Goal: Information Seeking & Learning: Learn about a topic

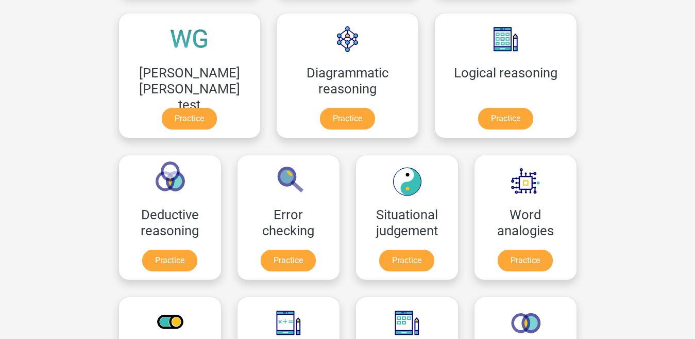
scroll to position [299, 0]
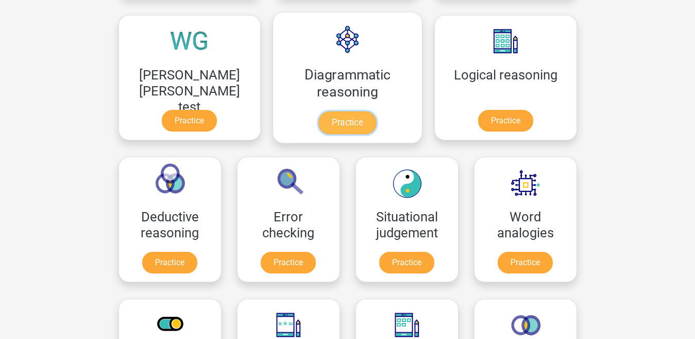
click at [319, 128] on link "Practice" at bounding box center [348, 122] width 58 height 23
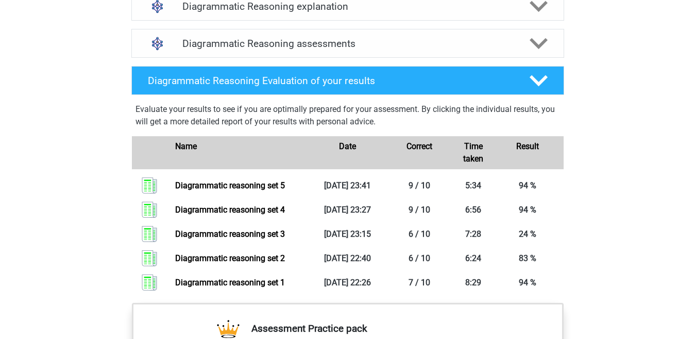
scroll to position [632, 0]
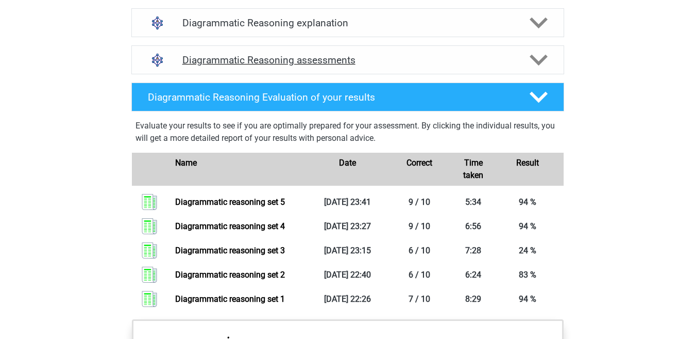
click at [543, 65] on polygon at bounding box center [539, 59] width 18 height 11
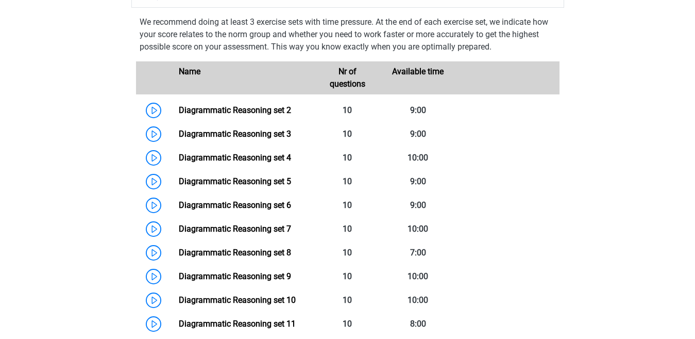
scroll to position [740, 0]
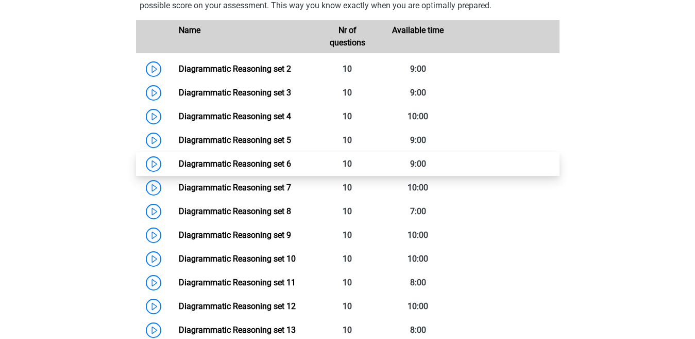
click at [291, 169] on link "Diagrammatic Reasoning set 6" at bounding box center [235, 164] width 112 height 10
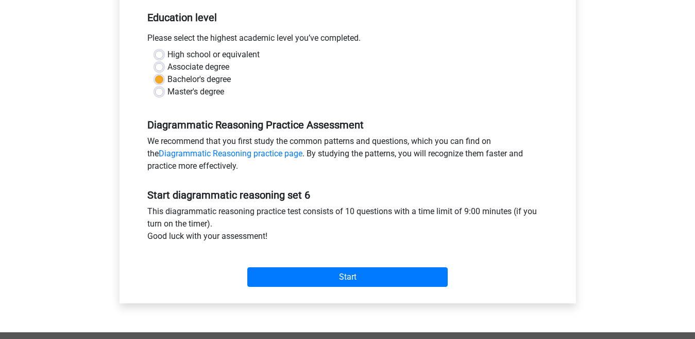
scroll to position [297, 0]
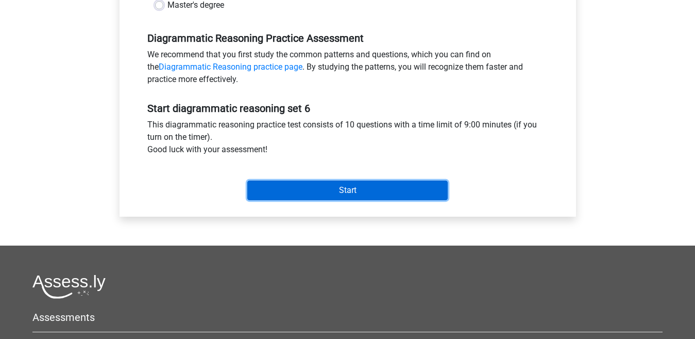
click at [409, 186] on input "Start" at bounding box center [347, 190] width 201 height 20
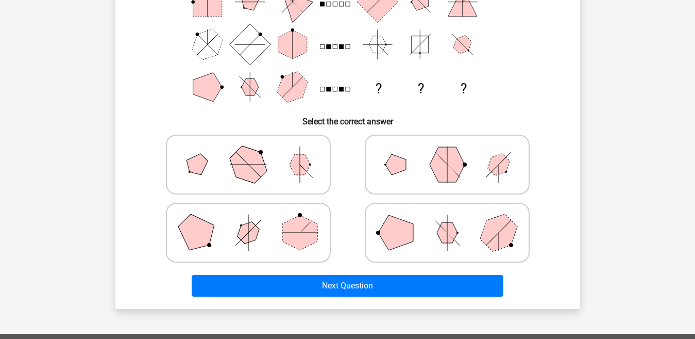
scroll to position [160, 0]
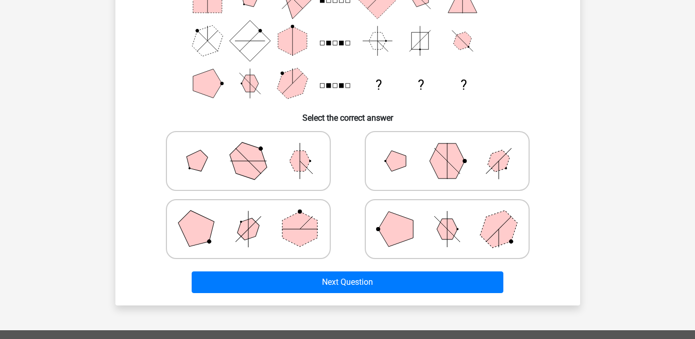
click at [239, 155] on polygon at bounding box center [247, 160] width 49 height 49
click at [248, 148] on input "radio" at bounding box center [251, 144] width 7 height 7
radio input "true"
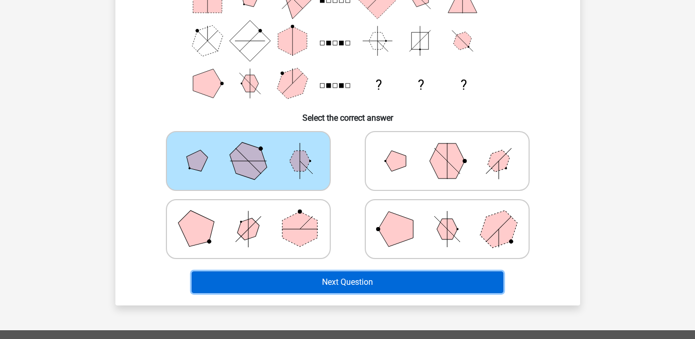
click at [310, 287] on button "Next Question" at bounding box center [348, 282] width 312 height 22
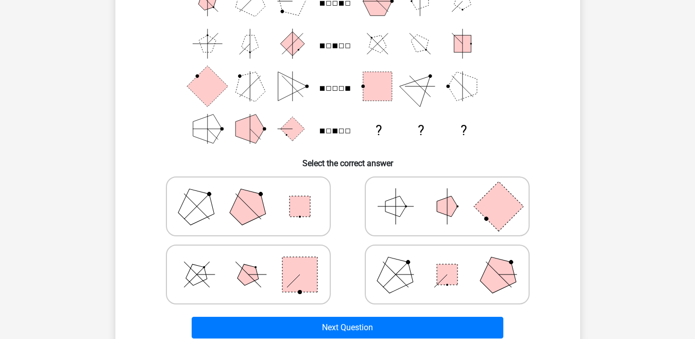
scroll to position [124, 0]
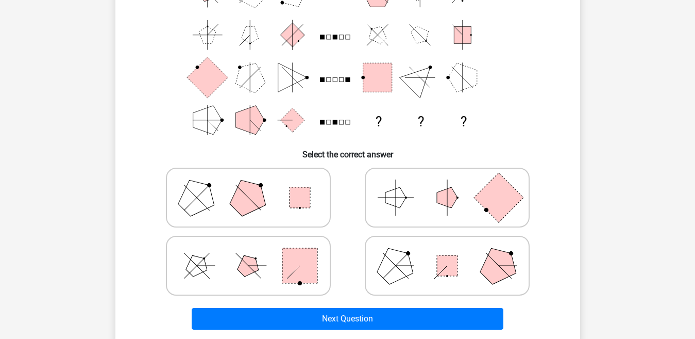
click at [242, 202] on polygon at bounding box center [247, 197] width 49 height 49
click at [248, 185] on input "radio" at bounding box center [251, 181] width 7 height 7
radio input "true"
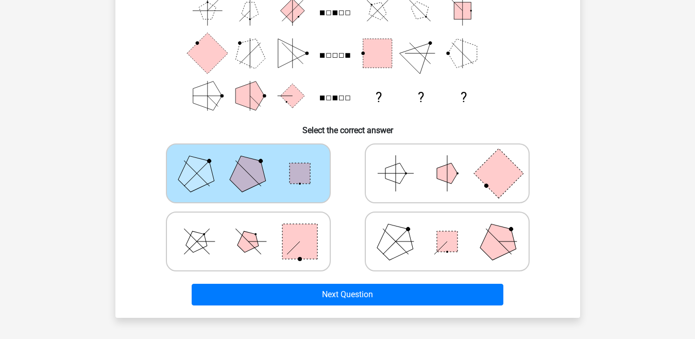
scroll to position [149, 0]
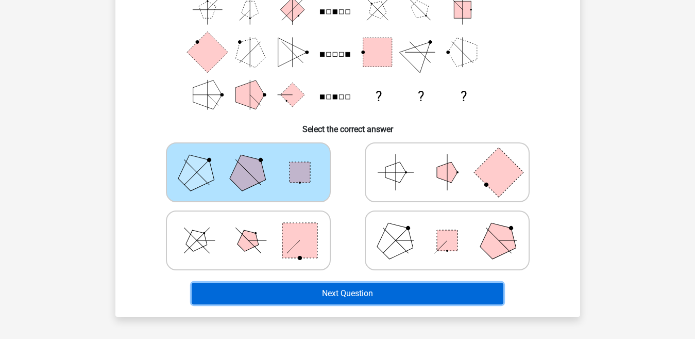
click at [438, 297] on button "Next Question" at bounding box center [348, 293] width 312 height 22
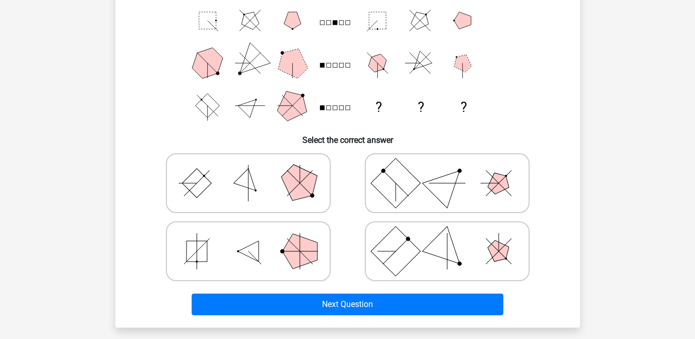
scroll to position [152, 0]
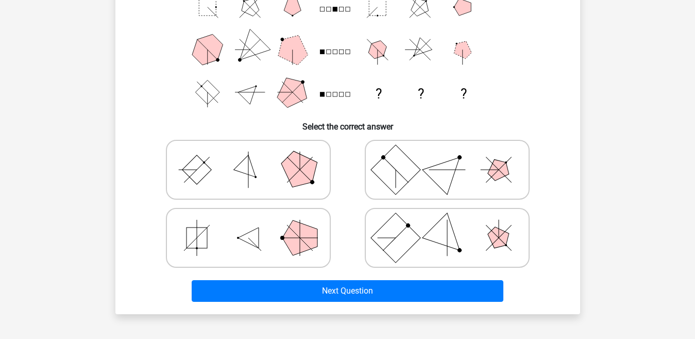
click at [421, 174] on icon at bounding box center [447, 170] width 155 height 52
click at [447, 157] on input "radio" at bounding box center [450, 153] width 7 height 7
radio input "true"
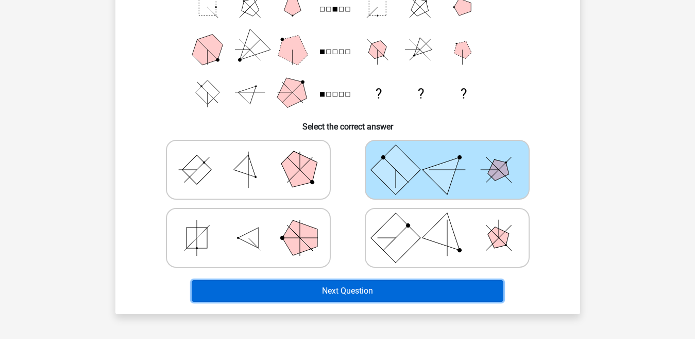
click at [372, 287] on button "Next Question" at bounding box center [348, 291] width 312 height 22
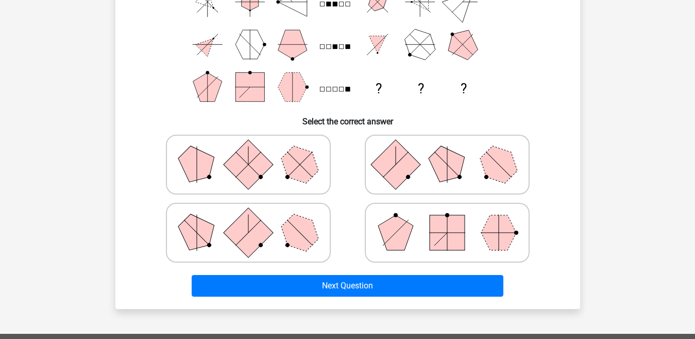
scroll to position [163, 0]
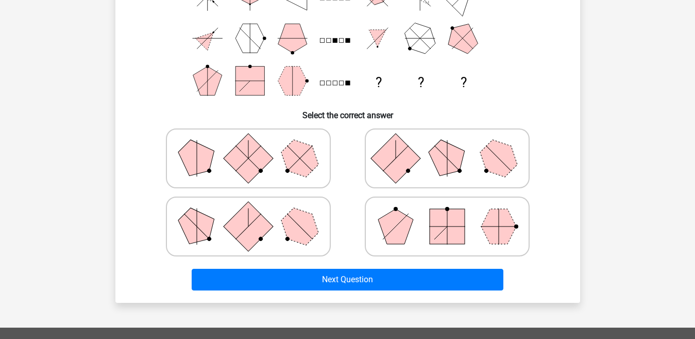
click at [413, 227] on icon at bounding box center [447, 227] width 155 height 52
click at [447, 213] on input "radio" at bounding box center [450, 210] width 7 height 7
radio input "true"
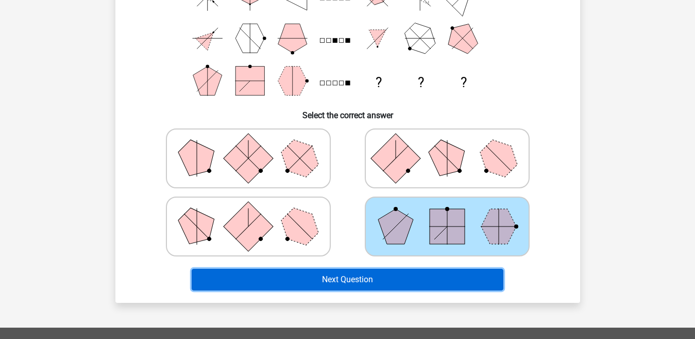
click at [403, 280] on button "Next Question" at bounding box center [348, 280] width 312 height 22
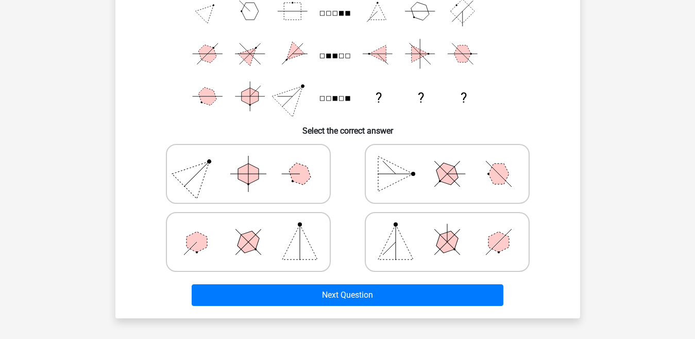
scroll to position [162, 0]
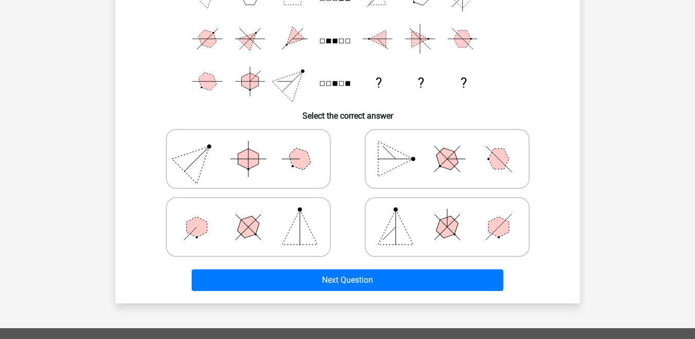
click at [438, 174] on icon at bounding box center [447, 159] width 155 height 52
click at [447, 146] on input "radio" at bounding box center [450, 142] width 7 height 7
radio input "true"
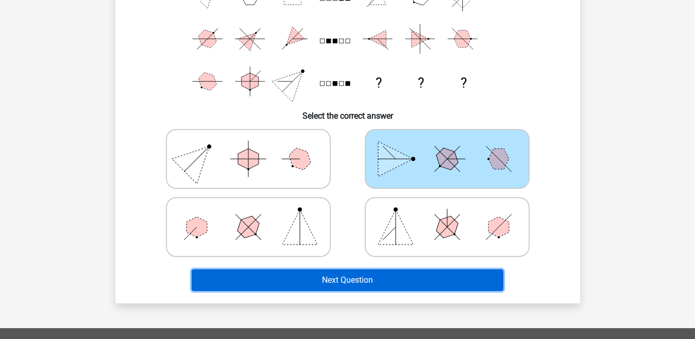
click at [424, 272] on button "Next Question" at bounding box center [348, 280] width 312 height 22
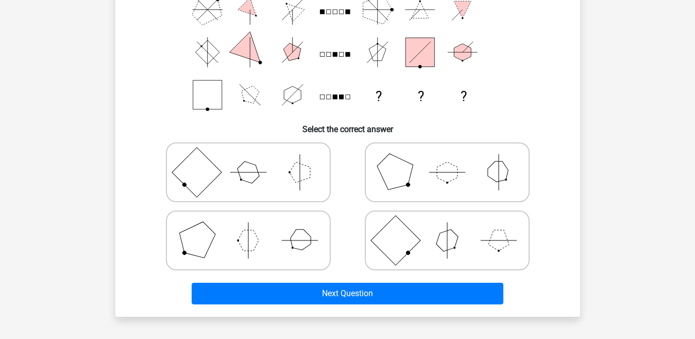
scroll to position [154, 0]
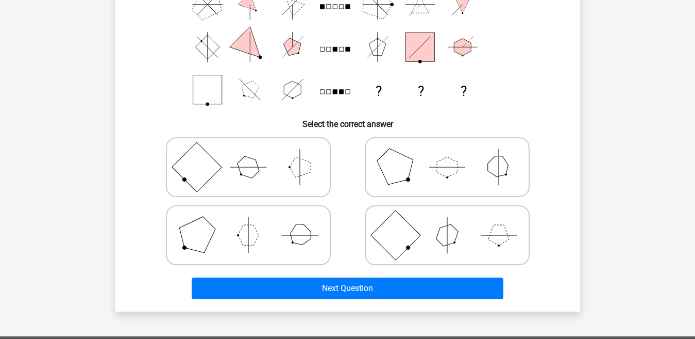
click at [426, 160] on icon at bounding box center [447, 167] width 155 height 52
click at [447, 154] on input "radio" at bounding box center [450, 150] width 7 height 7
radio input "true"
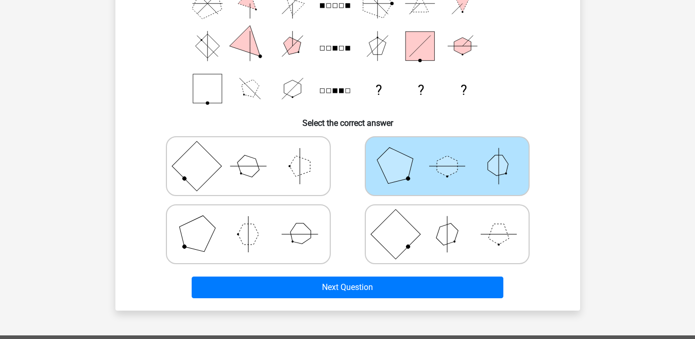
scroll to position [177, 0]
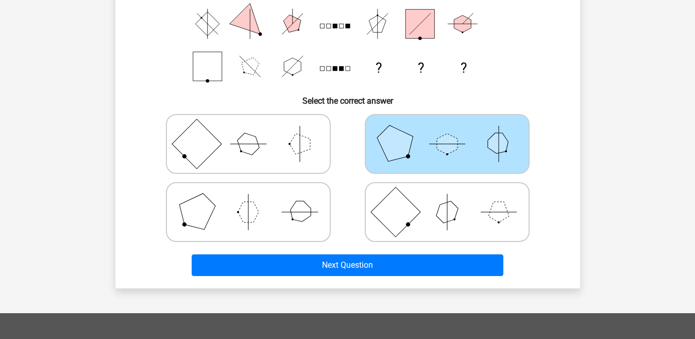
click at [256, 190] on icon at bounding box center [248, 212] width 155 height 52
click at [255, 192] on input "radio" at bounding box center [251, 195] width 7 height 7
radio input "true"
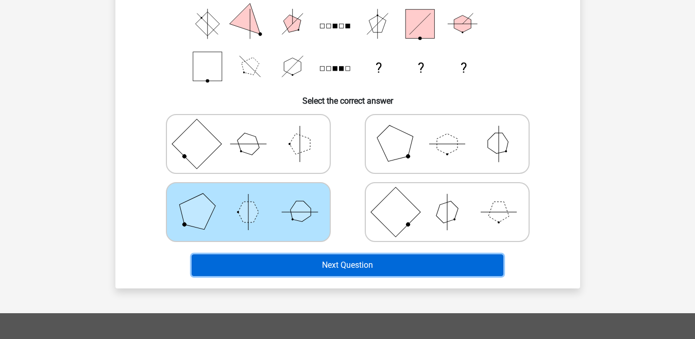
click at [317, 267] on button "Next Question" at bounding box center [348, 265] width 312 height 22
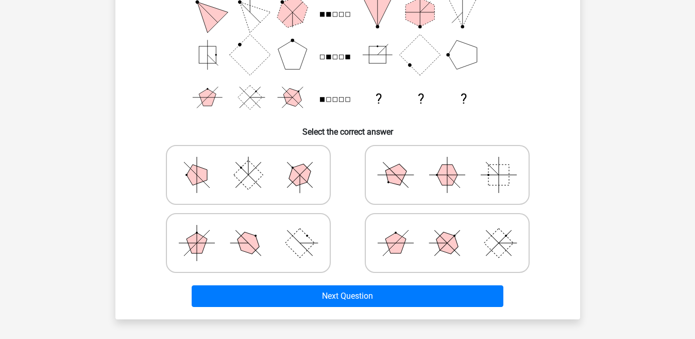
scroll to position [148, 0]
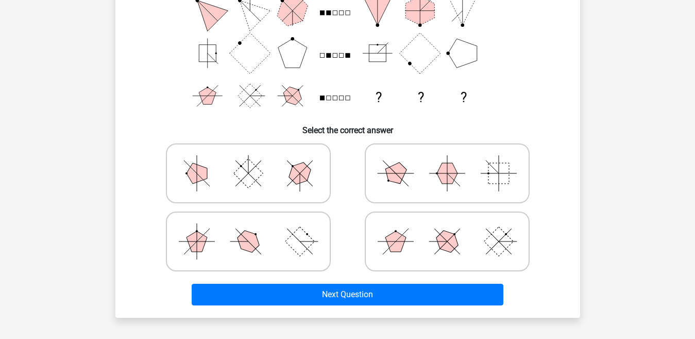
click at [305, 179] on polygon at bounding box center [299, 173] width 29 height 29
click at [255, 160] on input "radio" at bounding box center [251, 157] width 7 height 7
radio input "true"
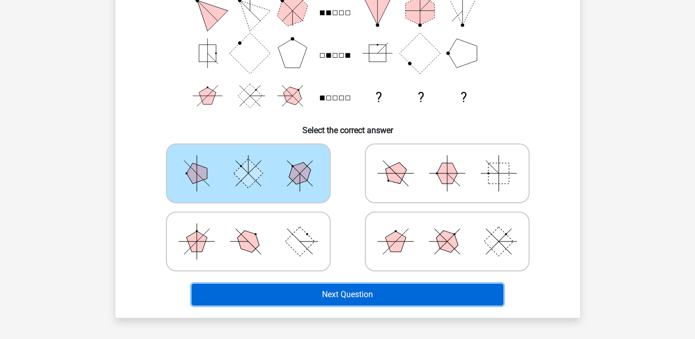
click at [400, 294] on button "Next Question" at bounding box center [348, 295] width 312 height 22
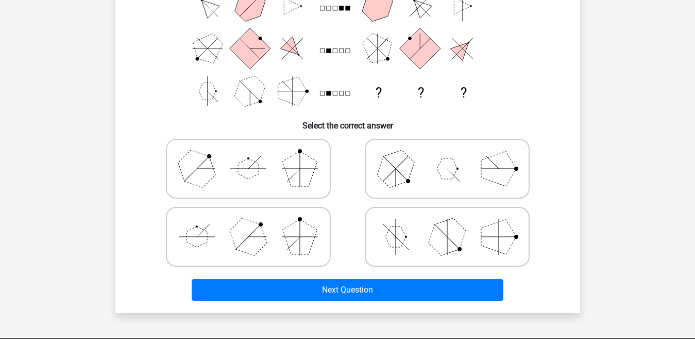
scroll to position [170, 0]
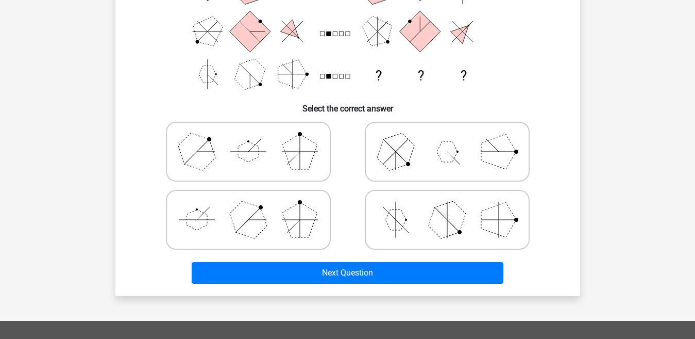
click at [259, 219] on polygon at bounding box center [247, 219] width 49 height 49
click at [255, 207] on input "radio" at bounding box center [251, 203] width 7 height 7
radio input "true"
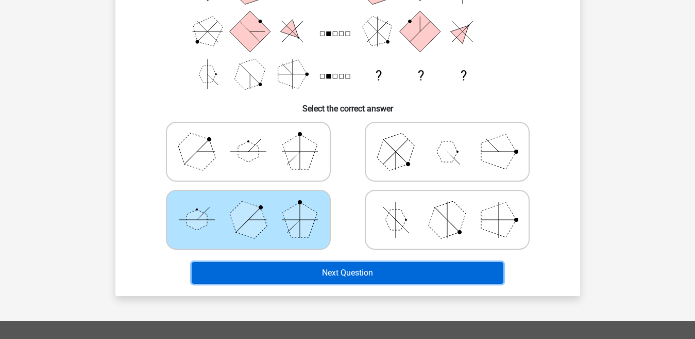
click at [321, 272] on button "Next Question" at bounding box center [348, 273] width 312 height 22
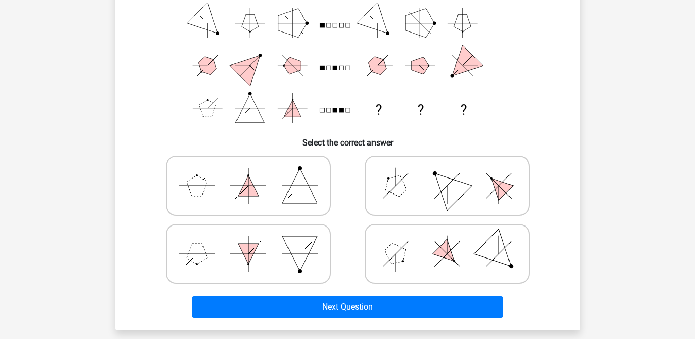
scroll to position [141, 0]
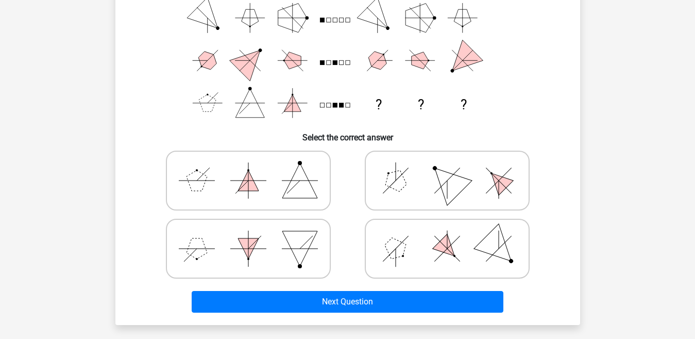
click at [417, 242] on icon at bounding box center [447, 249] width 155 height 52
click at [447, 236] on input "radio" at bounding box center [450, 232] width 7 height 7
radio input "true"
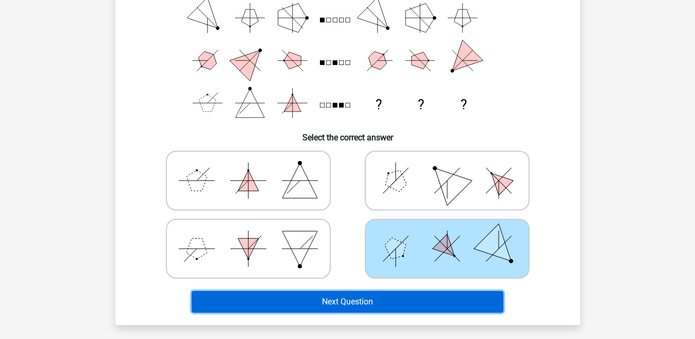
click at [396, 299] on button "Next Question" at bounding box center [348, 302] width 312 height 22
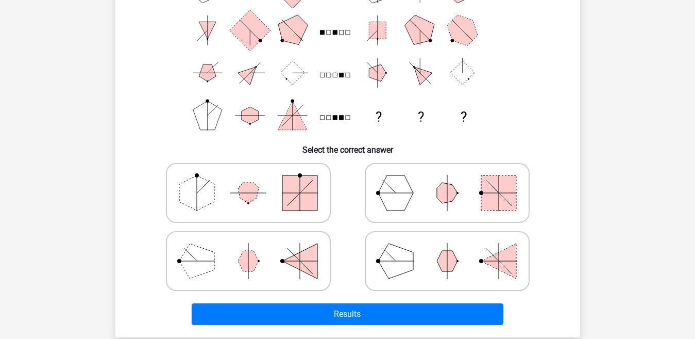
scroll to position [136, 0]
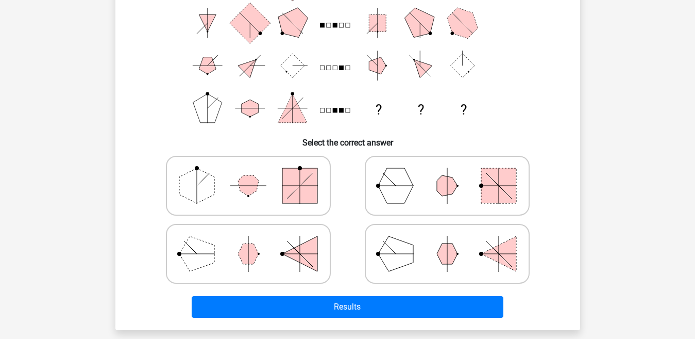
click at [396, 193] on polygon at bounding box center [395, 185] width 35 height 35
click at [447, 173] on input "radio" at bounding box center [450, 169] width 7 height 7
radio input "true"
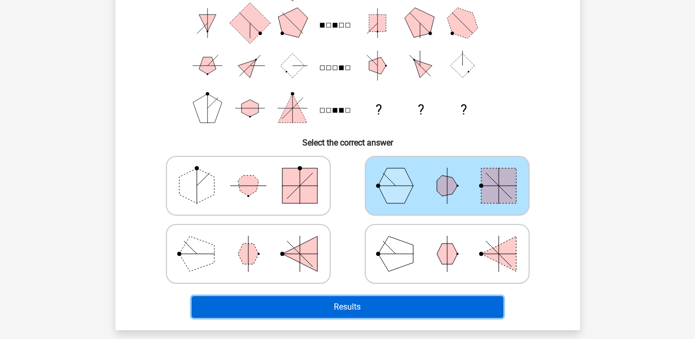
click at [383, 304] on button "Results" at bounding box center [348, 307] width 312 height 22
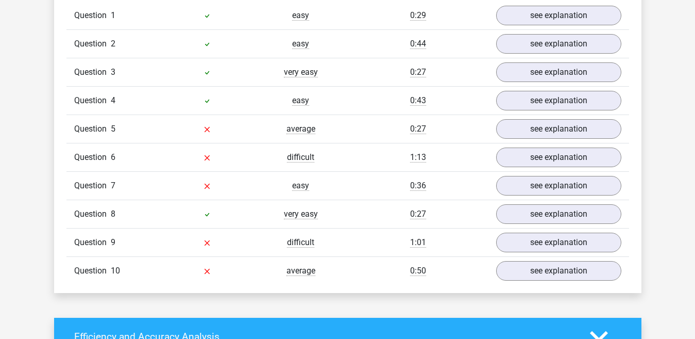
scroll to position [901, 0]
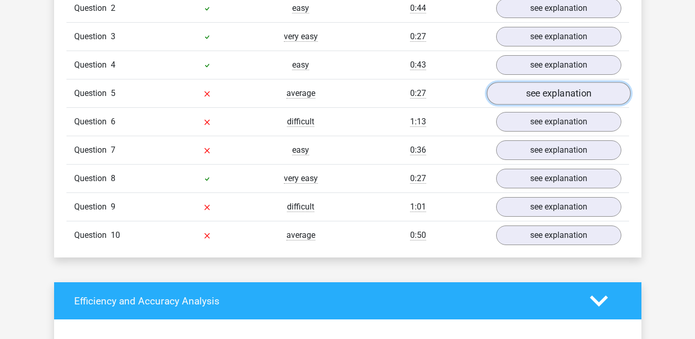
click at [577, 92] on link "see explanation" at bounding box center [559, 93] width 144 height 23
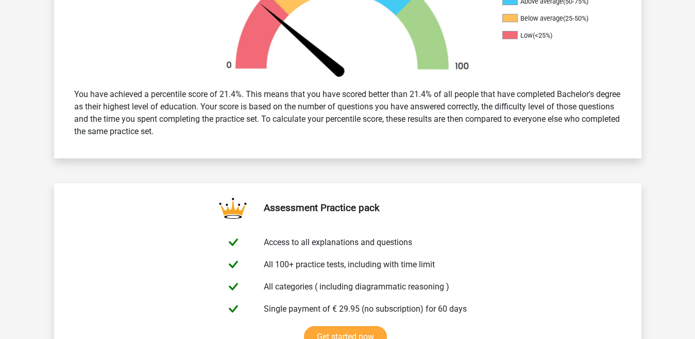
scroll to position [0, 0]
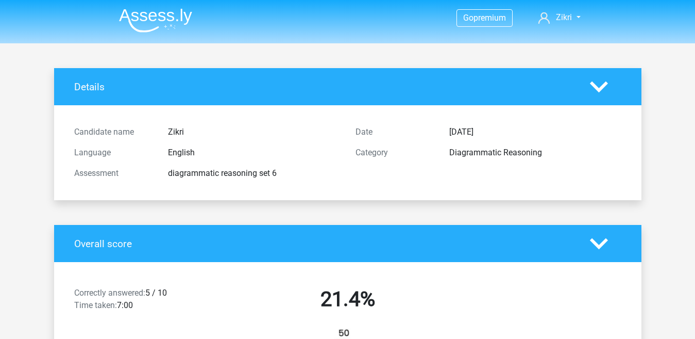
click at [157, 14] on img at bounding box center [155, 20] width 73 height 24
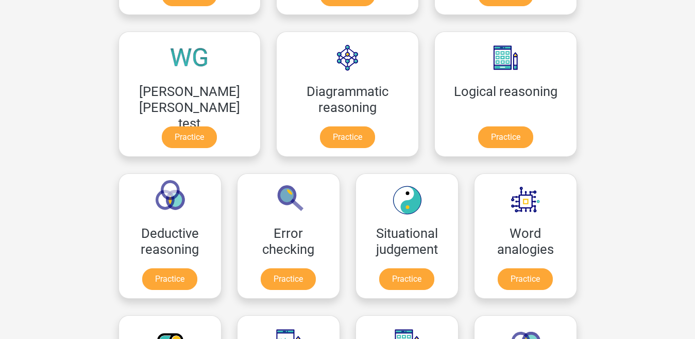
scroll to position [280, 0]
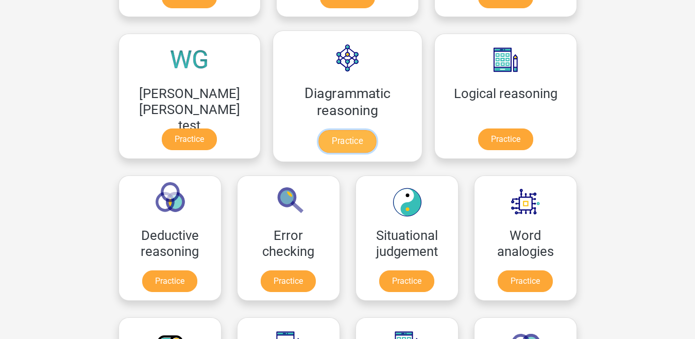
click at [319, 149] on link "Practice" at bounding box center [348, 141] width 58 height 23
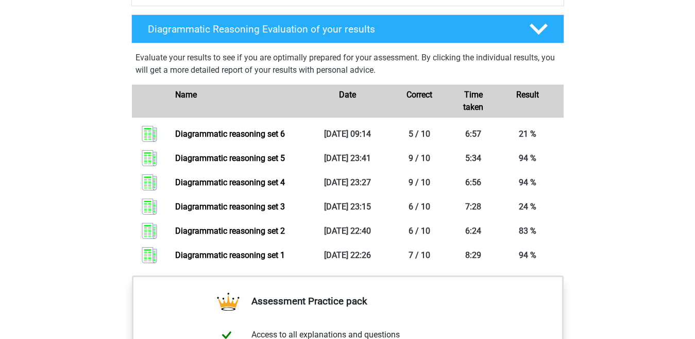
scroll to position [575, 0]
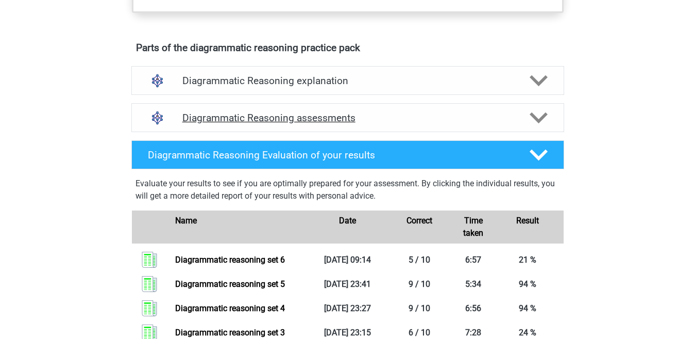
click at [536, 125] on icon at bounding box center [539, 118] width 18 height 18
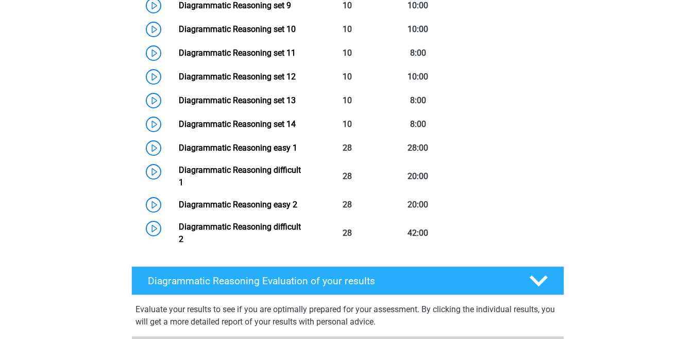
scroll to position [1002, 0]
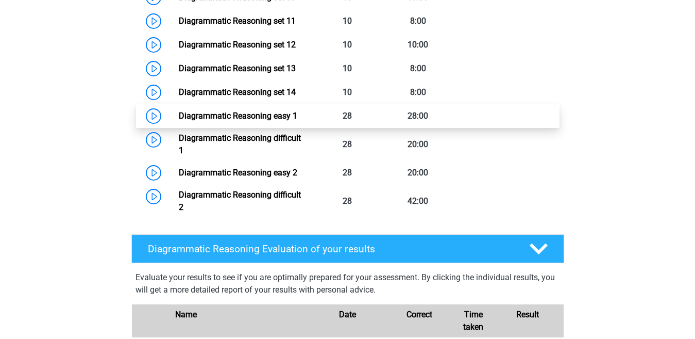
click at [297, 121] on link "Diagrammatic Reasoning easy 1" at bounding box center [238, 116] width 119 height 10
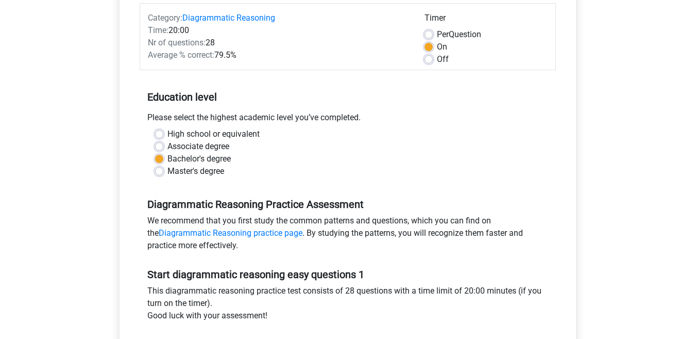
scroll to position [305, 0]
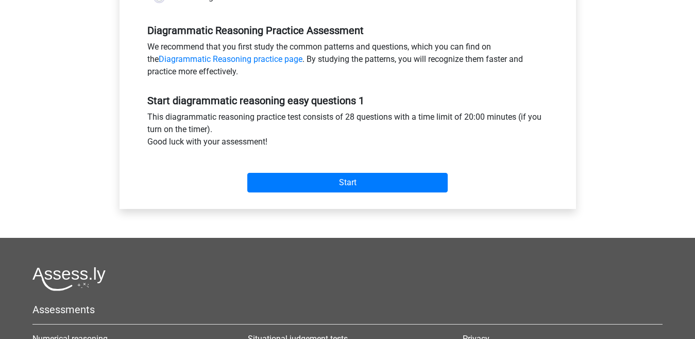
drag, startPoint x: 682, startPoint y: 197, endPoint x: 458, endPoint y: 193, distance: 224.3
click at [458, 193] on div "Go premium Zikri [EMAIL_ADDRESS][DOMAIN_NAME]" at bounding box center [347, 102] width 695 height 814
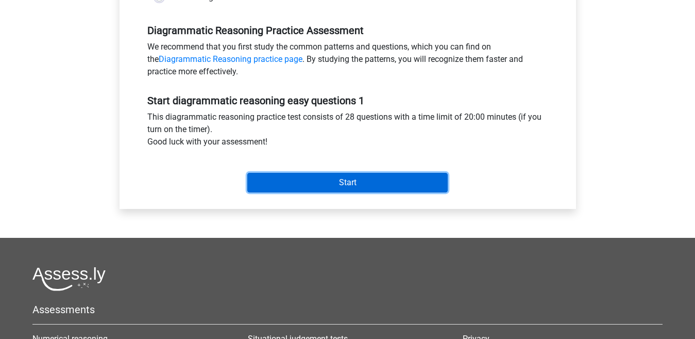
click at [418, 184] on input "Start" at bounding box center [347, 183] width 201 height 20
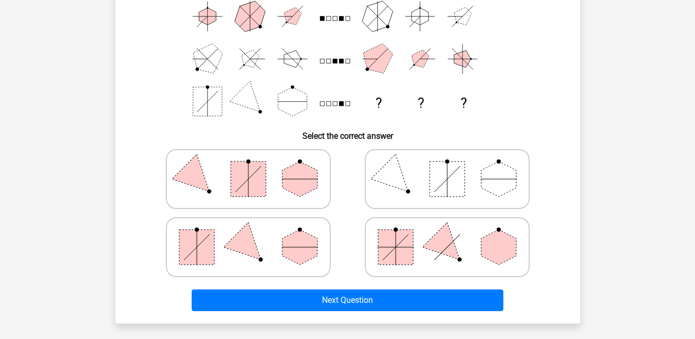
scroll to position [156, 0]
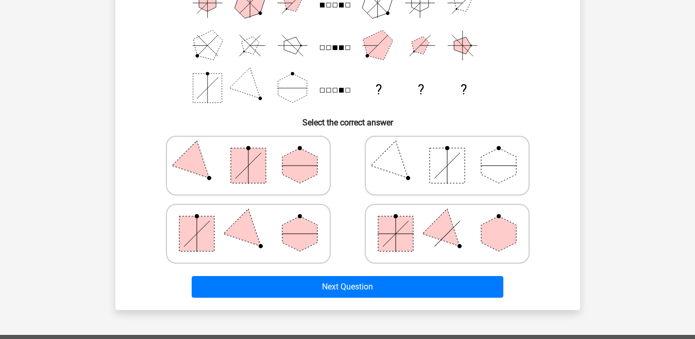
click at [271, 225] on icon at bounding box center [248, 234] width 155 height 52
click at [255, 221] on input "radio" at bounding box center [251, 217] width 7 height 7
radio input "true"
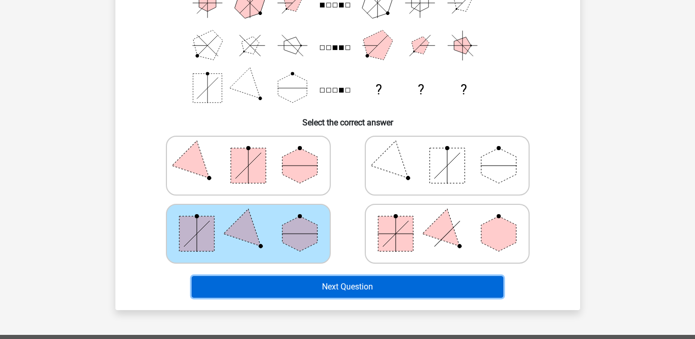
click at [329, 291] on button "Next Question" at bounding box center [348, 287] width 312 height 22
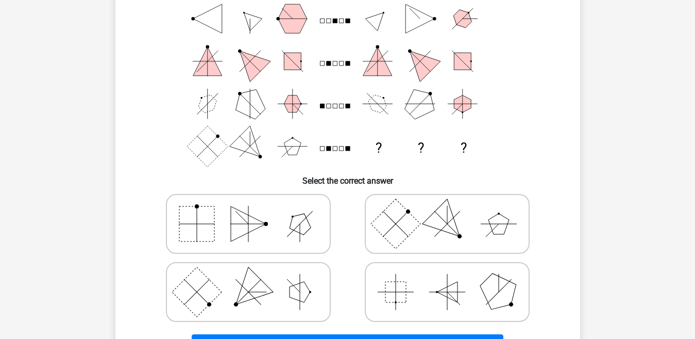
scroll to position [100, 0]
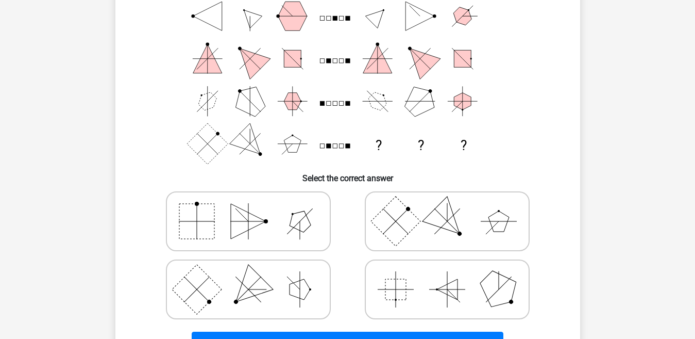
click at [446, 226] on polygon at bounding box center [446, 220] width 49 height 49
click at [447, 208] on input "radio" at bounding box center [450, 205] width 7 height 7
radio input "true"
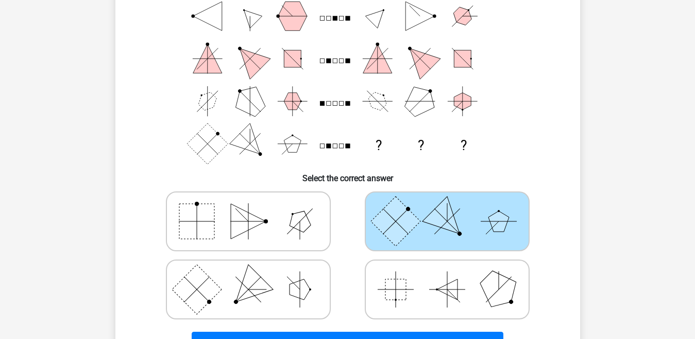
scroll to position [179, 0]
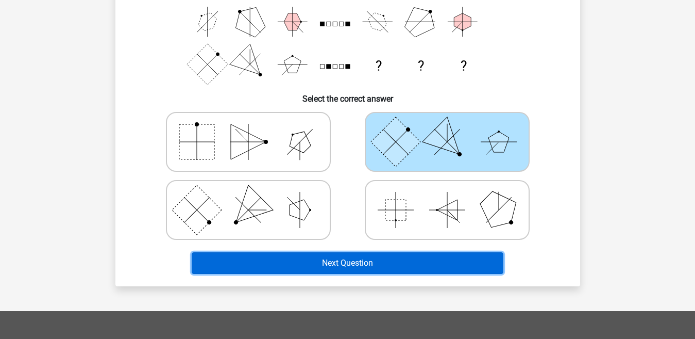
click at [469, 261] on button "Next Question" at bounding box center [348, 263] width 312 height 22
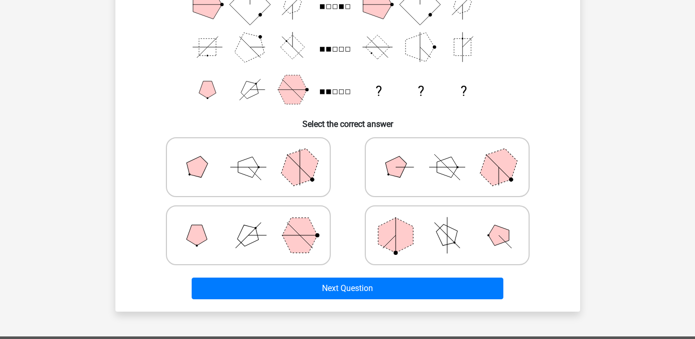
scroll to position [157, 0]
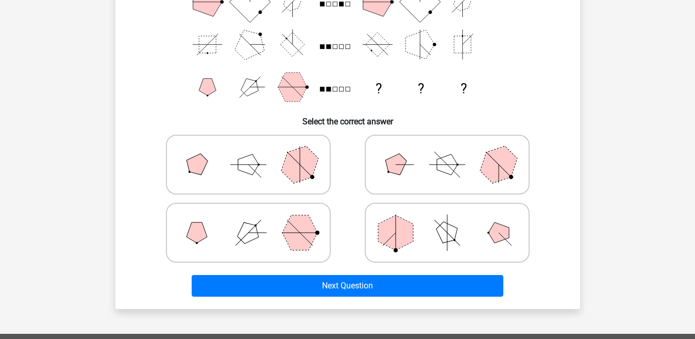
click at [253, 170] on polygon at bounding box center [248, 164] width 21 height 21
click at [253, 152] on input "radio" at bounding box center [251, 148] width 7 height 7
radio input "true"
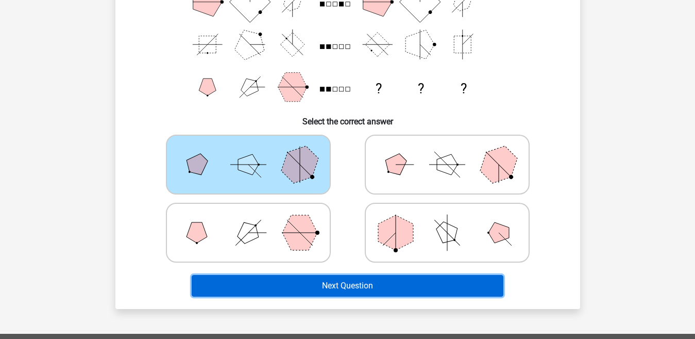
click at [321, 280] on button "Next Question" at bounding box center [348, 286] width 312 height 22
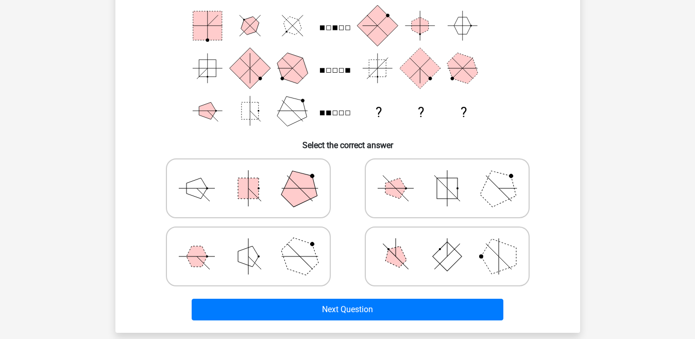
scroll to position [134, 0]
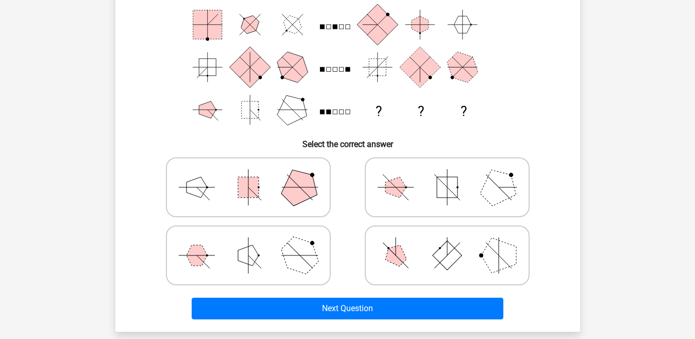
click at [288, 245] on polygon at bounding box center [299, 254] width 49 height 49
click at [255, 242] on input "radio" at bounding box center [251, 239] width 7 height 7
radio input "true"
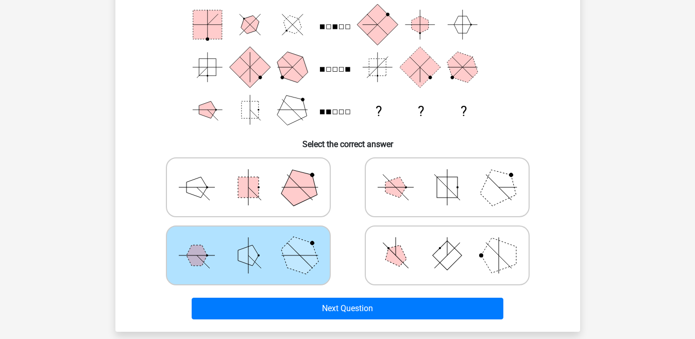
click at [287, 190] on polygon at bounding box center [299, 186] width 49 height 49
click at [255, 174] on input "radio" at bounding box center [251, 171] width 7 height 7
radio input "true"
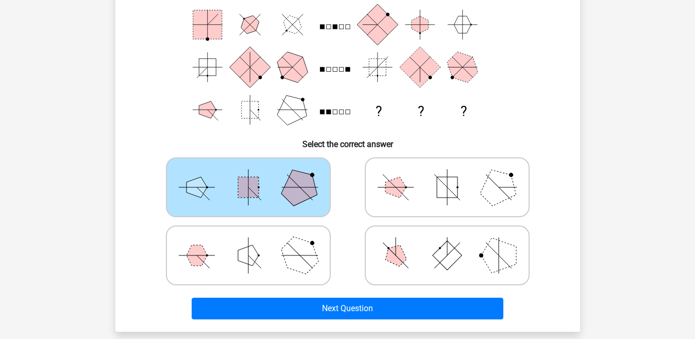
click at [290, 251] on polygon at bounding box center [299, 254] width 49 height 49
click at [255, 242] on input "radio" at bounding box center [251, 239] width 7 height 7
radio input "true"
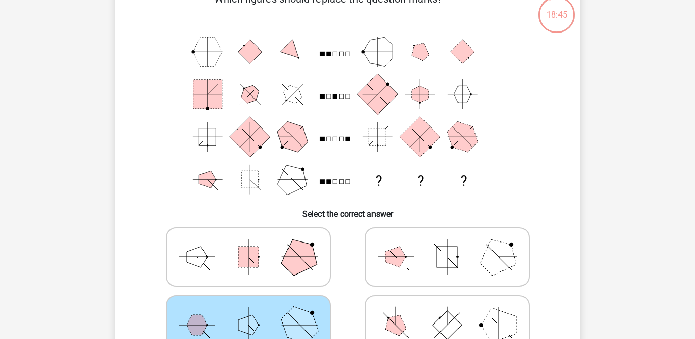
scroll to position [178, 0]
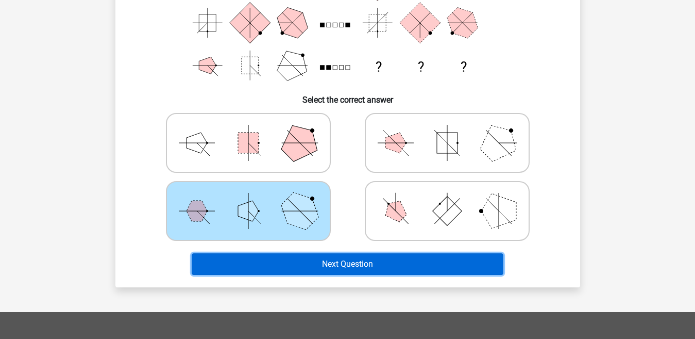
click at [409, 261] on button "Next Question" at bounding box center [348, 264] width 312 height 22
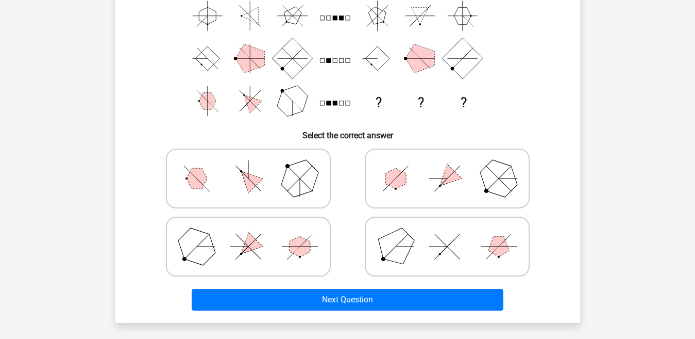
scroll to position [145, 0]
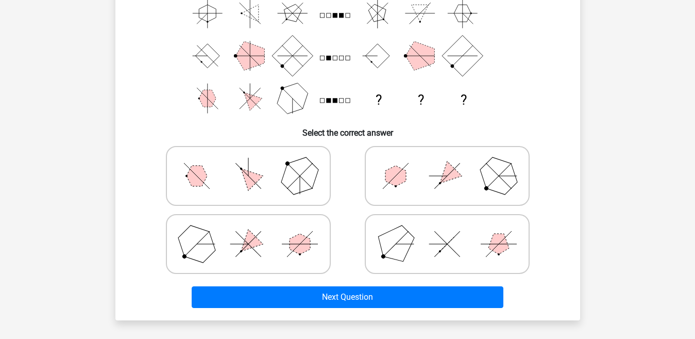
click at [403, 182] on polygon at bounding box center [396, 175] width 21 height 21
click at [447, 163] on input "radio" at bounding box center [450, 159] width 7 height 7
radio input "true"
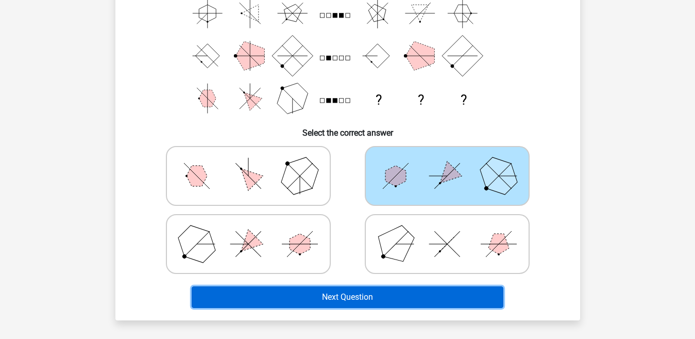
click at [392, 294] on button "Next Question" at bounding box center [348, 297] width 312 height 22
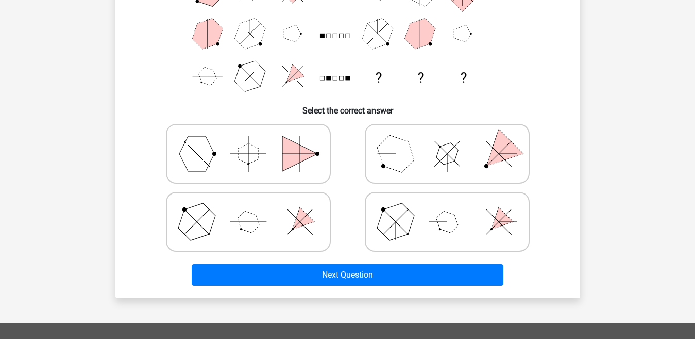
scroll to position [162, 0]
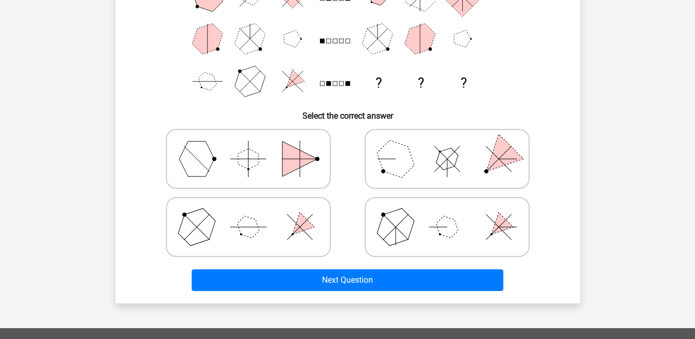
click at [420, 145] on icon at bounding box center [447, 159] width 155 height 52
click at [447, 145] on input "radio" at bounding box center [450, 142] width 7 height 7
radio input "true"
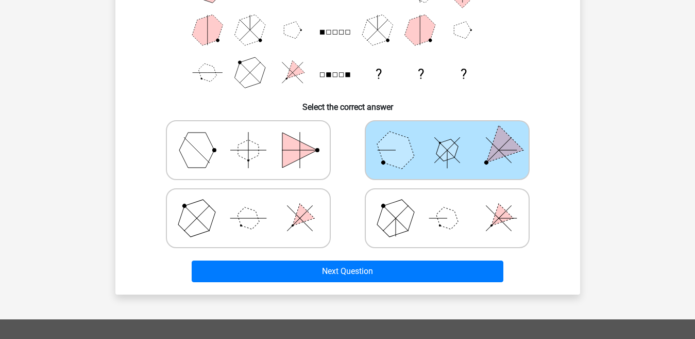
scroll to position [187, 0]
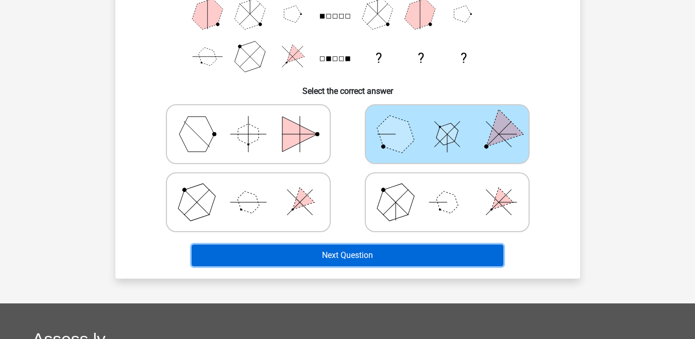
click at [420, 257] on button "Next Question" at bounding box center [348, 255] width 312 height 22
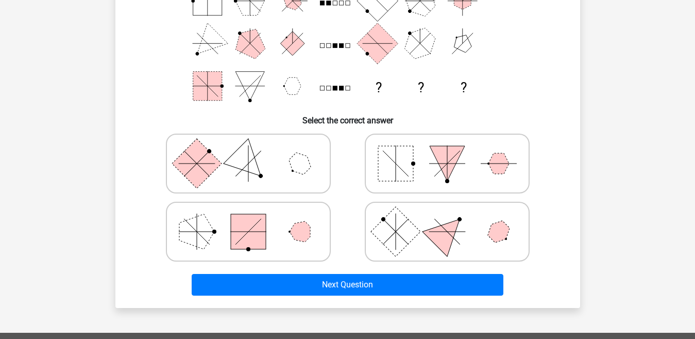
scroll to position [174, 0]
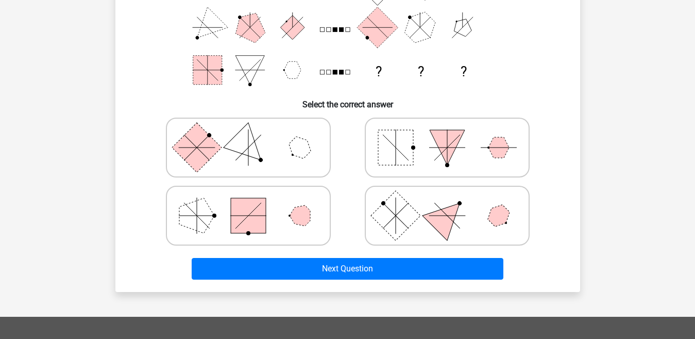
click at [243, 223] on rect at bounding box center [248, 215] width 35 height 35
click at [248, 203] on input "radio" at bounding box center [251, 199] width 7 height 7
radio input "true"
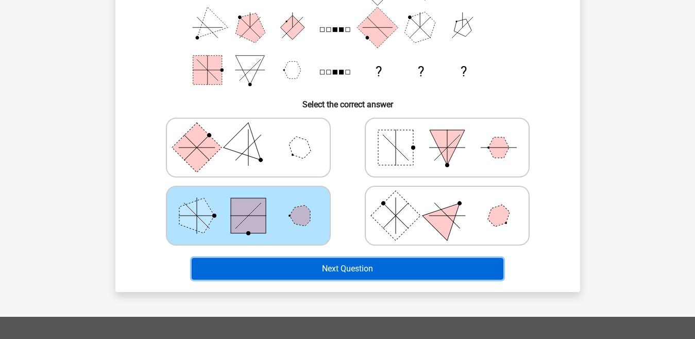
click at [302, 264] on button "Next Question" at bounding box center [348, 269] width 312 height 22
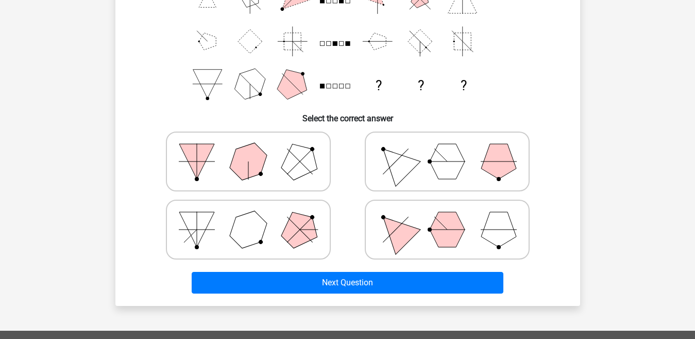
scroll to position [178, 0]
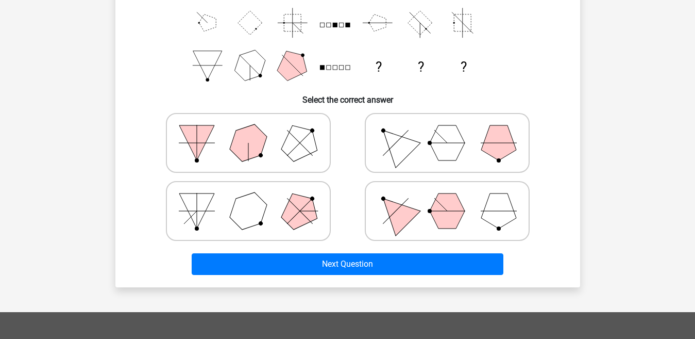
click at [419, 151] on icon at bounding box center [447, 143] width 155 height 52
click at [447, 130] on input "radio" at bounding box center [450, 126] width 7 height 7
radio input "true"
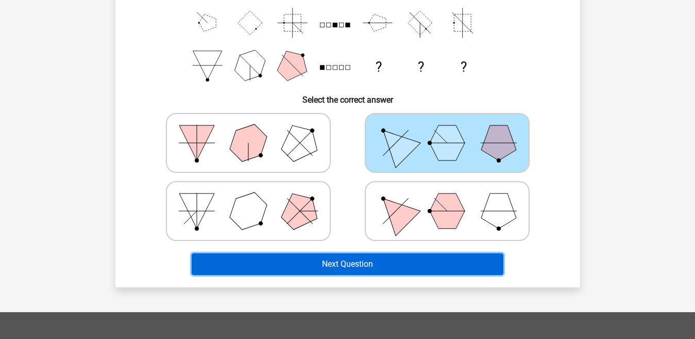
click at [415, 261] on button "Next Question" at bounding box center [348, 264] width 312 height 22
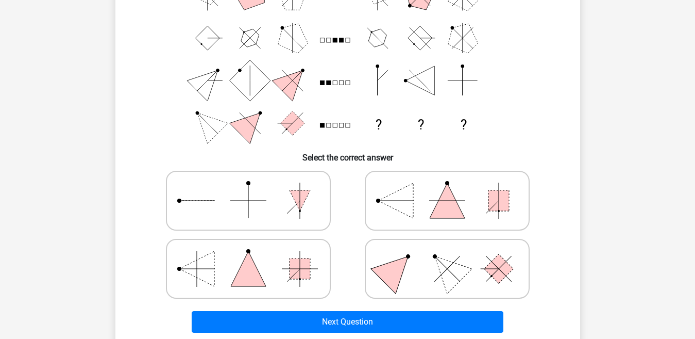
scroll to position [133, 0]
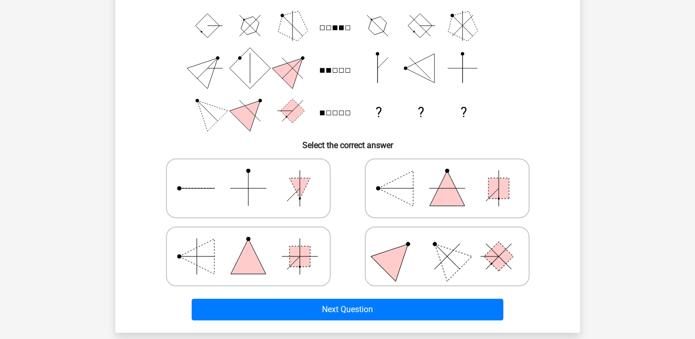
click at [447, 173] on input "radio" at bounding box center [450, 172] width 7 height 7
radio input "true"
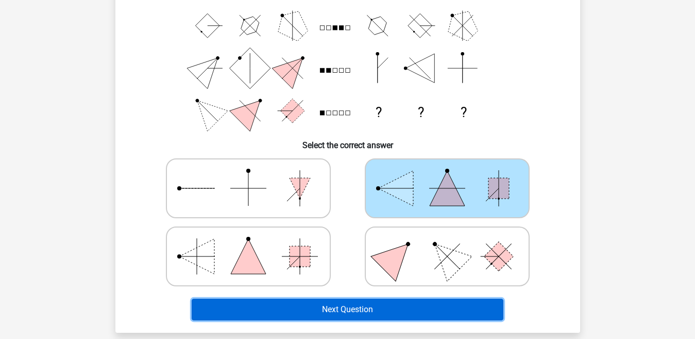
click at [402, 311] on button "Next Question" at bounding box center [348, 309] width 312 height 22
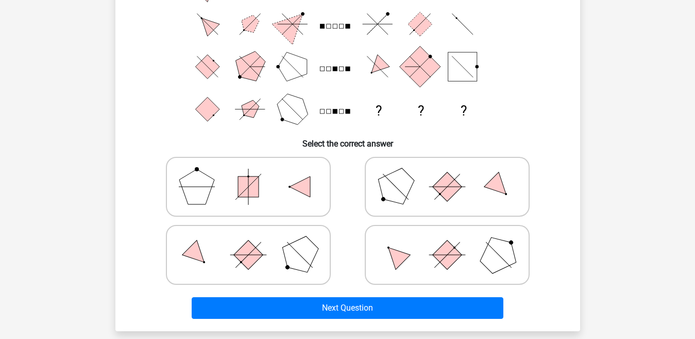
scroll to position [138, 0]
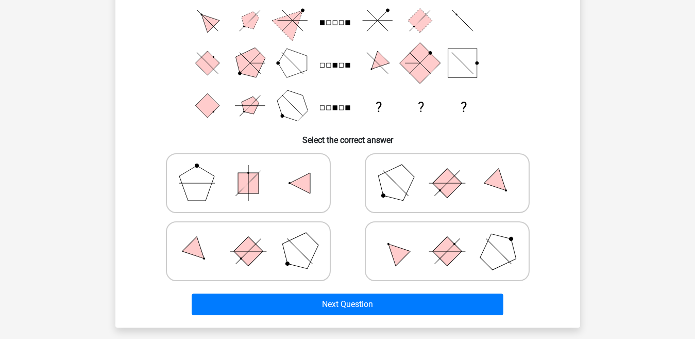
click at [403, 246] on icon at bounding box center [447, 251] width 155 height 52
click at [447, 238] on input "radio" at bounding box center [450, 234] width 7 height 7
radio input "true"
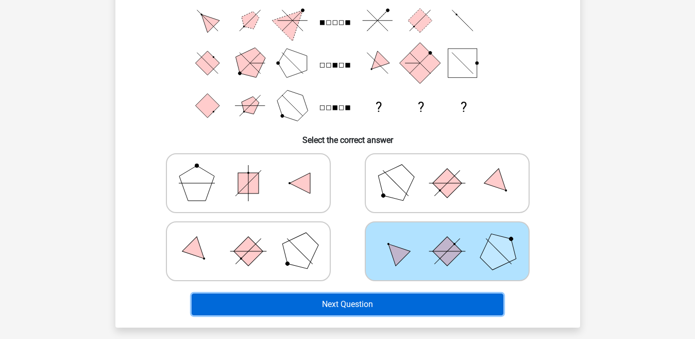
click at [398, 294] on button "Next Question" at bounding box center [348, 304] width 312 height 22
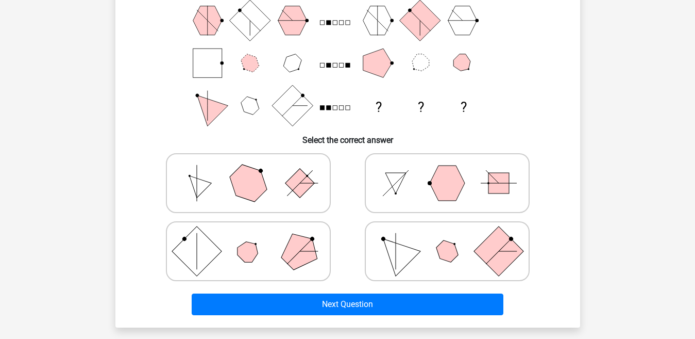
click at [279, 173] on icon at bounding box center [248, 183] width 155 height 52
click at [255, 170] on input "radio" at bounding box center [251, 166] width 7 height 7
radio input "true"
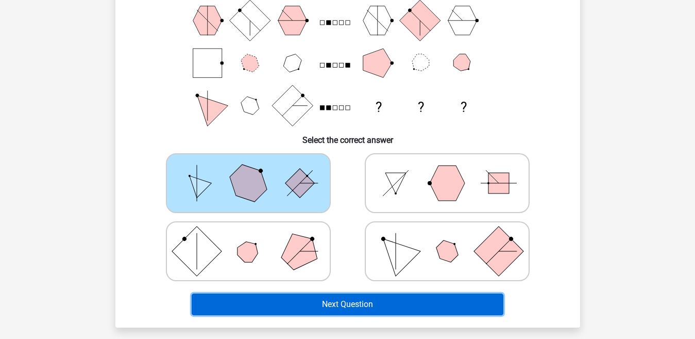
click at [345, 300] on button "Next Question" at bounding box center [348, 304] width 312 height 22
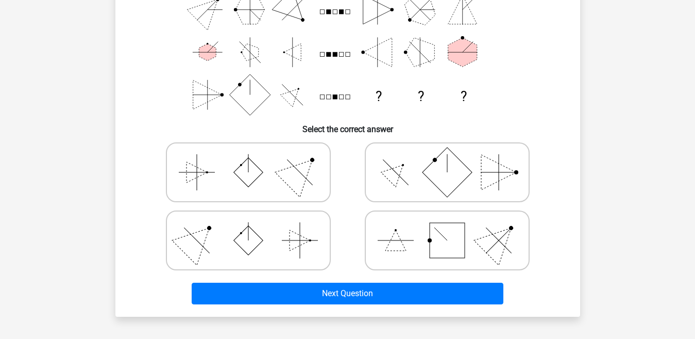
scroll to position [150, 0]
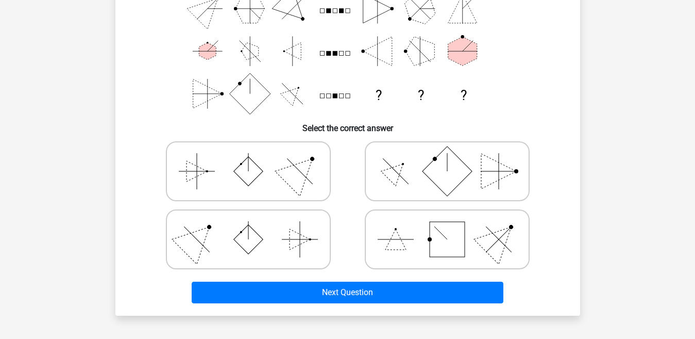
click at [248, 173] on rect at bounding box center [248, 171] width 29 height 29
click at [248, 158] on input "radio" at bounding box center [251, 155] width 7 height 7
radio input "true"
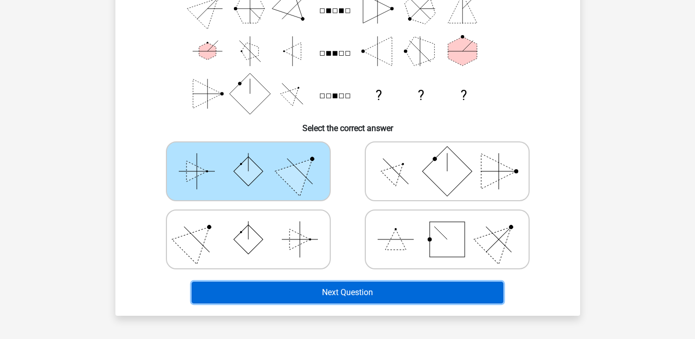
click at [401, 287] on button "Next Question" at bounding box center [348, 292] width 312 height 22
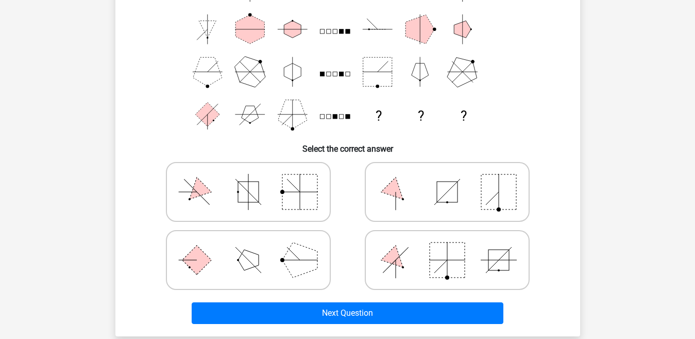
scroll to position [136, 0]
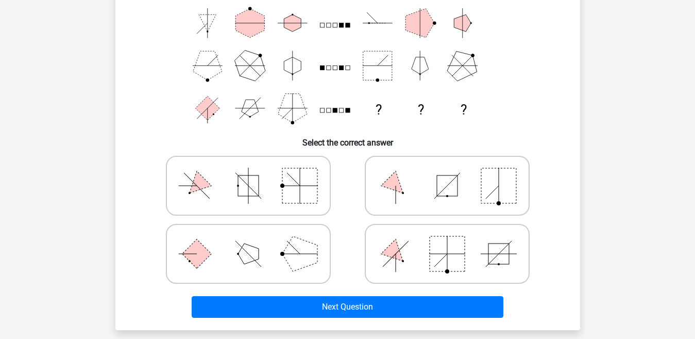
click at [278, 247] on icon at bounding box center [248, 254] width 155 height 52
click at [255, 241] on input "radio" at bounding box center [251, 237] width 7 height 7
radio input "true"
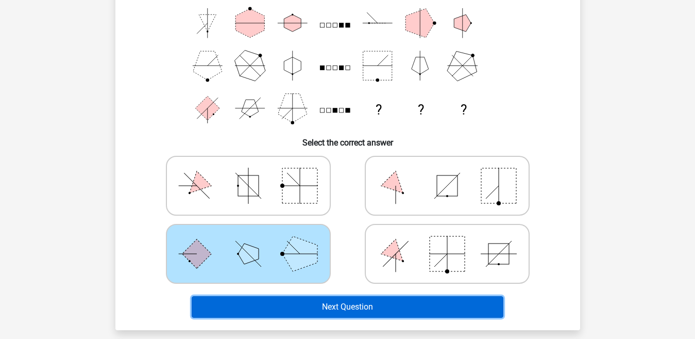
click at [300, 308] on button "Next Question" at bounding box center [348, 307] width 312 height 22
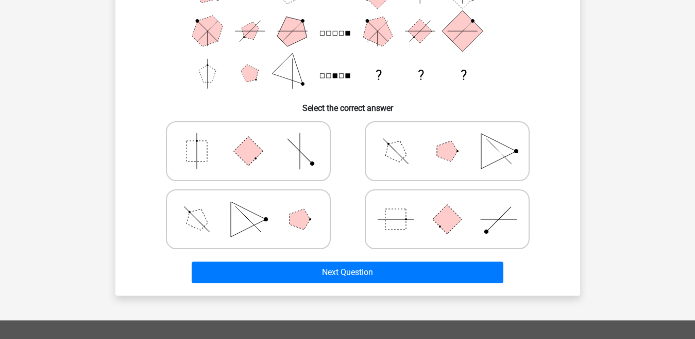
scroll to position [171, 0]
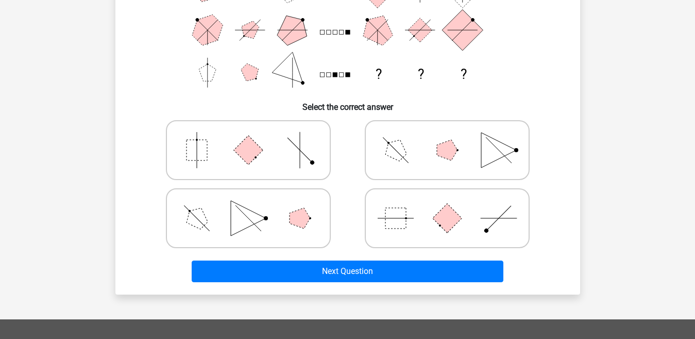
click at [415, 210] on icon at bounding box center [447, 218] width 155 height 52
click at [447, 205] on input "radio" at bounding box center [450, 201] width 7 height 7
radio input "true"
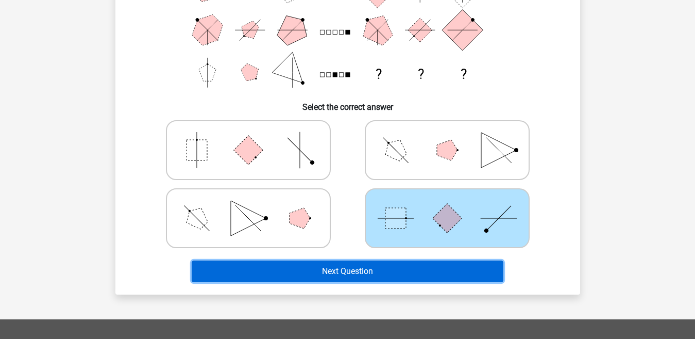
click at [418, 273] on button "Next Question" at bounding box center [348, 271] width 312 height 22
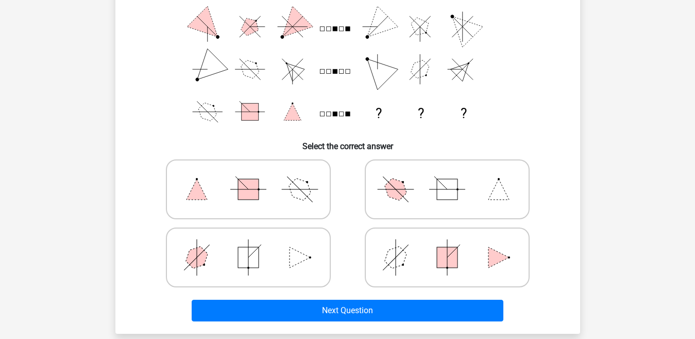
scroll to position [141, 0]
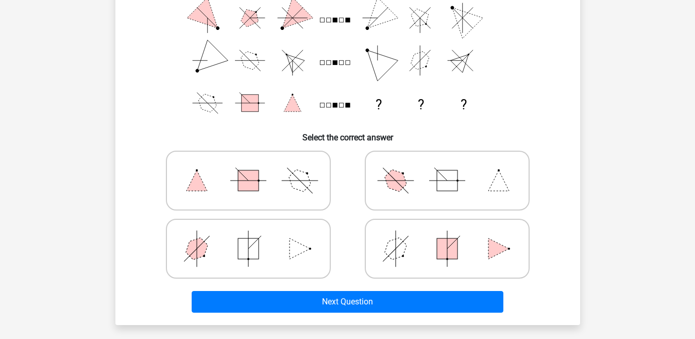
click at [272, 249] on icon at bounding box center [248, 249] width 155 height 52
click at [255, 236] on input "radio" at bounding box center [251, 232] width 7 height 7
radio input "true"
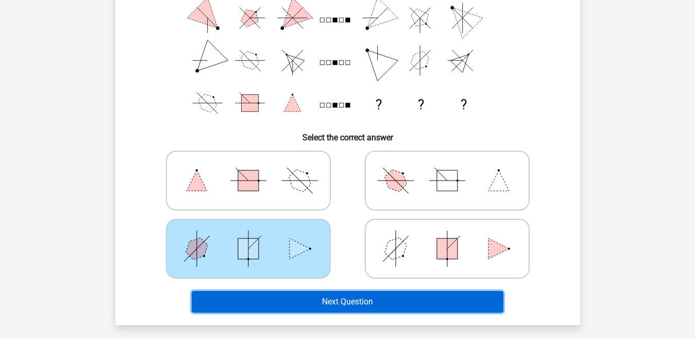
click at [280, 296] on button "Next Question" at bounding box center [348, 302] width 312 height 22
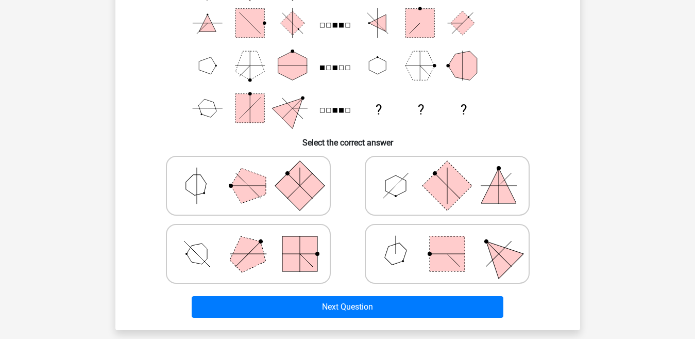
scroll to position [122, 0]
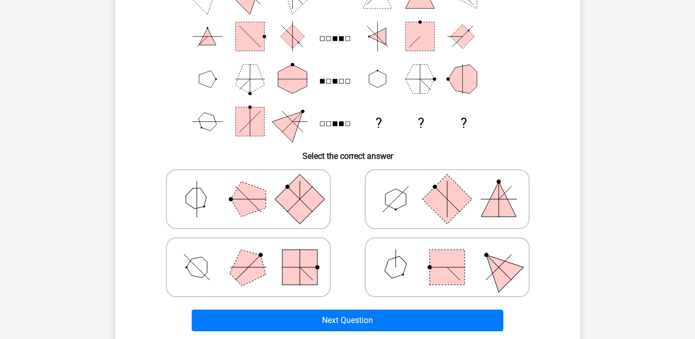
click at [415, 259] on icon at bounding box center [447, 267] width 155 height 52
click at [447, 254] on input "radio" at bounding box center [450, 250] width 7 height 7
radio input "true"
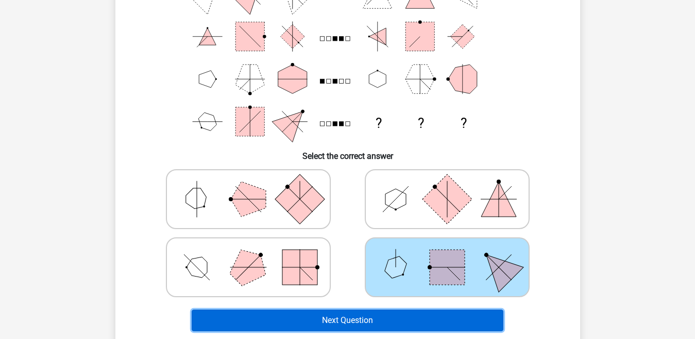
click at [370, 318] on button "Next Question" at bounding box center [348, 320] width 312 height 22
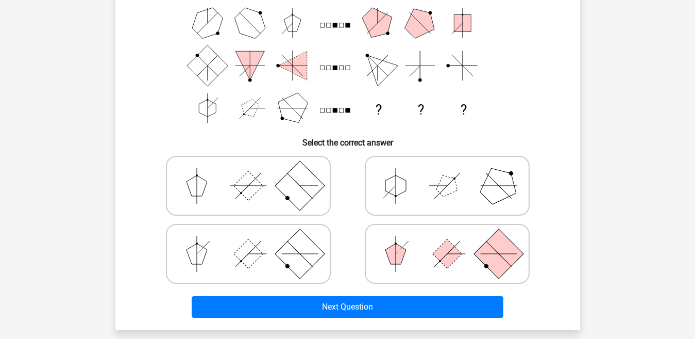
scroll to position [137, 0]
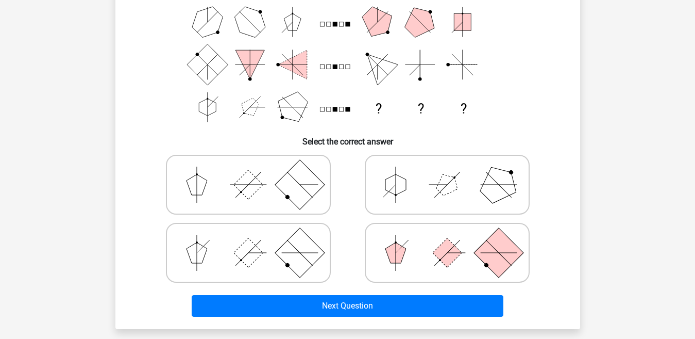
click at [416, 232] on icon at bounding box center [447, 253] width 155 height 52
click at [447, 233] on input "radio" at bounding box center [450, 236] width 7 height 7
radio input "true"
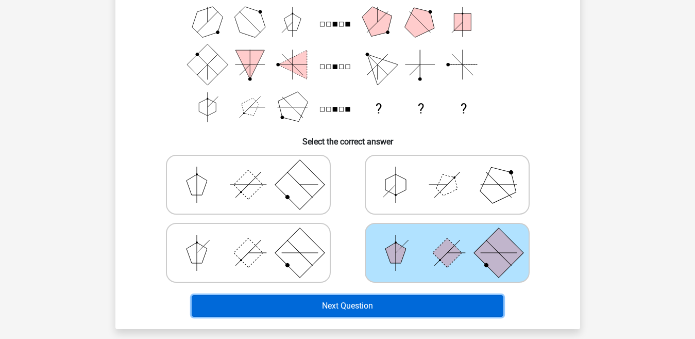
click at [382, 301] on button "Next Question" at bounding box center [348, 306] width 312 height 22
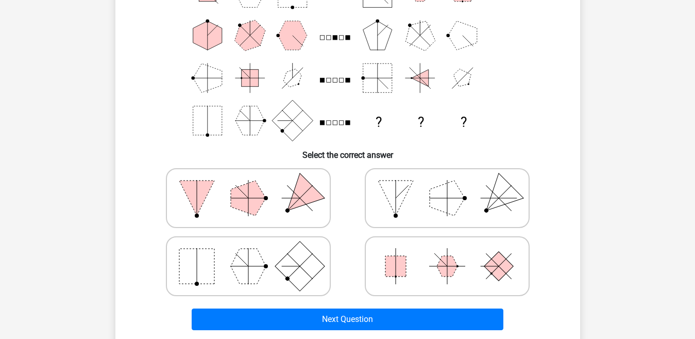
scroll to position [143, 0]
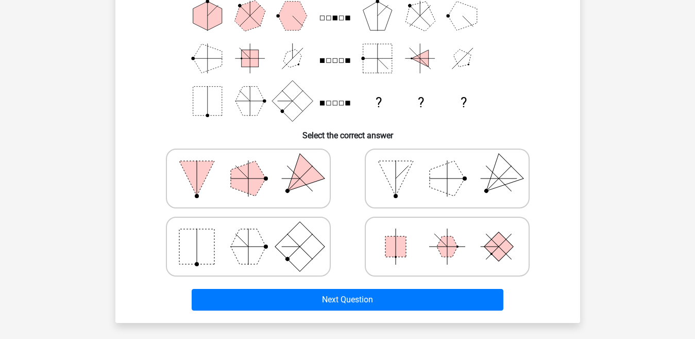
click at [435, 177] on polygon at bounding box center [447, 178] width 35 height 35
click at [447, 165] on input "radio" at bounding box center [450, 162] width 7 height 7
radio input "true"
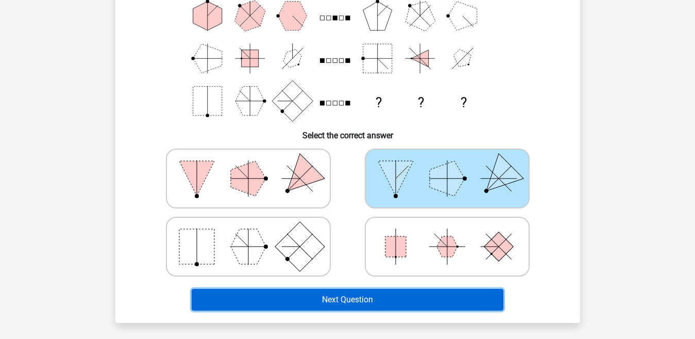
click at [379, 293] on button "Next Question" at bounding box center [348, 300] width 312 height 22
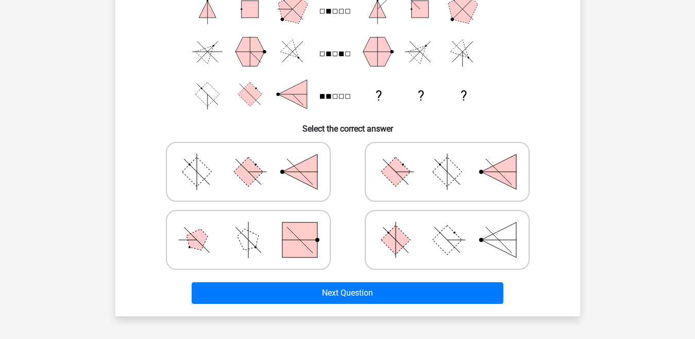
scroll to position [157, 0]
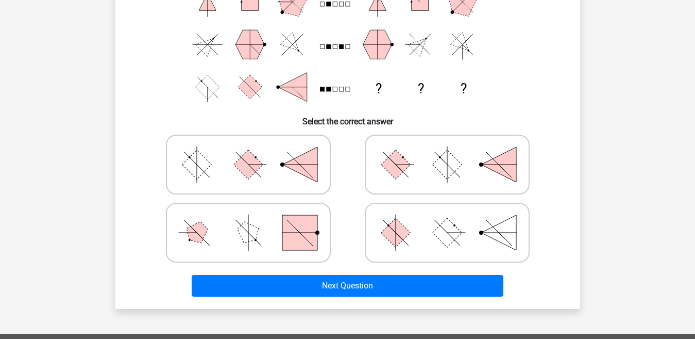
click at [394, 230] on rect at bounding box center [395, 232] width 29 height 29
click at [447, 220] on input "radio" at bounding box center [450, 216] width 7 height 7
radio input "true"
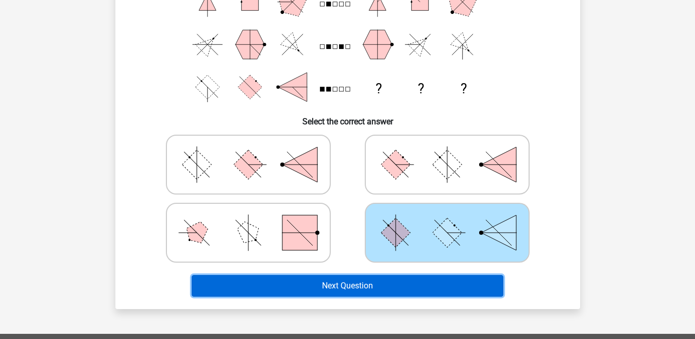
click at [363, 284] on button "Next Question" at bounding box center [348, 286] width 312 height 22
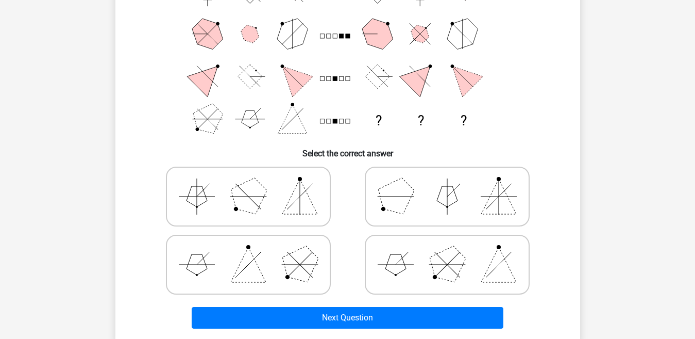
scroll to position [130, 0]
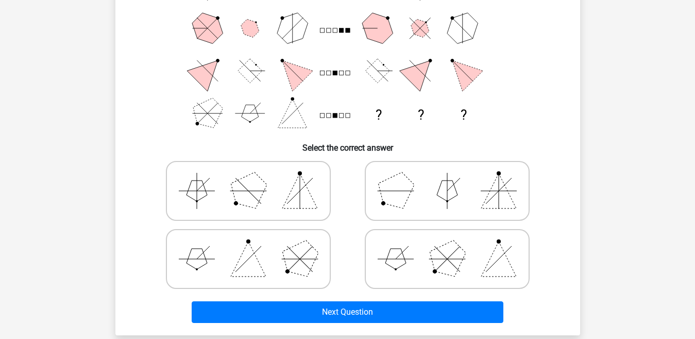
click at [427, 249] on icon at bounding box center [447, 259] width 155 height 52
click at [447, 246] on input "radio" at bounding box center [450, 242] width 7 height 7
radio input "true"
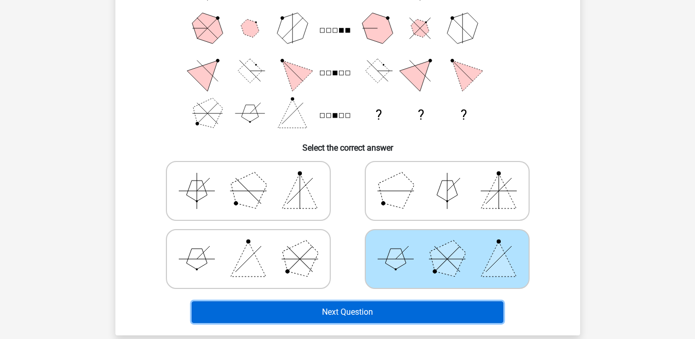
click at [410, 306] on button "Next Question" at bounding box center [348, 312] width 312 height 22
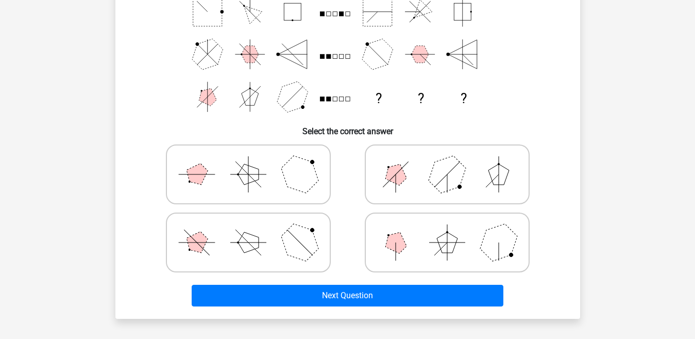
scroll to position [149, 0]
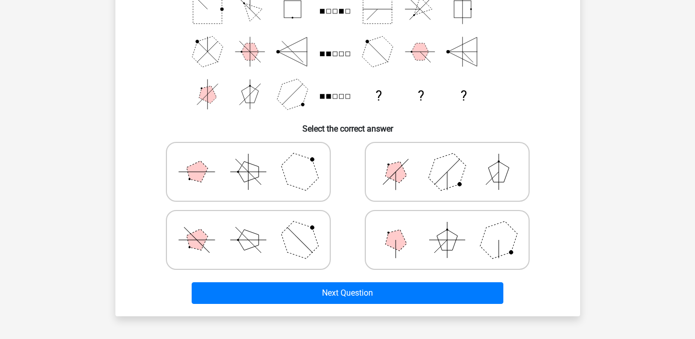
click at [386, 248] on icon at bounding box center [447, 240] width 155 height 52
click at [447, 227] on input "radio" at bounding box center [450, 223] width 7 height 7
radio input "true"
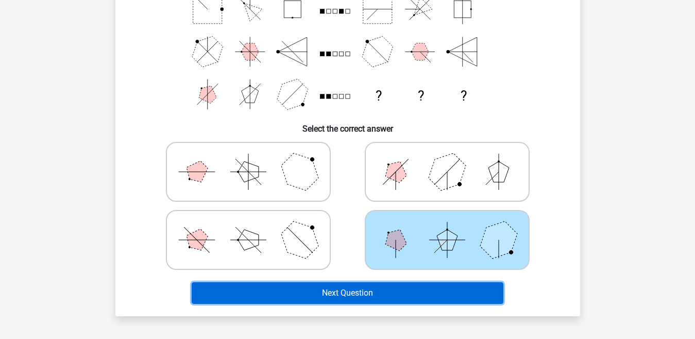
click at [374, 292] on button "Next Question" at bounding box center [348, 293] width 312 height 22
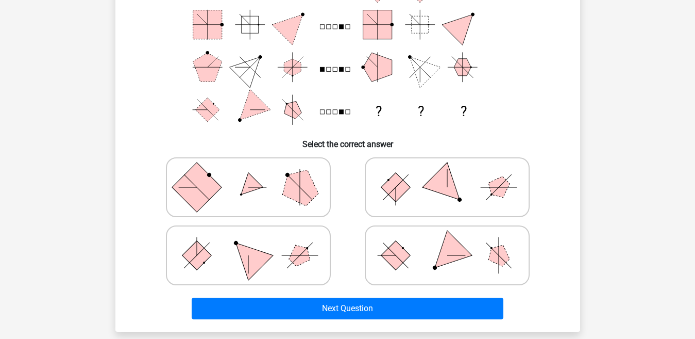
scroll to position [161, 0]
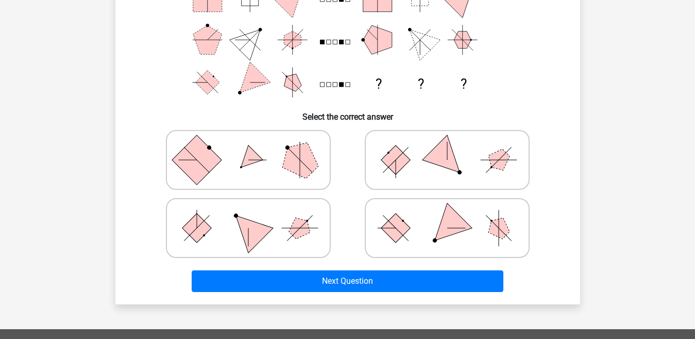
click at [415, 234] on icon at bounding box center [447, 228] width 155 height 52
click at [447, 215] on input "radio" at bounding box center [450, 211] width 7 height 7
radio input "true"
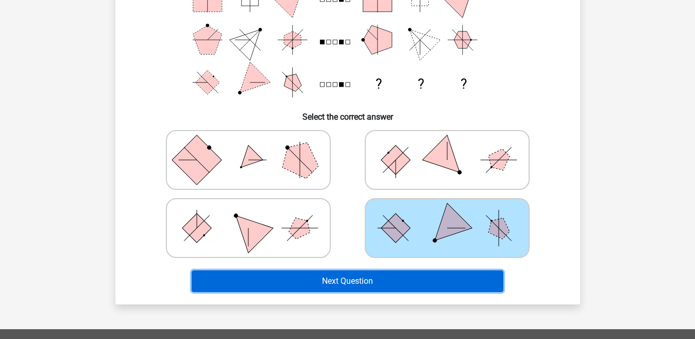
click at [404, 280] on button "Next Question" at bounding box center [348, 281] width 312 height 22
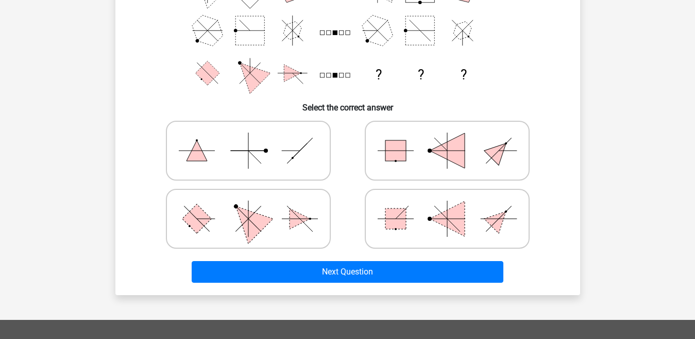
scroll to position [173, 0]
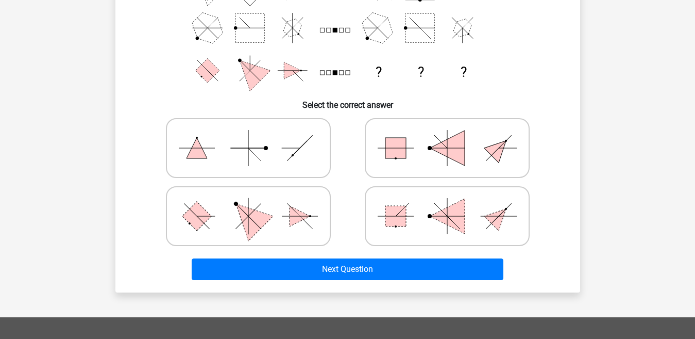
click at [286, 218] on icon at bounding box center [248, 216] width 155 height 52
click at [255, 203] on input "radio" at bounding box center [251, 199] width 7 height 7
radio input "true"
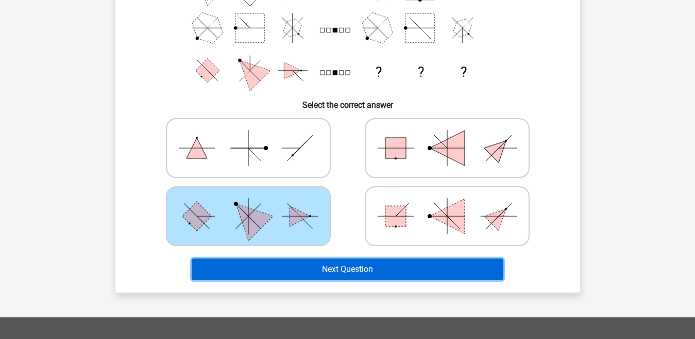
click at [337, 269] on button "Next Question" at bounding box center [348, 269] width 312 height 22
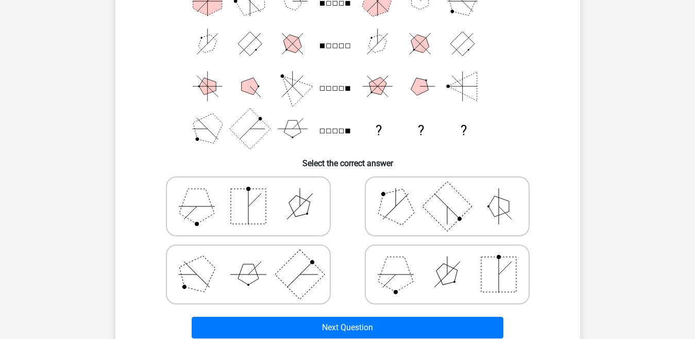
scroll to position [119, 0]
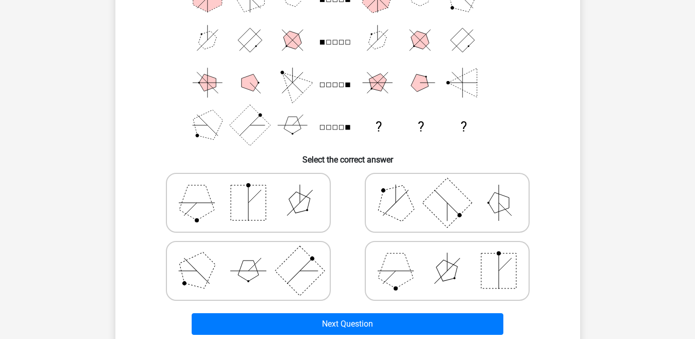
click at [300, 201] on polygon at bounding box center [299, 202] width 29 height 29
click at [255, 190] on input "radio" at bounding box center [251, 186] width 7 height 7
radio input "true"
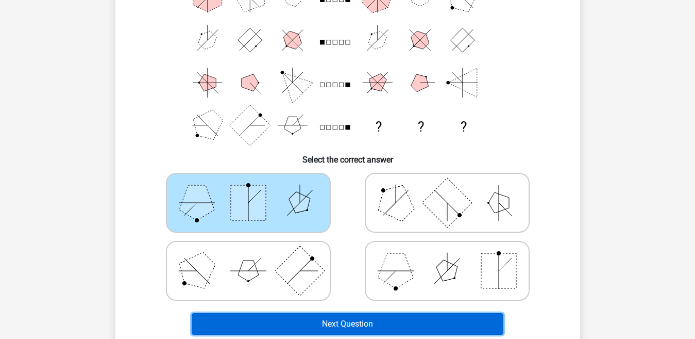
click at [384, 323] on button "Next Question" at bounding box center [348, 324] width 312 height 22
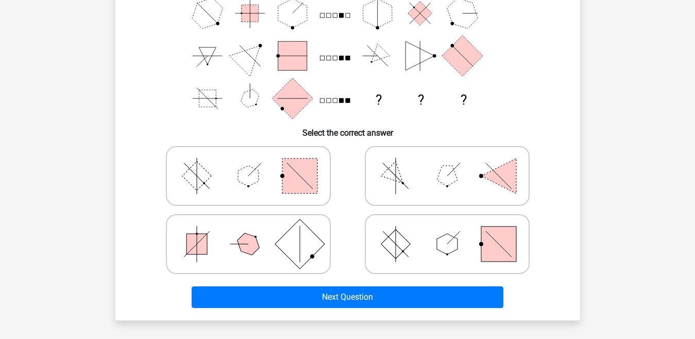
scroll to position [148, 0]
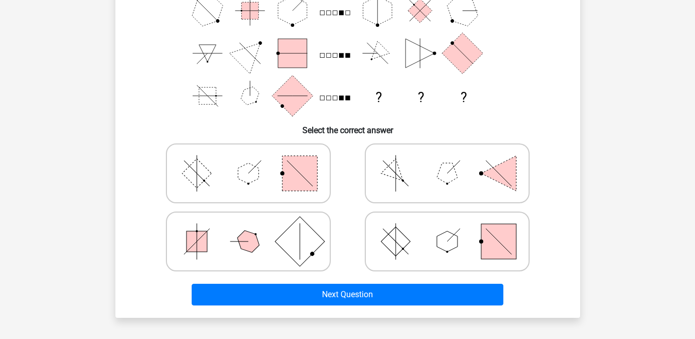
click at [431, 243] on icon at bounding box center [447, 241] width 155 height 52
click at [447, 228] on input "radio" at bounding box center [450, 225] width 7 height 7
radio input "true"
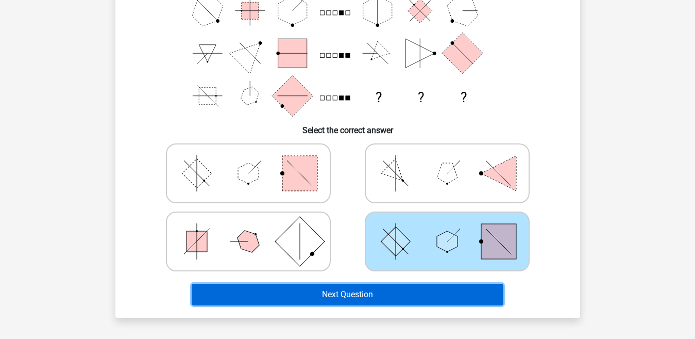
click at [366, 292] on button "Next Question" at bounding box center [348, 295] width 312 height 22
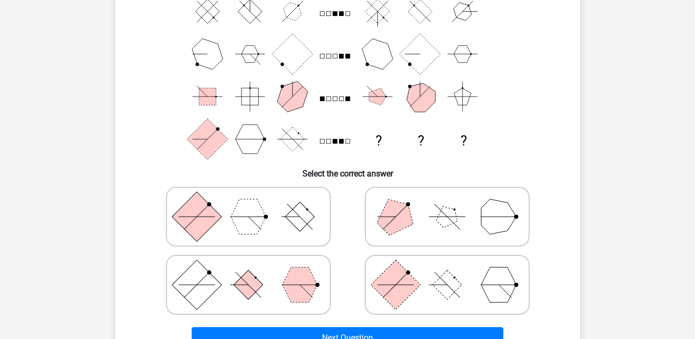
scroll to position [137, 0]
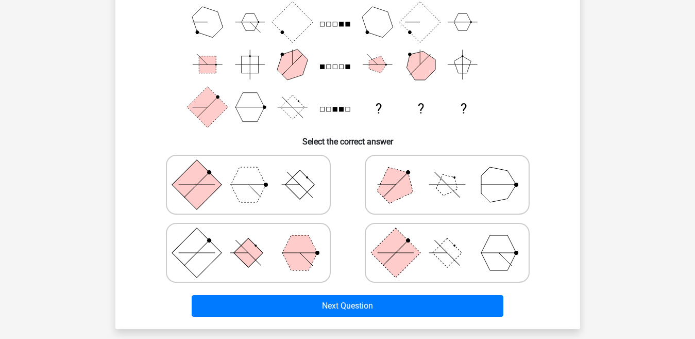
click at [243, 194] on polygon at bounding box center [248, 184] width 35 height 35
click at [248, 172] on input "radio" at bounding box center [251, 168] width 7 height 7
radio input "true"
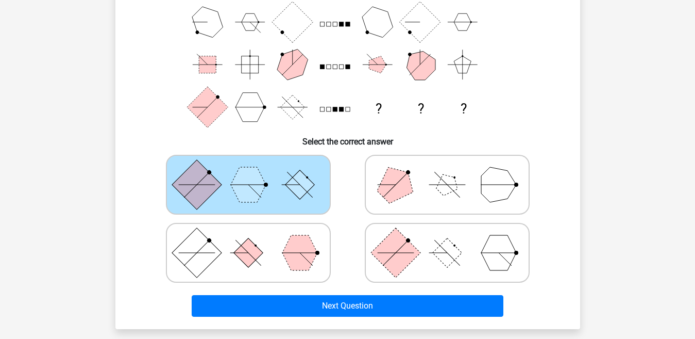
click at [305, 189] on rect at bounding box center [299, 184] width 29 height 29
click at [255, 172] on input "radio" at bounding box center [251, 168] width 7 height 7
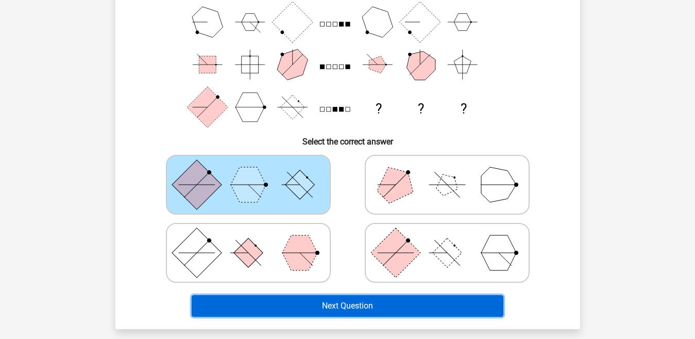
click at [314, 302] on button "Next Question" at bounding box center [348, 306] width 312 height 22
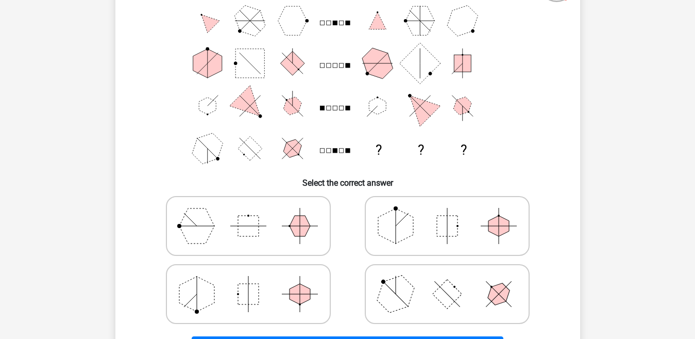
scroll to position [88, 0]
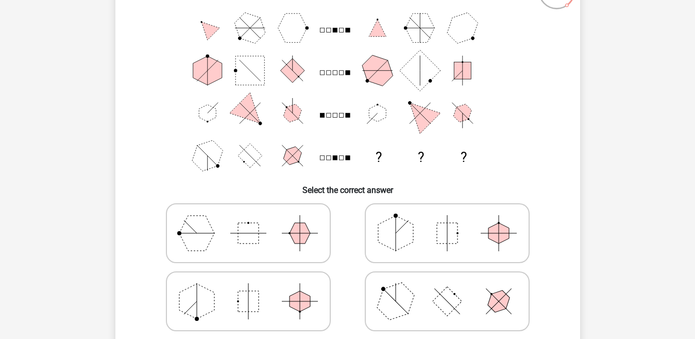
click at [280, 314] on icon at bounding box center [248, 301] width 155 height 52
click at [255, 288] on input "radio" at bounding box center [251, 284] width 7 height 7
radio input "true"
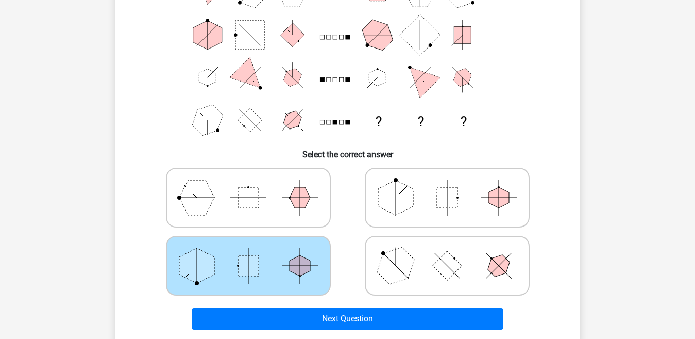
scroll to position [197, 0]
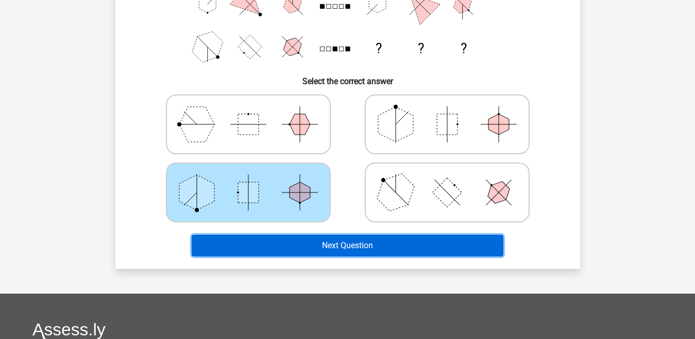
click at [476, 254] on button "Next Question" at bounding box center [348, 246] width 312 height 22
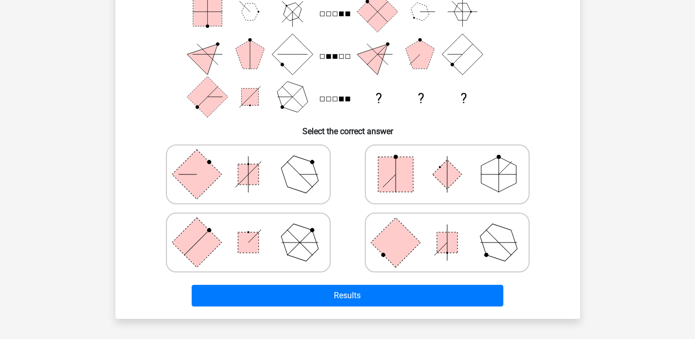
scroll to position [149, 0]
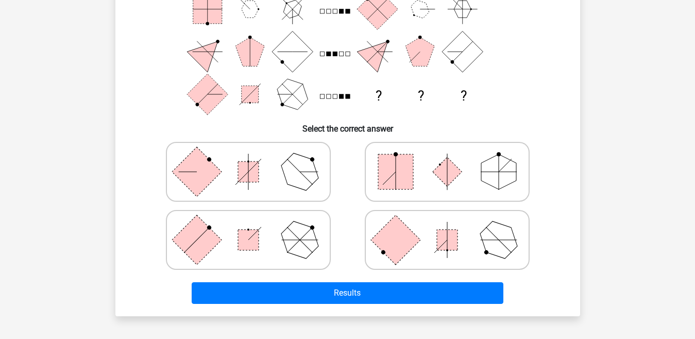
click at [468, 176] on icon at bounding box center [447, 172] width 155 height 52
click at [454, 159] on input "radio" at bounding box center [450, 155] width 7 height 7
radio input "true"
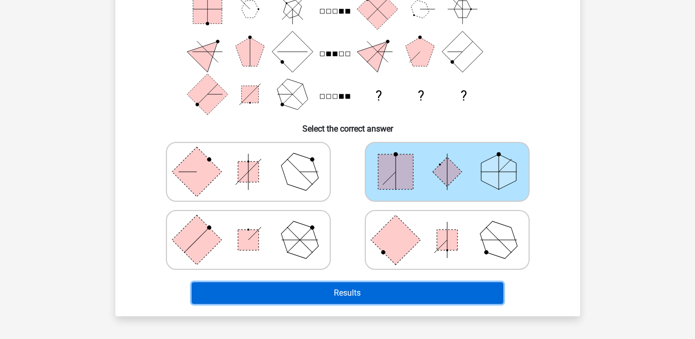
click at [368, 291] on button "Results" at bounding box center [348, 293] width 312 height 22
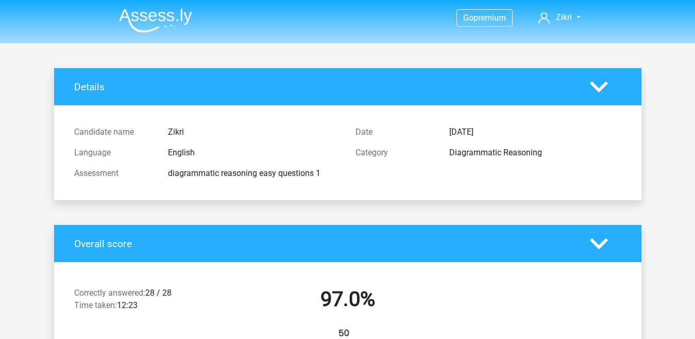
click at [155, 19] on img at bounding box center [155, 20] width 73 height 24
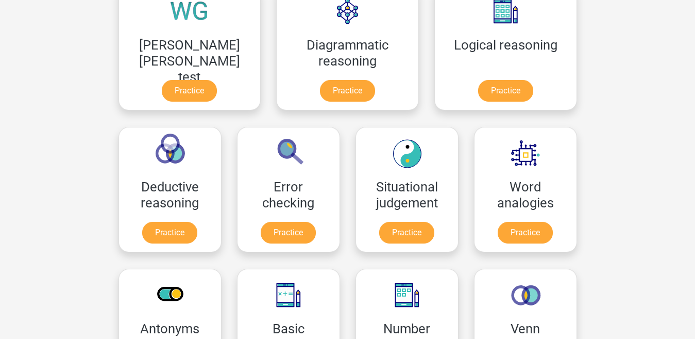
scroll to position [320, 0]
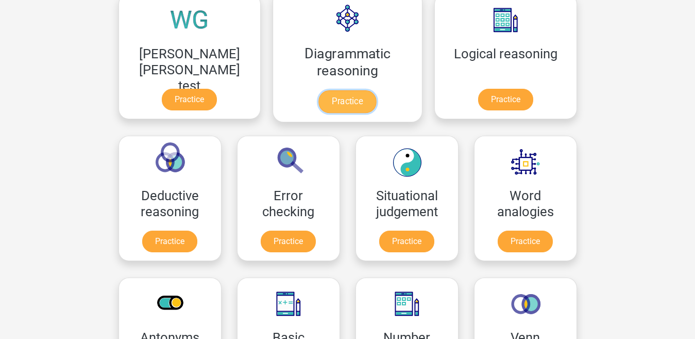
click at [319, 102] on link "Practice" at bounding box center [348, 101] width 58 height 23
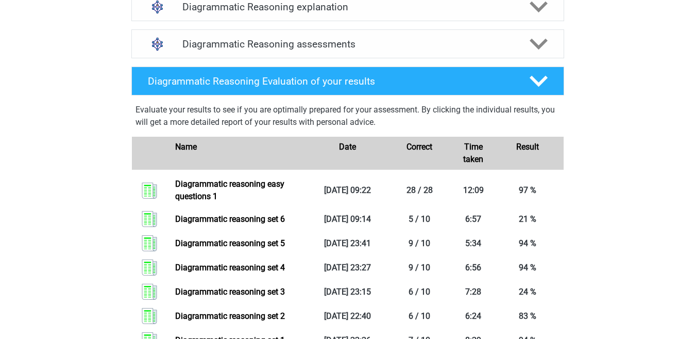
scroll to position [624, 0]
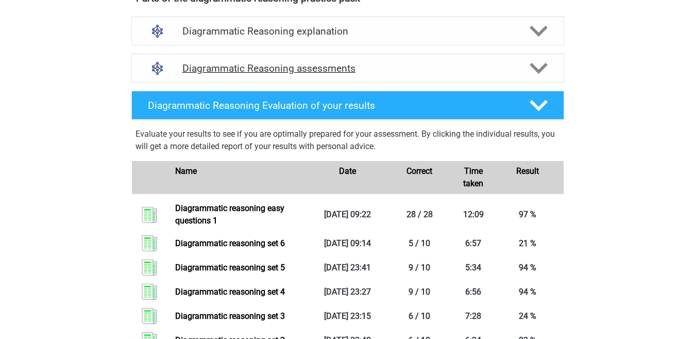
click at [532, 75] on icon at bounding box center [539, 68] width 18 height 18
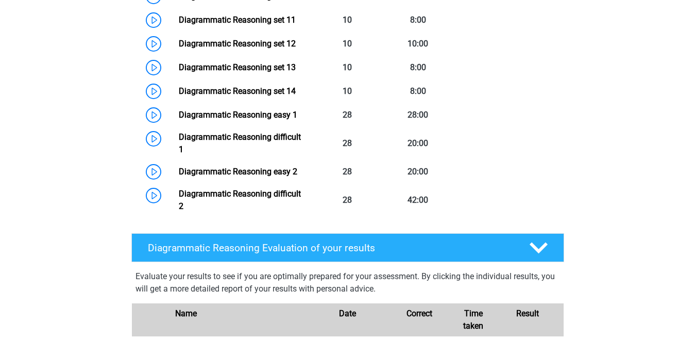
scroll to position [999, 0]
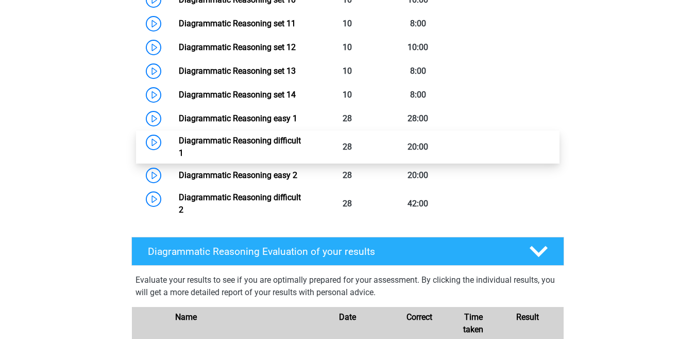
click at [301, 154] on link "Diagrammatic Reasoning difficult 1" at bounding box center [240, 147] width 122 height 22
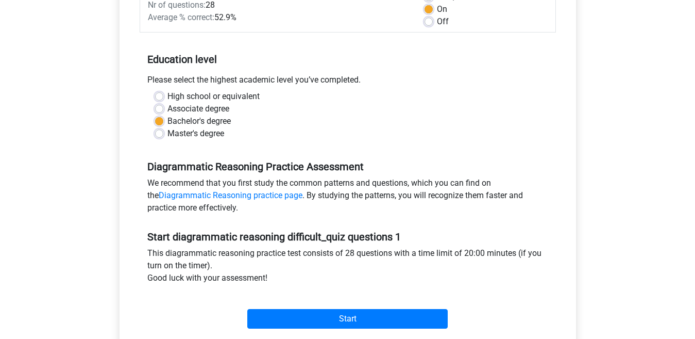
scroll to position [213, 0]
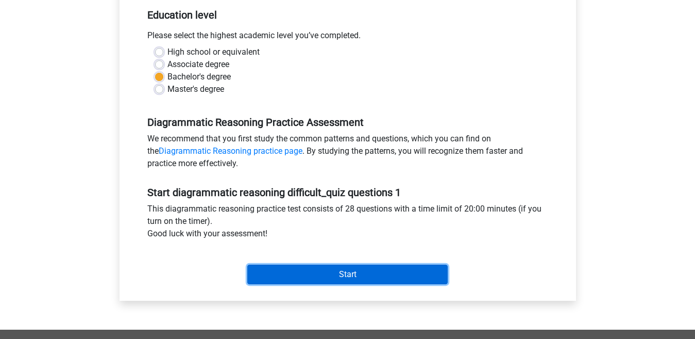
click at [413, 276] on input "Start" at bounding box center [347, 274] width 201 height 20
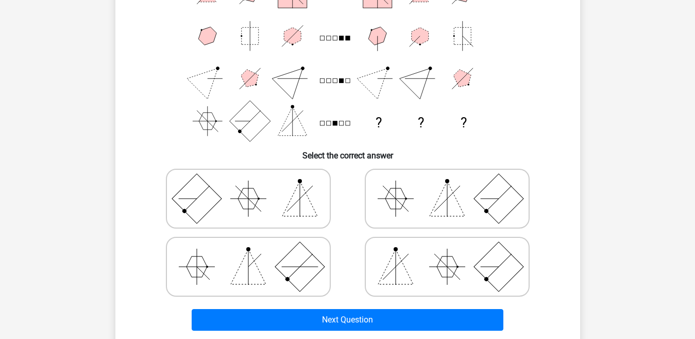
scroll to position [125, 0]
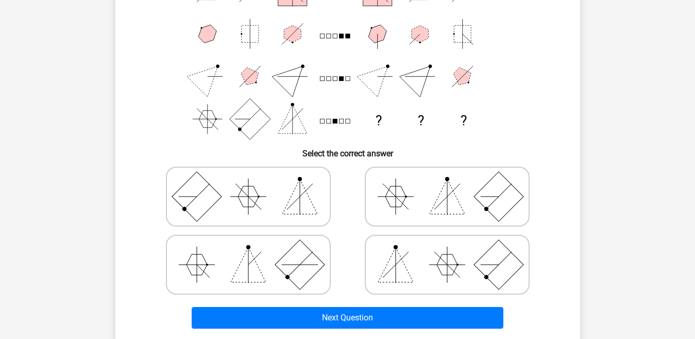
click at [277, 188] on icon at bounding box center [248, 197] width 155 height 52
click at [255, 184] on input "radio" at bounding box center [251, 180] width 7 height 7
radio input "true"
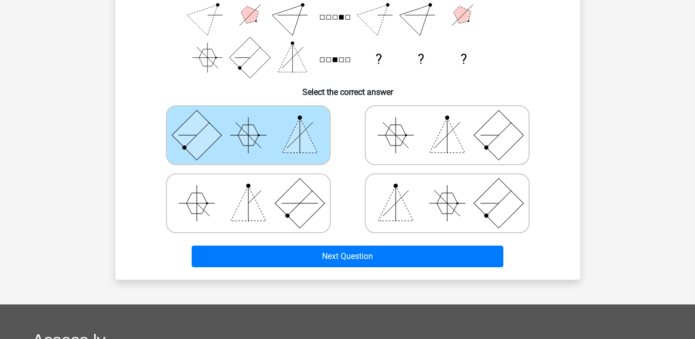
scroll to position [192, 0]
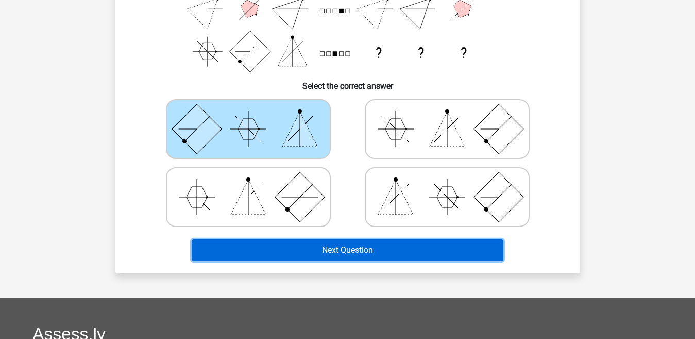
click at [443, 246] on button "Next Question" at bounding box center [348, 250] width 312 height 22
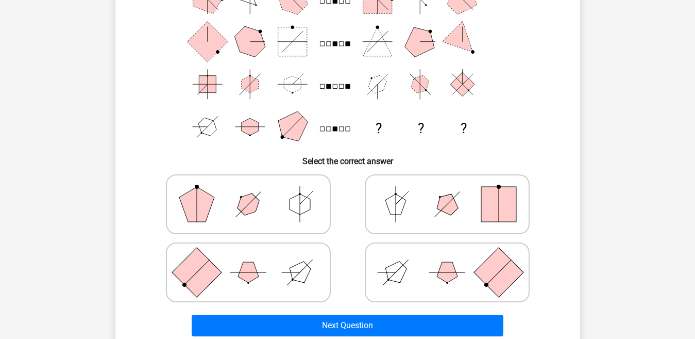
scroll to position [136, 0]
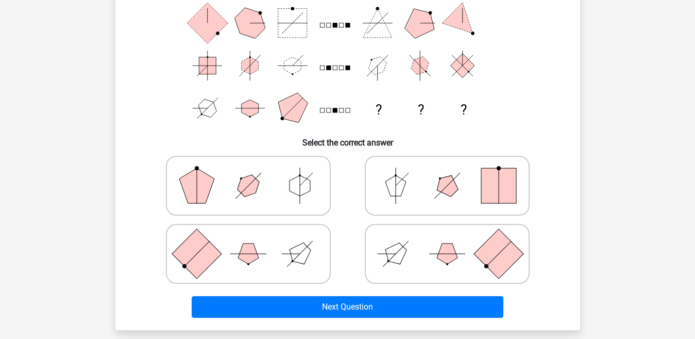
click at [409, 247] on icon at bounding box center [447, 254] width 155 height 52
click at [447, 241] on input "radio" at bounding box center [450, 237] width 7 height 7
radio input "true"
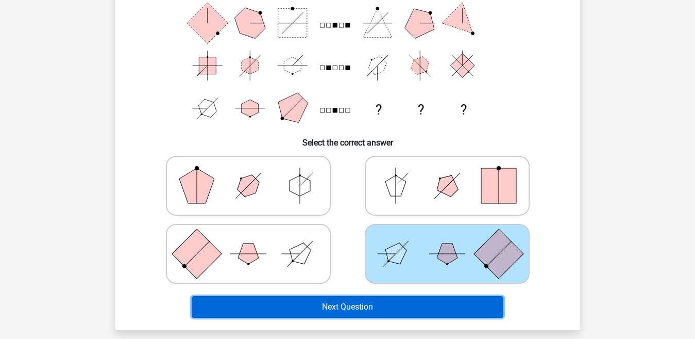
click at [396, 304] on button "Next Question" at bounding box center [348, 307] width 312 height 22
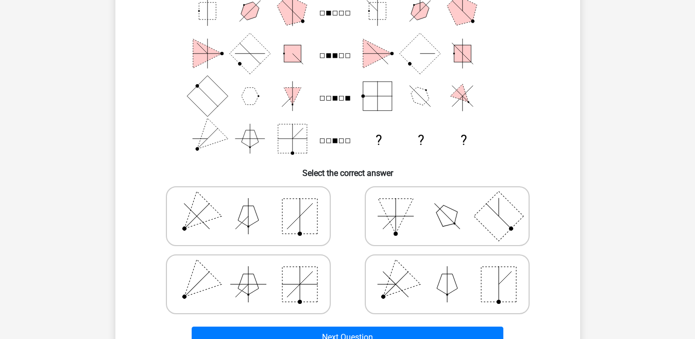
scroll to position [128, 0]
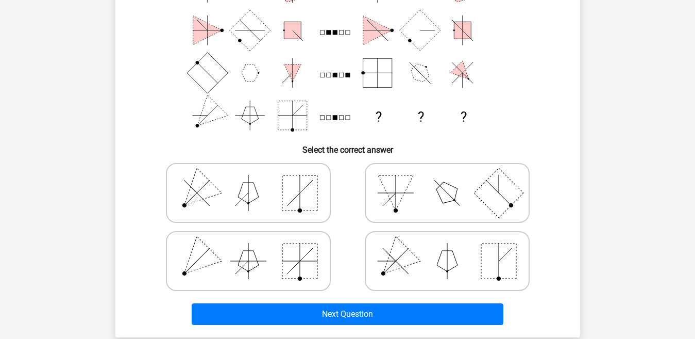
click at [259, 203] on icon at bounding box center [248, 193] width 155 height 52
click at [255, 180] on input "radio" at bounding box center [251, 176] width 7 height 7
radio input "true"
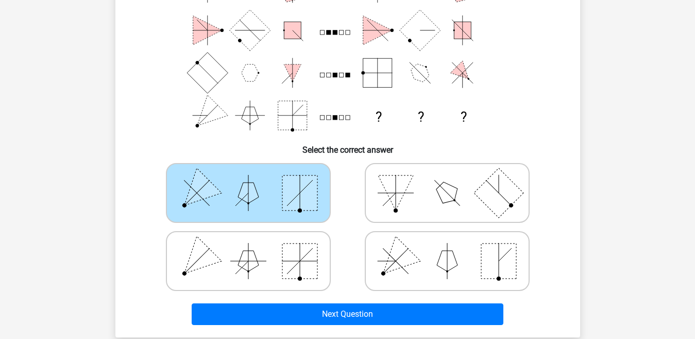
click at [480, 252] on icon at bounding box center [447, 261] width 155 height 52
click at [454, 248] on input "radio" at bounding box center [450, 244] width 7 height 7
radio input "true"
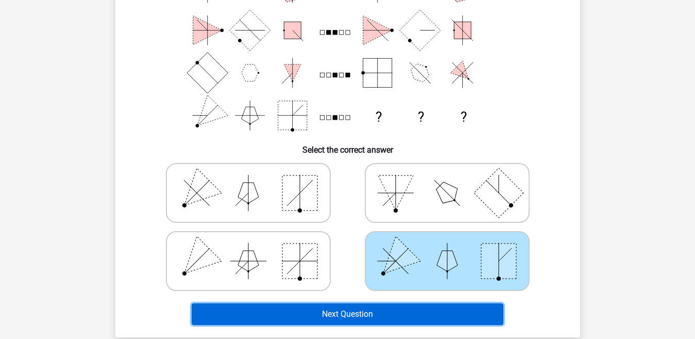
click at [431, 308] on button "Next Question" at bounding box center [348, 314] width 312 height 22
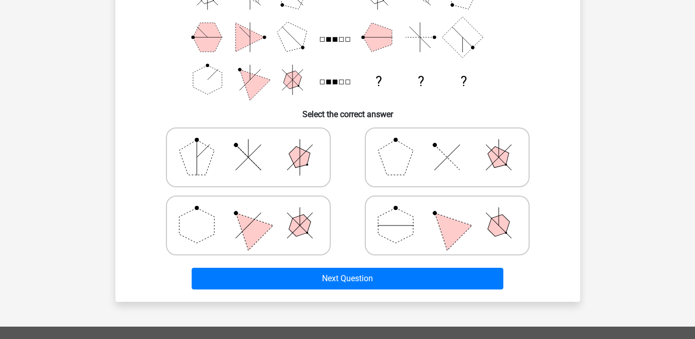
scroll to position [165, 0]
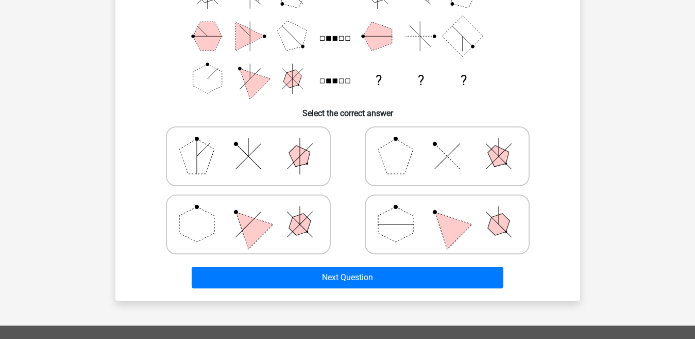
click at [418, 152] on icon at bounding box center [447, 156] width 155 height 52
click at [447, 143] on input "radio" at bounding box center [450, 140] width 7 height 7
radio input "true"
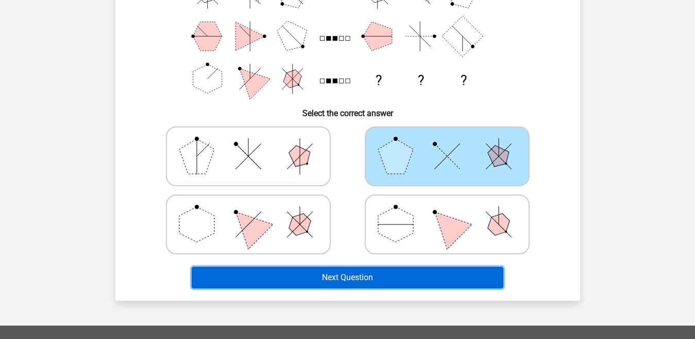
click at [390, 279] on button "Next Question" at bounding box center [348, 277] width 312 height 22
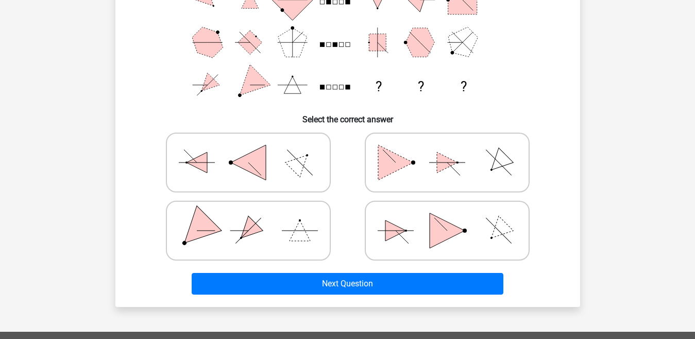
scroll to position [164, 0]
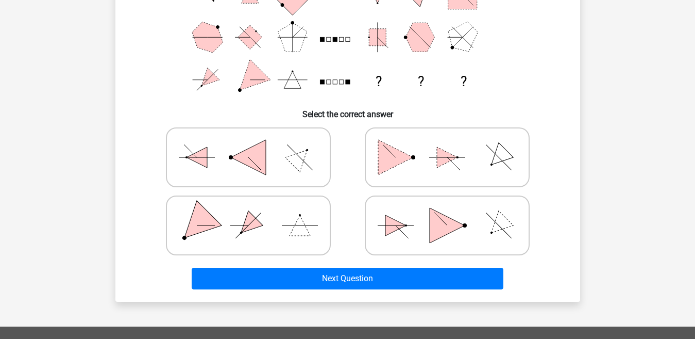
click at [286, 230] on icon at bounding box center [248, 225] width 155 height 52
click at [255, 212] on input "radio" at bounding box center [251, 209] width 7 height 7
radio input "true"
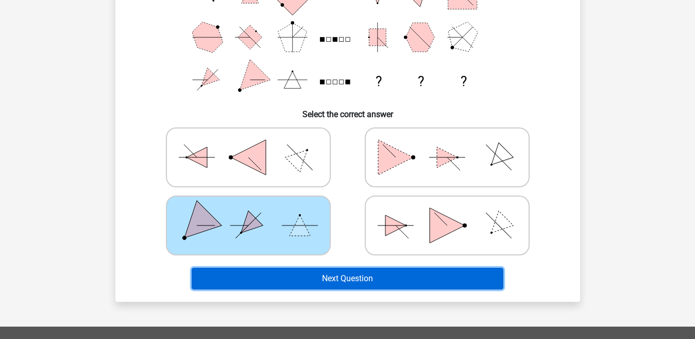
click at [381, 274] on button "Next Question" at bounding box center [348, 279] width 312 height 22
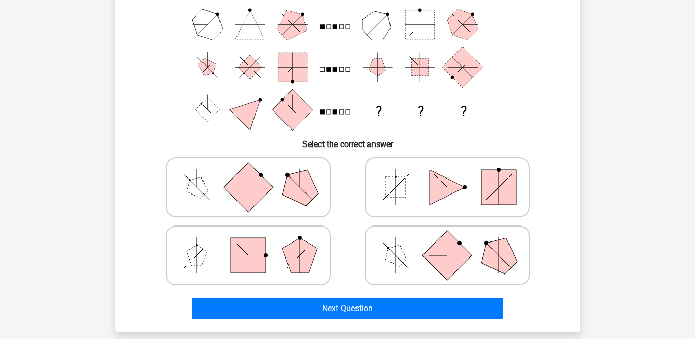
scroll to position [144, 0]
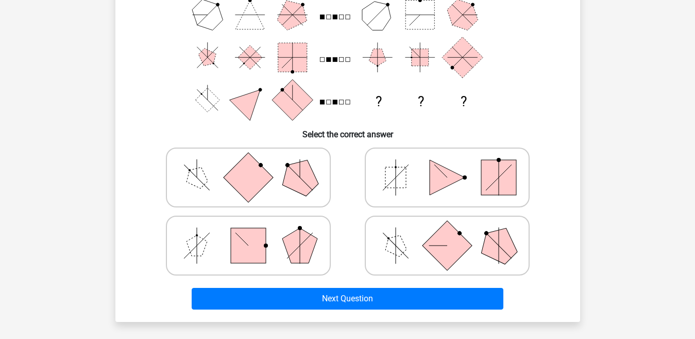
click at [302, 184] on polygon at bounding box center [299, 177] width 49 height 49
click at [255, 164] on input "radio" at bounding box center [251, 161] width 7 height 7
radio input "true"
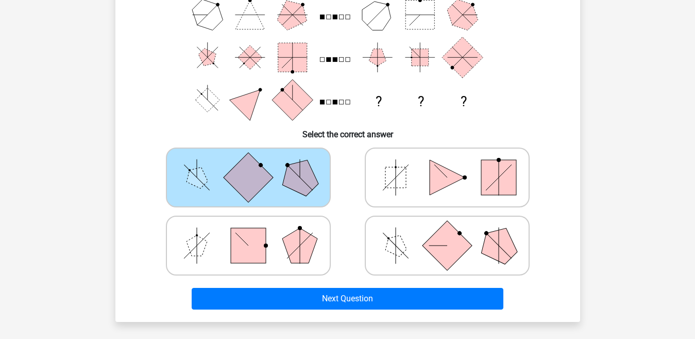
click at [387, 232] on icon at bounding box center [447, 246] width 155 height 52
click at [447, 232] on input "radio" at bounding box center [450, 229] width 7 height 7
radio input "true"
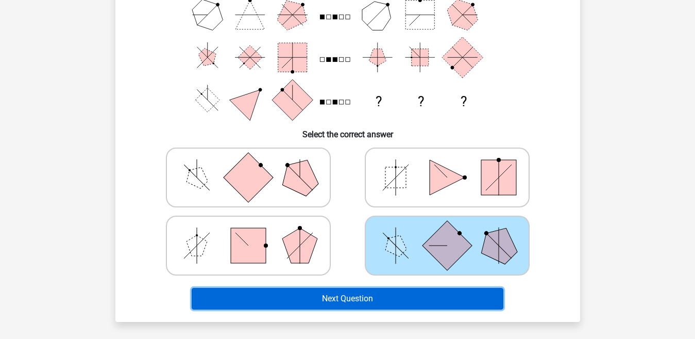
click at [394, 293] on button "Next Question" at bounding box center [348, 299] width 312 height 22
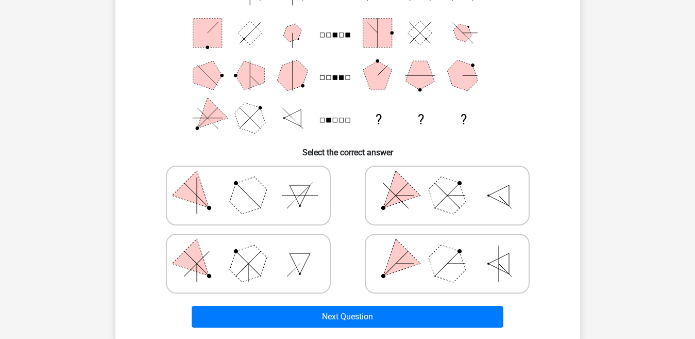
scroll to position [149, 0]
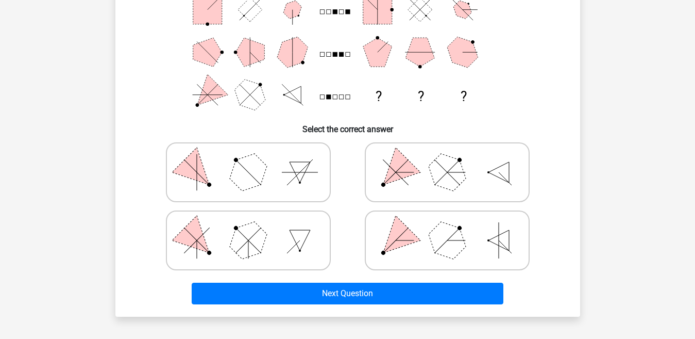
click at [413, 171] on polygon at bounding box center [395, 171] width 49 height 49
click at [447, 159] on input "radio" at bounding box center [450, 156] width 7 height 7
radio input "true"
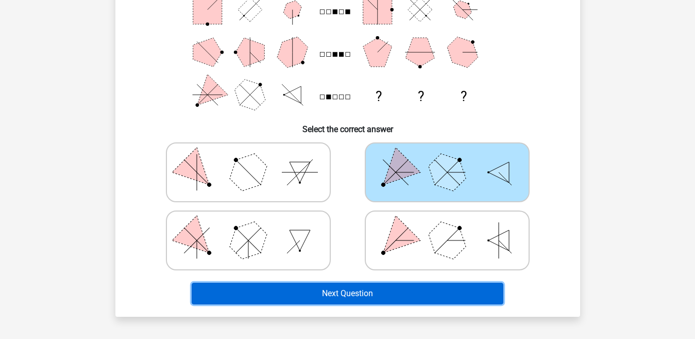
click at [396, 295] on button "Next Question" at bounding box center [348, 293] width 312 height 22
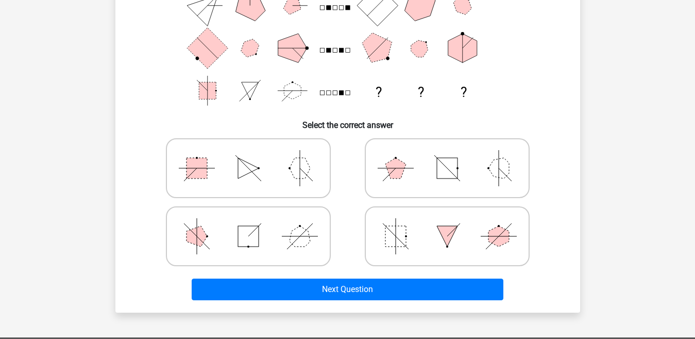
scroll to position [159, 0]
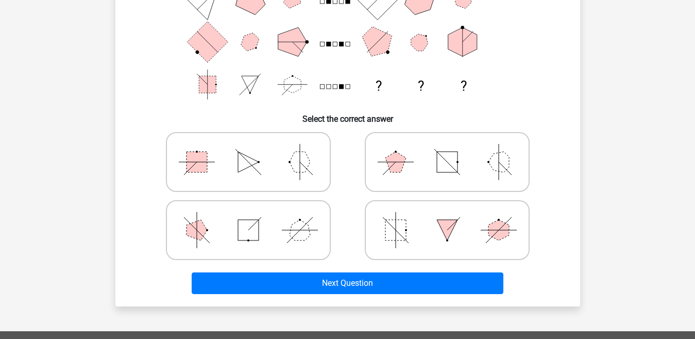
click at [256, 162] on polygon at bounding box center [248, 162] width 21 height 21
click at [255, 149] on input "radio" at bounding box center [251, 145] width 7 height 7
radio input "true"
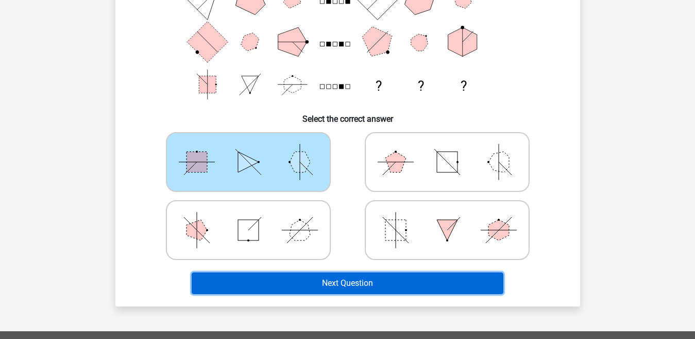
click at [332, 281] on button "Next Question" at bounding box center [348, 283] width 312 height 22
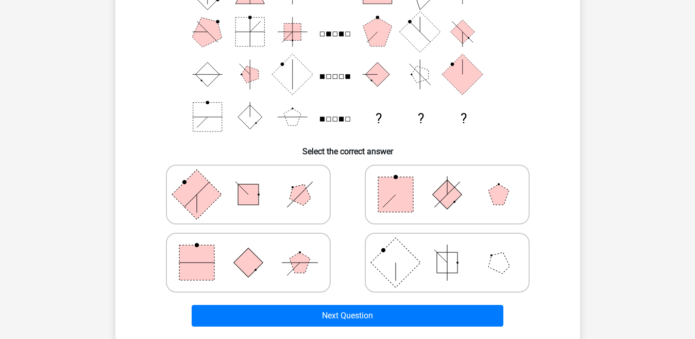
scroll to position [134, 0]
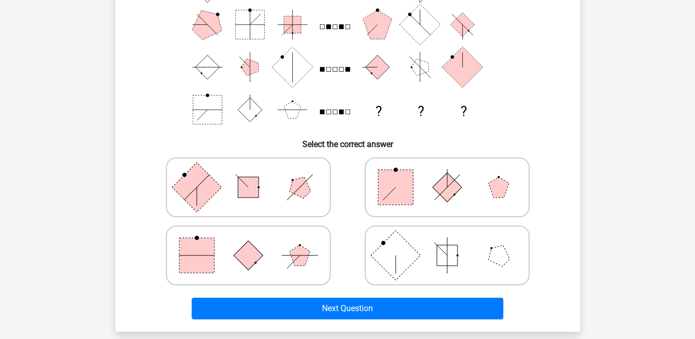
click at [260, 186] on icon at bounding box center [248, 187] width 155 height 52
click at [255, 174] on input "radio" at bounding box center [251, 171] width 7 height 7
radio input "true"
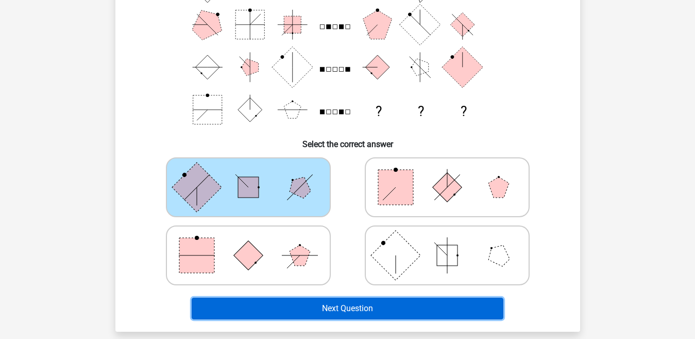
click at [301, 304] on button "Next Question" at bounding box center [348, 308] width 312 height 22
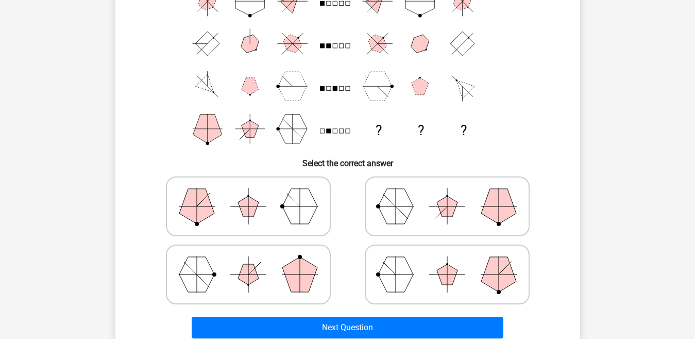
scroll to position [126, 0]
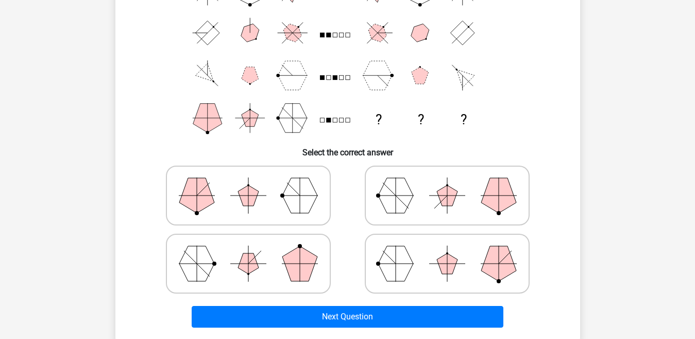
click at [284, 196] on circle at bounding box center [282, 195] width 4 height 4
click at [255, 182] on input "radio" at bounding box center [251, 179] width 7 height 7
radio input "true"
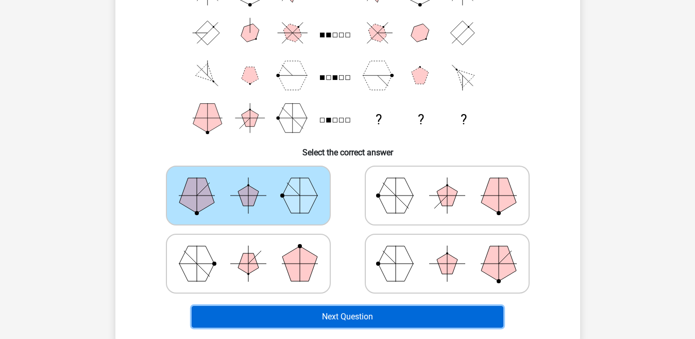
click at [362, 312] on button "Next Question" at bounding box center [348, 317] width 312 height 22
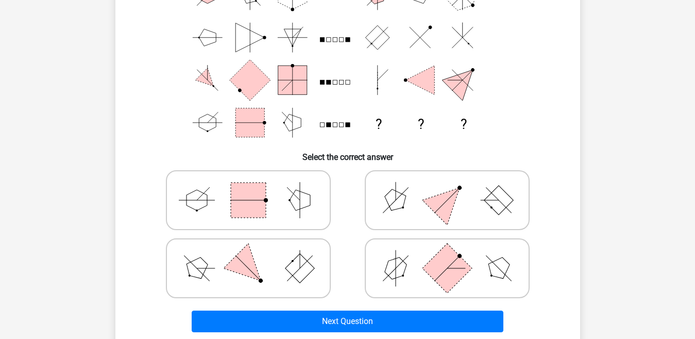
scroll to position [141, 0]
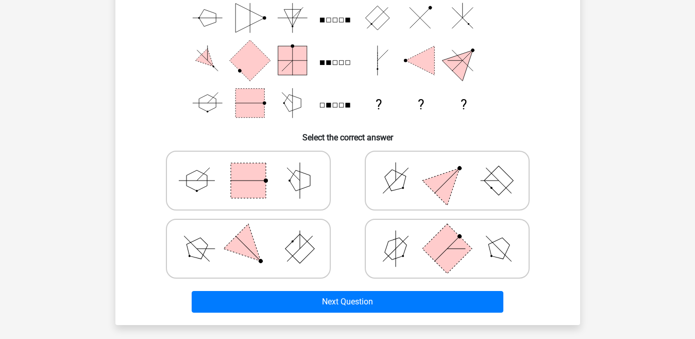
click at [412, 171] on icon at bounding box center [447, 181] width 155 height 52
click at [447, 168] on input "radio" at bounding box center [450, 164] width 7 height 7
radio input "true"
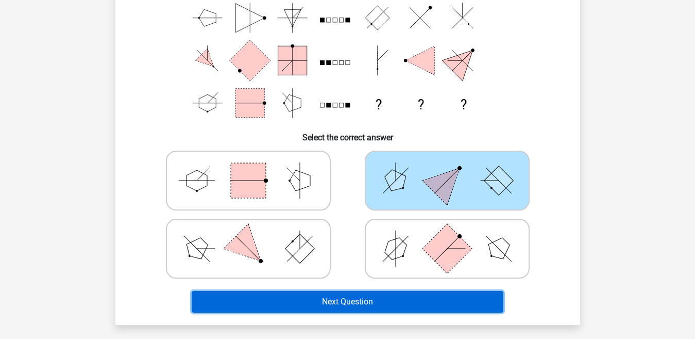
click at [403, 300] on button "Next Question" at bounding box center [348, 302] width 312 height 22
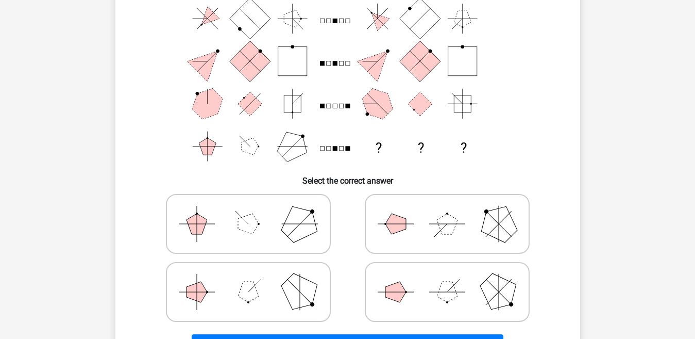
scroll to position [101, 0]
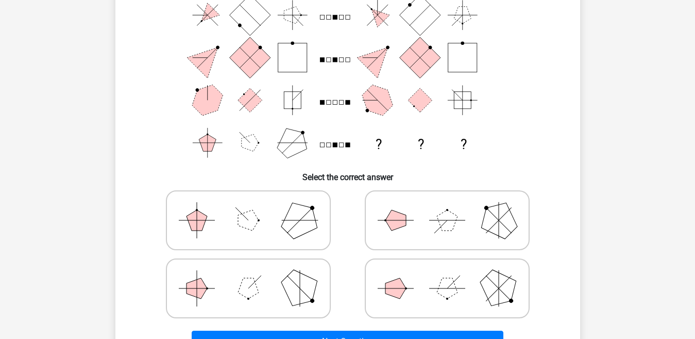
click at [456, 227] on icon at bounding box center [447, 220] width 155 height 52
click at [454, 207] on input "radio" at bounding box center [450, 204] width 7 height 7
radio input "true"
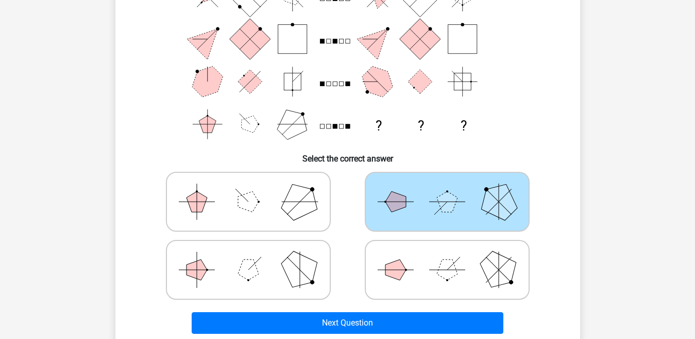
scroll to position [122, 0]
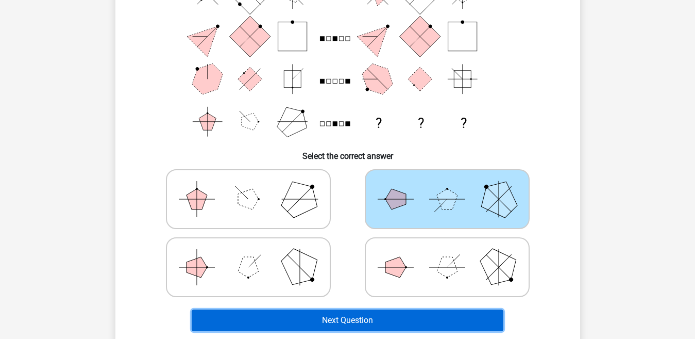
click at [439, 313] on button "Next Question" at bounding box center [348, 320] width 312 height 22
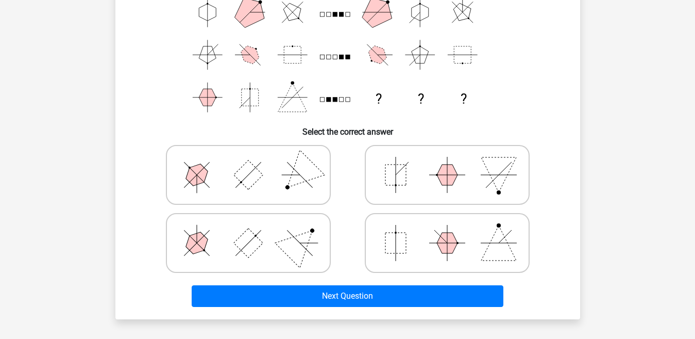
scroll to position [149, 0]
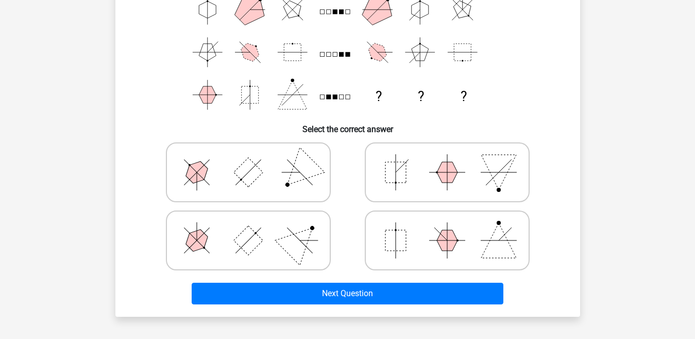
click at [284, 232] on icon at bounding box center [248, 240] width 155 height 52
click at [255, 227] on input "radio" at bounding box center [251, 224] width 7 height 7
radio input "true"
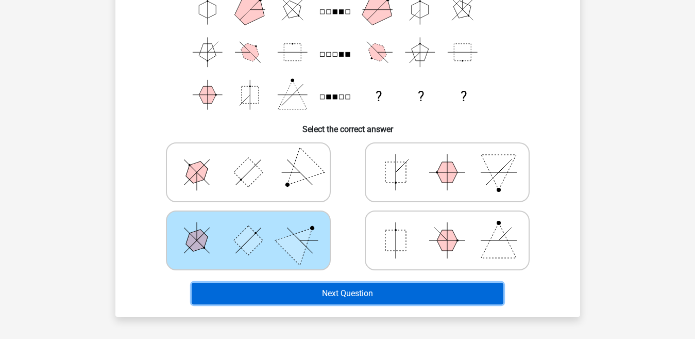
click at [414, 285] on button "Next Question" at bounding box center [348, 293] width 312 height 22
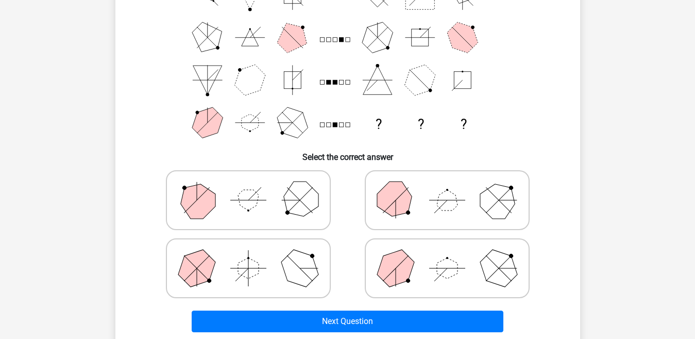
scroll to position [132, 0]
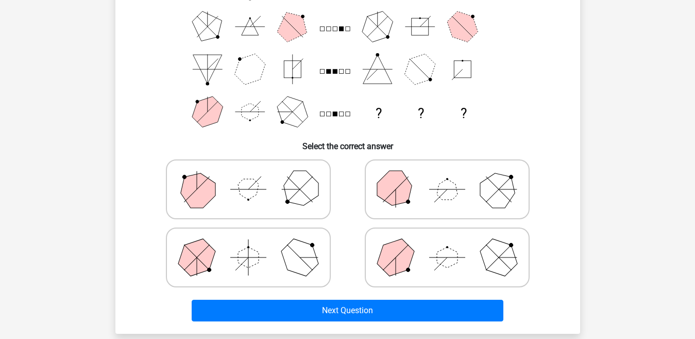
click at [420, 262] on icon at bounding box center [447, 257] width 155 height 52
click at [447, 244] on input "radio" at bounding box center [450, 241] width 7 height 7
radio input "true"
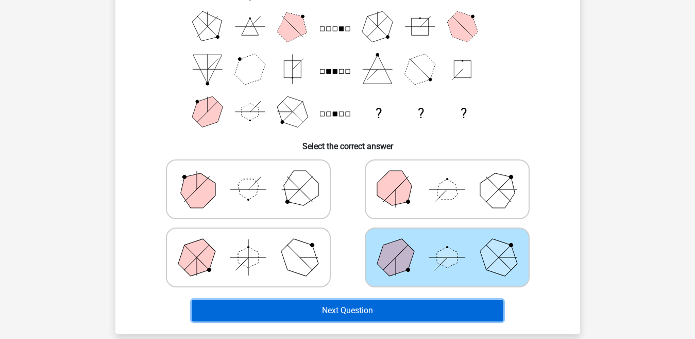
click at [406, 307] on button "Next Question" at bounding box center [348, 310] width 312 height 22
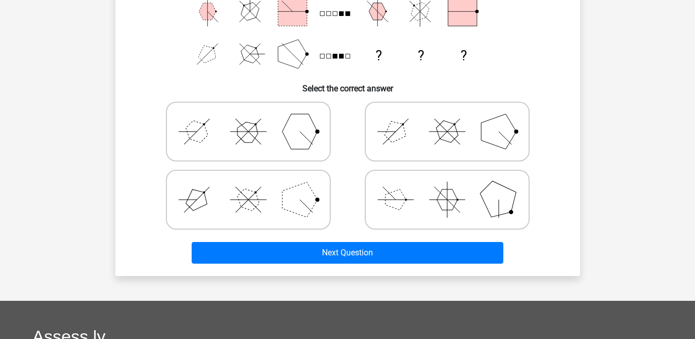
scroll to position [184, 0]
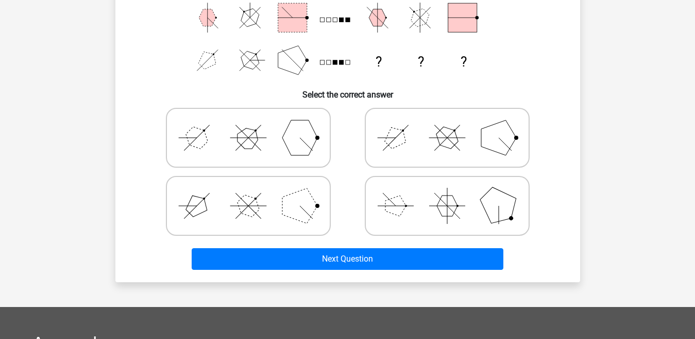
click at [272, 151] on icon at bounding box center [248, 138] width 155 height 52
click at [255, 125] on input "radio" at bounding box center [251, 121] width 7 height 7
radio input "true"
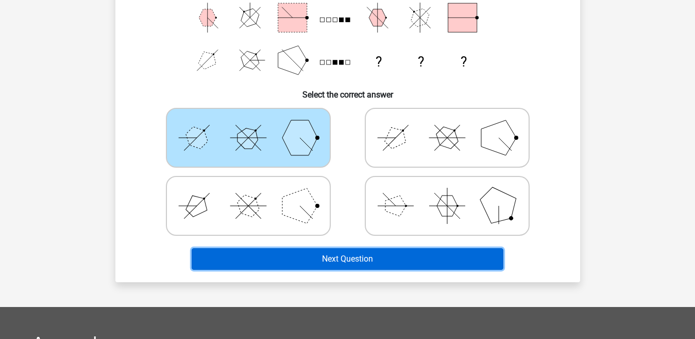
click at [319, 250] on button "Next Question" at bounding box center [348, 259] width 312 height 22
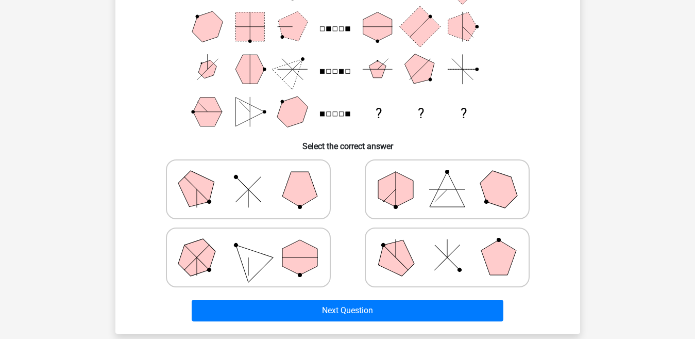
scroll to position [133, 0]
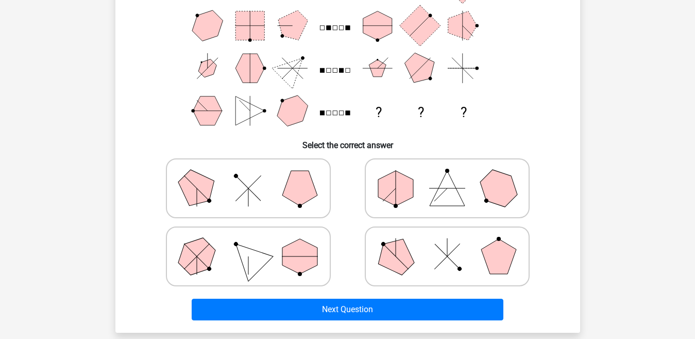
click at [419, 207] on icon at bounding box center [447, 188] width 155 height 52
click at [447, 175] on input "radio" at bounding box center [450, 172] width 7 height 7
radio input "true"
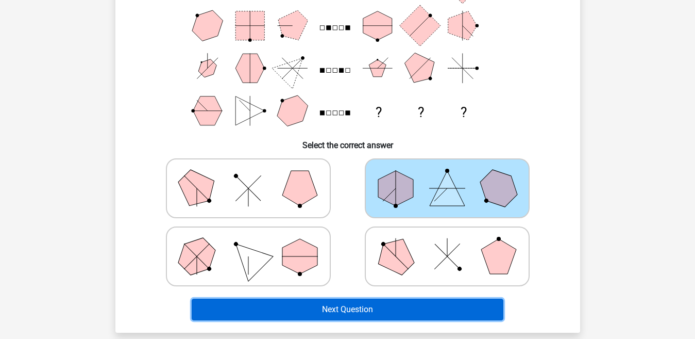
click at [374, 308] on button "Next Question" at bounding box center [348, 309] width 312 height 22
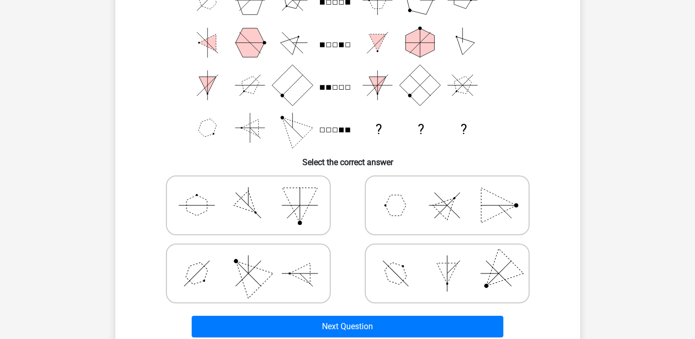
scroll to position [155, 0]
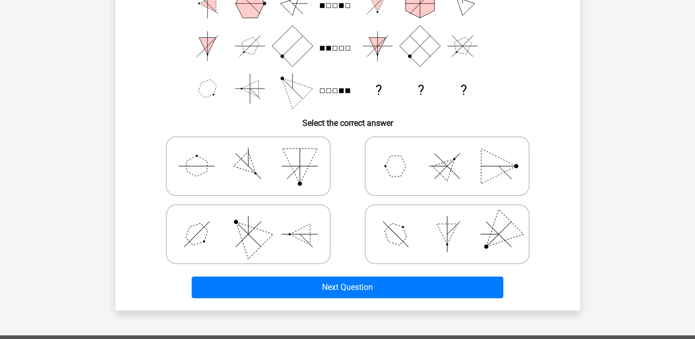
click at [293, 163] on polygon at bounding box center [299, 165] width 35 height 35
click at [255, 153] on input "radio" at bounding box center [251, 149] width 7 height 7
radio input "true"
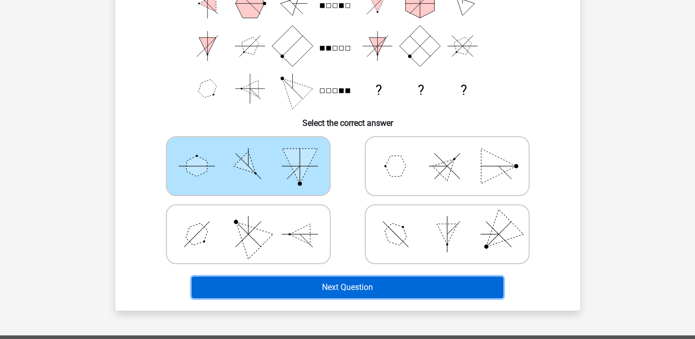
click at [344, 290] on button "Next Question" at bounding box center [348, 287] width 312 height 22
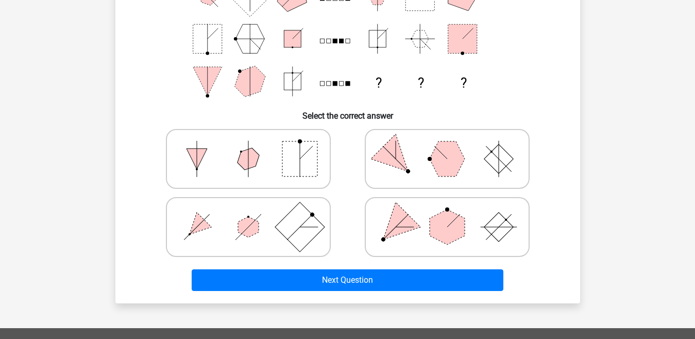
scroll to position [168, 0]
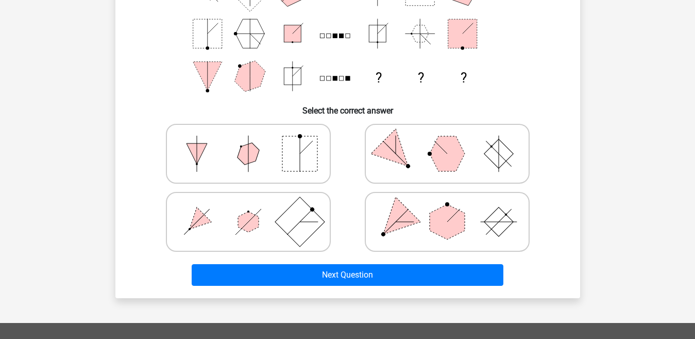
click at [273, 218] on icon at bounding box center [248, 222] width 155 height 52
click at [255, 209] on input "radio" at bounding box center [251, 205] width 7 height 7
radio input "true"
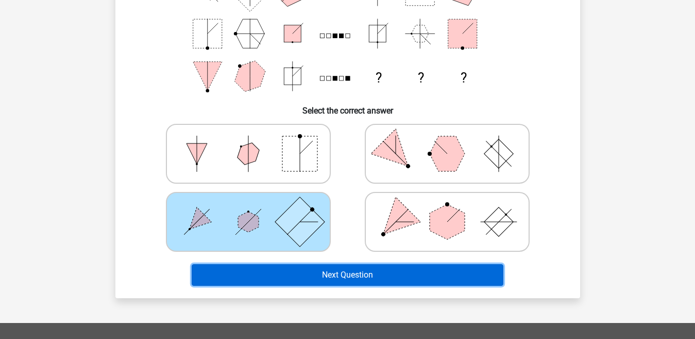
click at [308, 279] on button "Next Question" at bounding box center [348, 275] width 312 height 22
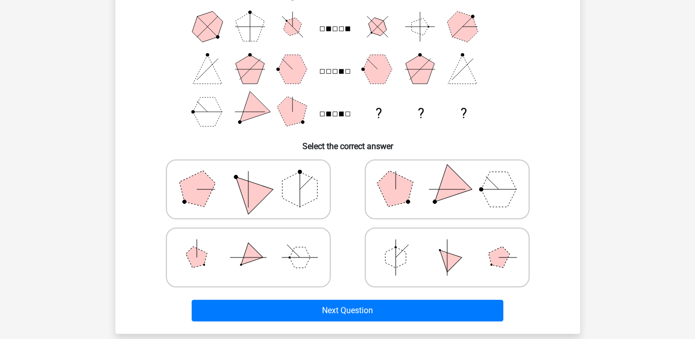
scroll to position [137, 0]
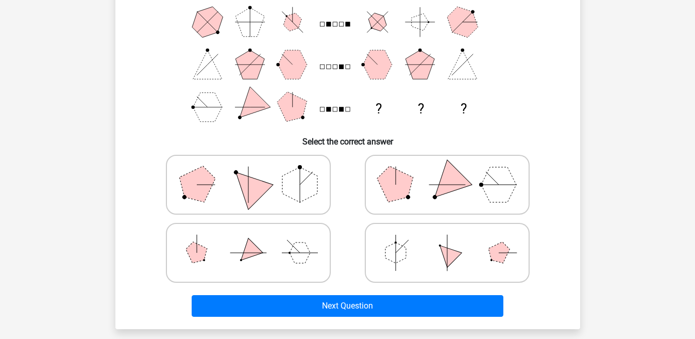
click at [238, 196] on icon at bounding box center [248, 185] width 155 height 52
click at [248, 172] on input "radio" at bounding box center [251, 168] width 7 height 7
radio input "true"
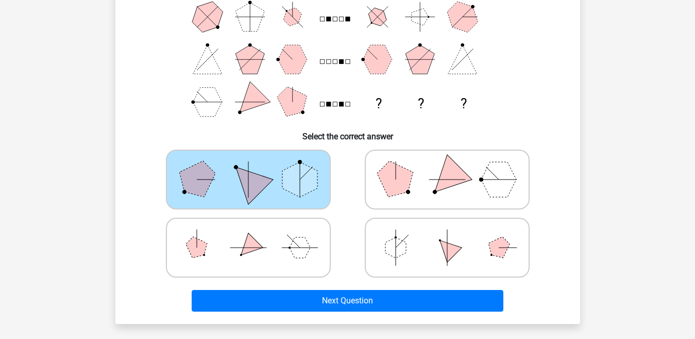
scroll to position [148, 0]
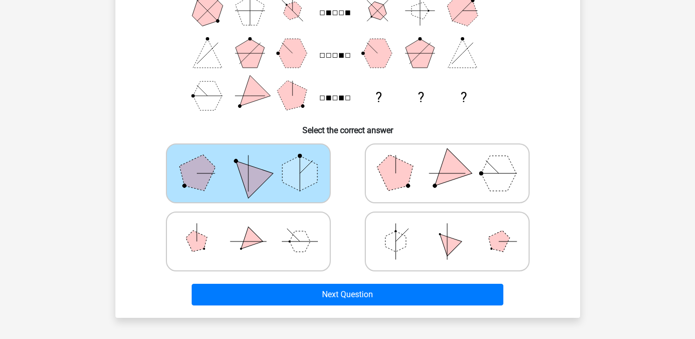
click at [303, 227] on icon at bounding box center [248, 241] width 155 height 52
click at [255, 227] on input "radio" at bounding box center [251, 225] width 7 height 7
radio input "true"
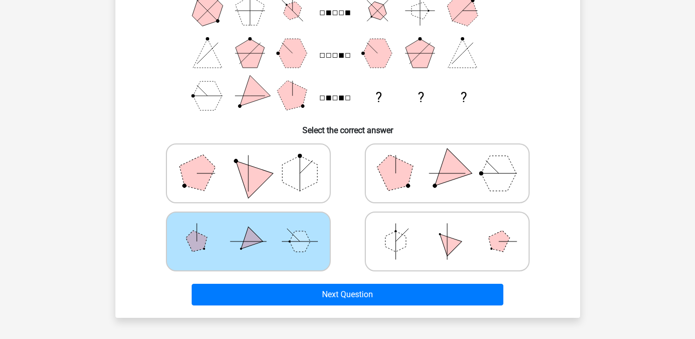
click at [302, 176] on polygon at bounding box center [299, 173] width 35 height 35
click at [255, 160] on input "radio" at bounding box center [251, 157] width 7 height 7
radio input "true"
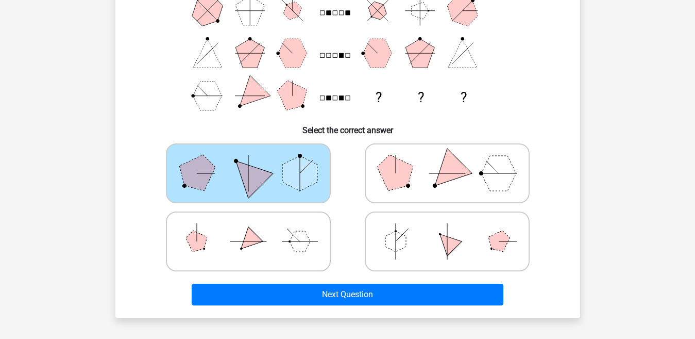
click at [277, 228] on icon at bounding box center [248, 241] width 155 height 52
click at [255, 228] on input "radio" at bounding box center [251, 225] width 7 height 7
radio input "true"
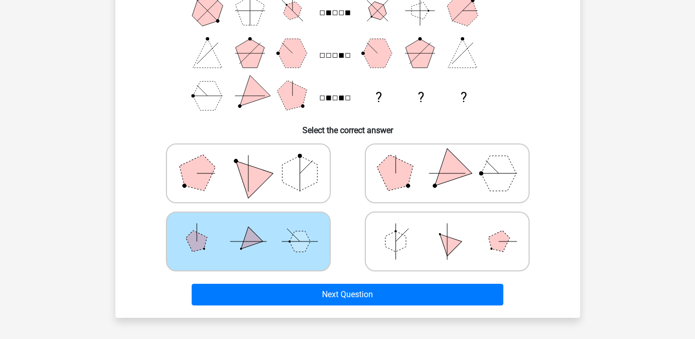
click at [312, 174] on polygon at bounding box center [299, 173] width 35 height 35
click at [255, 160] on input "radio" at bounding box center [251, 157] width 7 height 7
radio input "true"
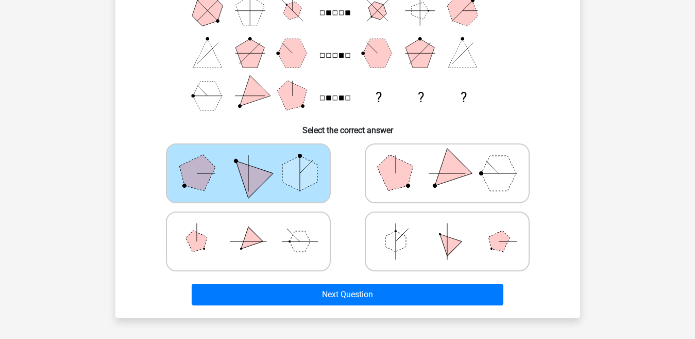
click at [440, 169] on icon at bounding box center [447, 173] width 155 height 52
click at [447, 160] on input "radio" at bounding box center [450, 157] width 7 height 7
radio input "true"
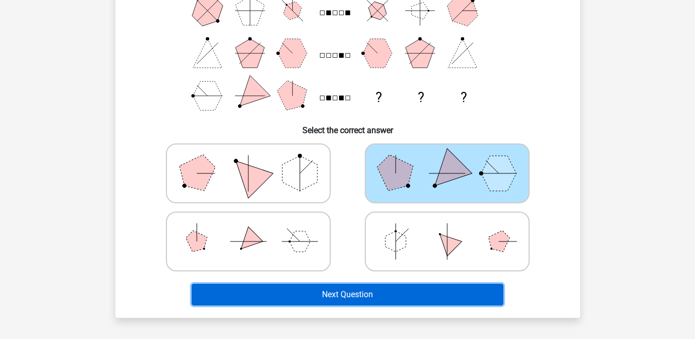
click at [353, 286] on button "Next Question" at bounding box center [348, 295] width 312 height 22
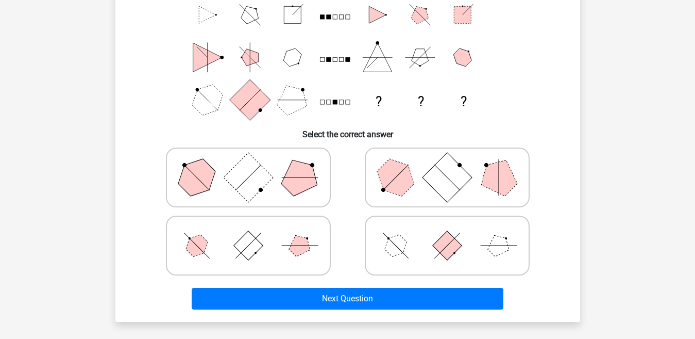
scroll to position [155, 0]
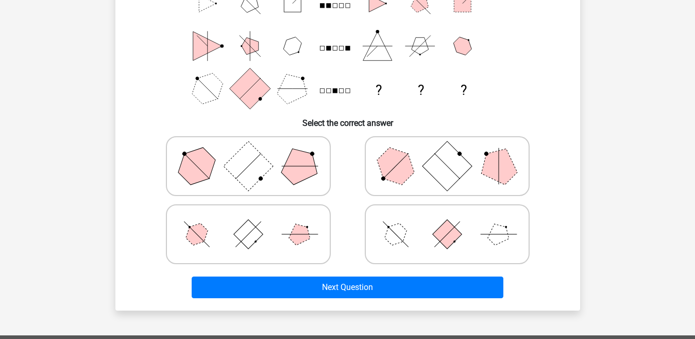
click at [397, 230] on polygon at bounding box center [395, 234] width 29 height 29
click at [447, 221] on input "radio" at bounding box center [450, 217] width 7 height 7
radio input "true"
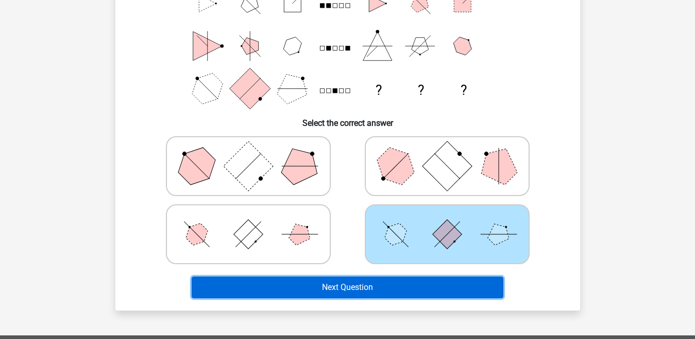
click at [370, 286] on button "Next Question" at bounding box center [348, 287] width 312 height 22
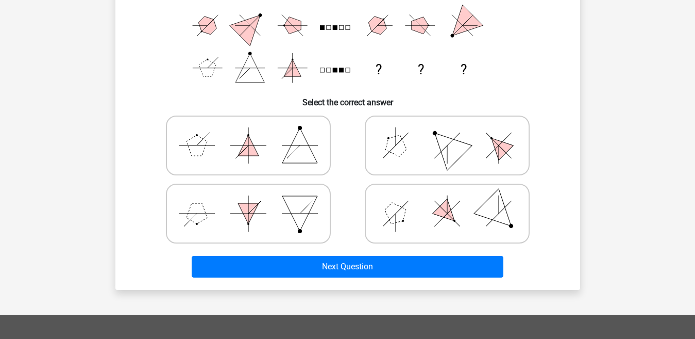
scroll to position [177, 0]
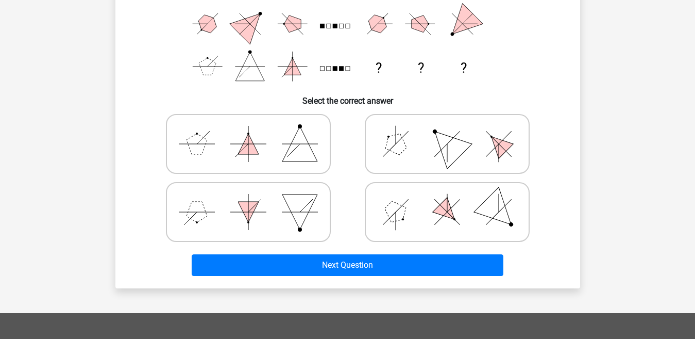
click at [458, 206] on icon at bounding box center [447, 212] width 155 height 52
click at [454, 199] on input "radio" at bounding box center [450, 195] width 7 height 7
radio input "true"
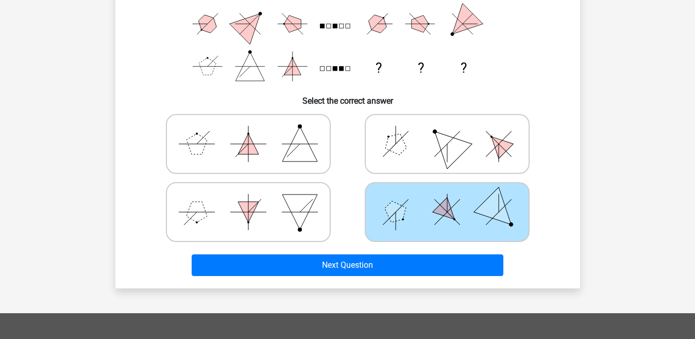
click at [430, 166] on icon at bounding box center [447, 144] width 155 height 52
click at [447, 131] on input "radio" at bounding box center [450, 127] width 7 height 7
radio input "true"
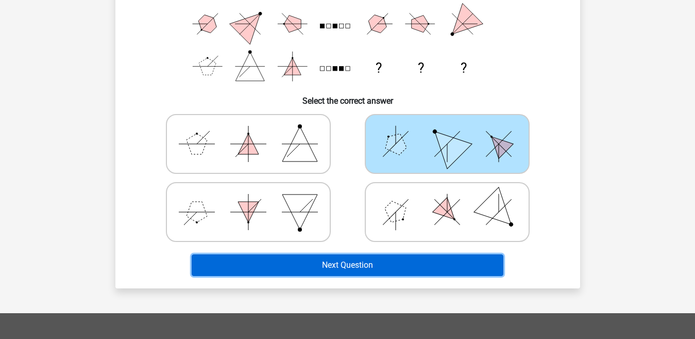
click at [386, 267] on button "Next Question" at bounding box center [348, 265] width 312 height 22
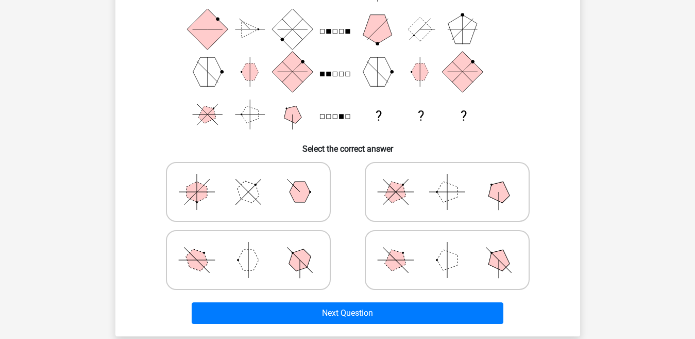
scroll to position [131, 0]
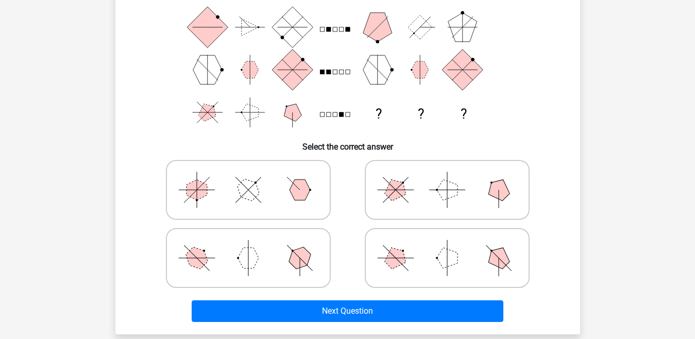
click at [258, 252] on icon at bounding box center [248, 258] width 155 height 52
click at [255, 245] on input "radio" at bounding box center [251, 241] width 7 height 7
radio input "true"
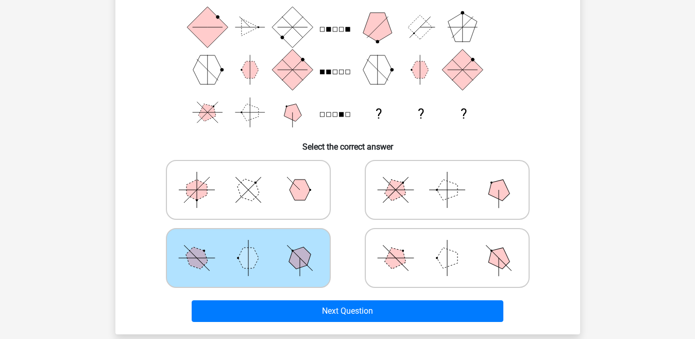
click at [425, 260] on icon at bounding box center [447, 258] width 155 height 52
click at [447, 245] on input "radio" at bounding box center [450, 241] width 7 height 7
radio input "true"
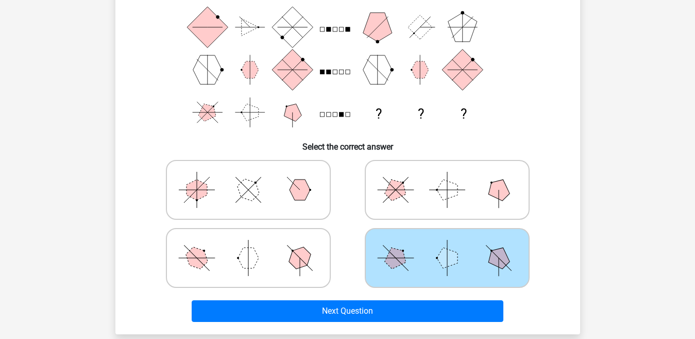
click at [425, 260] on icon at bounding box center [447, 258] width 155 height 52
click at [447, 245] on input "radio" at bounding box center [450, 241] width 7 height 7
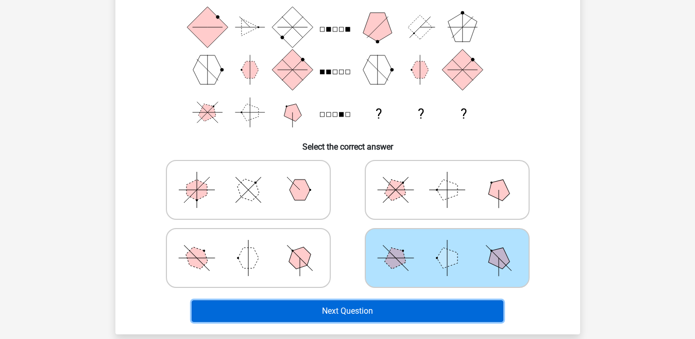
click at [404, 311] on button "Next Question" at bounding box center [348, 311] width 312 height 22
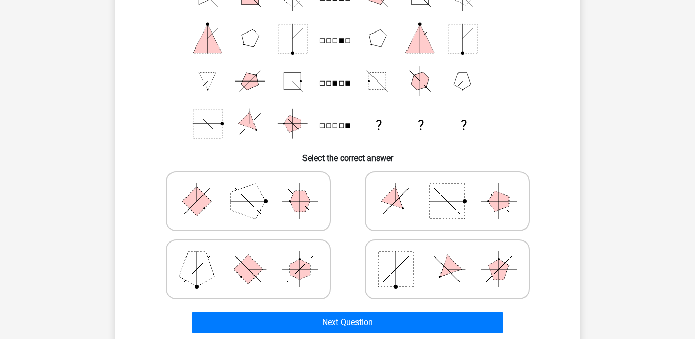
scroll to position [125, 0]
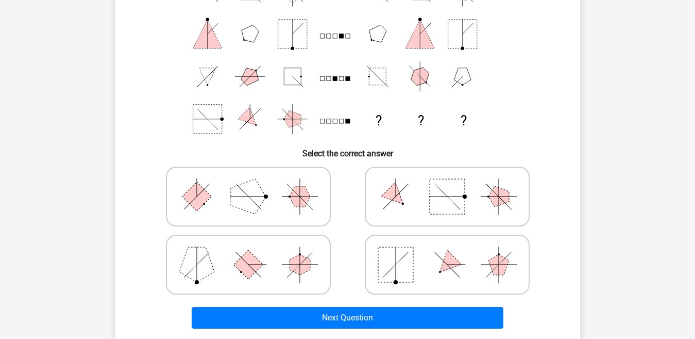
click at [414, 264] on icon at bounding box center [447, 265] width 155 height 52
click at [447, 252] on input "radio" at bounding box center [450, 248] width 7 height 7
radio input "true"
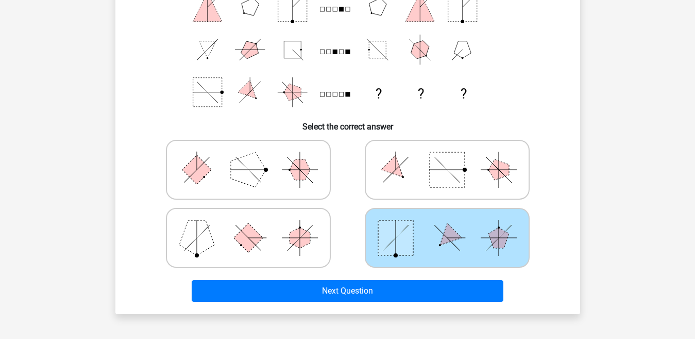
scroll to position [176, 0]
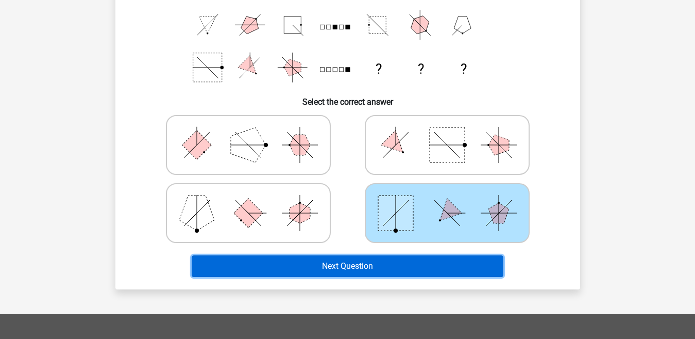
click at [432, 259] on button "Next Question" at bounding box center [348, 266] width 312 height 22
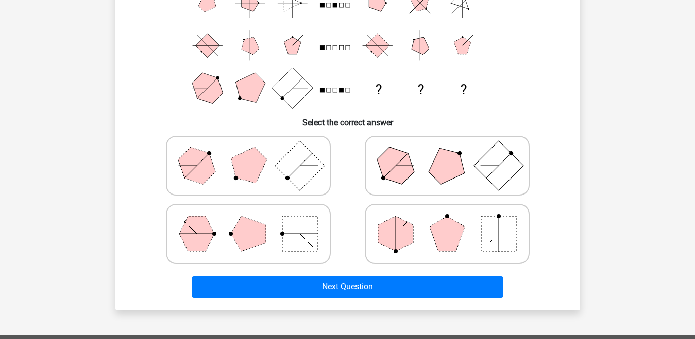
scroll to position [196, 0]
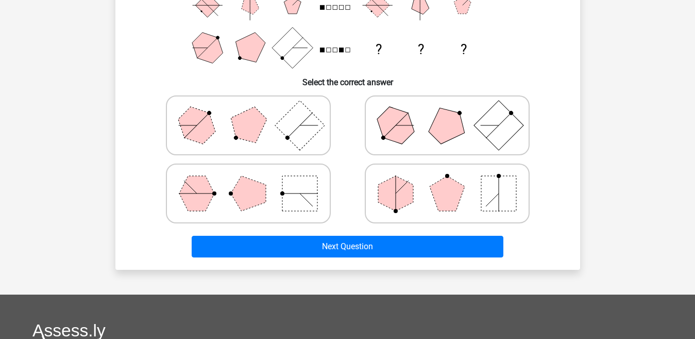
click at [401, 197] on polygon at bounding box center [395, 193] width 35 height 35
click at [447, 180] on input "radio" at bounding box center [450, 177] width 7 height 7
radio input "true"
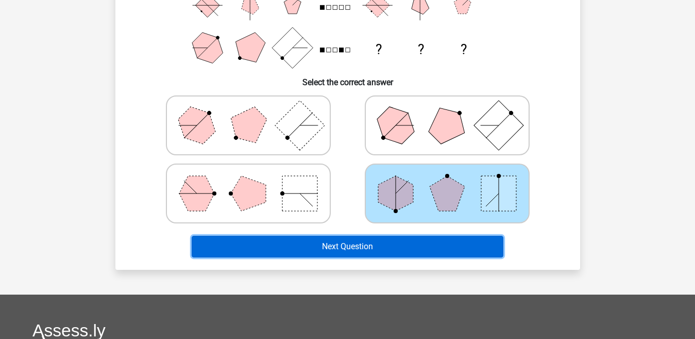
click at [370, 248] on button "Next Question" at bounding box center [348, 247] width 312 height 22
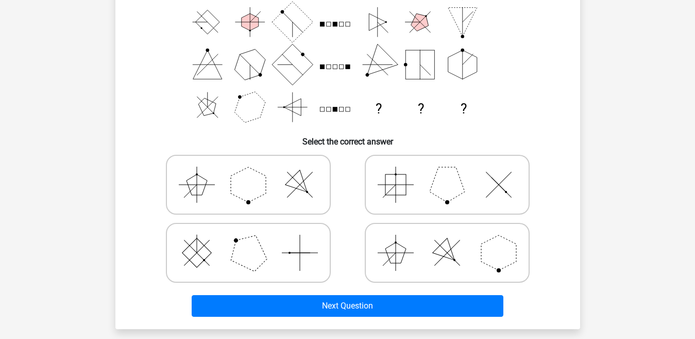
scroll to position [146, 0]
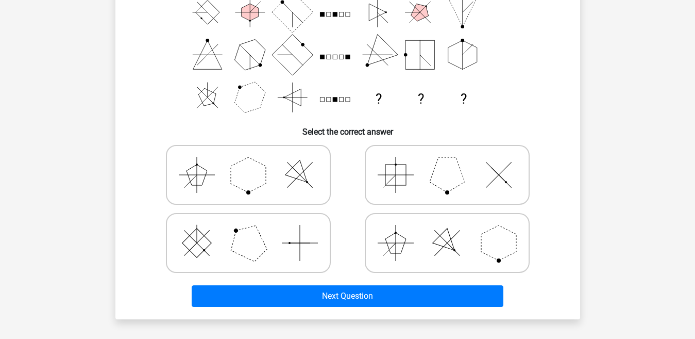
click at [229, 231] on icon at bounding box center [248, 243] width 155 height 52
click at [248, 230] on input "radio" at bounding box center [251, 226] width 7 height 7
radio input "true"
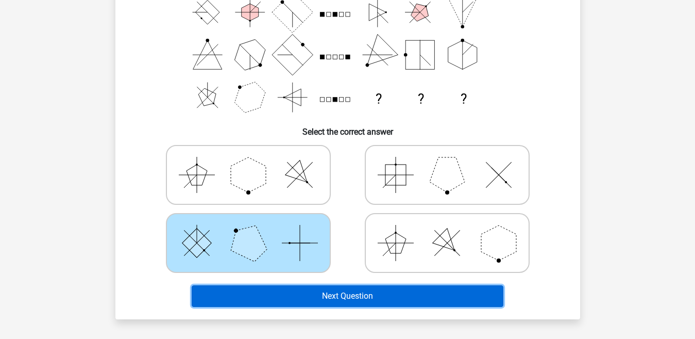
click at [330, 293] on button "Next Question" at bounding box center [348, 296] width 312 height 22
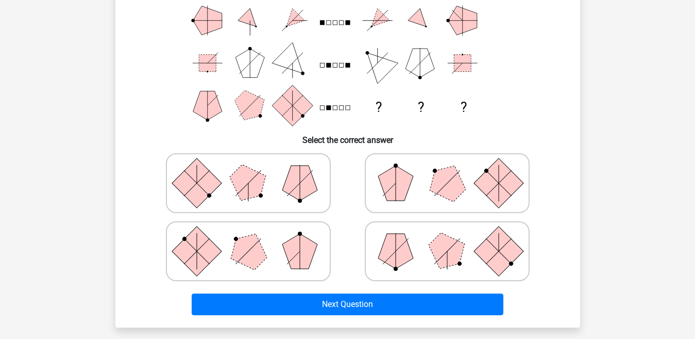
scroll to position [141, 0]
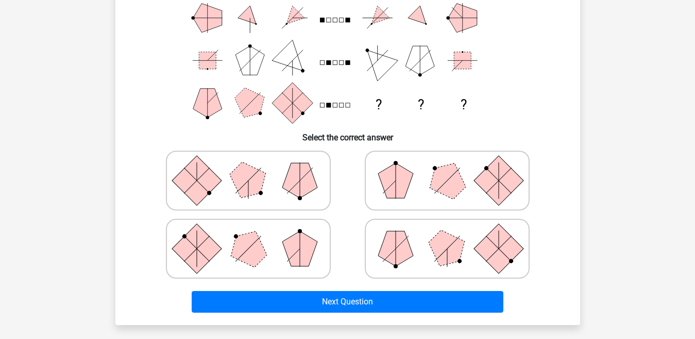
click at [421, 178] on icon at bounding box center [447, 181] width 155 height 52
click at [447, 168] on input "radio" at bounding box center [450, 164] width 7 height 7
radio input "true"
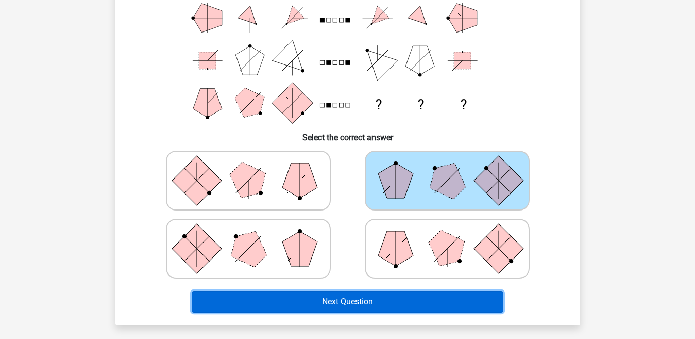
click at [404, 293] on button "Next Question" at bounding box center [348, 302] width 312 height 22
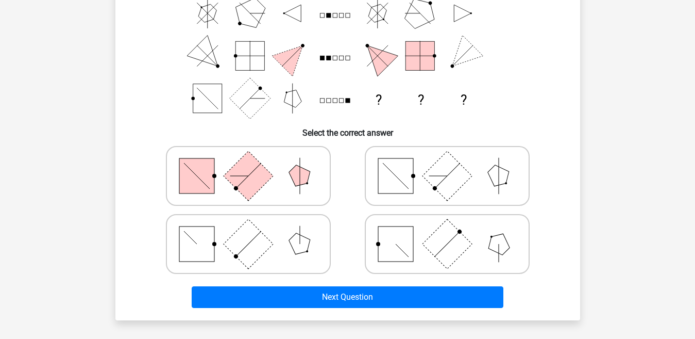
scroll to position [160, 0]
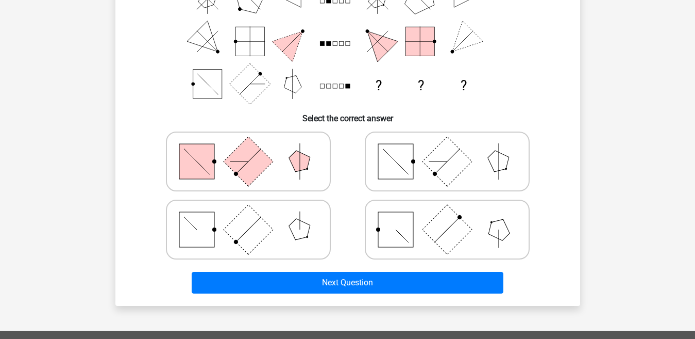
click at [397, 220] on rect at bounding box center [395, 229] width 35 height 35
click at [447, 216] on input "radio" at bounding box center [450, 213] width 7 height 7
radio input "true"
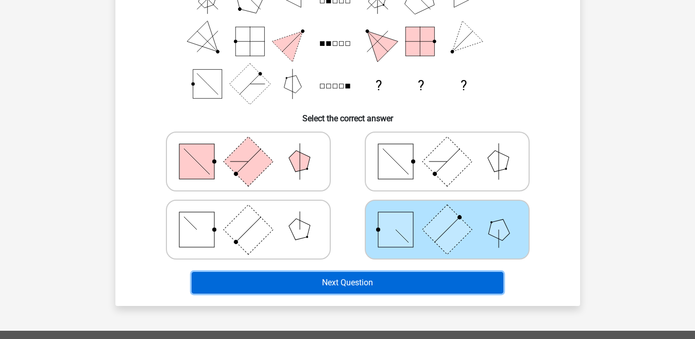
click at [373, 274] on button "Next Question" at bounding box center [348, 283] width 312 height 22
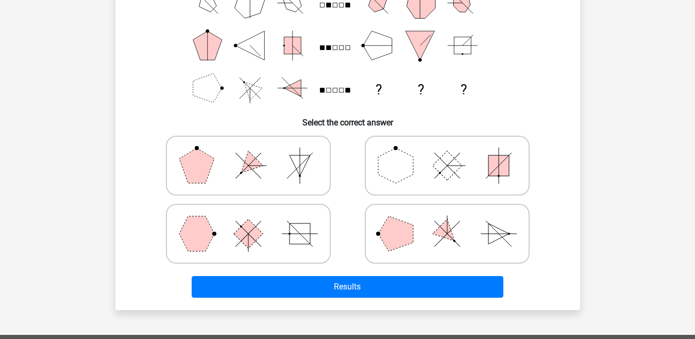
scroll to position [157, 0]
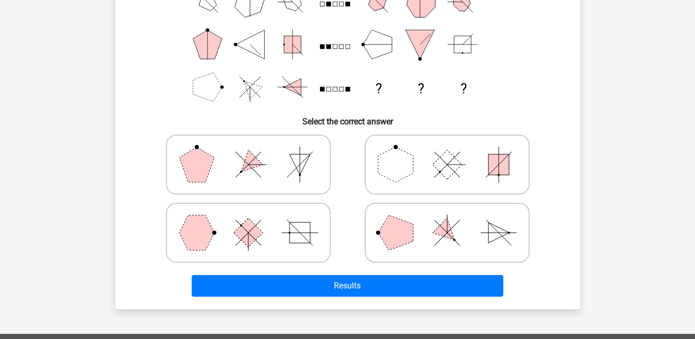
click at [375, 168] on icon at bounding box center [447, 165] width 155 height 52
click at [447, 152] on input "radio" at bounding box center [450, 148] width 7 height 7
radio input "true"
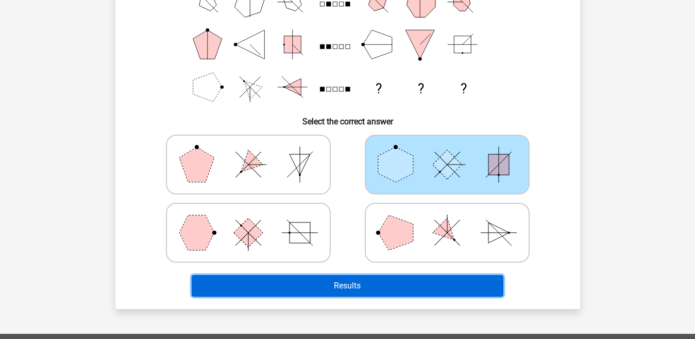
click at [319, 282] on button "Results" at bounding box center [348, 286] width 312 height 22
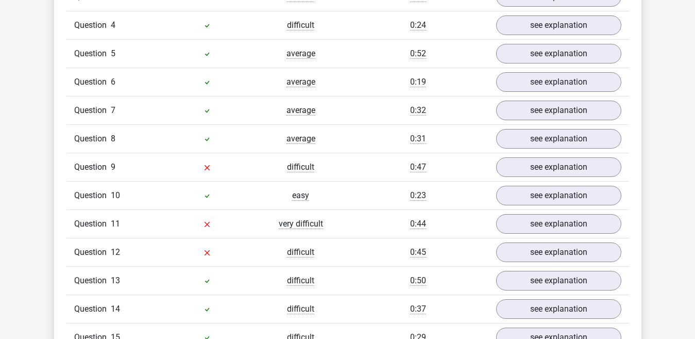
scroll to position [966, 0]
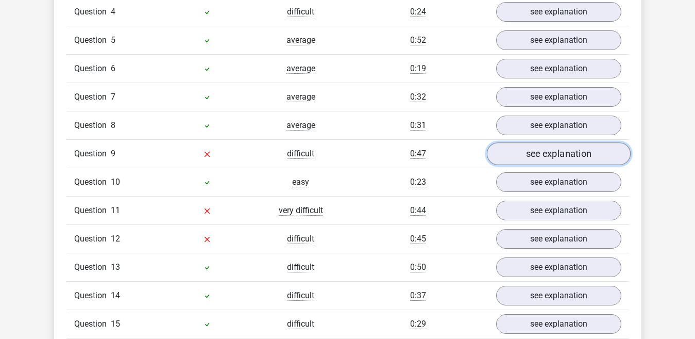
click at [560, 158] on link "see explanation" at bounding box center [559, 153] width 144 height 23
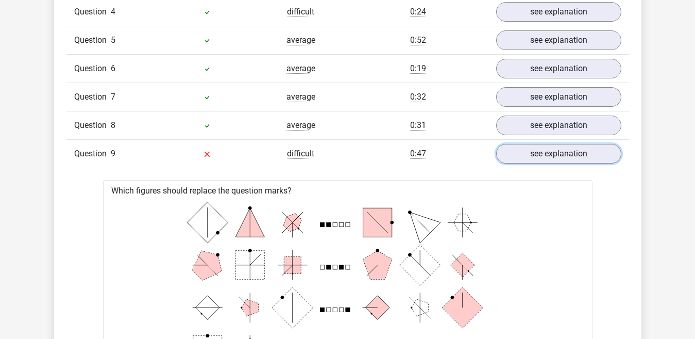
drag, startPoint x: 560, startPoint y: 158, endPoint x: 675, endPoint y: 147, distance: 115.5
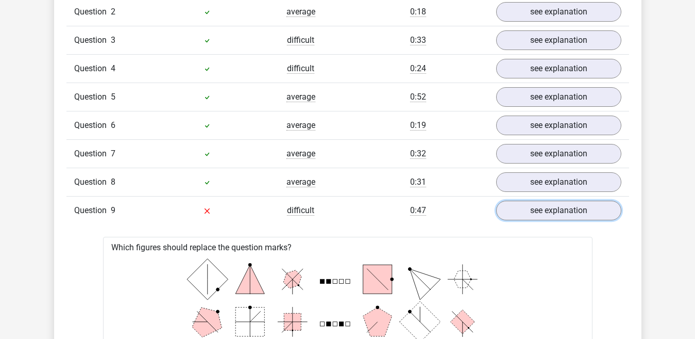
scroll to position [898, 0]
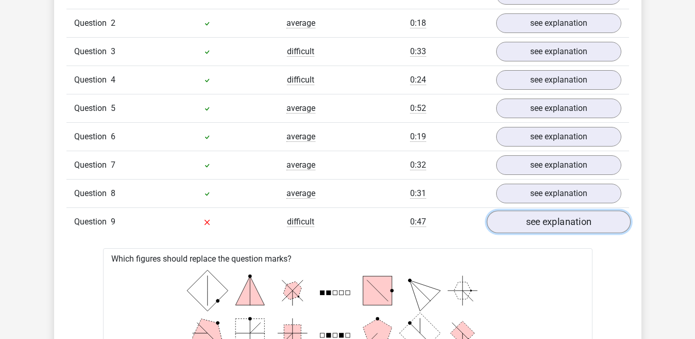
click at [565, 221] on link "see explanation" at bounding box center [559, 221] width 144 height 23
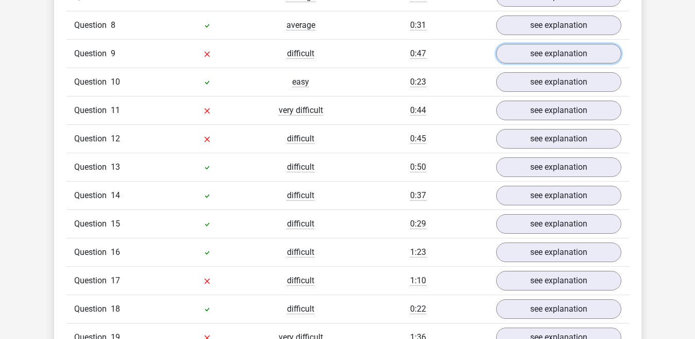
scroll to position [1071, 0]
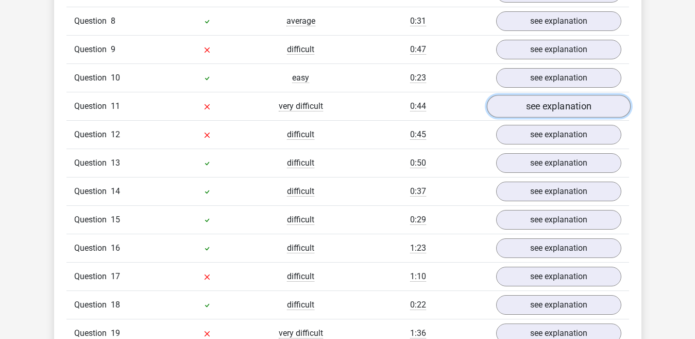
click at [590, 112] on link "see explanation" at bounding box center [559, 106] width 144 height 23
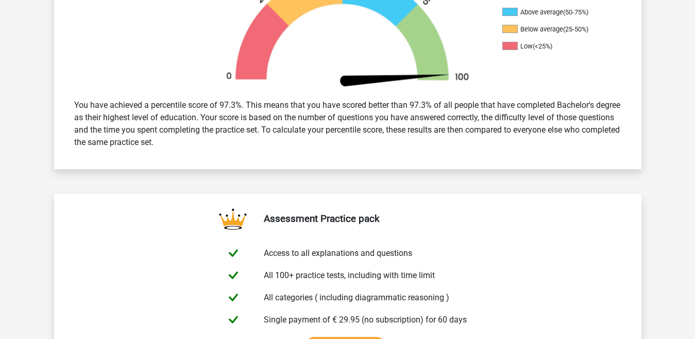
scroll to position [0, 0]
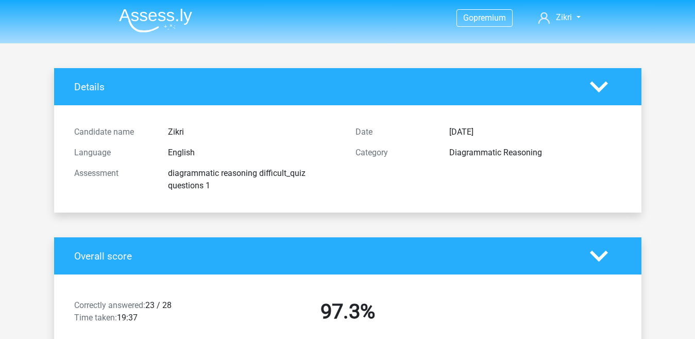
click at [151, 15] on img at bounding box center [155, 20] width 73 height 24
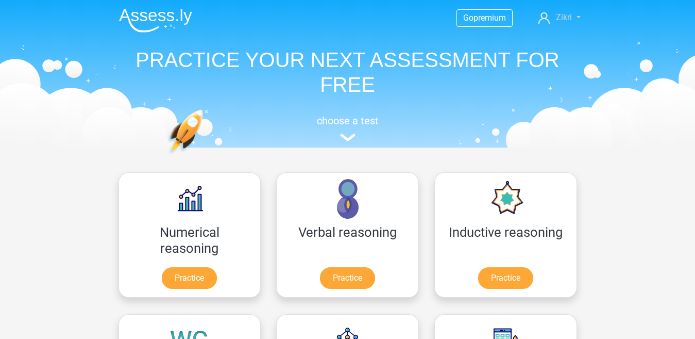
click at [575, 19] on link "Zikri" at bounding box center [560, 17] width 50 height 12
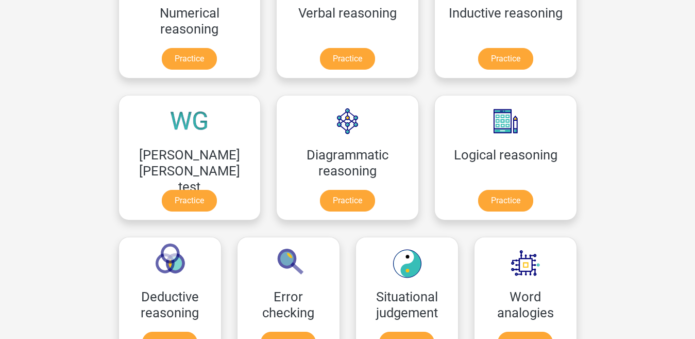
scroll to position [280, 0]
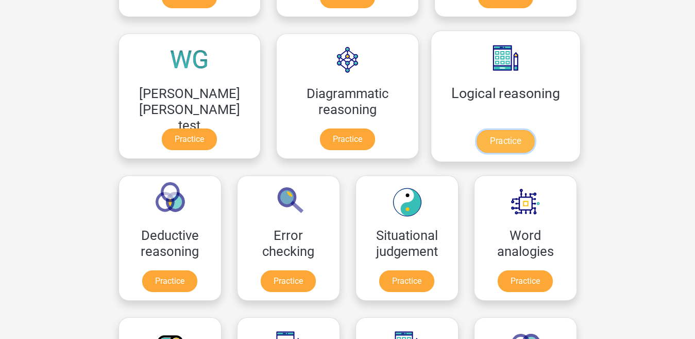
click at [477, 138] on link "Practice" at bounding box center [506, 141] width 58 height 23
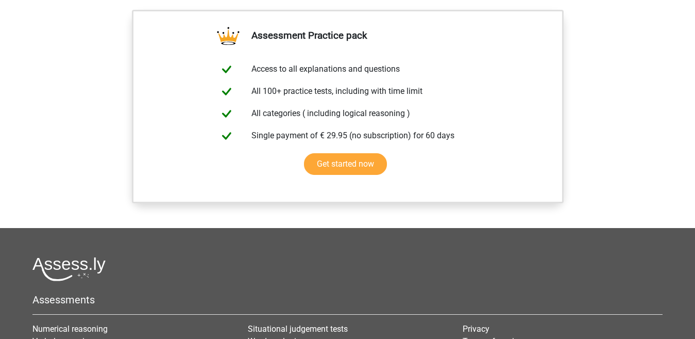
scroll to position [415, 0]
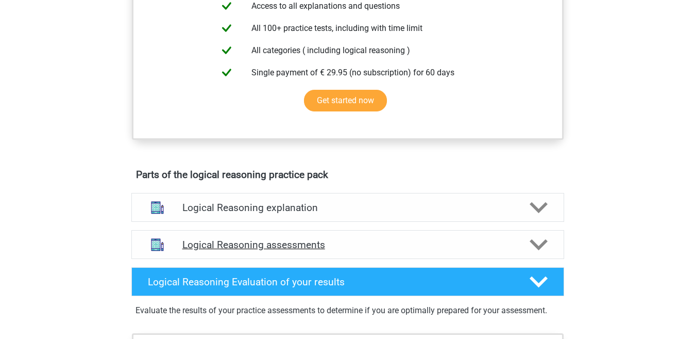
click at [534, 254] on icon at bounding box center [539, 245] width 18 height 18
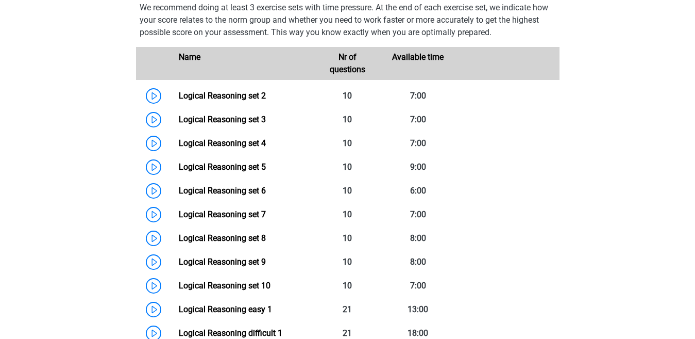
scroll to position [683, 0]
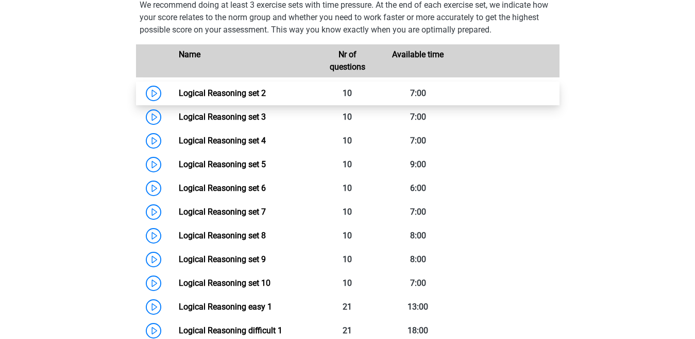
click at [266, 98] on link "Logical Reasoning set 2" at bounding box center [222, 93] width 87 height 10
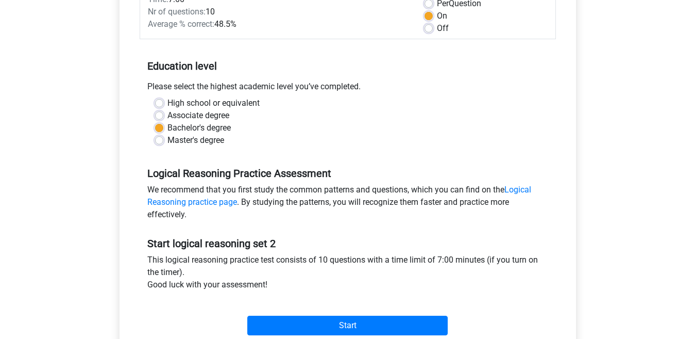
scroll to position [246, 0]
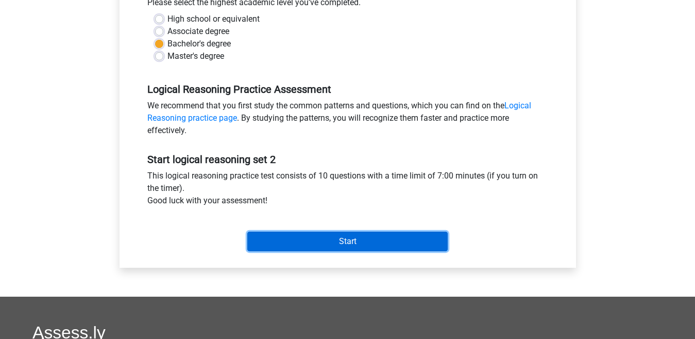
click at [376, 242] on input "Start" at bounding box center [347, 241] width 201 height 20
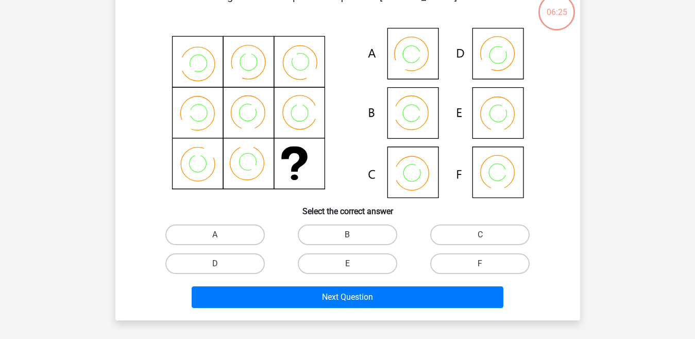
scroll to position [76, 0]
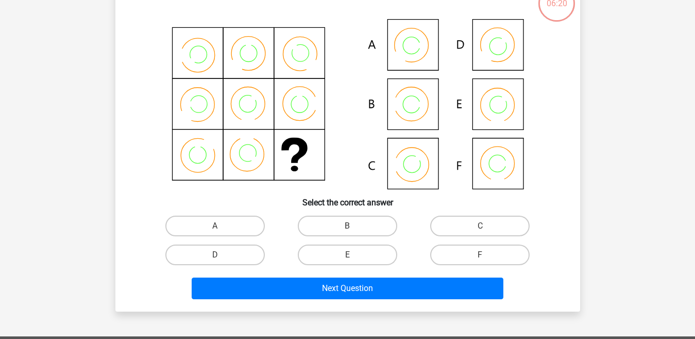
click at [423, 165] on icon at bounding box center [347, 104] width 415 height 170
click at [420, 170] on icon at bounding box center [347, 104] width 415 height 170
click at [453, 227] on label "C" at bounding box center [479, 225] width 99 height 21
click at [480, 227] on input "C" at bounding box center [483, 229] width 7 height 7
radio input "true"
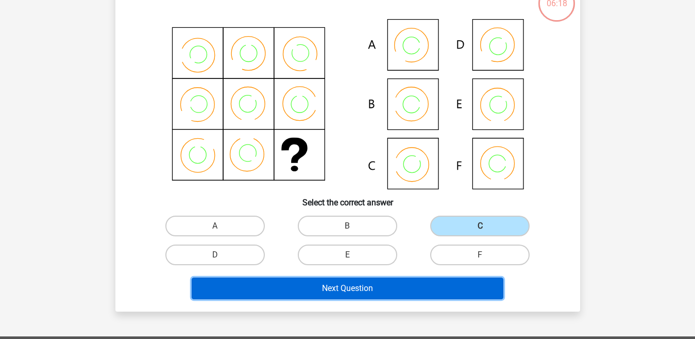
click at [410, 286] on button "Next Question" at bounding box center [348, 288] width 312 height 22
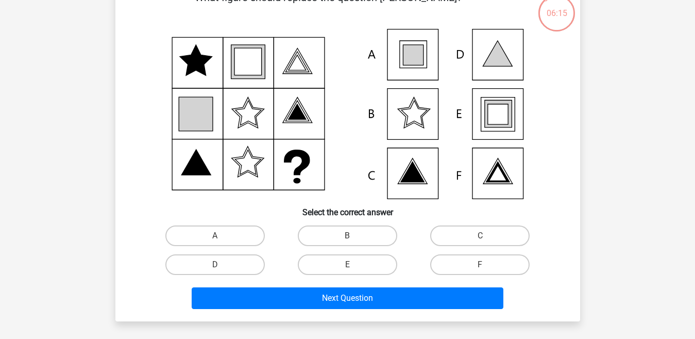
scroll to position [69, 0]
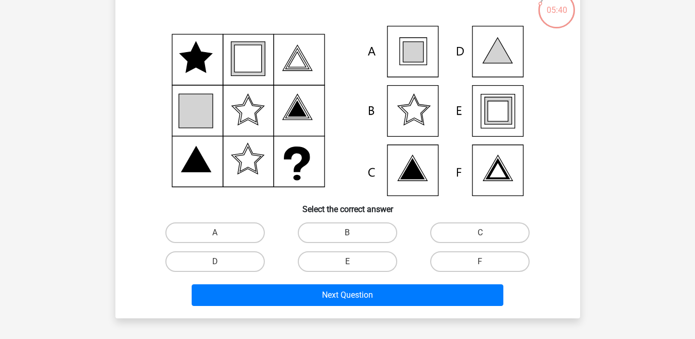
click at [503, 115] on icon at bounding box center [498, 111] width 20 height 20
click at [363, 259] on label "E" at bounding box center [347, 261] width 99 height 21
click at [354, 261] on input "E" at bounding box center [350, 264] width 7 height 7
radio input "true"
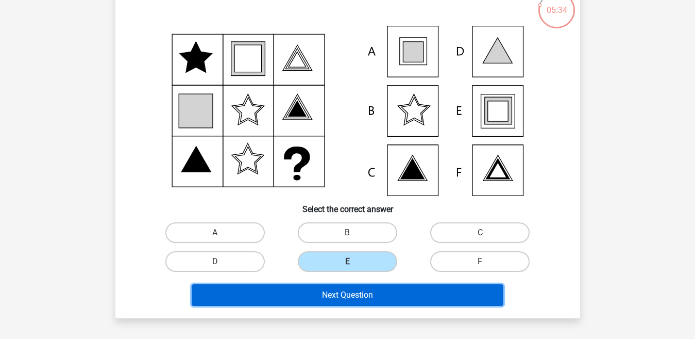
click at [356, 294] on button "Next Question" at bounding box center [348, 295] width 312 height 22
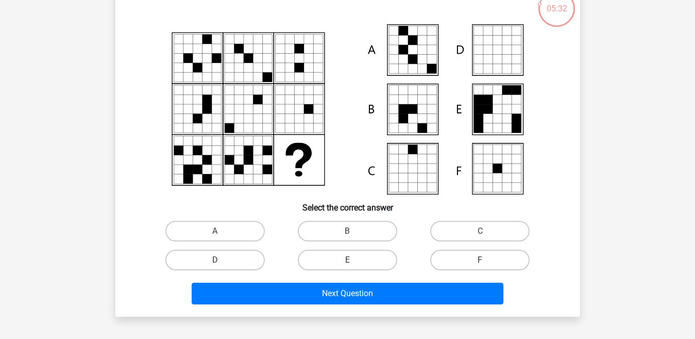
scroll to position [79, 0]
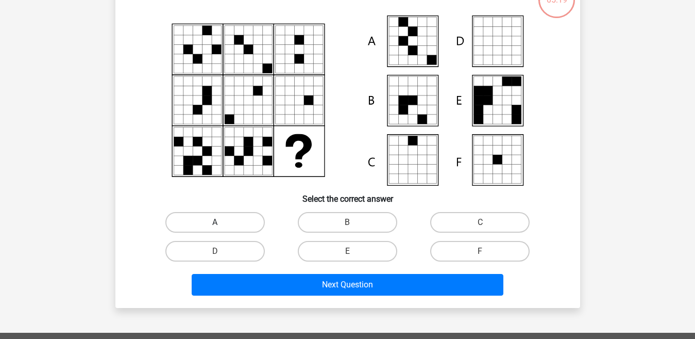
click at [231, 220] on label "A" at bounding box center [214, 222] width 99 height 21
click at [222, 222] on input "A" at bounding box center [218, 225] width 7 height 7
radio input "true"
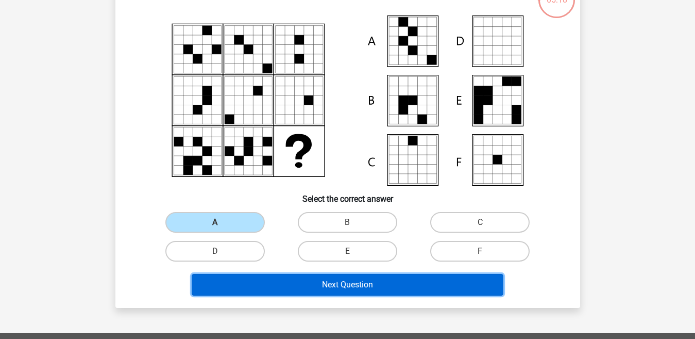
click at [278, 282] on button "Next Question" at bounding box center [348, 285] width 312 height 22
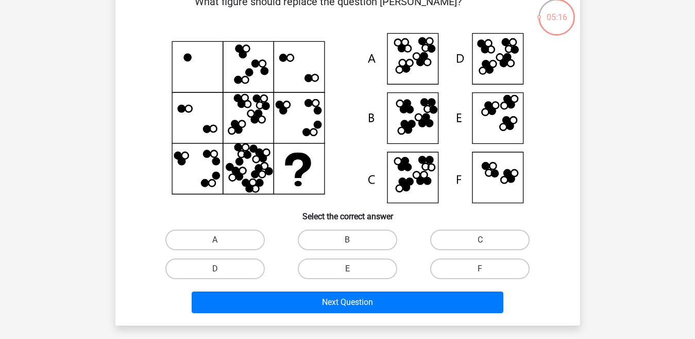
scroll to position [71, 0]
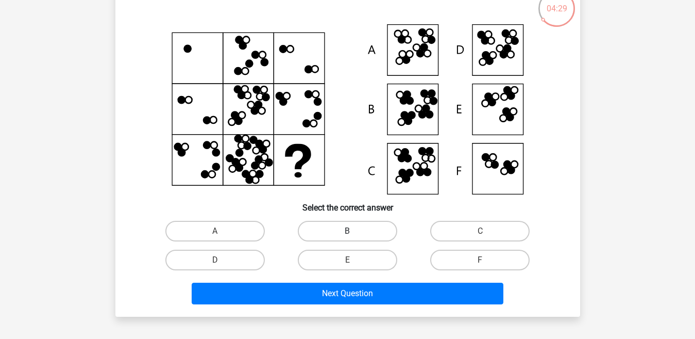
click at [359, 228] on label "B" at bounding box center [347, 231] width 99 height 21
click at [354, 231] on input "B" at bounding box center [350, 234] width 7 height 7
radio input "true"
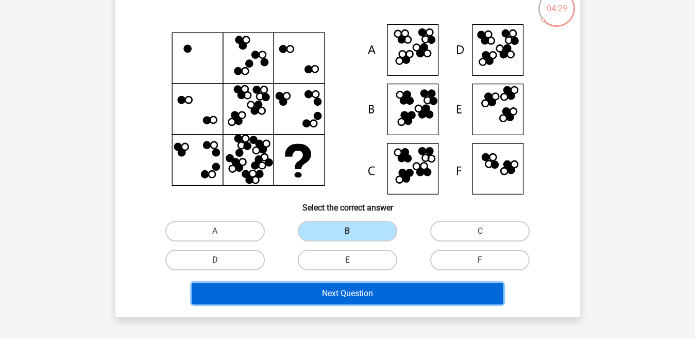
click at [355, 292] on button "Next Question" at bounding box center [348, 293] width 312 height 22
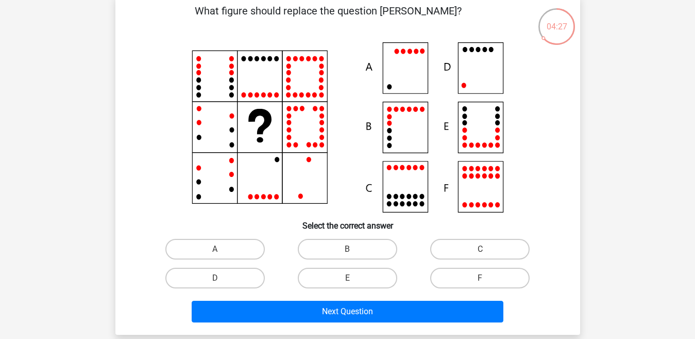
scroll to position [55, 0]
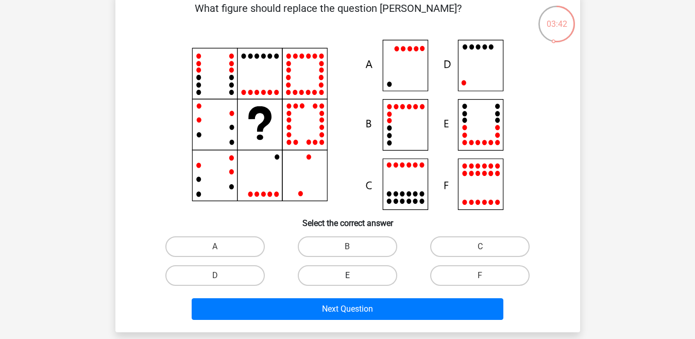
click at [319, 274] on label "E" at bounding box center [347, 275] width 99 height 21
click at [347, 275] on input "E" at bounding box center [350, 278] width 7 height 7
radio input "true"
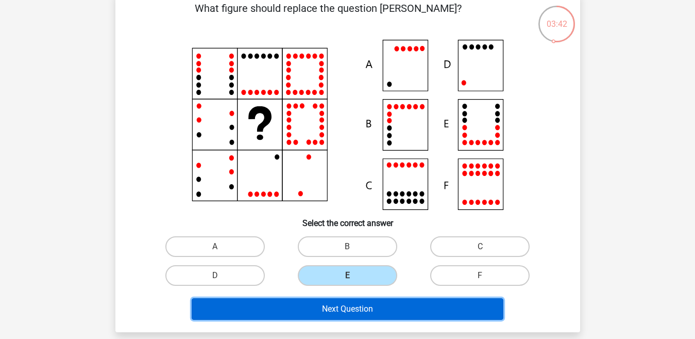
click at [334, 316] on button "Next Question" at bounding box center [348, 309] width 312 height 22
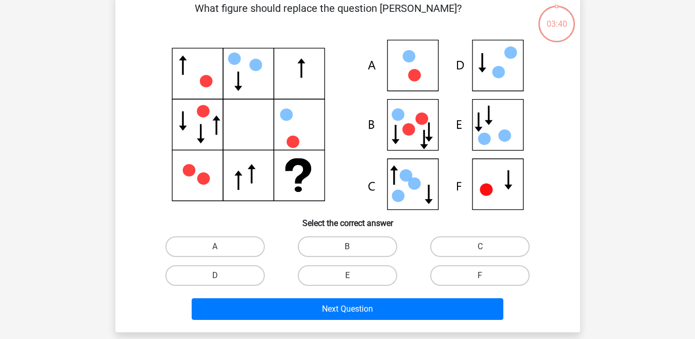
scroll to position [47, 0]
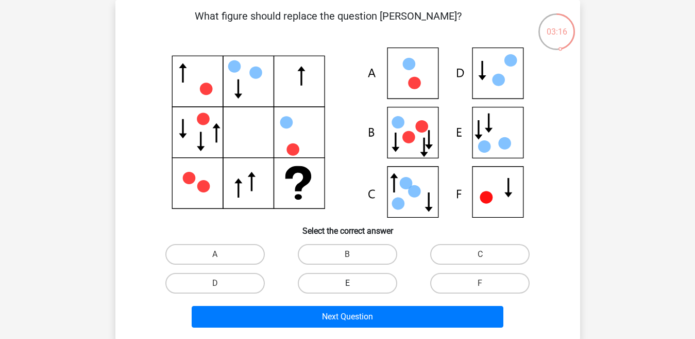
click at [338, 292] on label "E" at bounding box center [347, 283] width 99 height 21
click at [347, 290] on input "E" at bounding box center [350, 286] width 7 height 7
radio input "true"
click at [443, 285] on label "F" at bounding box center [479, 283] width 99 height 21
click at [480, 285] on input "F" at bounding box center [483, 286] width 7 height 7
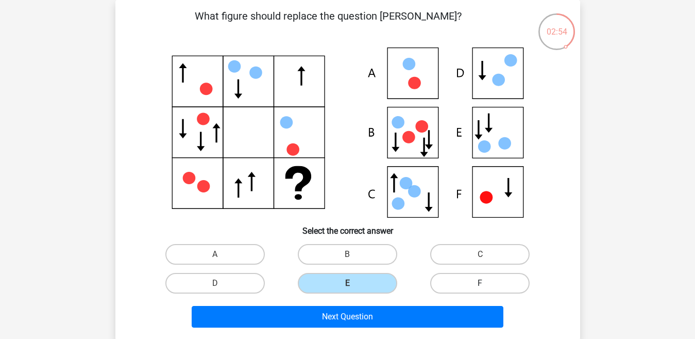
radio input "true"
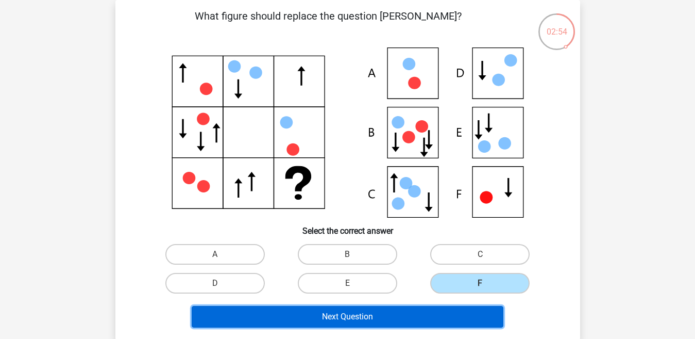
click at [432, 315] on button "Next Question" at bounding box center [348, 317] width 312 height 22
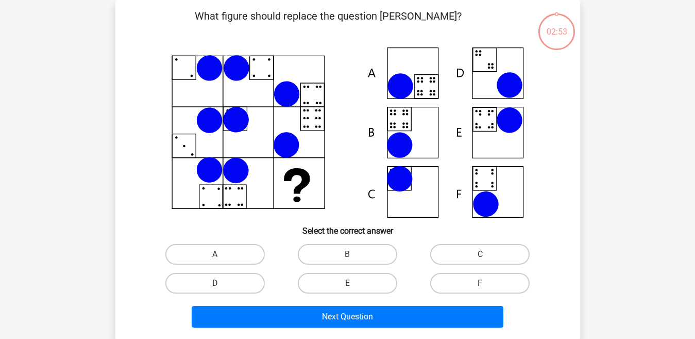
scroll to position [54, 0]
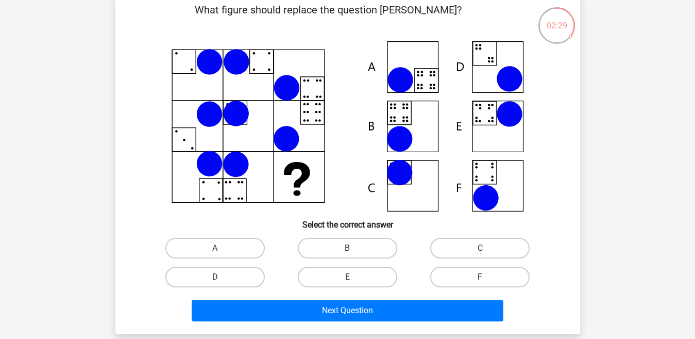
click at [456, 275] on label "F" at bounding box center [479, 276] width 99 height 21
click at [480, 277] on input "F" at bounding box center [483, 280] width 7 height 7
radio input "true"
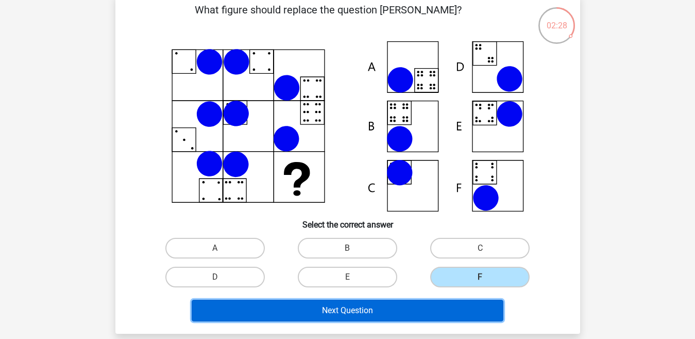
click at [430, 310] on button "Next Question" at bounding box center [348, 310] width 312 height 22
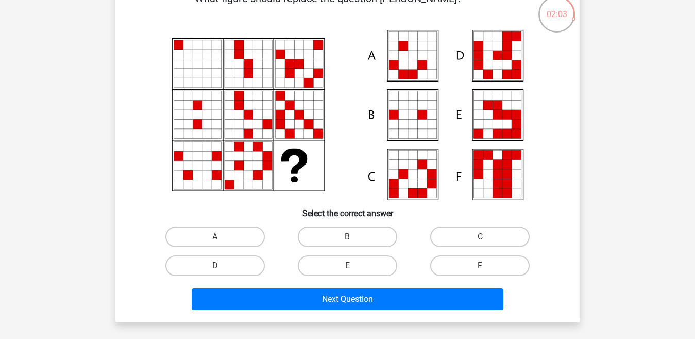
scroll to position [80, 0]
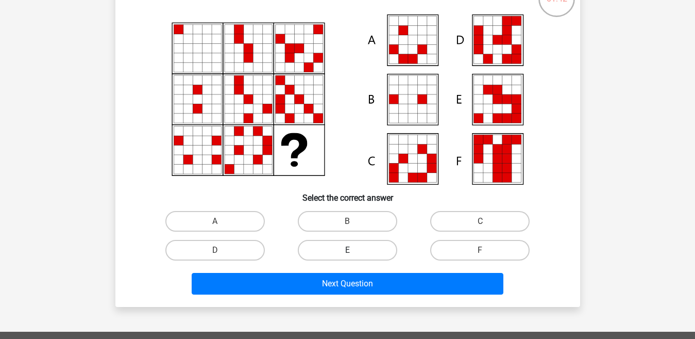
click at [368, 248] on label "E" at bounding box center [347, 250] width 99 height 21
click at [354, 250] on input "E" at bounding box center [350, 253] width 7 height 7
radio input "true"
click at [364, 295] on div "Next Question" at bounding box center [348, 286] width 398 height 26
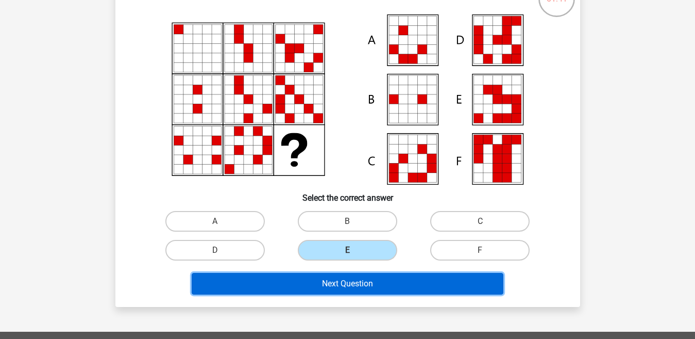
click at [467, 284] on button "Next Question" at bounding box center [348, 284] width 312 height 22
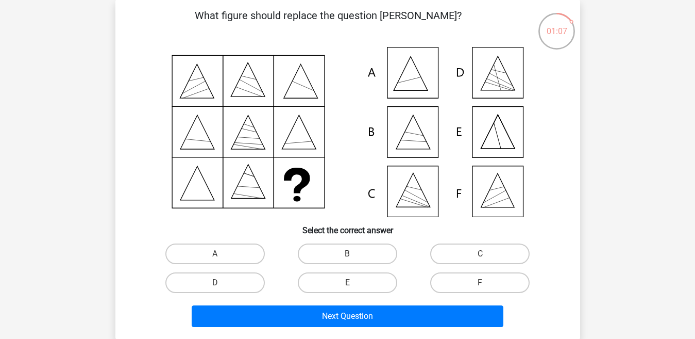
scroll to position [56, 0]
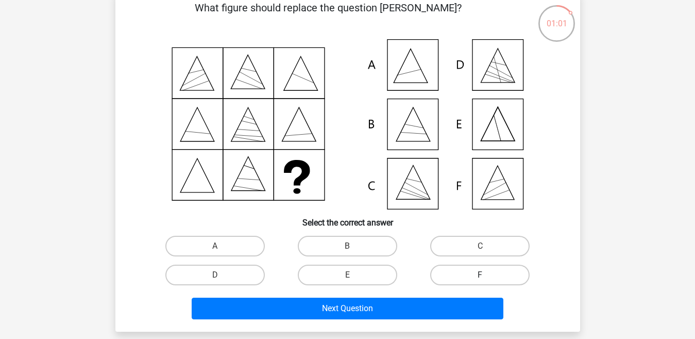
click at [468, 272] on label "F" at bounding box center [479, 274] width 99 height 21
click at [480, 275] on input "F" at bounding box center [483, 278] width 7 height 7
radio input "true"
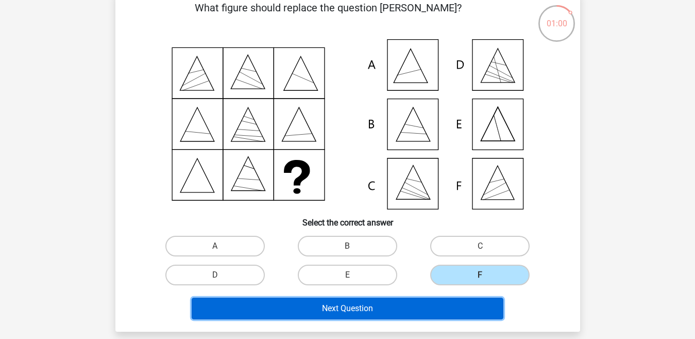
click at [445, 303] on button "Next Question" at bounding box center [348, 308] width 312 height 22
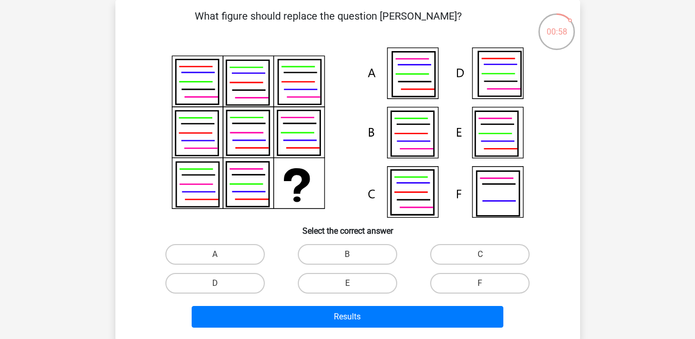
scroll to position [46, 0]
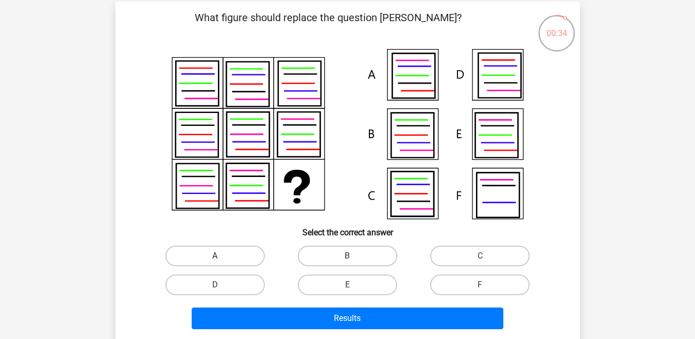
click at [240, 256] on label "A" at bounding box center [214, 255] width 99 height 21
click at [222, 256] on input "A" at bounding box center [218, 259] width 7 height 7
radio input "true"
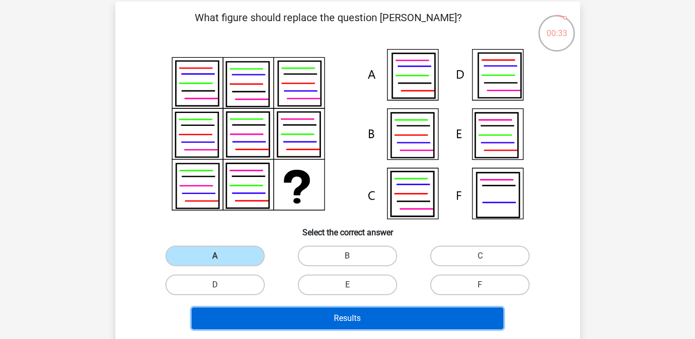
click at [272, 314] on button "Results" at bounding box center [348, 318] width 312 height 22
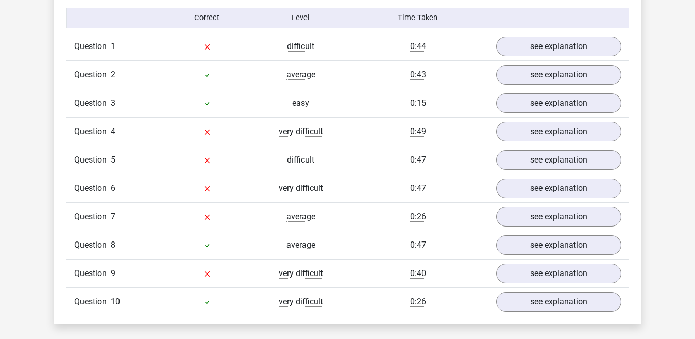
scroll to position [831, 0]
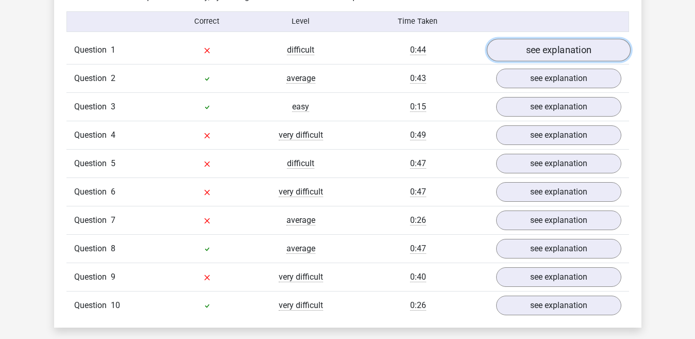
click at [597, 46] on link "see explanation" at bounding box center [559, 50] width 144 height 23
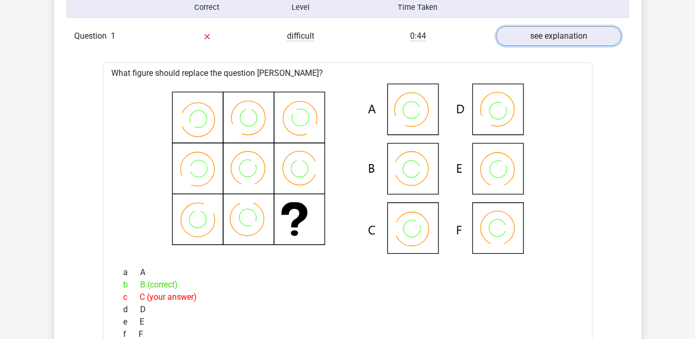
scroll to position [780, 0]
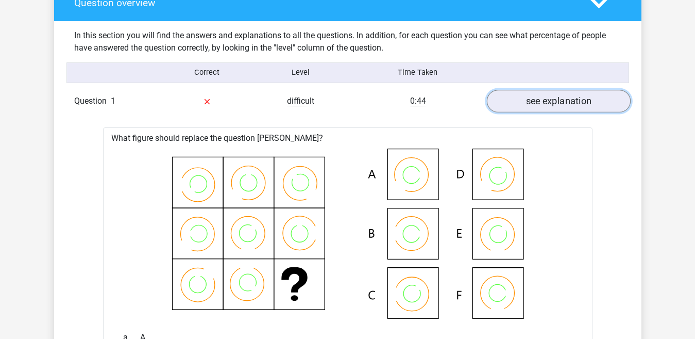
click at [565, 98] on link "see explanation" at bounding box center [559, 101] width 144 height 23
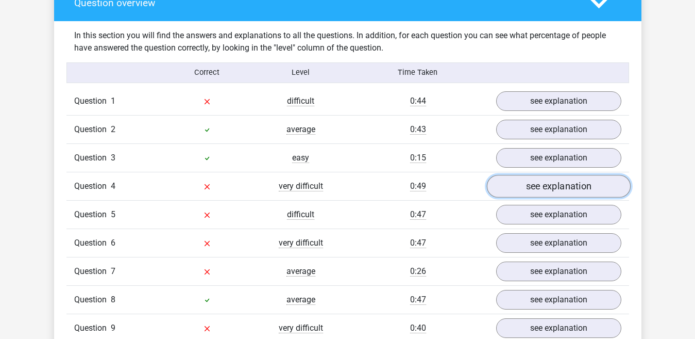
click at [545, 196] on link "see explanation" at bounding box center [559, 186] width 144 height 23
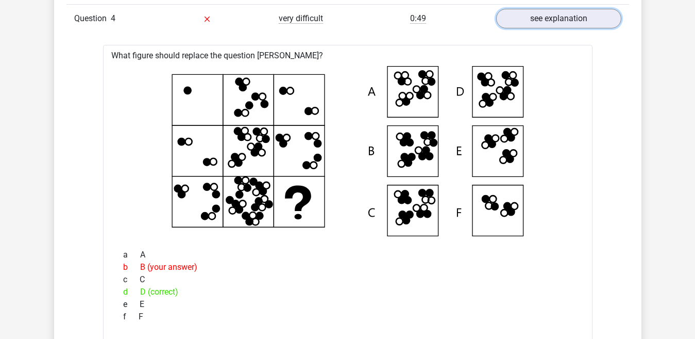
scroll to position [943, 0]
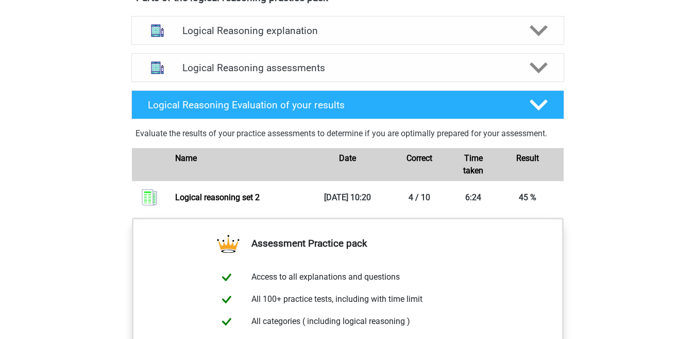
scroll to position [607, 0]
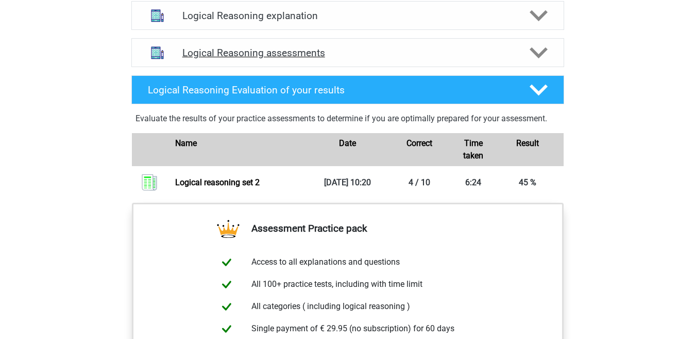
click at [538, 62] on icon at bounding box center [539, 53] width 18 height 18
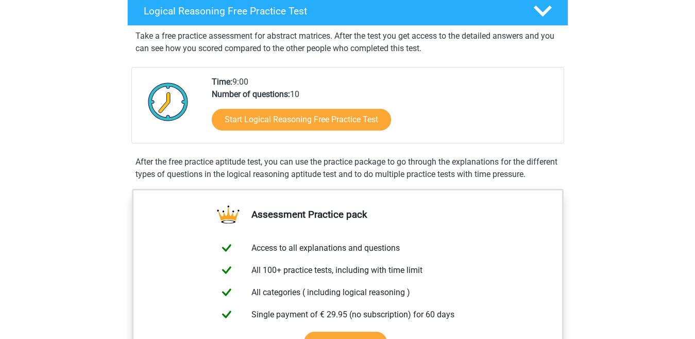
scroll to position [0, 0]
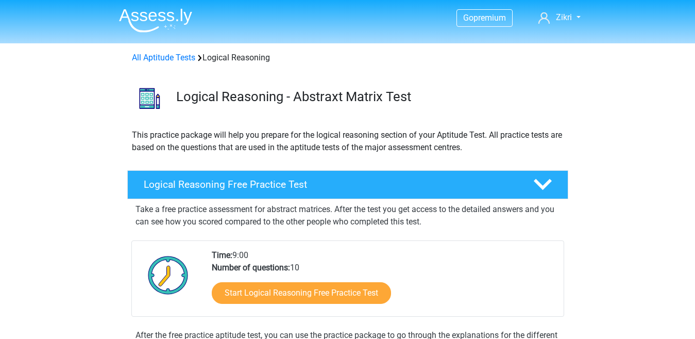
click at [164, 15] on img at bounding box center [155, 20] width 73 height 24
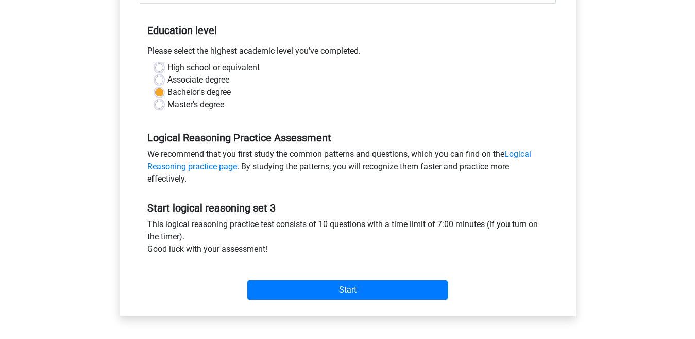
scroll to position [196, 0]
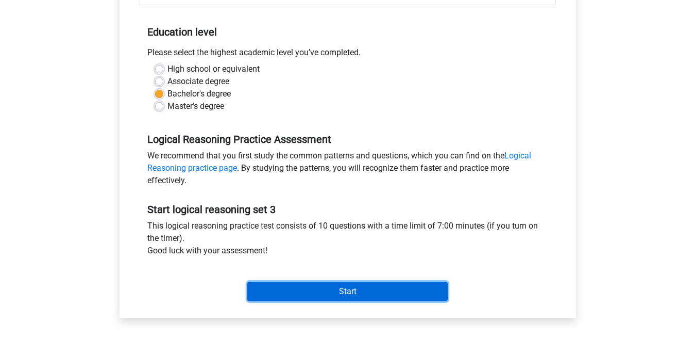
click at [413, 290] on input "Start" at bounding box center [347, 291] width 201 height 20
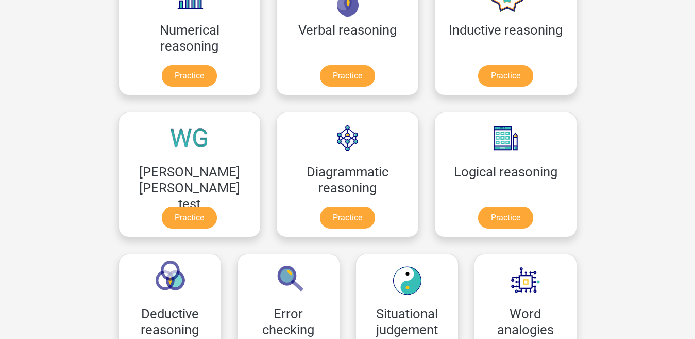
scroll to position [211, 0]
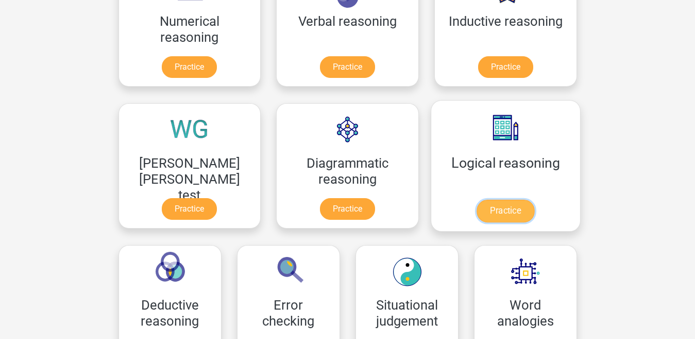
click at [477, 199] on link "Practice" at bounding box center [506, 210] width 58 height 23
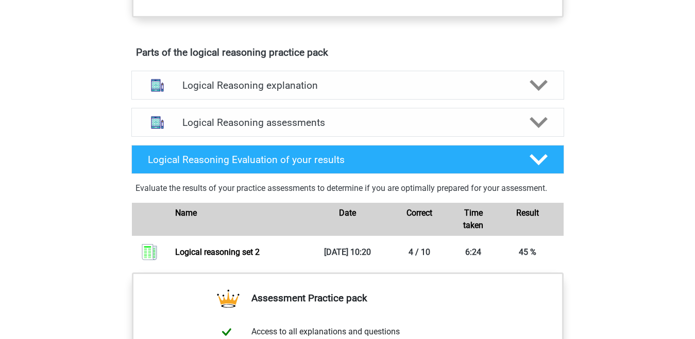
scroll to position [543, 0]
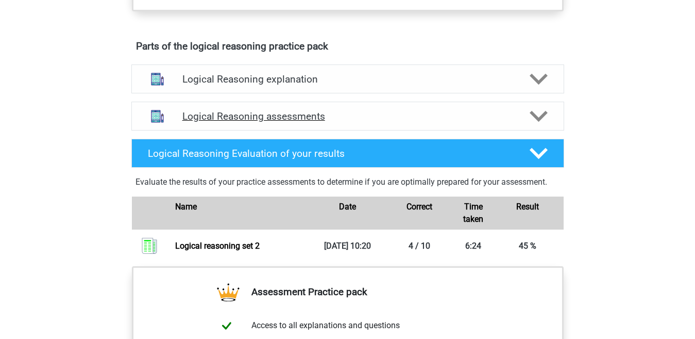
click at [537, 122] on icon at bounding box center [539, 116] width 18 height 18
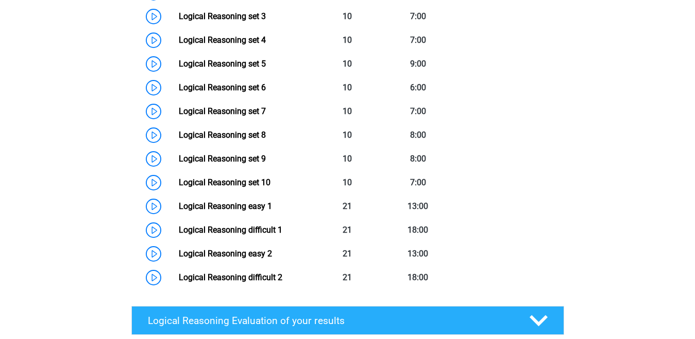
scroll to position [889, 0]
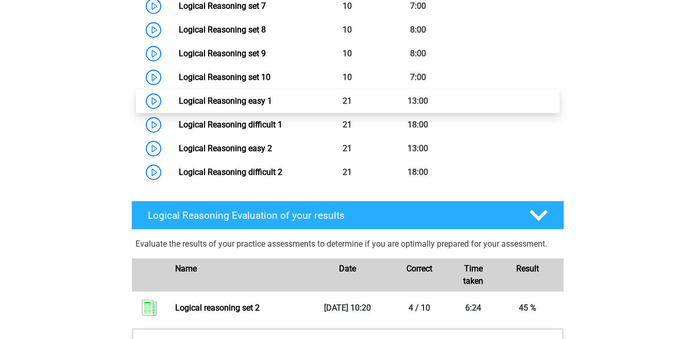
click at [272, 106] on link "Logical Reasoning easy 1" at bounding box center [225, 101] width 93 height 10
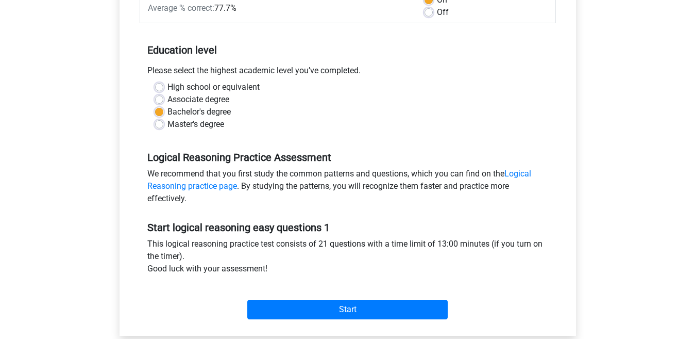
scroll to position [235, 0]
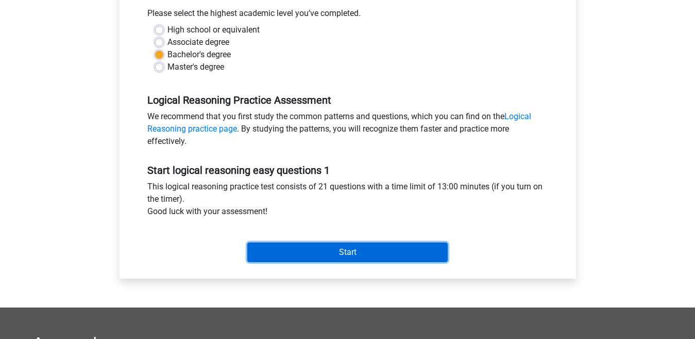
click at [411, 252] on input "Start" at bounding box center [347, 252] width 201 height 20
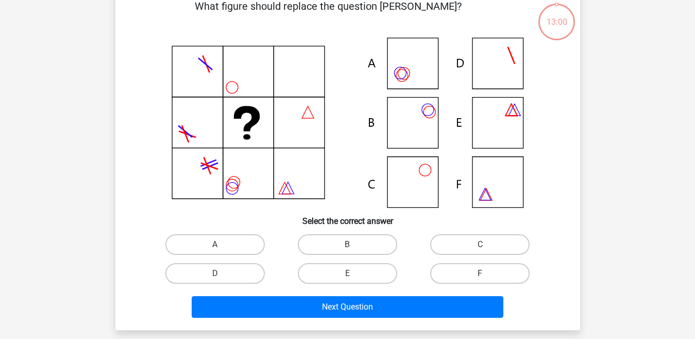
scroll to position [64, 0]
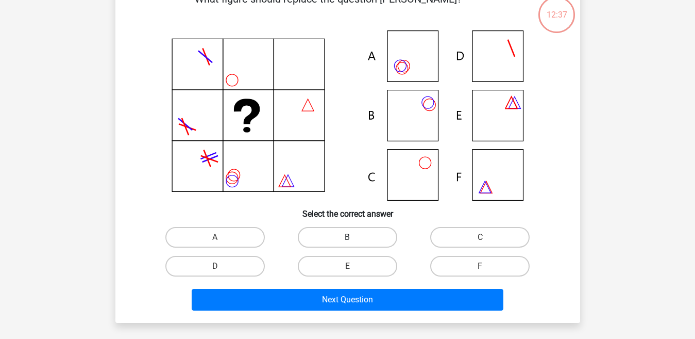
click at [321, 238] on label "B" at bounding box center [347, 237] width 99 height 21
click at [347, 238] on input "B" at bounding box center [350, 240] width 7 height 7
radio input "true"
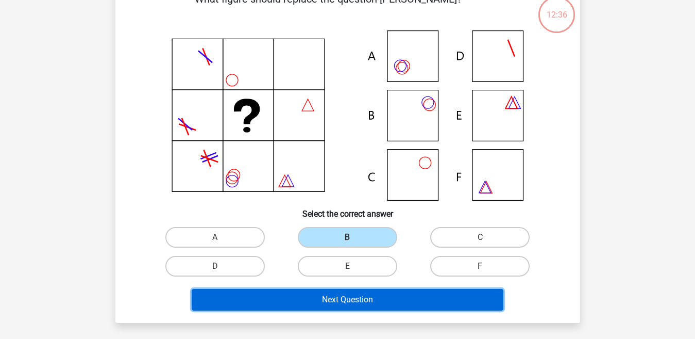
click at [324, 304] on button "Next Question" at bounding box center [348, 300] width 312 height 22
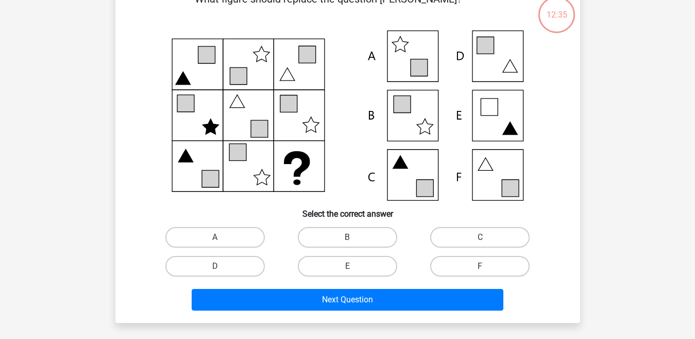
scroll to position [47, 0]
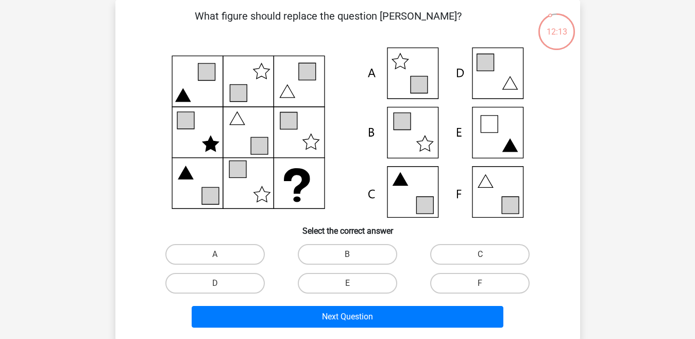
click at [447, 240] on div "C" at bounding box center [480, 254] width 132 height 29
click at [449, 248] on label "C" at bounding box center [479, 254] width 99 height 21
click at [480, 254] on input "C" at bounding box center [483, 257] width 7 height 7
radio input "true"
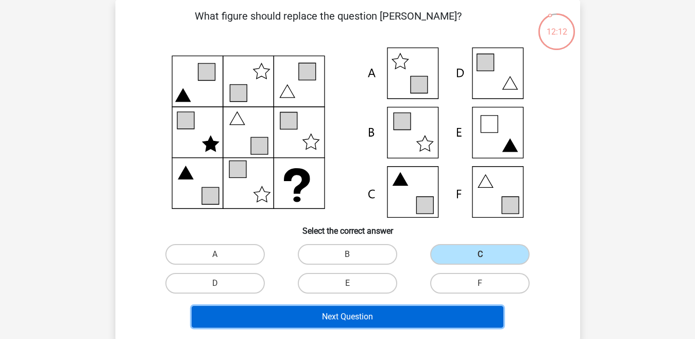
click at [415, 308] on button "Next Question" at bounding box center [348, 317] width 312 height 22
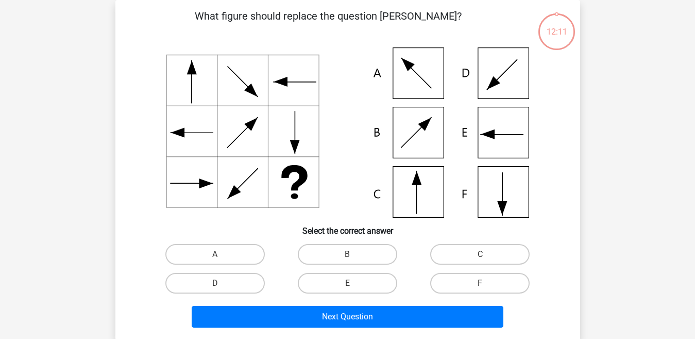
scroll to position [51, 0]
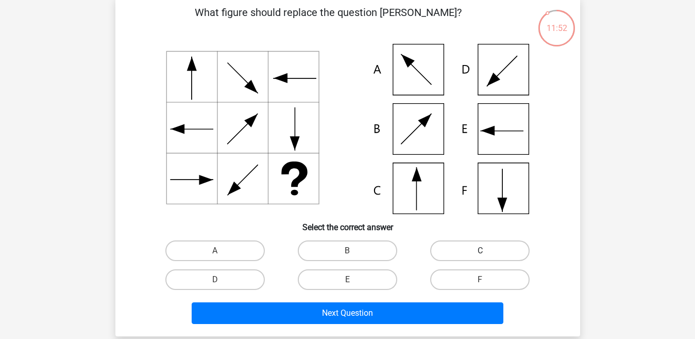
click at [459, 253] on label "C" at bounding box center [479, 250] width 99 height 21
click at [480, 253] on input "C" at bounding box center [483, 254] width 7 height 7
radio input "true"
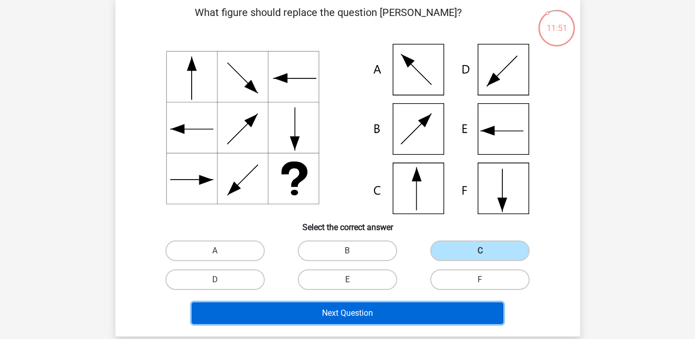
click at [423, 309] on button "Next Question" at bounding box center [348, 313] width 312 height 22
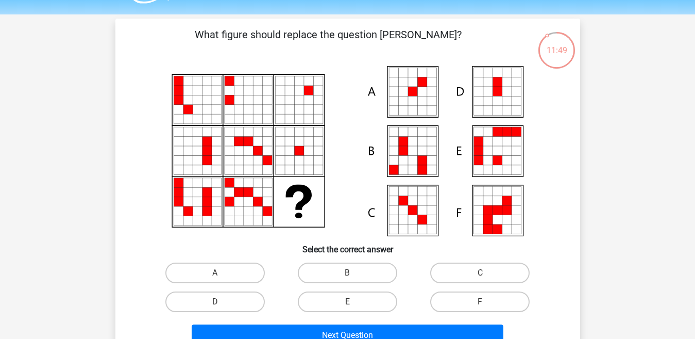
scroll to position [25, 0]
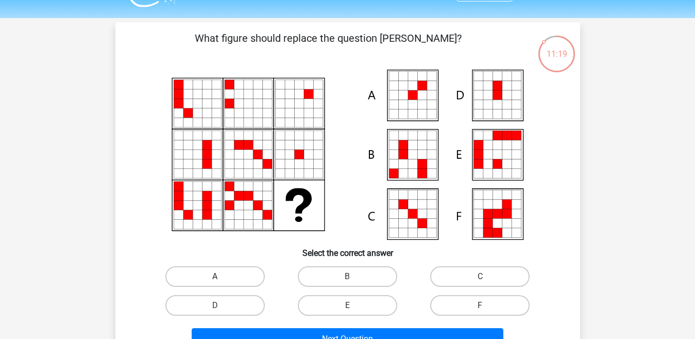
click at [236, 275] on label "A" at bounding box center [214, 276] width 99 height 21
click at [222, 276] on input "A" at bounding box center [218, 279] width 7 height 7
radio input "true"
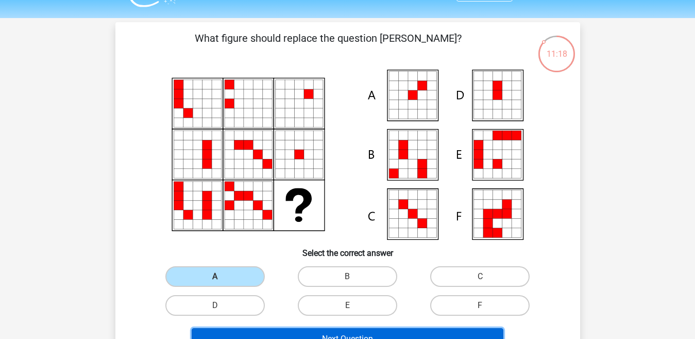
click at [275, 336] on button "Next Question" at bounding box center [348, 339] width 312 height 22
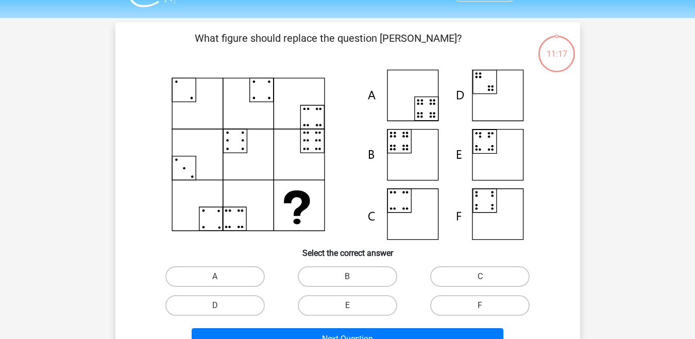
scroll to position [47, 0]
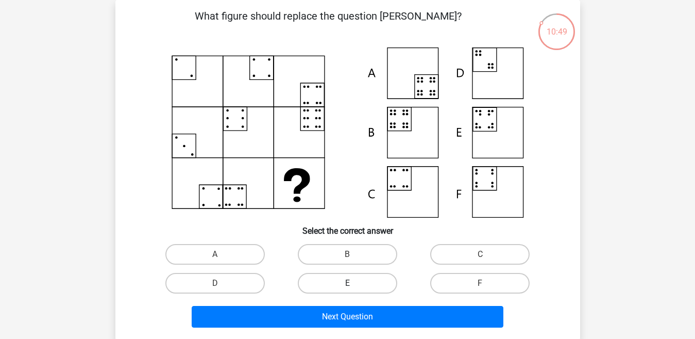
click at [362, 288] on label "E" at bounding box center [347, 283] width 99 height 21
click at [354, 288] on input "E" at bounding box center [350, 286] width 7 height 7
radio input "true"
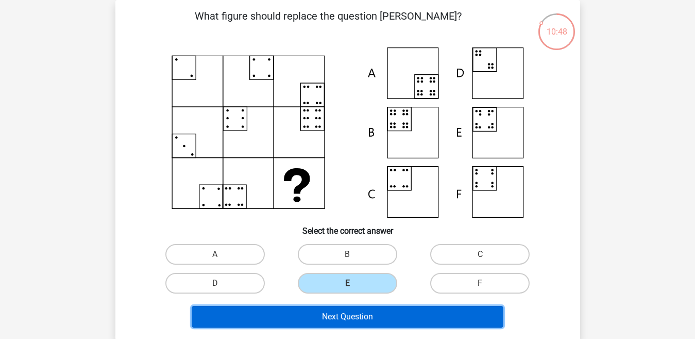
click at [356, 324] on button "Next Question" at bounding box center [348, 317] width 312 height 22
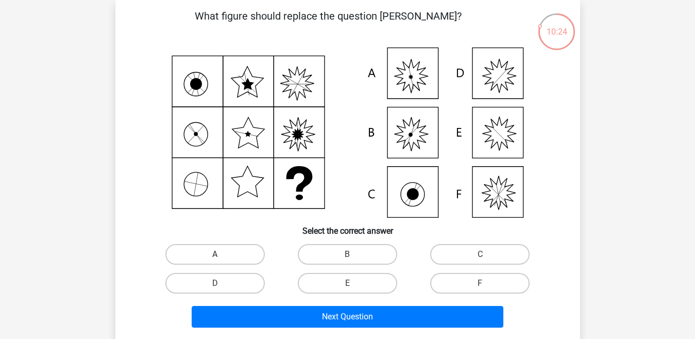
click at [219, 244] on label "A" at bounding box center [214, 254] width 99 height 21
click at [219, 254] on input "A" at bounding box center [218, 257] width 7 height 7
radio input "true"
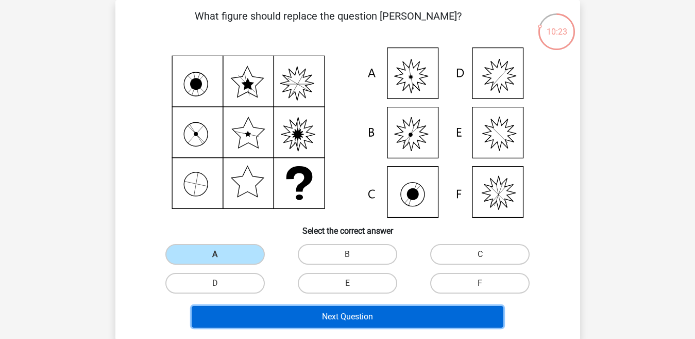
click at [260, 308] on button "Next Question" at bounding box center [348, 317] width 312 height 22
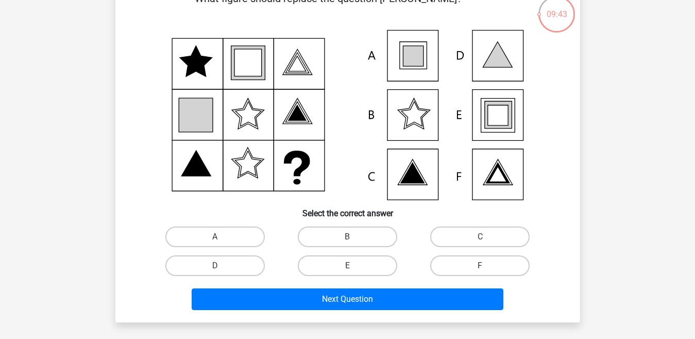
scroll to position [77, 0]
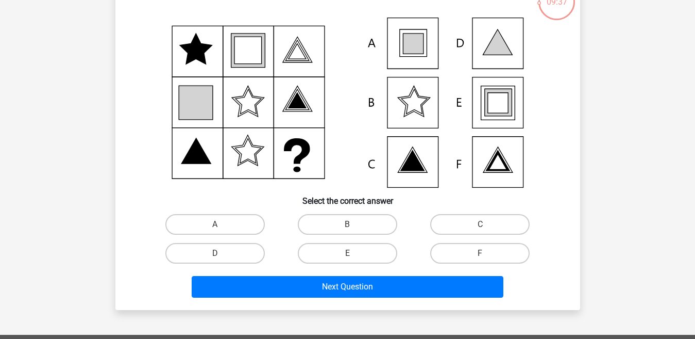
click at [239, 212] on div "A" at bounding box center [215, 224] width 132 height 29
click at [237, 220] on label "A" at bounding box center [214, 224] width 99 height 21
click at [222, 224] on input "A" at bounding box center [218, 227] width 7 height 7
radio input "true"
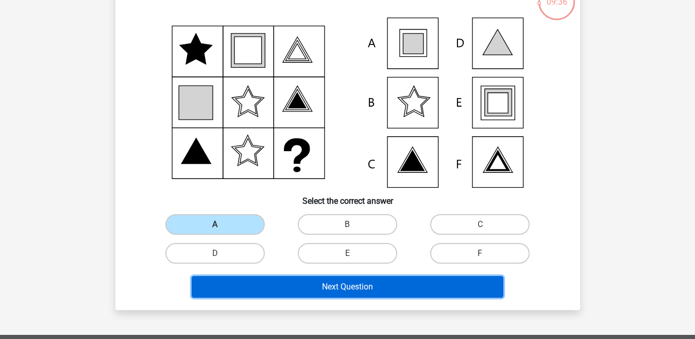
click at [274, 278] on button "Next Question" at bounding box center [348, 287] width 312 height 22
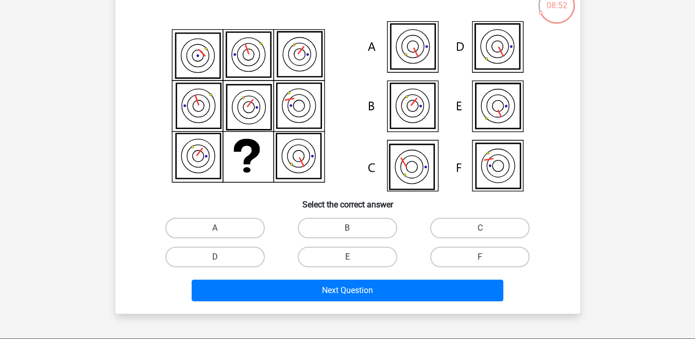
scroll to position [75, 0]
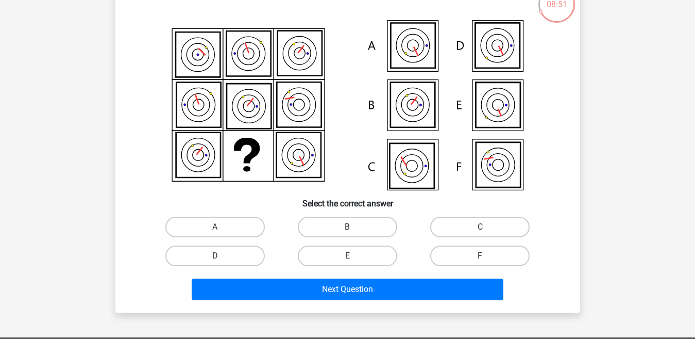
click at [373, 228] on label "B" at bounding box center [347, 226] width 99 height 21
click at [354, 228] on input "B" at bounding box center [350, 230] width 7 height 7
radio input "true"
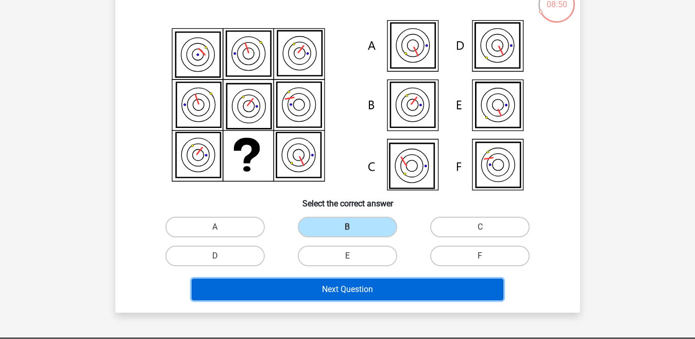
click at [356, 291] on button "Next Question" at bounding box center [348, 289] width 312 height 22
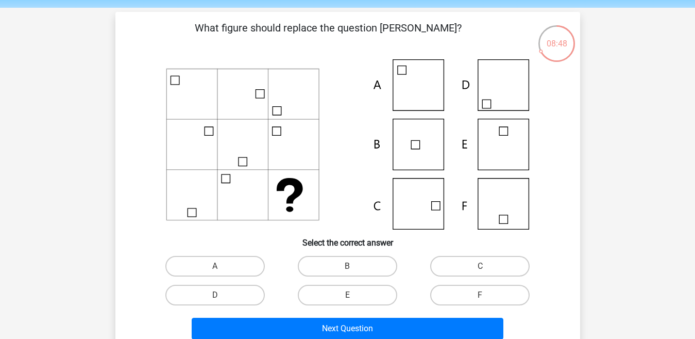
scroll to position [37, 0]
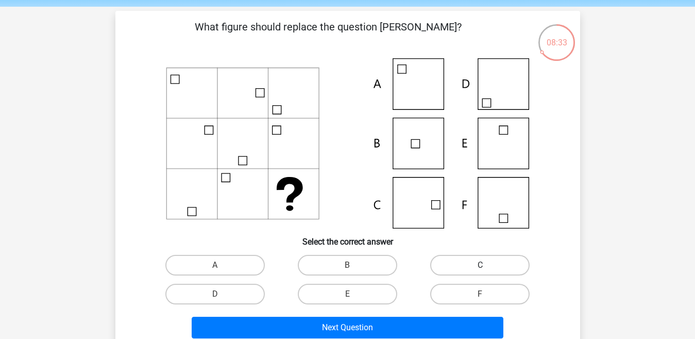
click at [449, 264] on label "C" at bounding box center [479, 265] width 99 height 21
click at [480, 265] on input "C" at bounding box center [483, 268] width 7 height 7
radio input "true"
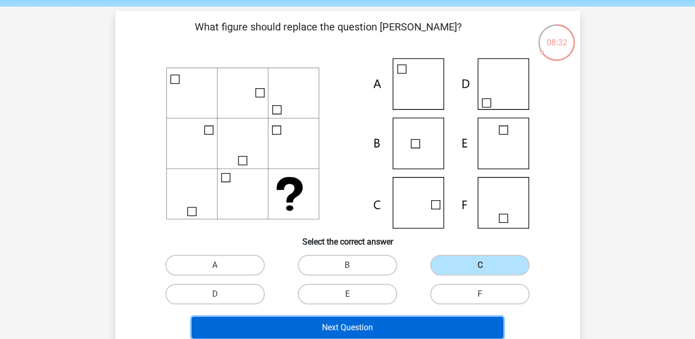
click at [420, 322] on button "Next Question" at bounding box center [348, 327] width 312 height 22
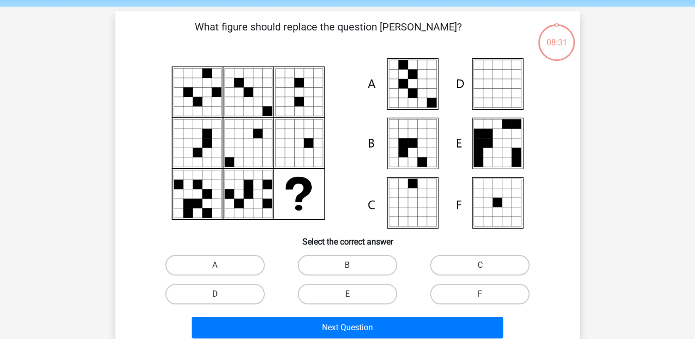
scroll to position [47, 0]
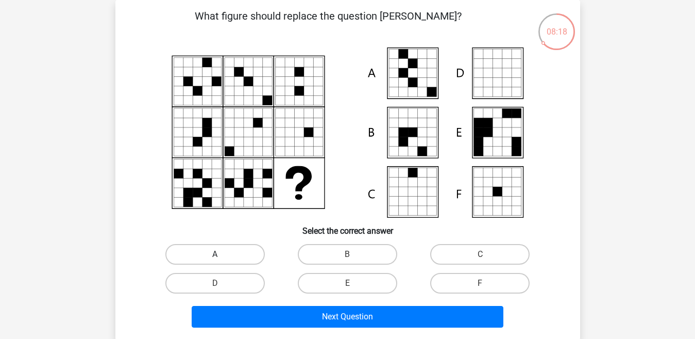
click at [243, 255] on label "A" at bounding box center [214, 254] width 99 height 21
click at [222, 255] on input "A" at bounding box center [218, 257] width 7 height 7
radio input "true"
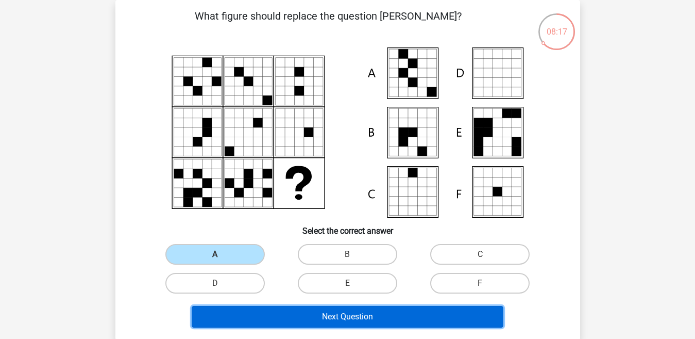
click at [264, 324] on button "Next Question" at bounding box center [348, 317] width 312 height 22
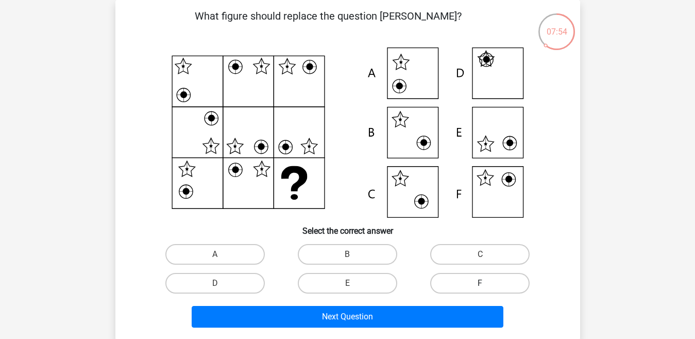
click at [441, 279] on label "F" at bounding box center [479, 283] width 99 height 21
click at [480, 283] on input "F" at bounding box center [483, 286] width 7 height 7
radio input "true"
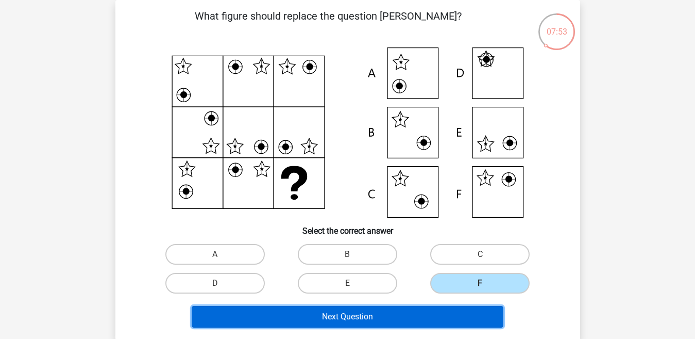
click at [428, 309] on button "Next Question" at bounding box center [348, 317] width 312 height 22
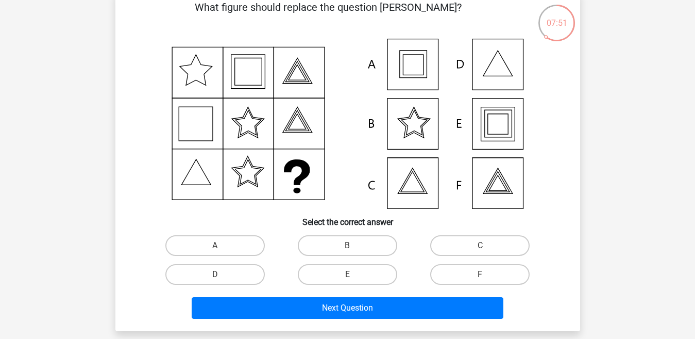
scroll to position [57, 0]
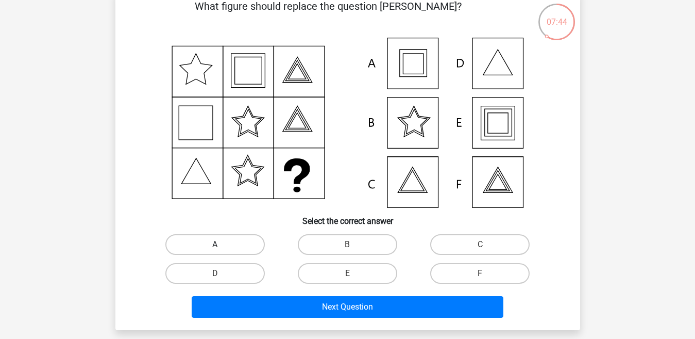
click at [232, 241] on label "A" at bounding box center [214, 244] width 99 height 21
click at [222, 244] on input "A" at bounding box center [218, 247] width 7 height 7
radio input "true"
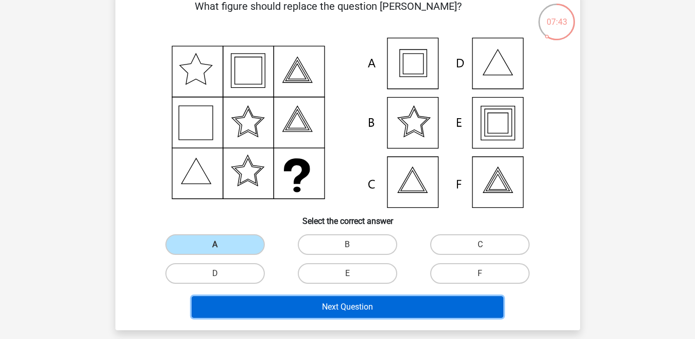
click at [266, 306] on button "Next Question" at bounding box center [348, 307] width 312 height 22
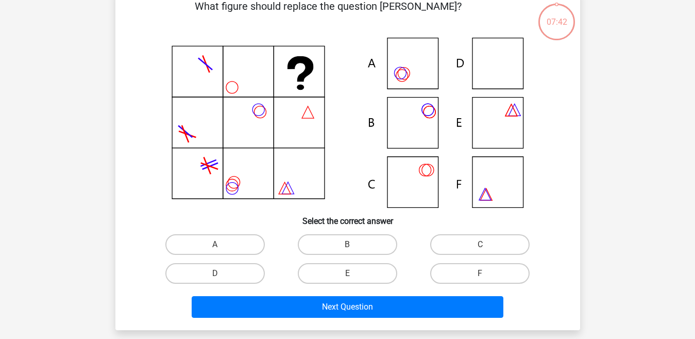
scroll to position [47, 0]
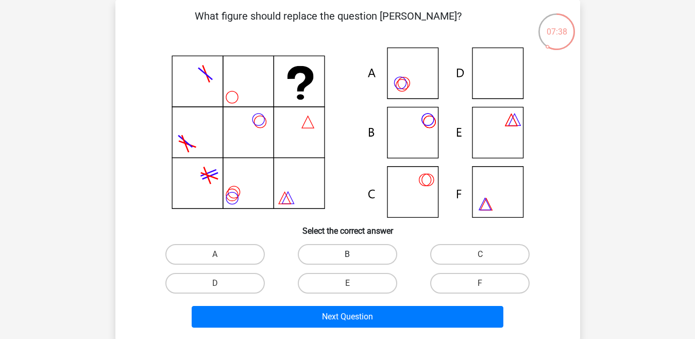
click at [324, 254] on label "B" at bounding box center [347, 254] width 99 height 21
click at [347, 254] on input "B" at bounding box center [350, 257] width 7 height 7
radio input "true"
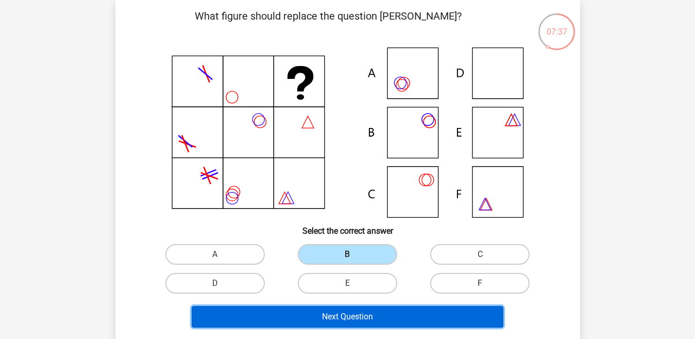
click at [326, 321] on button "Next Question" at bounding box center [348, 317] width 312 height 22
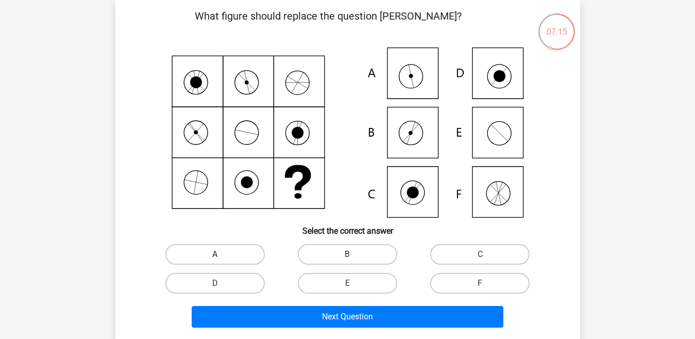
click at [246, 254] on label "A" at bounding box center [214, 254] width 99 height 21
click at [222, 254] on input "A" at bounding box center [218, 257] width 7 height 7
radio input "true"
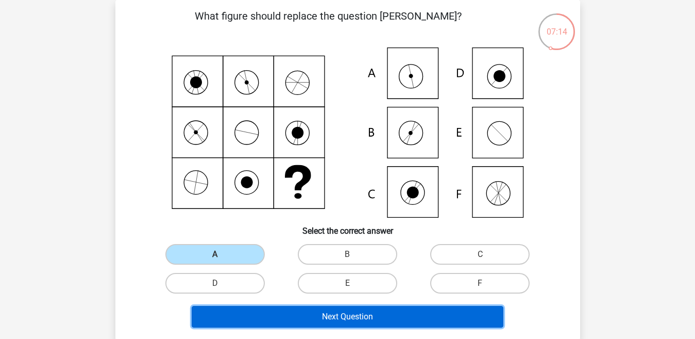
click at [274, 311] on button "Next Question" at bounding box center [348, 317] width 312 height 22
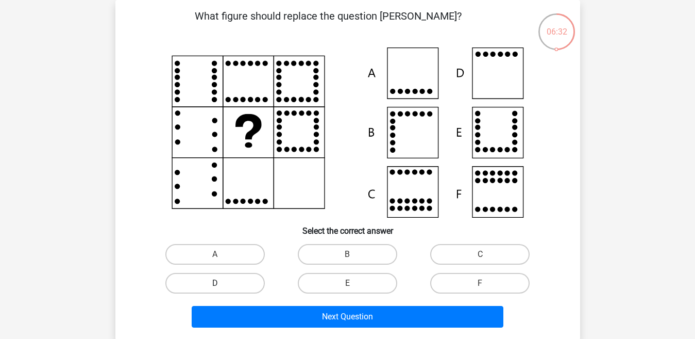
click at [234, 283] on label "D" at bounding box center [214, 283] width 99 height 21
click at [222, 283] on input "D" at bounding box center [218, 286] width 7 height 7
radio input "true"
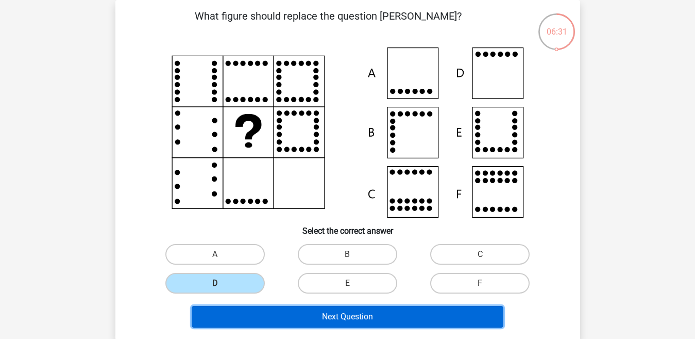
click at [266, 315] on button "Next Question" at bounding box center [348, 317] width 312 height 22
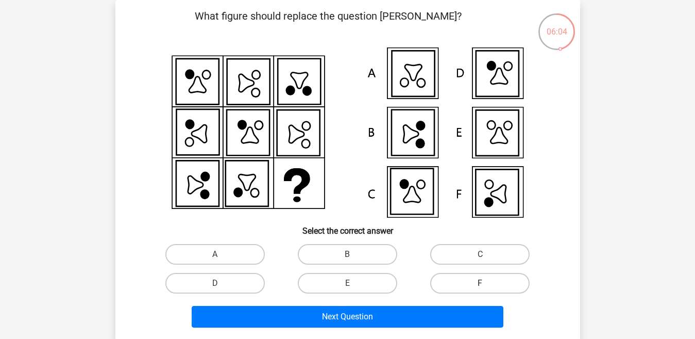
click at [447, 286] on label "F" at bounding box center [479, 283] width 99 height 21
click at [480, 286] on input "F" at bounding box center [483, 286] width 7 height 7
radio input "true"
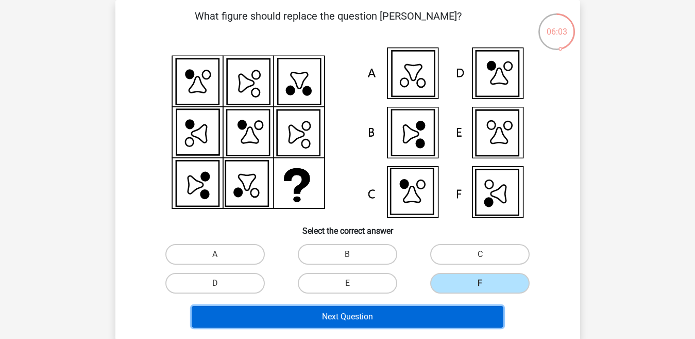
click at [436, 309] on button "Next Question" at bounding box center [348, 317] width 312 height 22
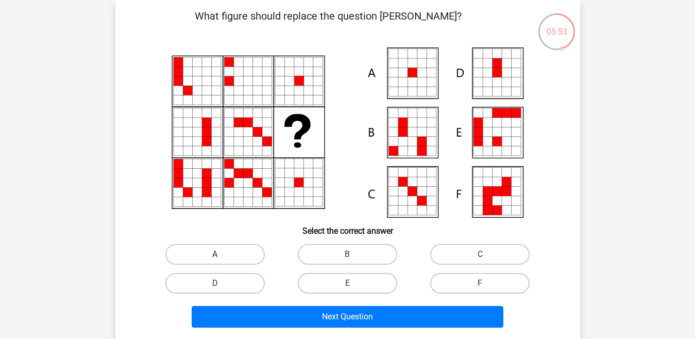
click at [236, 249] on label "A" at bounding box center [214, 254] width 99 height 21
click at [222, 254] on input "A" at bounding box center [218, 257] width 7 height 7
radio input "true"
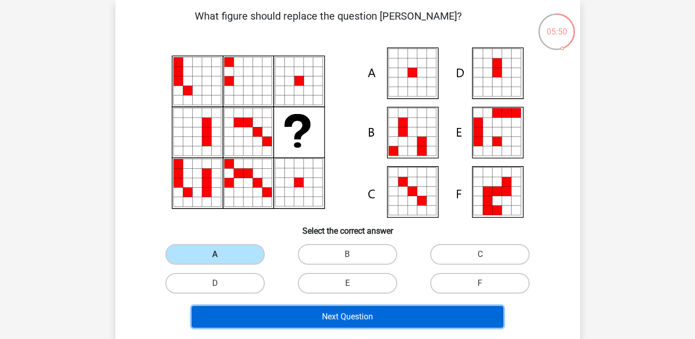
click at [279, 318] on button "Next Question" at bounding box center [348, 317] width 312 height 22
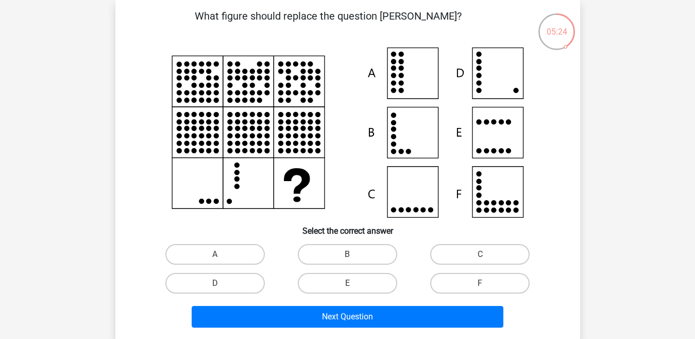
click at [218, 288] on input "D" at bounding box center [218, 286] width 7 height 7
radio input "true"
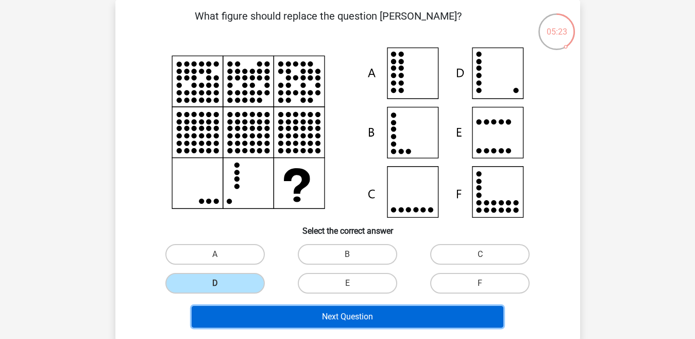
click at [257, 309] on button "Next Question" at bounding box center [348, 317] width 312 height 22
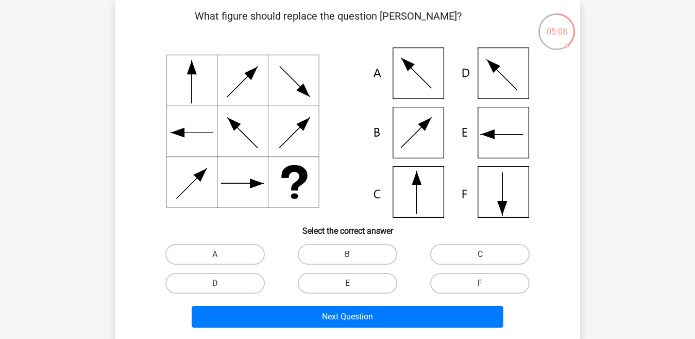
click at [432, 277] on label "F" at bounding box center [479, 283] width 99 height 21
click at [480, 283] on input "F" at bounding box center [483, 286] width 7 height 7
radio input "true"
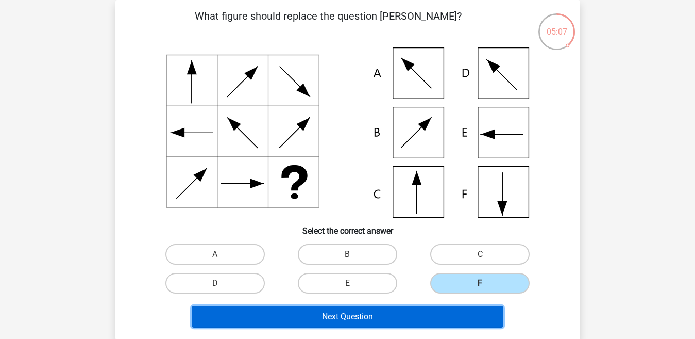
click at [416, 319] on button "Next Question" at bounding box center [348, 317] width 312 height 22
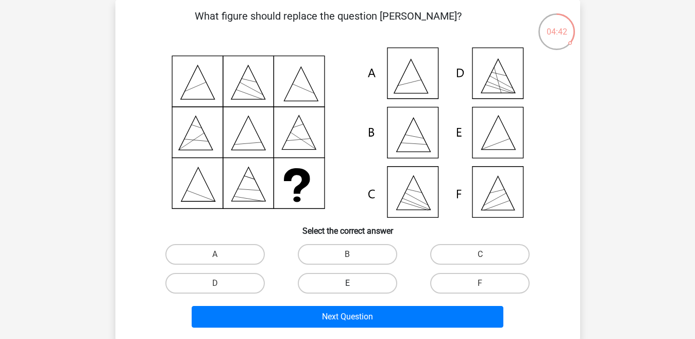
click at [344, 292] on label "E" at bounding box center [347, 283] width 99 height 21
click at [347, 290] on input "E" at bounding box center [350, 286] width 7 height 7
radio input "true"
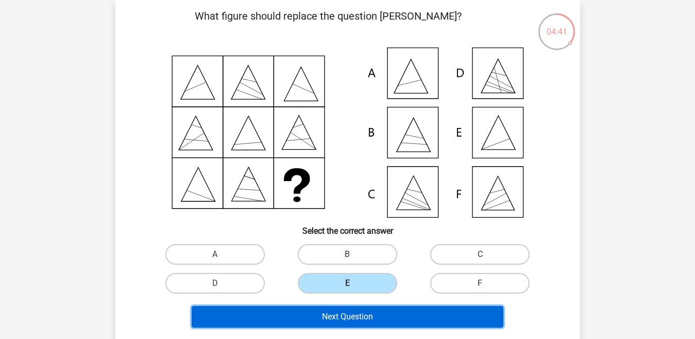
click at [339, 314] on button "Next Question" at bounding box center [348, 317] width 312 height 22
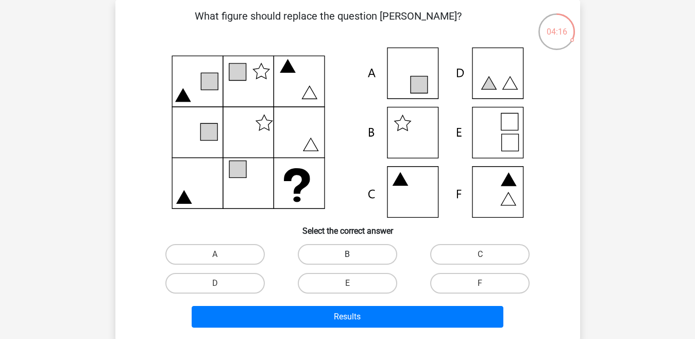
click at [333, 252] on label "B" at bounding box center [347, 254] width 99 height 21
click at [347, 254] on input "B" at bounding box center [350, 257] width 7 height 7
radio input "true"
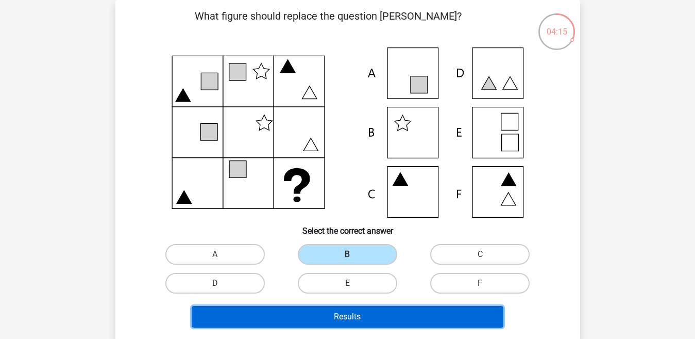
click at [323, 316] on button "Results" at bounding box center [348, 317] width 312 height 22
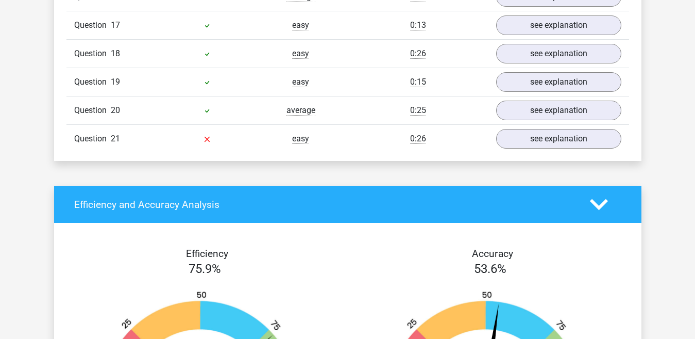
scroll to position [1285, 0]
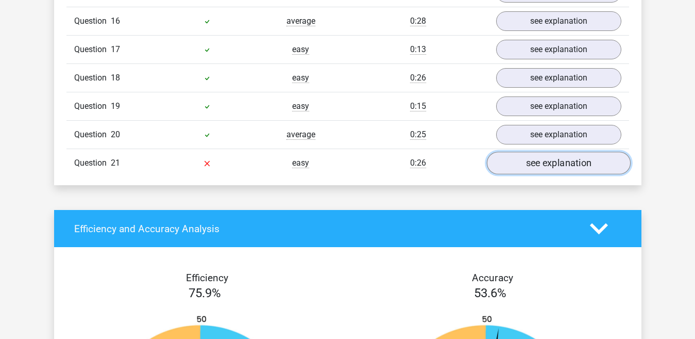
click at [594, 156] on link "see explanation" at bounding box center [559, 163] width 144 height 23
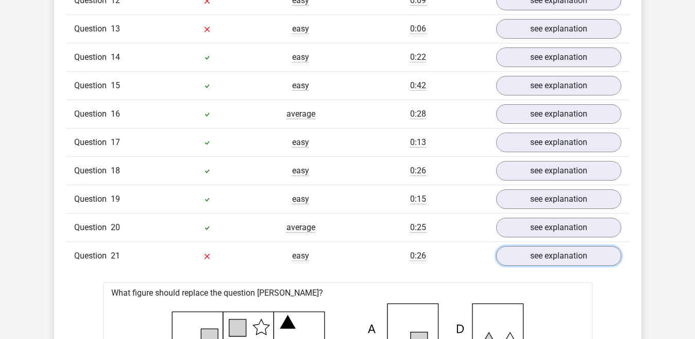
scroll to position [1172, 0]
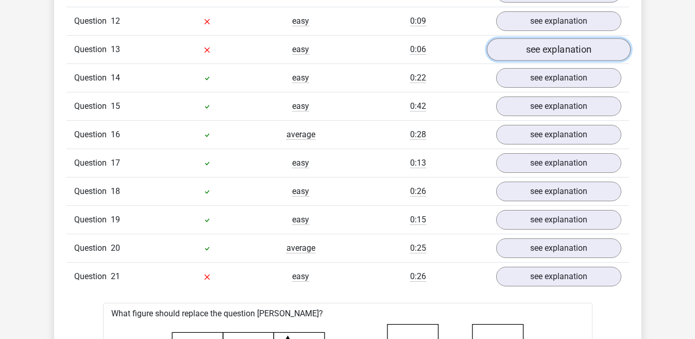
click at [598, 51] on link "see explanation" at bounding box center [559, 49] width 144 height 23
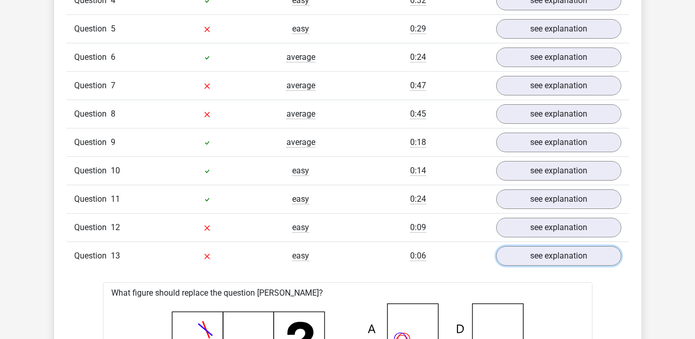
scroll to position [959, 0]
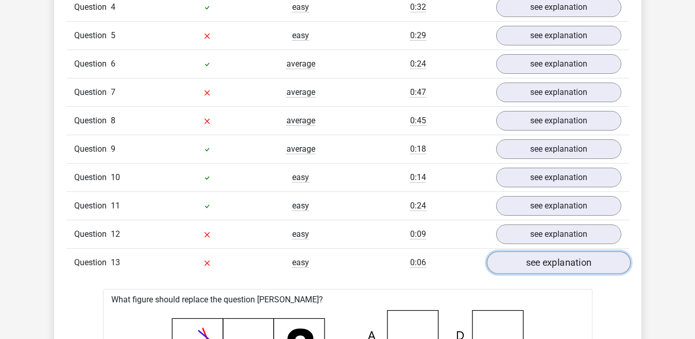
click at [571, 261] on link "see explanation" at bounding box center [559, 262] width 144 height 23
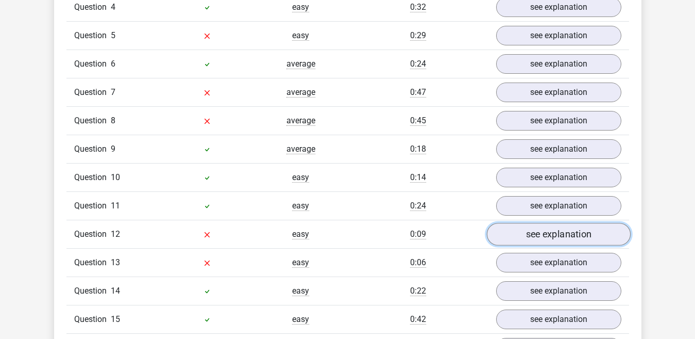
click at [569, 237] on link "see explanation" at bounding box center [559, 234] width 144 height 23
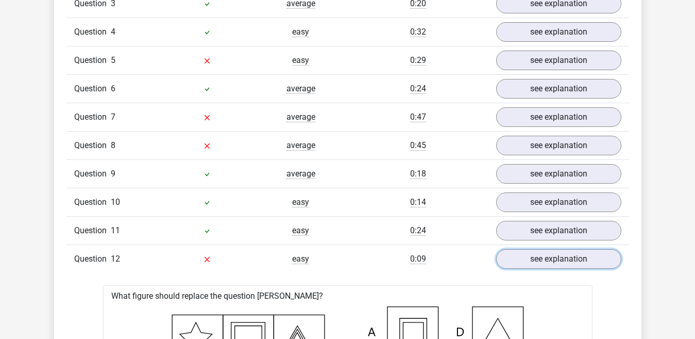
scroll to position [922, 0]
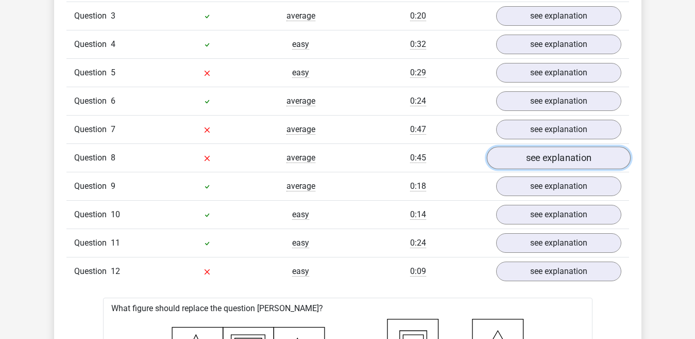
click at [588, 160] on link "see explanation" at bounding box center [559, 157] width 144 height 23
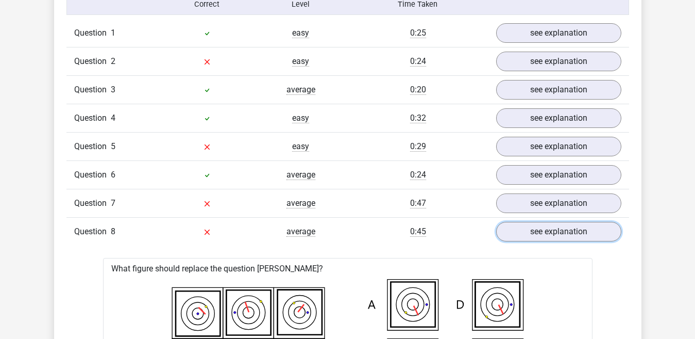
scroll to position [870, 0]
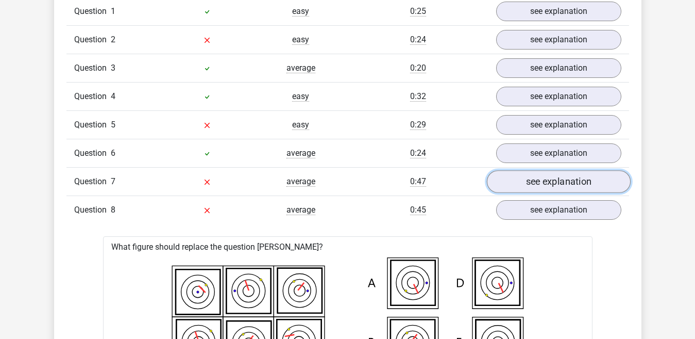
click at [575, 174] on link "see explanation" at bounding box center [559, 181] width 144 height 23
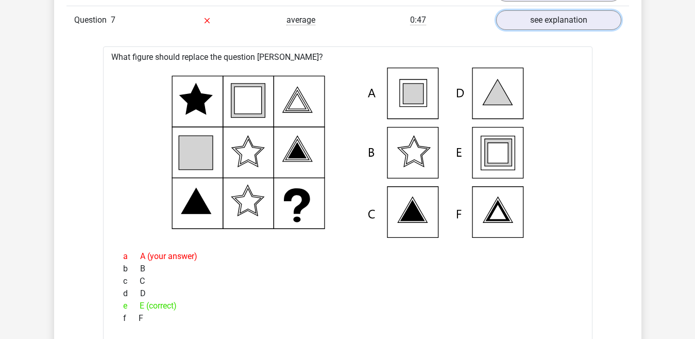
scroll to position [0, 0]
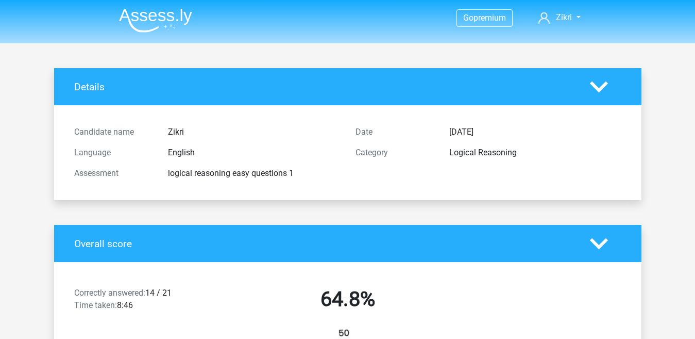
click at [154, 14] on img at bounding box center [155, 20] width 73 height 24
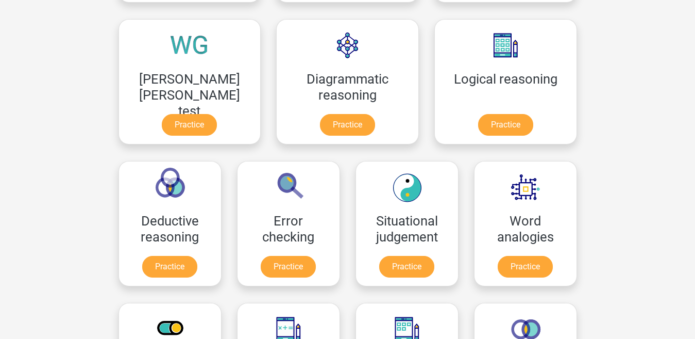
scroll to position [301, 0]
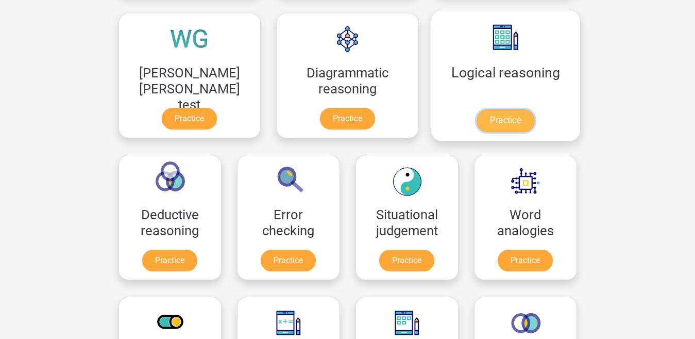
click at [477, 111] on link "Practice" at bounding box center [506, 120] width 58 height 23
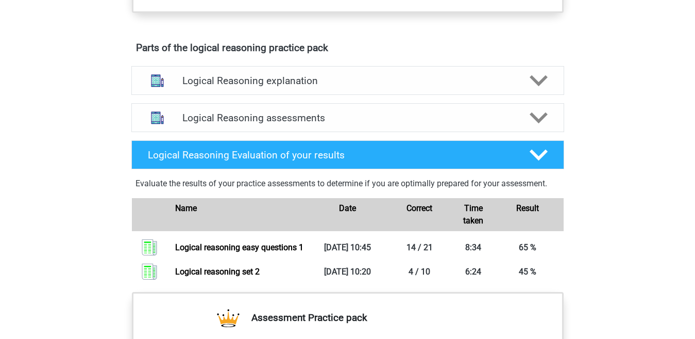
scroll to position [555, 0]
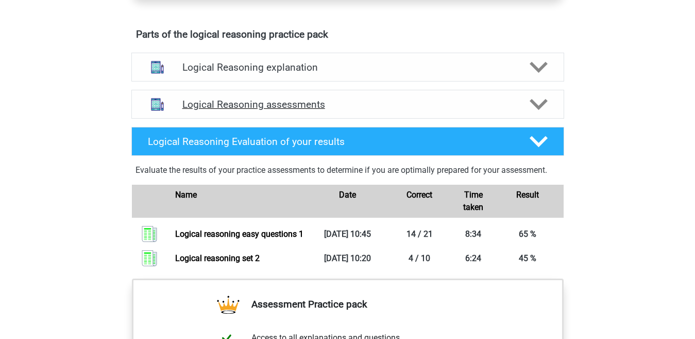
click at [542, 113] on icon at bounding box center [539, 104] width 18 height 18
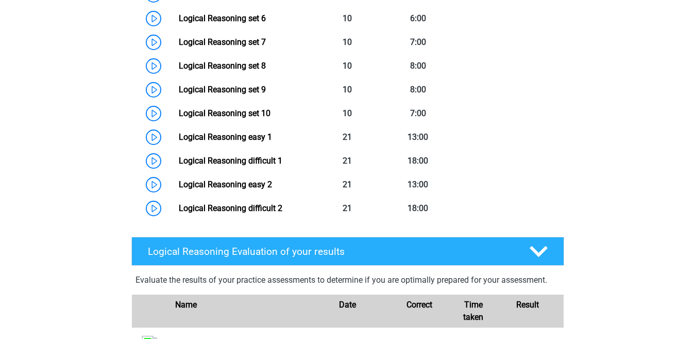
scroll to position [856, 0]
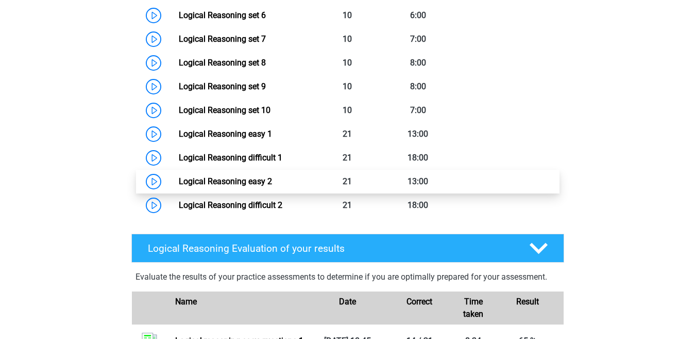
click at [272, 186] on link "Logical Reasoning easy 2" at bounding box center [225, 181] width 93 height 10
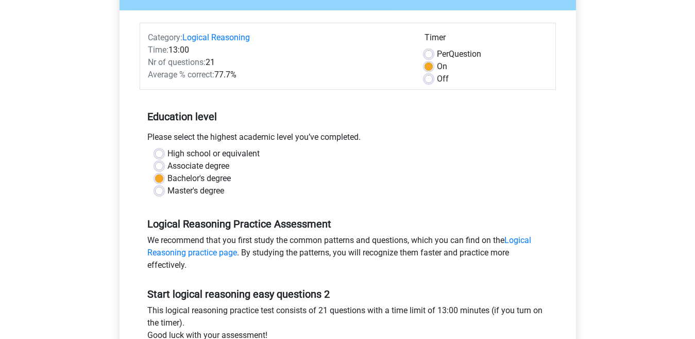
scroll to position [120, 0]
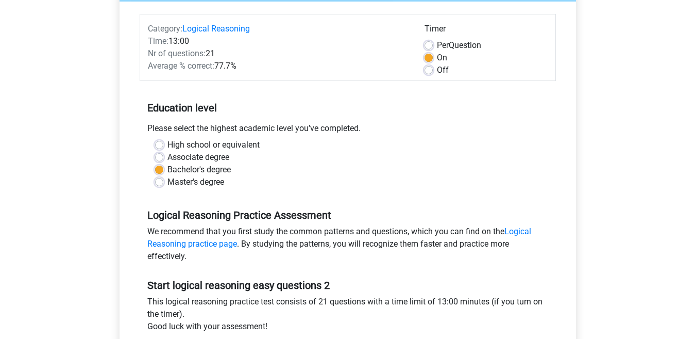
click at [437, 44] on label "Per Question" at bounding box center [459, 45] width 44 height 12
click at [431, 44] on input "Per Question" at bounding box center [429, 44] width 8 height 10
radio input "true"
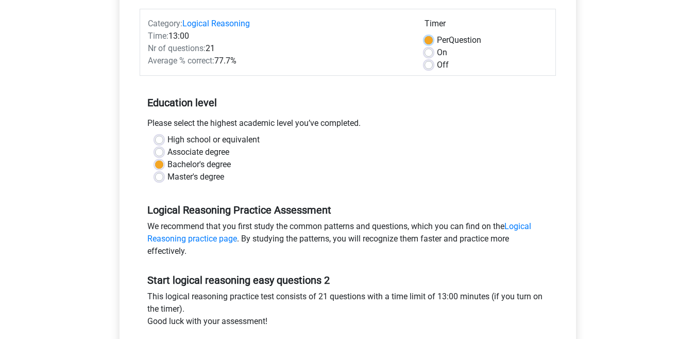
scroll to position [127, 0]
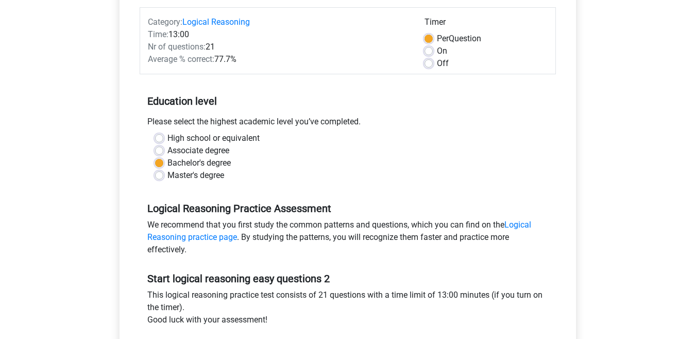
click at [168, 172] on label "Master's degree" at bounding box center [196, 175] width 57 height 12
click at [163, 172] on input "Master's degree" at bounding box center [159, 174] width 8 height 10
radio input "true"
click at [168, 153] on label "Associate degree" at bounding box center [199, 150] width 62 height 12
click at [163, 153] on input "Associate degree" at bounding box center [159, 149] width 8 height 10
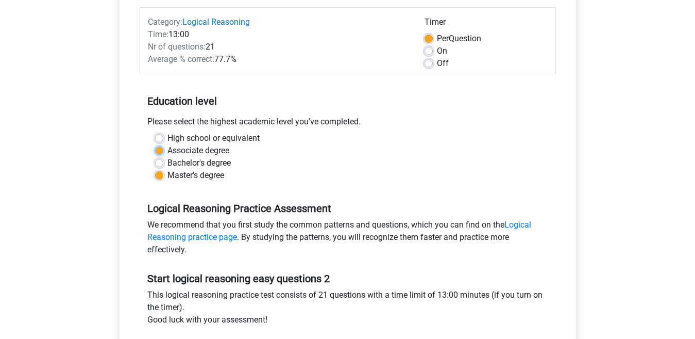
radio input "true"
click at [168, 164] on label "Bachelor's degree" at bounding box center [199, 163] width 63 height 12
click at [161, 164] on input "Bachelor's degree" at bounding box center [159, 162] width 8 height 10
radio input "true"
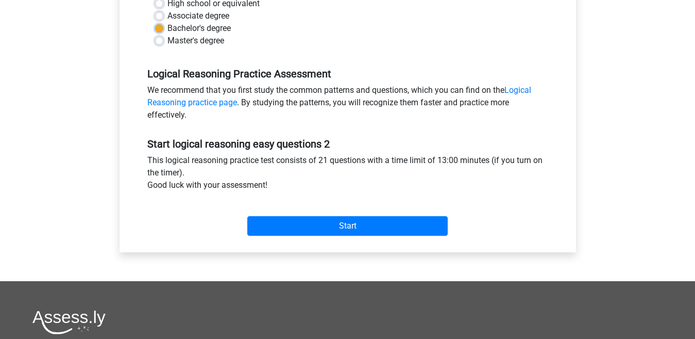
scroll to position [264, 0]
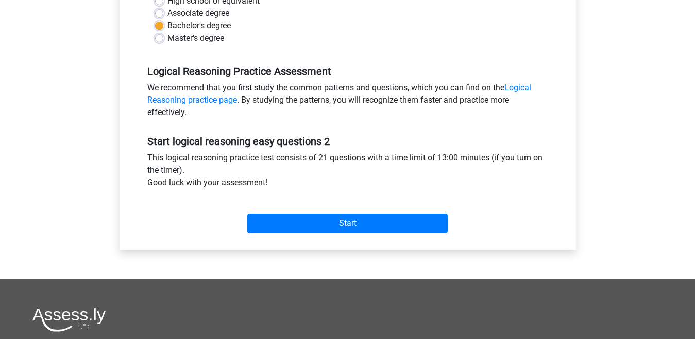
click at [374, 213] on div "Start" at bounding box center [348, 215] width 416 height 36
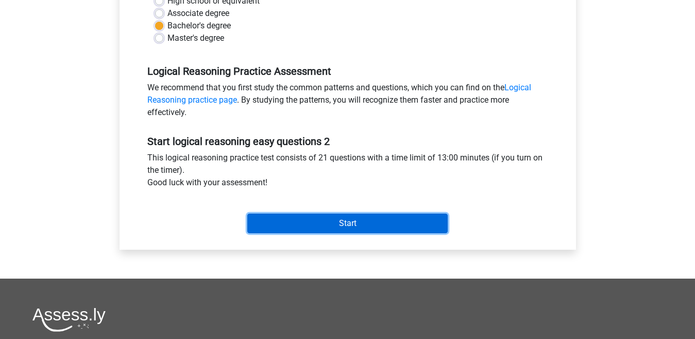
click at [374, 220] on input "Start" at bounding box center [347, 223] width 201 height 20
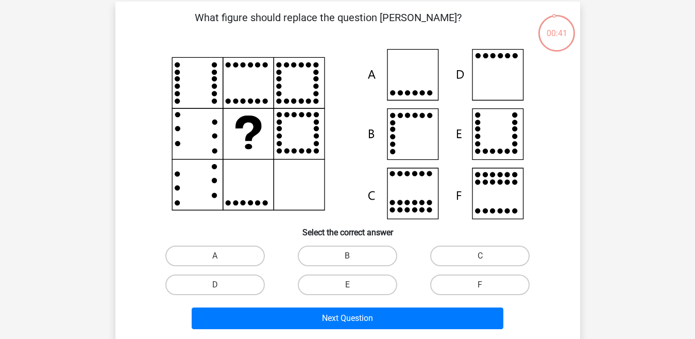
scroll to position [58, 0]
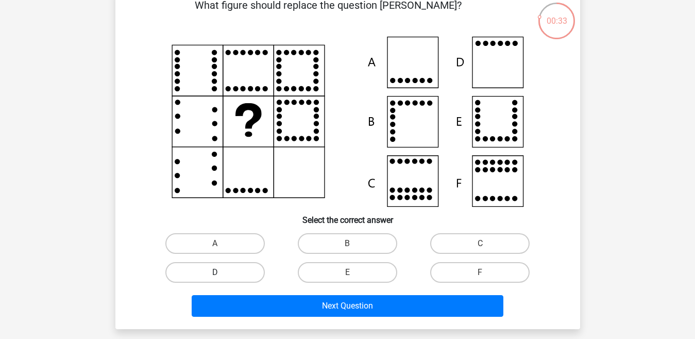
click at [238, 272] on label "D" at bounding box center [214, 272] width 99 height 21
click at [222, 272] on input "D" at bounding box center [218, 275] width 7 height 7
radio input "true"
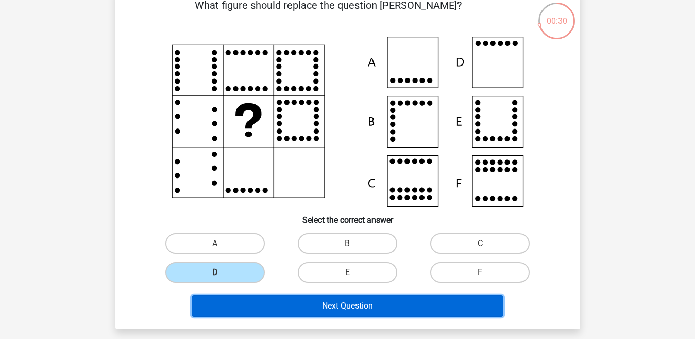
click at [283, 308] on button "Next Question" at bounding box center [348, 306] width 312 height 22
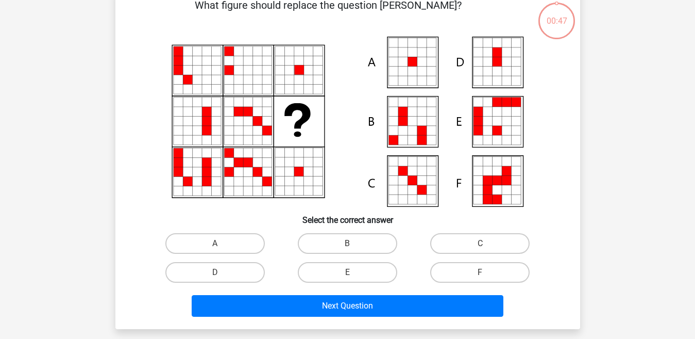
scroll to position [47, 0]
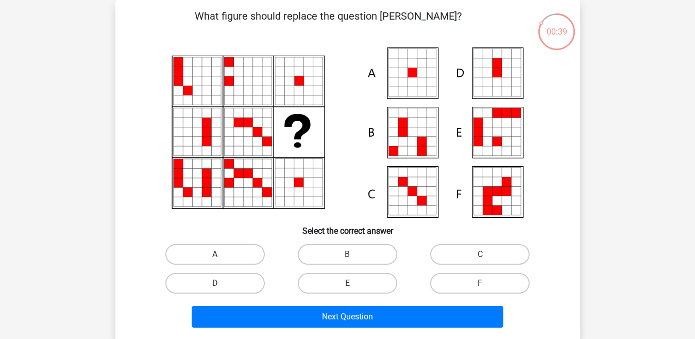
click at [186, 257] on label "A" at bounding box center [214, 254] width 99 height 21
click at [215, 257] on input "A" at bounding box center [218, 257] width 7 height 7
radio input "true"
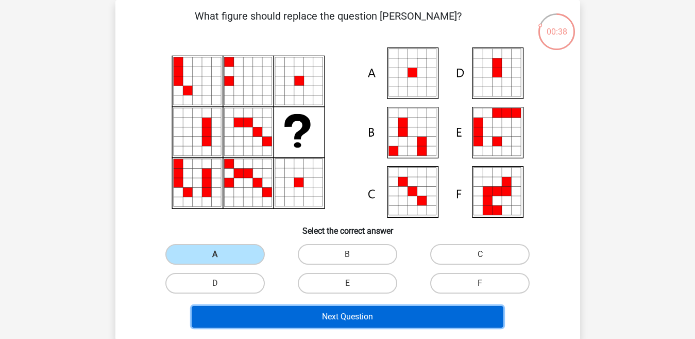
click at [247, 306] on button "Next Question" at bounding box center [348, 317] width 312 height 22
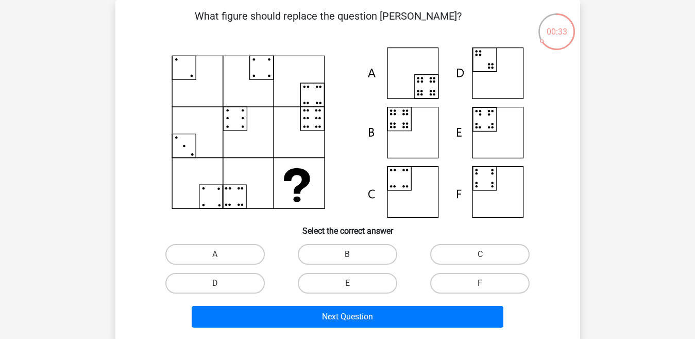
click at [343, 251] on label "B" at bounding box center [347, 254] width 99 height 21
click at [347, 254] on input "B" at bounding box center [350, 257] width 7 height 7
radio input "true"
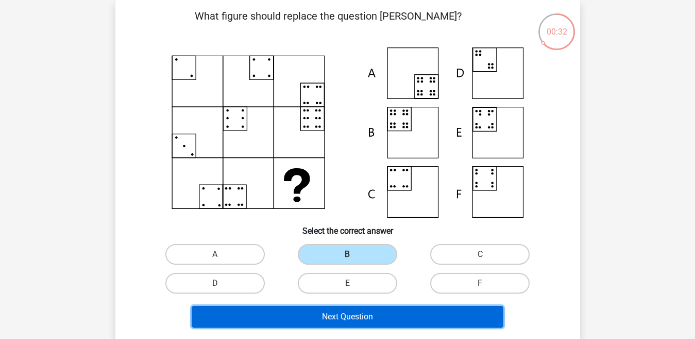
click at [341, 316] on button "Next Question" at bounding box center [348, 317] width 312 height 22
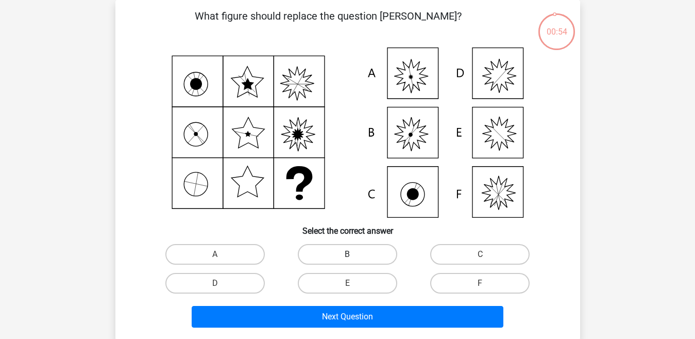
click at [371, 252] on label "B" at bounding box center [347, 254] width 99 height 21
click at [354, 254] on input "B" at bounding box center [350, 257] width 7 height 7
radio input "true"
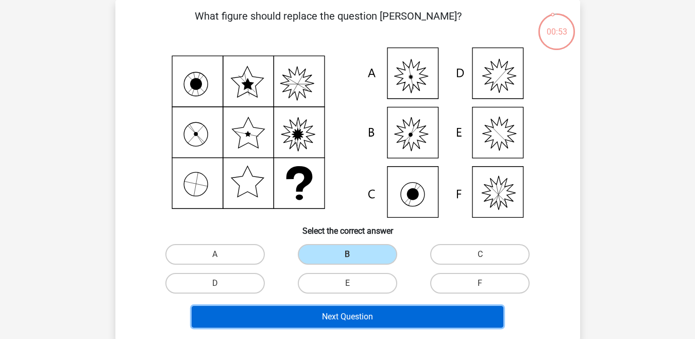
click at [355, 320] on button "Next Question" at bounding box center [348, 317] width 312 height 22
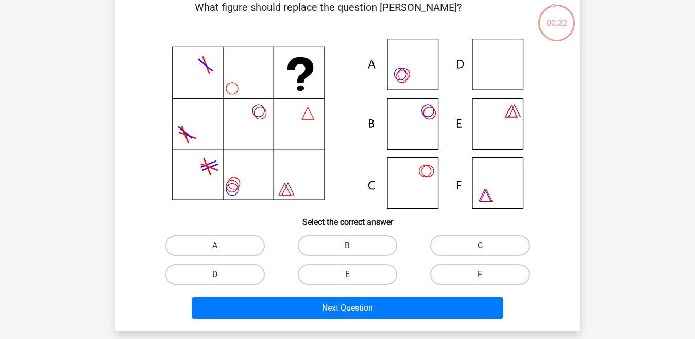
scroll to position [57, 0]
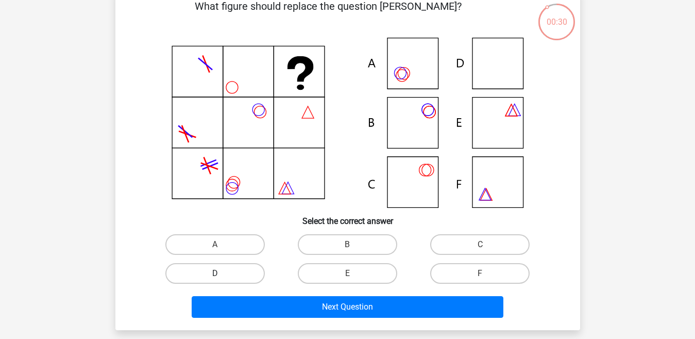
click at [235, 275] on label "D" at bounding box center [214, 273] width 99 height 21
click at [222, 275] on input "D" at bounding box center [218, 276] width 7 height 7
radio input "true"
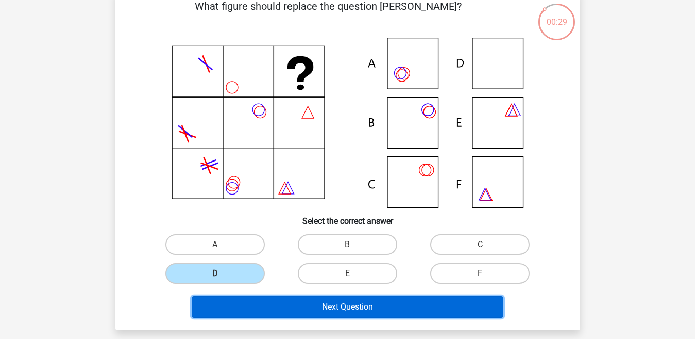
click at [276, 309] on button "Next Question" at bounding box center [348, 307] width 312 height 22
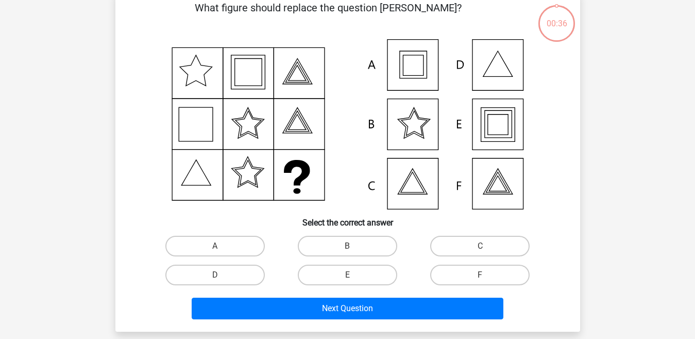
scroll to position [47, 0]
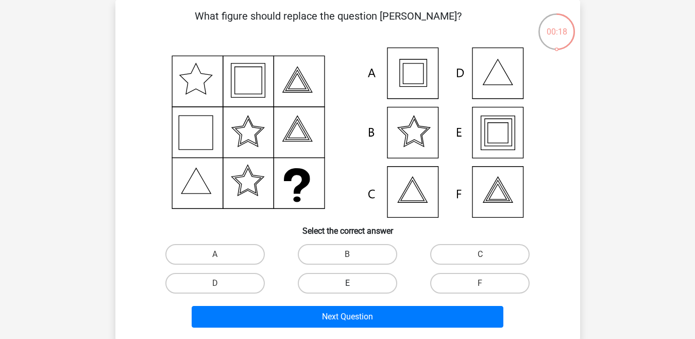
click at [340, 277] on label "E" at bounding box center [347, 283] width 99 height 21
click at [347, 283] on input "E" at bounding box center [350, 286] width 7 height 7
radio input "true"
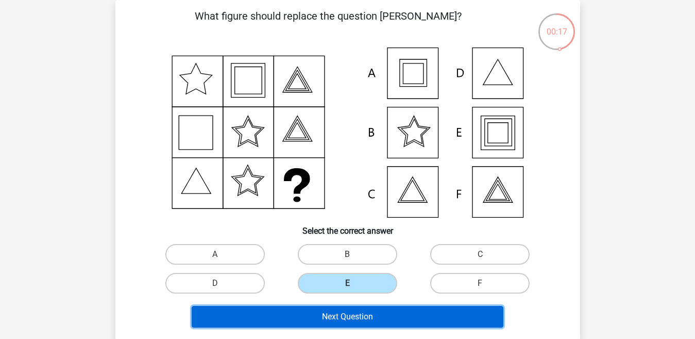
click at [338, 314] on button "Next Question" at bounding box center [348, 317] width 312 height 22
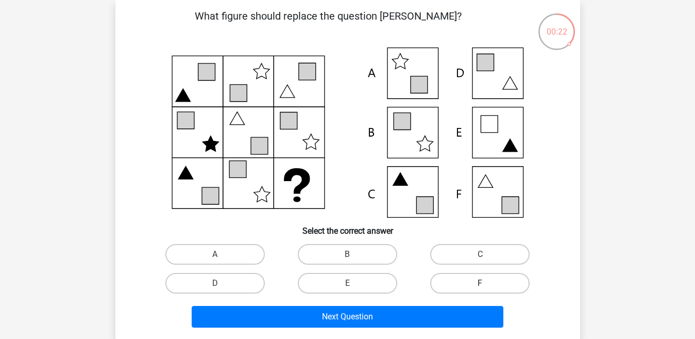
click at [450, 278] on label "F" at bounding box center [479, 283] width 99 height 21
click at [480, 283] on input "F" at bounding box center [483, 286] width 7 height 7
radio input "true"
click at [436, 302] on div "Next Question" at bounding box center [348, 314] width 432 height 34
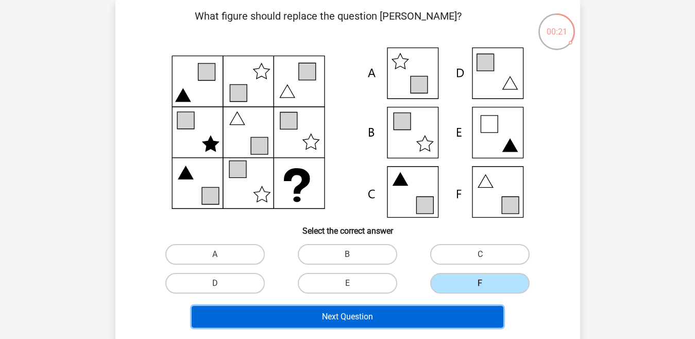
click at [432, 311] on button "Next Question" at bounding box center [348, 317] width 312 height 22
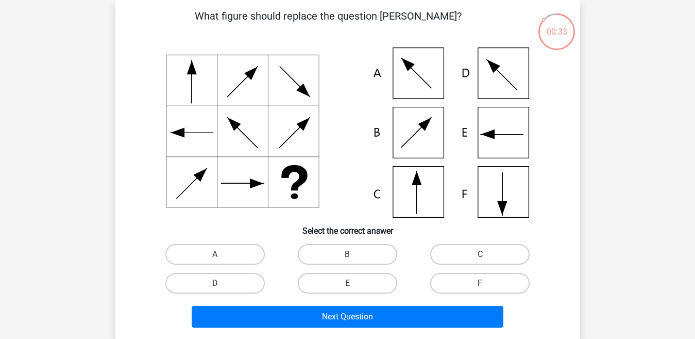
click at [480, 293] on label "F" at bounding box center [479, 283] width 99 height 21
click at [480, 290] on input "F" at bounding box center [483, 286] width 7 height 7
radio input "true"
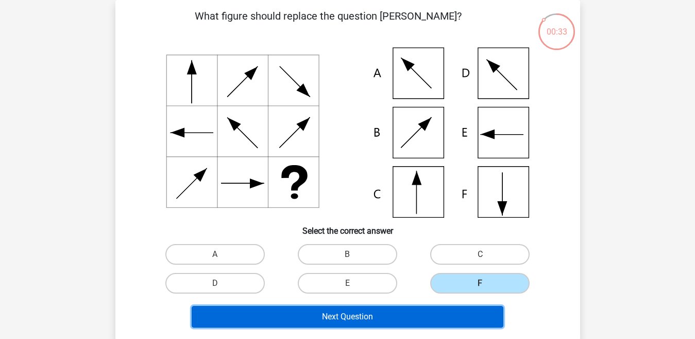
click at [461, 313] on button "Next Question" at bounding box center [348, 317] width 312 height 22
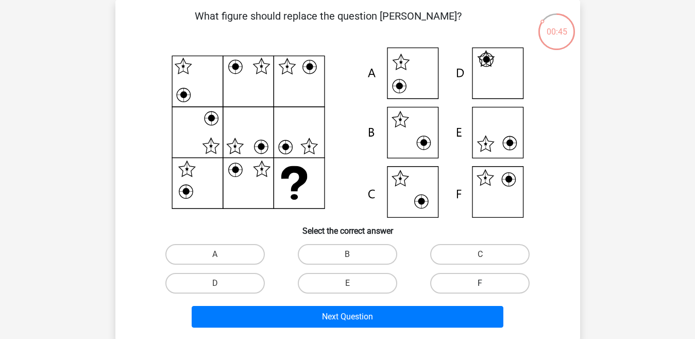
click at [459, 281] on label "F" at bounding box center [479, 283] width 99 height 21
click at [480, 283] on input "F" at bounding box center [483, 286] width 7 height 7
radio input "true"
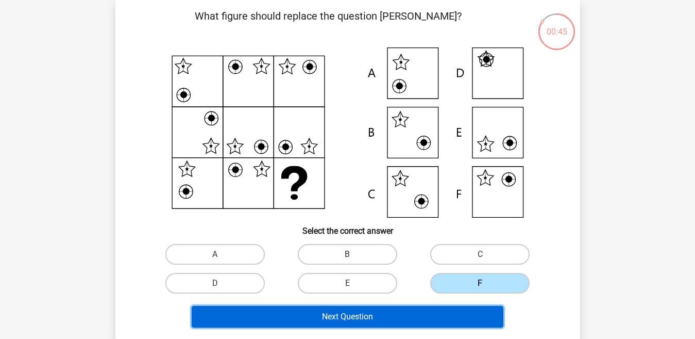
click at [445, 317] on button "Next Question" at bounding box center [348, 317] width 312 height 22
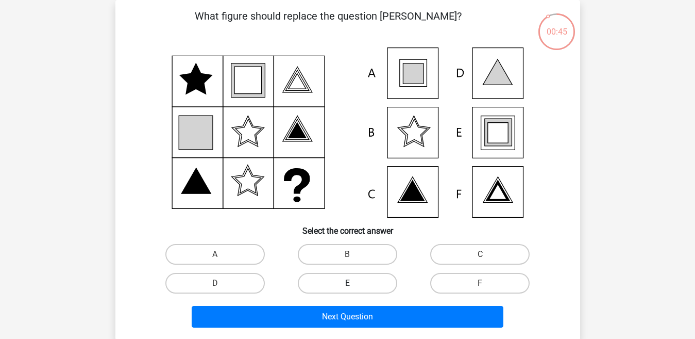
click at [377, 277] on label "E" at bounding box center [347, 283] width 99 height 21
click at [354, 283] on input "E" at bounding box center [350, 286] width 7 height 7
radio input "true"
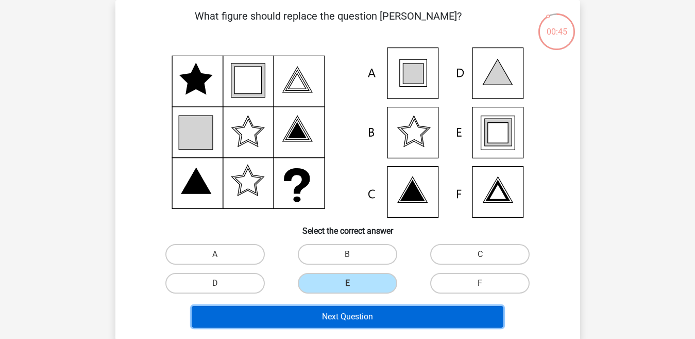
click at [361, 323] on button "Next Question" at bounding box center [348, 317] width 312 height 22
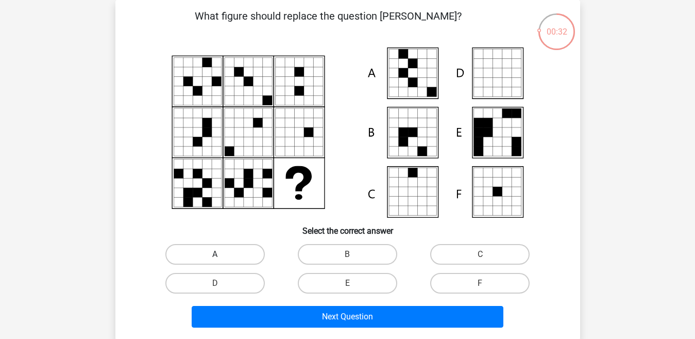
click at [243, 251] on label "A" at bounding box center [214, 254] width 99 height 21
click at [222, 254] on input "A" at bounding box center [218, 257] width 7 height 7
radio input "true"
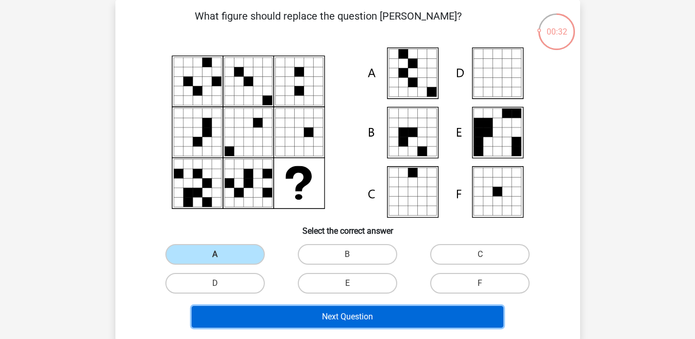
click at [274, 317] on button "Next Question" at bounding box center [348, 317] width 312 height 22
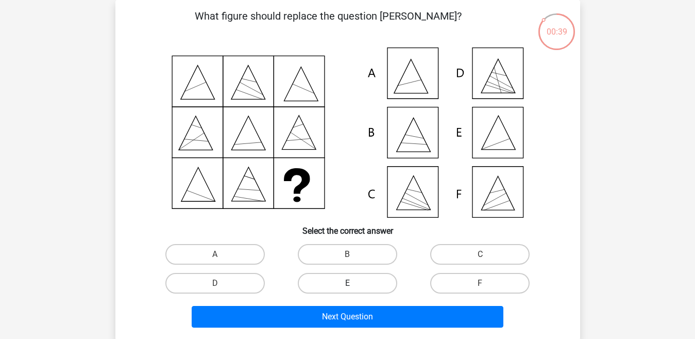
click at [380, 275] on label "E" at bounding box center [347, 283] width 99 height 21
click at [354, 283] on input "E" at bounding box center [350, 286] width 7 height 7
radio input "true"
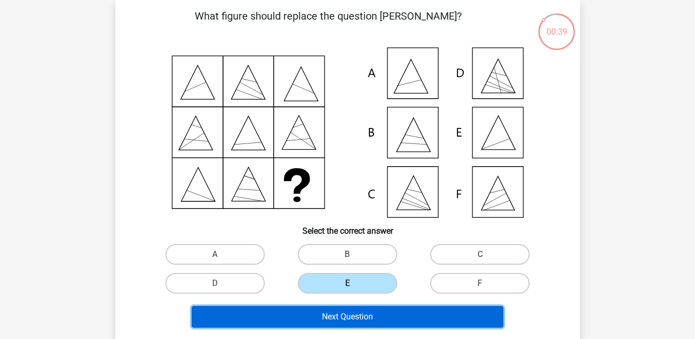
click at [372, 309] on button "Next Question" at bounding box center [348, 317] width 312 height 22
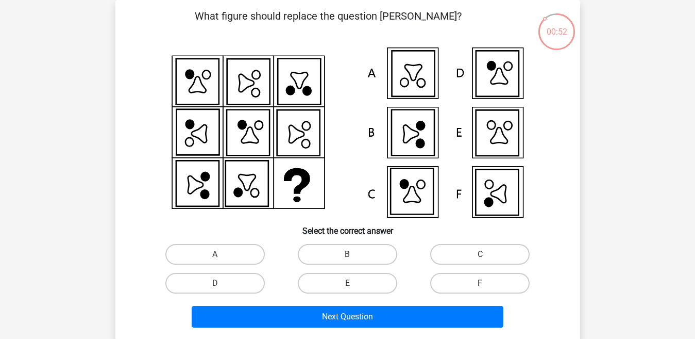
click at [454, 285] on label "F" at bounding box center [479, 283] width 99 height 21
click at [480, 285] on input "F" at bounding box center [483, 286] width 7 height 7
radio input "true"
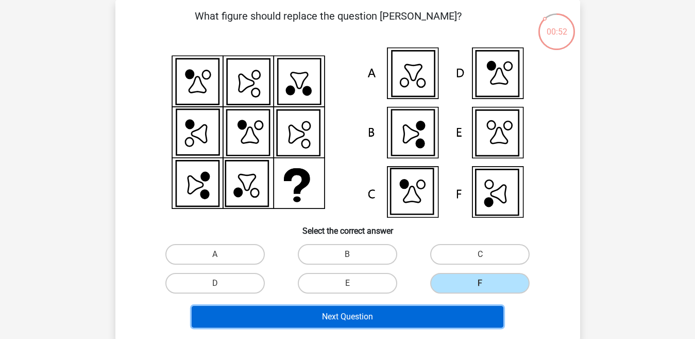
click at [438, 319] on button "Next Question" at bounding box center [348, 317] width 312 height 22
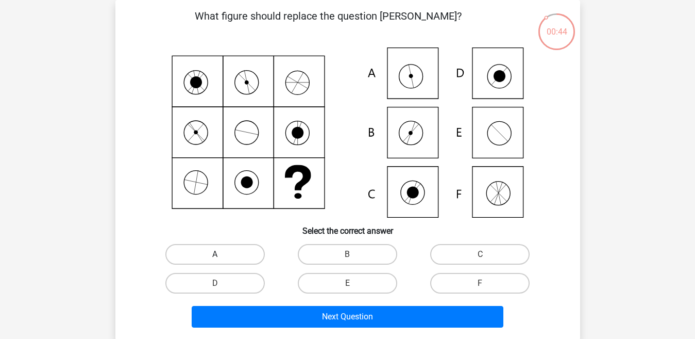
click at [241, 255] on label "A" at bounding box center [214, 254] width 99 height 21
click at [222, 255] on input "A" at bounding box center [218, 257] width 7 height 7
radio input "true"
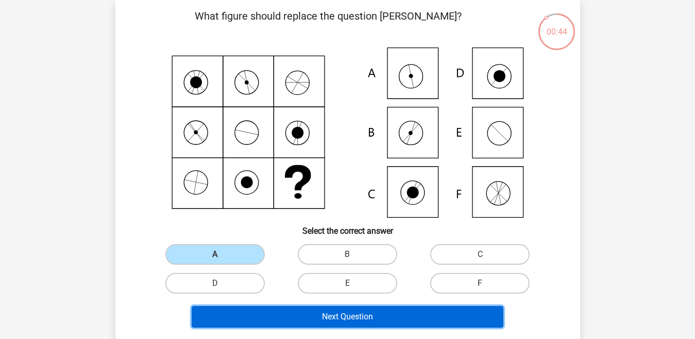
click at [254, 313] on button "Next Question" at bounding box center [348, 317] width 312 height 22
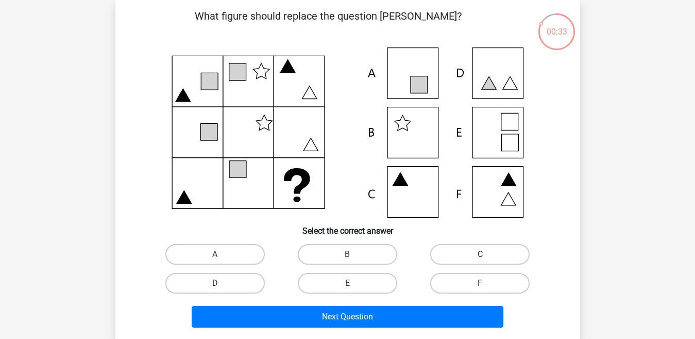
click at [456, 253] on label "C" at bounding box center [479, 254] width 99 height 21
click at [480, 254] on input "C" at bounding box center [483, 257] width 7 height 7
radio input "true"
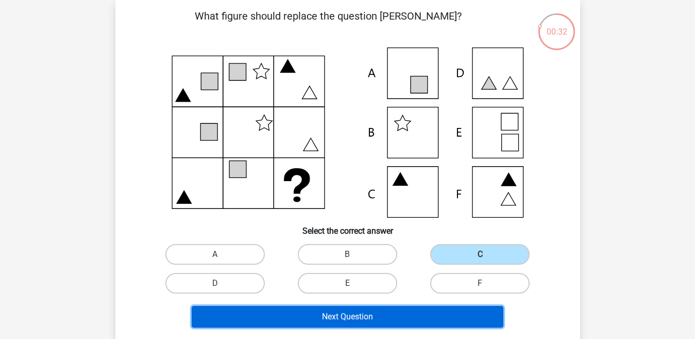
click at [414, 321] on button "Next Question" at bounding box center [348, 317] width 312 height 22
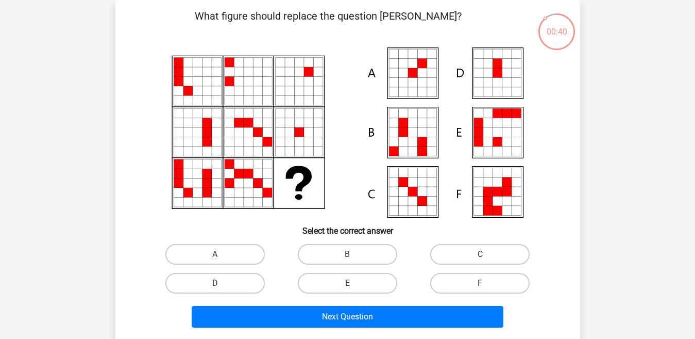
click at [244, 243] on div "A" at bounding box center [215, 254] width 132 height 29
click at [248, 245] on label "A" at bounding box center [214, 254] width 99 height 21
click at [222, 254] on input "A" at bounding box center [218, 257] width 7 height 7
radio input "true"
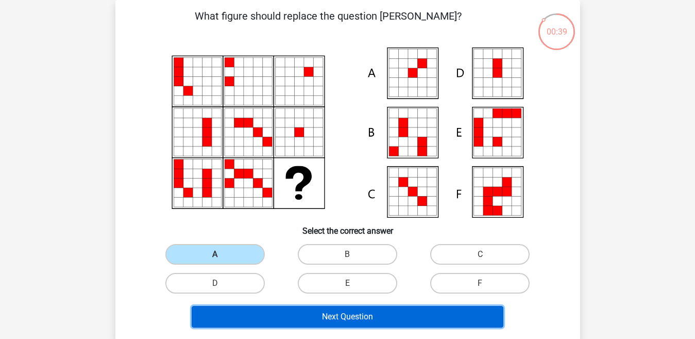
click at [274, 306] on button "Next Question" at bounding box center [348, 317] width 312 height 22
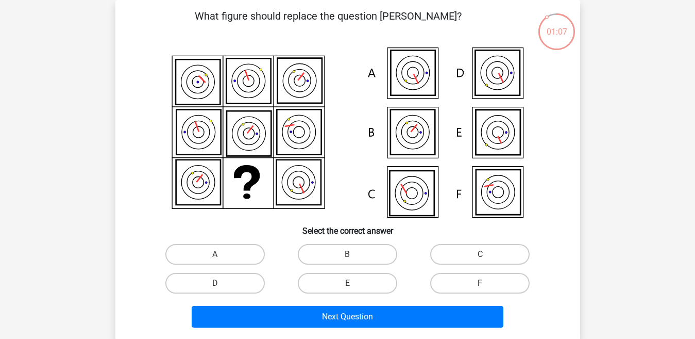
click at [468, 279] on label "F" at bounding box center [479, 283] width 99 height 21
click at [480, 283] on input "F" at bounding box center [483, 286] width 7 height 7
radio input "true"
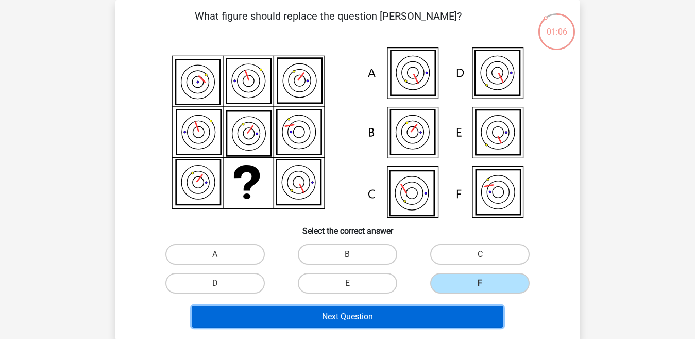
click at [444, 319] on button "Next Question" at bounding box center [348, 317] width 312 height 22
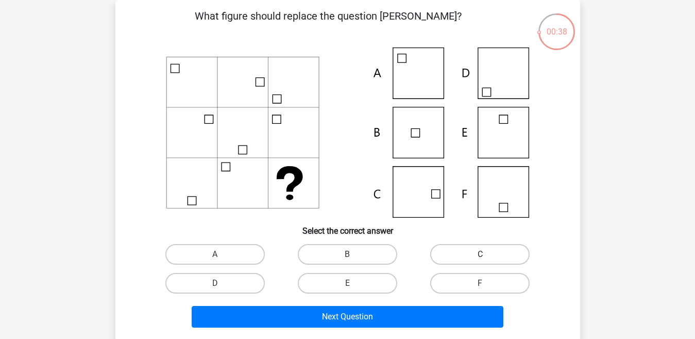
click at [454, 255] on label "C" at bounding box center [479, 254] width 99 height 21
click at [480, 255] on input "C" at bounding box center [483, 257] width 7 height 7
radio input "true"
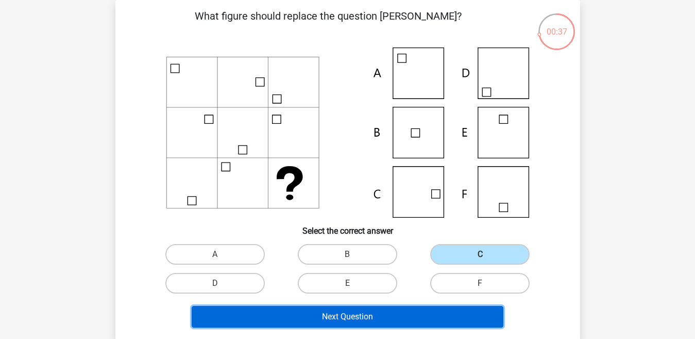
click at [421, 322] on button "Next Question" at bounding box center [348, 317] width 312 height 22
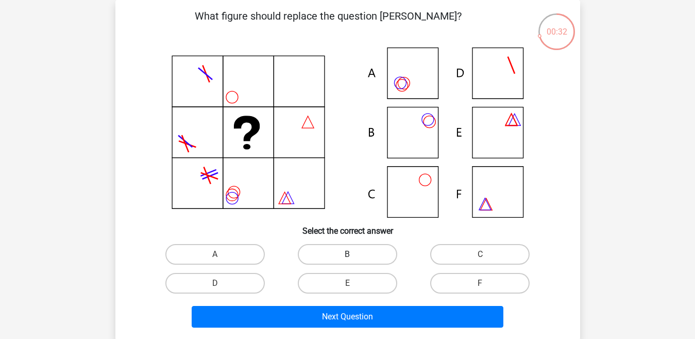
click at [332, 248] on label "B" at bounding box center [347, 254] width 99 height 21
click at [347, 254] on input "B" at bounding box center [350, 257] width 7 height 7
radio input "true"
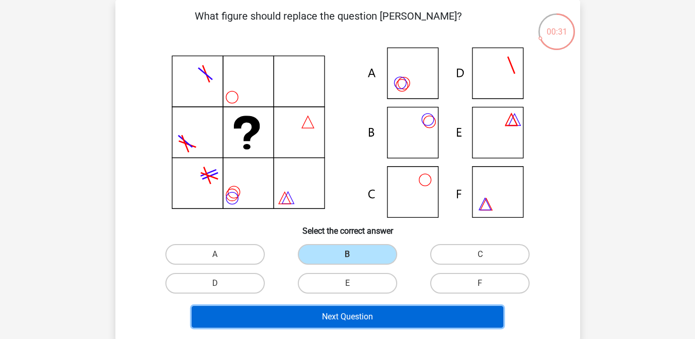
click at [322, 315] on button "Next Question" at bounding box center [348, 317] width 312 height 22
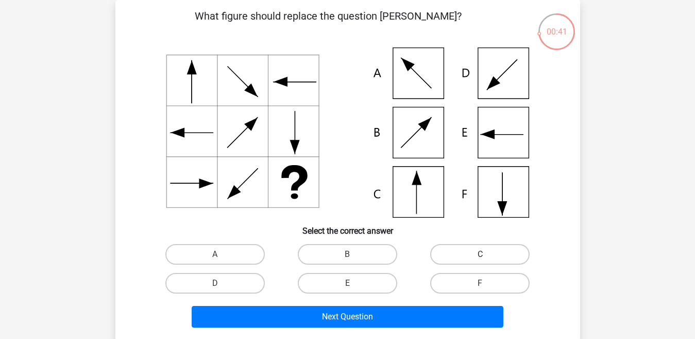
click at [470, 256] on label "C" at bounding box center [479, 254] width 99 height 21
click at [480, 256] on input "C" at bounding box center [483, 257] width 7 height 7
radio input "true"
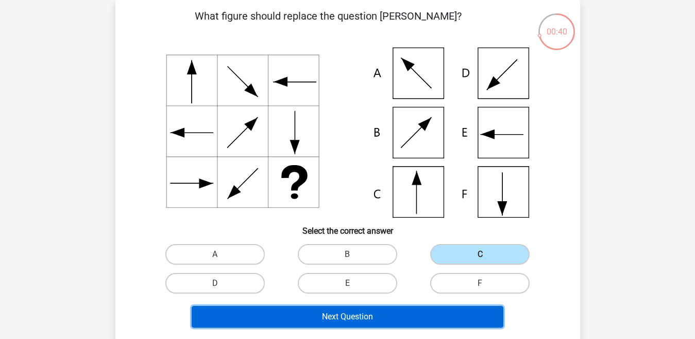
click at [416, 323] on button "Next Question" at bounding box center [348, 317] width 312 height 22
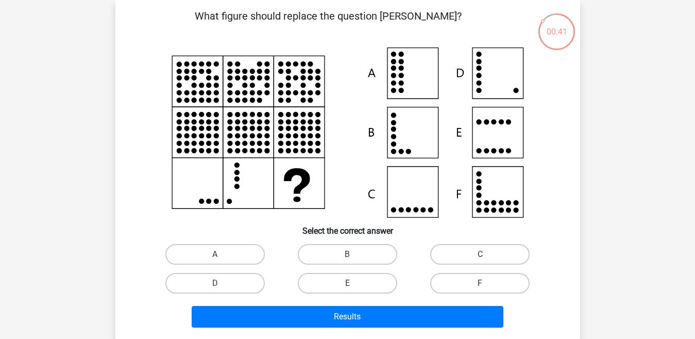
click at [534, 216] on icon at bounding box center [347, 132] width 415 height 170
click at [249, 282] on label "D" at bounding box center [214, 283] width 99 height 21
click at [222, 283] on input "D" at bounding box center [218, 286] width 7 height 7
radio input "true"
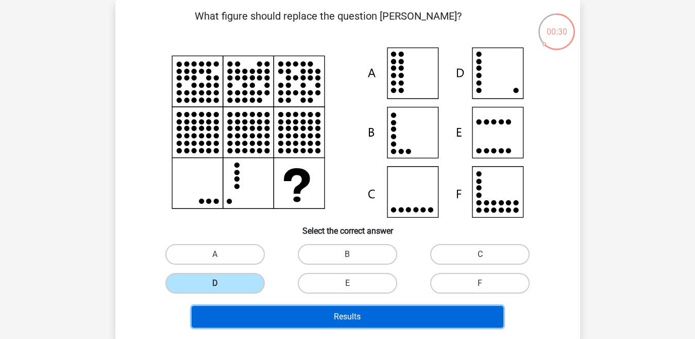
click at [264, 312] on button "Results" at bounding box center [348, 317] width 312 height 22
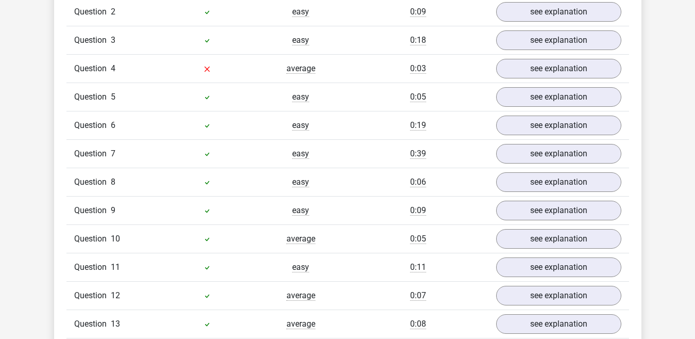
scroll to position [889, 0]
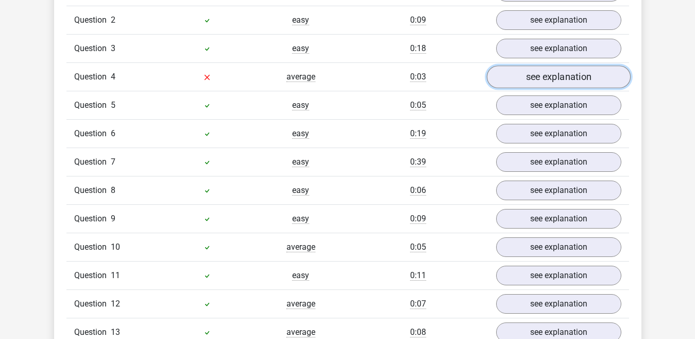
click at [615, 81] on link "see explanation" at bounding box center [559, 76] width 144 height 23
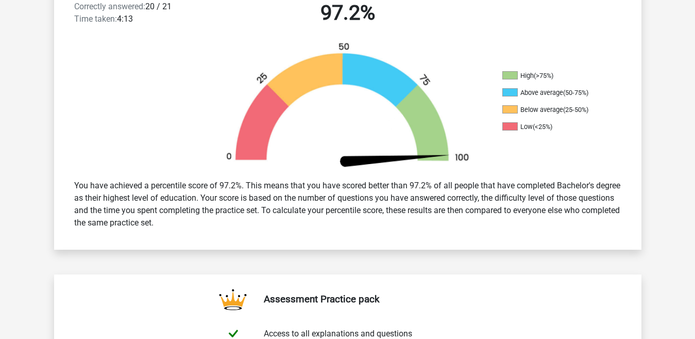
scroll to position [0, 0]
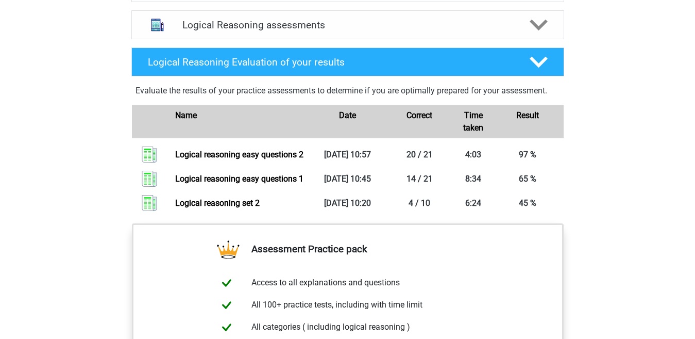
scroll to position [630, 0]
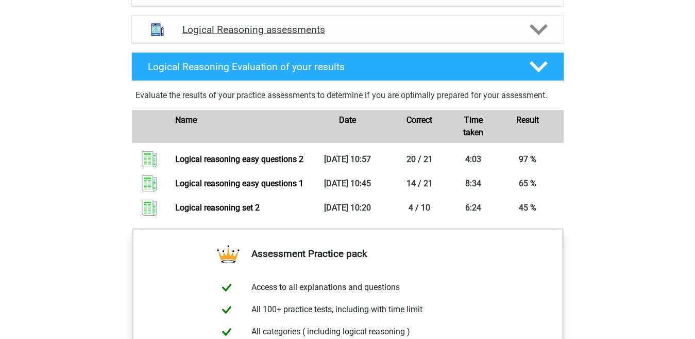
click at [551, 39] on div at bounding box center [538, 30] width 35 height 18
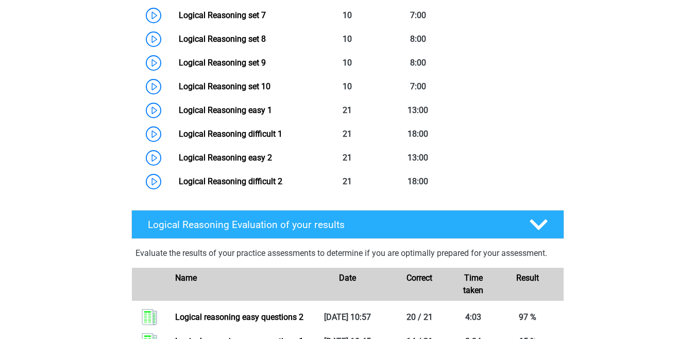
scroll to position [882, 0]
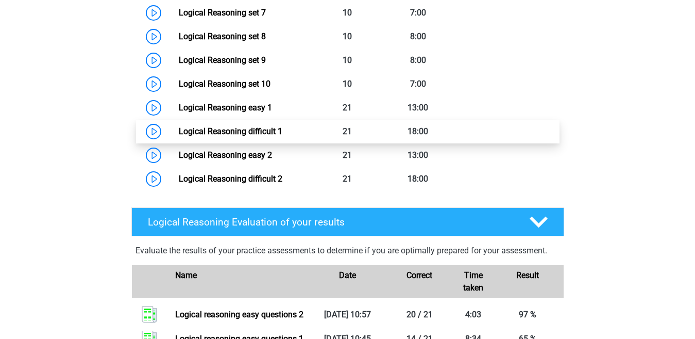
click at [282, 136] on link "Logical Reasoning difficult 1" at bounding box center [231, 131] width 104 height 10
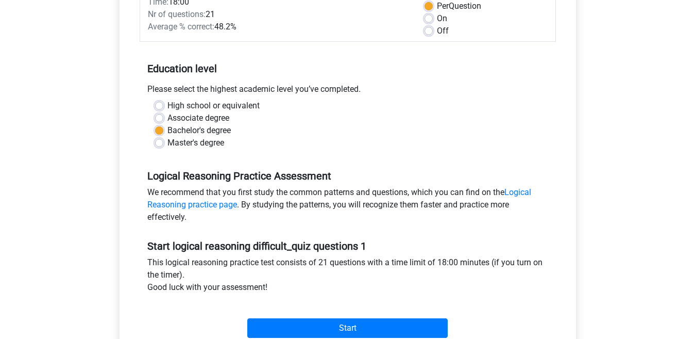
scroll to position [290, 0]
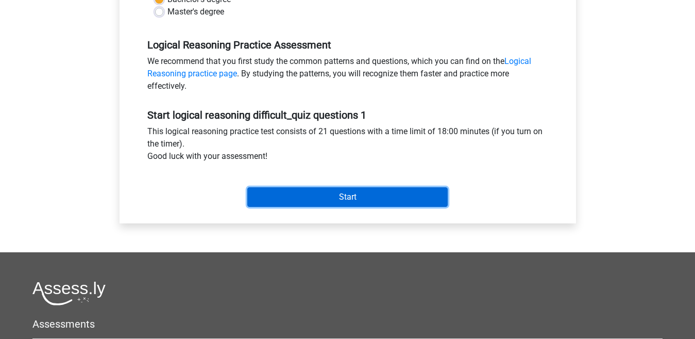
click at [408, 197] on input "Start" at bounding box center [347, 197] width 201 height 20
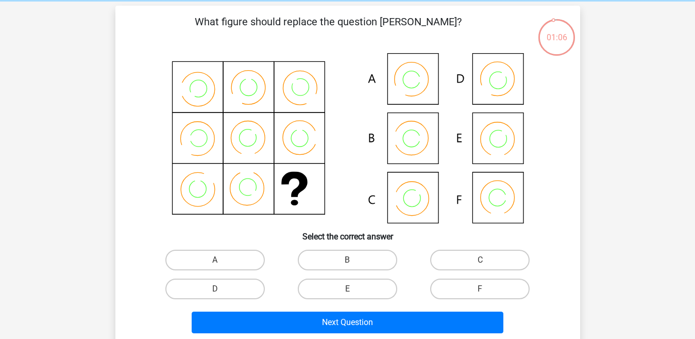
scroll to position [68, 0]
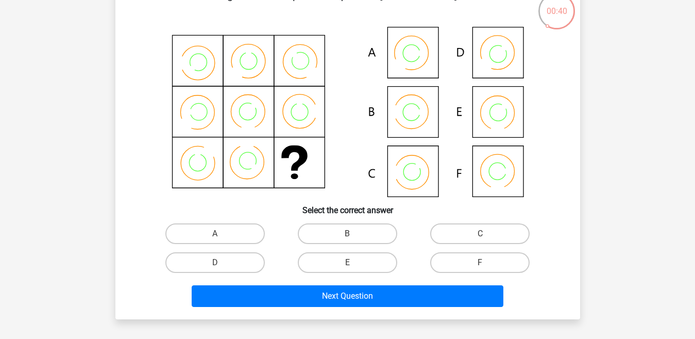
click at [415, 116] on icon at bounding box center [347, 112] width 415 height 170
click at [345, 236] on label "B" at bounding box center [347, 233] width 99 height 21
click at [347, 236] on input "B" at bounding box center [350, 237] width 7 height 7
radio input "true"
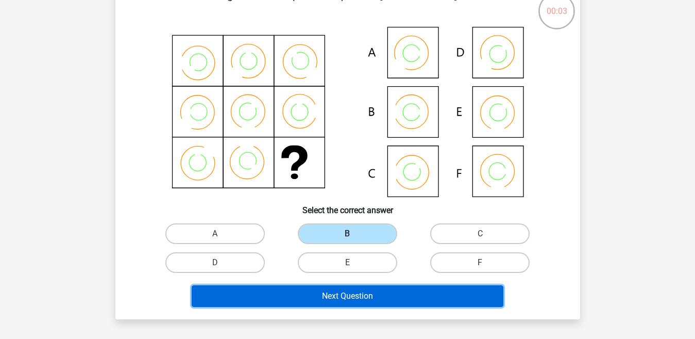
click at [334, 292] on button "Next Question" at bounding box center [348, 296] width 312 height 22
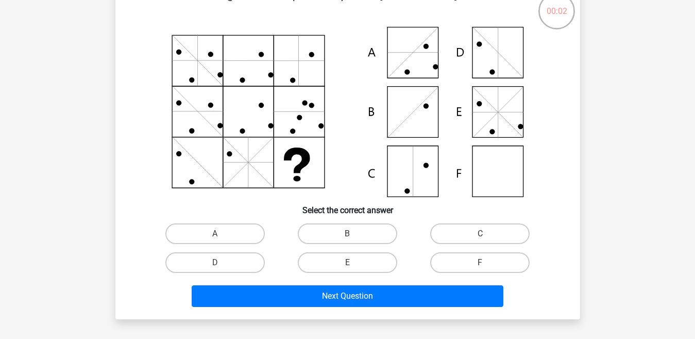
scroll to position [47, 0]
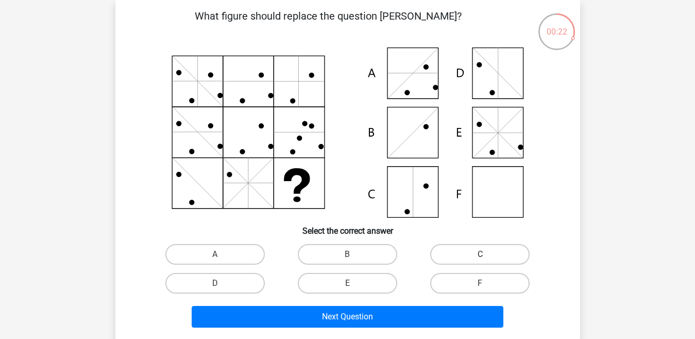
click at [440, 251] on label "C" at bounding box center [479, 254] width 99 height 21
click at [480, 254] on input "C" at bounding box center [483, 257] width 7 height 7
radio input "true"
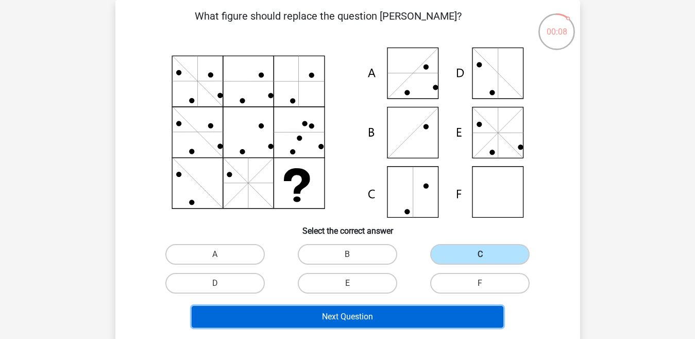
click at [379, 314] on button "Next Question" at bounding box center [348, 317] width 312 height 22
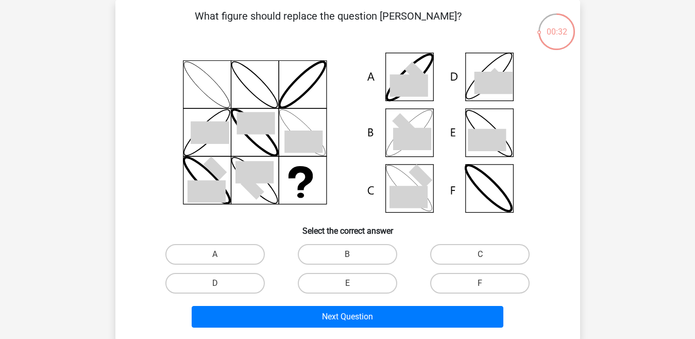
click at [583, 186] on div "00:32 Question 3 of 21 Question category: logical reasoning difficult_quiz ques…" at bounding box center [347, 170] width 481 height 340
click at [247, 282] on label "D" at bounding box center [214, 283] width 99 height 21
click at [222, 283] on input "D" at bounding box center [218, 286] width 7 height 7
radio input "true"
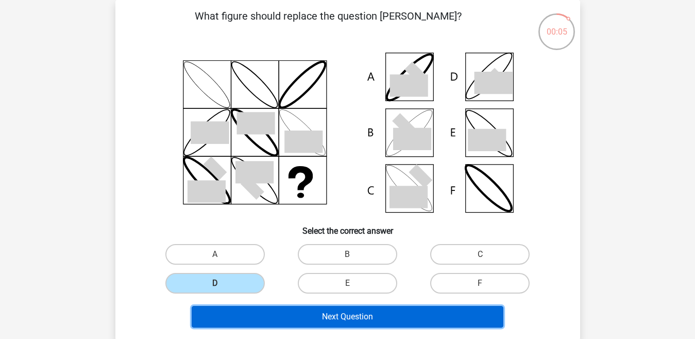
click at [272, 318] on button "Next Question" at bounding box center [348, 317] width 312 height 22
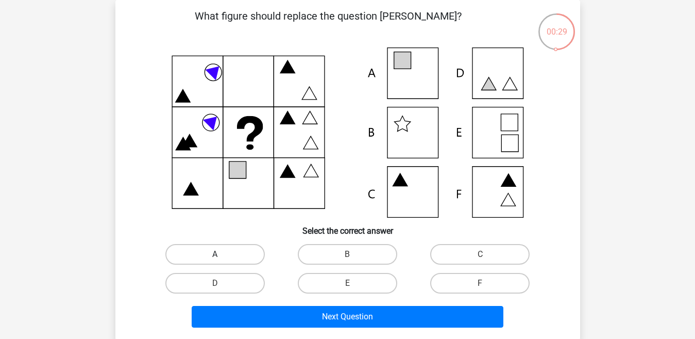
click at [239, 247] on label "A" at bounding box center [214, 254] width 99 height 21
click at [222, 254] on input "A" at bounding box center [218, 257] width 7 height 7
radio input "true"
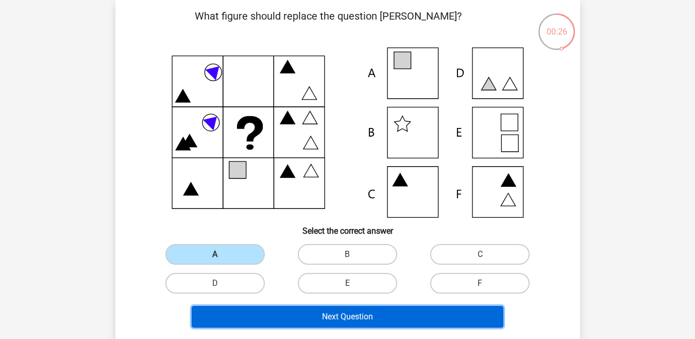
click at [314, 312] on button "Next Question" at bounding box center [348, 317] width 312 height 22
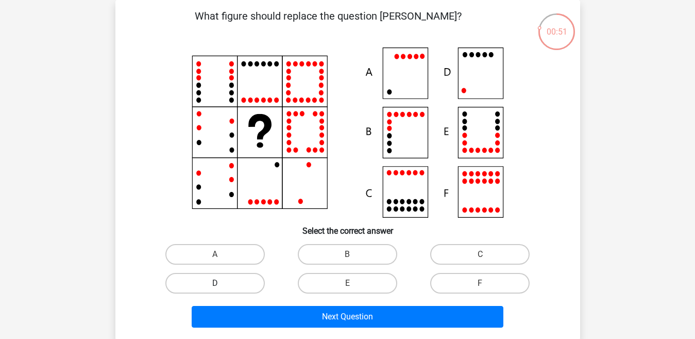
click at [239, 284] on label "D" at bounding box center [214, 283] width 99 height 21
click at [222, 284] on input "D" at bounding box center [218, 286] width 7 height 7
radio input "true"
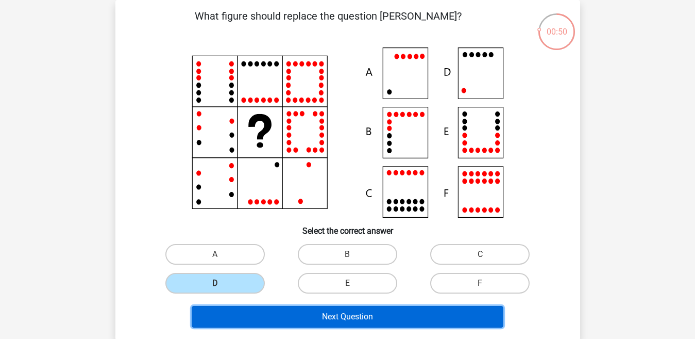
click at [265, 322] on button "Next Question" at bounding box center [348, 317] width 312 height 22
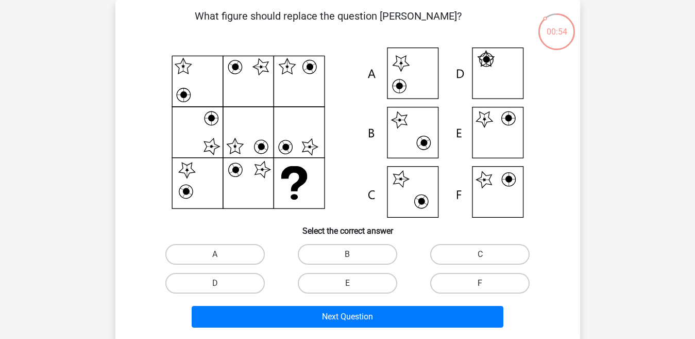
click at [451, 279] on label "F" at bounding box center [479, 283] width 99 height 21
click at [480, 283] on input "F" at bounding box center [483, 286] width 7 height 7
radio input "true"
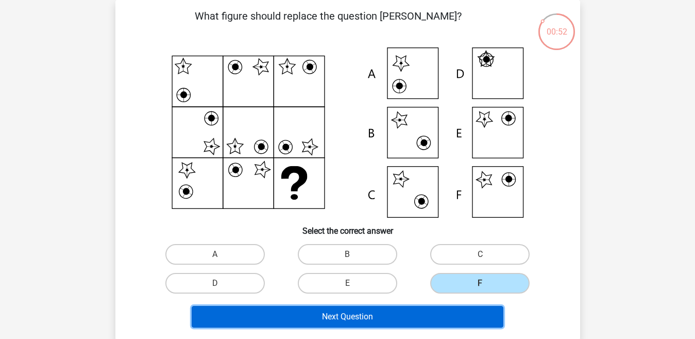
click at [415, 313] on button "Next Question" at bounding box center [348, 317] width 312 height 22
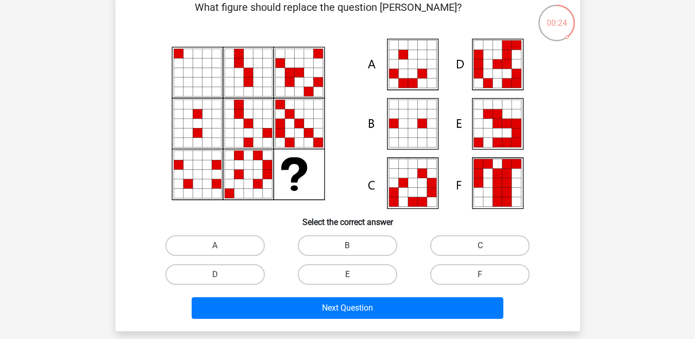
scroll to position [62, 0]
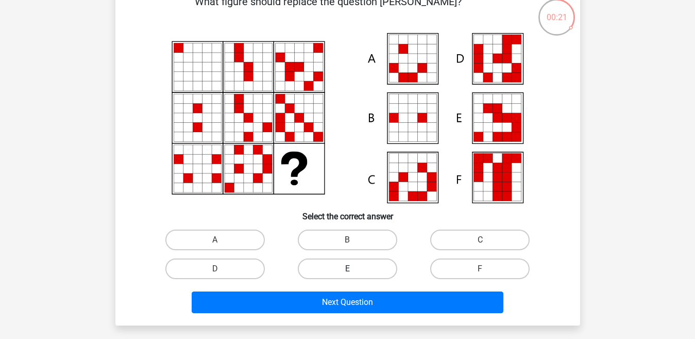
click at [332, 265] on label "E" at bounding box center [347, 268] width 99 height 21
click at [347, 269] on input "E" at bounding box center [350, 272] width 7 height 7
radio input "true"
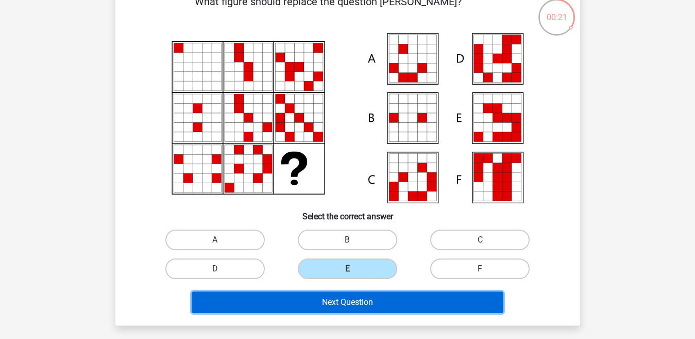
click at [331, 304] on button "Next Question" at bounding box center [348, 302] width 312 height 22
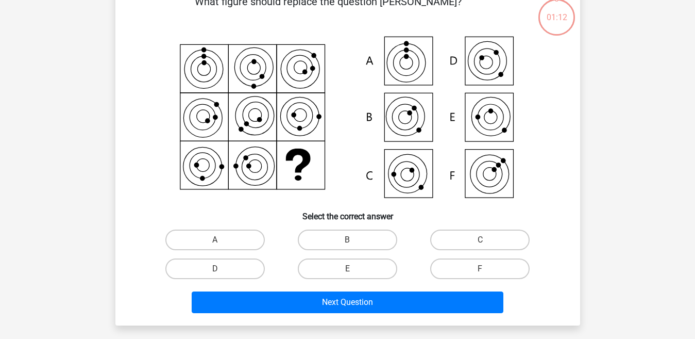
scroll to position [47, 0]
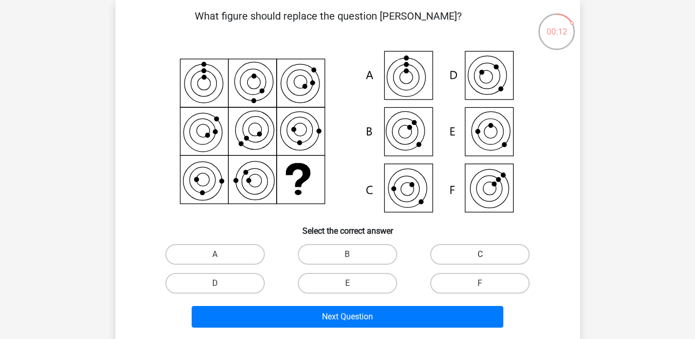
click at [460, 247] on label "C" at bounding box center [479, 254] width 99 height 21
click at [480, 254] on input "C" at bounding box center [483, 257] width 7 height 7
radio input "true"
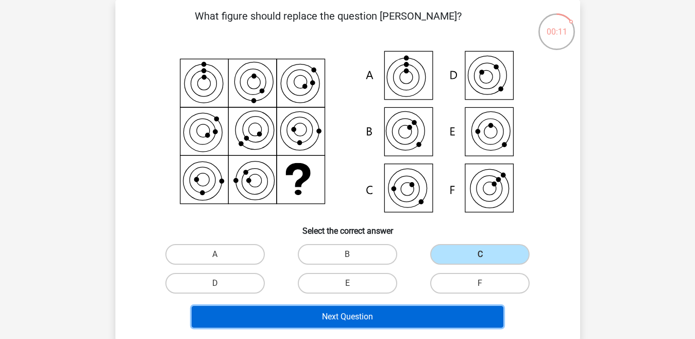
click at [430, 312] on button "Next Question" at bounding box center [348, 317] width 312 height 22
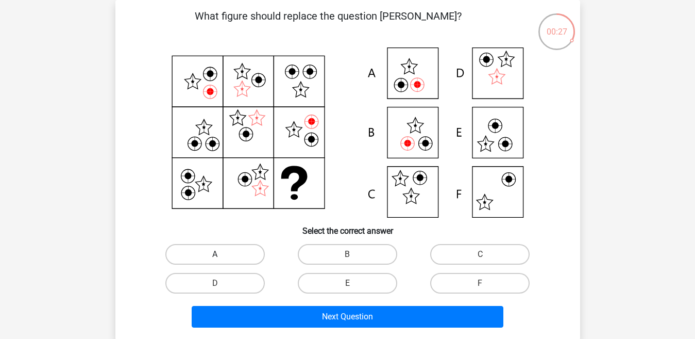
click at [231, 248] on label "A" at bounding box center [214, 254] width 99 height 21
click at [222, 254] on input "A" at bounding box center [218, 257] width 7 height 7
radio input "true"
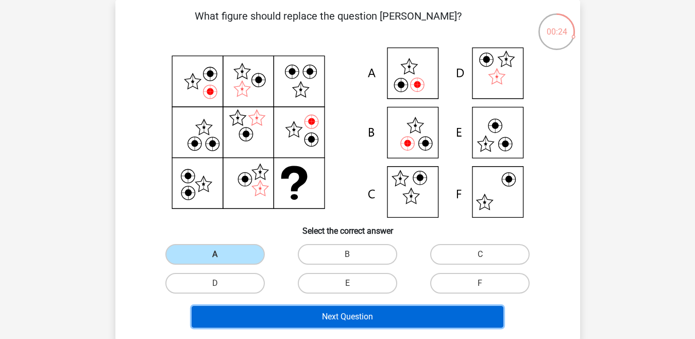
click at [273, 315] on button "Next Question" at bounding box center [348, 317] width 312 height 22
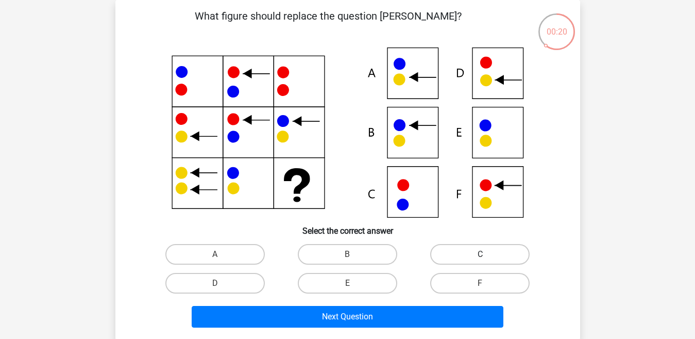
click at [447, 248] on label "C" at bounding box center [479, 254] width 99 height 21
click at [480, 254] on input "C" at bounding box center [483, 257] width 7 height 7
radio input "true"
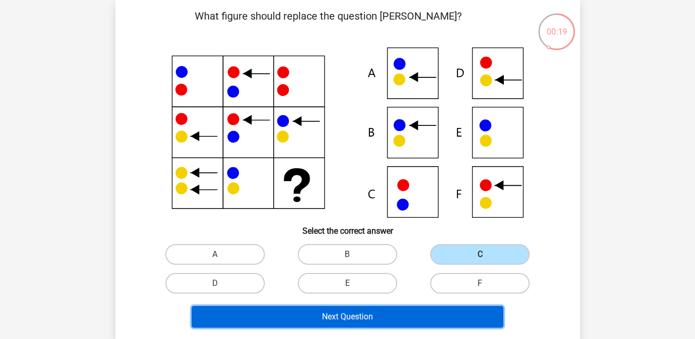
click at [419, 313] on button "Next Question" at bounding box center [348, 317] width 312 height 22
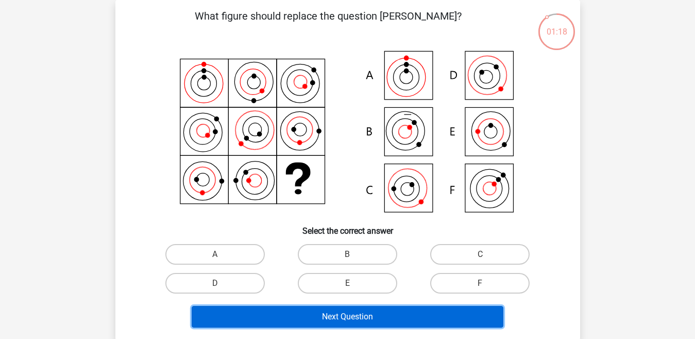
click at [467, 308] on button "Next Question" at bounding box center [348, 317] width 312 height 22
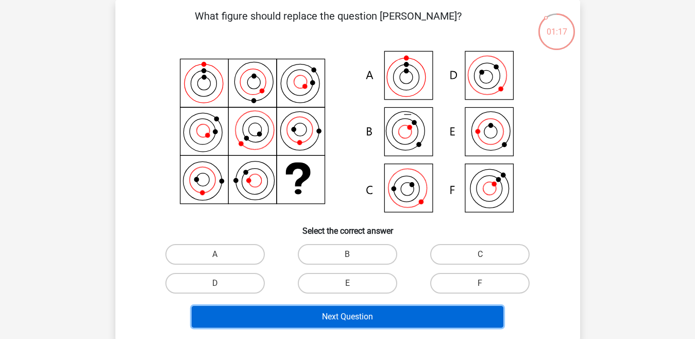
click at [467, 308] on button "Next Question" at bounding box center [348, 317] width 312 height 22
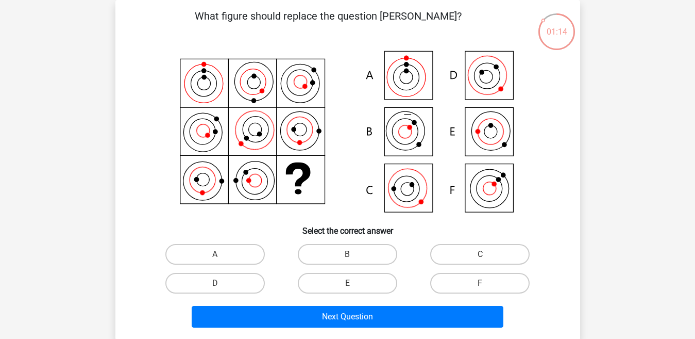
click at [139, 171] on div at bounding box center [348, 132] width 432 height 170
click at [444, 251] on label "C" at bounding box center [479, 254] width 99 height 21
click at [480, 254] on input "C" at bounding box center [483, 257] width 7 height 7
radio input "true"
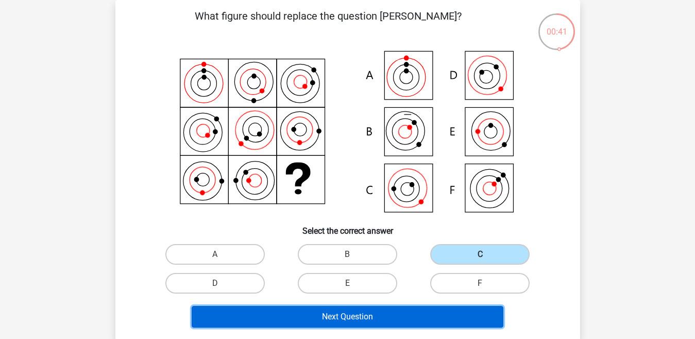
click at [416, 317] on button "Next Question" at bounding box center [348, 317] width 312 height 22
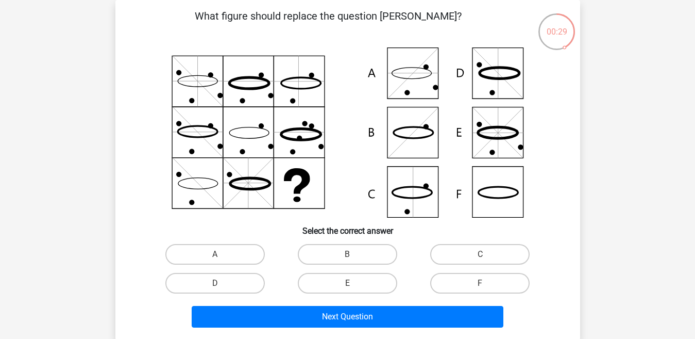
click at [264, 248] on div "A" at bounding box center [215, 254] width 124 height 21
click at [254, 250] on label "A" at bounding box center [214, 254] width 99 height 21
click at [222, 254] on input "A" at bounding box center [218, 257] width 7 height 7
radio input "true"
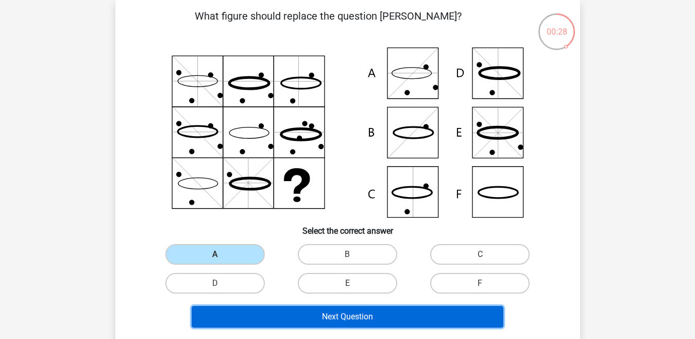
click at [272, 306] on button "Next Question" at bounding box center [348, 317] width 312 height 22
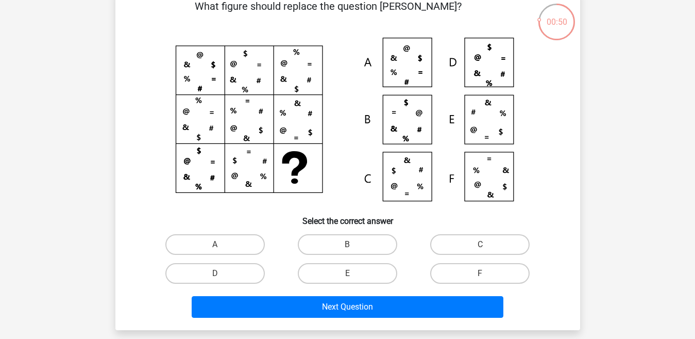
scroll to position [59, 0]
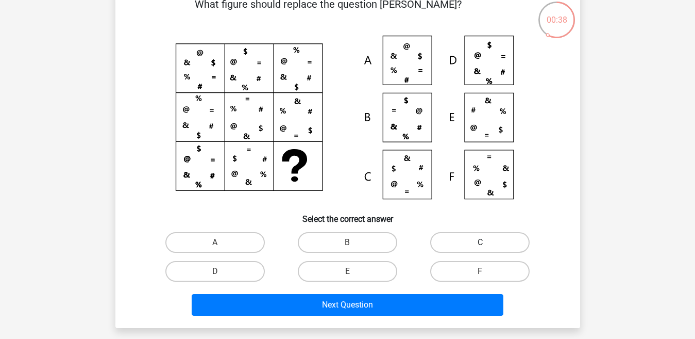
click at [468, 242] on label "C" at bounding box center [479, 242] width 99 height 21
click at [480, 242] on input "C" at bounding box center [483, 245] width 7 height 7
radio input "true"
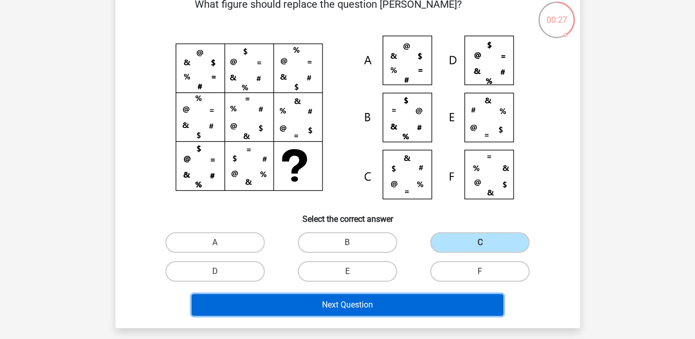
click at [409, 298] on button "Next Question" at bounding box center [348, 305] width 312 height 22
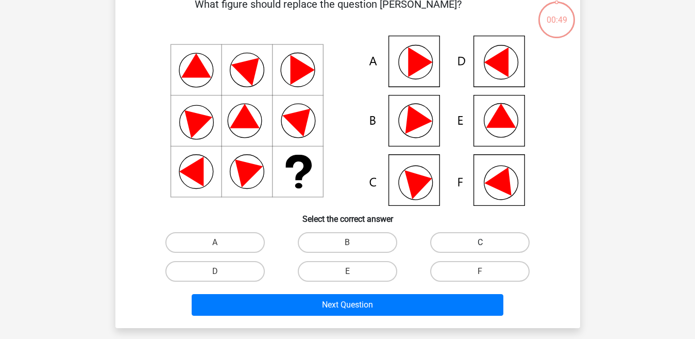
scroll to position [47, 0]
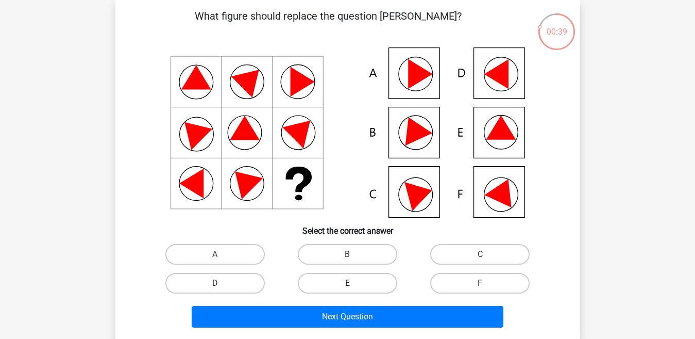
click at [363, 280] on label "E" at bounding box center [347, 283] width 99 height 21
click at [354, 283] on input "E" at bounding box center [350, 286] width 7 height 7
radio input "true"
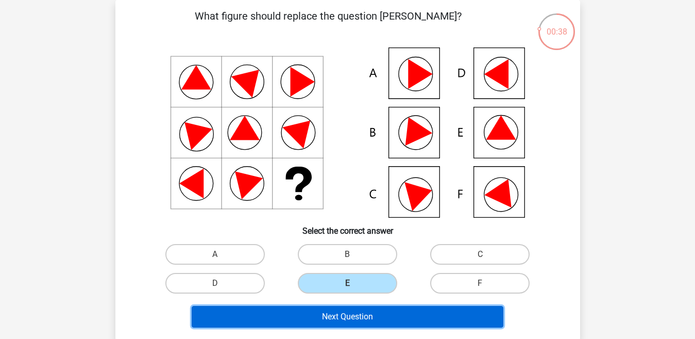
click at [357, 315] on button "Next Question" at bounding box center [348, 317] width 312 height 22
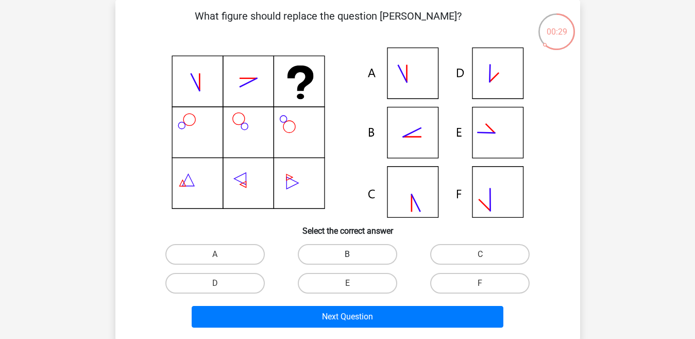
click at [359, 246] on label "B" at bounding box center [347, 254] width 99 height 21
click at [354, 254] on input "B" at bounding box center [350, 257] width 7 height 7
radio input "true"
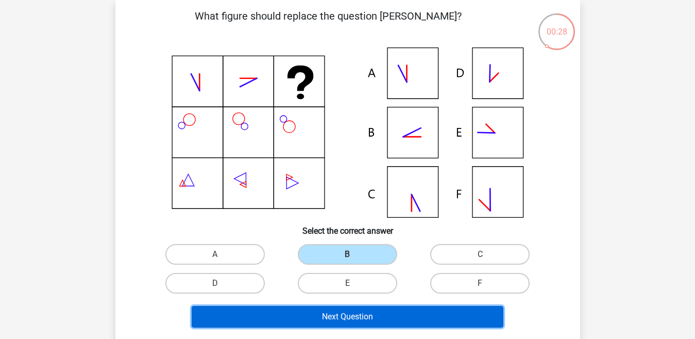
click at [355, 312] on button "Next Question" at bounding box center [348, 317] width 312 height 22
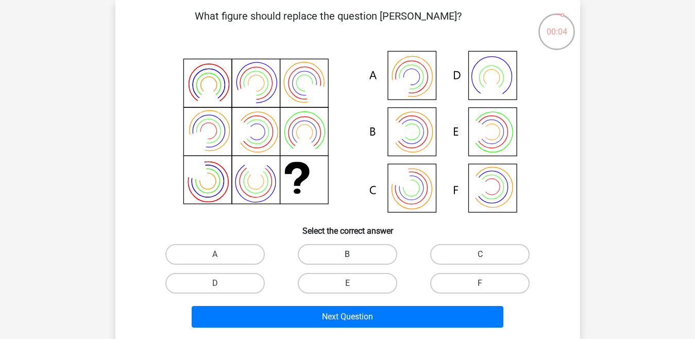
click at [374, 245] on label "B" at bounding box center [347, 254] width 99 height 21
click at [354, 254] on input "B" at bounding box center [350, 257] width 7 height 7
radio input "true"
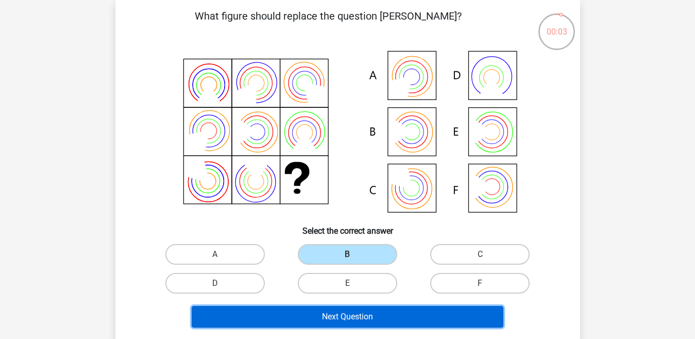
click at [365, 316] on button "Next Question" at bounding box center [348, 317] width 312 height 22
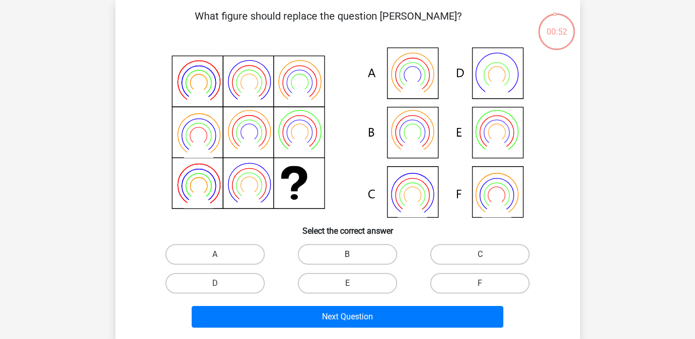
drag, startPoint x: 364, startPoint y: 256, endPoint x: 364, endPoint y: 263, distance: 7.7
click at [364, 256] on label "B" at bounding box center [347, 254] width 99 height 21
click at [354, 256] on input "B" at bounding box center [350, 257] width 7 height 7
radio input "true"
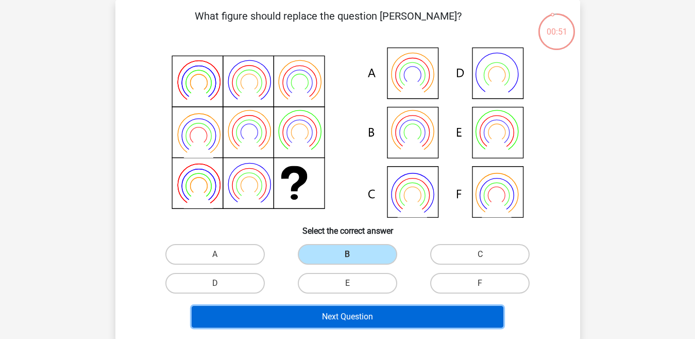
click at [357, 318] on button "Next Question" at bounding box center [348, 317] width 312 height 22
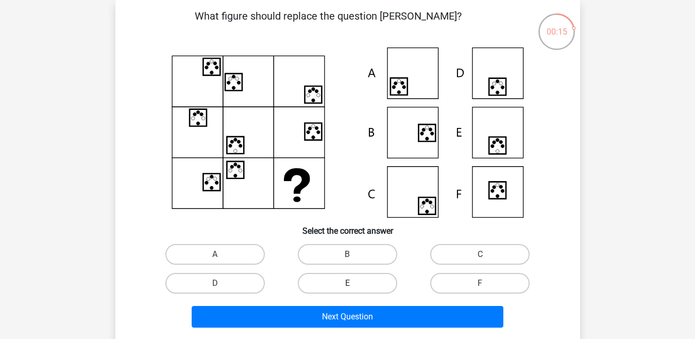
click at [368, 279] on label "E" at bounding box center [347, 283] width 99 height 21
click at [354, 283] on input "E" at bounding box center [350, 286] width 7 height 7
radio input "true"
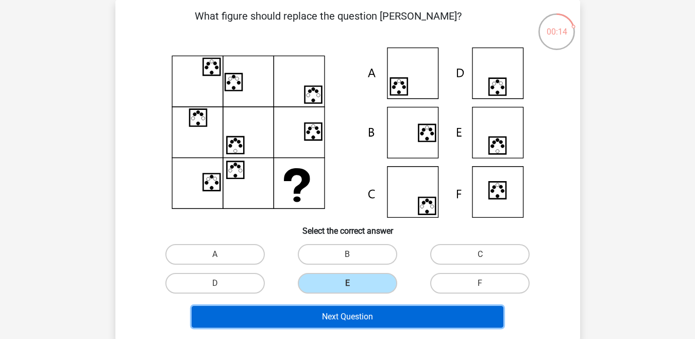
click at [360, 312] on button "Next Question" at bounding box center [348, 317] width 312 height 22
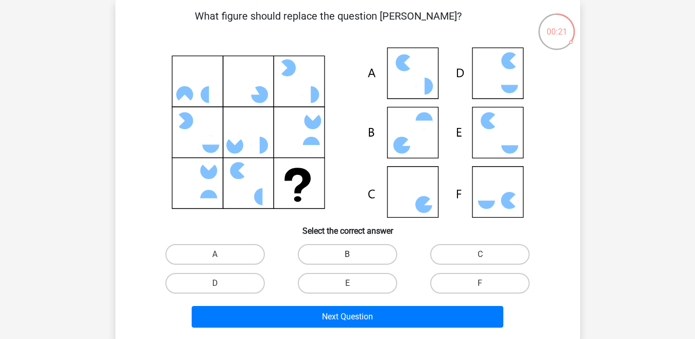
click at [360, 247] on label "B" at bounding box center [347, 254] width 99 height 21
click at [354, 254] on input "B" at bounding box center [350, 257] width 7 height 7
radio input "true"
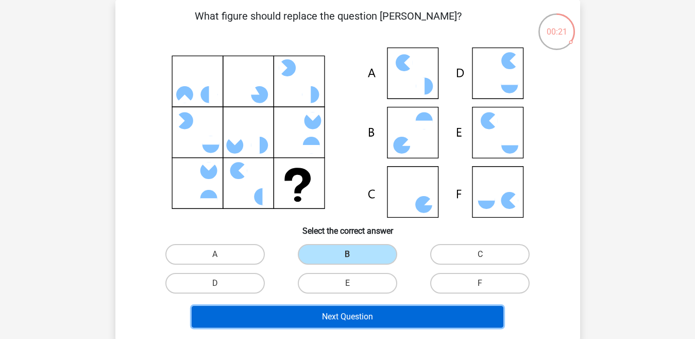
click at [355, 317] on button "Next Question" at bounding box center [348, 317] width 312 height 22
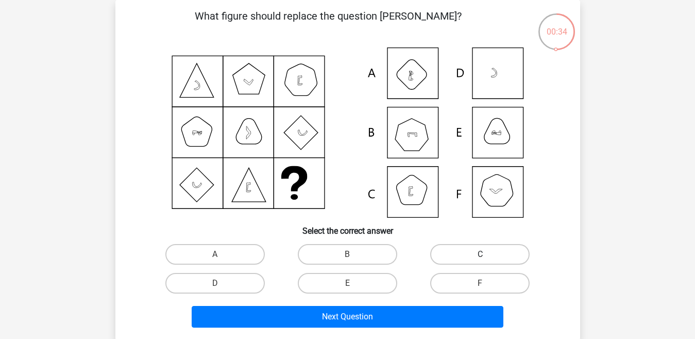
click at [464, 247] on label "C" at bounding box center [479, 254] width 99 height 21
click at [480, 254] on input "C" at bounding box center [483, 257] width 7 height 7
radio input "true"
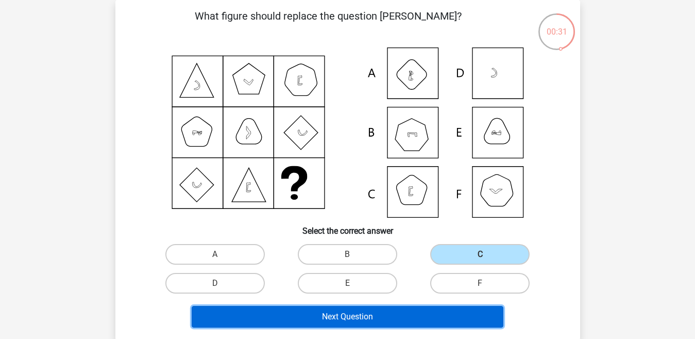
click at [405, 321] on button "Next Question" at bounding box center [348, 317] width 312 height 22
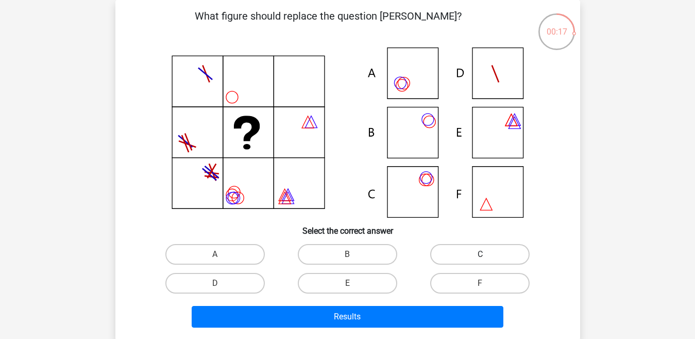
click at [456, 246] on label "C" at bounding box center [479, 254] width 99 height 21
click at [480, 254] on input "C" at bounding box center [483, 257] width 7 height 7
radio input "true"
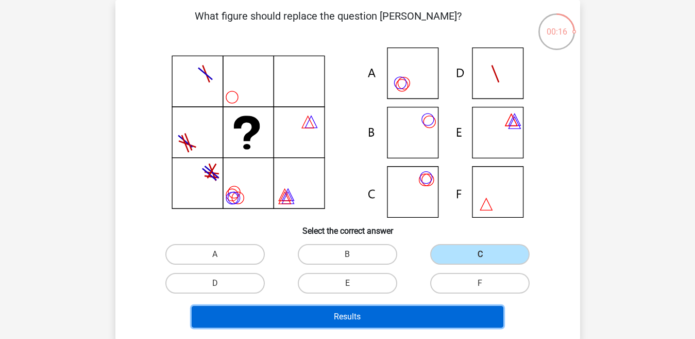
click at [418, 316] on button "Results" at bounding box center [348, 317] width 312 height 22
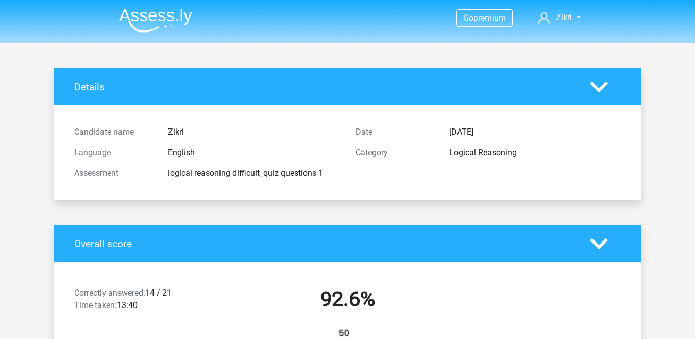
click at [603, 92] on icon at bounding box center [599, 87] width 18 height 18
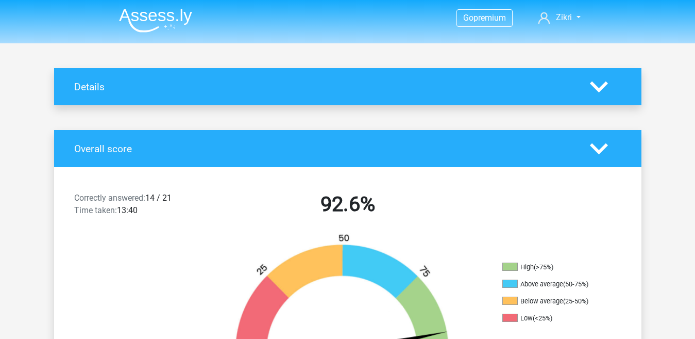
click at [593, 153] on icon at bounding box center [599, 149] width 18 height 18
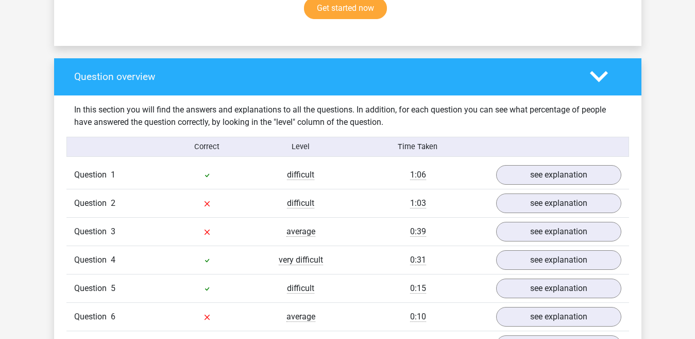
scroll to position [172, 0]
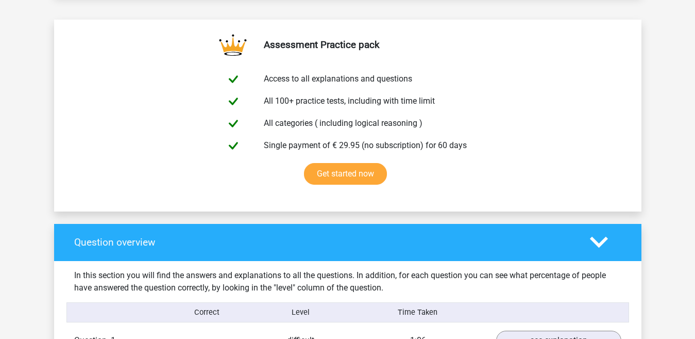
click at [612, 243] on div at bounding box center [605, 242] width 47 height 18
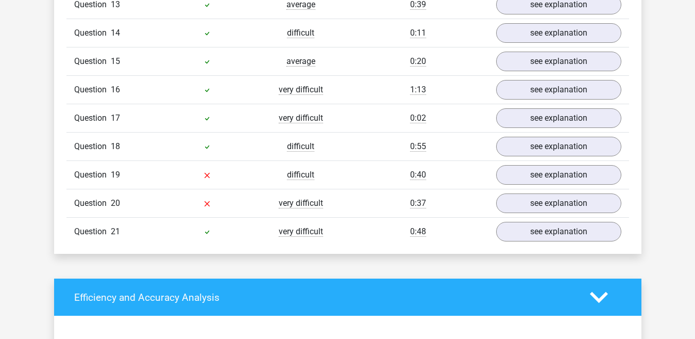
scroll to position [872, 0]
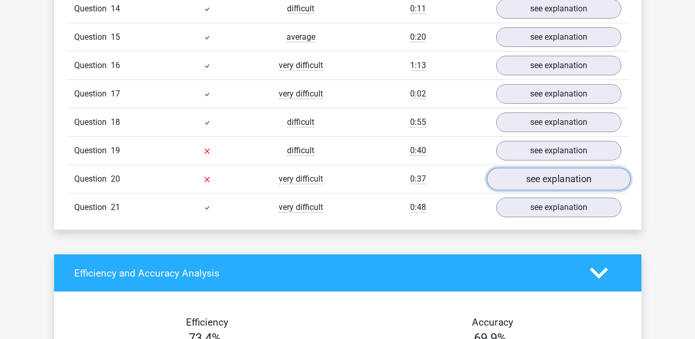
click at [598, 185] on link "see explanation" at bounding box center [559, 179] width 144 height 23
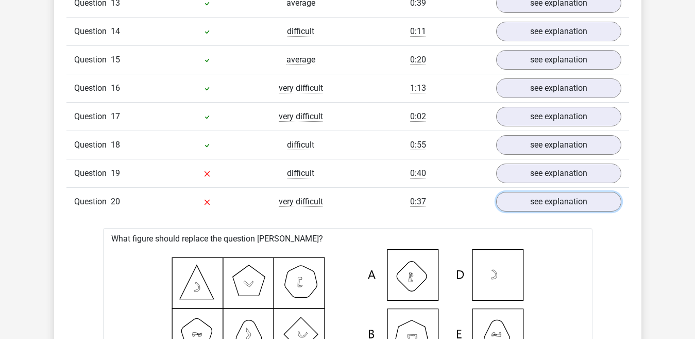
scroll to position [845, 0]
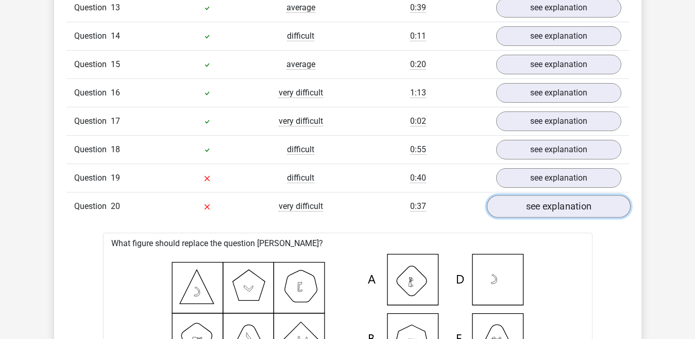
click at [577, 204] on link "see explanation" at bounding box center [559, 206] width 144 height 23
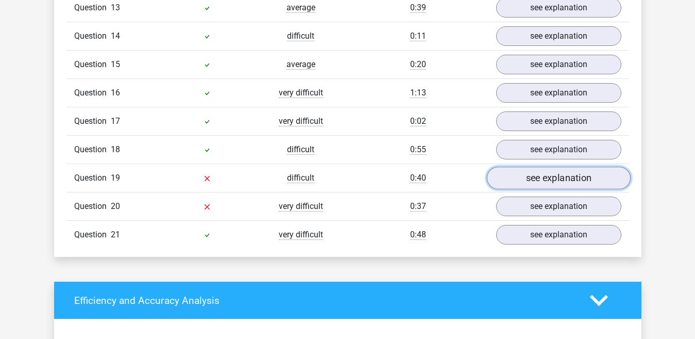
click at [572, 174] on link "see explanation" at bounding box center [559, 178] width 144 height 23
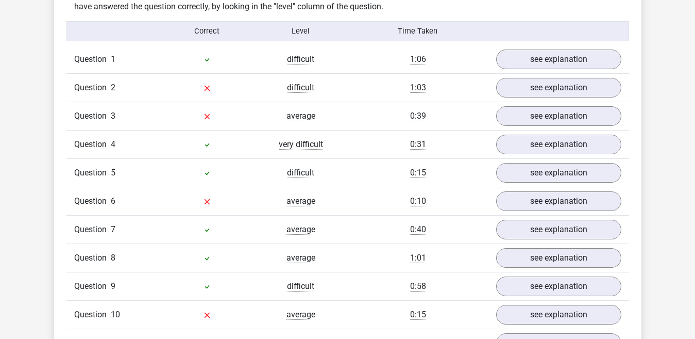
scroll to position [407, 0]
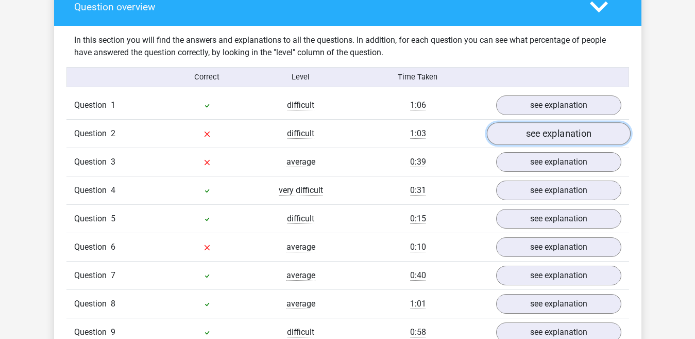
click at [574, 136] on link "see explanation" at bounding box center [559, 134] width 144 height 23
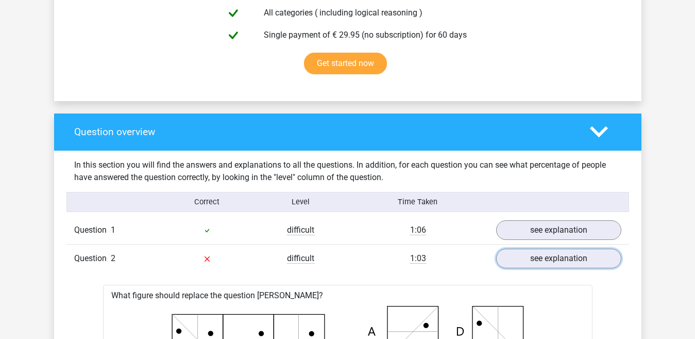
scroll to position [294, 0]
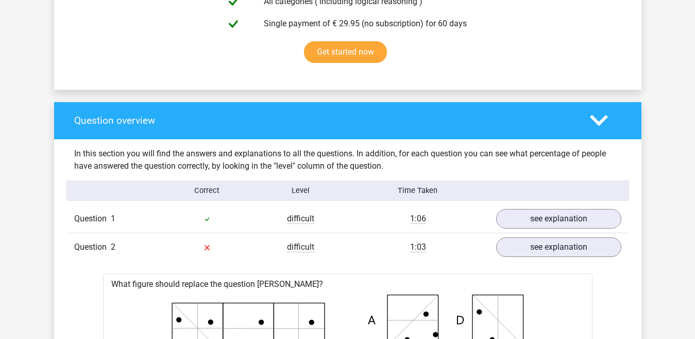
click at [608, 120] on icon at bounding box center [599, 120] width 18 height 18
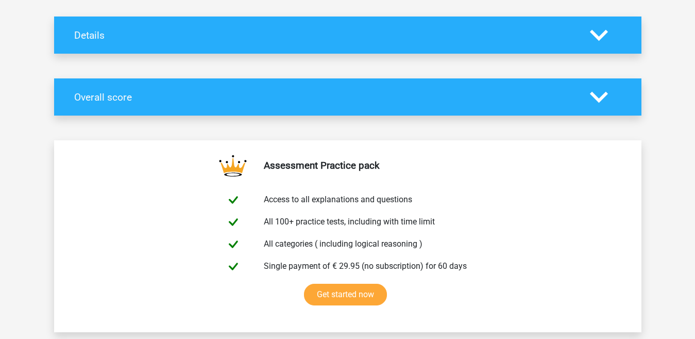
scroll to position [0, 0]
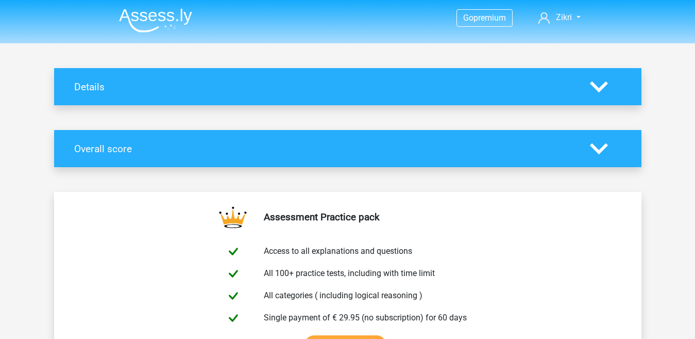
click at [594, 78] on icon at bounding box center [599, 87] width 18 height 18
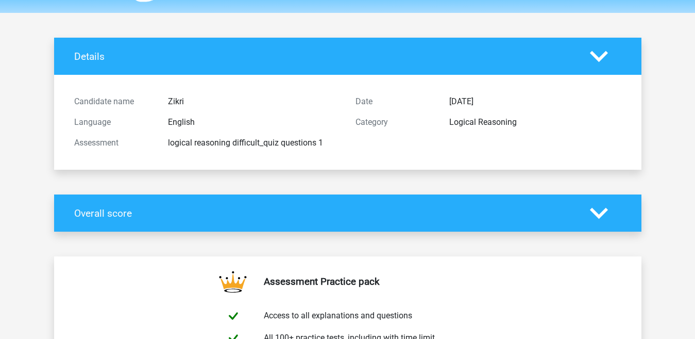
scroll to position [48, 0]
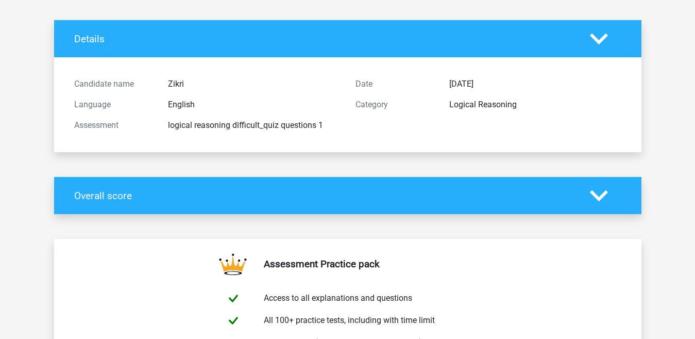
click at [606, 206] on div "Overall score" at bounding box center [348, 195] width 588 height 37
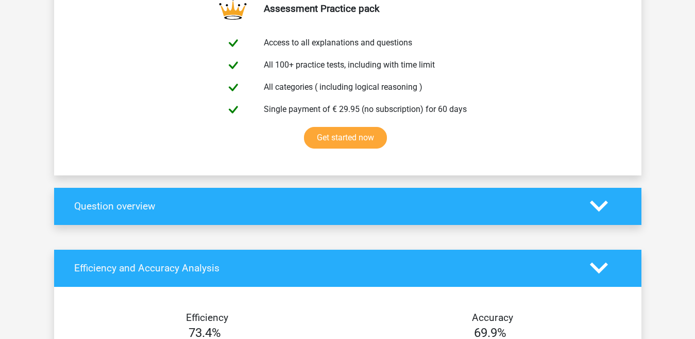
scroll to position [328, 0]
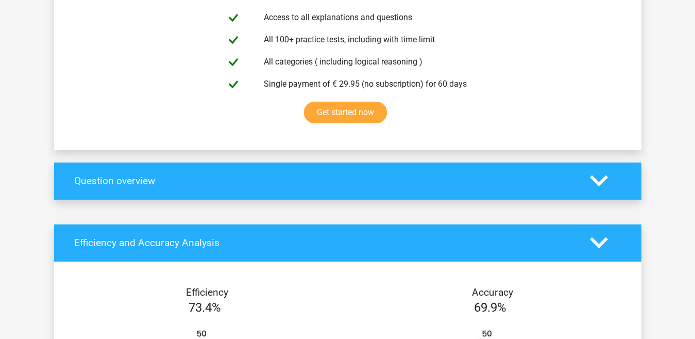
click at [595, 184] on icon at bounding box center [599, 181] width 18 height 18
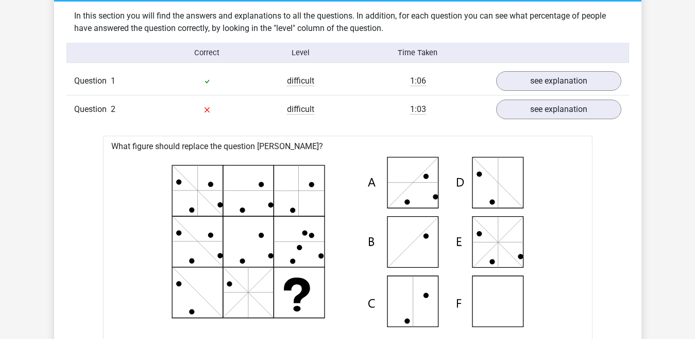
scroll to position [532, 0]
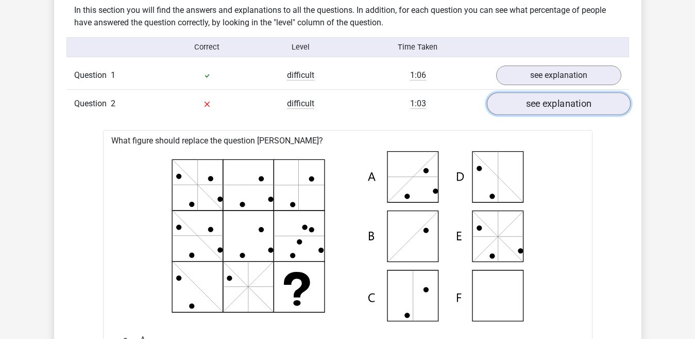
click at [591, 108] on link "see explanation" at bounding box center [559, 104] width 144 height 23
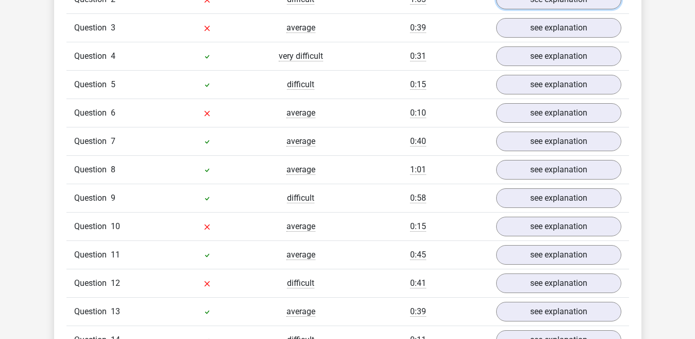
scroll to position [645, 0]
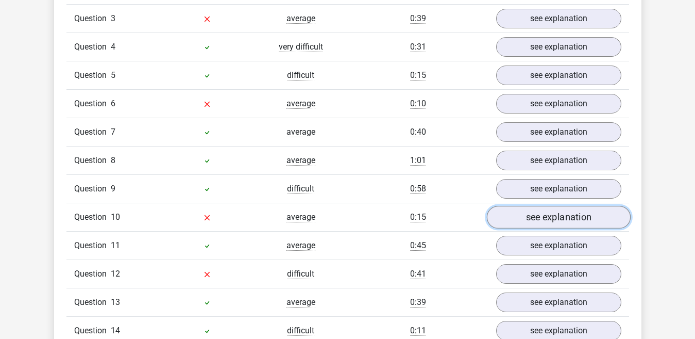
click at [536, 222] on link "see explanation" at bounding box center [559, 217] width 144 height 23
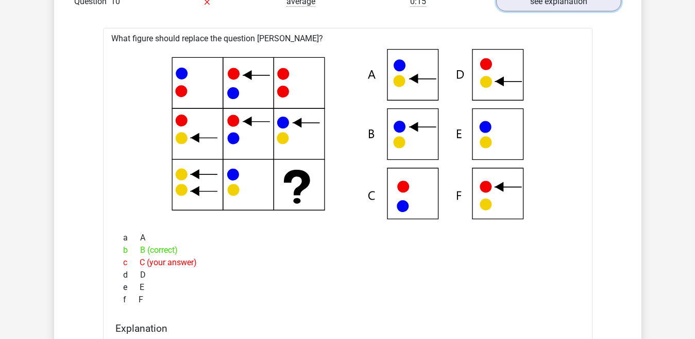
scroll to position [768, 0]
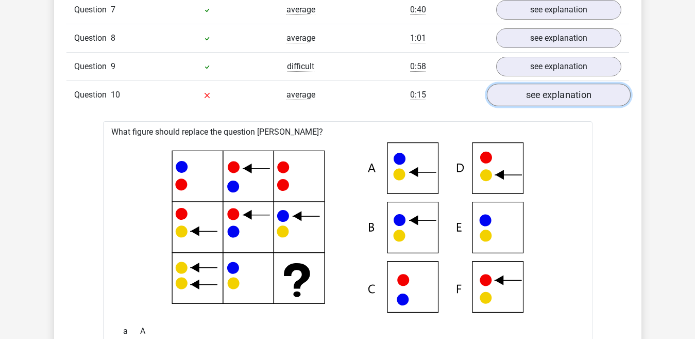
click at [575, 97] on link "see explanation" at bounding box center [559, 95] width 144 height 23
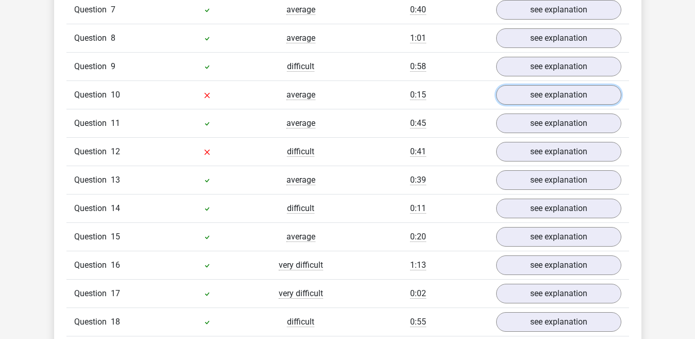
scroll to position [847, 0]
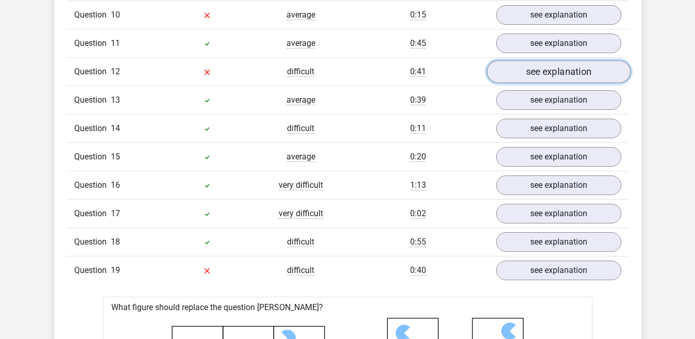
click at [578, 78] on link "see explanation" at bounding box center [559, 72] width 144 height 23
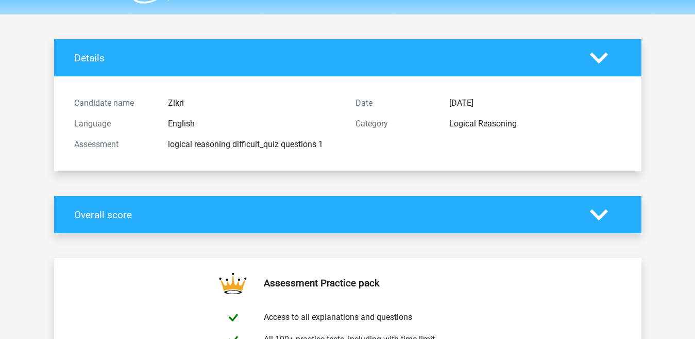
scroll to position [0, 0]
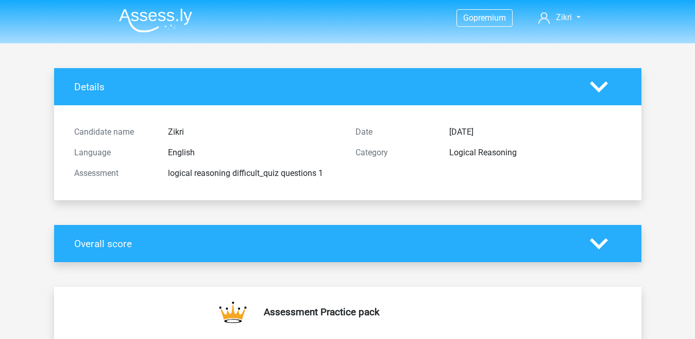
click at [140, 16] on img at bounding box center [155, 20] width 73 height 24
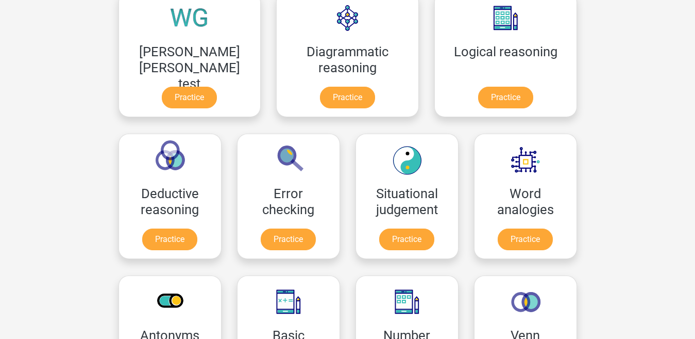
scroll to position [306, 0]
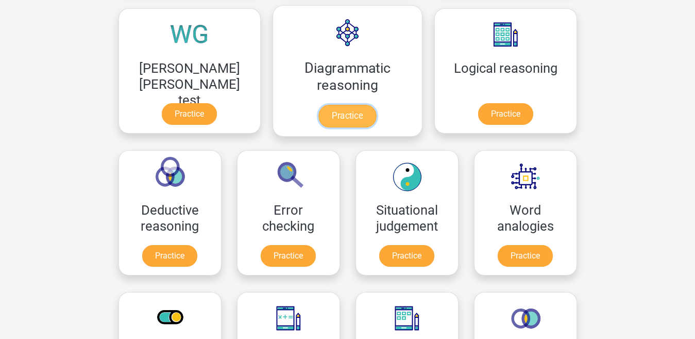
click at [319, 112] on link "Practice" at bounding box center [348, 116] width 58 height 23
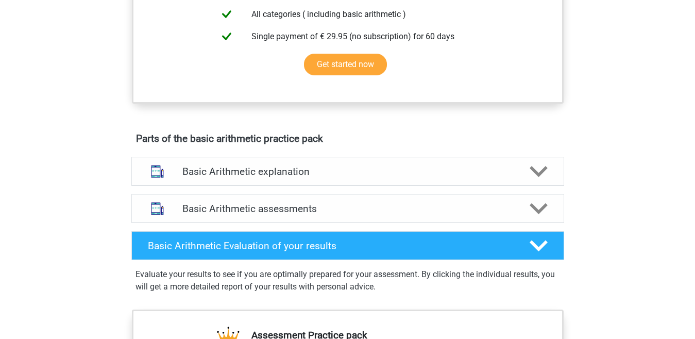
scroll to position [469, 0]
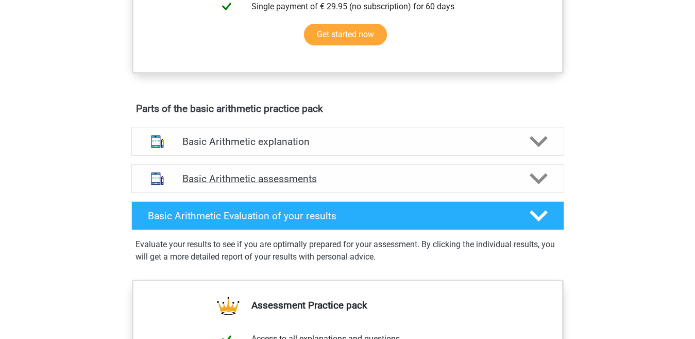
click at [539, 172] on icon at bounding box center [539, 179] width 18 height 18
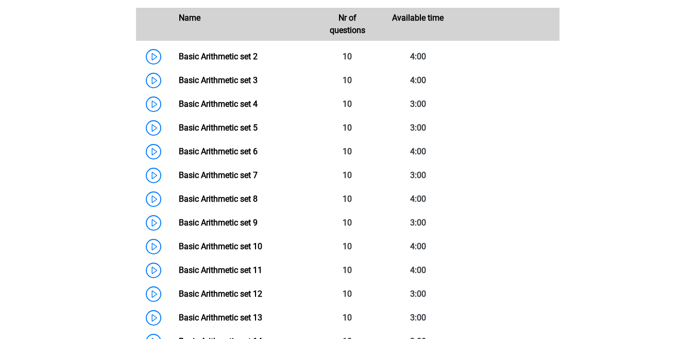
scroll to position [644, 0]
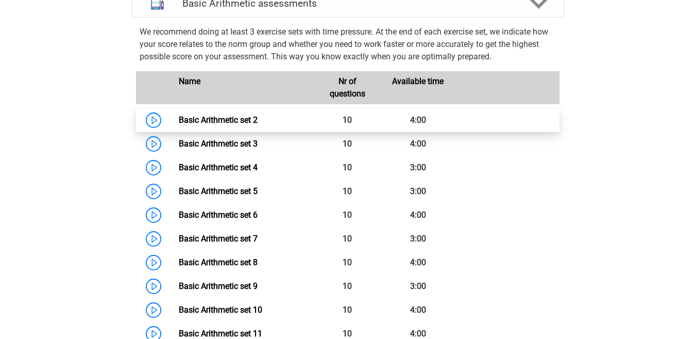
click at [258, 120] on link "Basic Arithmetic set 2" at bounding box center [218, 120] width 79 height 10
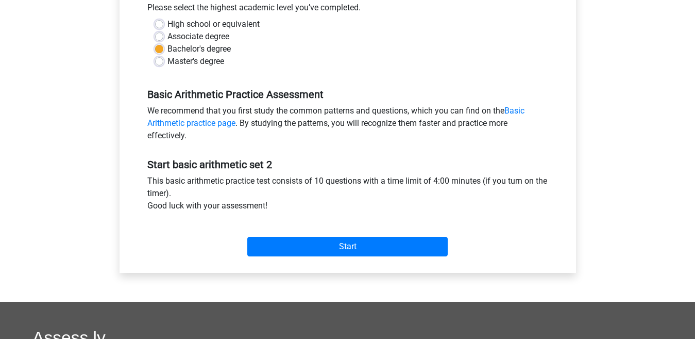
scroll to position [256, 0]
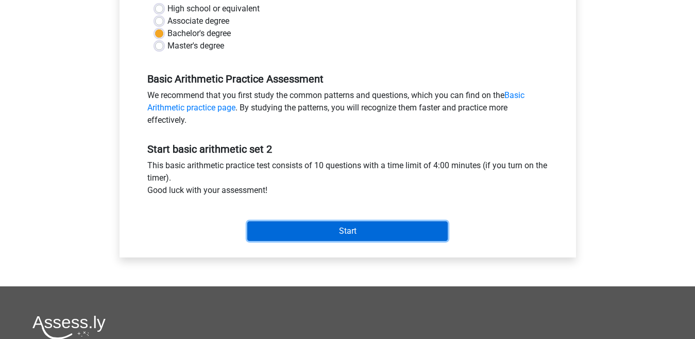
click at [388, 226] on input "Start" at bounding box center [347, 231] width 201 height 20
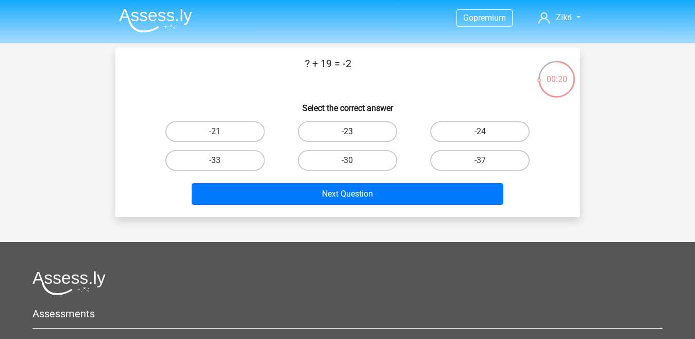
click at [335, 130] on label "-23" at bounding box center [347, 131] width 99 height 21
click at [347, 131] on input "-23" at bounding box center [350, 134] width 7 height 7
radio input "true"
click at [240, 135] on label "-21" at bounding box center [214, 131] width 99 height 21
click at [222, 135] on input "-21" at bounding box center [218, 134] width 7 height 7
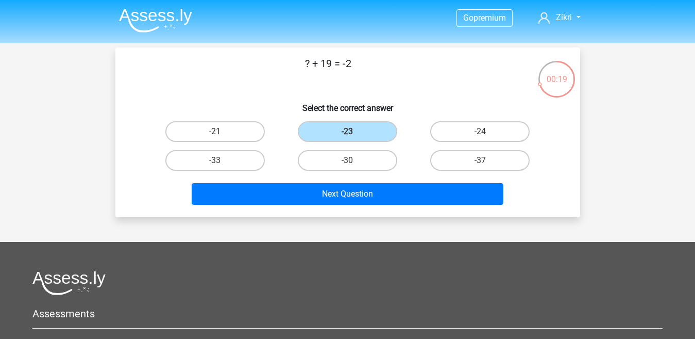
radio input "true"
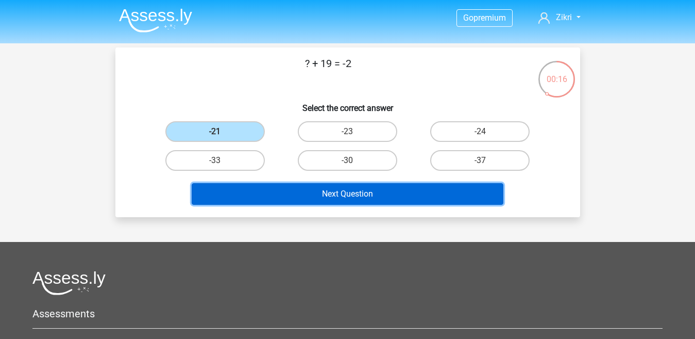
click at [291, 192] on button "Next Question" at bounding box center [348, 194] width 312 height 22
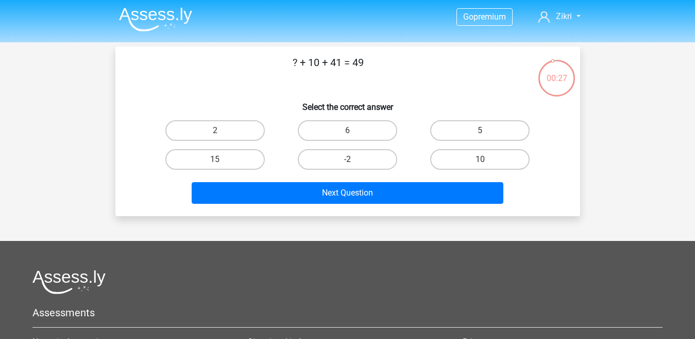
scroll to position [1, 0]
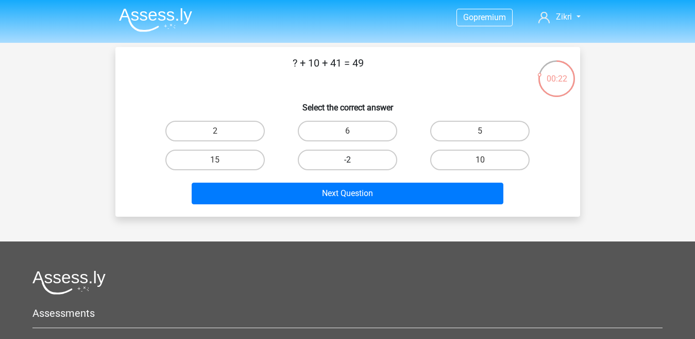
click at [363, 159] on label "-2" at bounding box center [347, 159] width 99 height 21
click at [354, 160] on input "-2" at bounding box center [350, 163] width 7 height 7
radio input "true"
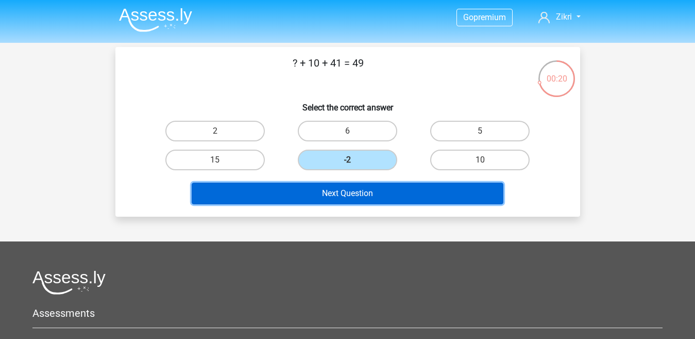
click at [354, 194] on button "Next Question" at bounding box center [348, 193] width 312 height 22
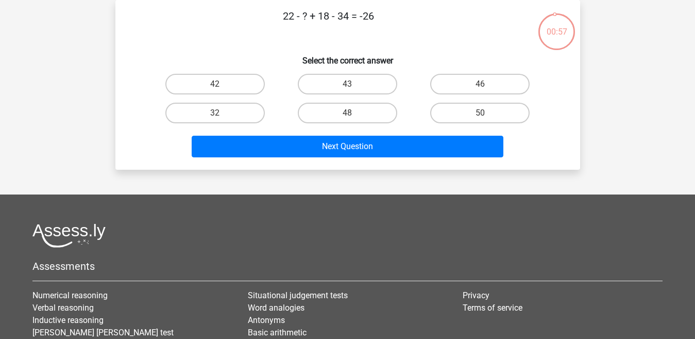
scroll to position [0, 0]
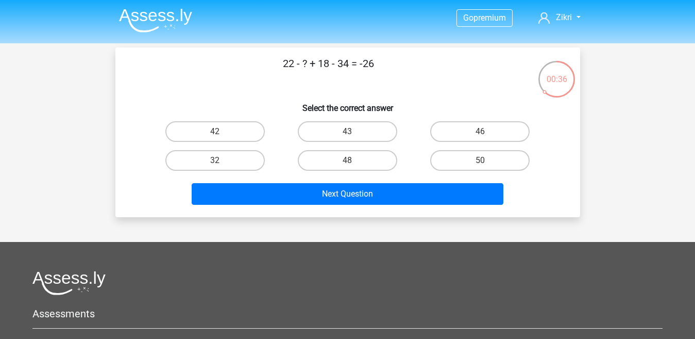
click at [150, 35] on nav "Go premium Zikri [EMAIL_ADDRESS][DOMAIN_NAME]" at bounding box center [348, 19] width 474 height 34
click at [170, 7] on li at bounding box center [151, 18] width 81 height 28
click at [170, 13] on img at bounding box center [155, 20] width 73 height 24
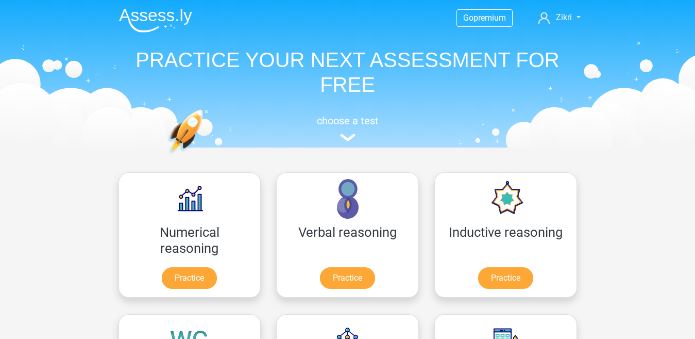
click at [656, 75] on header "Go premium Zikri [EMAIL_ADDRESS][DOMAIN_NAME]" at bounding box center [347, 73] width 695 height 147
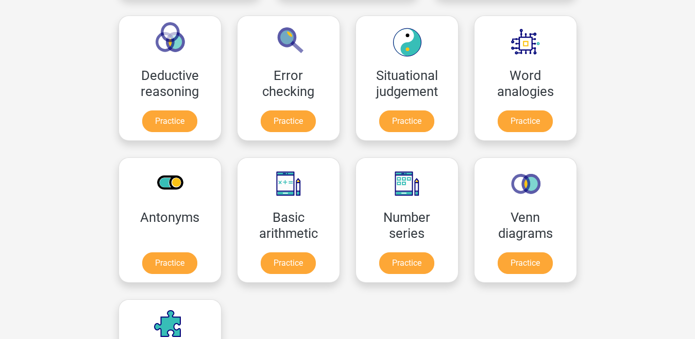
scroll to position [457, 0]
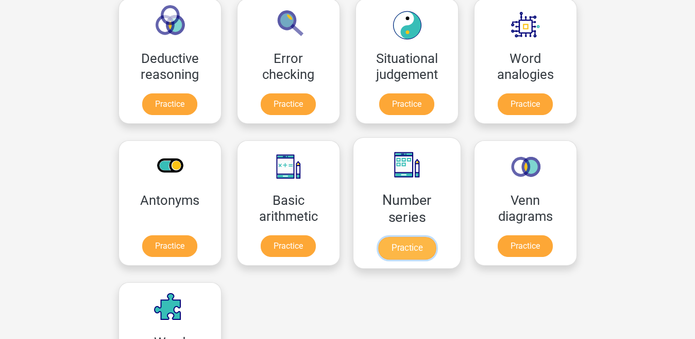
click at [378, 238] on link "Practice" at bounding box center [407, 248] width 58 height 23
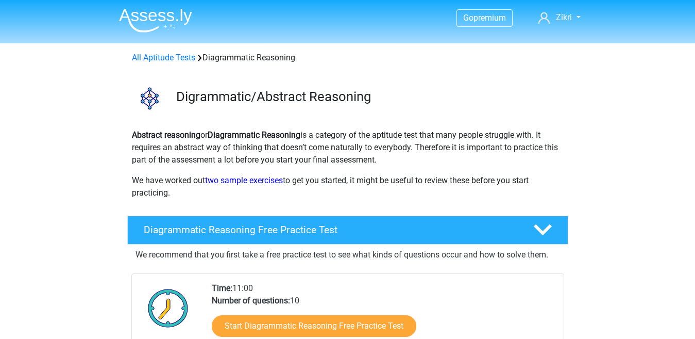
click at [166, 14] on img at bounding box center [155, 20] width 73 height 24
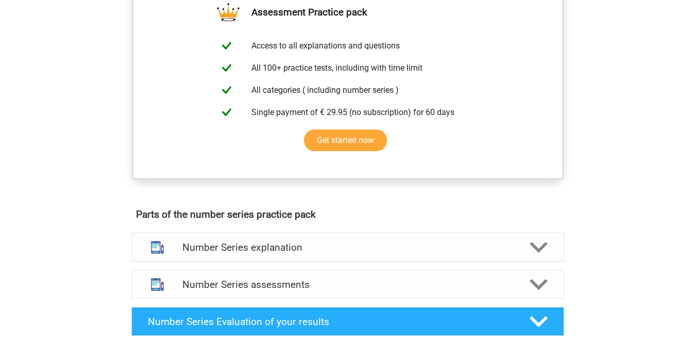
scroll to position [437, 0]
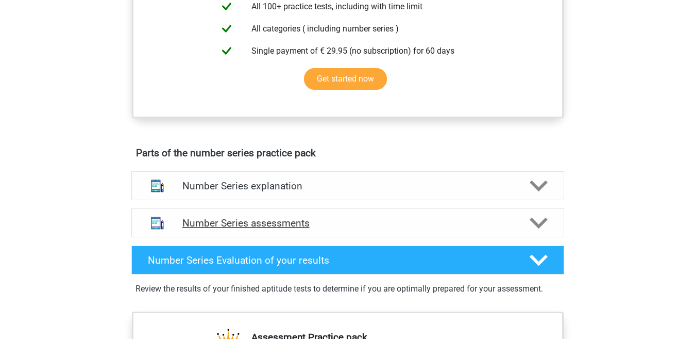
click at [534, 230] on icon at bounding box center [539, 223] width 18 height 18
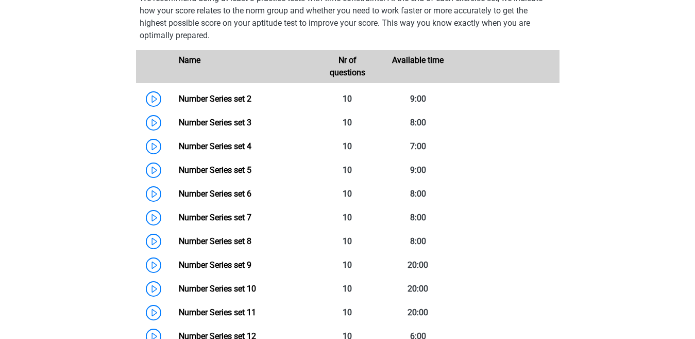
scroll to position [687, 0]
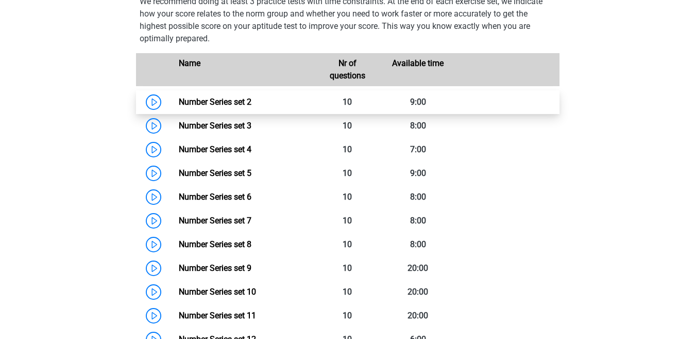
click at [232, 97] on link "Number Series set 2" at bounding box center [215, 102] width 73 height 10
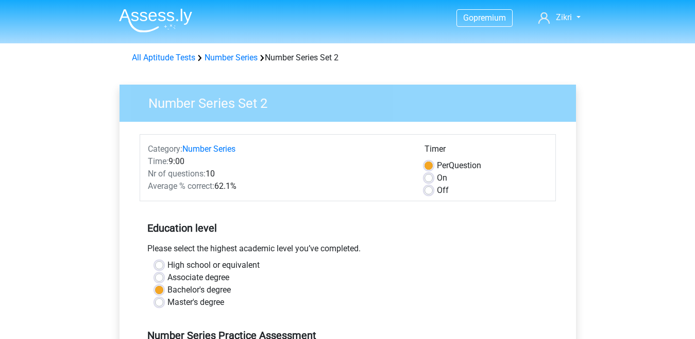
scroll to position [165, 0]
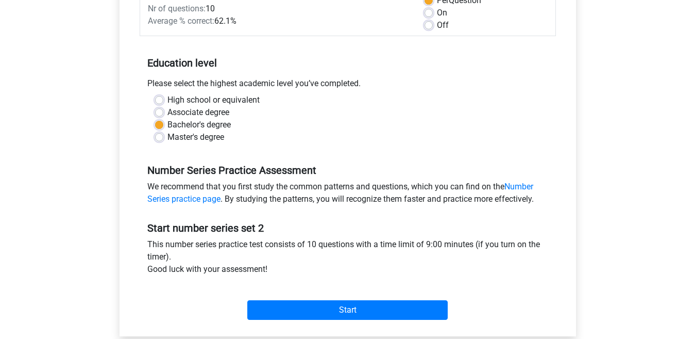
click at [437, 11] on label "On" at bounding box center [442, 13] width 10 height 12
click at [431, 11] on input "On" at bounding box center [429, 12] width 8 height 10
radio input "true"
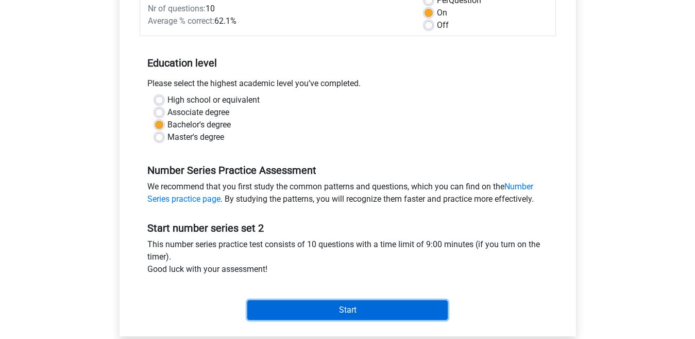
click at [349, 313] on input "Start" at bounding box center [347, 310] width 201 height 20
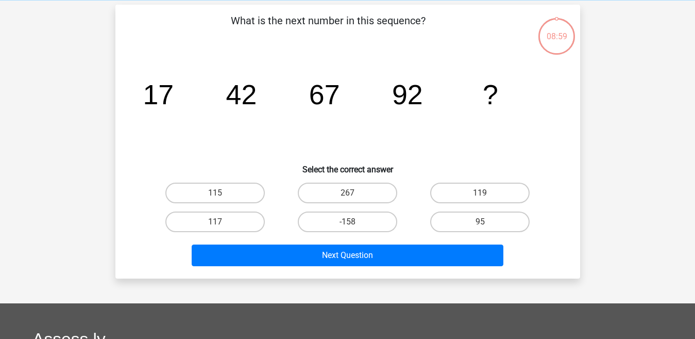
scroll to position [44, 0]
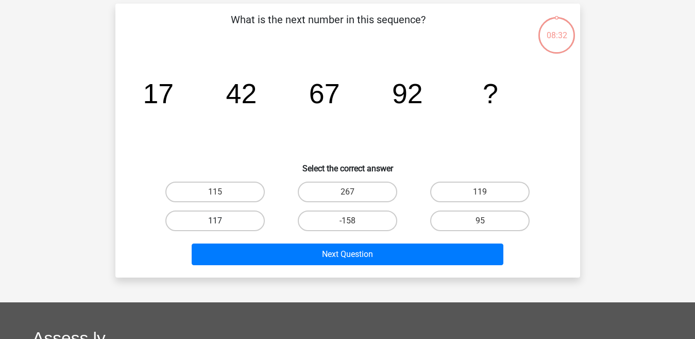
click at [240, 215] on label "117" at bounding box center [214, 220] width 99 height 21
click at [222, 221] on input "117" at bounding box center [218, 224] width 7 height 7
radio input "true"
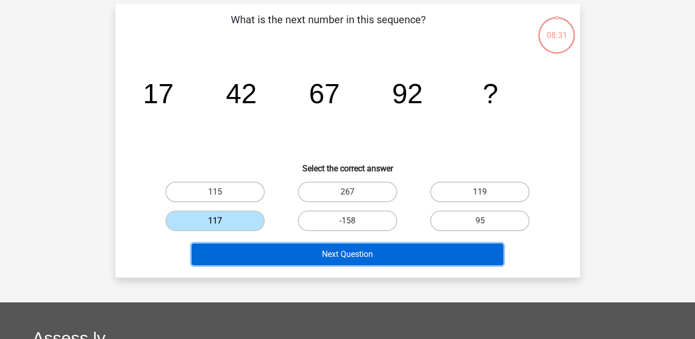
click at [249, 252] on button "Next Question" at bounding box center [348, 254] width 312 height 22
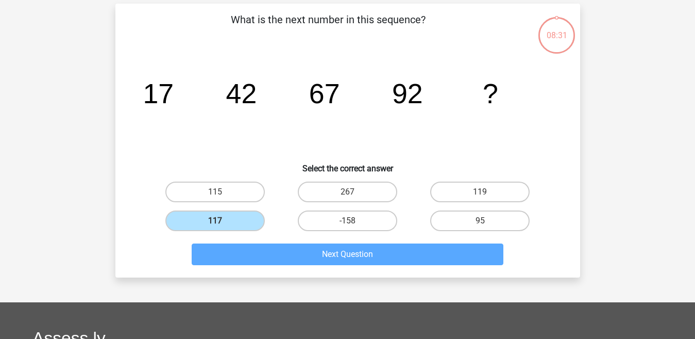
scroll to position [47, 0]
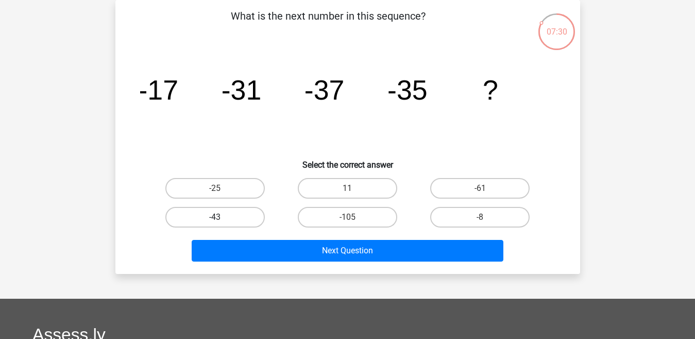
click at [256, 216] on label "-43" at bounding box center [214, 217] width 99 height 21
click at [222, 217] on input "-43" at bounding box center [218, 220] width 7 height 7
radio input "true"
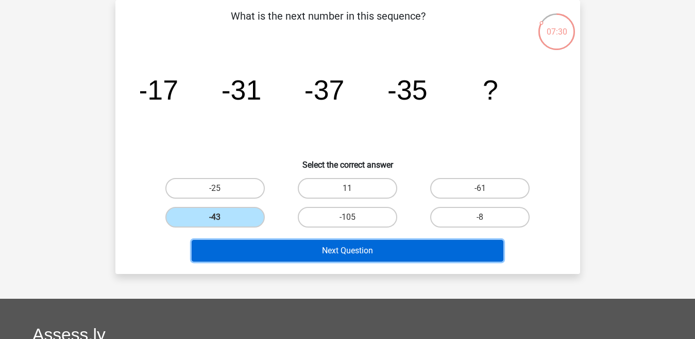
click at [285, 258] on button "Next Question" at bounding box center [348, 251] width 312 height 22
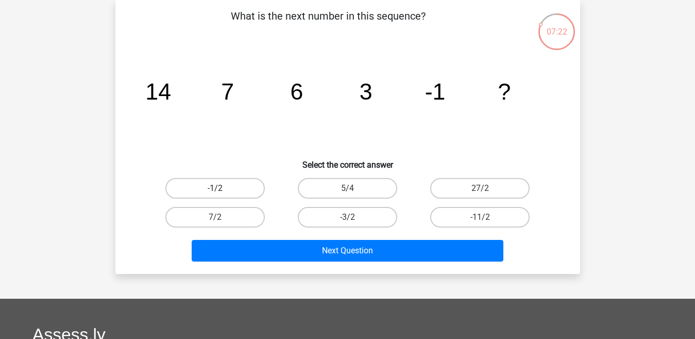
click at [244, 183] on label "-1/2" at bounding box center [214, 188] width 99 height 21
click at [222, 188] on input "-1/2" at bounding box center [218, 191] width 7 height 7
radio input "true"
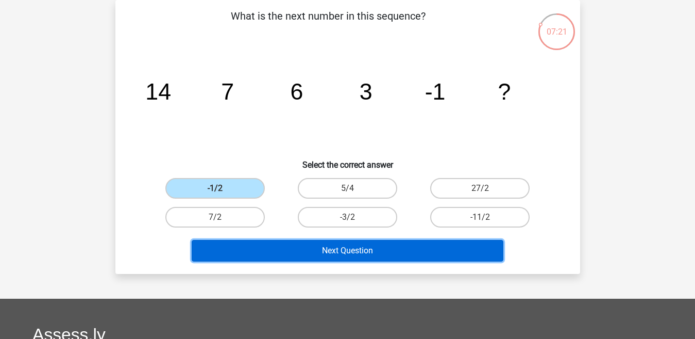
click at [294, 255] on button "Next Question" at bounding box center [348, 251] width 312 height 22
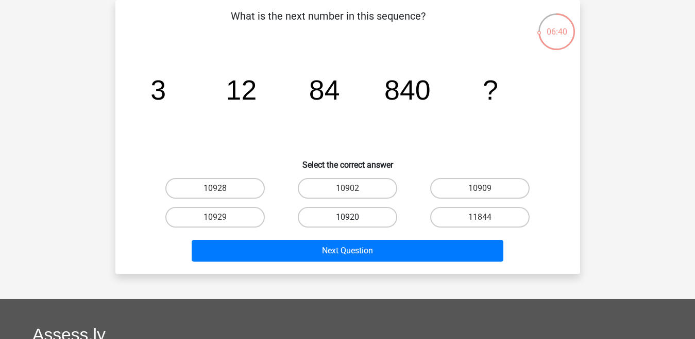
click at [339, 214] on label "10920" at bounding box center [347, 217] width 99 height 21
click at [347, 217] on input "10920" at bounding box center [350, 220] width 7 height 7
radio input "true"
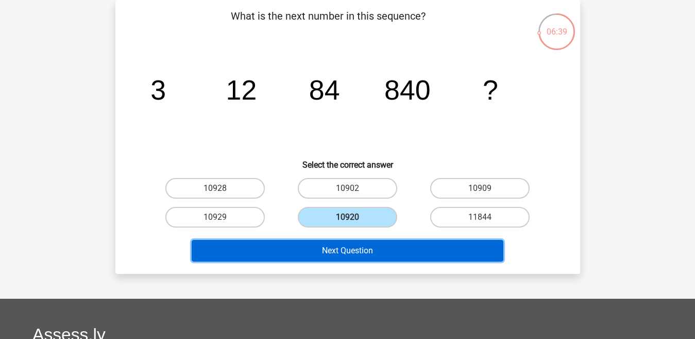
click at [340, 243] on button "Next Question" at bounding box center [348, 251] width 312 height 22
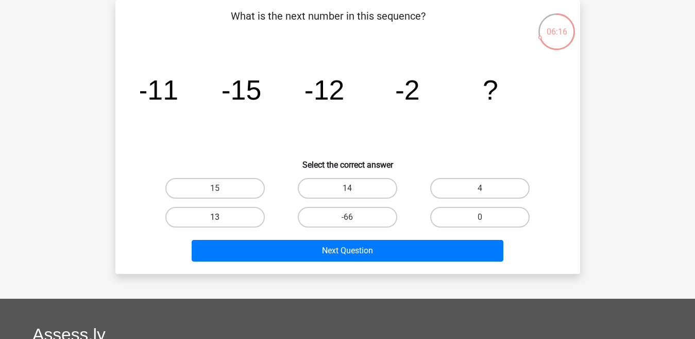
click at [246, 210] on label "13" at bounding box center [214, 217] width 99 height 21
click at [222, 217] on input "13" at bounding box center [218, 220] width 7 height 7
radio input "true"
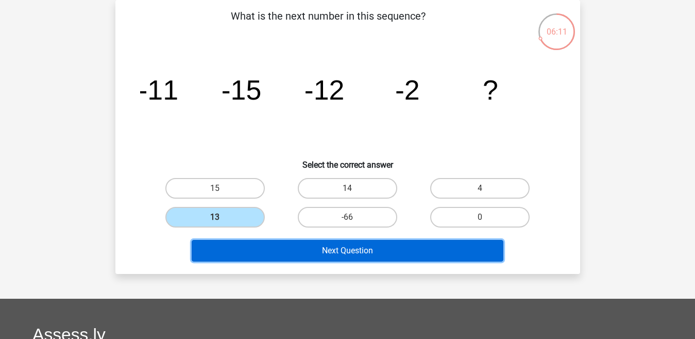
click at [267, 252] on button "Next Question" at bounding box center [348, 251] width 312 height 22
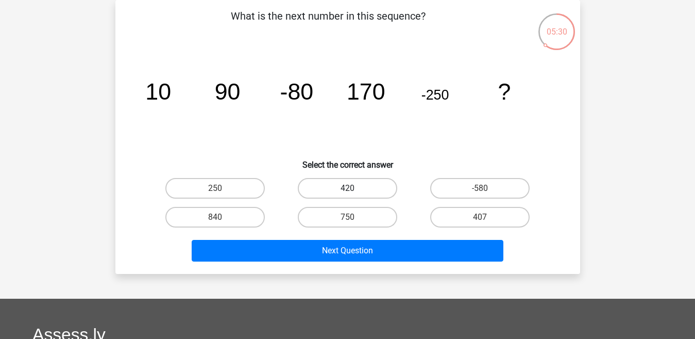
click at [361, 177] on div "420" at bounding box center [347, 188] width 132 height 29
click at [361, 186] on label "420" at bounding box center [347, 188] width 99 height 21
click at [354, 188] on input "420" at bounding box center [350, 191] width 7 height 7
radio input "true"
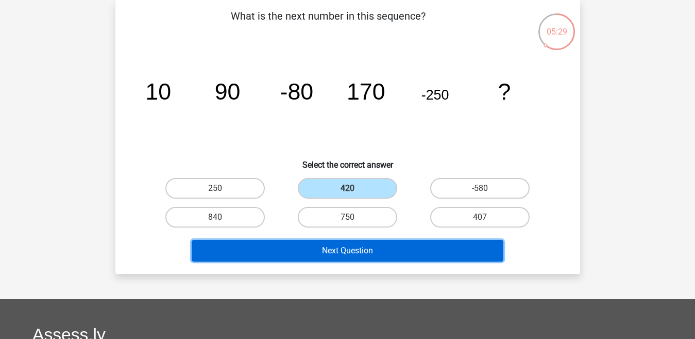
click at [356, 247] on button "Next Question" at bounding box center [348, 251] width 312 height 22
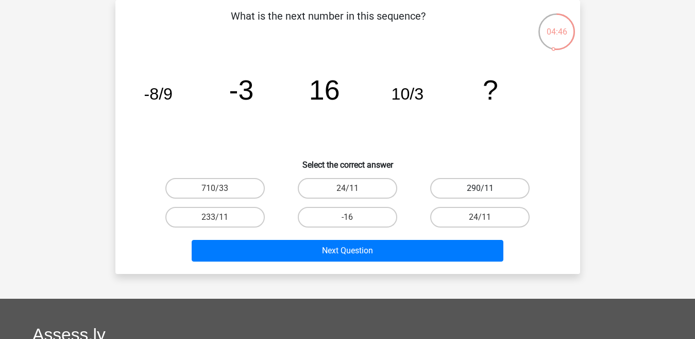
click at [458, 196] on label "290/11" at bounding box center [479, 188] width 99 height 21
click at [480, 195] on input "290/11" at bounding box center [483, 191] width 7 height 7
radio input "true"
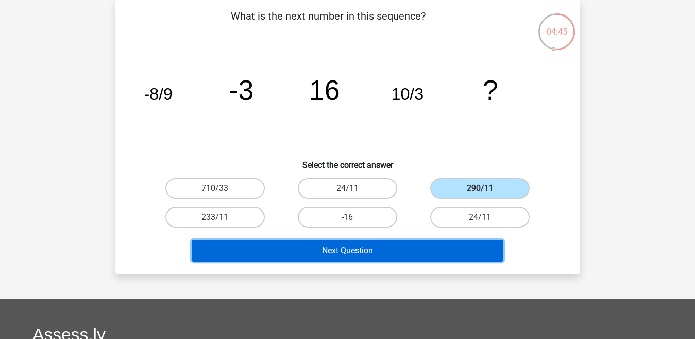
click at [431, 249] on button "Next Question" at bounding box center [348, 251] width 312 height 22
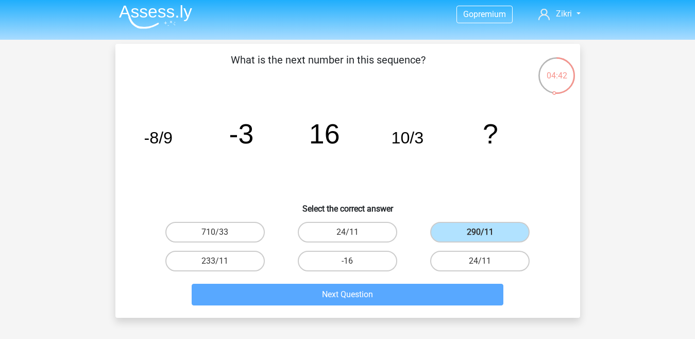
scroll to position [0, 0]
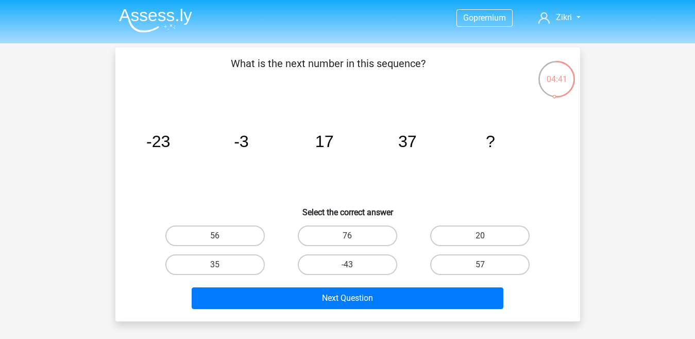
click at [425, 297] on button "Next Question" at bounding box center [348, 298] width 312 height 22
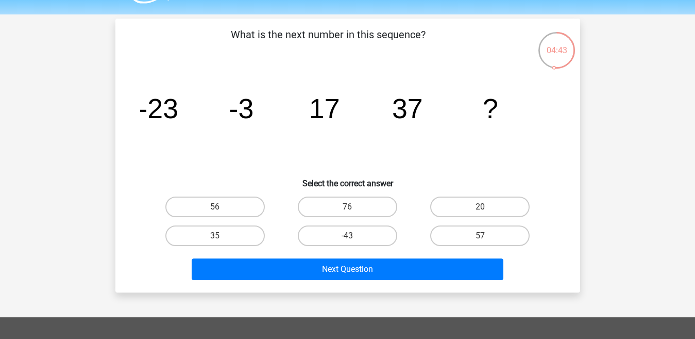
scroll to position [30, 0]
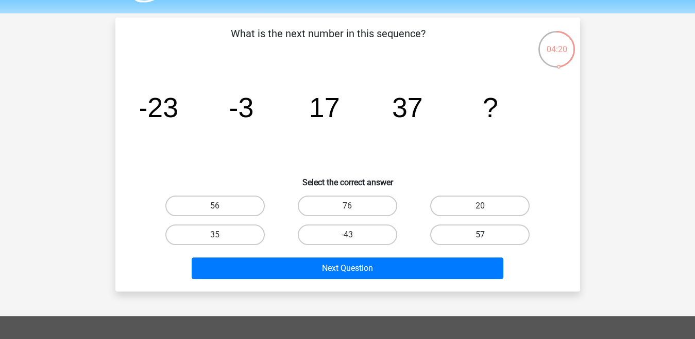
click at [498, 235] on label "57" at bounding box center [479, 234] width 99 height 21
click at [487, 235] on input "57" at bounding box center [483, 238] width 7 height 7
radio input "true"
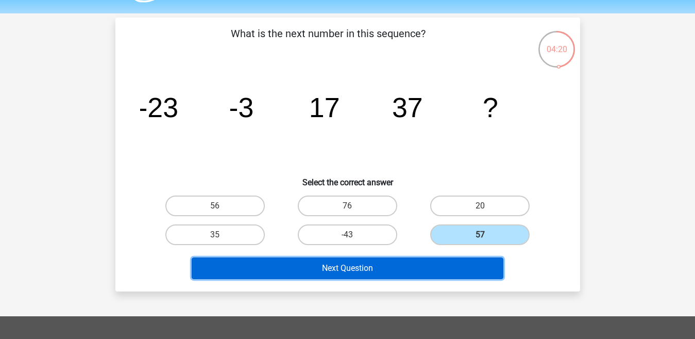
click at [469, 266] on button "Next Question" at bounding box center [348, 268] width 312 height 22
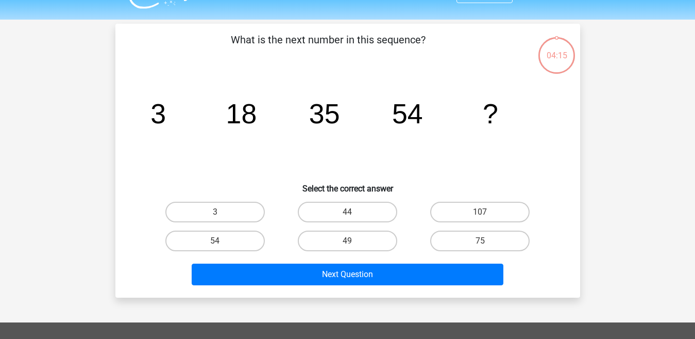
scroll to position [23, 0]
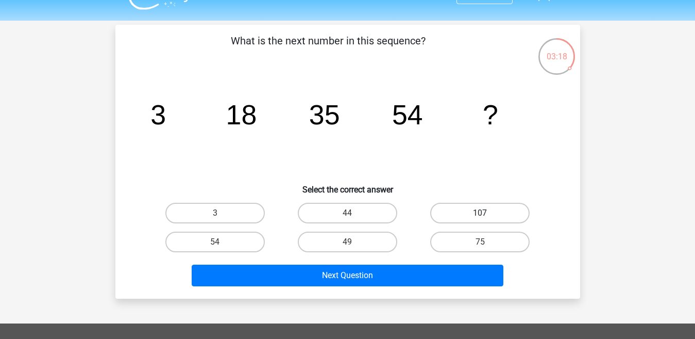
click at [481, 208] on label "107" at bounding box center [479, 213] width 99 height 21
click at [481, 213] on input "107" at bounding box center [483, 216] width 7 height 7
radio input "true"
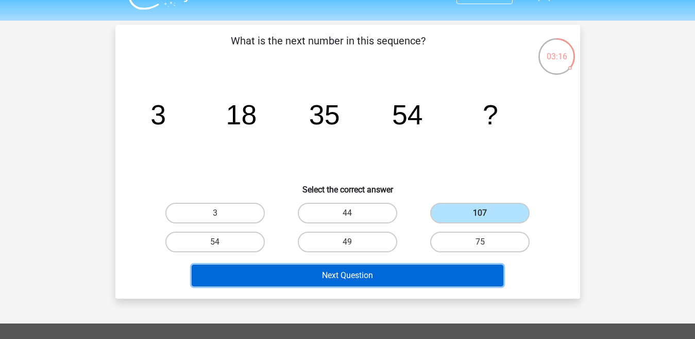
click at [444, 272] on button "Next Question" at bounding box center [348, 275] width 312 height 22
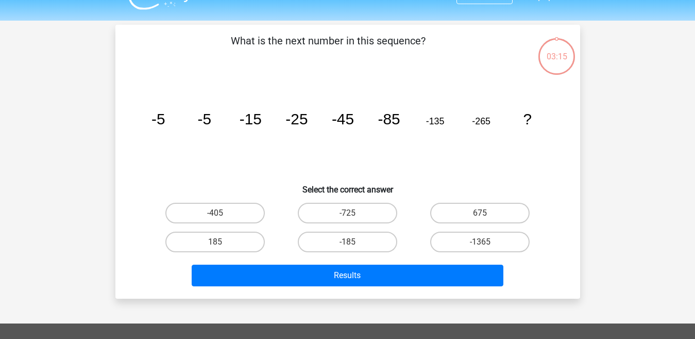
scroll to position [47, 0]
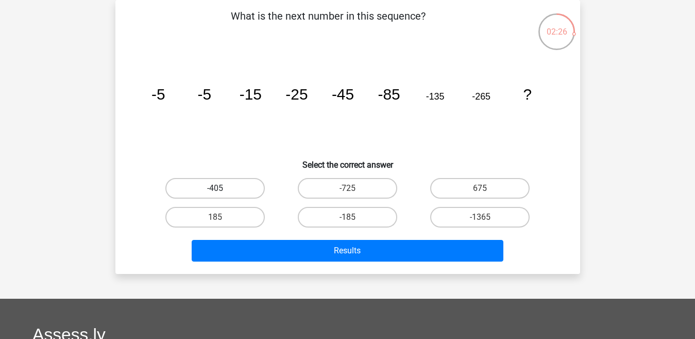
click at [240, 181] on label "-405" at bounding box center [214, 188] width 99 height 21
click at [222, 188] on input "-405" at bounding box center [218, 191] width 7 height 7
radio input "true"
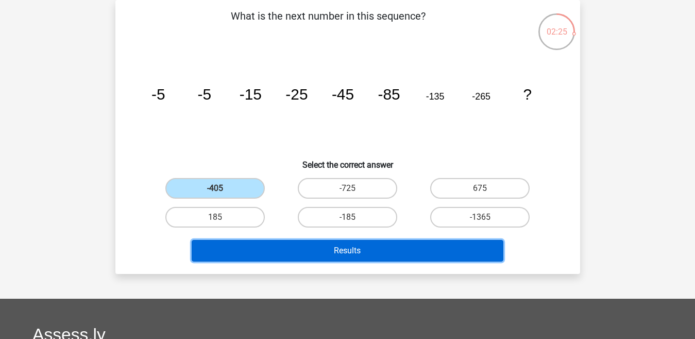
click at [272, 253] on button "Results" at bounding box center [348, 251] width 312 height 22
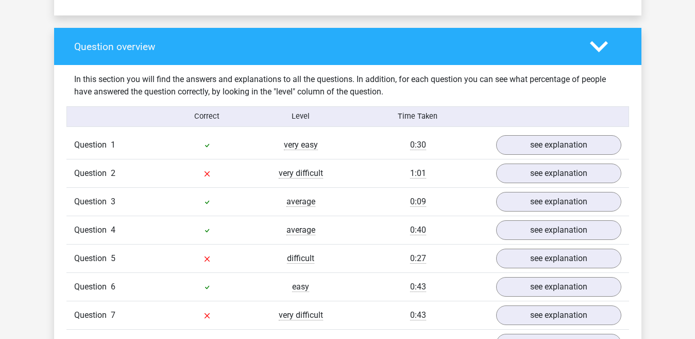
scroll to position [732, 0]
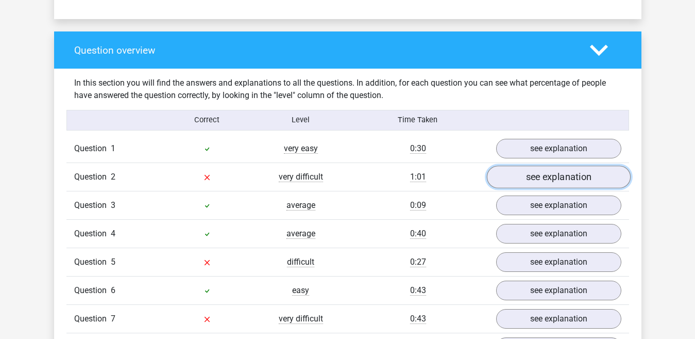
click at [594, 178] on link "see explanation" at bounding box center [559, 176] width 144 height 23
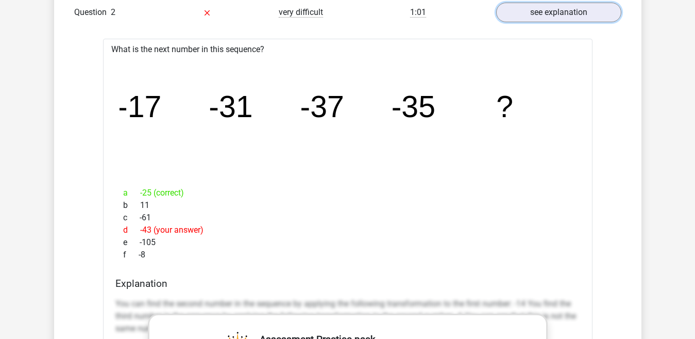
scroll to position [883, 0]
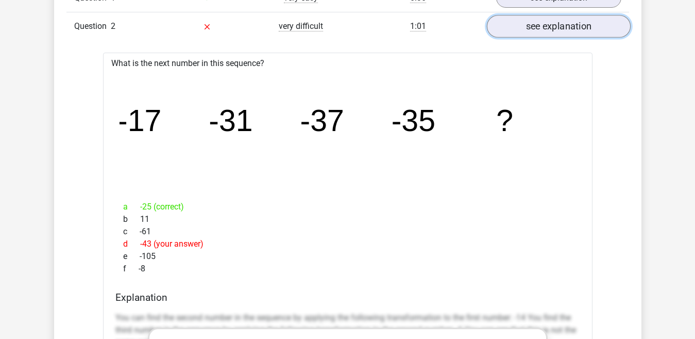
click at [538, 25] on link "see explanation" at bounding box center [559, 26] width 144 height 23
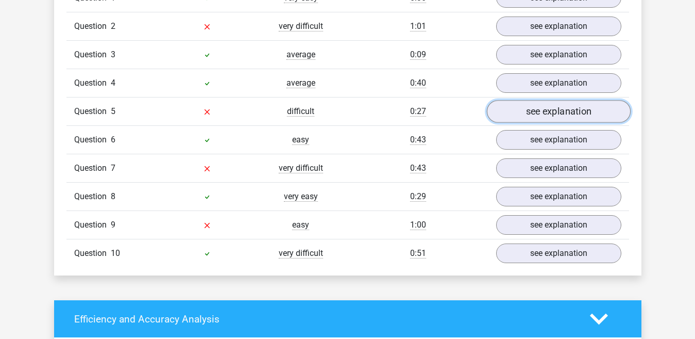
click at [532, 108] on link "see explanation" at bounding box center [559, 111] width 144 height 23
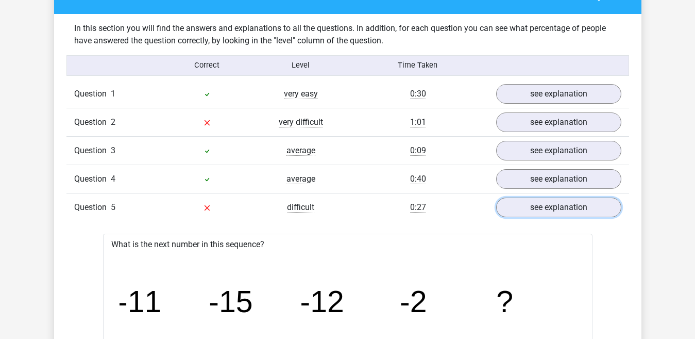
scroll to position [737, 0]
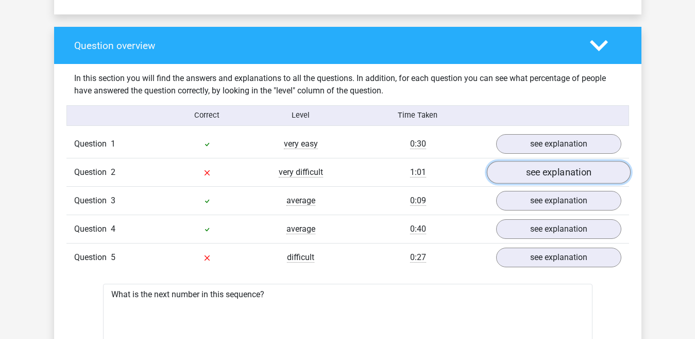
click at [564, 168] on link "see explanation" at bounding box center [559, 172] width 144 height 23
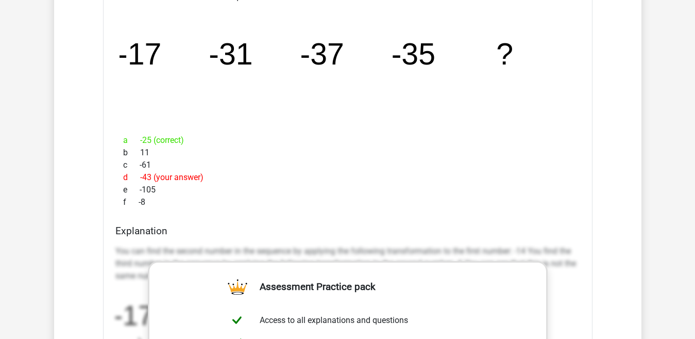
scroll to position [0, 0]
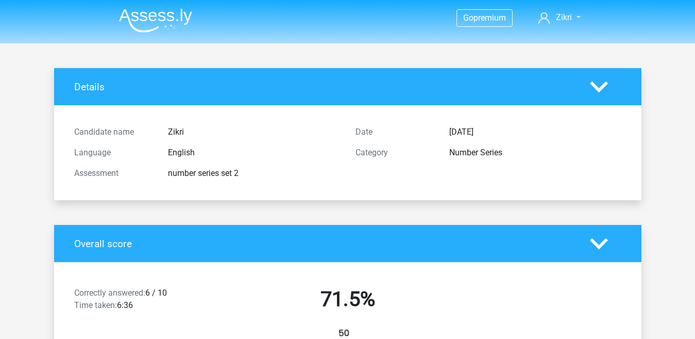
click at [175, 12] on img at bounding box center [155, 20] width 73 height 24
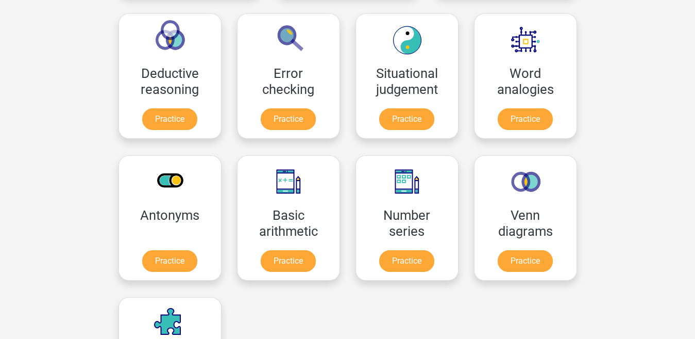
scroll to position [476, 0]
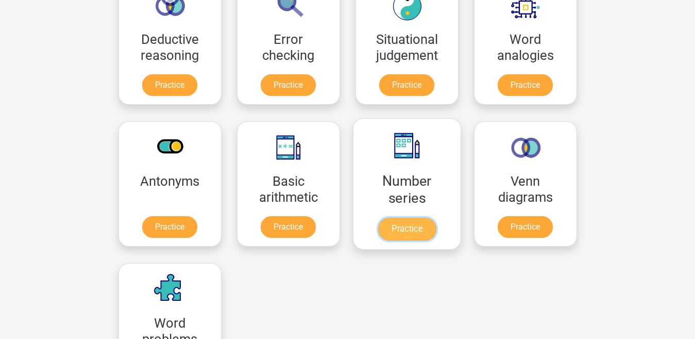
click at [378, 218] on link "Practice" at bounding box center [407, 229] width 58 height 23
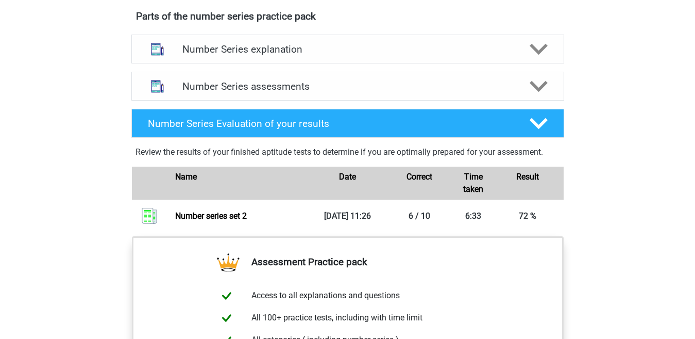
scroll to position [565, 0]
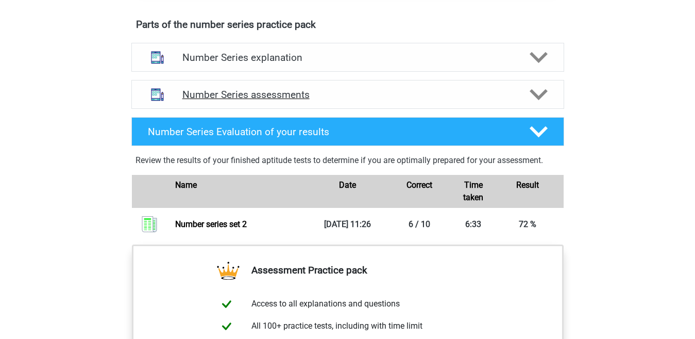
click at [527, 96] on div at bounding box center [538, 95] width 35 height 18
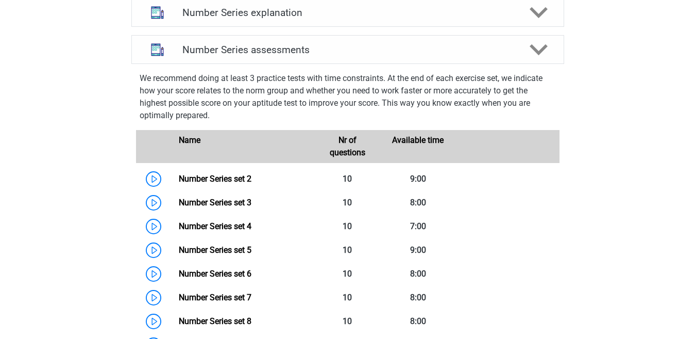
scroll to position [578, 0]
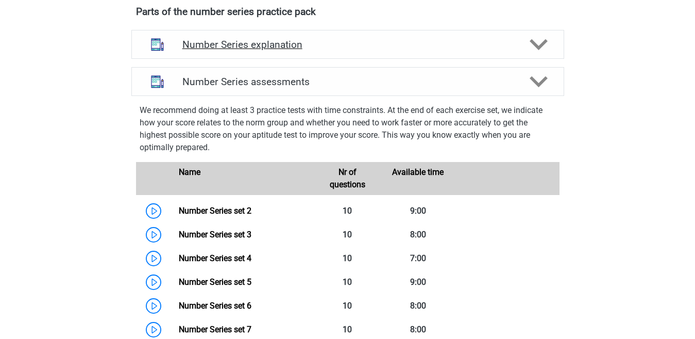
click at [532, 42] on polygon at bounding box center [539, 44] width 18 height 11
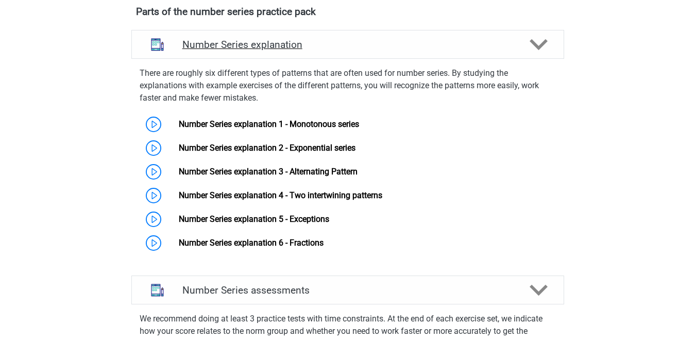
click at [532, 42] on polygon at bounding box center [539, 44] width 18 height 11
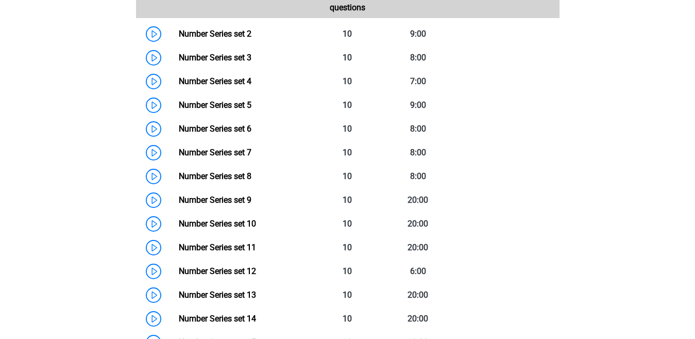
scroll to position [738, 0]
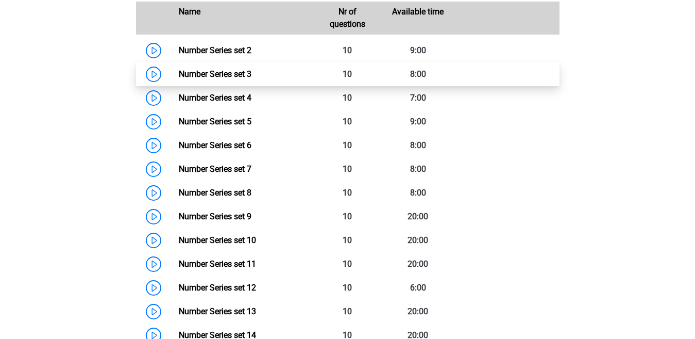
click at [252, 72] on link "Number Series set 3" at bounding box center [215, 74] width 73 height 10
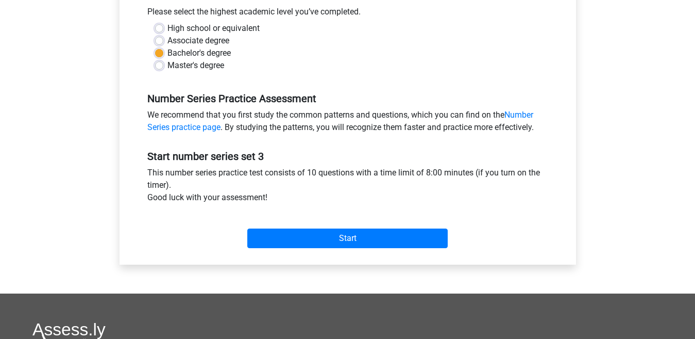
scroll to position [65, 0]
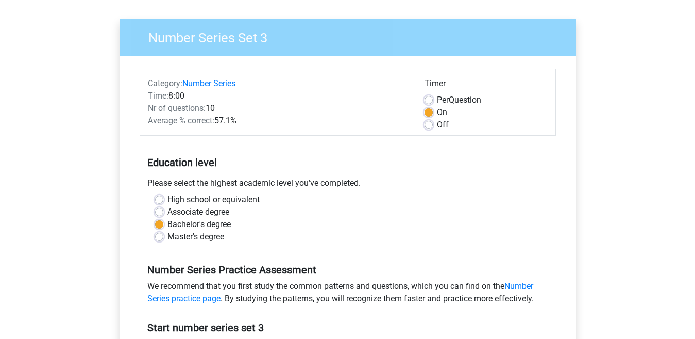
click at [435, 96] on div "Per Question" at bounding box center [486, 100] width 123 height 12
click at [437, 98] on label "Per Question" at bounding box center [459, 100] width 44 height 12
click at [432, 98] on input "Per Question" at bounding box center [429, 99] width 8 height 10
radio input "true"
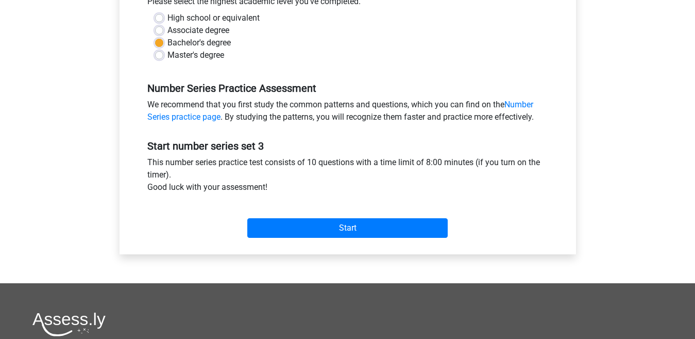
scroll to position [251, 0]
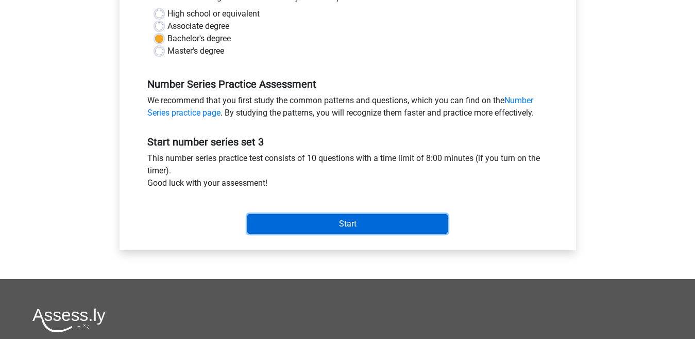
click at [384, 216] on input "Start" at bounding box center [347, 224] width 201 height 20
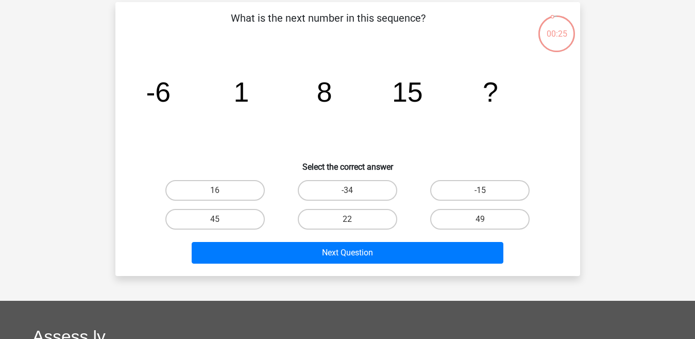
scroll to position [56, 0]
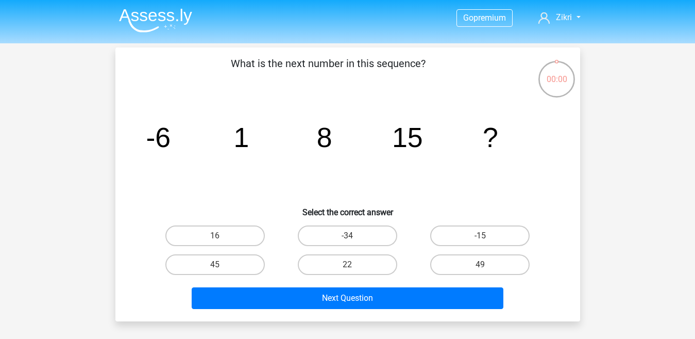
scroll to position [56, 0]
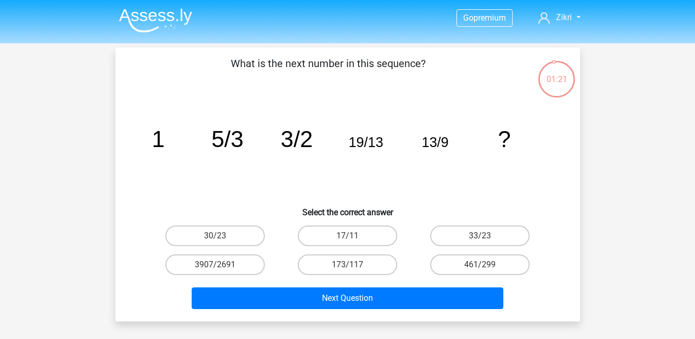
click at [188, 13] on img at bounding box center [155, 20] width 73 height 24
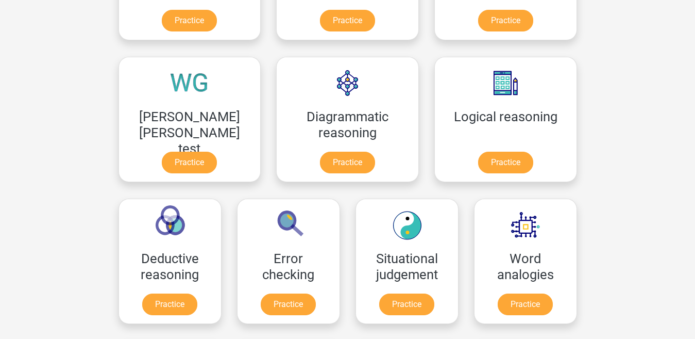
scroll to position [403, 0]
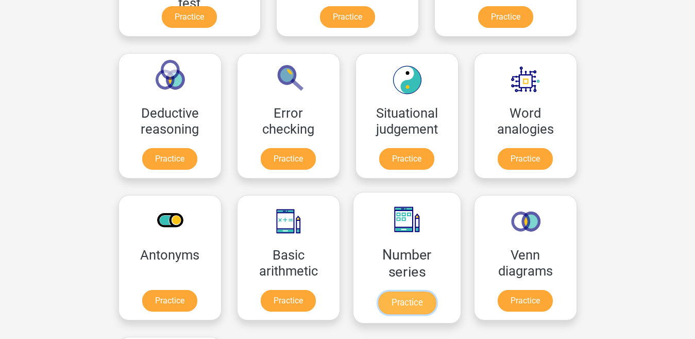
click at [378, 291] on link "Practice" at bounding box center [407, 302] width 58 height 23
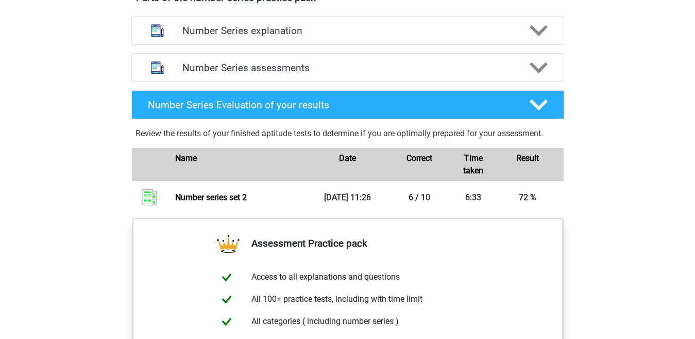
scroll to position [600, 0]
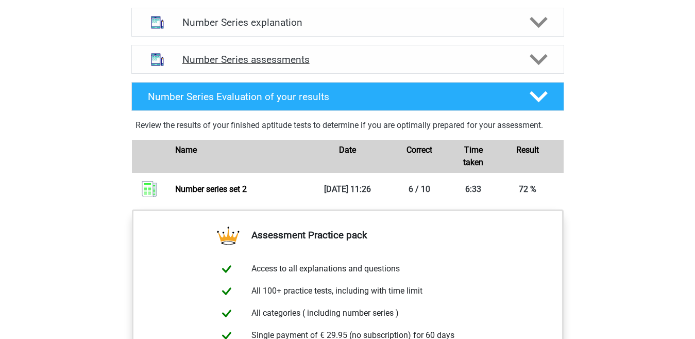
click at [540, 61] on polygon at bounding box center [539, 59] width 18 height 11
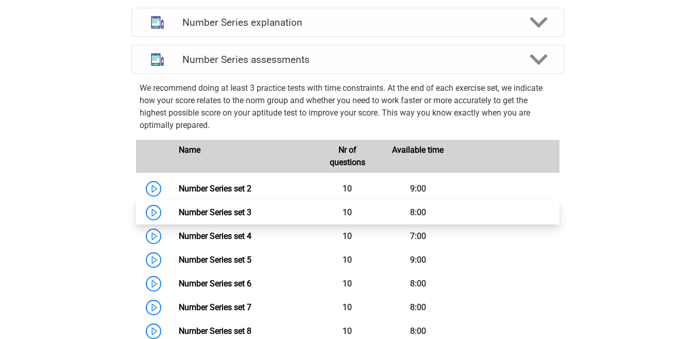
click at [252, 207] on link "Number Series set 3" at bounding box center [215, 212] width 73 height 10
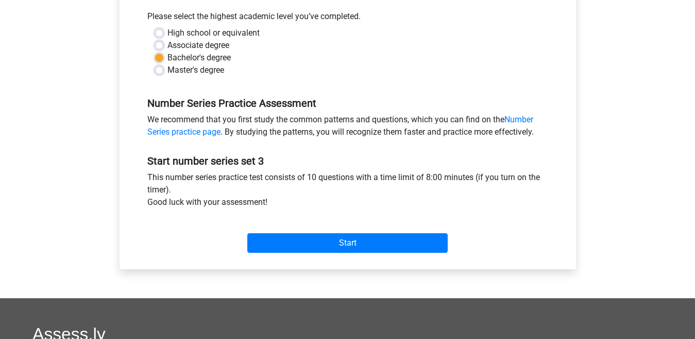
scroll to position [241, 0]
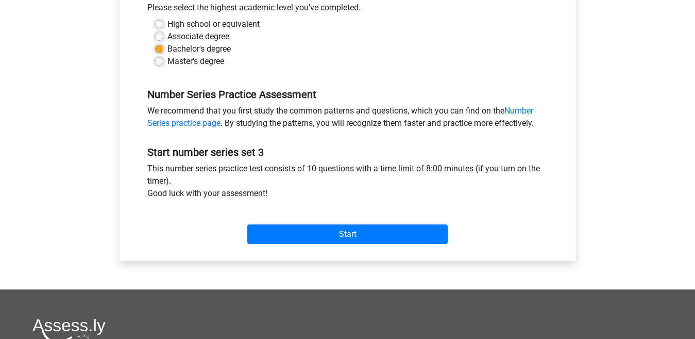
click at [448, 232] on div "Start" at bounding box center [348, 226] width 416 height 36
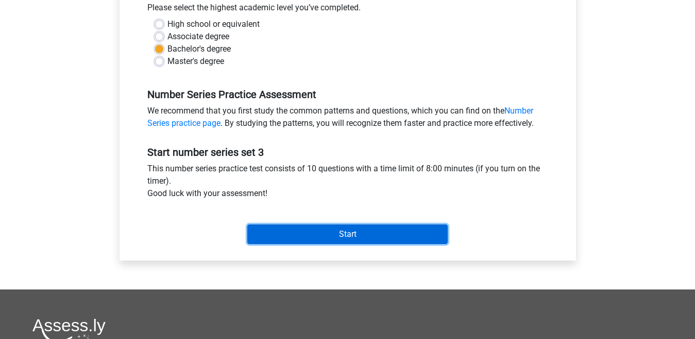
click at [435, 229] on input "Start" at bounding box center [347, 234] width 201 height 20
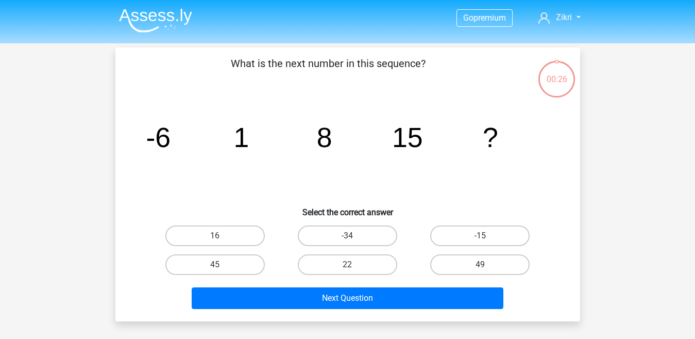
scroll to position [82, 0]
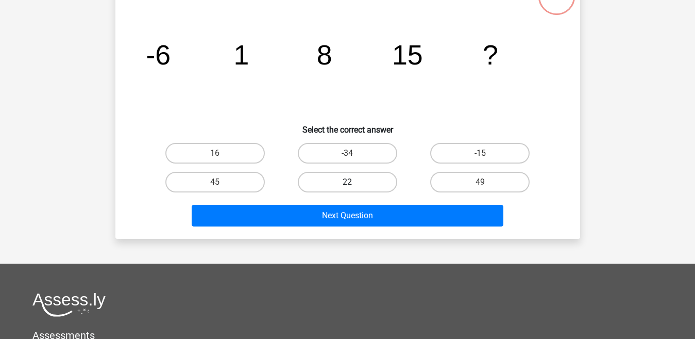
click at [388, 185] on label "22" at bounding box center [347, 182] width 99 height 21
click at [354, 185] on input "22" at bounding box center [350, 185] width 7 height 7
radio input "true"
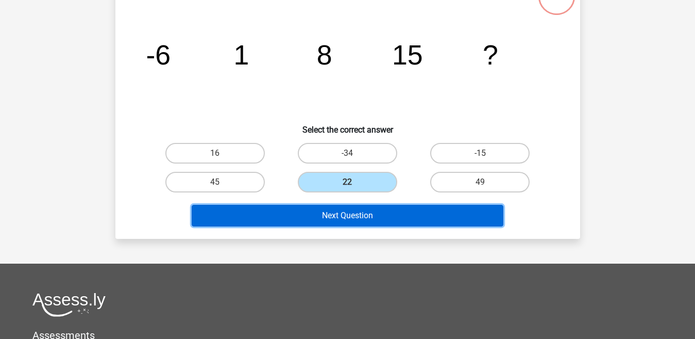
click at [379, 221] on button "Next Question" at bounding box center [348, 216] width 312 height 22
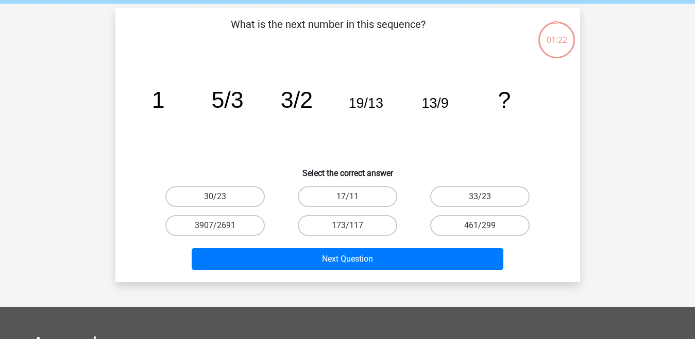
scroll to position [40, 0]
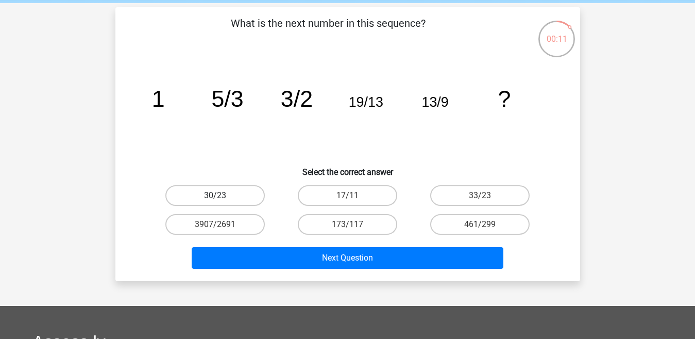
click at [202, 196] on label "30/23" at bounding box center [214, 195] width 99 height 21
click at [215, 196] on input "30/23" at bounding box center [218, 198] width 7 height 7
radio input "true"
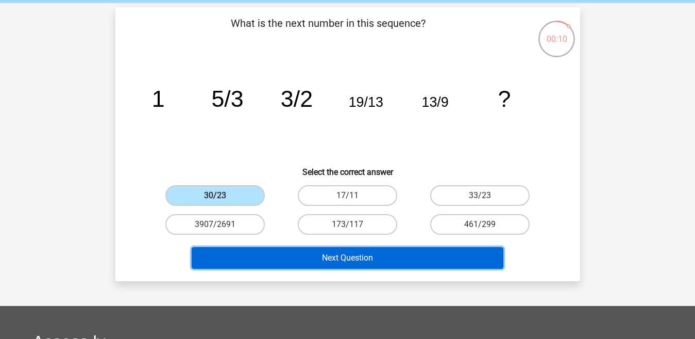
click at [242, 266] on button "Next Question" at bounding box center [348, 258] width 312 height 22
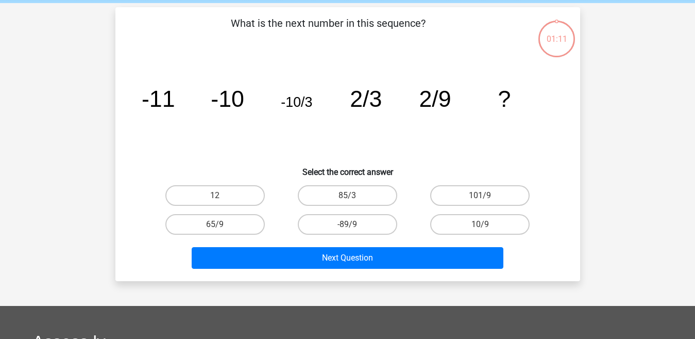
scroll to position [47, 0]
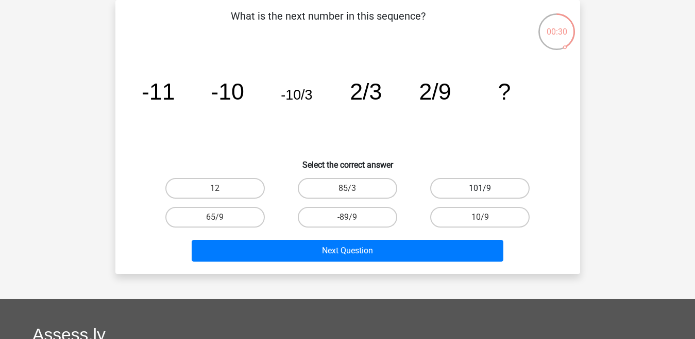
click at [478, 182] on label "101/9" at bounding box center [479, 188] width 99 height 21
click at [480, 188] on input "101/9" at bounding box center [483, 191] width 7 height 7
radio input "true"
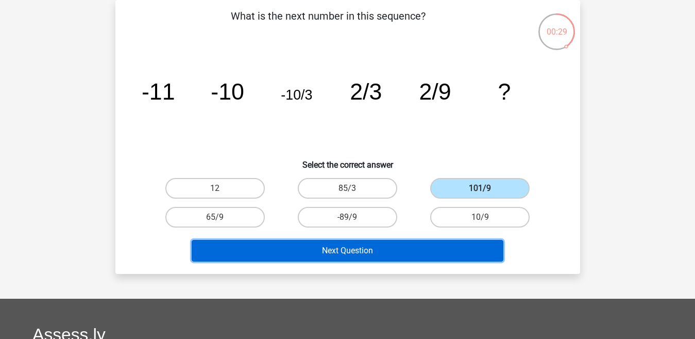
click at [456, 250] on button "Next Question" at bounding box center [348, 251] width 312 height 22
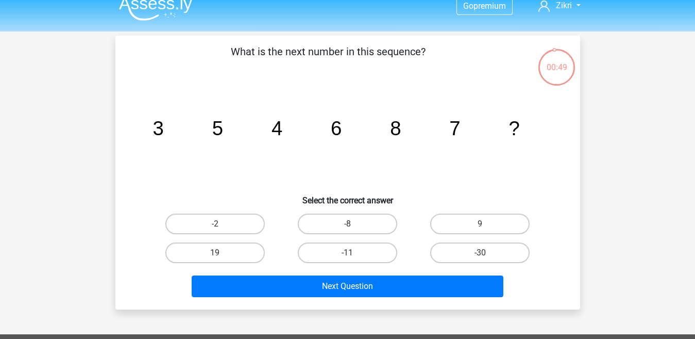
scroll to position [29, 0]
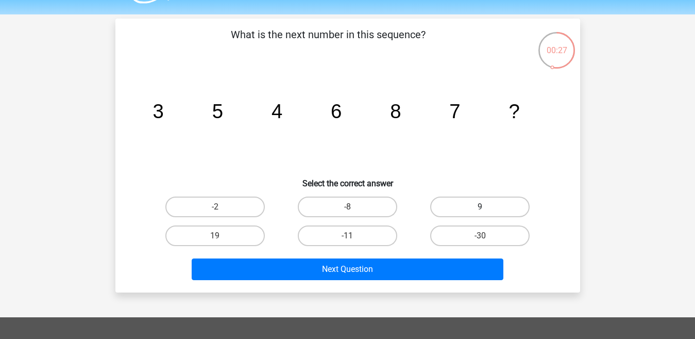
click at [507, 199] on label "9" at bounding box center [479, 206] width 99 height 21
click at [487, 207] on input "9" at bounding box center [483, 210] width 7 height 7
radio input "true"
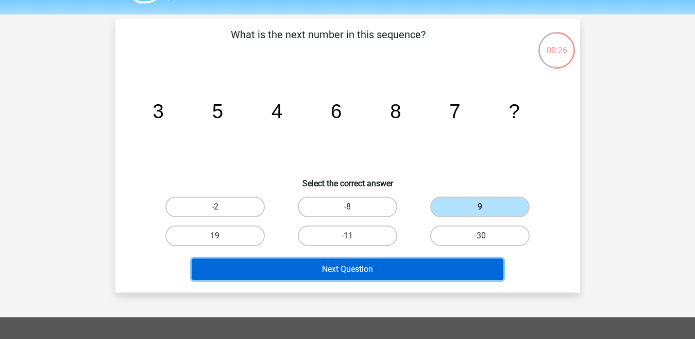
click at [445, 262] on button "Next Question" at bounding box center [348, 269] width 312 height 22
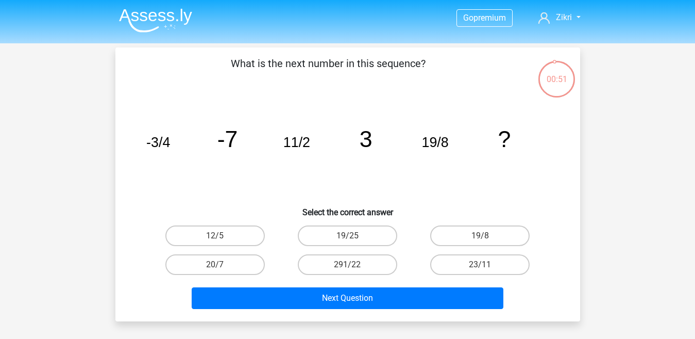
scroll to position [19, 0]
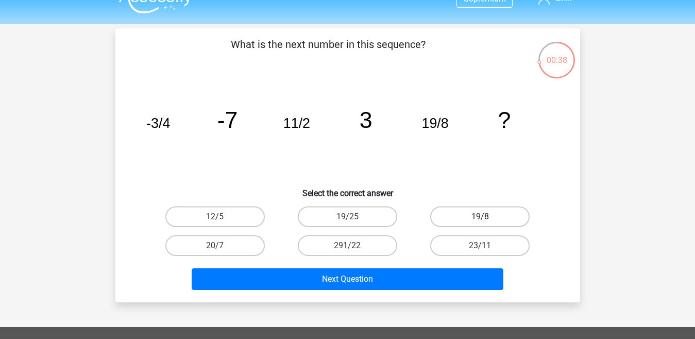
drag, startPoint x: 463, startPoint y: 211, endPoint x: 453, endPoint y: 230, distance: 21.9
click at [463, 212] on label "19/8" at bounding box center [479, 216] width 99 height 21
click at [480, 216] on input "19/8" at bounding box center [483, 219] width 7 height 7
radio input "true"
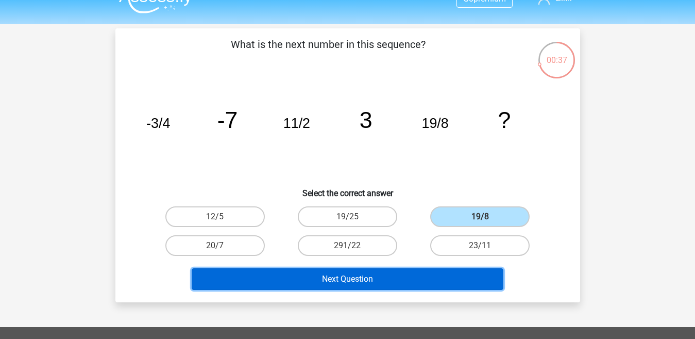
click at [428, 271] on button "Next Question" at bounding box center [348, 279] width 312 height 22
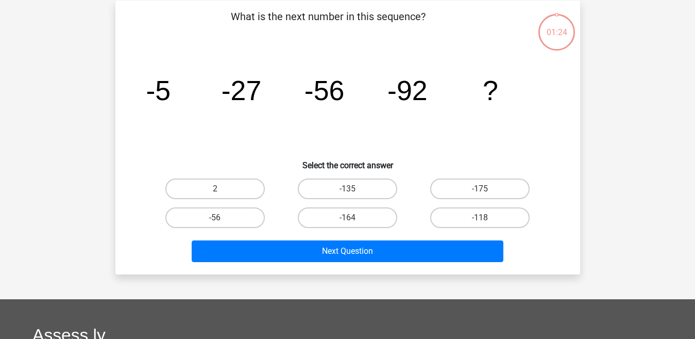
scroll to position [47, 0]
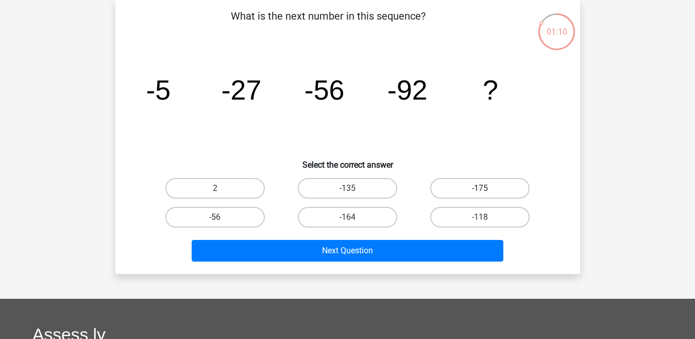
click at [479, 193] on label "-175" at bounding box center [479, 188] width 99 height 21
click at [480, 193] on input "-175" at bounding box center [483, 191] width 7 height 7
radio input "true"
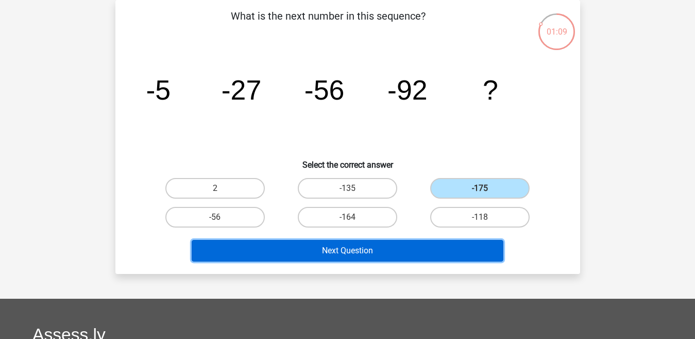
click at [459, 246] on button "Next Question" at bounding box center [348, 251] width 312 height 22
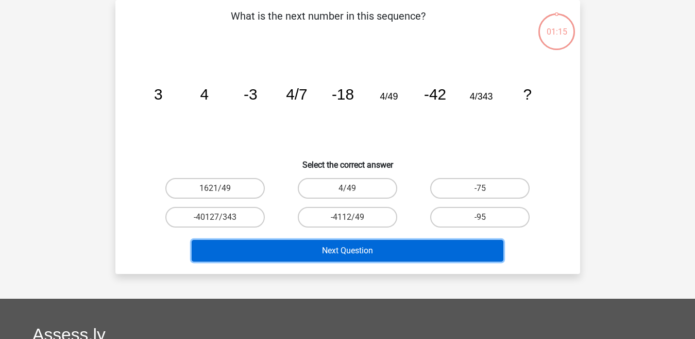
click at [459, 246] on button "Next Question" at bounding box center [348, 251] width 312 height 22
click at [459, 245] on button "Next Question" at bounding box center [348, 251] width 312 height 22
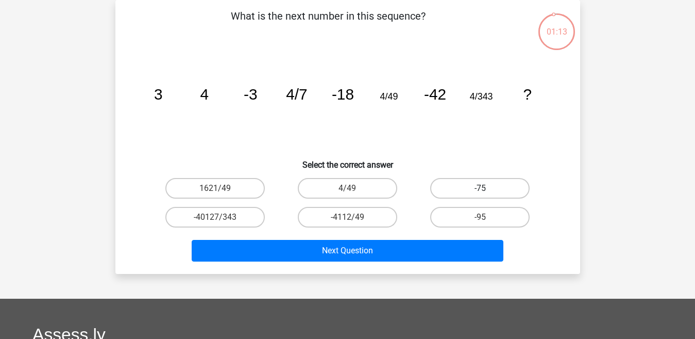
click at [469, 185] on label "-75" at bounding box center [479, 188] width 99 height 21
click at [480, 188] on input "-75" at bounding box center [483, 191] width 7 height 7
radio input "true"
click at [452, 264] on div "Next Question" at bounding box center [348, 253] width 398 height 26
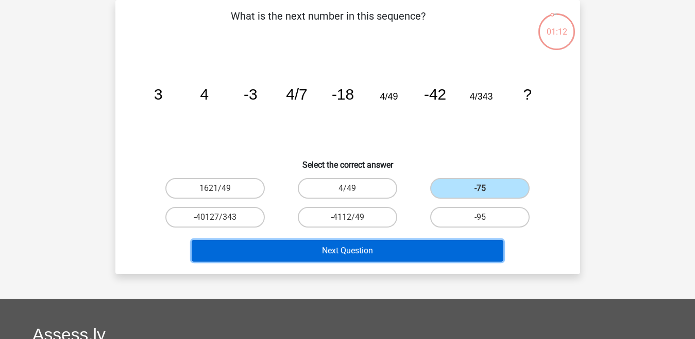
click at [452, 259] on button "Next Question" at bounding box center [348, 251] width 312 height 22
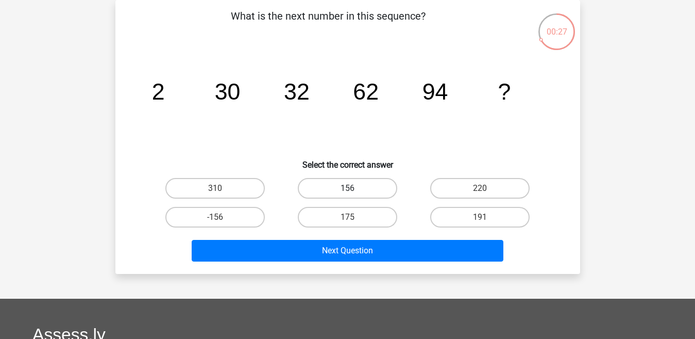
click at [354, 184] on label "156" at bounding box center [347, 188] width 99 height 21
click at [354, 188] on input "156" at bounding box center [350, 191] width 7 height 7
radio input "true"
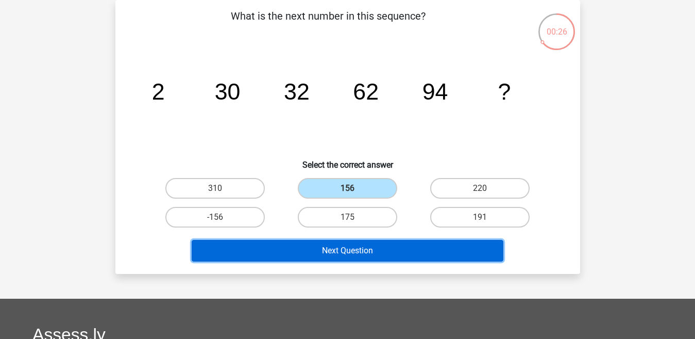
click at [361, 248] on button "Next Question" at bounding box center [348, 251] width 312 height 22
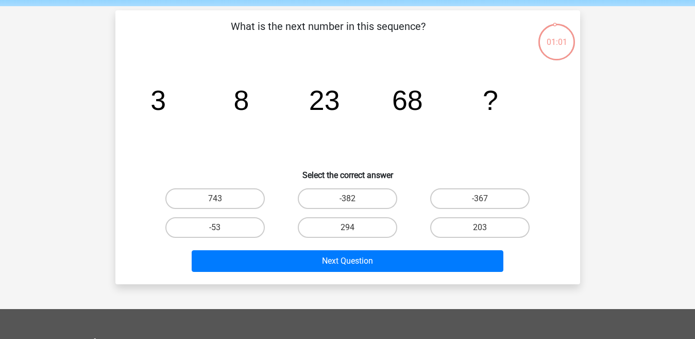
scroll to position [26, 0]
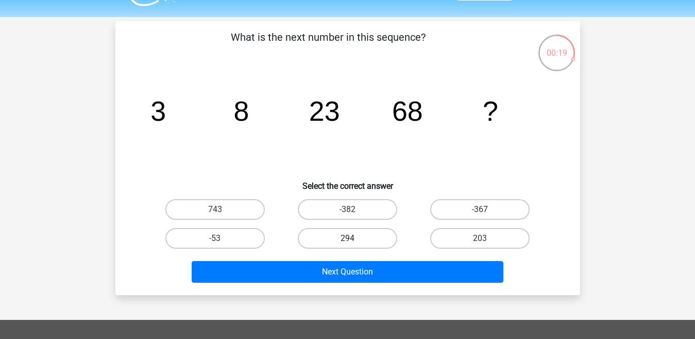
click at [343, 233] on label "294" at bounding box center [347, 238] width 99 height 21
click at [347, 238] on input "294" at bounding box center [350, 241] width 7 height 7
radio input "true"
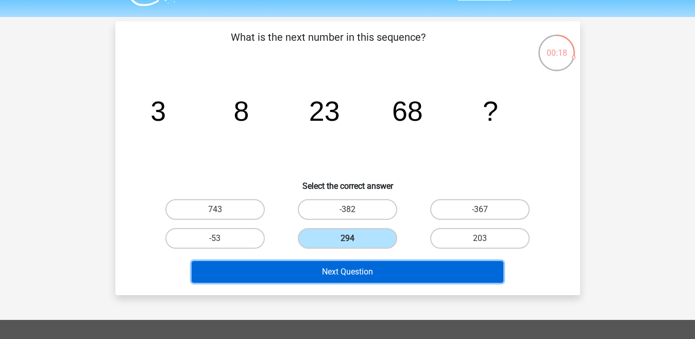
click at [341, 269] on button "Next Question" at bounding box center [348, 272] width 312 height 22
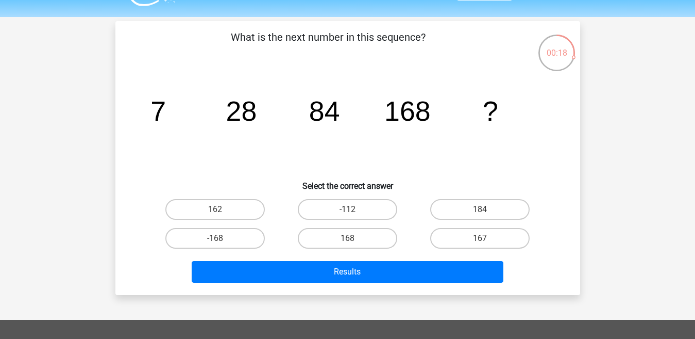
scroll to position [47, 0]
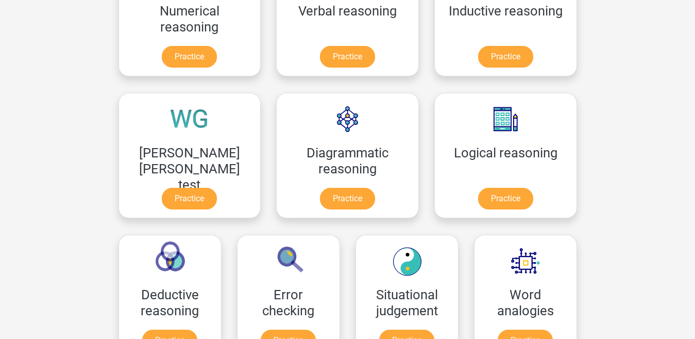
scroll to position [242, 0]
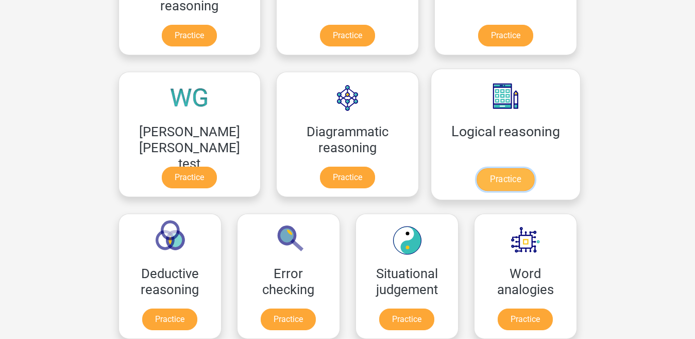
click at [477, 176] on link "Practice" at bounding box center [506, 179] width 58 height 23
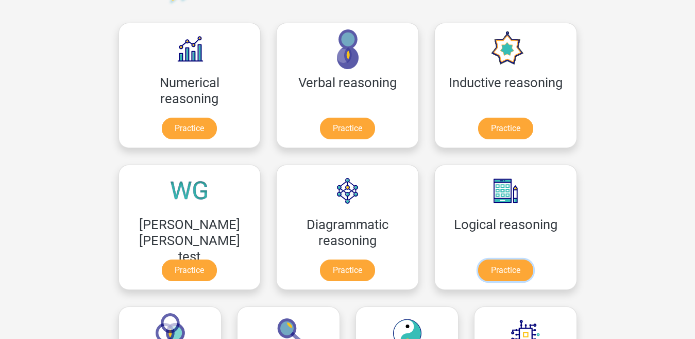
scroll to position [6, 0]
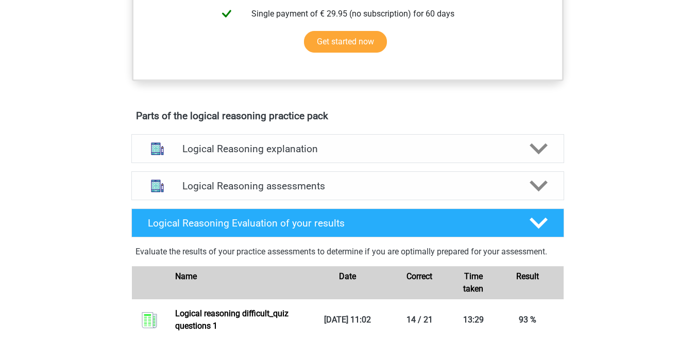
scroll to position [476, 0]
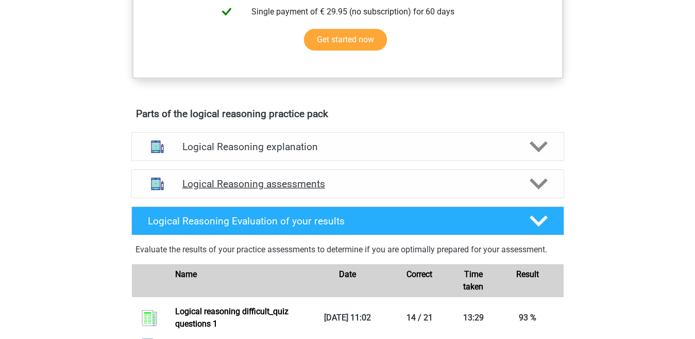
click at [522, 193] on div at bounding box center [538, 184] width 35 height 18
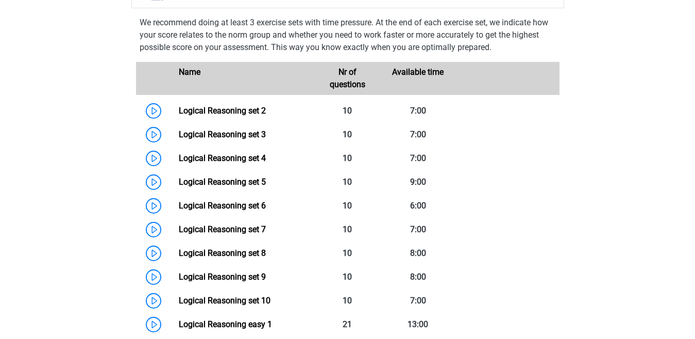
scroll to position [669, 0]
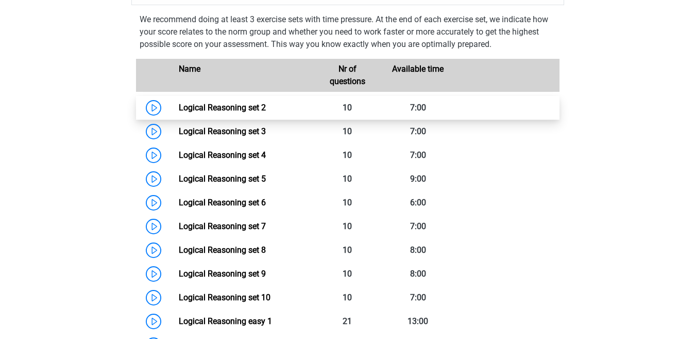
click at [251, 112] on link "Logical Reasoning set 2" at bounding box center [222, 108] width 87 height 10
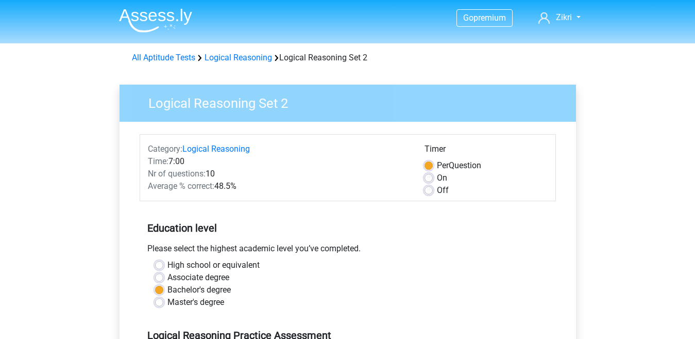
drag, startPoint x: 341, startPoint y: 213, endPoint x: 344, endPoint y: 169, distance: 44.4
click at [344, 169] on form "Category: Logical Reasoning Time: 7:00 Nr of questions: 10 Average % correct: 4…" at bounding box center [348, 317] width 416 height 367
click at [462, 237] on h5 "Education level" at bounding box center [347, 228] width 401 height 21
drag, startPoint x: 433, startPoint y: 281, endPoint x: 433, endPoint y: 272, distance: 9.3
click at [433, 272] on div "Associate degree" at bounding box center [348, 277] width 386 height 12
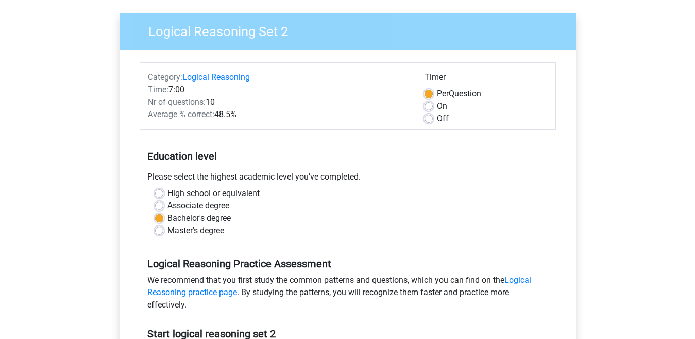
scroll to position [39, 0]
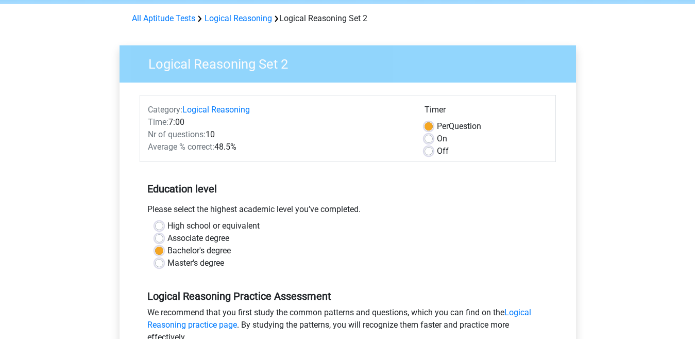
drag, startPoint x: 427, startPoint y: 114, endPoint x: 549, endPoint y: 20, distance: 153.9
click at [187, 18] on link "All Aptitude Tests" at bounding box center [163, 18] width 63 height 10
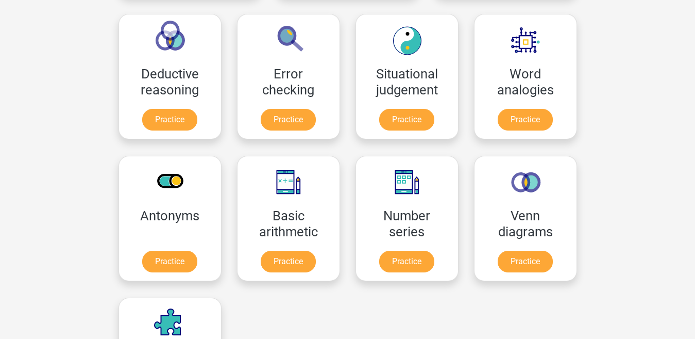
scroll to position [457, 0]
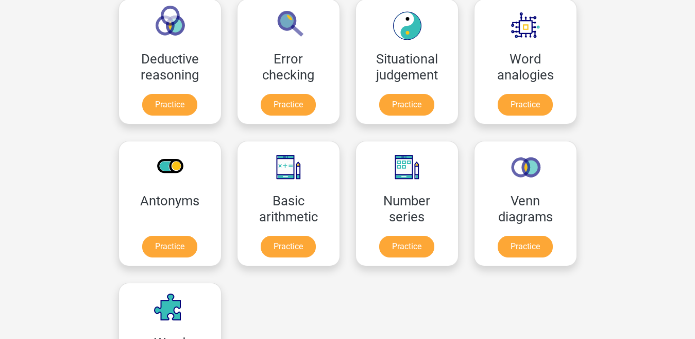
click at [646, 142] on div "Go premium Zikri mzikripku2@gmail.com" at bounding box center [347, 261] width 695 height 1437
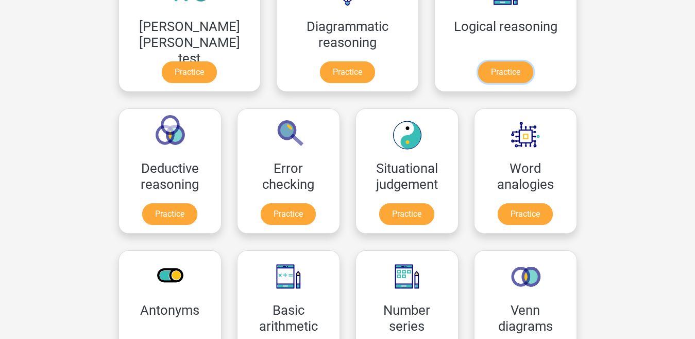
scroll to position [318, 0]
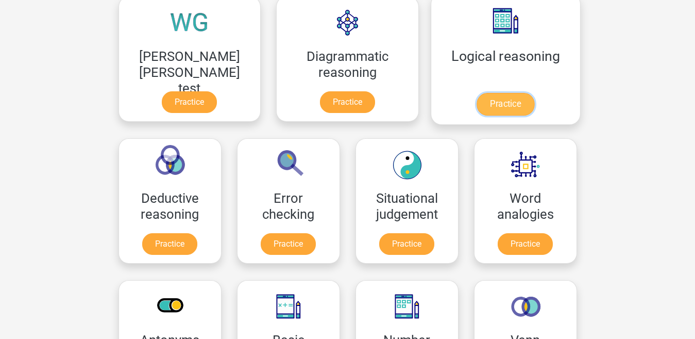
click at [477, 96] on link "Practice" at bounding box center [506, 104] width 58 height 23
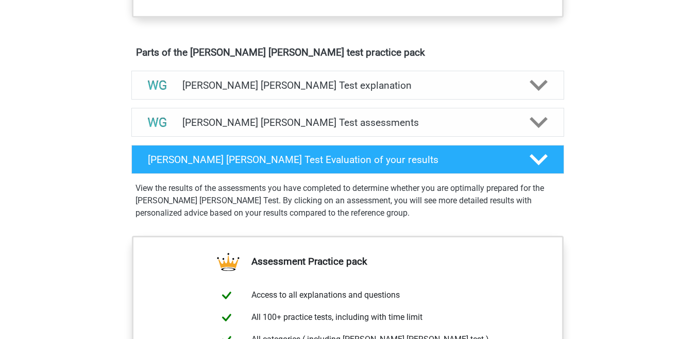
scroll to position [537, 0]
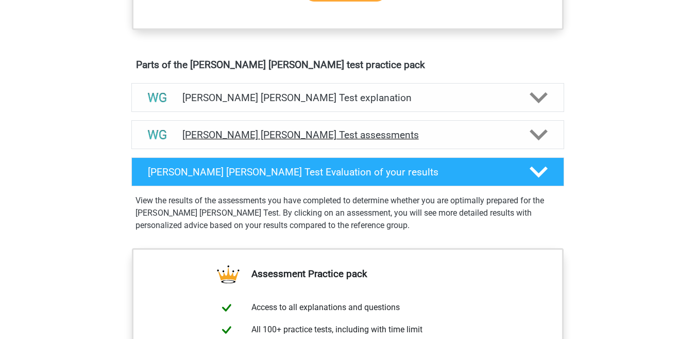
click at [542, 142] on icon at bounding box center [539, 135] width 18 height 18
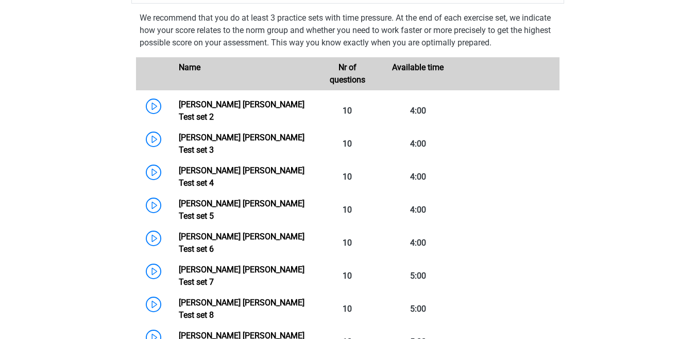
scroll to position [685, 0]
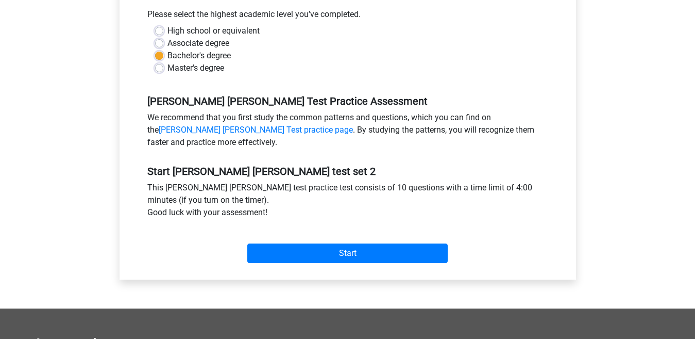
scroll to position [258, 0]
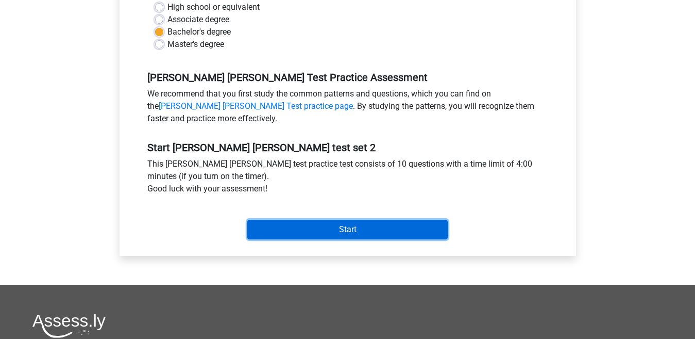
click at [388, 230] on input "Start" at bounding box center [347, 230] width 201 height 20
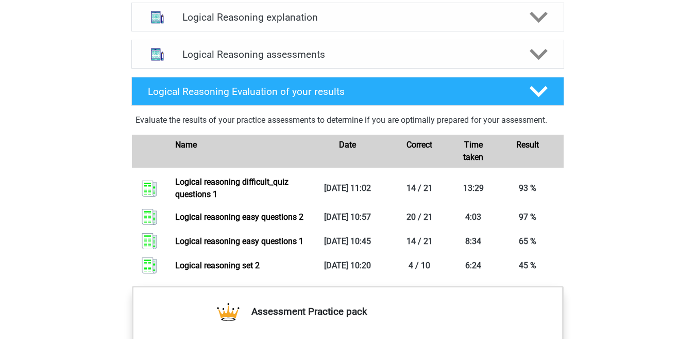
scroll to position [566, 0]
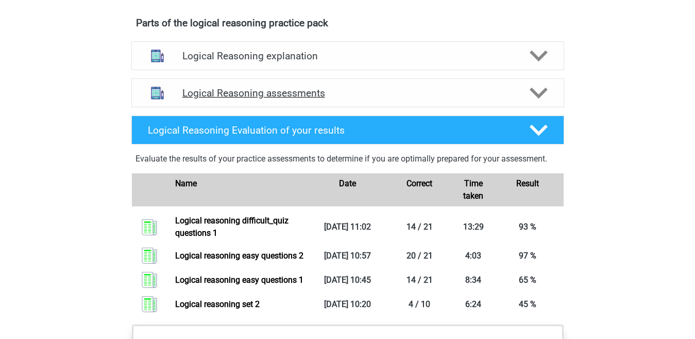
click at [536, 102] on icon at bounding box center [539, 93] width 18 height 18
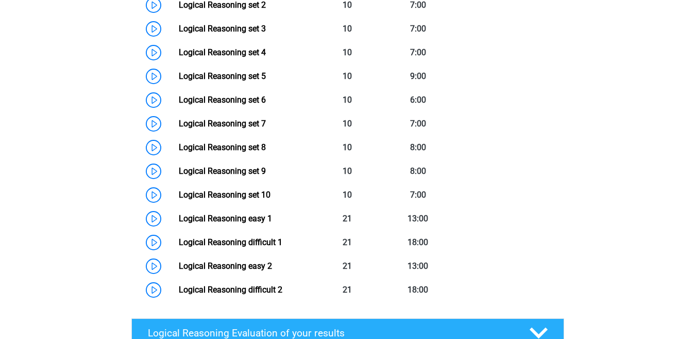
scroll to position [765, 0]
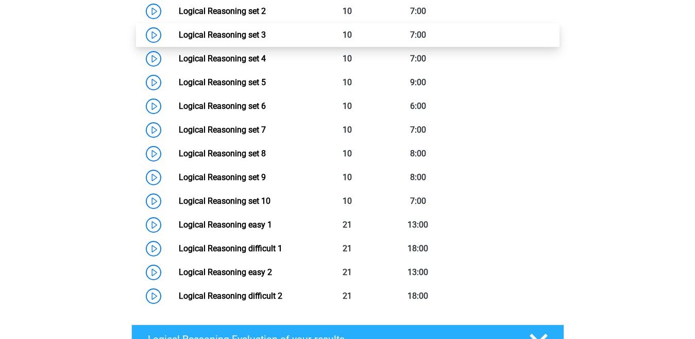
click at [266, 40] on link "Logical Reasoning set 3" at bounding box center [222, 35] width 87 height 10
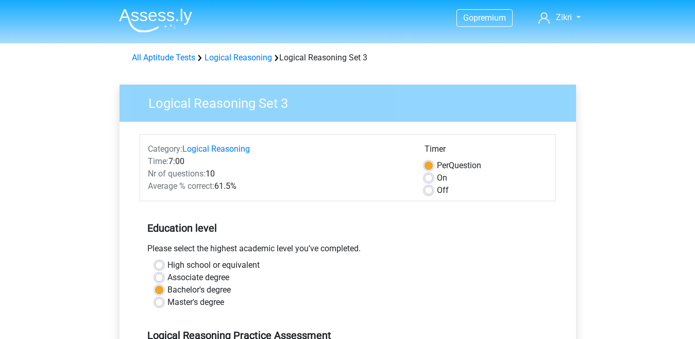
scroll to position [229, 0]
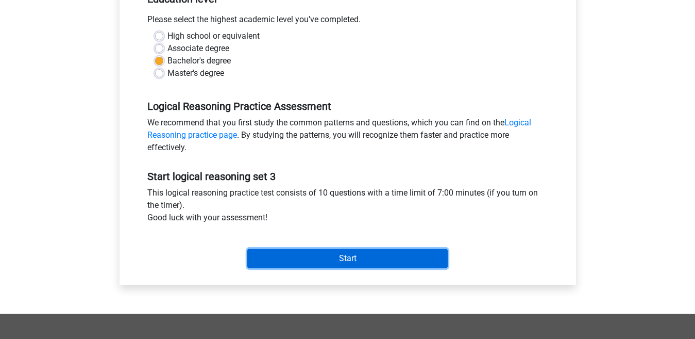
click at [389, 264] on input "Start" at bounding box center [347, 258] width 201 height 20
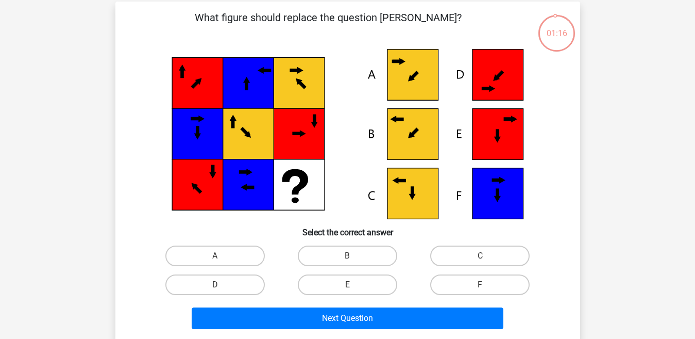
scroll to position [47, 0]
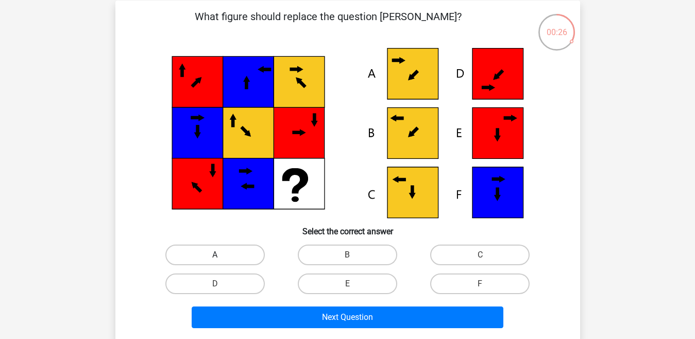
click at [236, 246] on label "A" at bounding box center [214, 254] width 99 height 21
click at [222, 255] on input "A" at bounding box center [218, 258] width 7 height 7
radio input "true"
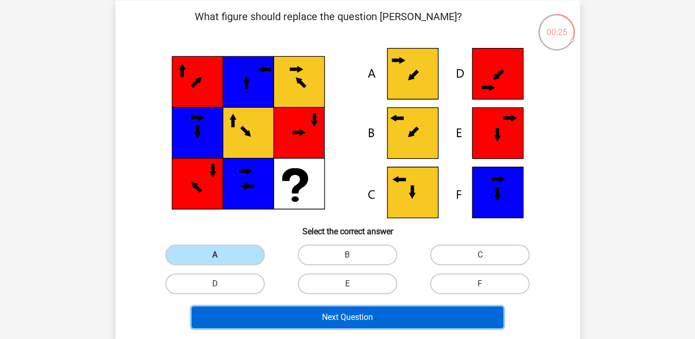
click at [290, 319] on button "Next Question" at bounding box center [348, 317] width 312 height 22
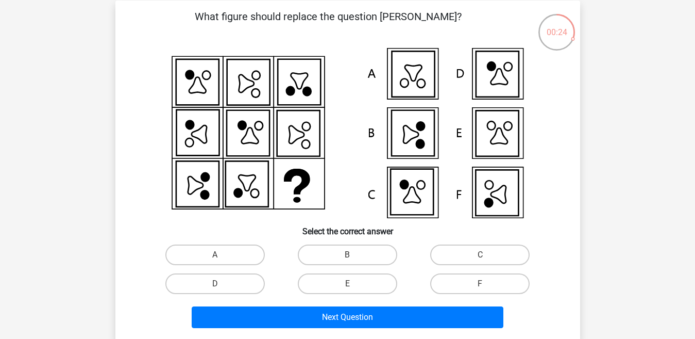
scroll to position [47, 0]
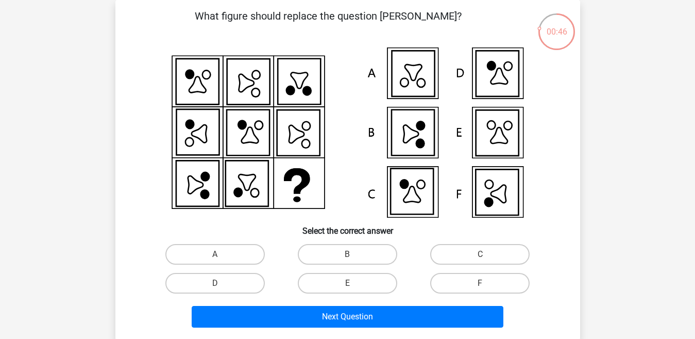
click at [481, 285] on input "F" at bounding box center [483, 286] width 7 height 7
radio input "true"
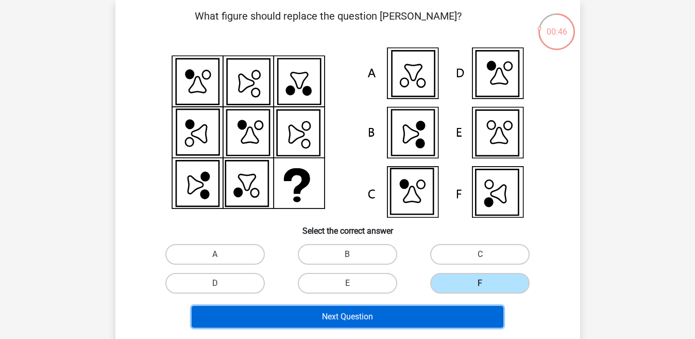
click at [439, 316] on button "Next Question" at bounding box center [348, 317] width 312 height 22
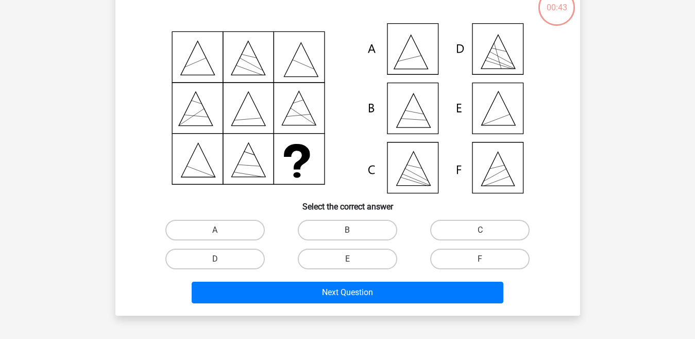
scroll to position [73, 0]
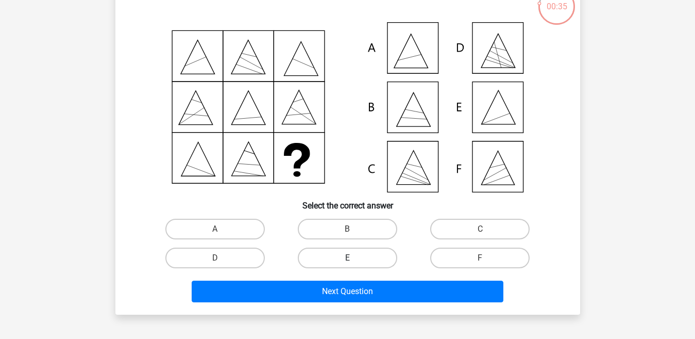
click at [374, 263] on label "E" at bounding box center [347, 257] width 99 height 21
click at [354, 263] on input "E" at bounding box center [350, 261] width 7 height 7
radio input "true"
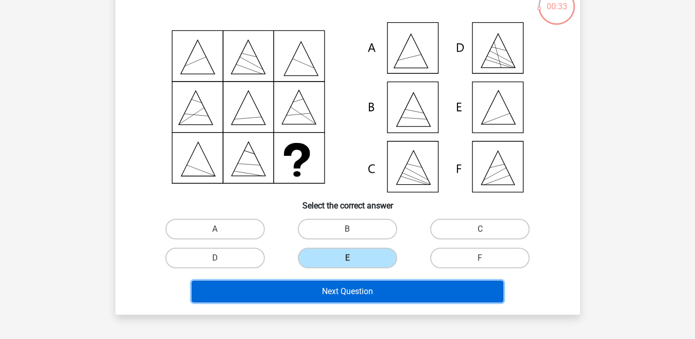
click at [366, 290] on button "Next Question" at bounding box center [348, 291] width 312 height 22
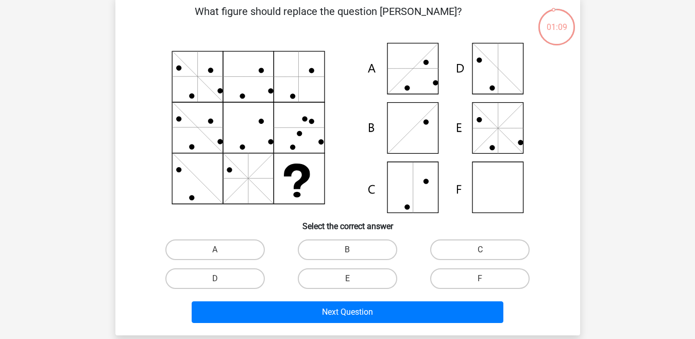
scroll to position [54, 0]
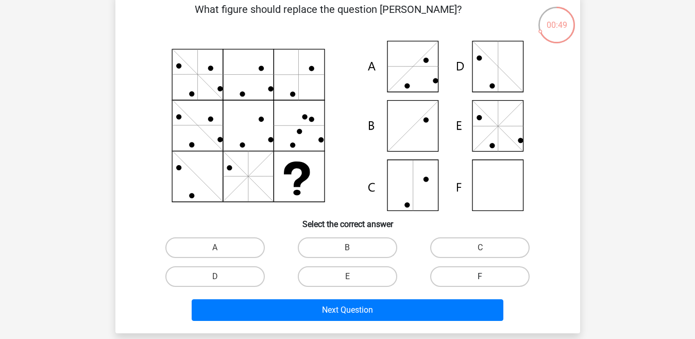
click at [507, 275] on label "F" at bounding box center [479, 276] width 99 height 21
click at [487, 276] on input "F" at bounding box center [483, 279] width 7 height 7
radio input "true"
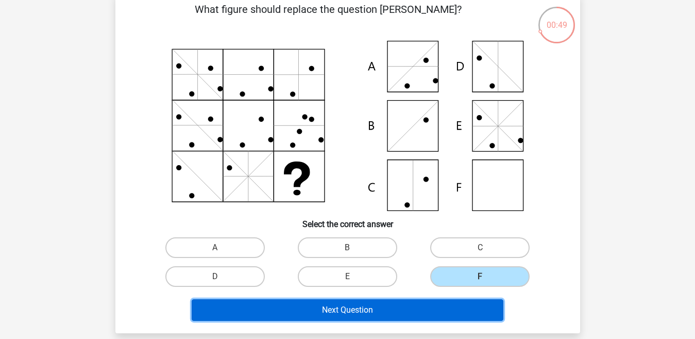
click at [458, 309] on button "Next Question" at bounding box center [348, 310] width 312 height 22
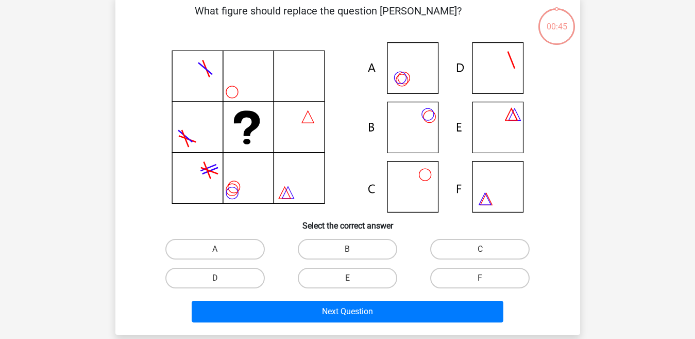
scroll to position [47, 0]
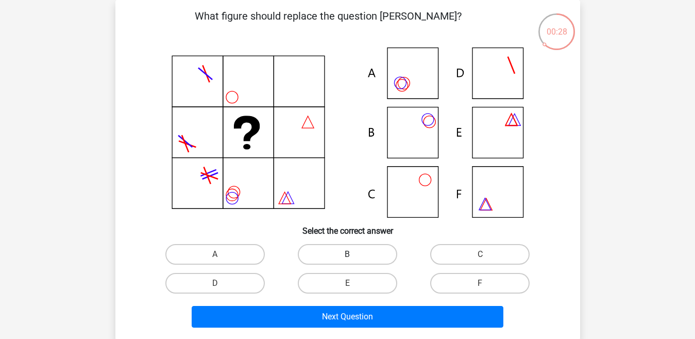
click at [341, 252] on label "B" at bounding box center [347, 254] width 99 height 21
click at [347, 254] on input "B" at bounding box center [350, 257] width 7 height 7
radio input "true"
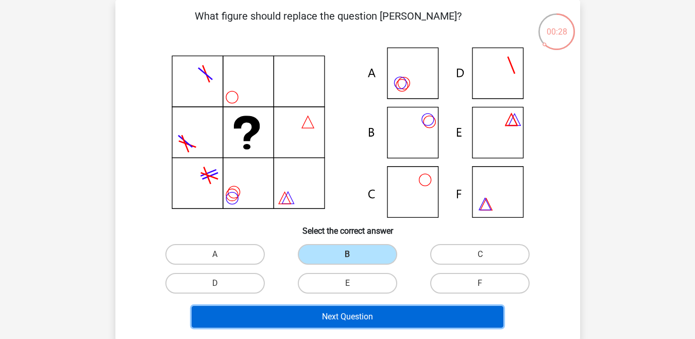
click at [340, 314] on button "Next Question" at bounding box center [348, 317] width 312 height 22
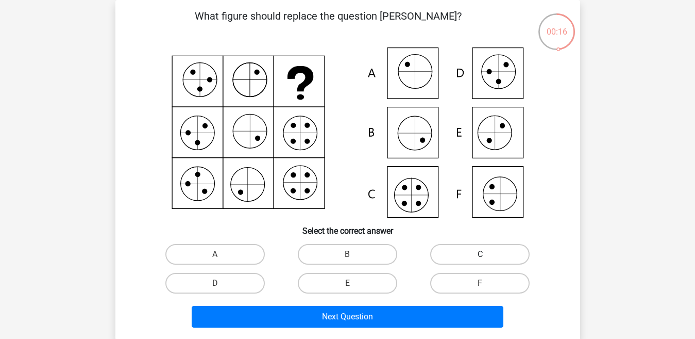
click at [470, 258] on label "C" at bounding box center [479, 254] width 99 height 21
click at [480, 258] on input "C" at bounding box center [483, 257] width 7 height 7
radio input "true"
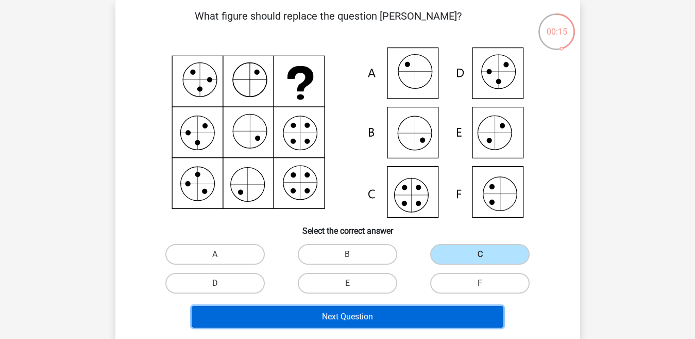
click at [425, 319] on button "Next Question" at bounding box center [348, 317] width 312 height 22
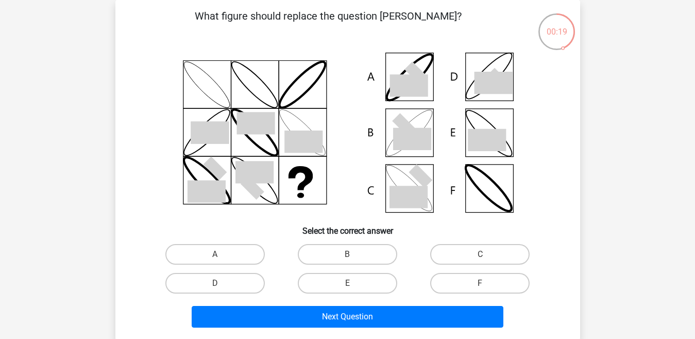
click at [408, 135] on icon at bounding box center [404, 125] width 24 height 24
click at [358, 251] on label "B" at bounding box center [347, 254] width 99 height 21
click at [354, 254] on input "B" at bounding box center [350, 257] width 7 height 7
radio input "true"
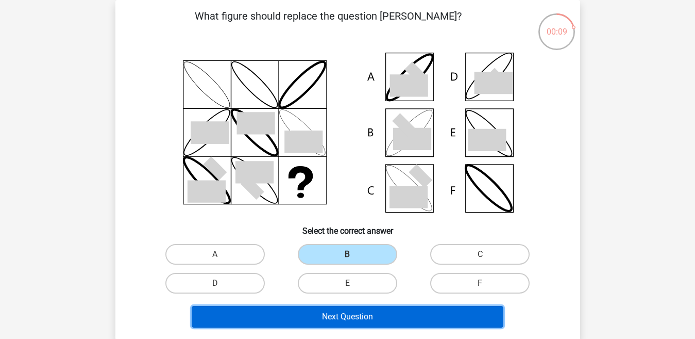
click at [363, 314] on button "Next Question" at bounding box center [348, 317] width 312 height 22
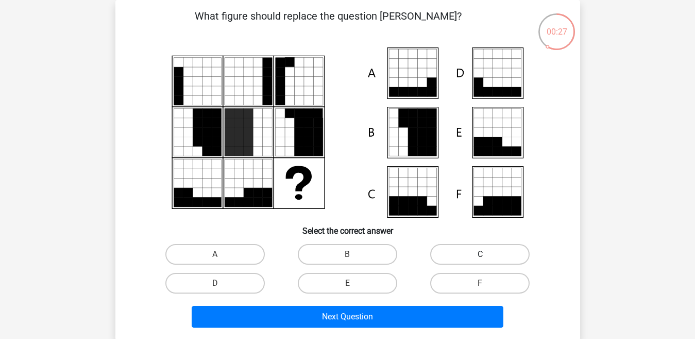
click at [463, 256] on label "C" at bounding box center [479, 254] width 99 height 21
click at [480, 256] on input "C" at bounding box center [483, 257] width 7 height 7
radio input "true"
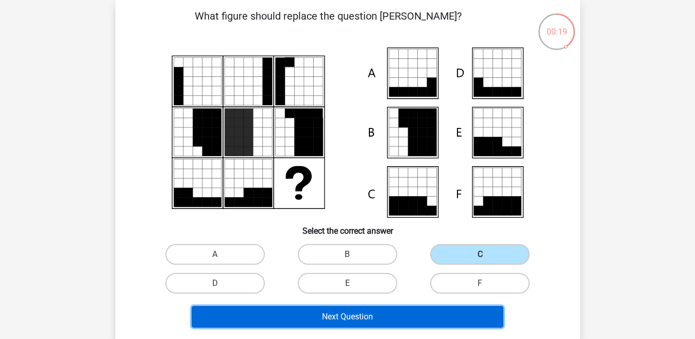
click at [405, 318] on button "Next Question" at bounding box center [348, 317] width 312 height 22
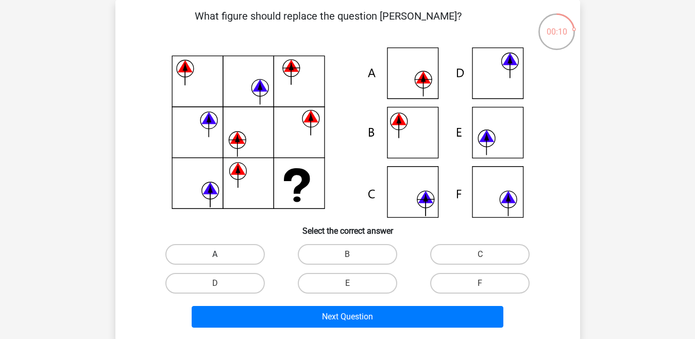
click at [238, 249] on label "A" at bounding box center [214, 254] width 99 height 21
click at [222, 254] on input "A" at bounding box center [218, 257] width 7 height 7
radio input "true"
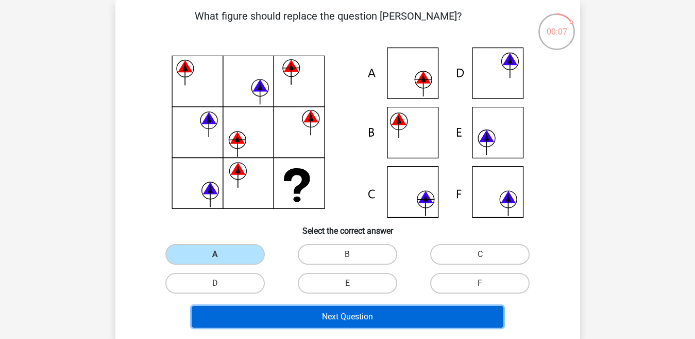
click at [277, 321] on button "Next Question" at bounding box center [348, 317] width 312 height 22
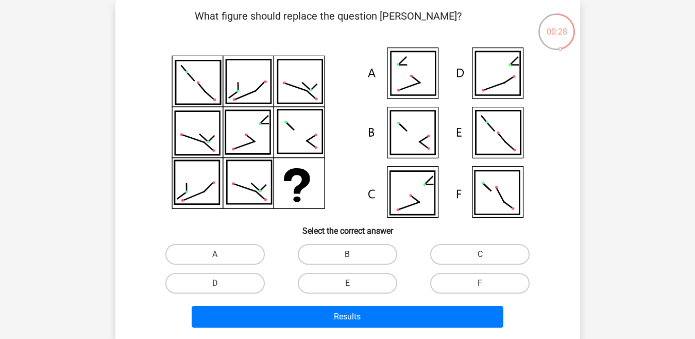
click at [356, 248] on label "B" at bounding box center [347, 254] width 99 height 21
click at [354, 254] on input "B" at bounding box center [350, 257] width 7 height 7
radio input "true"
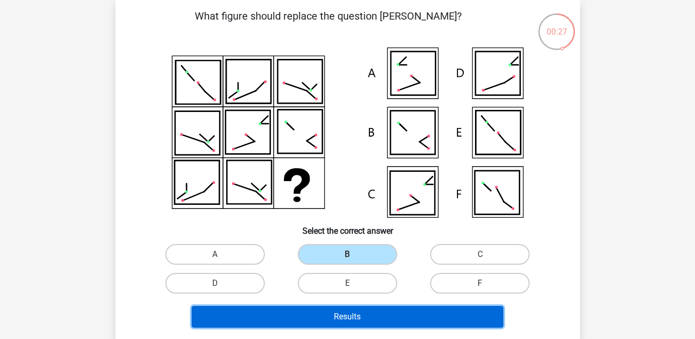
click at [358, 316] on button "Results" at bounding box center [348, 317] width 312 height 22
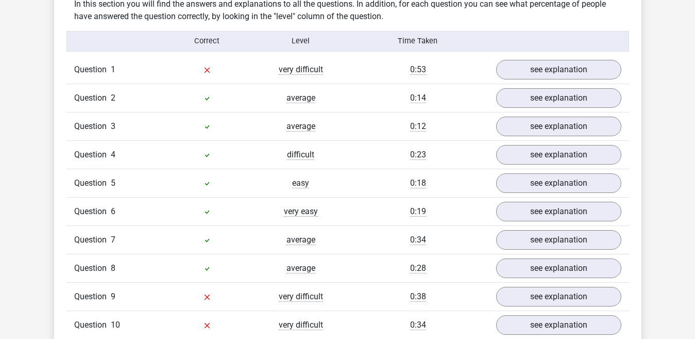
scroll to position [804, 0]
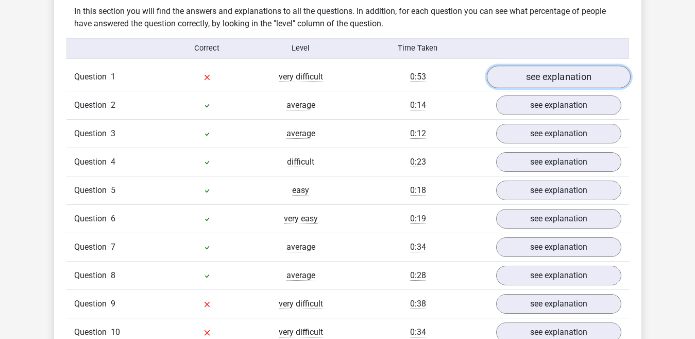
click at [586, 69] on link "see explanation" at bounding box center [559, 76] width 144 height 23
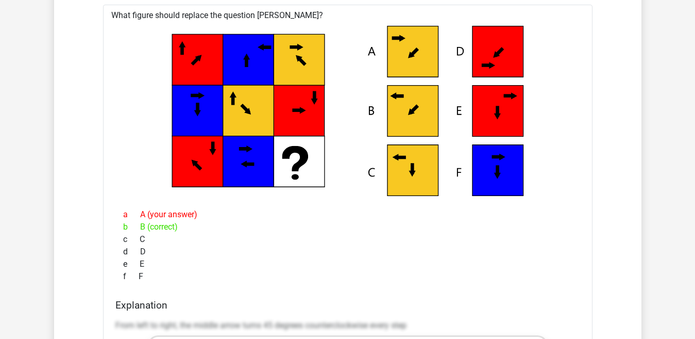
scroll to position [786, 0]
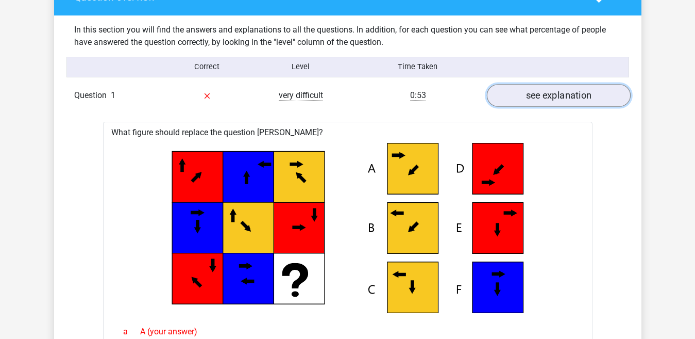
click at [584, 93] on link "see explanation" at bounding box center [559, 95] width 144 height 23
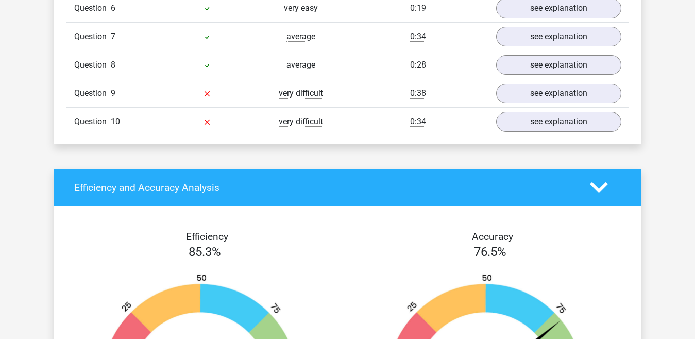
scroll to position [1043, 0]
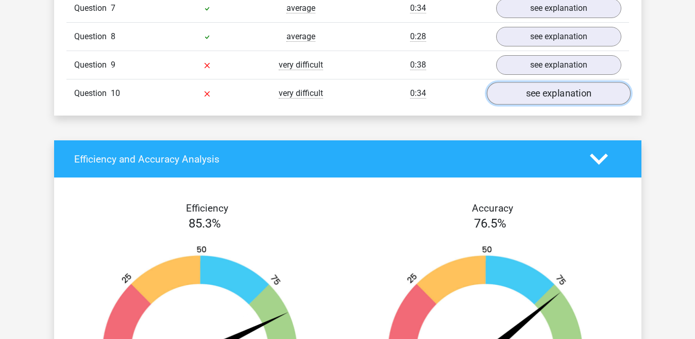
click at [567, 98] on link "see explanation" at bounding box center [559, 93] width 144 height 23
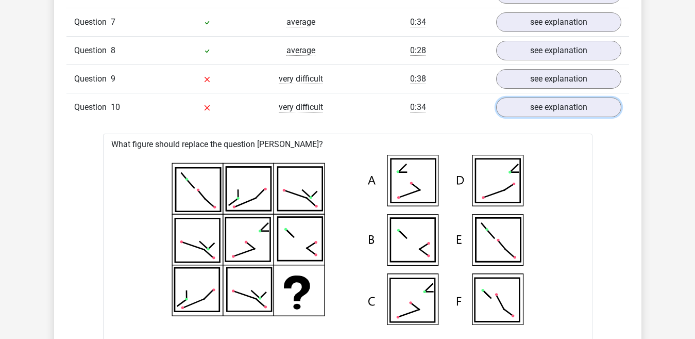
scroll to position [977, 0]
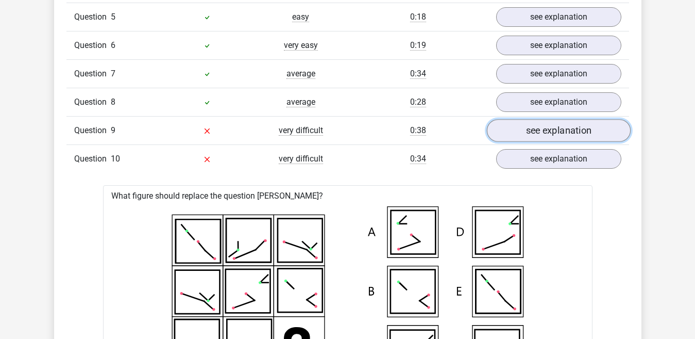
click at [550, 134] on link "see explanation" at bounding box center [559, 130] width 144 height 23
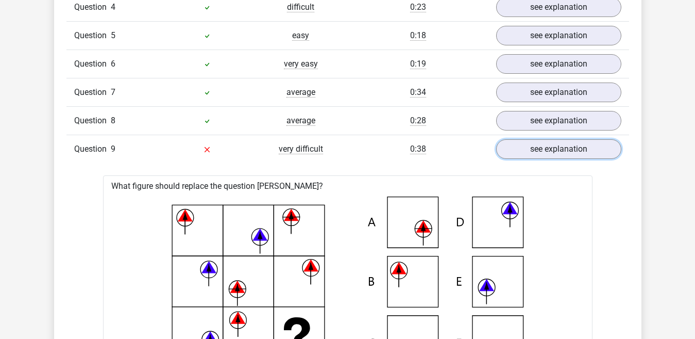
scroll to position [971, 0]
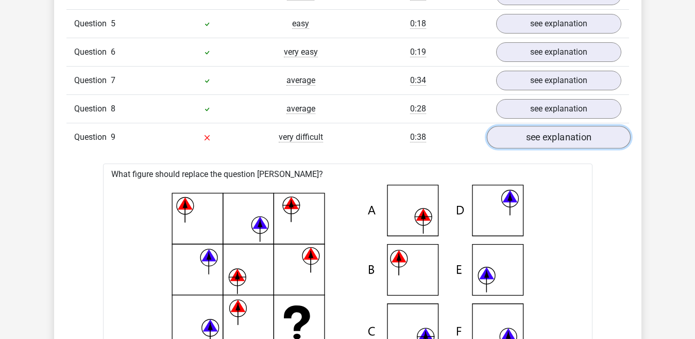
click at [595, 145] on link "see explanation" at bounding box center [559, 137] width 144 height 23
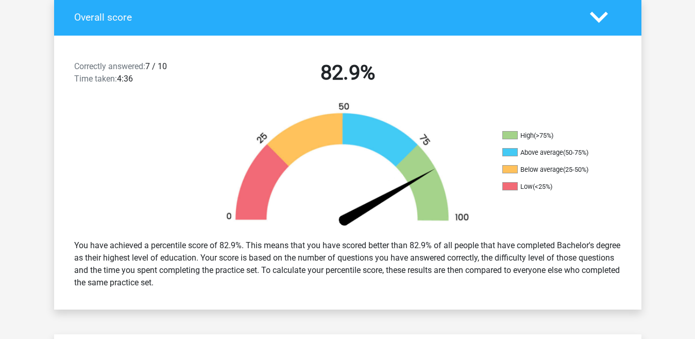
scroll to position [105, 0]
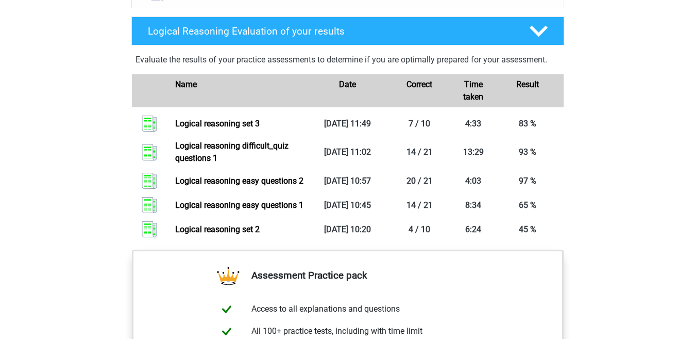
scroll to position [620, 0]
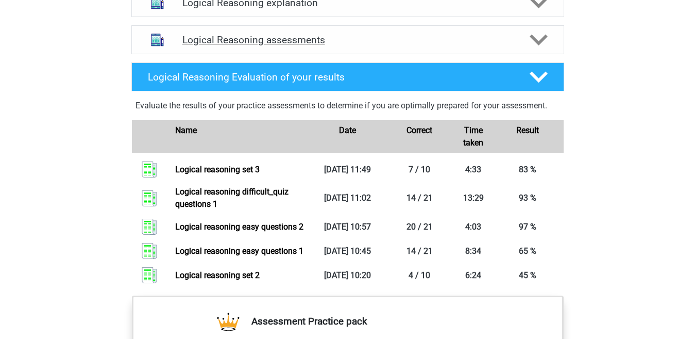
click at [539, 49] on icon at bounding box center [539, 40] width 18 height 18
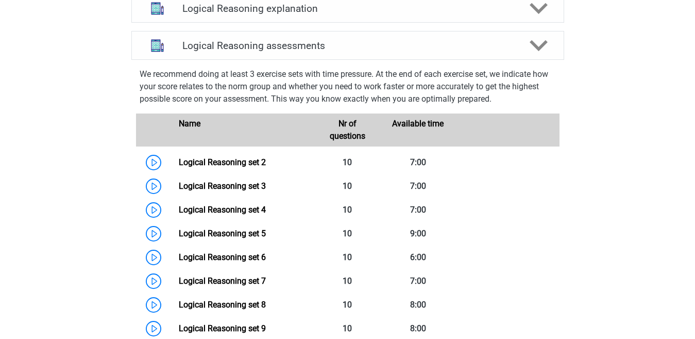
scroll to position [611, 0]
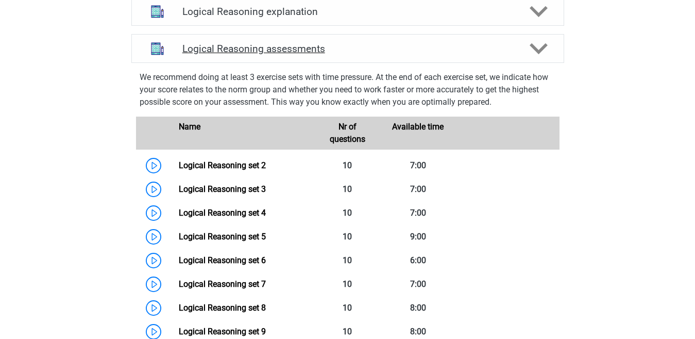
click at [541, 58] on icon at bounding box center [539, 49] width 18 height 18
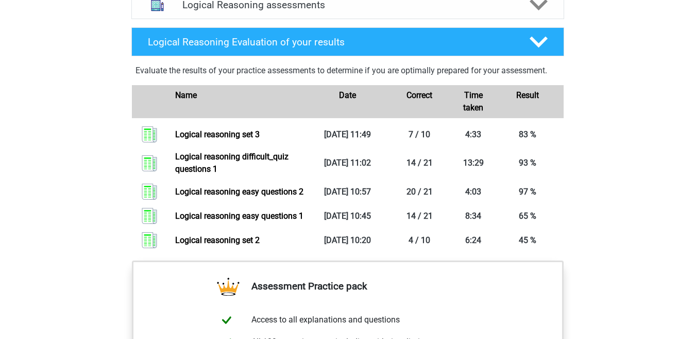
scroll to position [650, 0]
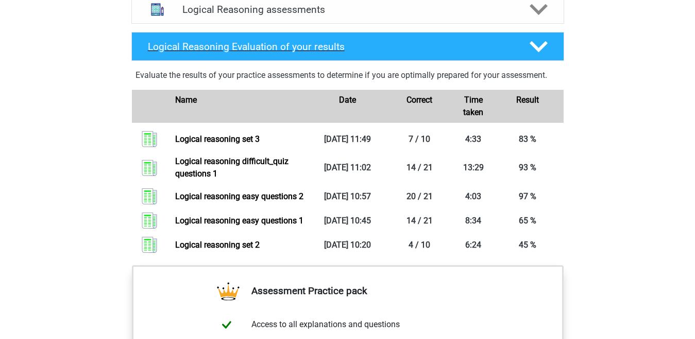
click at [547, 56] on icon at bounding box center [539, 47] width 18 height 18
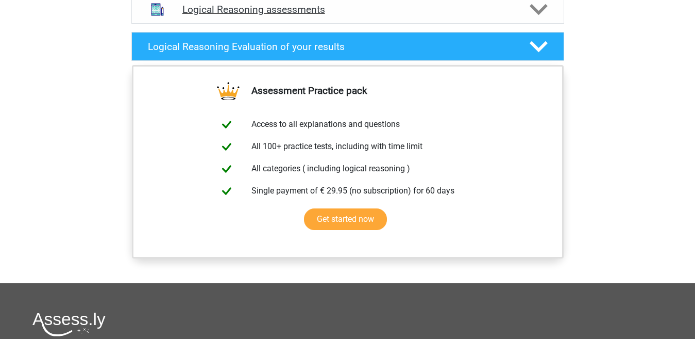
click at [540, 19] on icon at bounding box center [539, 10] width 18 height 18
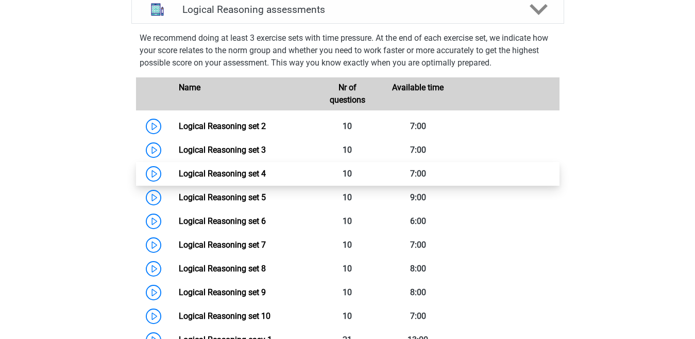
click at [266, 178] on link "Logical Reasoning set 4" at bounding box center [222, 174] width 87 height 10
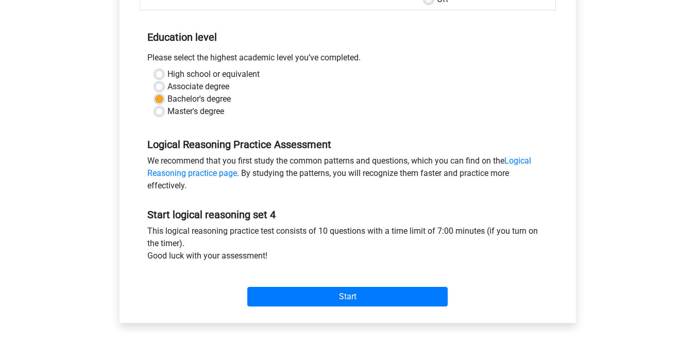
scroll to position [271, 0]
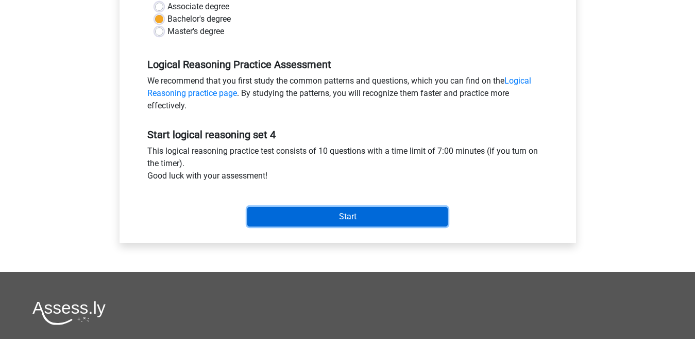
click at [412, 216] on input "Start" at bounding box center [347, 217] width 201 height 20
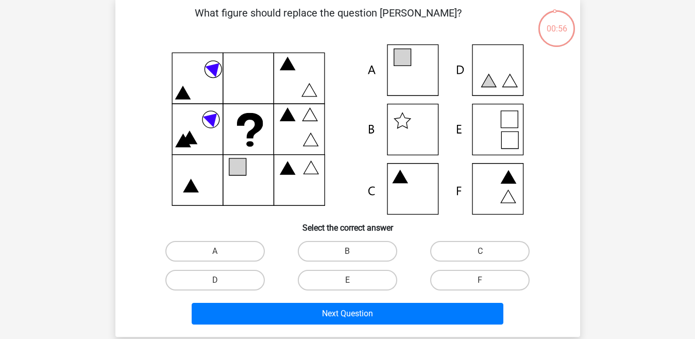
scroll to position [60, 0]
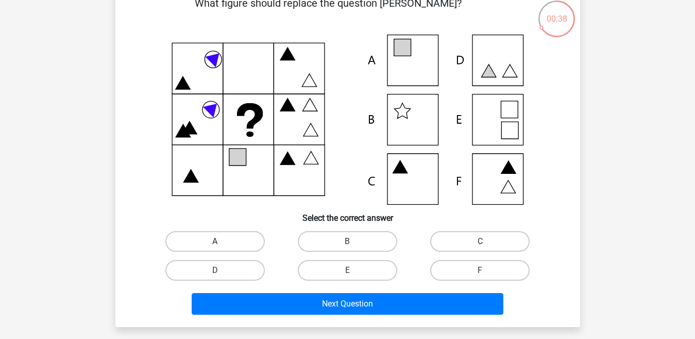
click at [216, 234] on label "A" at bounding box center [214, 241] width 99 height 21
click at [216, 241] on input "A" at bounding box center [218, 244] width 7 height 7
radio input "true"
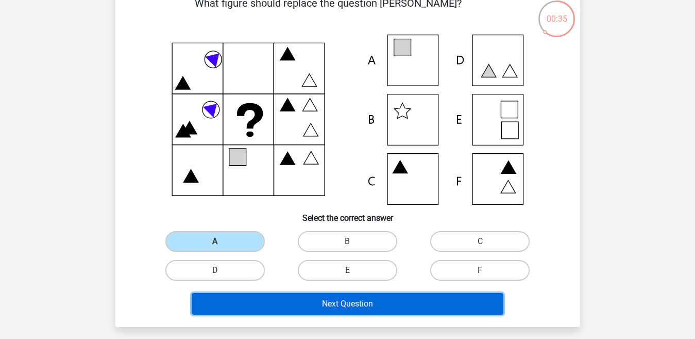
click at [275, 303] on button "Next Question" at bounding box center [348, 304] width 312 height 22
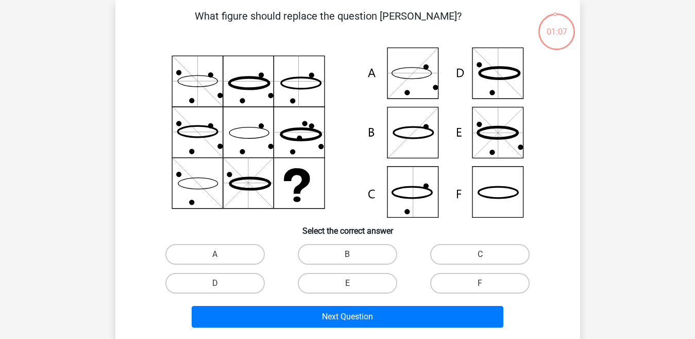
scroll to position [48, 0]
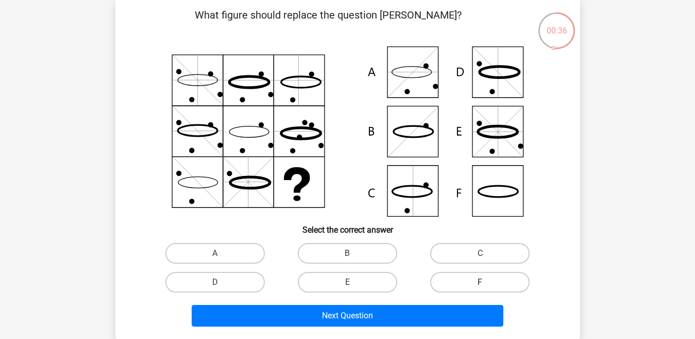
click at [462, 286] on label "F" at bounding box center [479, 282] width 99 height 21
click at [480, 286] on input "F" at bounding box center [483, 285] width 7 height 7
radio input "true"
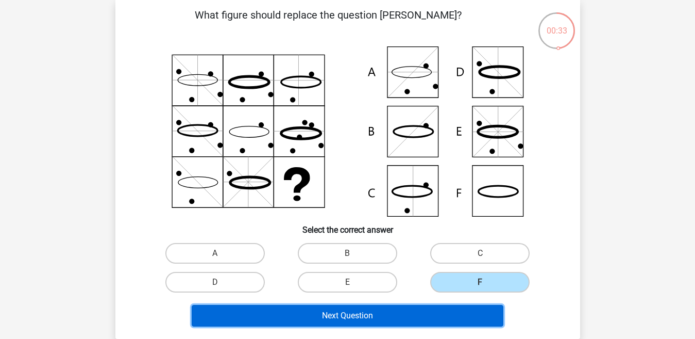
click at [420, 314] on button "Next Question" at bounding box center [348, 316] width 312 height 22
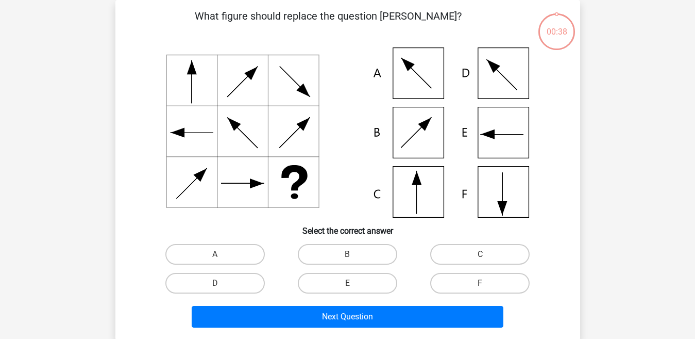
scroll to position [55, 0]
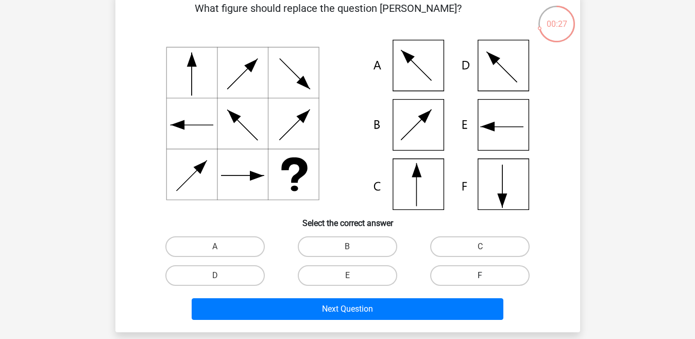
click at [462, 278] on label "F" at bounding box center [479, 275] width 99 height 21
click at [480, 278] on input "F" at bounding box center [483, 278] width 7 height 7
radio input "true"
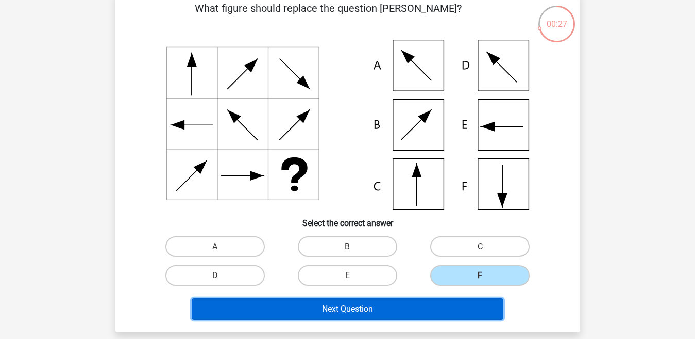
click at [440, 309] on button "Next Question" at bounding box center [348, 309] width 312 height 22
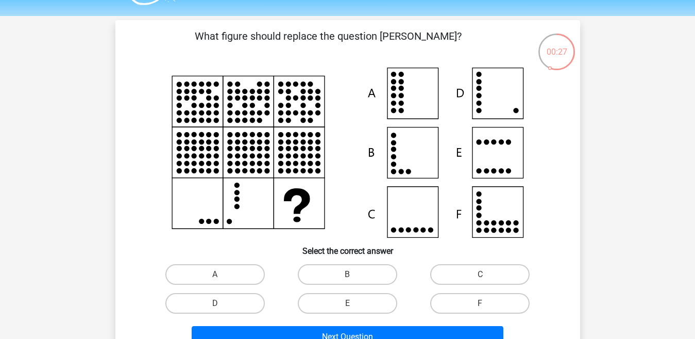
scroll to position [51, 0]
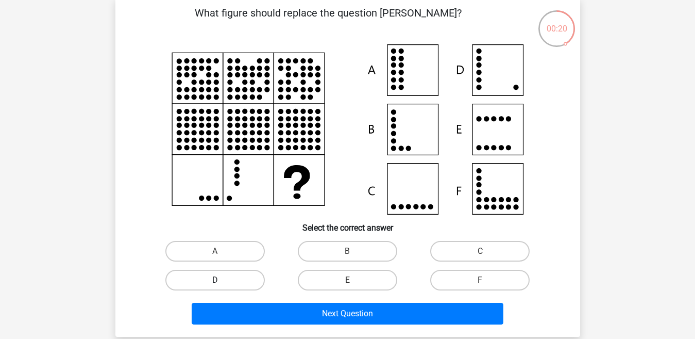
click at [242, 280] on label "D" at bounding box center [214, 280] width 99 height 21
click at [222, 280] on input "D" at bounding box center [218, 283] width 7 height 7
radio input "true"
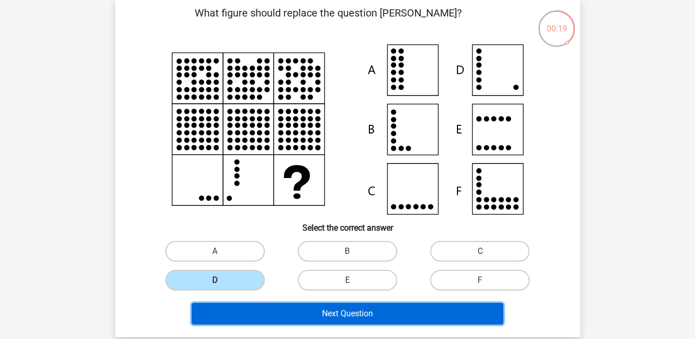
click at [252, 310] on button "Next Question" at bounding box center [348, 314] width 312 height 22
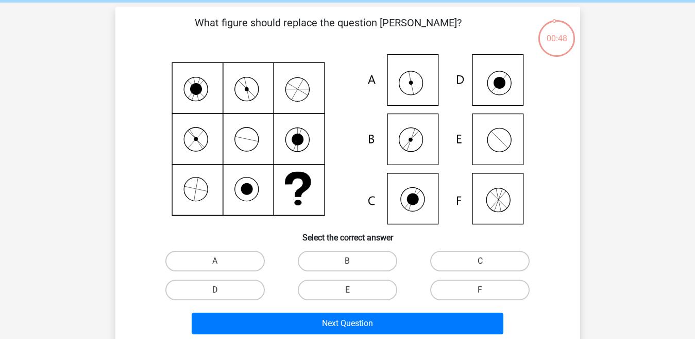
scroll to position [38, 0]
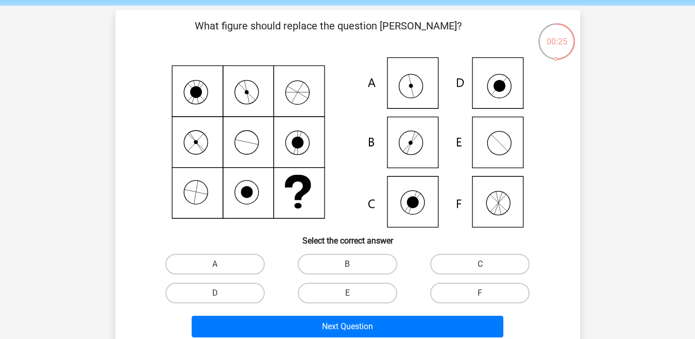
click at [418, 96] on icon at bounding box center [411, 86] width 24 height 24
click at [237, 258] on label "A" at bounding box center [214, 264] width 99 height 21
click at [222, 264] on input "A" at bounding box center [218, 267] width 7 height 7
radio input "true"
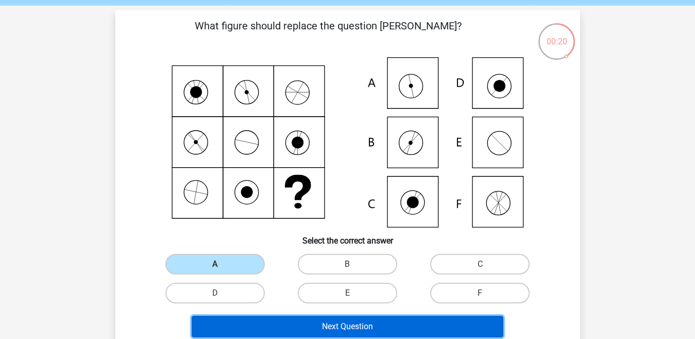
click at [296, 324] on button "Next Question" at bounding box center [348, 326] width 312 height 22
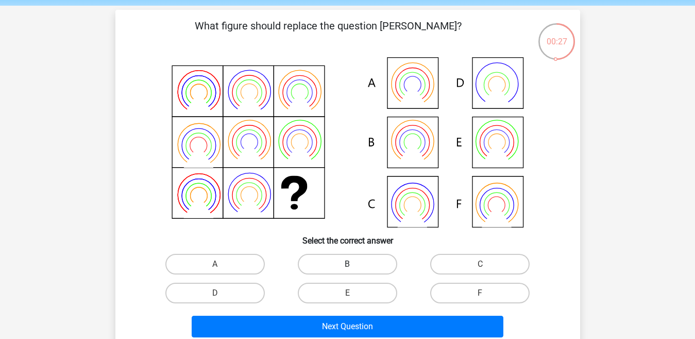
click at [327, 266] on label "B" at bounding box center [347, 264] width 99 height 21
click at [347, 266] on input "B" at bounding box center [350, 267] width 7 height 7
radio input "true"
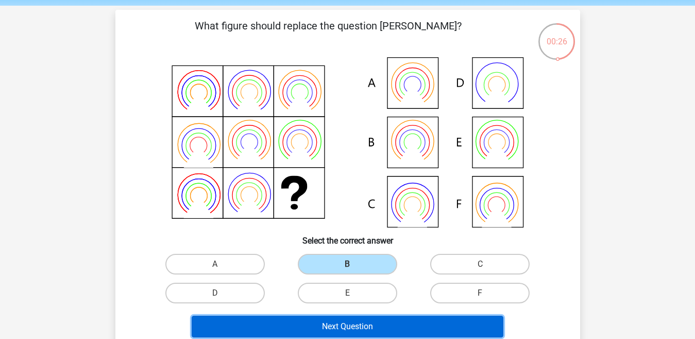
click at [325, 322] on button "Next Question" at bounding box center [348, 326] width 312 height 22
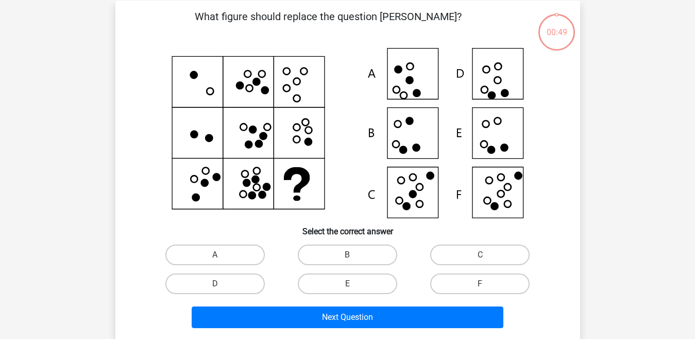
scroll to position [47, 0]
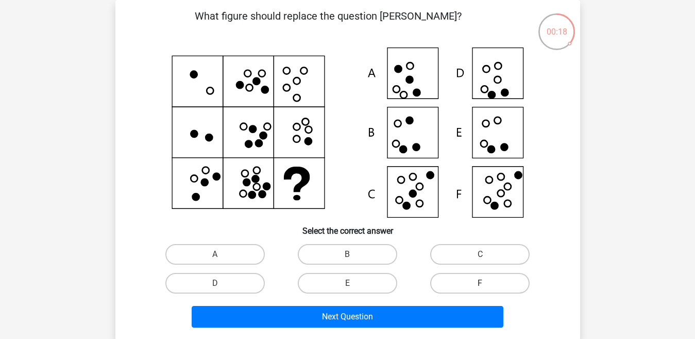
click at [478, 286] on label "F" at bounding box center [479, 283] width 99 height 21
click at [480, 286] on input "F" at bounding box center [483, 286] width 7 height 7
radio input "true"
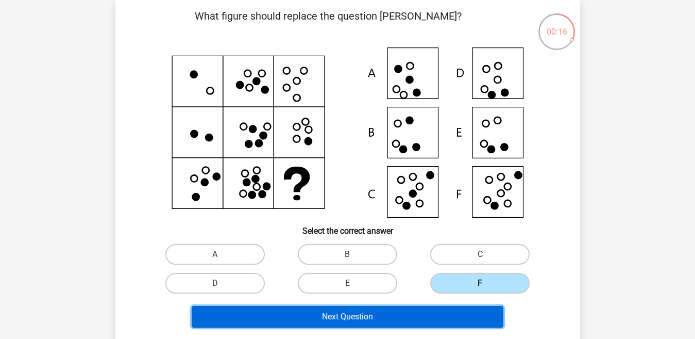
click at [442, 314] on button "Next Question" at bounding box center [348, 317] width 312 height 22
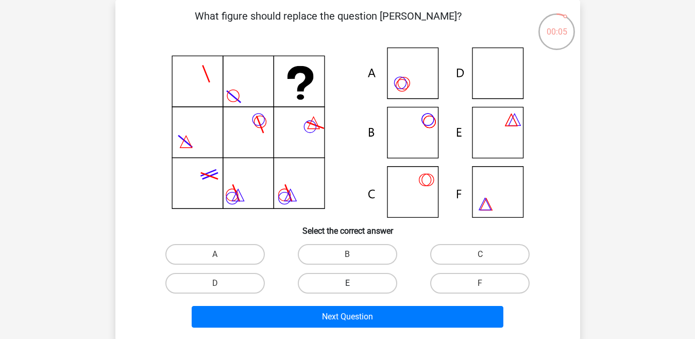
click at [373, 278] on label "E" at bounding box center [347, 283] width 99 height 21
click at [354, 283] on input "E" at bounding box center [350, 286] width 7 height 7
radio input "true"
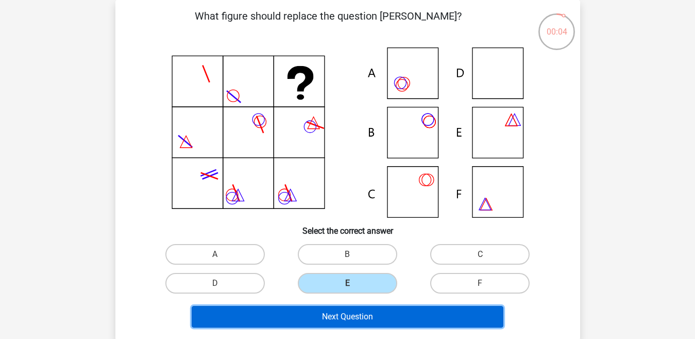
click at [362, 322] on button "Next Question" at bounding box center [348, 317] width 312 height 22
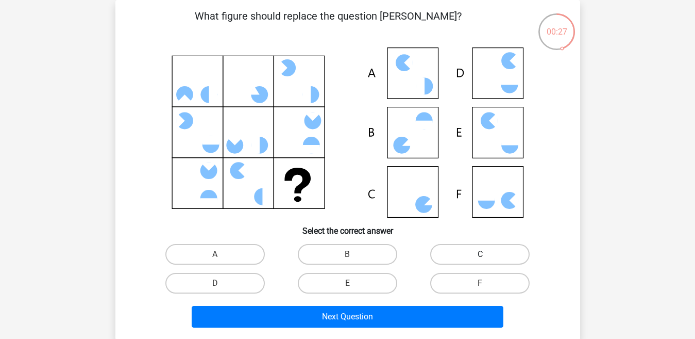
click at [448, 250] on label "C" at bounding box center [479, 254] width 99 height 21
click at [480, 254] on input "C" at bounding box center [483, 257] width 7 height 7
radio input "true"
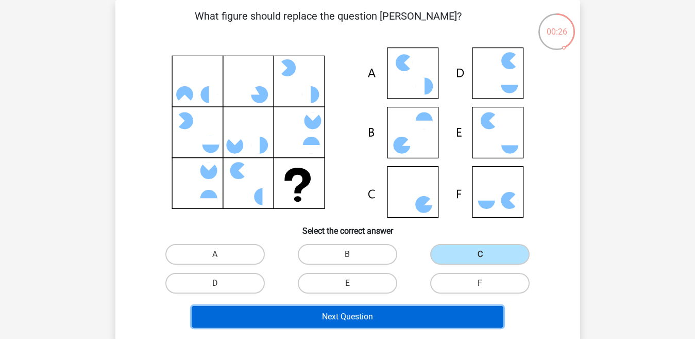
click at [409, 309] on button "Next Question" at bounding box center [348, 317] width 312 height 22
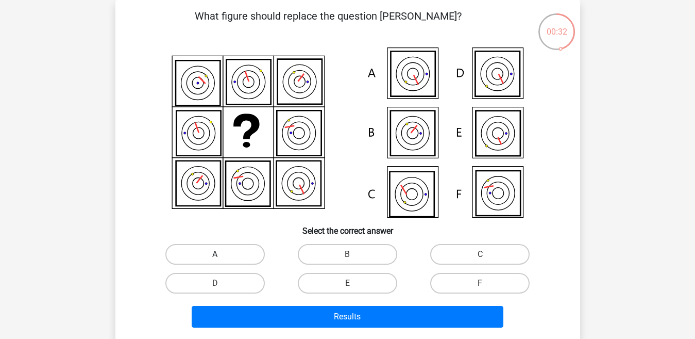
click at [244, 256] on label "A" at bounding box center [214, 254] width 99 height 21
click at [222, 256] on input "A" at bounding box center [218, 257] width 7 height 7
radio input "true"
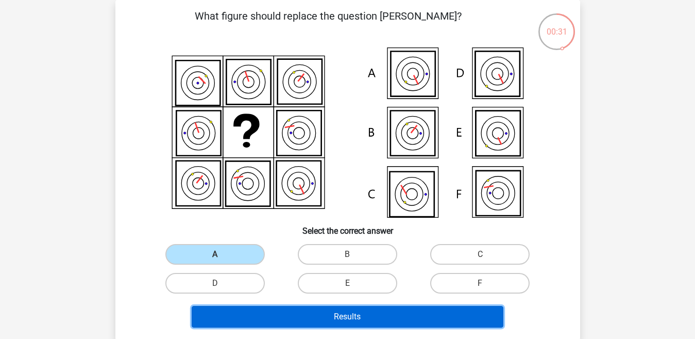
click at [265, 308] on button "Results" at bounding box center [348, 317] width 312 height 22
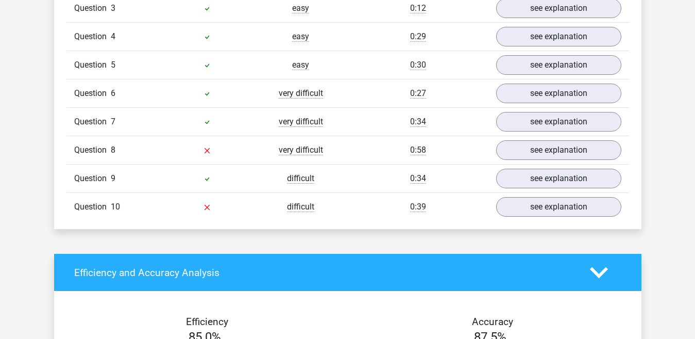
scroll to position [940, 0]
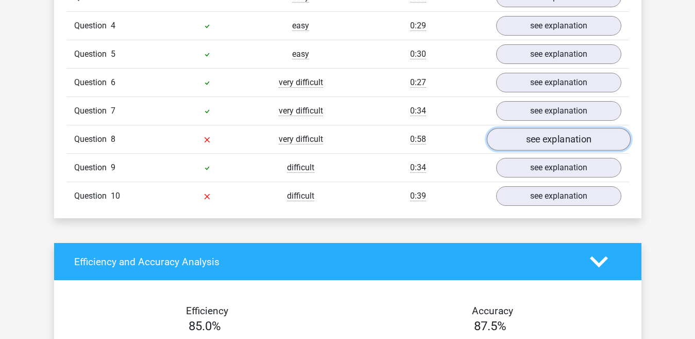
click at [563, 144] on link "see explanation" at bounding box center [559, 139] width 144 height 23
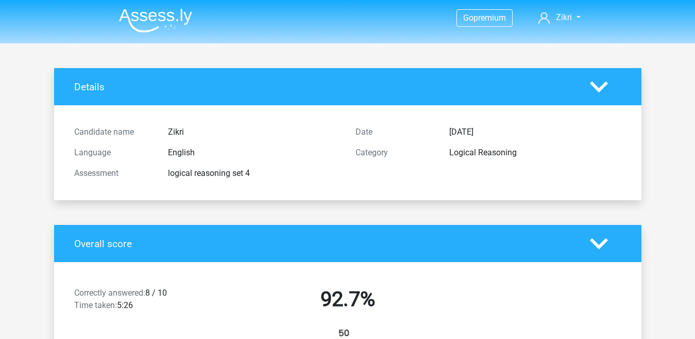
scroll to position [13, 0]
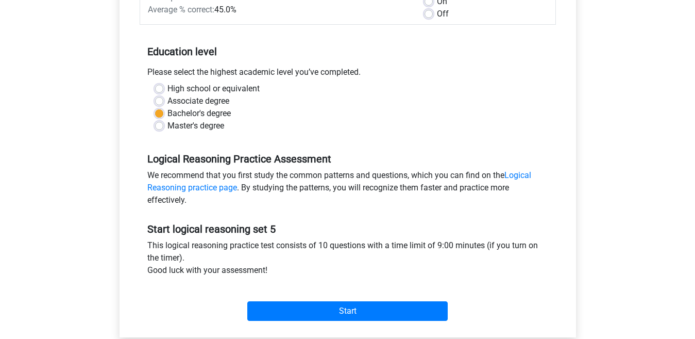
scroll to position [269, 0]
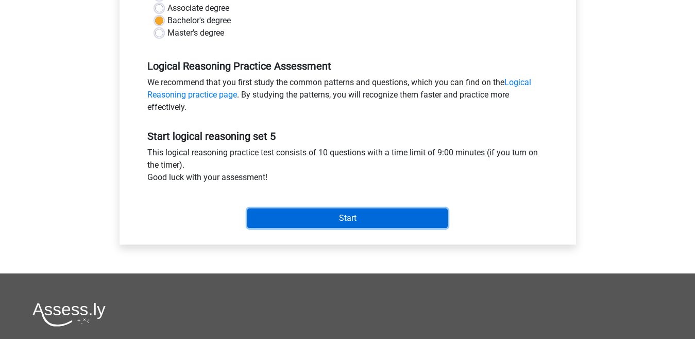
click at [371, 212] on input "Start" at bounding box center [347, 218] width 201 height 20
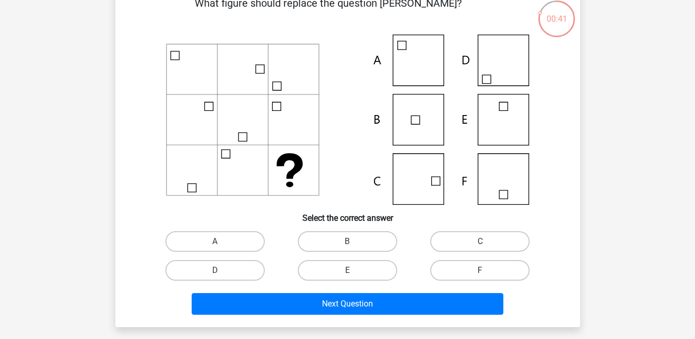
scroll to position [89, 0]
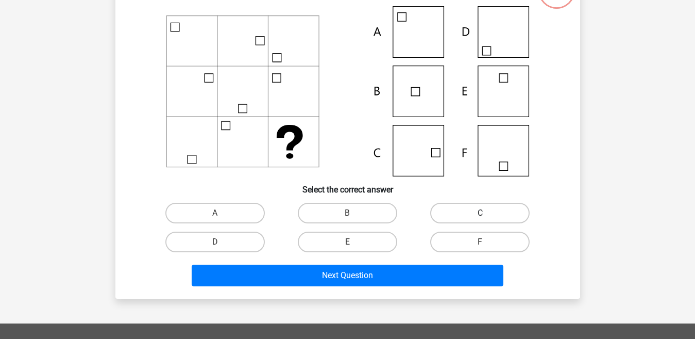
click at [478, 216] on label "C" at bounding box center [479, 213] width 99 height 21
click at [480, 216] on input "C" at bounding box center [483, 216] width 7 height 7
radio input "true"
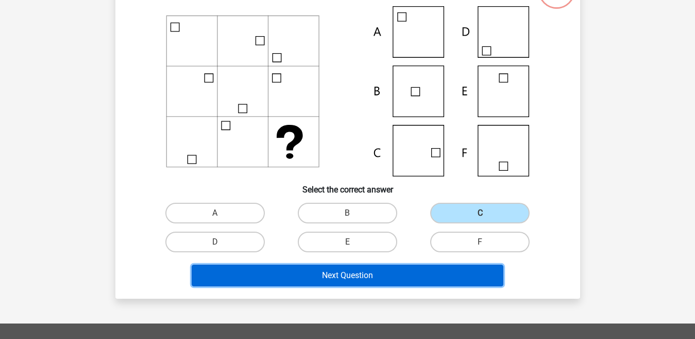
click at [434, 279] on button "Next Question" at bounding box center [348, 275] width 312 height 22
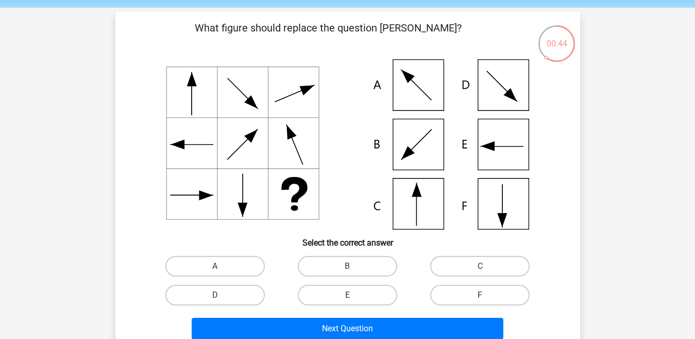
scroll to position [53, 0]
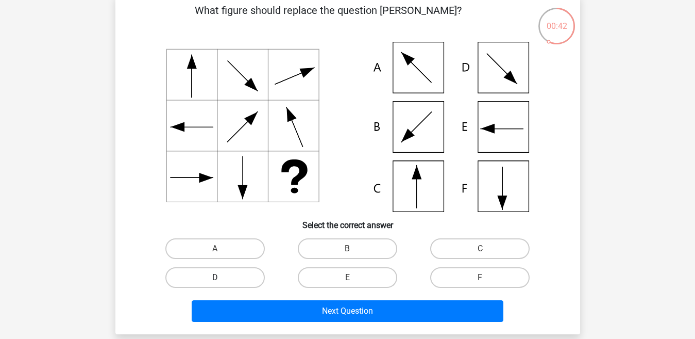
click at [234, 278] on label "D" at bounding box center [214, 277] width 99 height 21
click at [222, 278] on input "D" at bounding box center [218, 280] width 7 height 7
radio input "true"
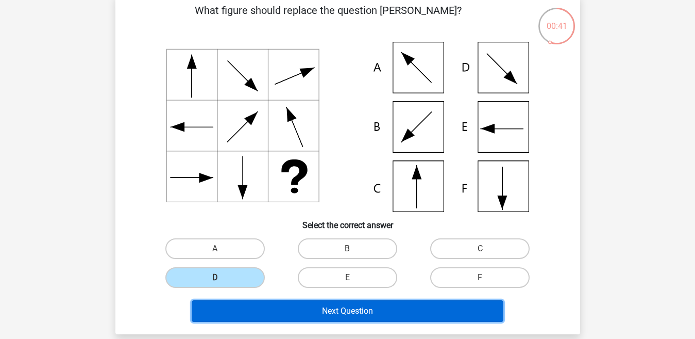
click at [301, 309] on button "Next Question" at bounding box center [348, 311] width 312 height 22
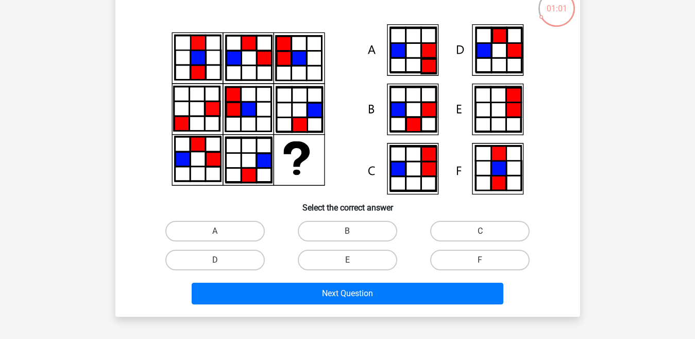
scroll to position [58, 0]
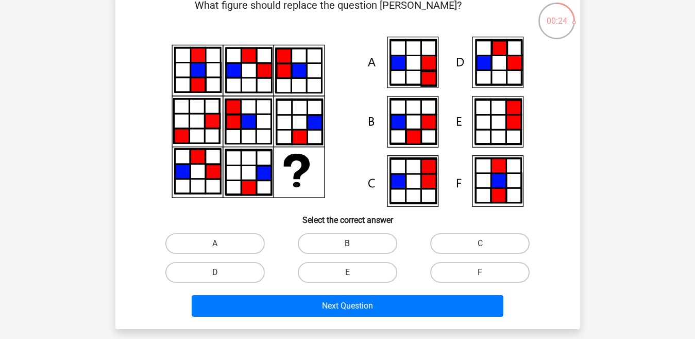
click at [322, 245] on label "B" at bounding box center [347, 243] width 99 height 21
click at [347, 245] on input "B" at bounding box center [350, 246] width 7 height 7
radio input "true"
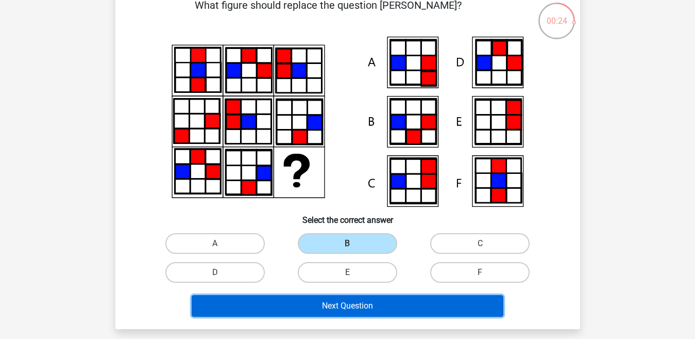
click at [316, 298] on button "Next Question" at bounding box center [348, 306] width 312 height 22
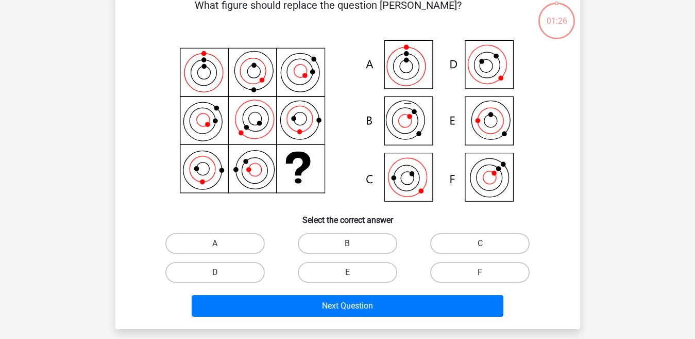
scroll to position [47, 0]
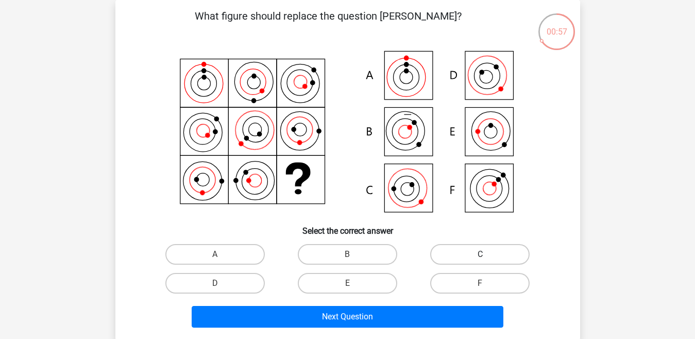
click at [497, 251] on label "C" at bounding box center [479, 254] width 99 height 21
click at [487, 254] on input "C" at bounding box center [483, 257] width 7 height 7
radio input "true"
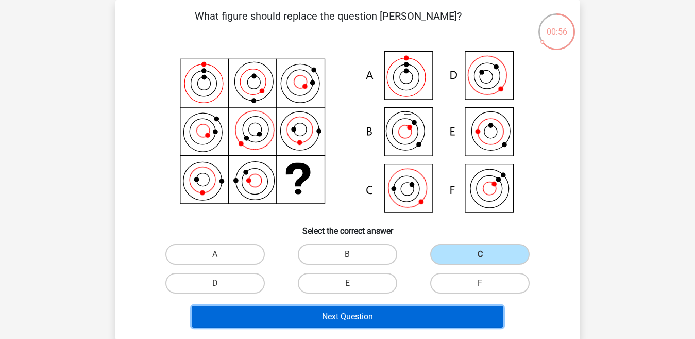
click at [444, 314] on button "Next Question" at bounding box center [348, 317] width 312 height 22
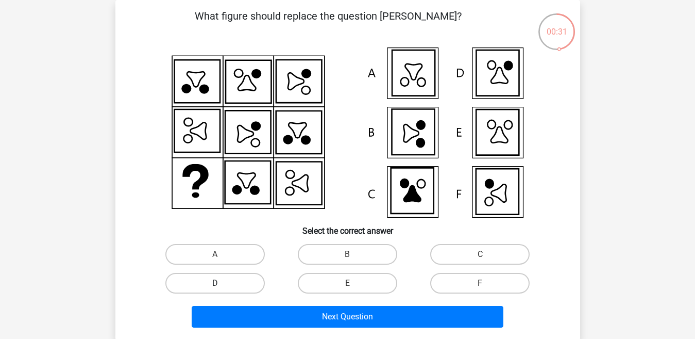
click at [260, 275] on label "D" at bounding box center [214, 283] width 99 height 21
click at [222, 283] on input "D" at bounding box center [218, 286] width 7 height 7
radio input "true"
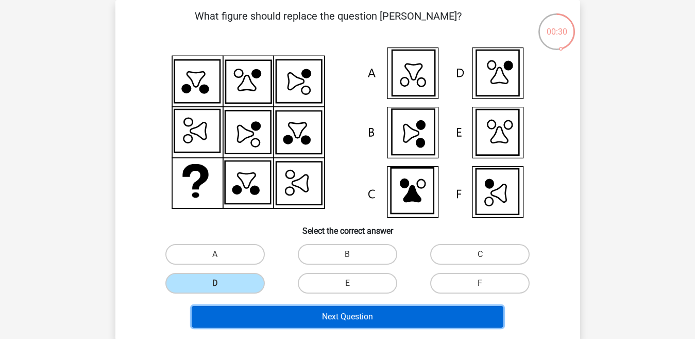
click at [255, 314] on button "Next Question" at bounding box center [348, 317] width 312 height 22
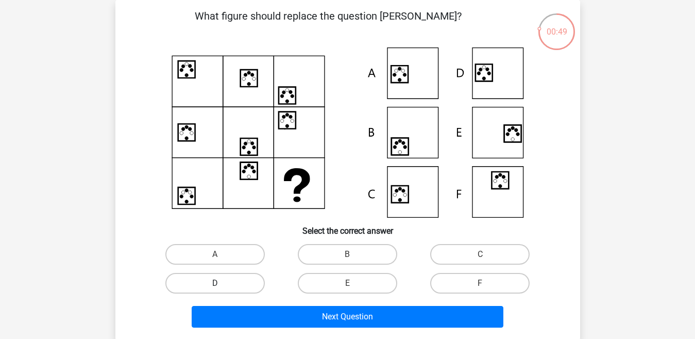
click at [234, 287] on label "D" at bounding box center [214, 283] width 99 height 21
click at [222, 287] on input "D" at bounding box center [218, 286] width 7 height 7
radio input "true"
click at [453, 247] on label "C" at bounding box center [479, 254] width 99 height 21
click at [480, 254] on input "C" at bounding box center [483, 257] width 7 height 7
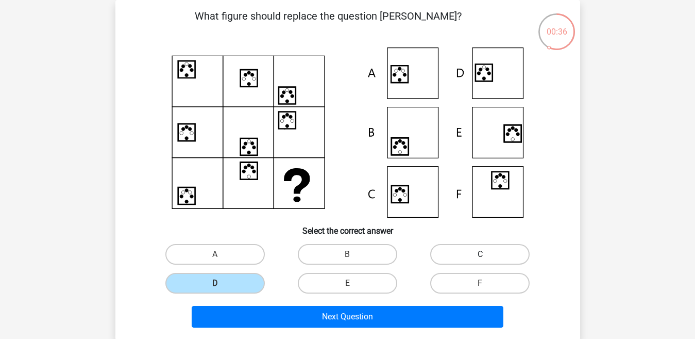
radio input "true"
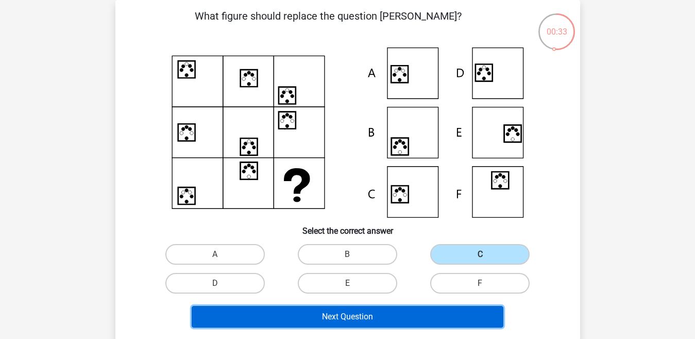
click at [393, 315] on button "Next Question" at bounding box center [348, 317] width 312 height 22
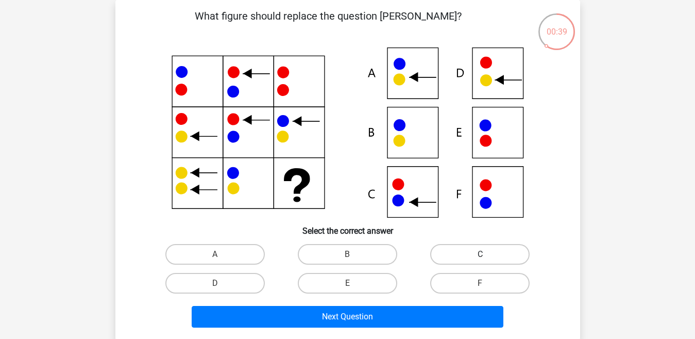
click at [445, 254] on label "C" at bounding box center [479, 254] width 99 height 21
click at [480, 254] on input "C" at bounding box center [483, 257] width 7 height 7
radio input "true"
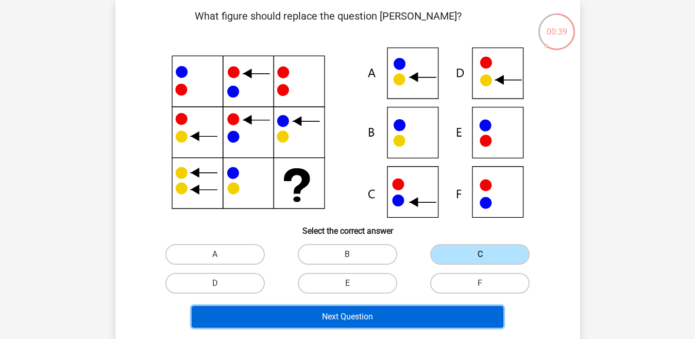
click at [419, 314] on button "Next Question" at bounding box center [348, 317] width 312 height 22
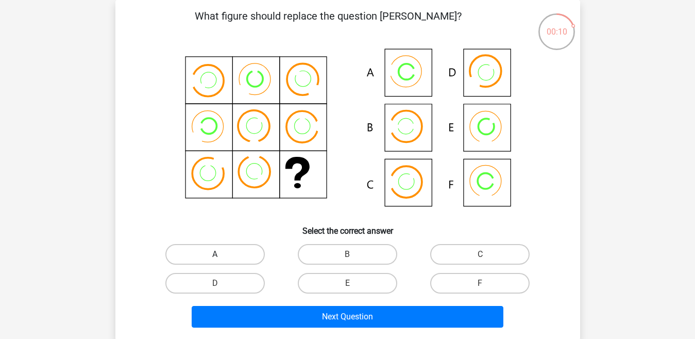
click at [253, 246] on label "A" at bounding box center [214, 254] width 99 height 21
click at [222, 254] on input "A" at bounding box center [218, 257] width 7 height 7
radio input "true"
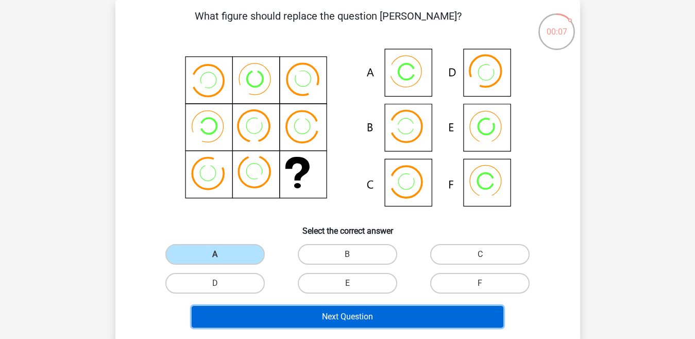
click at [271, 318] on button "Next Question" at bounding box center [348, 317] width 312 height 22
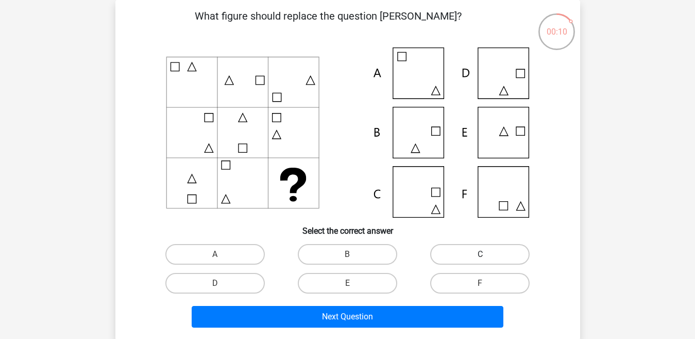
click at [446, 254] on label "C" at bounding box center [479, 254] width 99 height 21
click at [480, 254] on input "C" at bounding box center [483, 257] width 7 height 7
radio input "true"
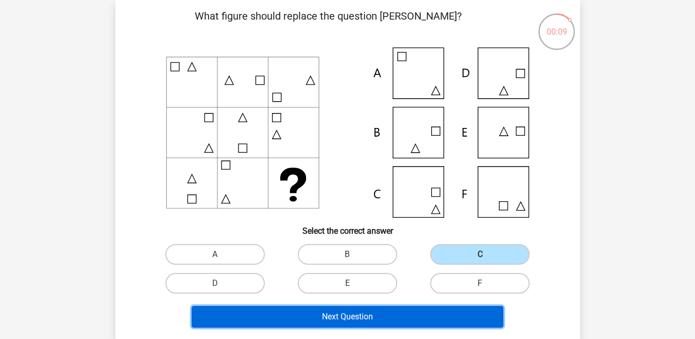
click at [420, 315] on button "Next Question" at bounding box center [348, 317] width 312 height 22
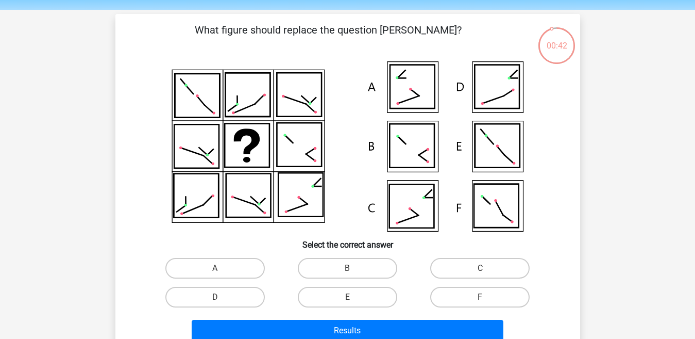
scroll to position [28, 0]
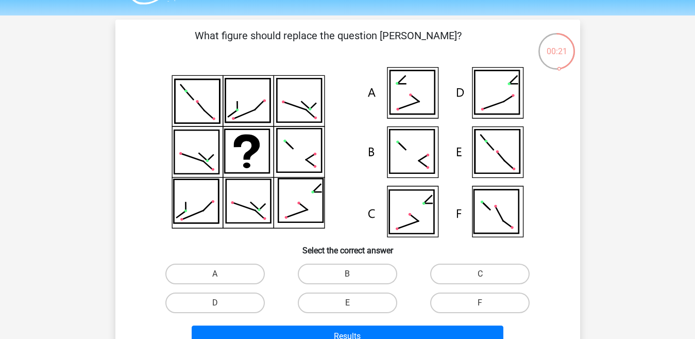
click at [350, 275] on input "B" at bounding box center [350, 277] width 7 height 7
radio input "true"
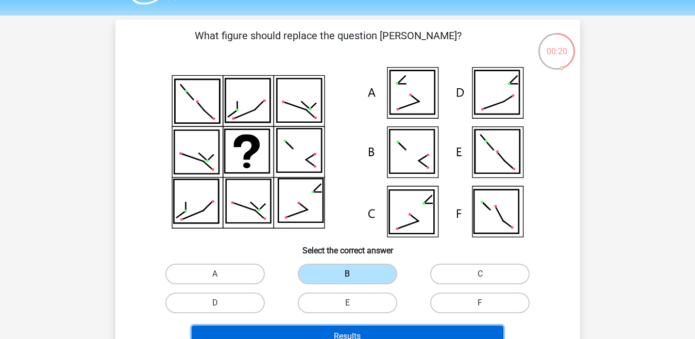
click at [348, 334] on button "Results" at bounding box center [348, 336] width 312 height 22
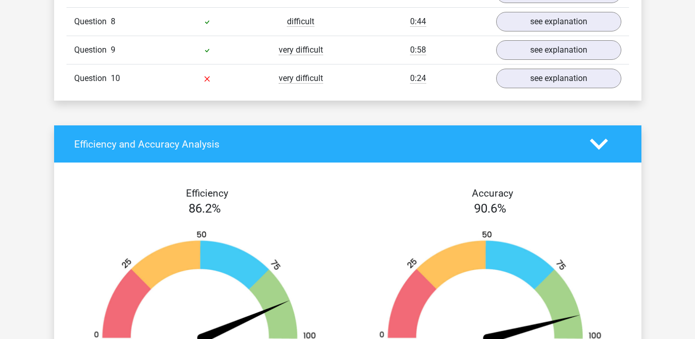
scroll to position [904, 0]
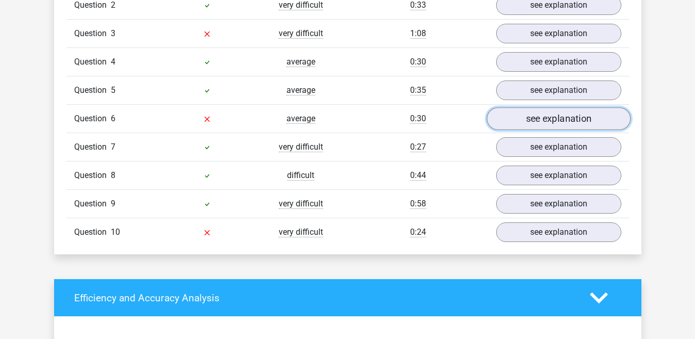
click at [596, 120] on link "see explanation" at bounding box center [559, 118] width 144 height 23
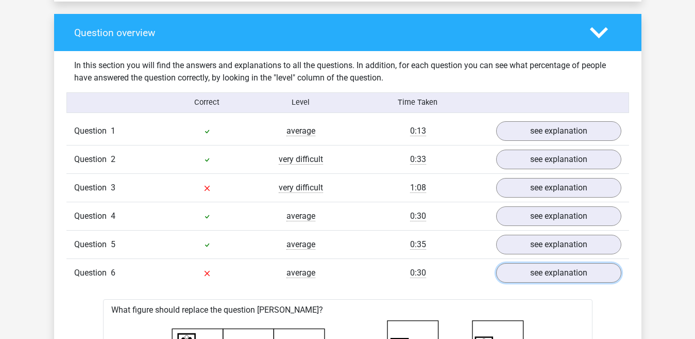
scroll to position [755, 0]
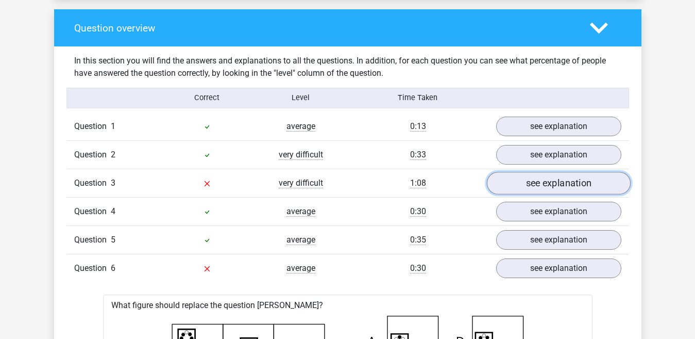
click at [583, 188] on link "see explanation" at bounding box center [559, 183] width 144 height 23
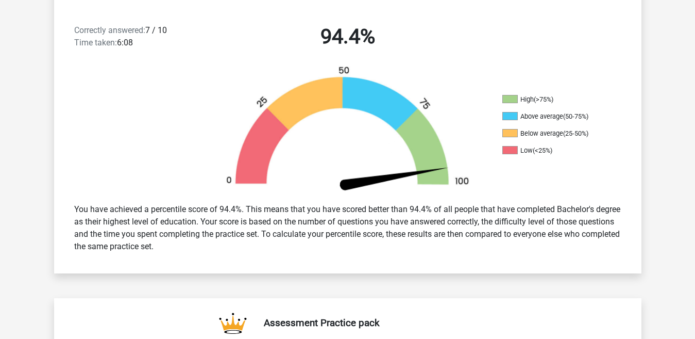
scroll to position [0, 0]
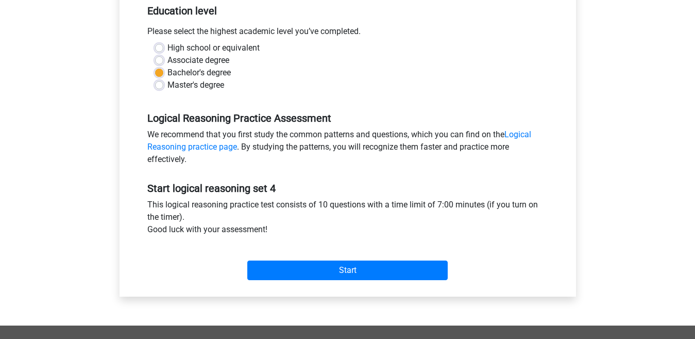
scroll to position [222, 0]
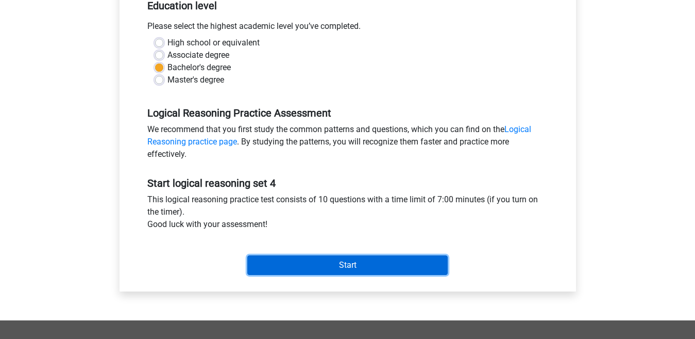
click at [425, 260] on input "Start" at bounding box center [347, 265] width 201 height 20
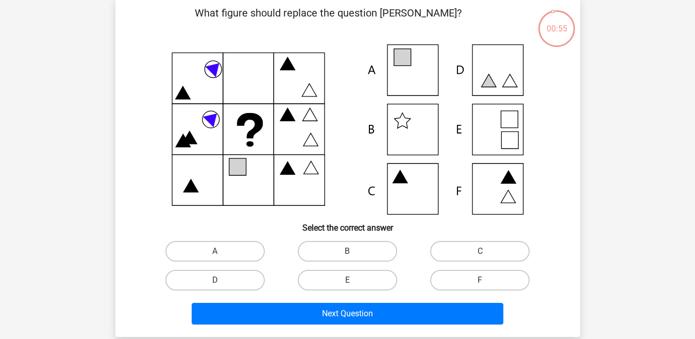
scroll to position [54, 0]
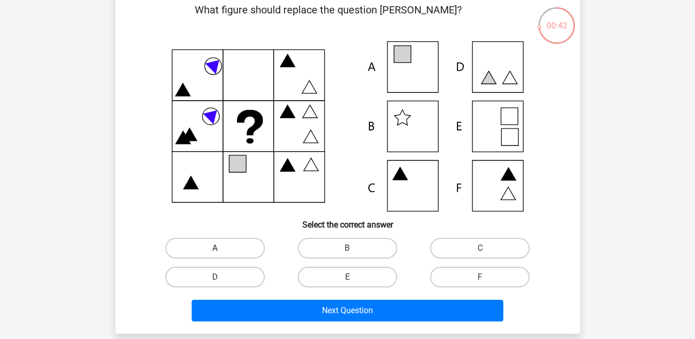
click at [238, 251] on label "A" at bounding box center [214, 248] width 99 height 21
click at [222, 251] on input "A" at bounding box center [218, 251] width 7 height 7
radio input "true"
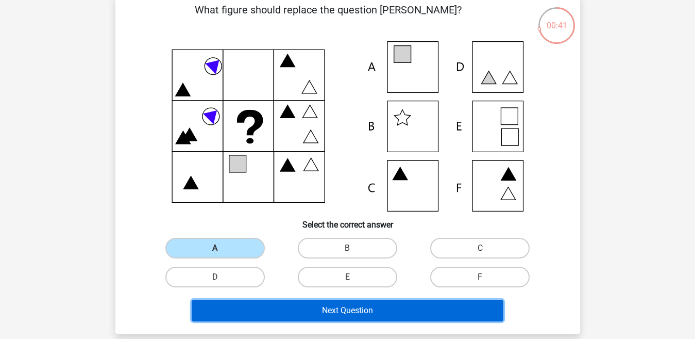
click at [273, 313] on button "Next Question" at bounding box center [348, 310] width 312 height 22
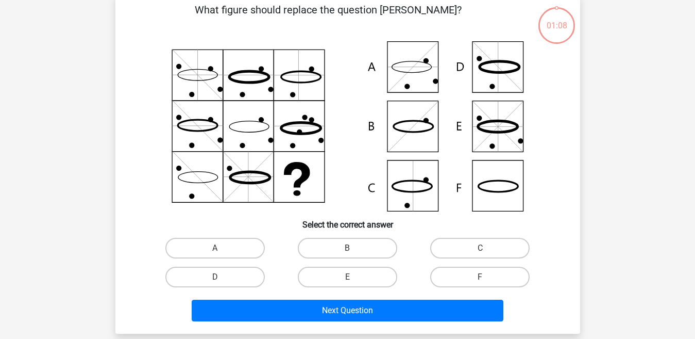
scroll to position [47, 0]
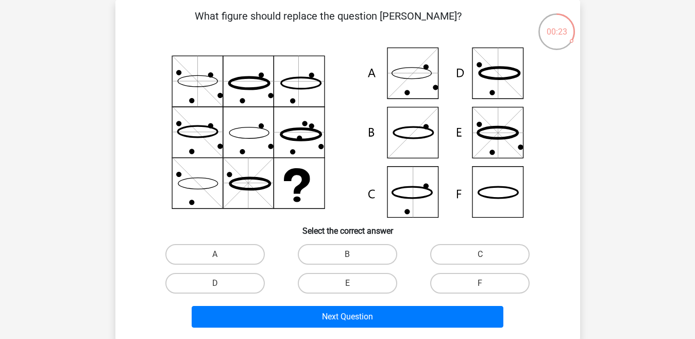
click at [497, 189] on icon at bounding box center [347, 132] width 415 height 170
click at [474, 275] on label "F" at bounding box center [479, 283] width 99 height 21
click at [480, 283] on input "F" at bounding box center [483, 286] width 7 height 7
radio input "true"
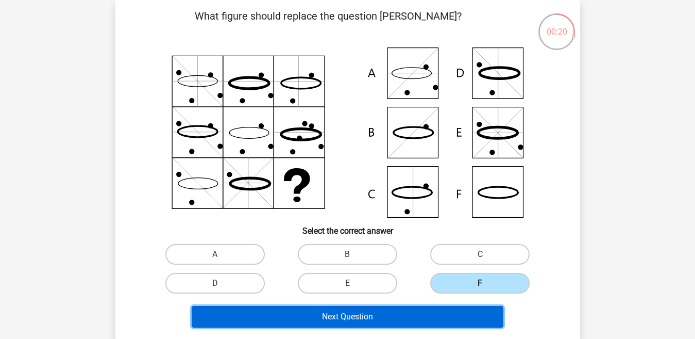
click at [444, 318] on button "Next Question" at bounding box center [348, 317] width 312 height 22
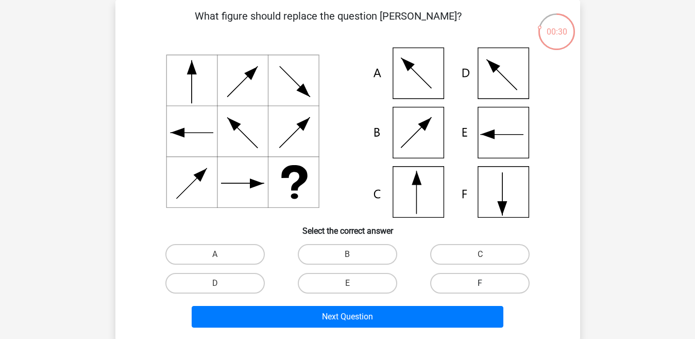
click at [460, 281] on label "F" at bounding box center [479, 283] width 99 height 21
click at [480, 283] on input "F" at bounding box center [483, 286] width 7 height 7
radio input "true"
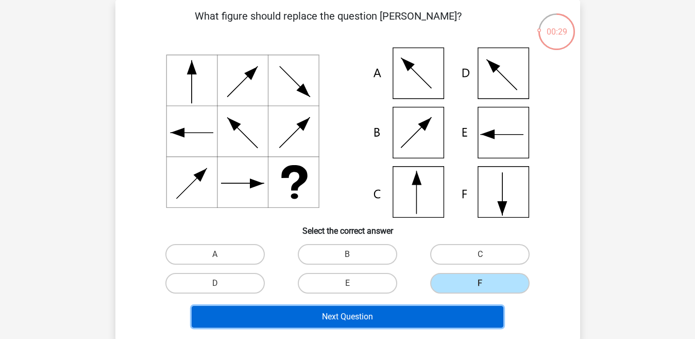
click at [444, 323] on button "Next Question" at bounding box center [348, 317] width 312 height 22
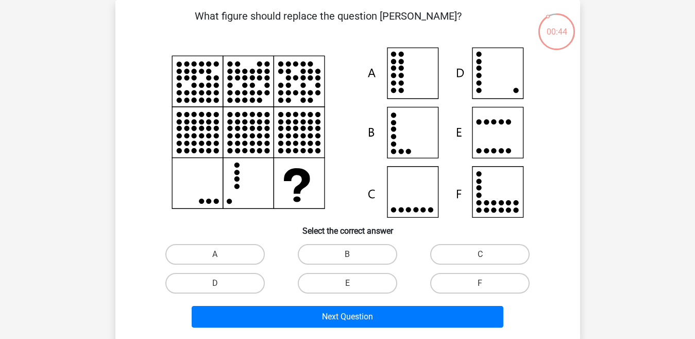
click at [583, 180] on div "00:44 Question 4 of 10 Question category: logical reasoning set 4 What figure s…" at bounding box center [347, 170] width 481 height 340
click at [242, 286] on label "D" at bounding box center [214, 283] width 99 height 21
click at [222, 286] on input "D" at bounding box center [218, 286] width 7 height 7
radio input "true"
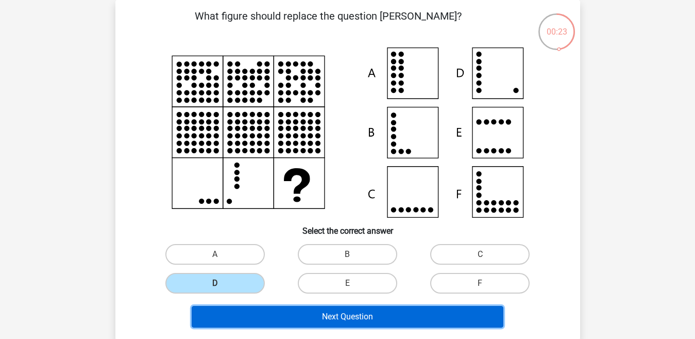
click at [258, 315] on button "Next Question" at bounding box center [348, 317] width 312 height 22
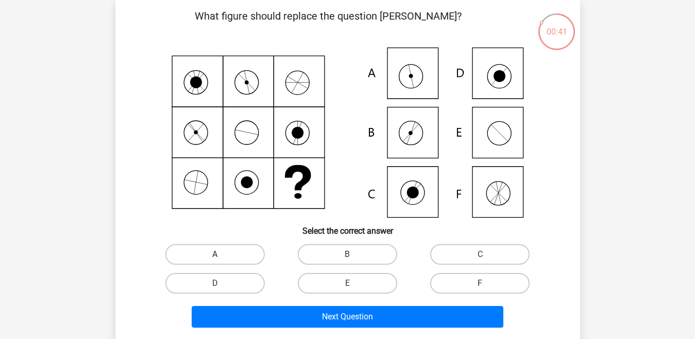
click at [235, 252] on label "A" at bounding box center [214, 254] width 99 height 21
click at [222, 254] on input "A" at bounding box center [218, 257] width 7 height 7
radio input "true"
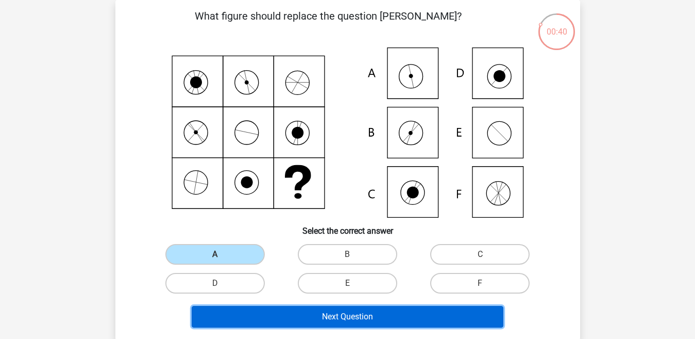
click at [257, 318] on button "Next Question" at bounding box center [348, 317] width 312 height 22
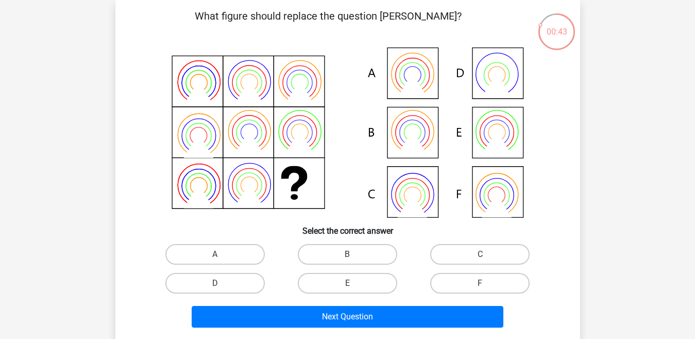
click at [337, 242] on div "B" at bounding box center [347, 254] width 132 height 29
click at [335, 251] on label "B" at bounding box center [347, 254] width 99 height 21
click at [347, 254] on input "B" at bounding box center [350, 257] width 7 height 7
radio input "true"
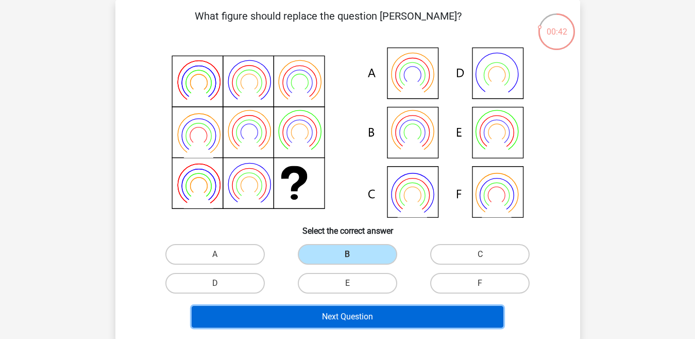
click at [319, 321] on button "Next Question" at bounding box center [348, 317] width 312 height 22
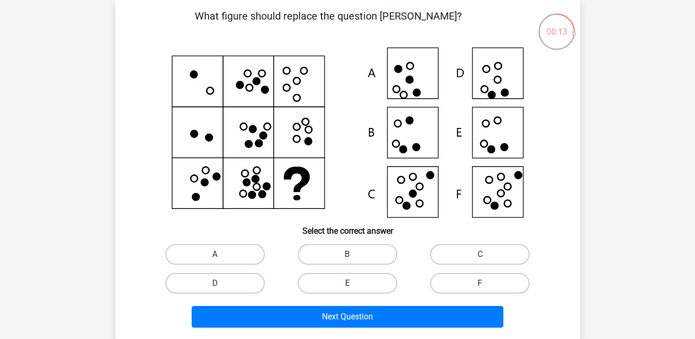
click at [379, 287] on label "E" at bounding box center [347, 283] width 99 height 21
click at [354, 287] on input "E" at bounding box center [350, 286] width 7 height 7
radio input "true"
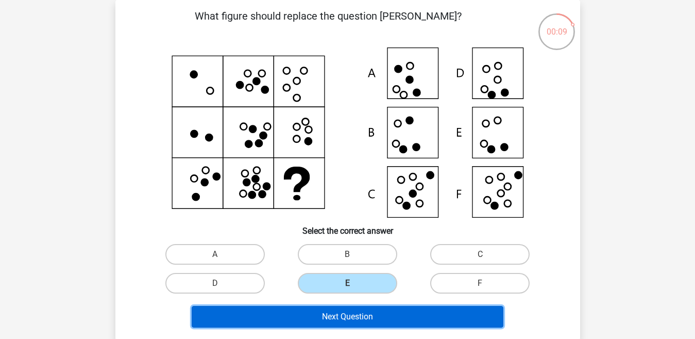
click at [375, 309] on button "Next Question" at bounding box center [348, 317] width 312 height 22
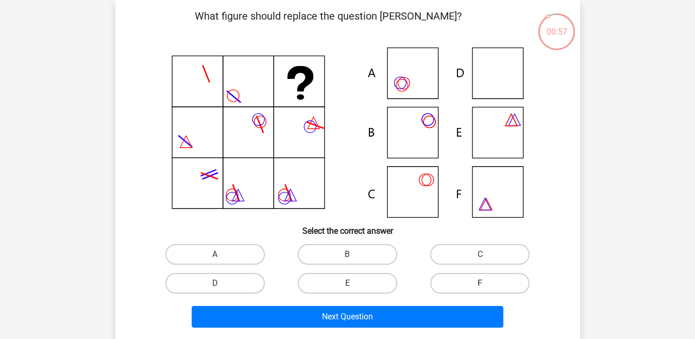
click at [486, 276] on label "F" at bounding box center [479, 283] width 99 height 21
click at [486, 283] on input "F" at bounding box center [483, 286] width 7 height 7
radio input "true"
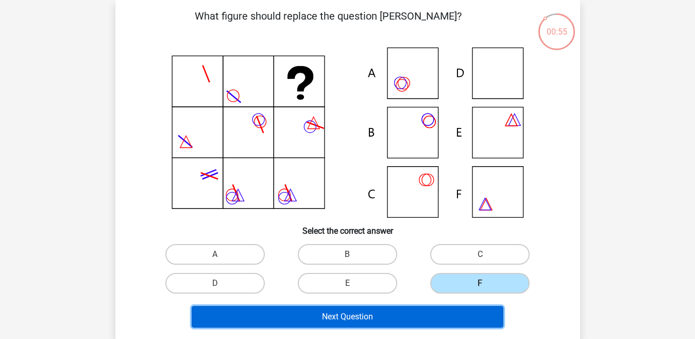
click at [445, 318] on button "Next Question" at bounding box center [348, 317] width 312 height 22
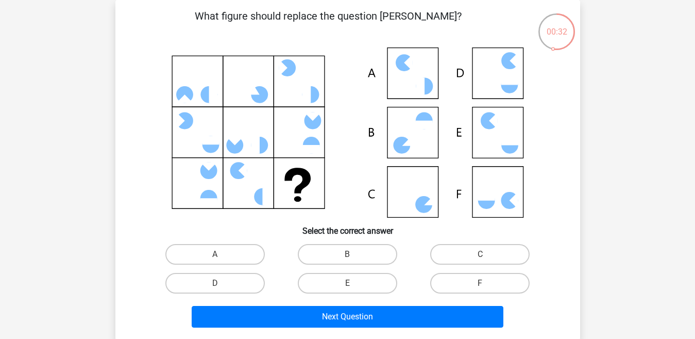
click at [491, 243] on div "C" at bounding box center [480, 254] width 132 height 29
click at [487, 250] on label "C" at bounding box center [479, 254] width 99 height 21
click at [487, 254] on input "C" at bounding box center [483, 257] width 7 height 7
radio input "true"
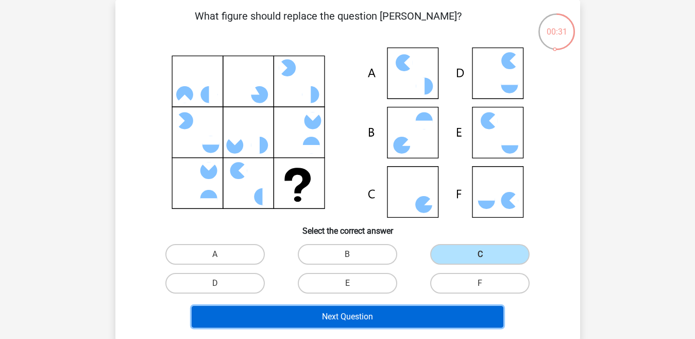
click at [408, 313] on button "Next Question" at bounding box center [348, 317] width 312 height 22
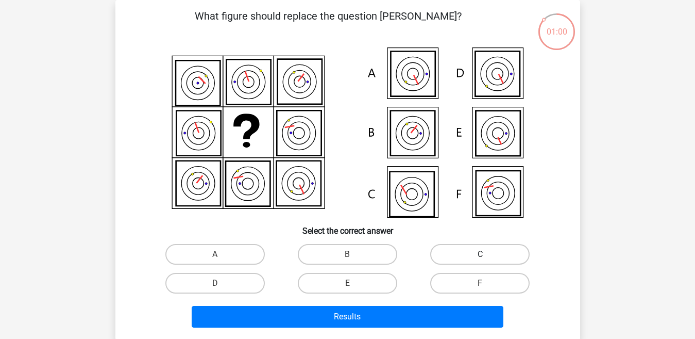
click at [471, 250] on label "C" at bounding box center [479, 254] width 99 height 21
click at [480, 254] on input "C" at bounding box center [483, 257] width 7 height 7
radio input "true"
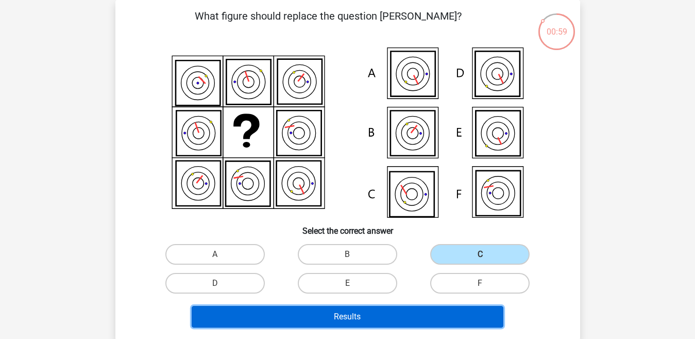
click at [440, 311] on button "Results" at bounding box center [348, 317] width 312 height 22
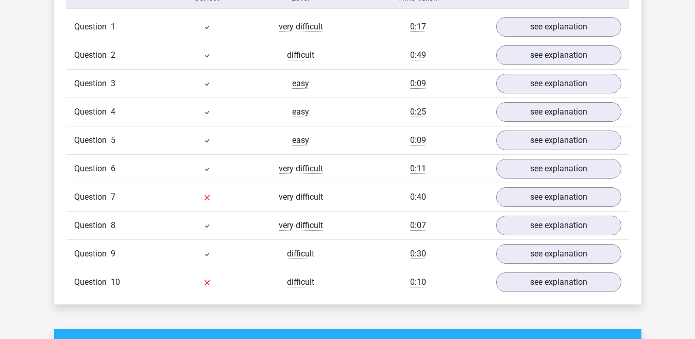
scroll to position [843, 0]
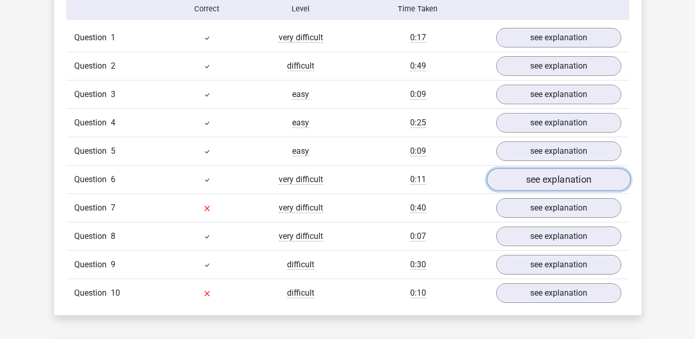
click at [593, 183] on link "see explanation" at bounding box center [559, 179] width 144 height 23
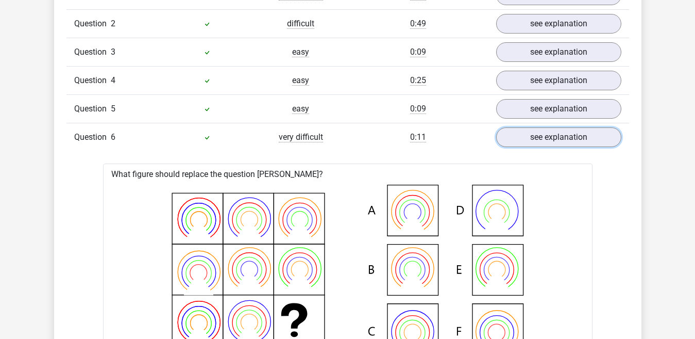
scroll to position [787, 0]
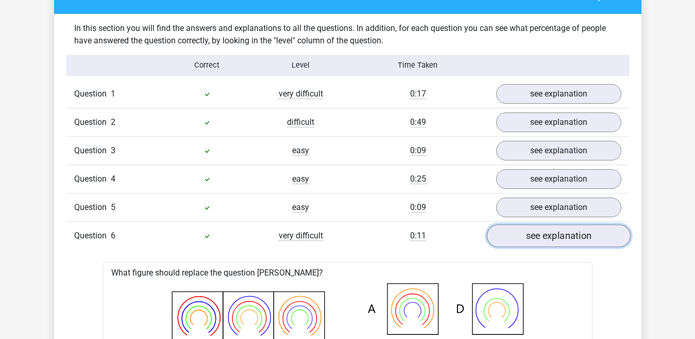
click at [563, 246] on link "see explanation" at bounding box center [559, 235] width 144 height 23
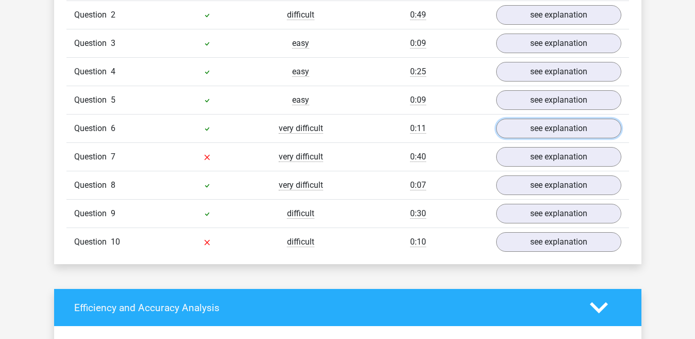
scroll to position [909, 0]
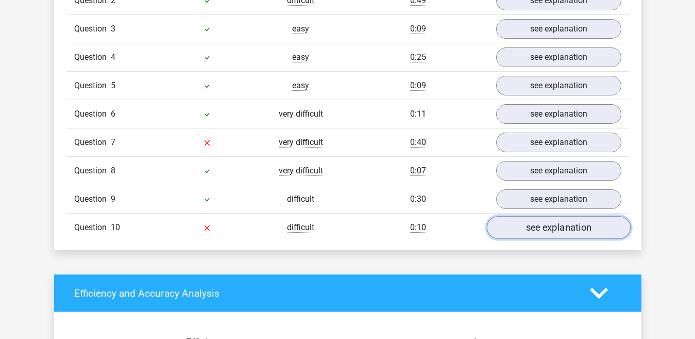
click at [564, 231] on link "see explanation" at bounding box center [559, 227] width 144 height 23
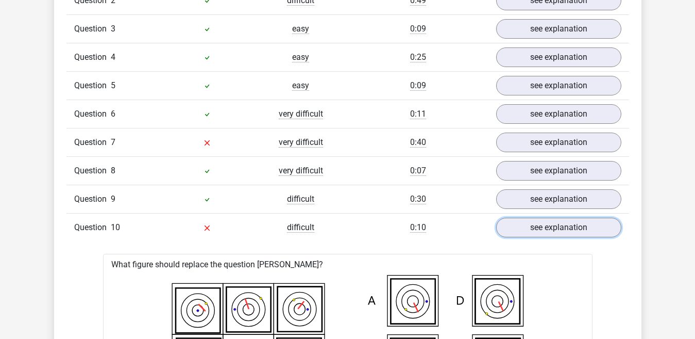
drag, startPoint x: 564, startPoint y: 231, endPoint x: 649, endPoint y: 185, distance: 97.1
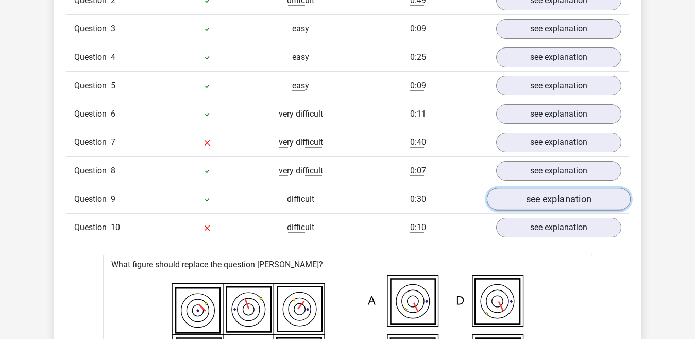
click at [561, 193] on link "see explanation" at bounding box center [559, 199] width 144 height 23
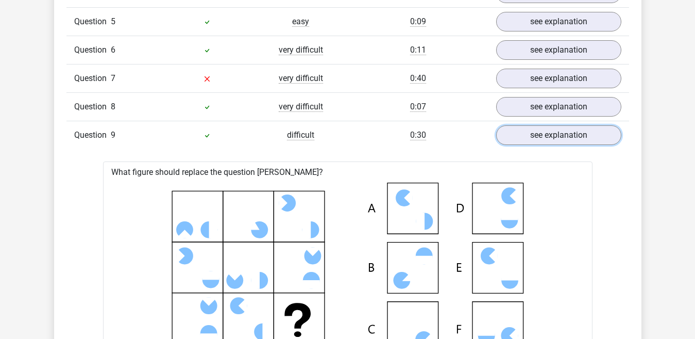
scroll to position [955, 0]
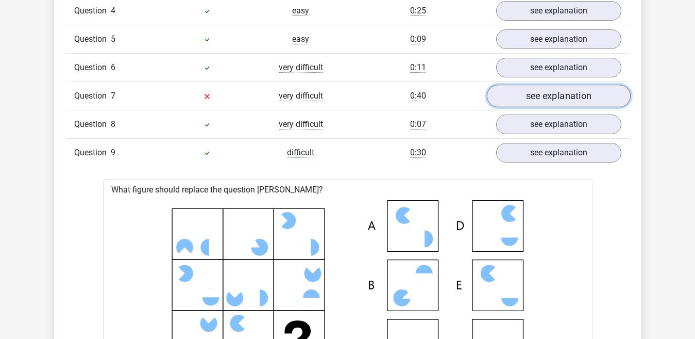
click at [591, 97] on link "see explanation" at bounding box center [559, 96] width 144 height 23
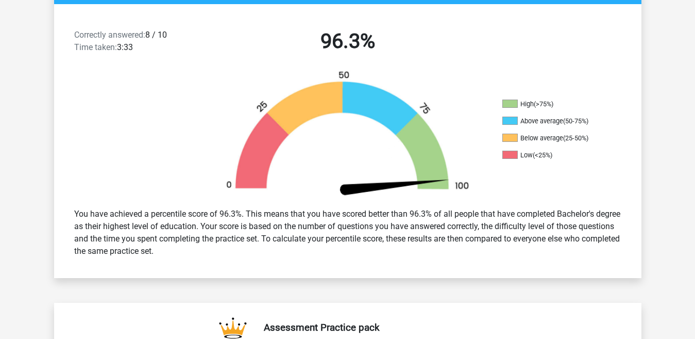
scroll to position [0, 0]
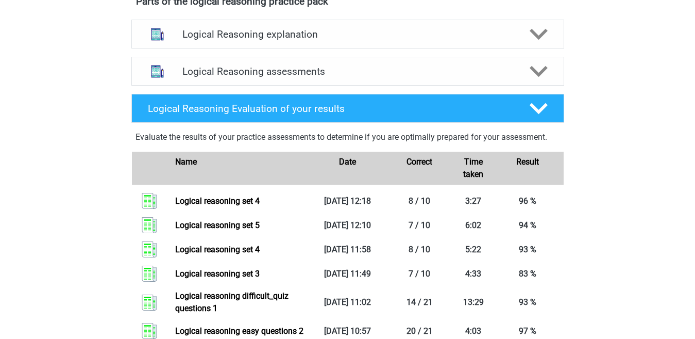
scroll to position [554, 0]
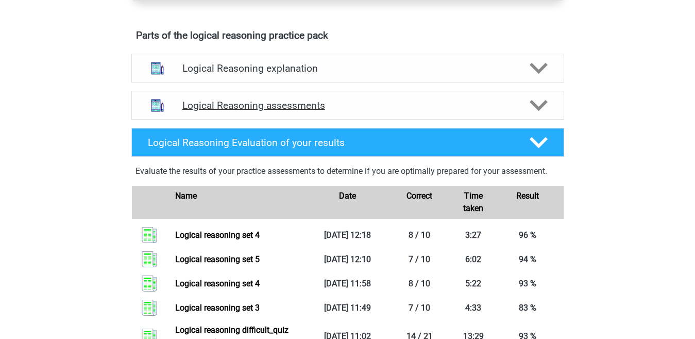
click at [535, 114] on icon at bounding box center [539, 105] width 18 height 18
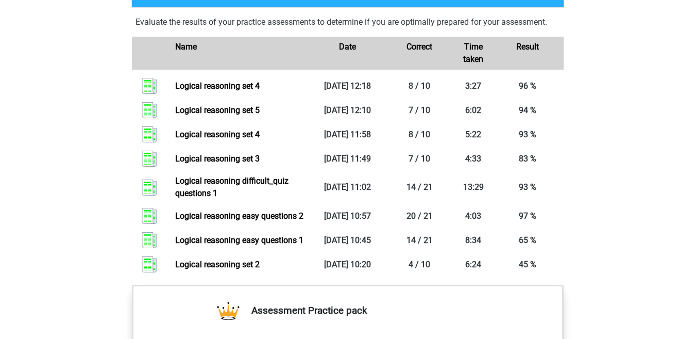
scroll to position [1120, 0]
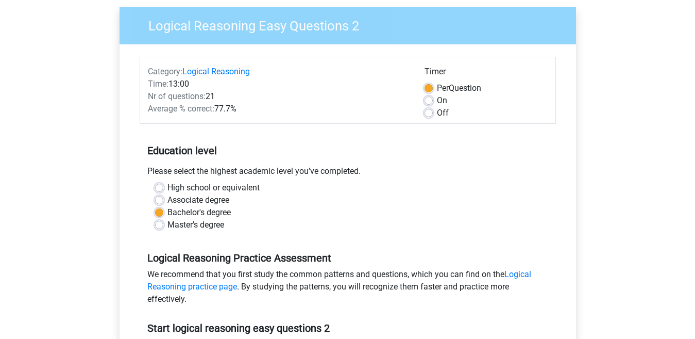
scroll to position [129, 0]
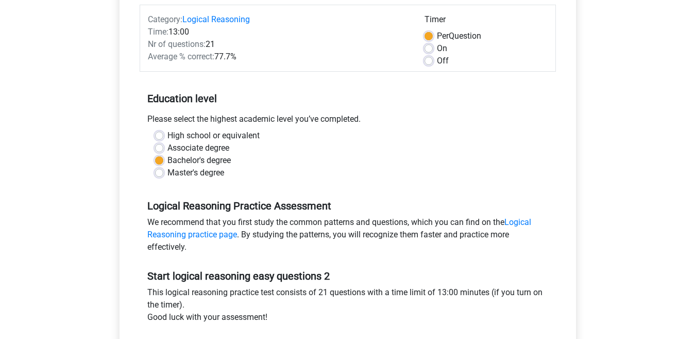
click at [437, 49] on label "On" at bounding box center [442, 48] width 10 height 12
click at [427, 49] on input "On" at bounding box center [429, 47] width 8 height 10
radio input "true"
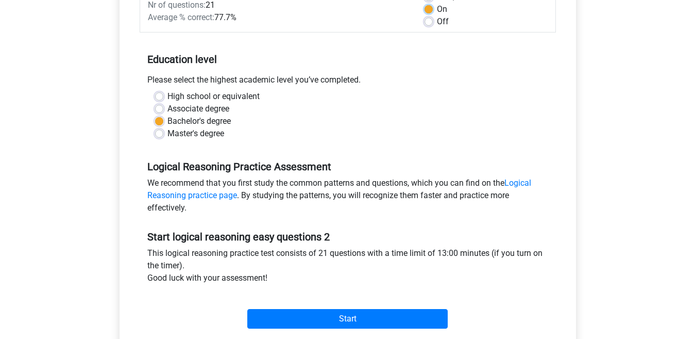
scroll to position [170, 0]
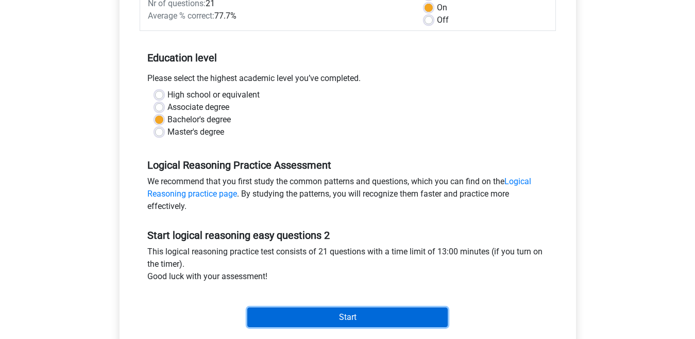
click at [385, 315] on input "Start" at bounding box center [347, 317] width 201 height 20
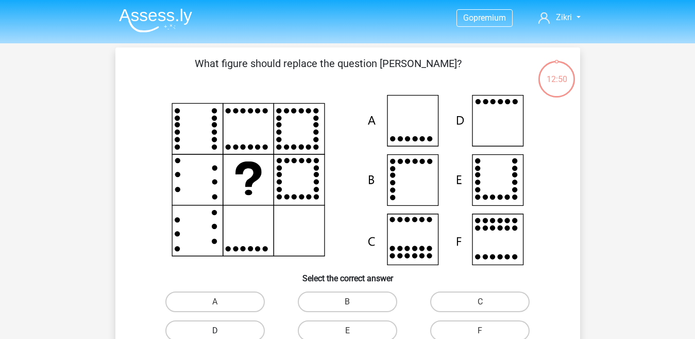
click at [225, 327] on label "D" at bounding box center [214, 330] width 99 height 21
click at [222, 330] on input "D" at bounding box center [218, 333] width 7 height 7
radio input "true"
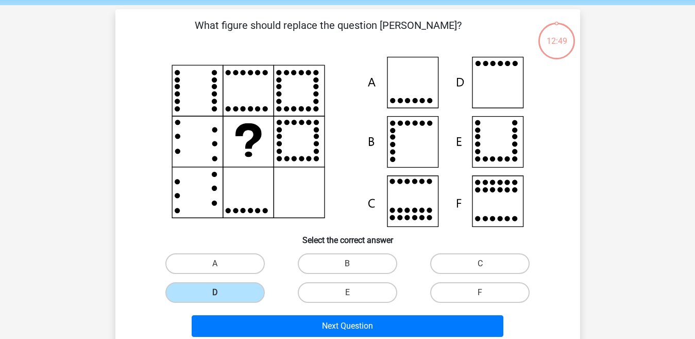
scroll to position [43, 0]
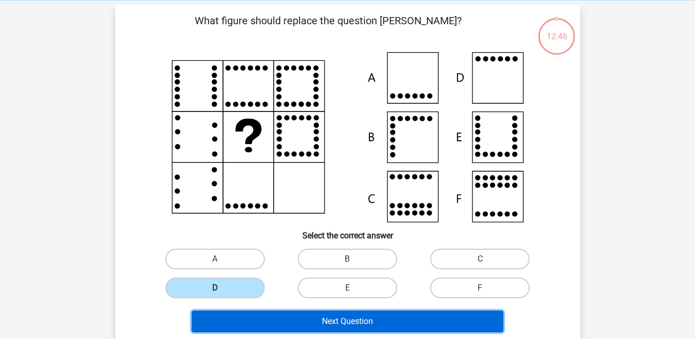
click at [380, 319] on button "Next Question" at bounding box center [348, 321] width 312 height 22
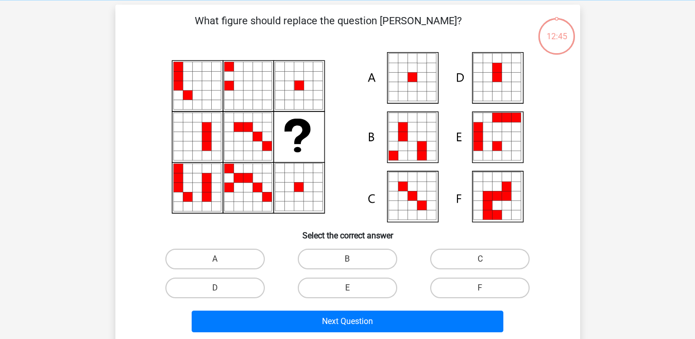
scroll to position [47, 0]
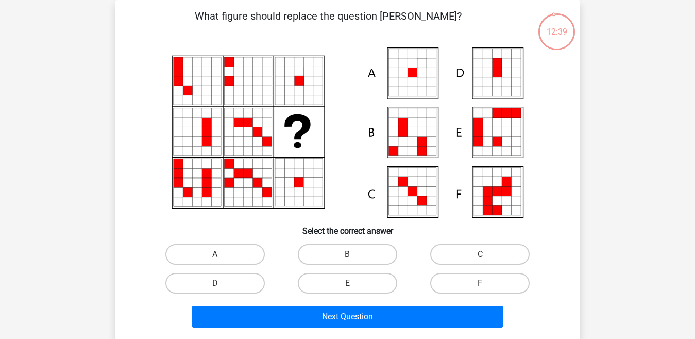
click at [242, 253] on label "A" at bounding box center [214, 254] width 99 height 21
click at [222, 254] on input "A" at bounding box center [218, 257] width 7 height 7
radio input "true"
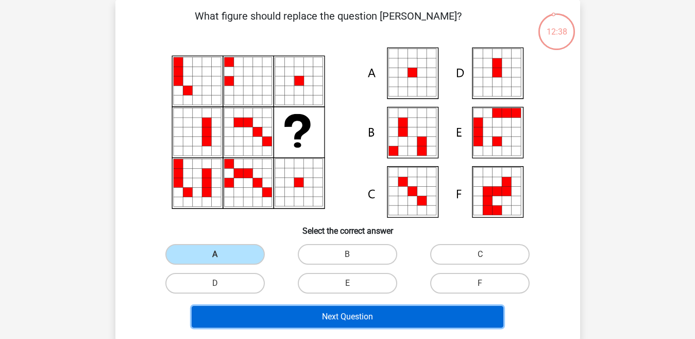
click at [278, 309] on button "Next Question" at bounding box center [348, 317] width 312 height 22
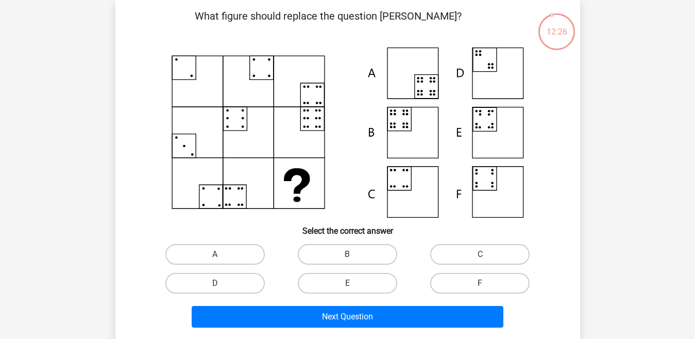
click at [353, 256] on input "B" at bounding box center [350, 257] width 7 height 7
radio input "true"
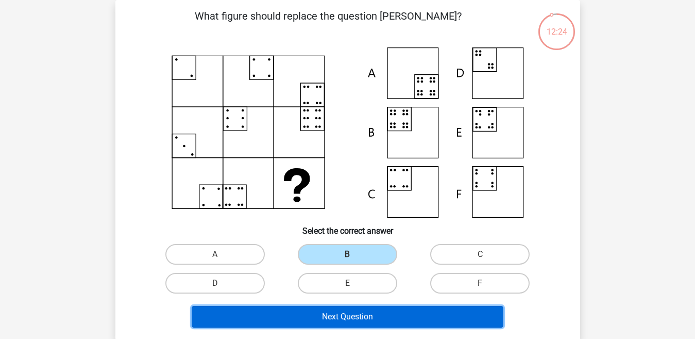
click at [347, 315] on button "Next Question" at bounding box center [348, 317] width 312 height 22
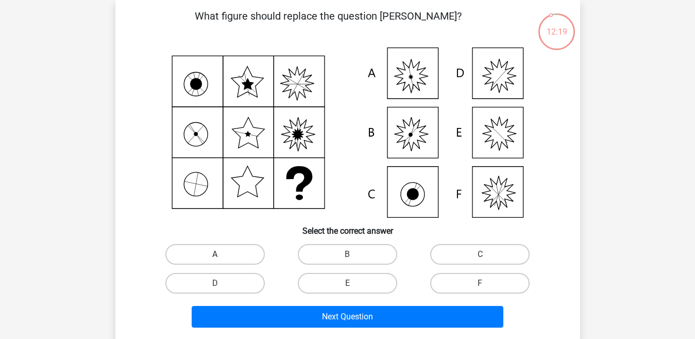
click at [244, 252] on label "A" at bounding box center [214, 254] width 99 height 21
click at [222, 254] on input "A" at bounding box center [218, 257] width 7 height 7
radio input "true"
click at [278, 305] on div "Next Question" at bounding box center [348, 314] width 432 height 34
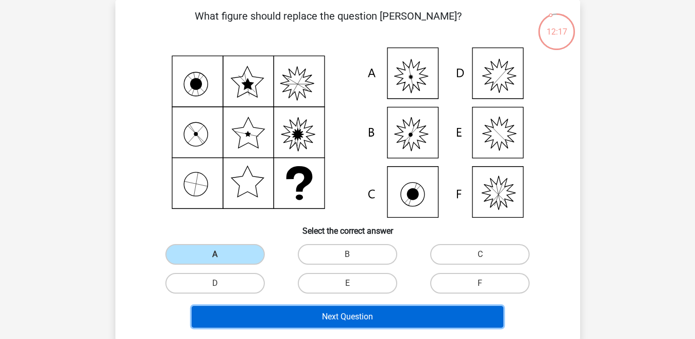
click at [278, 313] on button "Next Question" at bounding box center [348, 317] width 312 height 22
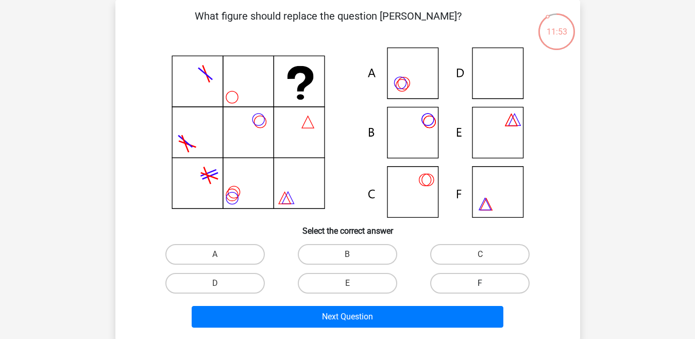
click at [448, 278] on label "F" at bounding box center [479, 283] width 99 height 21
click at [480, 283] on input "F" at bounding box center [483, 286] width 7 height 7
radio input "true"
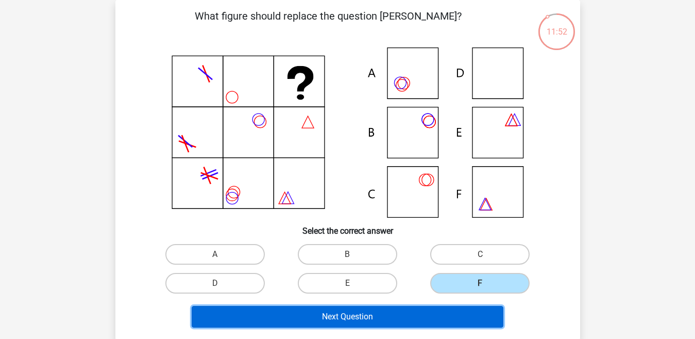
click at [421, 310] on button "Next Question" at bounding box center [348, 317] width 312 height 22
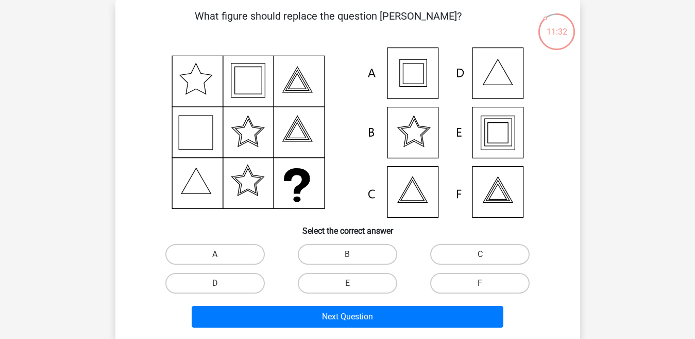
click at [241, 245] on label "A" at bounding box center [214, 254] width 99 height 21
click at [222, 254] on input "A" at bounding box center [218, 257] width 7 height 7
radio input "true"
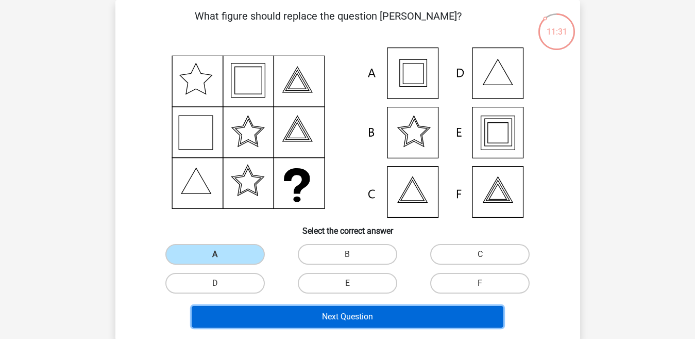
click at [284, 319] on button "Next Question" at bounding box center [348, 317] width 312 height 22
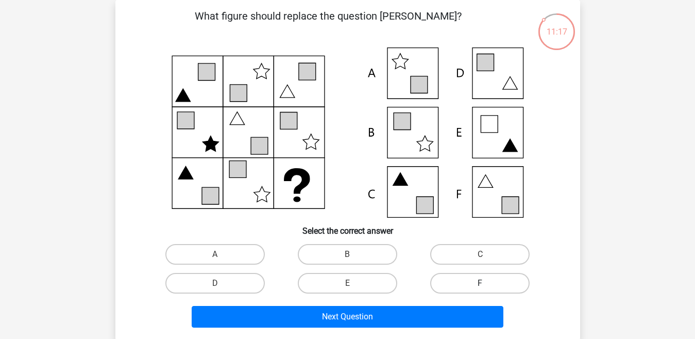
click at [469, 284] on label "F" at bounding box center [479, 283] width 99 height 21
click at [480, 284] on input "F" at bounding box center [483, 286] width 7 height 7
radio input "true"
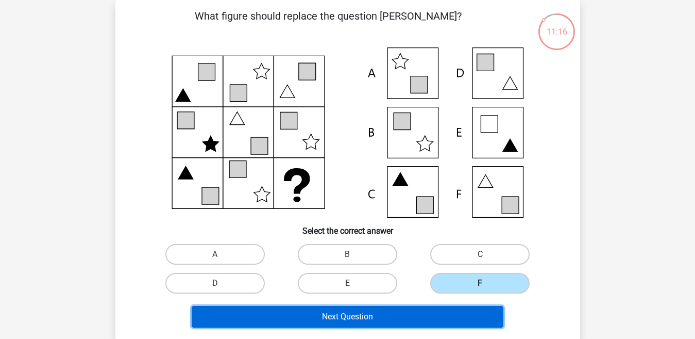
click at [448, 320] on button "Next Question" at bounding box center [348, 317] width 312 height 22
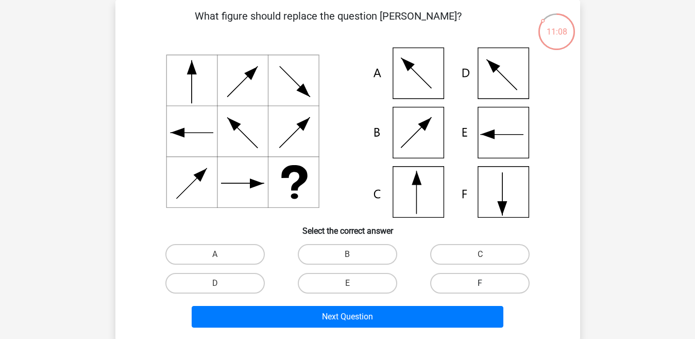
click at [502, 284] on label "F" at bounding box center [479, 283] width 99 height 21
click at [487, 284] on input "F" at bounding box center [483, 286] width 7 height 7
radio input "true"
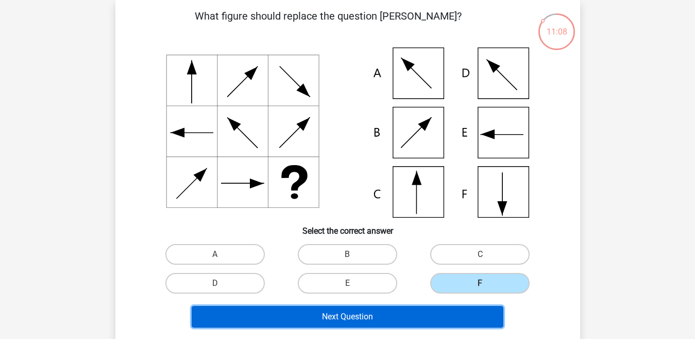
click at [470, 316] on button "Next Question" at bounding box center [348, 317] width 312 height 22
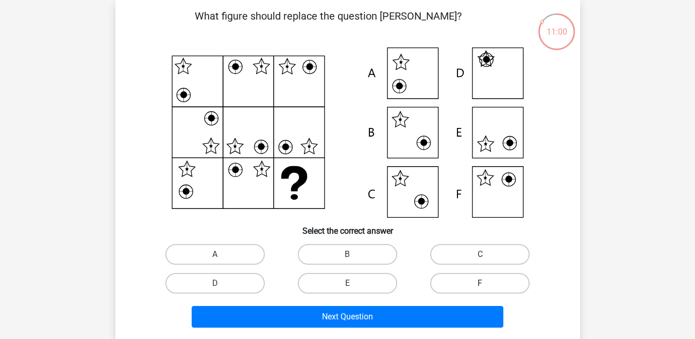
click at [473, 291] on label "F" at bounding box center [479, 283] width 99 height 21
click at [480, 290] on input "F" at bounding box center [483, 286] width 7 height 7
radio input "true"
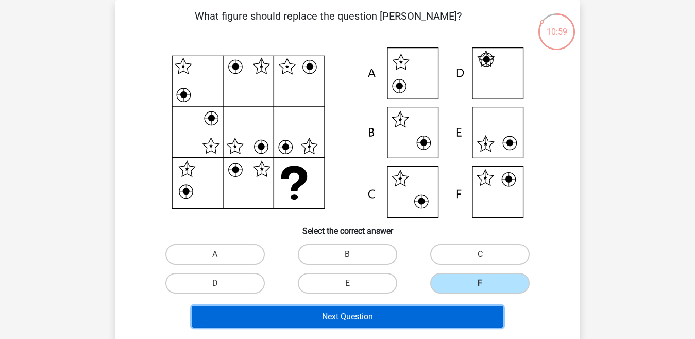
click at [452, 311] on button "Next Question" at bounding box center [348, 317] width 312 height 22
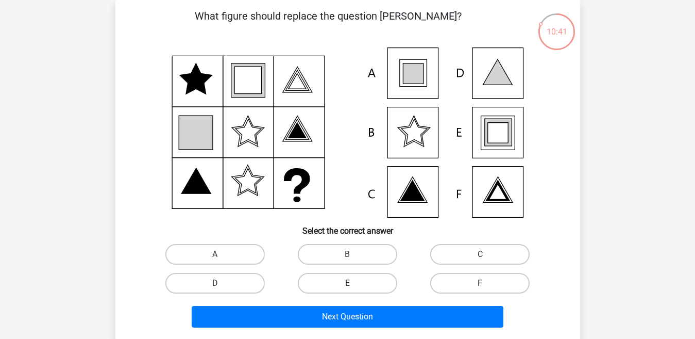
click at [370, 280] on label "E" at bounding box center [347, 283] width 99 height 21
click at [354, 283] on input "E" at bounding box center [350, 286] width 7 height 7
radio input "true"
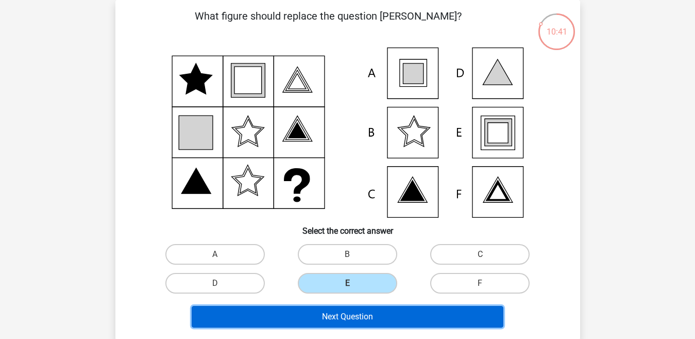
click at [355, 322] on button "Next Question" at bounding box center [348, 317] width 312 height 22
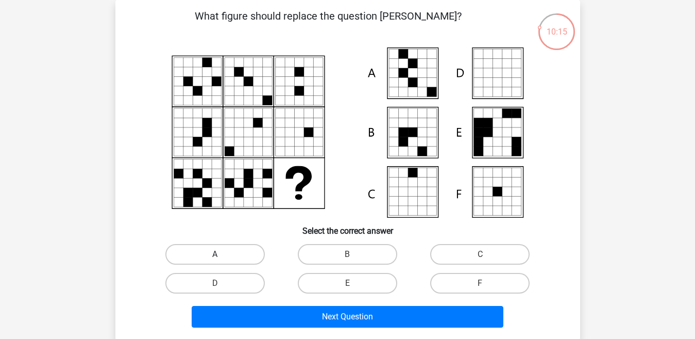
click at [249, 254] on label "A" at bounding box center [214, 254] width 99 height 21
click at [222, 254] on input "A" at bounding box center [218, 257] width 7 height 7
radio input "true"
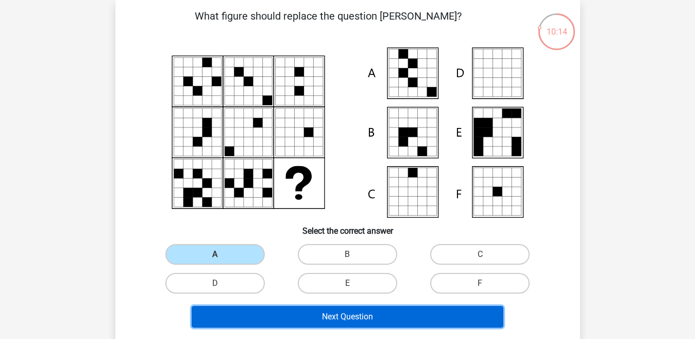
click at [261, 317] on button "Next Question" at bounding box center [348, 317] width 312 height 22
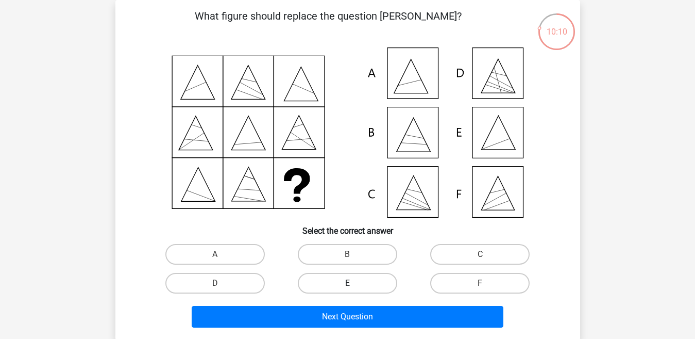
click at [341, 279] on label "E" at bounding box center [347, 283] width 99 height 21
click at [347, 283] on input "E" at bounding box center [350, 286] width 7 height 7
radio input "true"
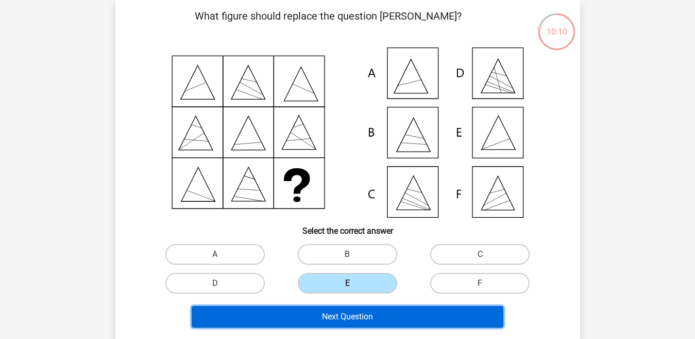
click at [335, 312] on button "Next Question" at bounding box center [348, 317] width 312 height 22
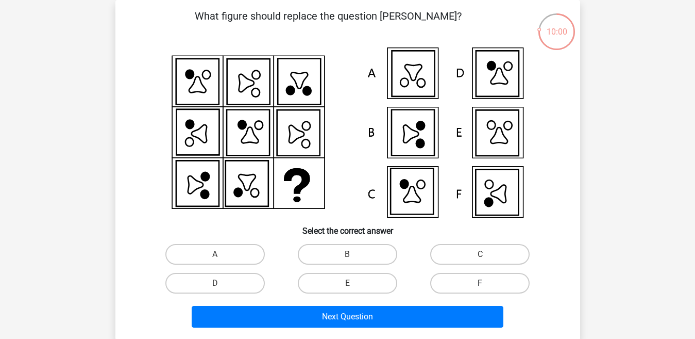
click at [451, 278] on label "F" at bounding box center [479, 283] width 99 height 21
click at [480, 283] on input "F" at bounding box center [483, 286] width 7 height 7
radio input "true"
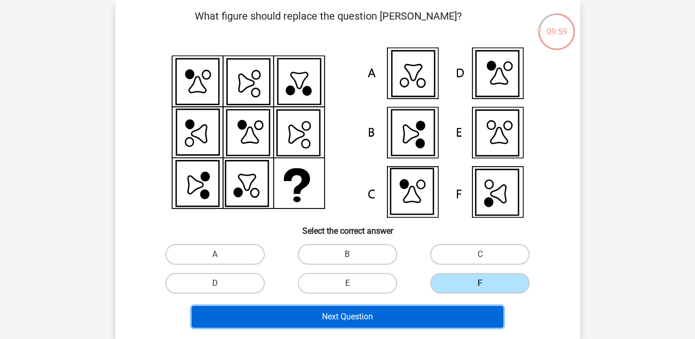
click at [432, 317] on button "Next Question" at bounding box center [348, 317] width 312 height 22
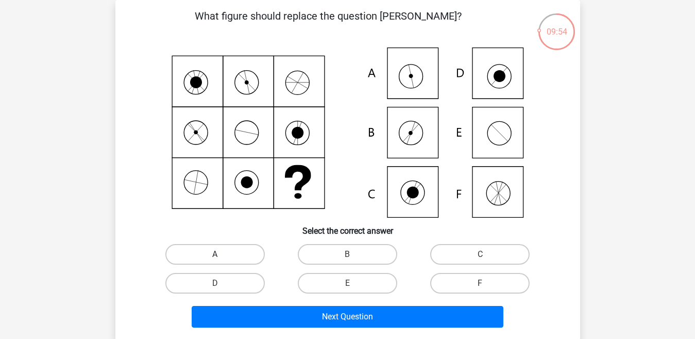
click at [237, 248] on label "A" at bounding box center [214, 254] width 99 height 21
click at [222, 254] on input "A" at bounding box center [218, 257] width 7 height 7
radio input "true"
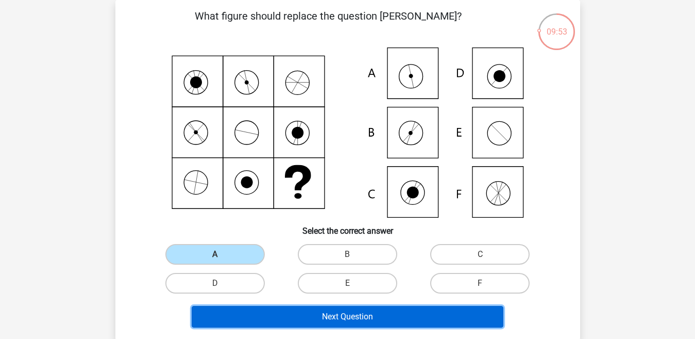
click at [242, 314] on button "Next Question" at bounding box center [348, 317] width 312 height 22
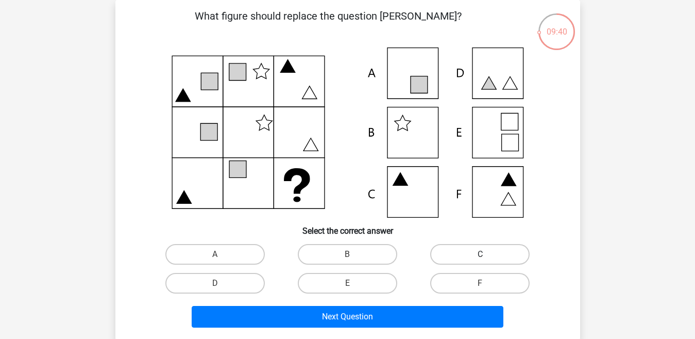
click at [447, 252] on label "C" at bounding box center [479, 254] width 99 height 21
click at [480, 254] on input "C" at bounding box center [483, 257] width 7 height 7
radio input "true"
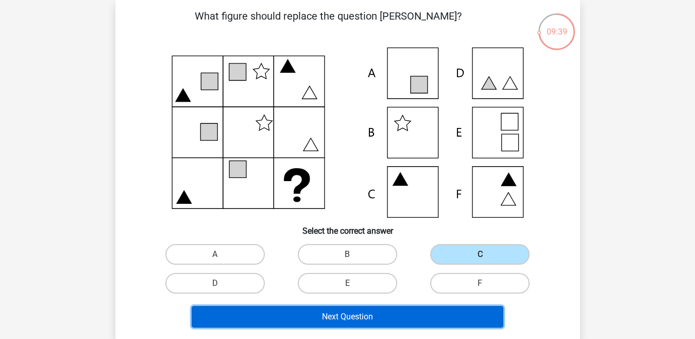
click at [421, 315] on button "Next Question" at bounding box center [348, 317] width 312 height 22
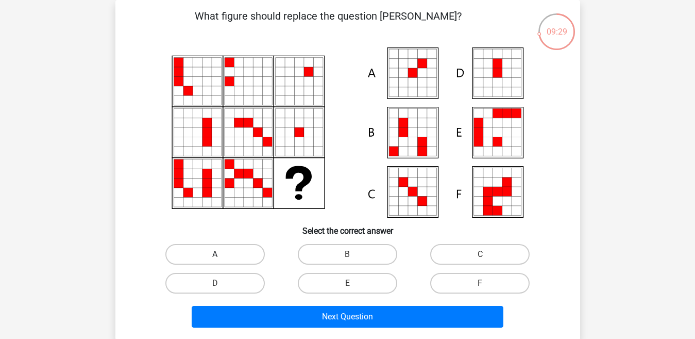
click at [249, 259] on label "A" at bounding box center [214, 254] width 99 height 21
click at [222, 259] on input "A" at bounding box center [218, 257] width 7 height 7
radio input "true"
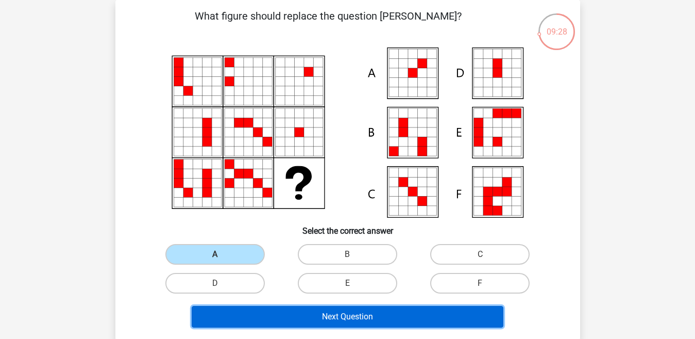
click at [260, 309] on button "Next Question" at bounding box center [348, 317] width 312 height 22
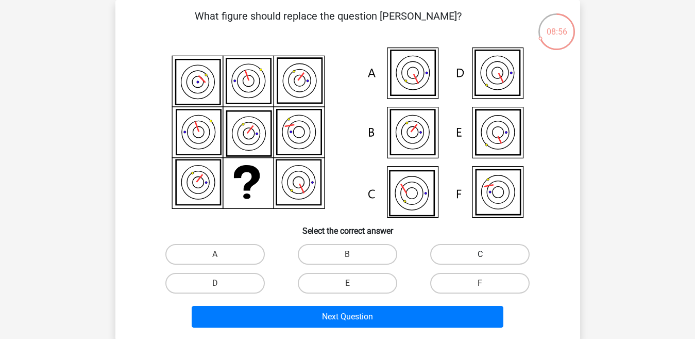
click at [475, 250] on label "C" at bounding box center [479, 254] width 99 height 21
click at [480, 254] on input "C" at bounding box center [483, 257] width 7 height 7
radio input "true"
click at [459, 277] on label "F" at bounding box center [479, 283] width 99 height 21
click at [480, 283] on input "F" at bounding box center [483, 286] width 7 height 7
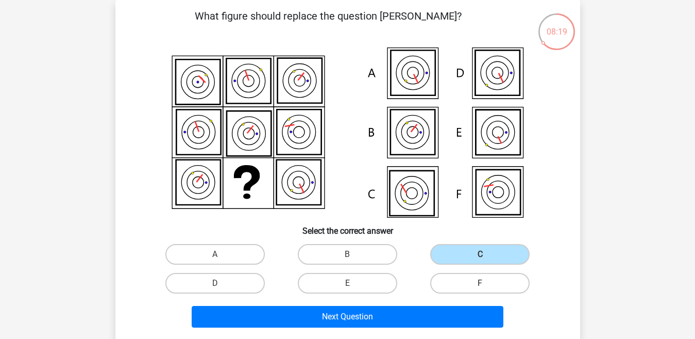
radio input "true"
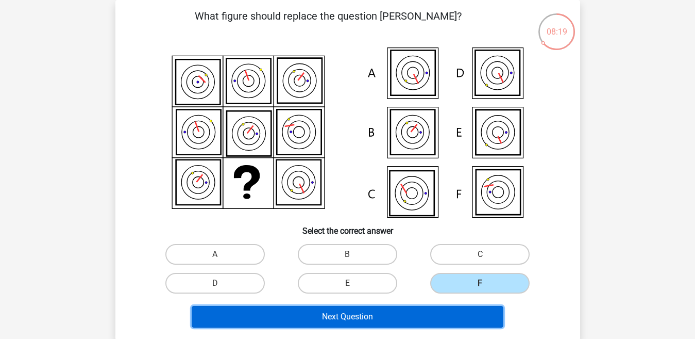
click at [446, 314] on button "Next Question" at bounding box center [348, 317] width 312 height 22
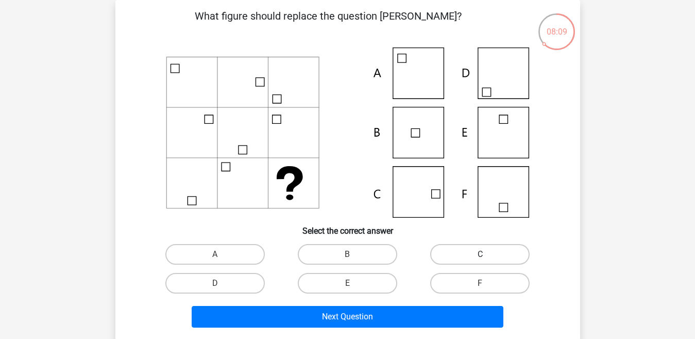
click at [473, 254] on label "C" at bounding box center [479, 254] width 99 height 21
click at [480, 254] on input "C" at bounding box center [483, 257] width 7 height 7
radio input "true"
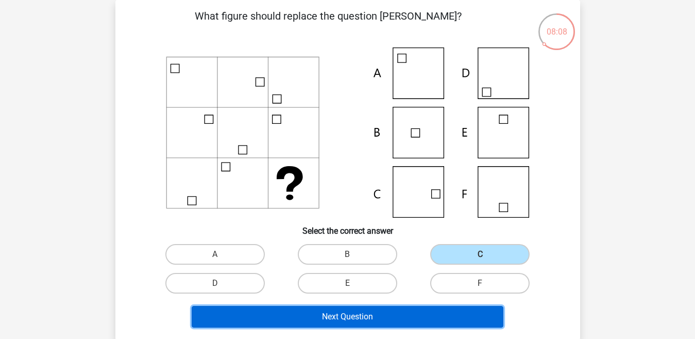
click at [428, 307] on button "Next Question" at bounding box center [348, 317] width 312 height 22
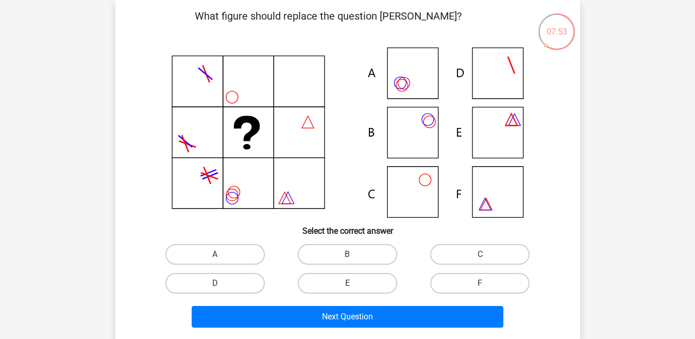
click at [429, 135] on icon at bounding box center [347, 132] width 415 height 170
click at [355, 258] on label "B" at bounding box center [347, 254] width 99 height 21
click at [354, 258] on input "B" at bounding box center [350, 257] width 7 height 7
radio input "true"
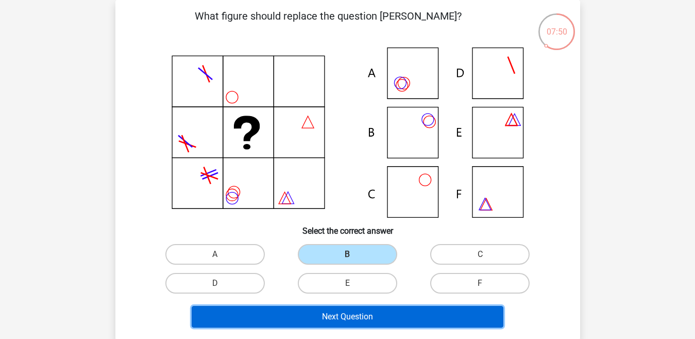
click at [344, 312] on button "Next Question" at bounding box center [348, 317] width 312 height 22
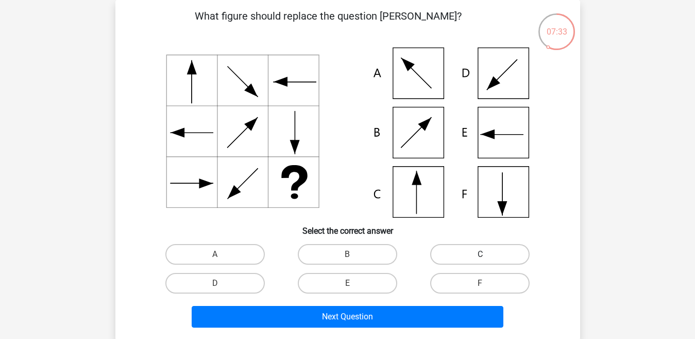
click at [471, 245] on label "C" at bounding box center [479, 254] width 99 height 21
click at [480, 254] on input "C" at bounding box center [483, 257] width 7 height 7
radio input "true"
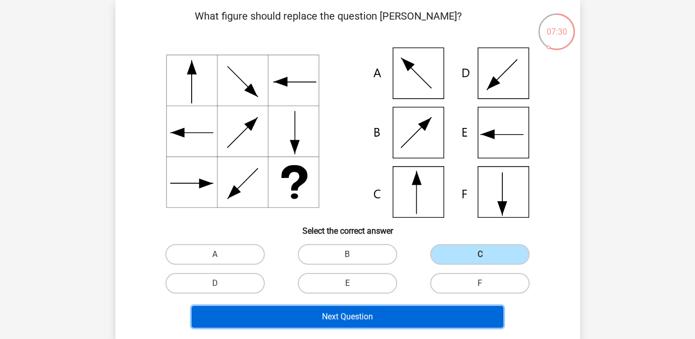
click at [433, 313] on button "Next Question" at bounding box center [348, 317] width 312 height 22
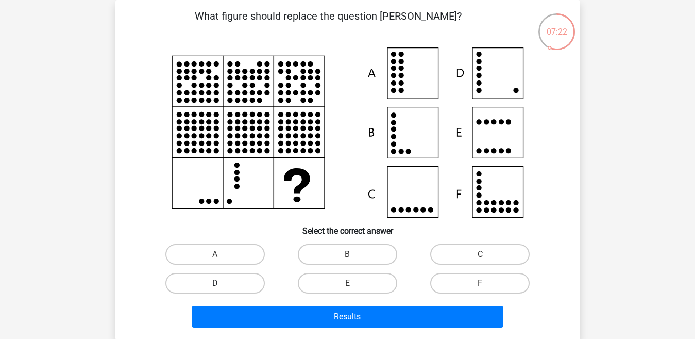
click at [237, 279] on label "D" at bounding box center [214, 283] width 99 height 21
click at [222, 283] on input "D" at bounding box center [218, 286] width 7 height 7
radio input "true"
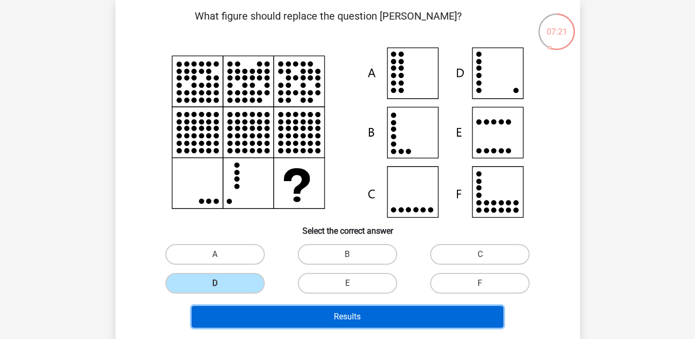
click at [254, 308] on button "Results" at bounding box center [348, 317] width 312 height 22
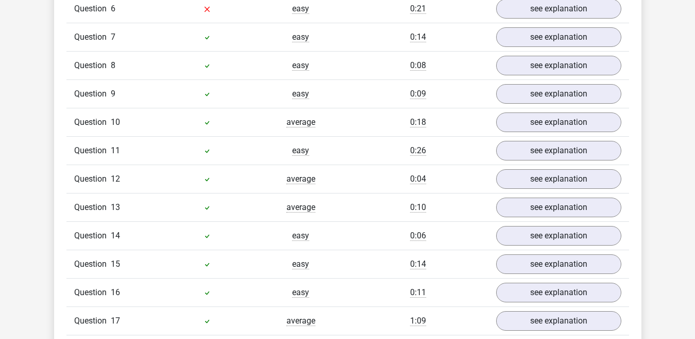
scroll to position [802, 0]
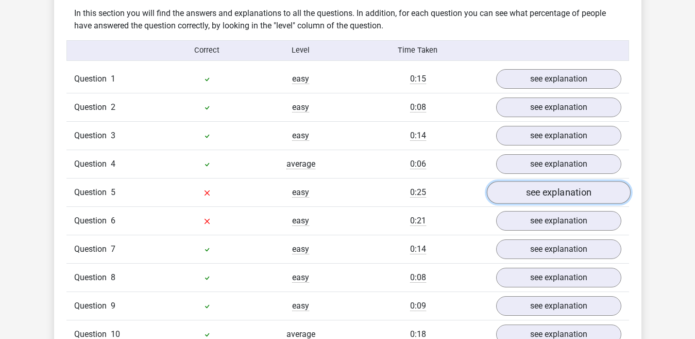
click at [591, 202] on link "see explanation" at bounding box center [559, 192] width 144 height 23
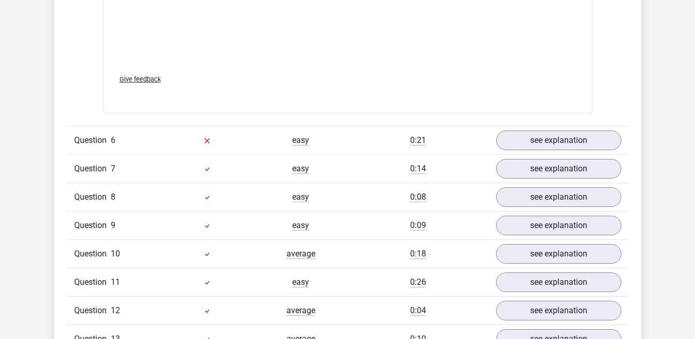
scroll to position [1636, 0]
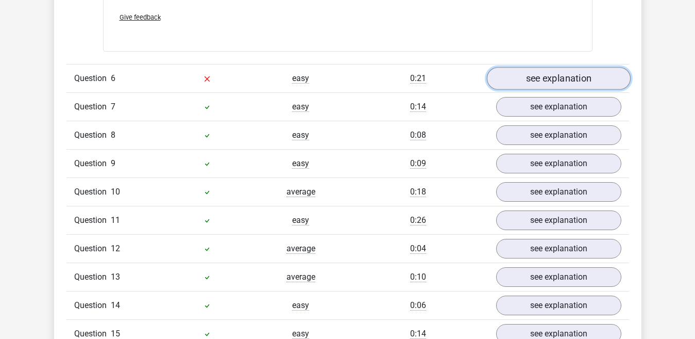
click at [599, 86] on link "see explanation" at bounding box center [559, 78] width 144 height 23
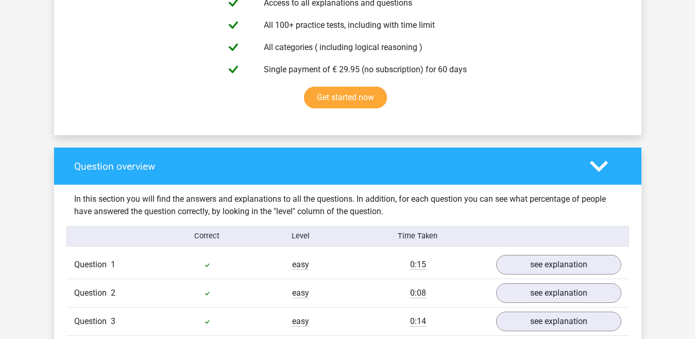
scroll to position [635, 0]
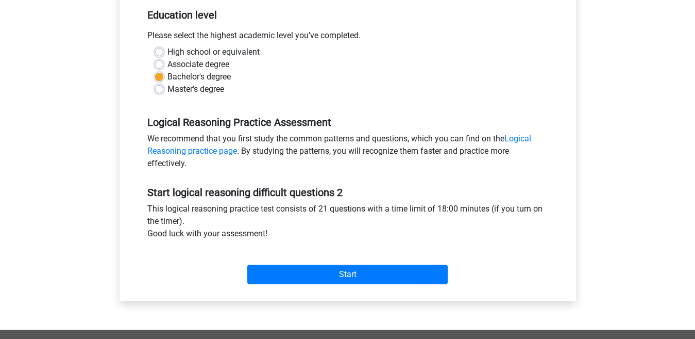
scroll to position [226, 0]
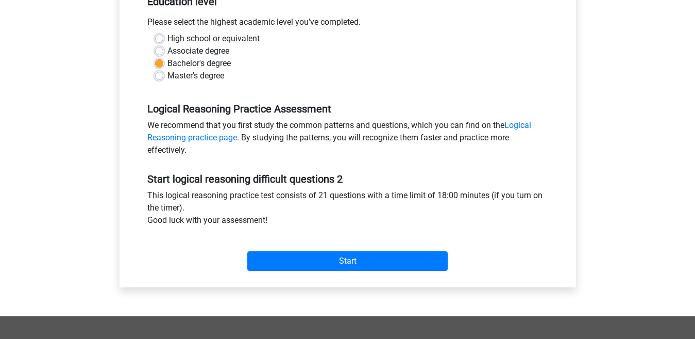
click at [421, 248] on div "Start" at bounding box center [348, 253] width 416 height 36
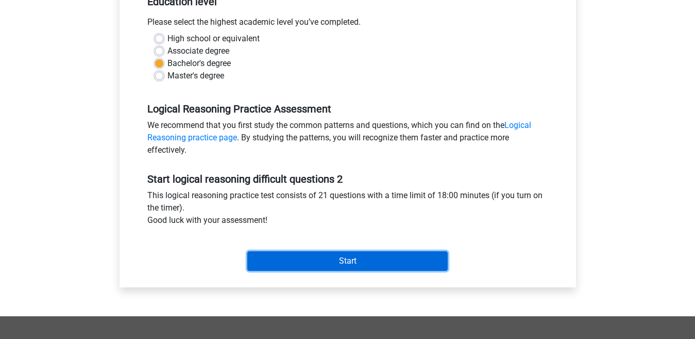
click at [417, 256] on input "Start" at bounding box center [347, 261] width 201 height 20
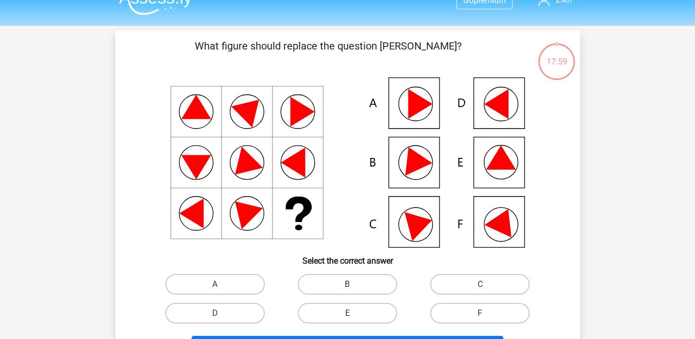
scroll to position [19, 0]
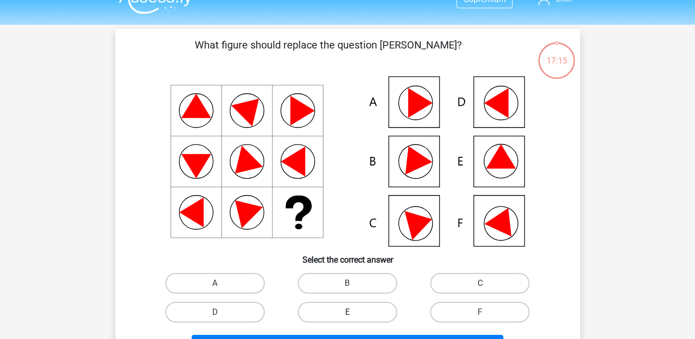
click at [375, 314] on label "E" at bounding box center [347, 312] width 99 height 21
click at [354, 314] on input "E" at bounding box center [350, 315] width 7 height 7
radio input "true"
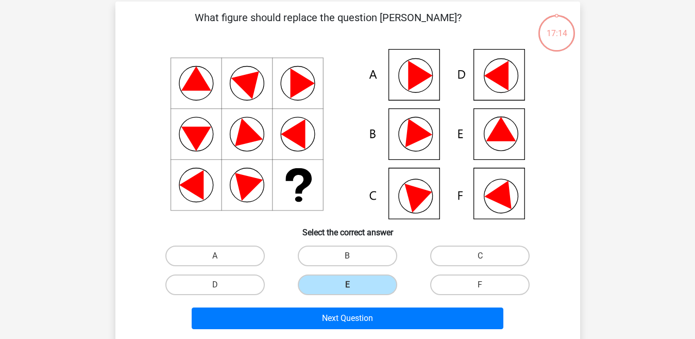
scroll to position [54, 0]
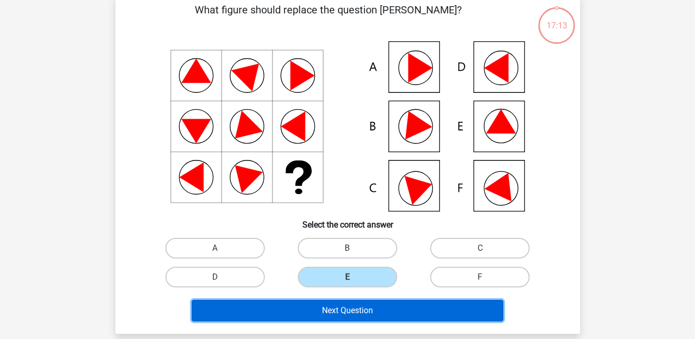
click at [441, 301] on button "Next Question" at bounding box center [348, 310] width 312 height 22
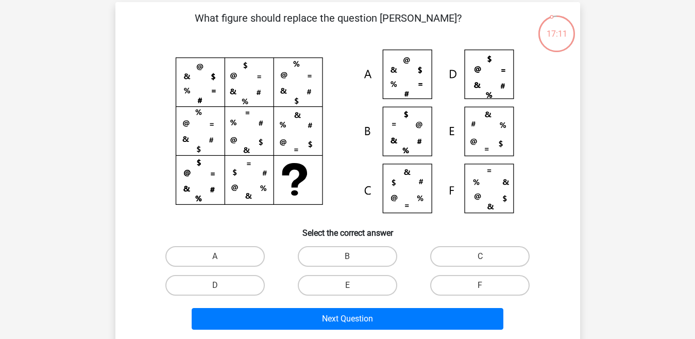
scroll to position [46, 0]
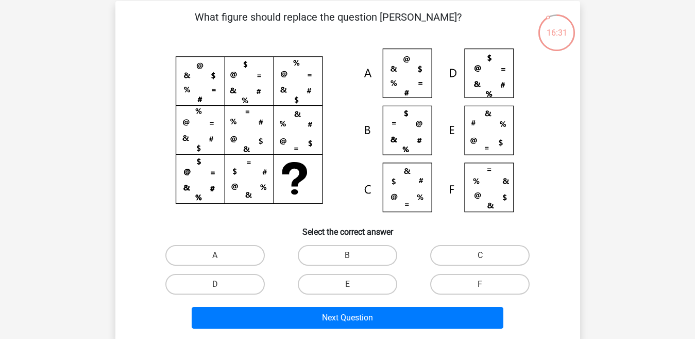
click at [216, 240] on div "What figure should replace the question mark? Select the correct answer A B C" at bounding box center [348, 170] width 457 height 323
click at [215, 247] on label "A" at bounding box center [214, 255] width 99 height 21
click at [215, 255] on input "A" at bounding box center [218, 258] width 7 height 7
radio input "true"
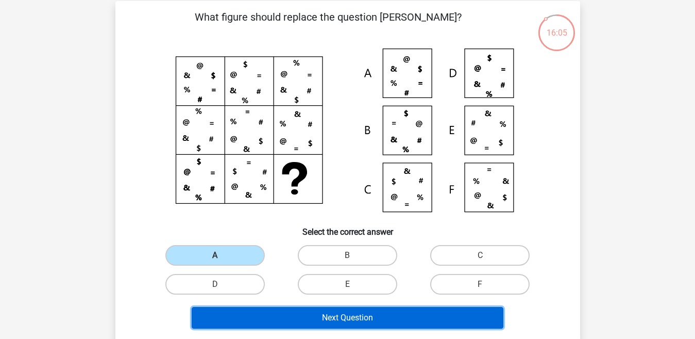
click at [306, 316] on button "Next Question" at bounding box center [348, 318] width 312 height 22
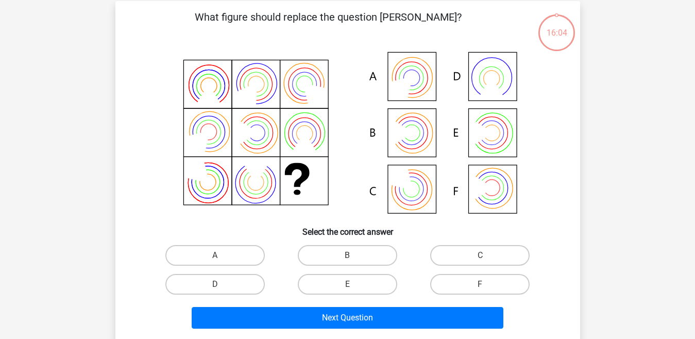
scroll to position [47, 0]
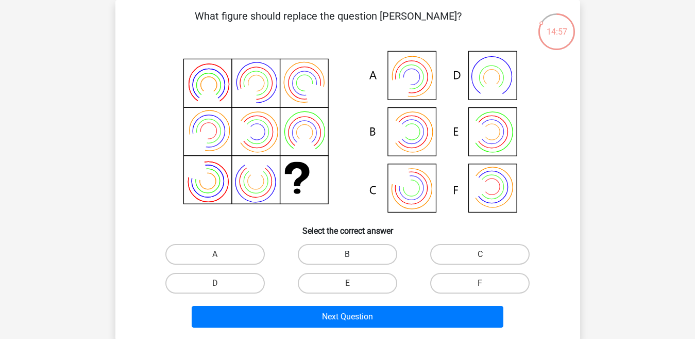
click at [345, 246] on label "B" at bounding box center [347, 254] width 99 height 21
click at [347, 254] on input "B" at bounding box center [350, 257] width 7 height 7
radio input "true"
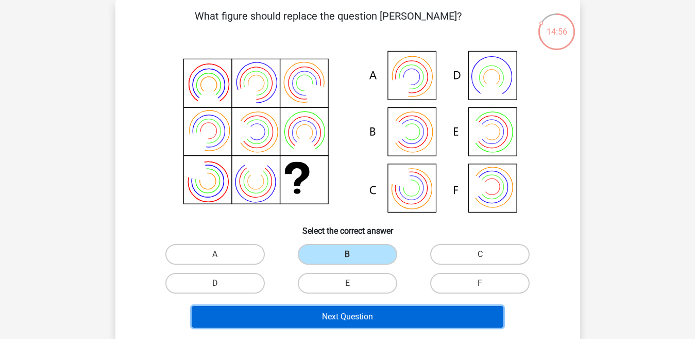
click at [345, 324] on button "Next Question" at bounding box center [348, 317] width 312 height 22
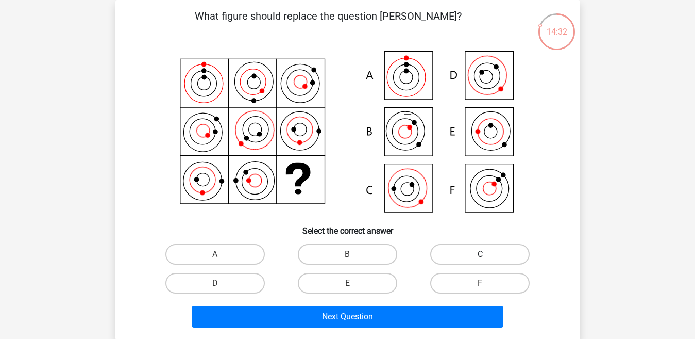
click at [456, 256] on label "C" at bounding box center [479, 254] width 99 height 21
click at [480, 256] on input "C" at bounding box center [483, 257] width 7 height 7
radio input "true"
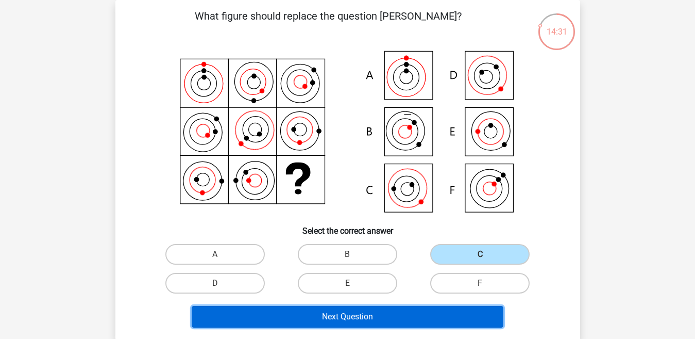
click at [423, 313] on button "Next Question" at bounding box center [348, 317] width 312 height 22
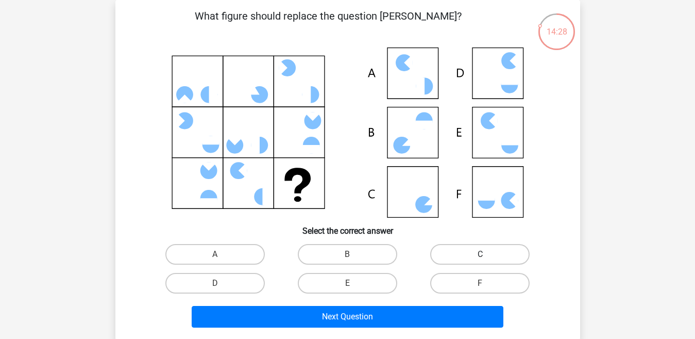
click at [448, 255] on label "C" at bounding box center [479, 254] width 99 height 21
click at [480, 255] on input "C" at bounding box center [483, 257] width 7 height 7
radio input "true"
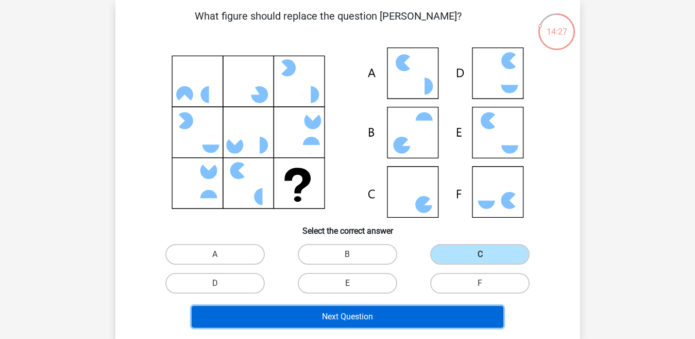
click at [411, 315] on button "Next Question" at bounding box center [348, 317] width 312 height 22
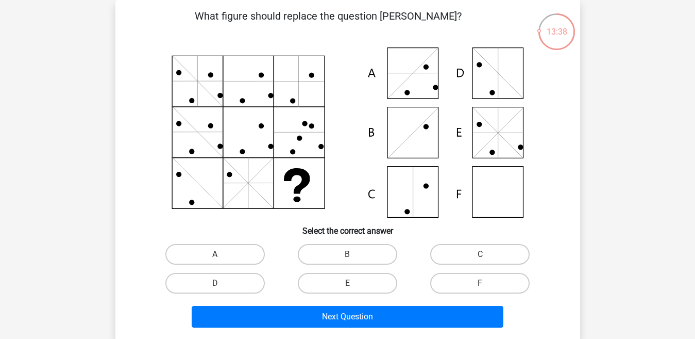
click at [234, 246] on label "A" at bounding box center [214, 254] width 99 height 21
click at [222, 254] on input "A" at bounding box center [218, 257] width 7 height 7
radio input "true"
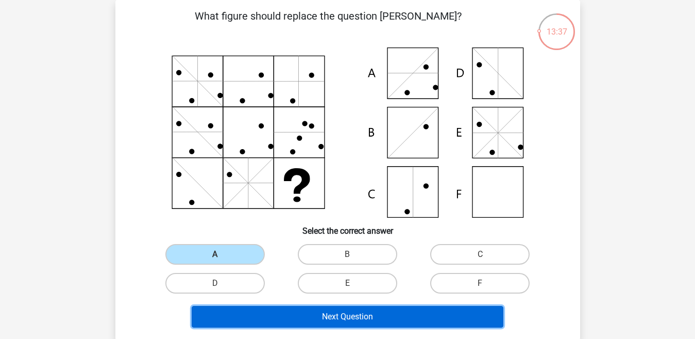
click at [306, 319] on button "Next Question" at bounding box center [348, 317] width 312 height 22
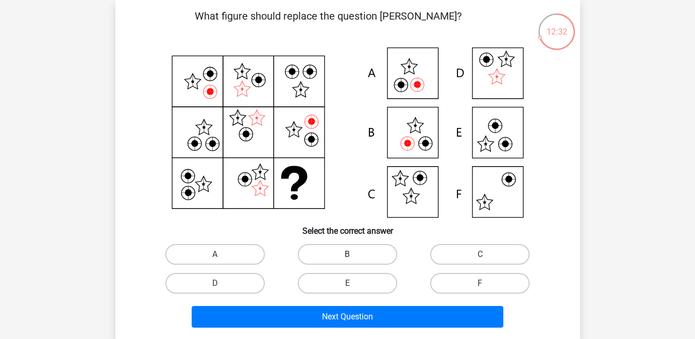
click at [329, 246] on label "B" at bounding box center [347, 254] width 99 height 21
click at [347, 254] on input "B" at bounding box center [350, 257] width 7 height 7
radio input "true"
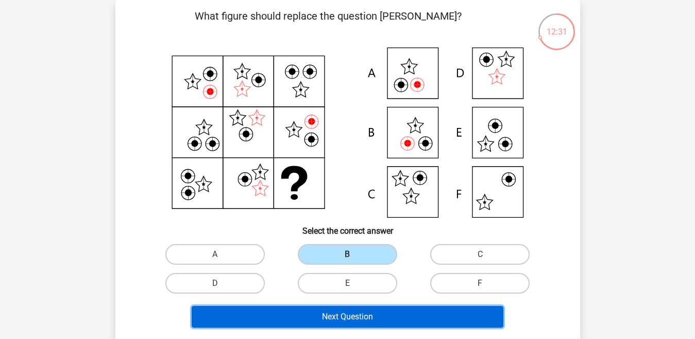
click at [327, 311] on button "Next Question" at bounding box center [348, 317] width 312 height 22
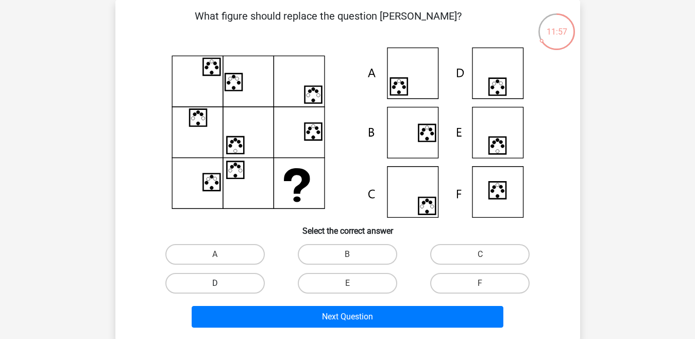
click at [232, 281] on label "D" at bounding box center [214, 283] width 99 height 21
click at [222, 283] on input "D" at bounding box center [218, 286] width 7 height 7
radio input "true"
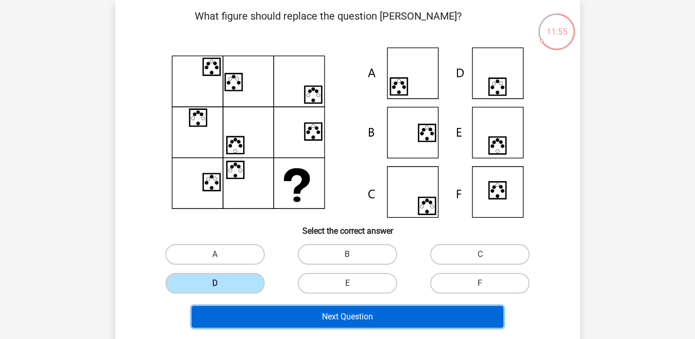
click at [277, 313] on button "Next Question" at bounding box center [348, 317] width 312 height 22
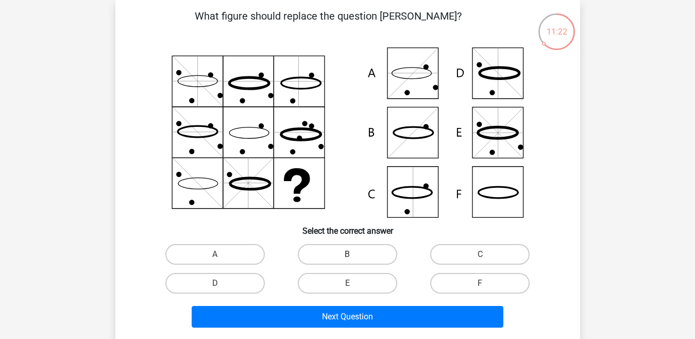
click at [355, 247] on label "B" at bounding box center [347, 254] width 99 height 21
click at [354, 254] on input "B" at bounding box center [350, 257] width 7 height 7
radio input "true"
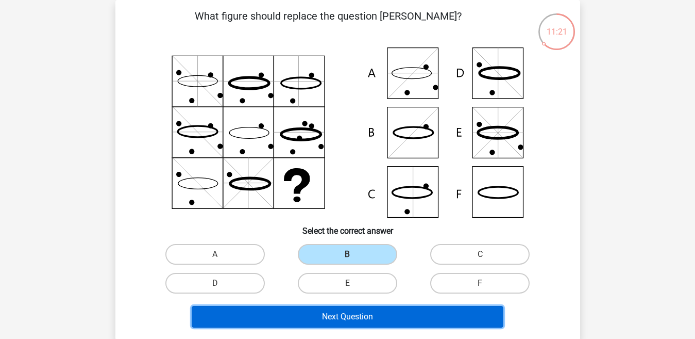
click at [350, 308] on button "Next Question" at bounding box center [348, 317] width 312 height 22
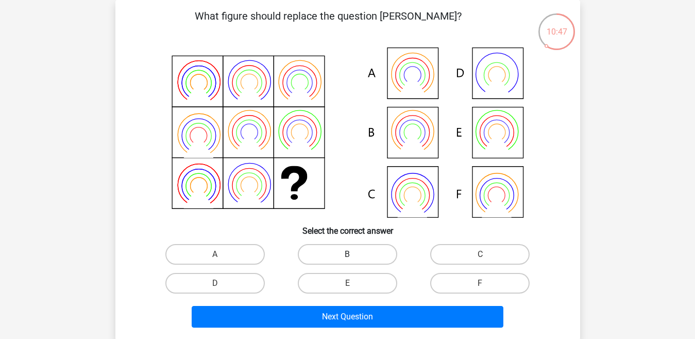
click at [337, 244] on label "B" at bounding box center [347, 254] width 99 height 21
click at [347, 254] on input "B" at bounding box center [350, 257] width 7 height 7
radio input "true"
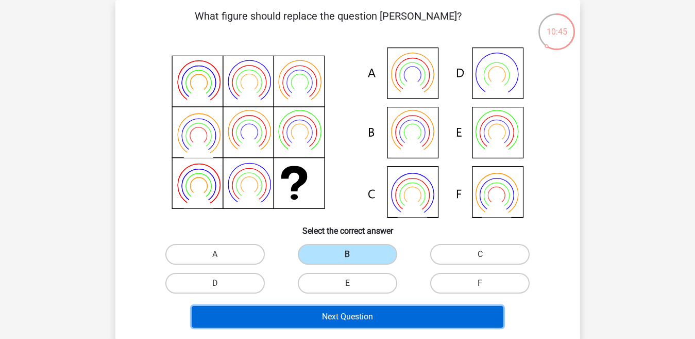
click at [329, 315] on button "Next Question" at bounding box center [348, 317] width 312 height 22
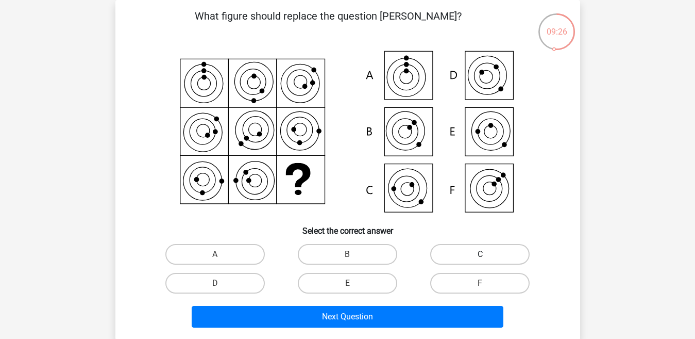
click at [451, 245] on label "C" at bounding box center [479, 254] width 99 height 21
click at [480, 254] on input "C" at bounding box center [483, 257] width 7 height 7
radio input "true"
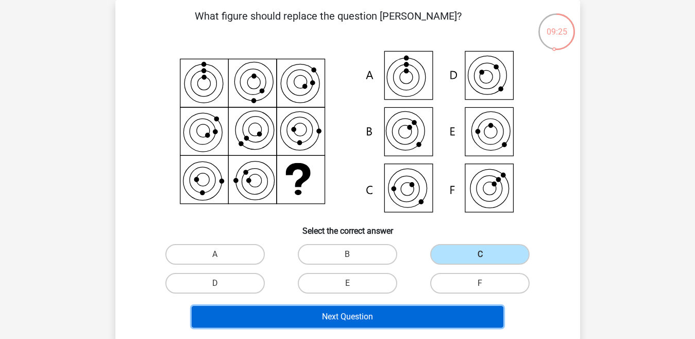
click at [418, 309] on button "Next Question" at bounding box center [348, 317] width 312 height 22
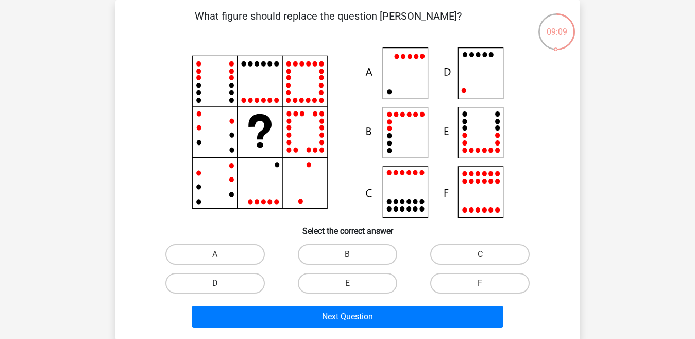
click at [249, 287] on label "D" at bounding box center [214, 283] width 99 height 21
click at [222, 287] on input "D" at bounding box center [218, 286] width 7 height 7
radio input "true"
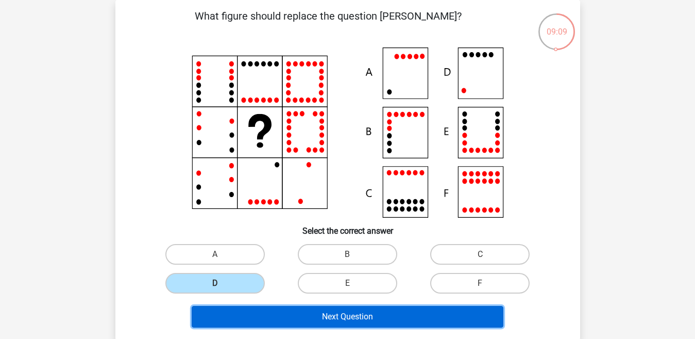
click at [281, 313] on button "Next Question" at bounding box center [348, 317] width 312 height 22
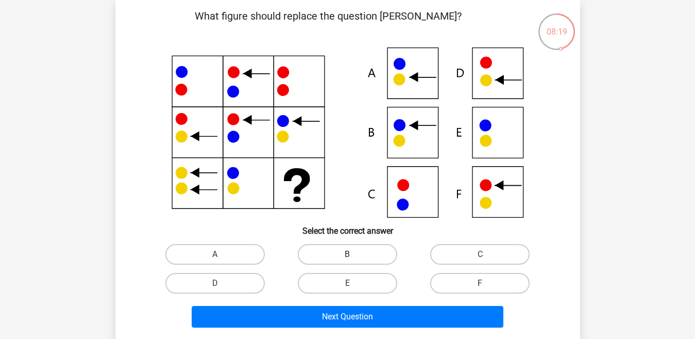
click at [357, 251] on label "B" at bounding box center [347, 254] width 99 height 21
click at [354, 254] on input "B" at bounding box center [350, 257] width 7 height 7
radio input "true"
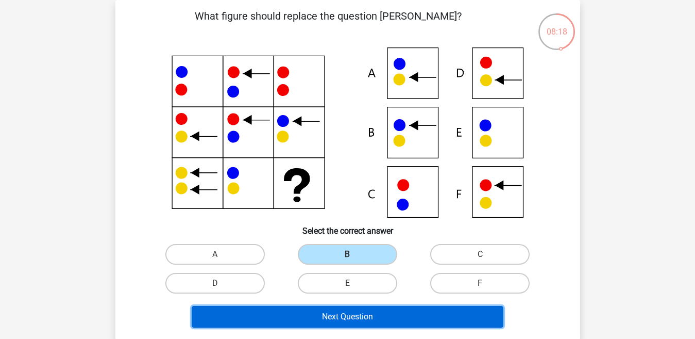
click at [350, 322] on button "Next Question" at bounding box center [348, 317] width 312 height 22
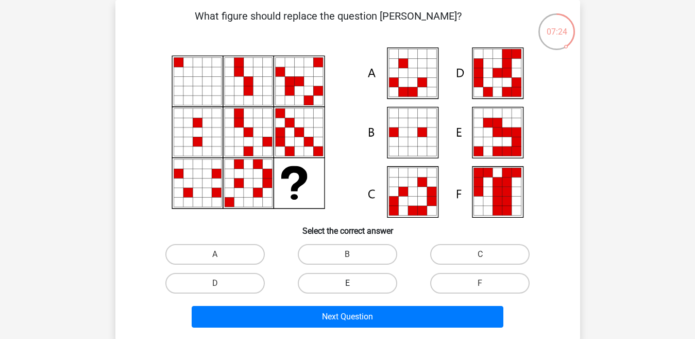
click at [362, 285] on label "E" at bounding box center [347, 283] width 99 height 21
click at [354, 285] on input "E" at bounding box center [350, 286] width 7 height 7
radio input "true"
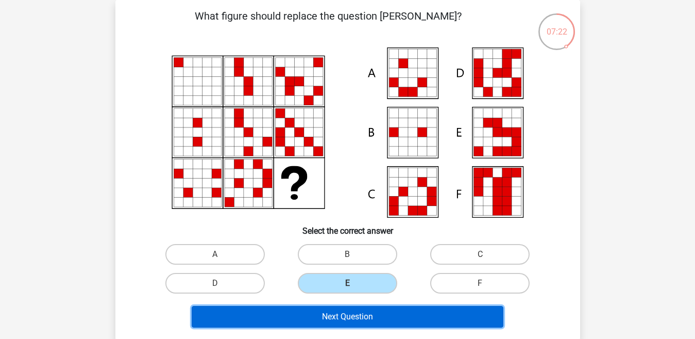
click at [359, 313] on button "Next Question" at bounding box center [348, 317] width 312 height 22
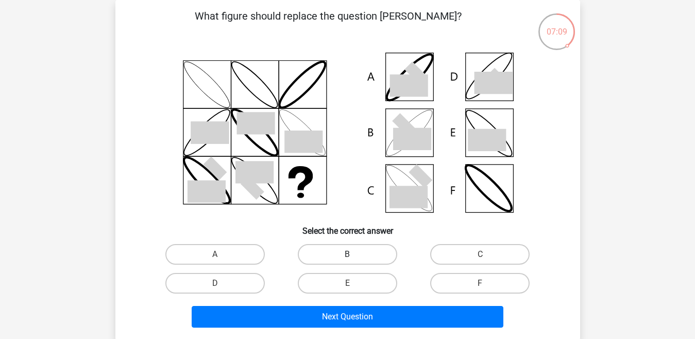
click at [372, 253] on label "B" at bounding box center [347, 254] width 99 height 21
click at [354, 254] on input "B" at bounding box center [350, 257] width 7 height 7
radio input "true"
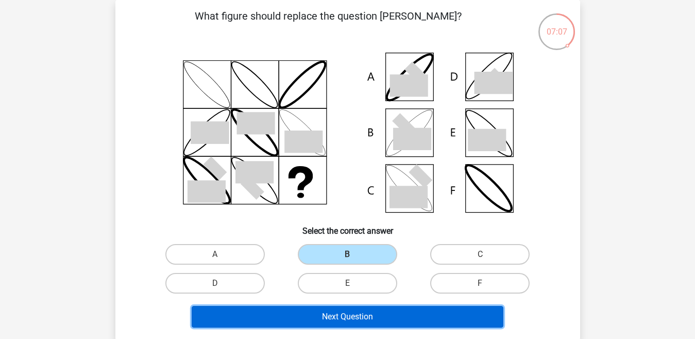
click at [350, 322] on button "Next Question" at bounding box center [348, 317] width 312 height 22
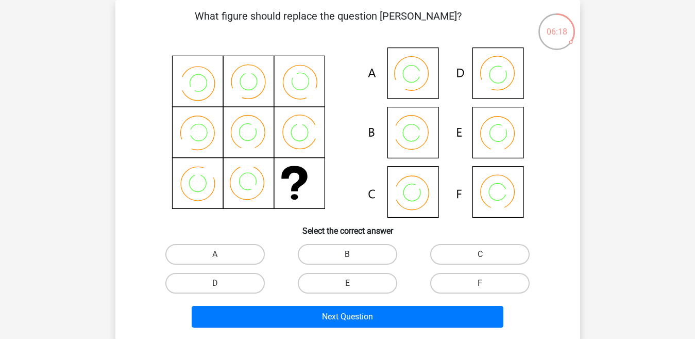
click at [341, 249] on label "B" at bounding box center [347, 254] width 99 height 21
click at [347, 254] on input "B" at bounding box center [350, 257] width 7 height 7
radio input "true"
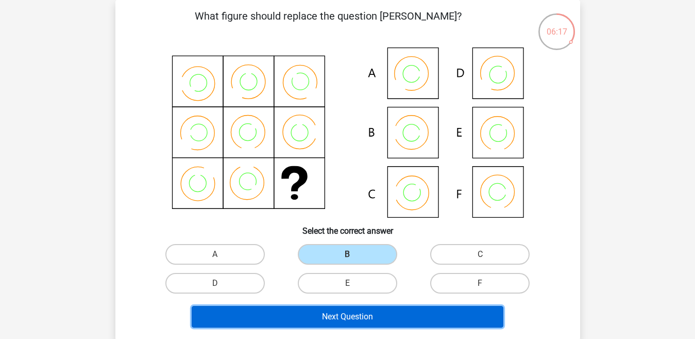
click at [336, 318] on button "Next Question" at bounding box center [348, 317] width 312 height 22
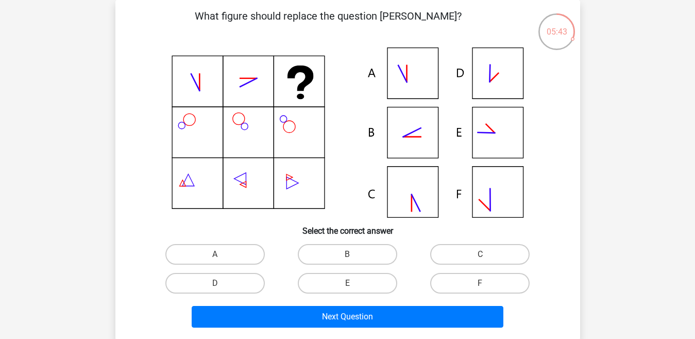
click at [268, 264] on div "D" at bounding box center [215, 254] width 124 height 21
click at [261, 282] on label "D" at bounding box center [214, 283] width 99 height 21
click at [222, 283] on input "D" at bounding box center [218, 286] width 7 height 7
radio input "true"
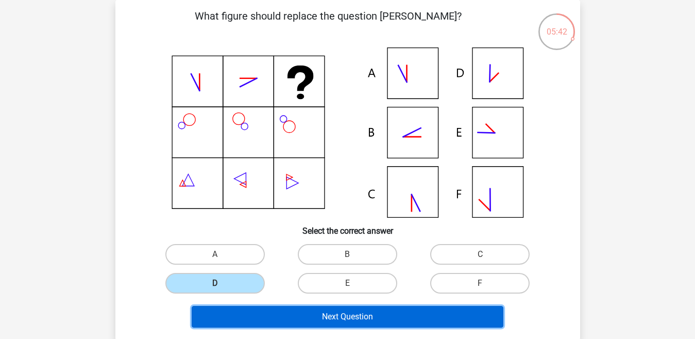
click at [286, 316] on button "Next Question" at bounding box center [348, 317] width 312 height 22
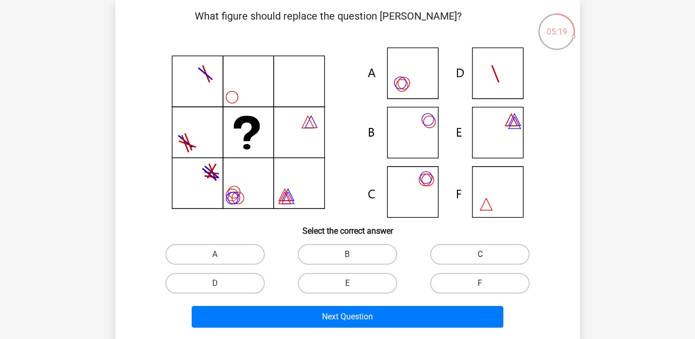
click at [455, 252] on label "C" at bounding box center [479, 254] width 99 height 21
click at [480, 254] on input "C" at bounding box center [483, 257] width 7 height 7
radio input "true"
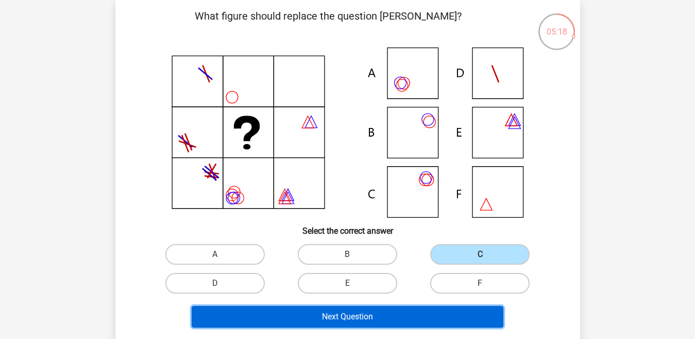
click at [418, 314] on button "Next Question" at bounding box center [348, 317] width 312 height 22
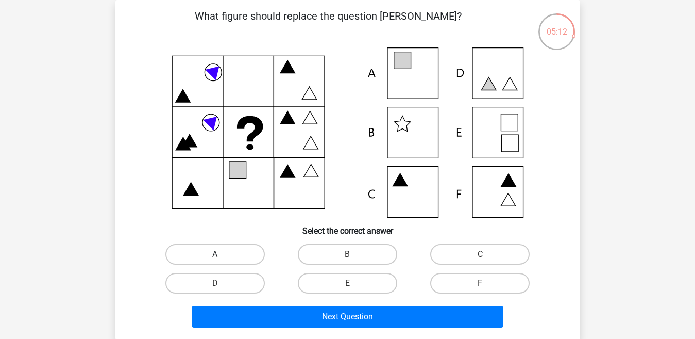
click at [254, 253] on label "A" at bounding box center [214, 254] width 99 height 21
click at [222, 254] on input "A" at bounding box center [218, 257] width 7 height 7
radio input "true"
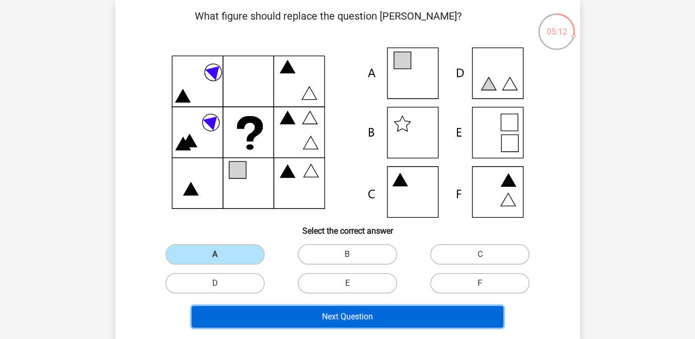
click at [262, 313] on button "Next Question" at bounding box center [348, 317] width 312 height 22
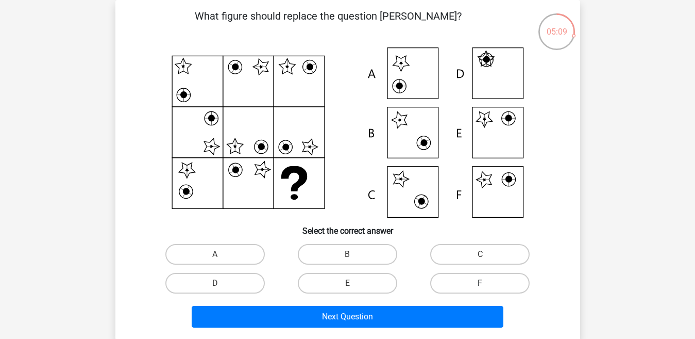
click at [440, 285] on label "F" at bounding box center [479, 283] width 99 height 21
click at [480, 285] on input "F" at bounding box center [483, 286] width 7 height 7
radio input "true"
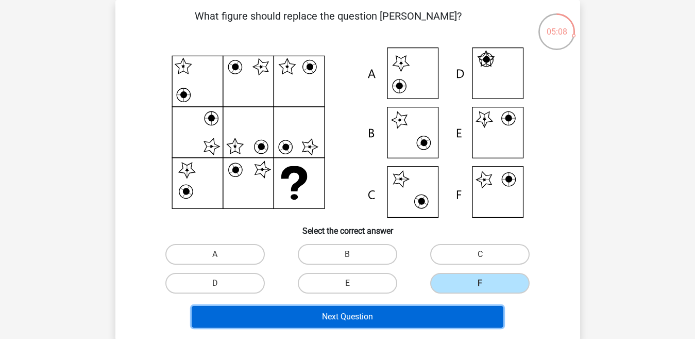
click at [420, 314] on button "Next Question" at bounding box center [348, 317] width 312 height 22
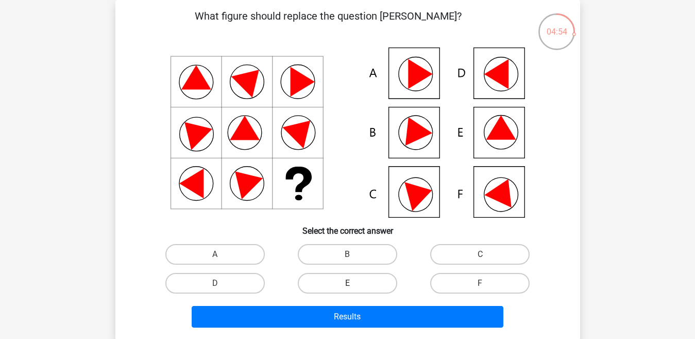
click at [373, 278] on label "E" at bounding box center [347, 283] width 99 height 21
click at [354, 283] on input "E" at bounding box center [350, 286] width 7 height 7
radio input "true"
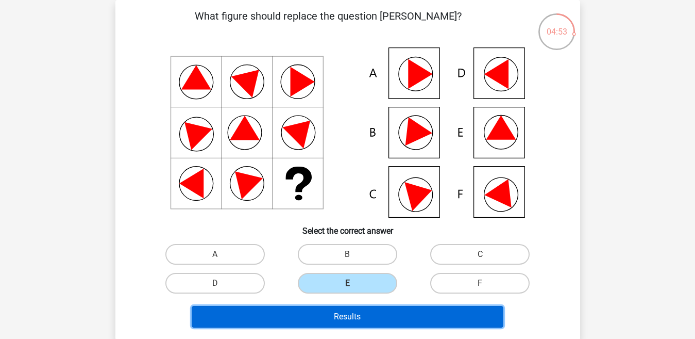
click at [364, 318] on button "Results" at bounding box center [348, 317] width 312 height 22
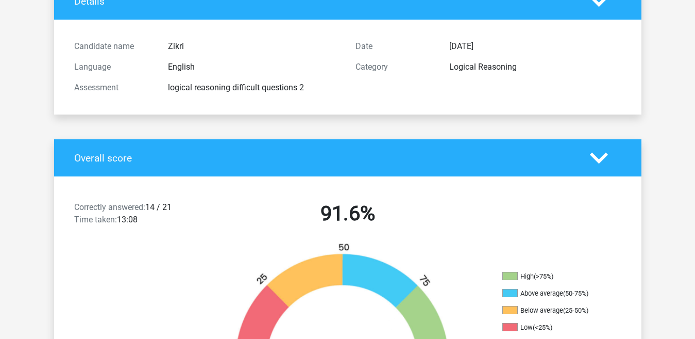
scroll to position [49, 0]
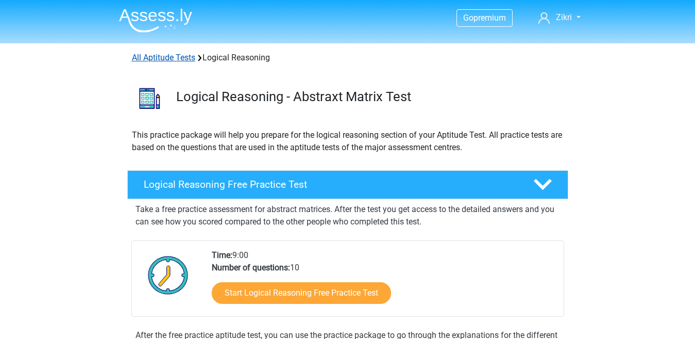
click at [174, 59] on link "All Aptitude Tests" at bounding box center [163, 58] width 63 height 10
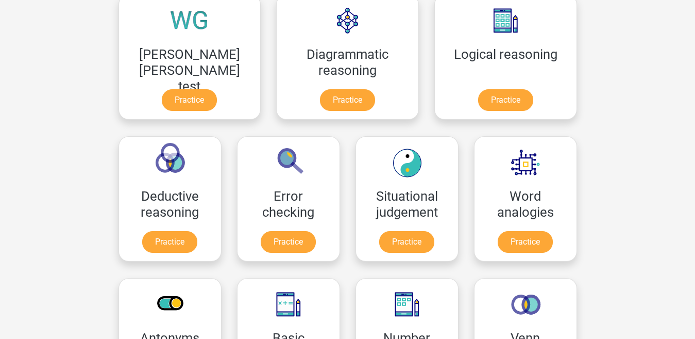
scroll to position [339, 0]
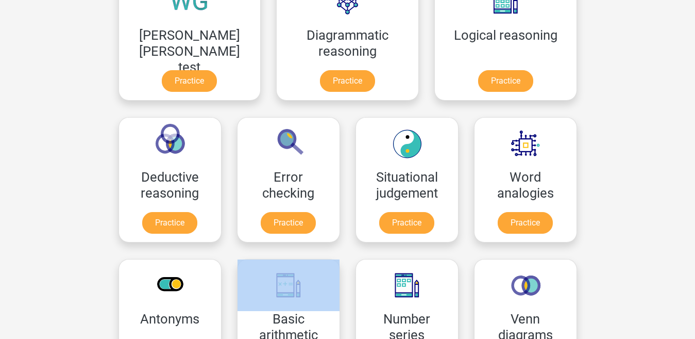
drag, startPoint x: 694, startPoint y: 115, endPoint x: 695, endPoint y: 131, distance: 16.5
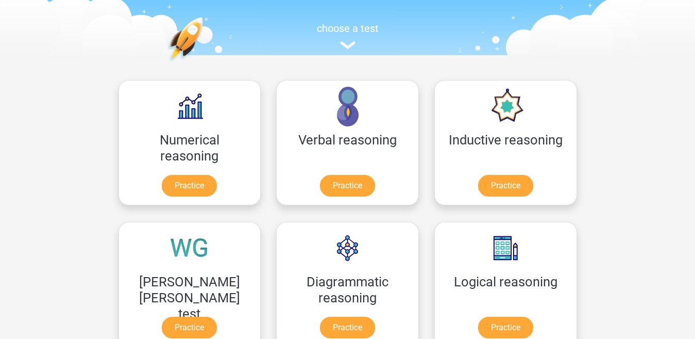
scroll to position [84, 0]
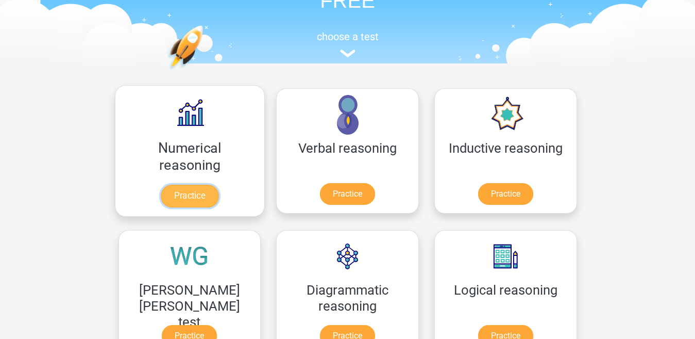
click at [178, 196] on link "Practice" at bounding box center [190, 196] width 58 height 23
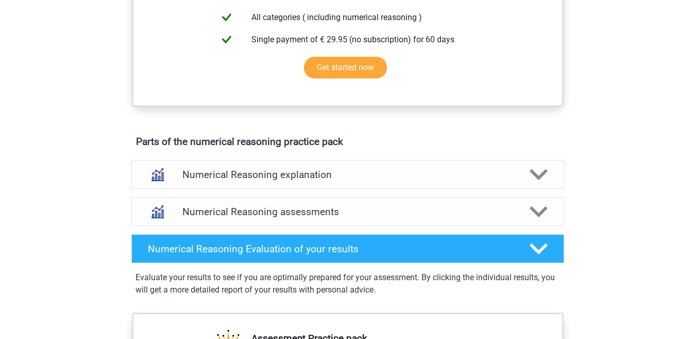
scroll to position [462, 0]
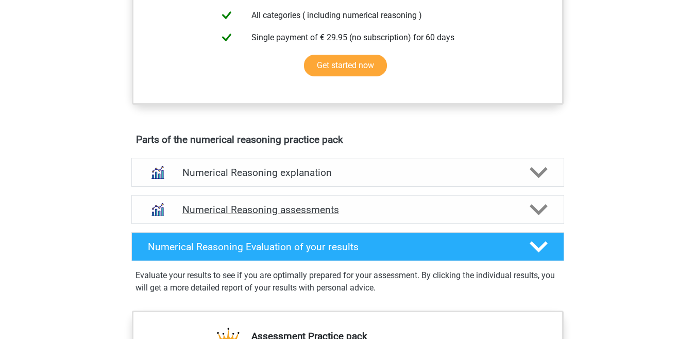
click at [526, 219] on div at bounding box center [538, 210] width 35 height 18
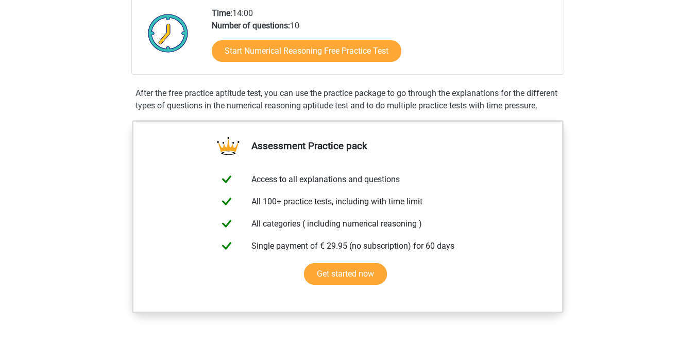
scroll to position [229, 0]
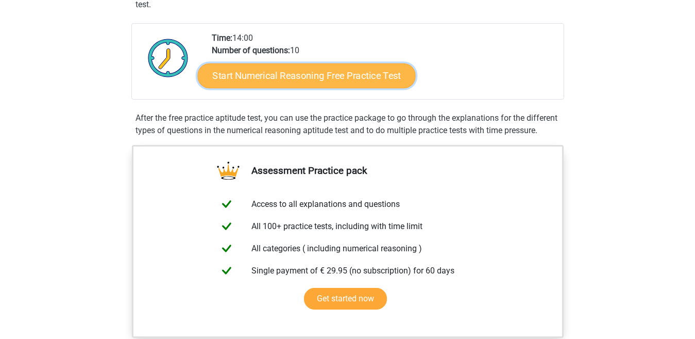
click at [371, 67] on link "Start Numerical Reasoning Free Practice Test" at bounding box center [306, 75] width 218 height 25
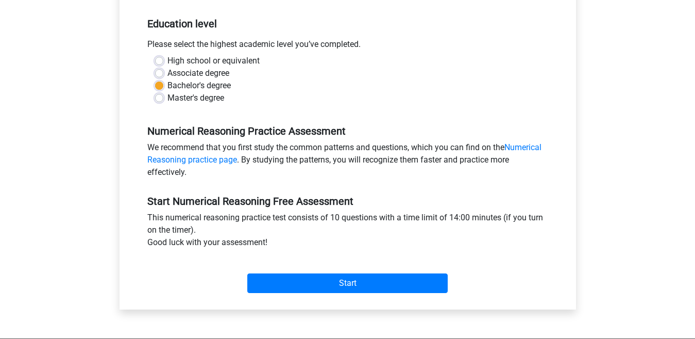
scroll to position [284, 0]
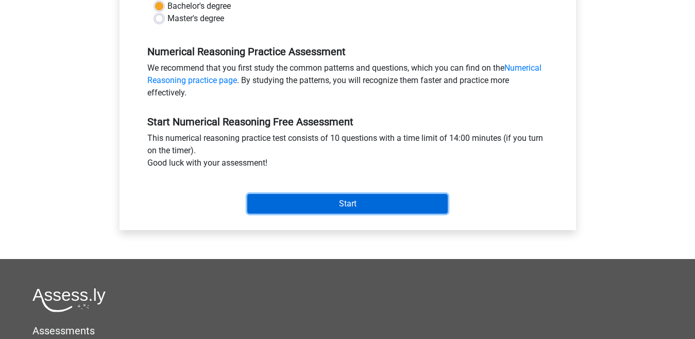
click at [429, 207] on input "Start" at bounding box center [347, 204] width 201 height 20
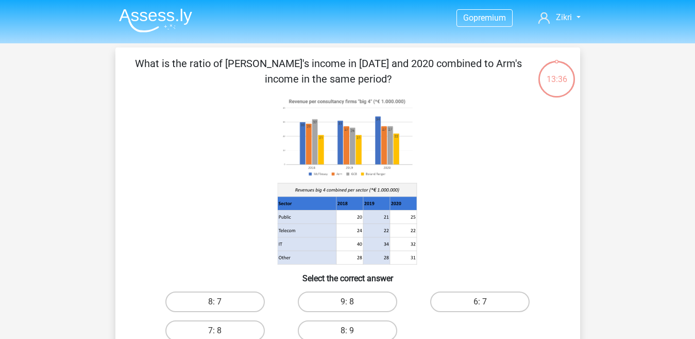
click at [167, 16] on img at bounding box center [155, 20] width 73 height 24
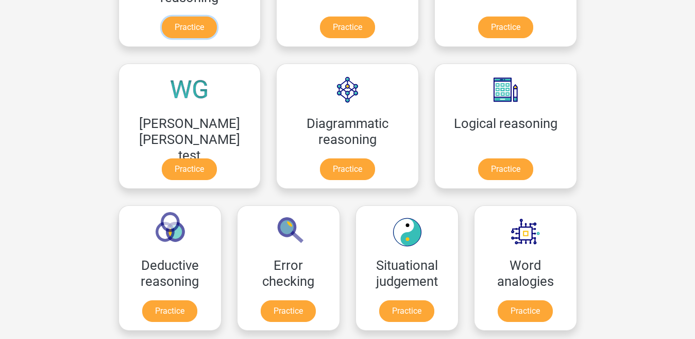
scroll to position [248, 0]
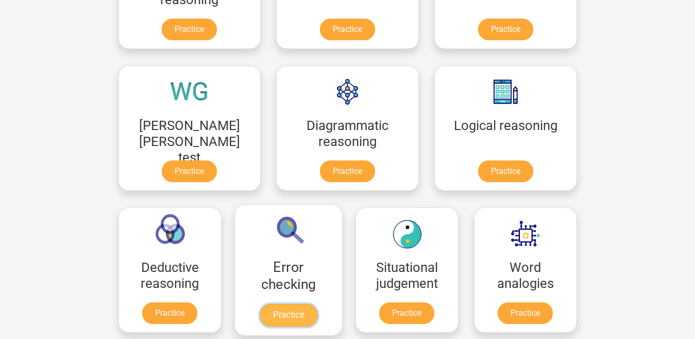
click at [317, 304] on link "Practice" at bounding box center [288, 315] width 58 height 23
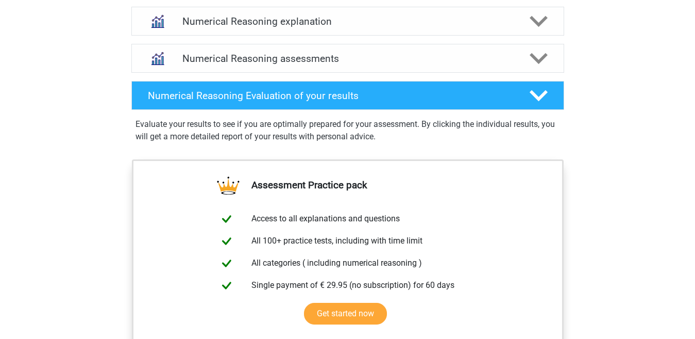
scroll to position [509, 0]
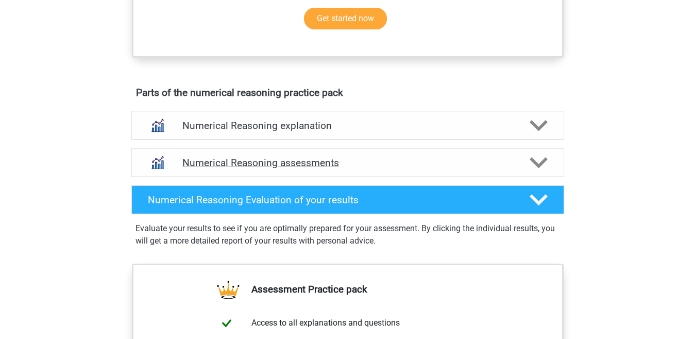
click at [544, 172] on icon at bounding box center [539, 163] width 18 height 18
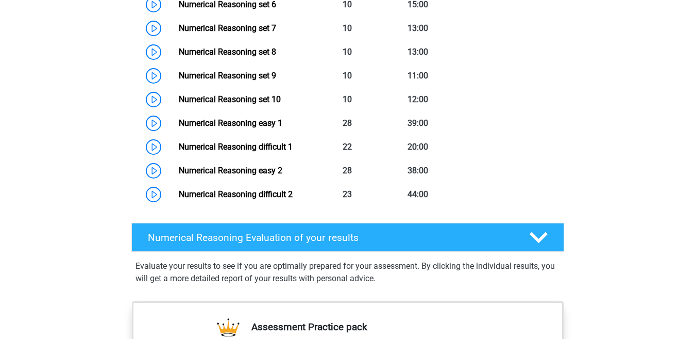
scroll to position [881, 0]
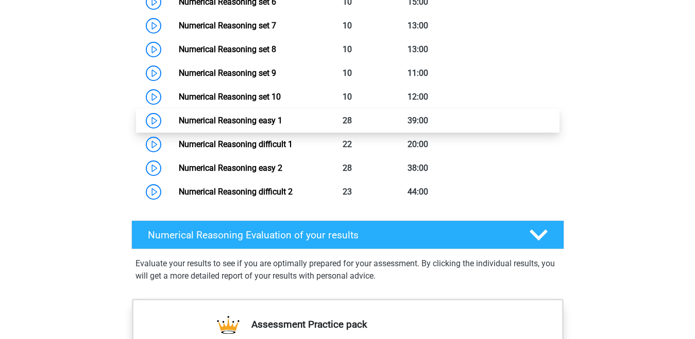
click at [282, 125] on link "Numerical Reasoning easy 1" at bounding box center [231, 120] width 104 height 10
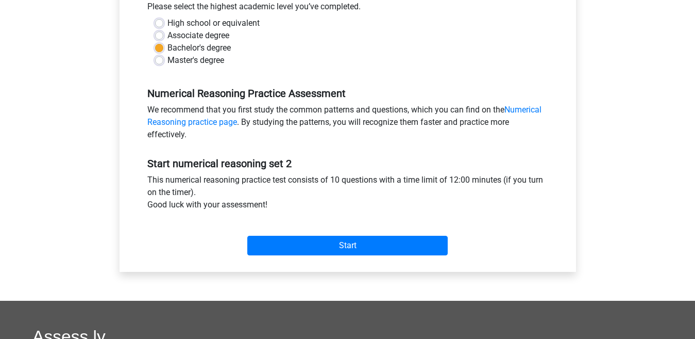
scroll to position [268, 0]
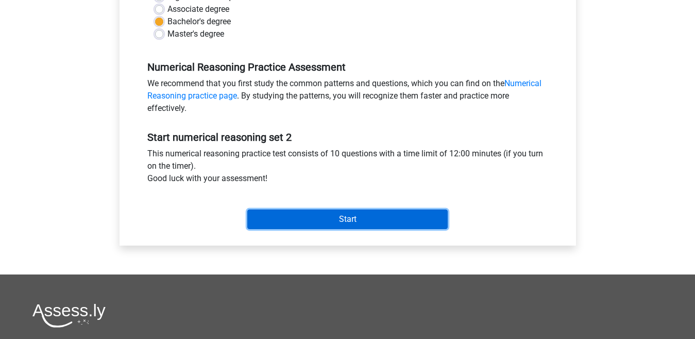
click at [416, 220] on input "Start" at bounding box center [347, 219] width 201 height 20
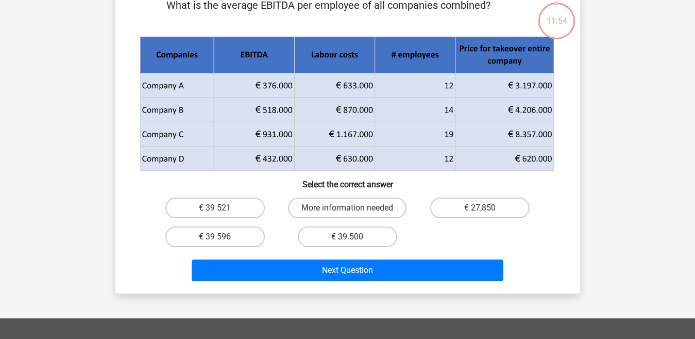
scroll to position [39, 0]
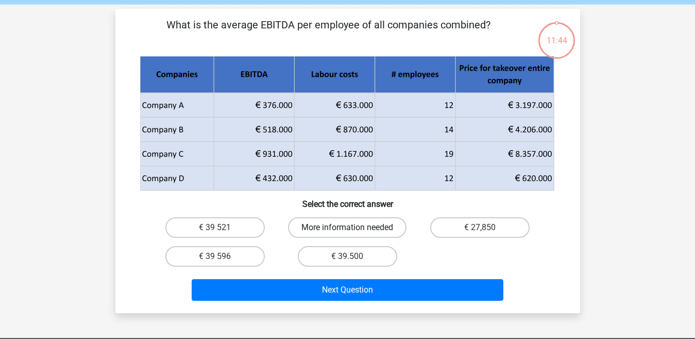
click at [395, 230] on label "More information needed" at bounding box center [347, 227] width 119 height 21
click at [354, 230] on input "More information needed" at bounding box center [350, 230] width 7 height 7
radio input "true"
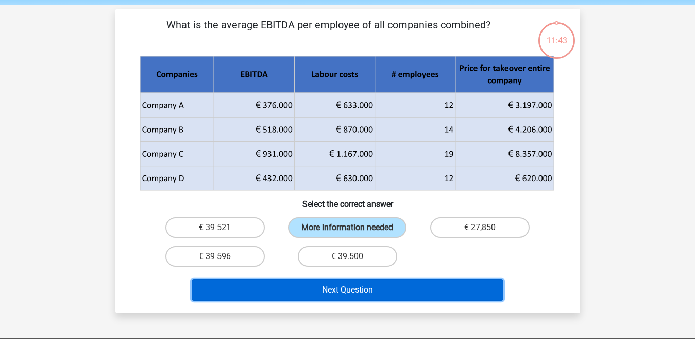
click at [391, 286] on button "Next Question" at bounding box center [348, 290] width 312 height 22
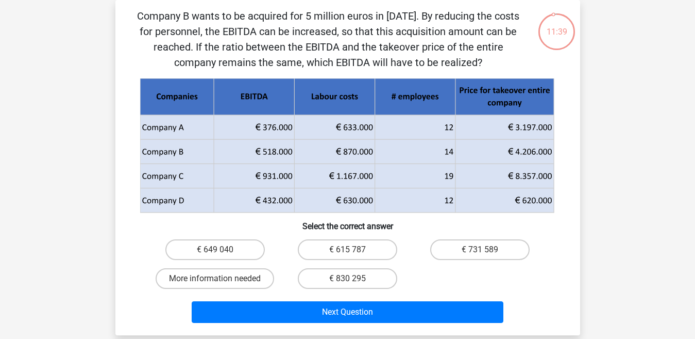
scroll to position [0, 0]
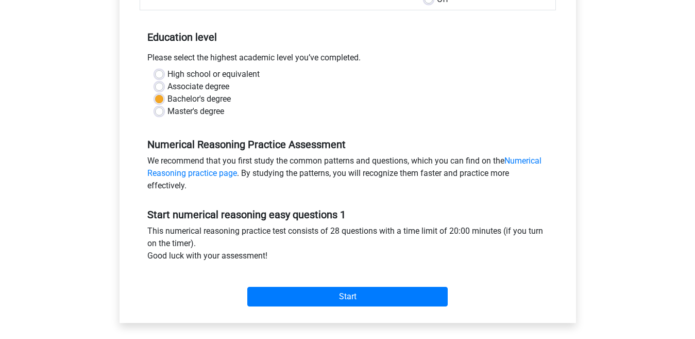
scroll to position [217, 0]
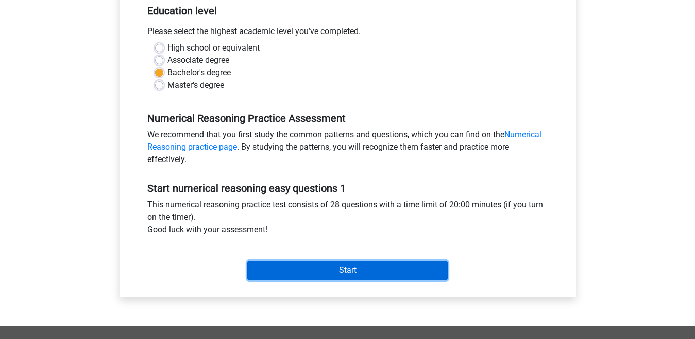
click at [398, 261] on input "Start" at bounding box center [347, 270] width 201 height 20
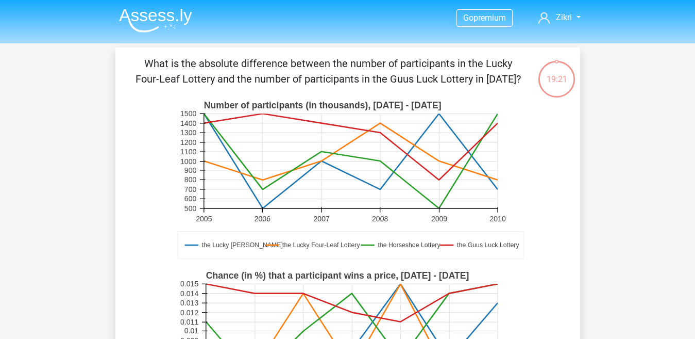
click at [176, 18] on img at bounding box center [155, 20] width 73 height 24
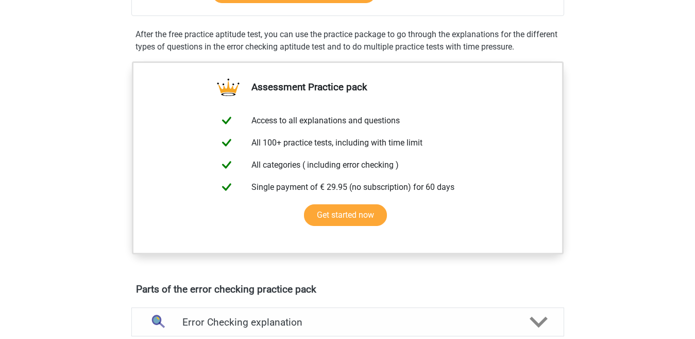
click at [687, 156] on div "Go premium Zikri [EMAIL_ADDRESS][DOMAIN_NAME]" at bounding box center [347, 331] width 695 height 1262
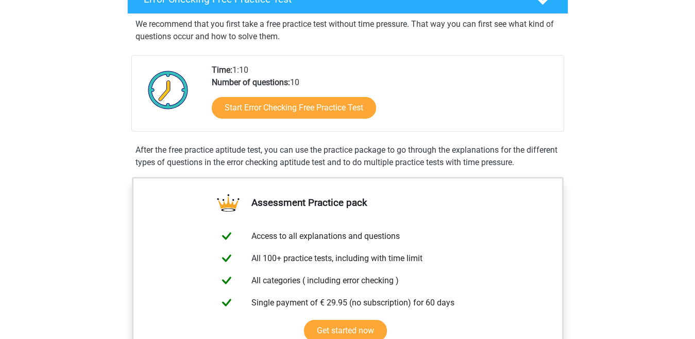
scroll to position [178, 0]
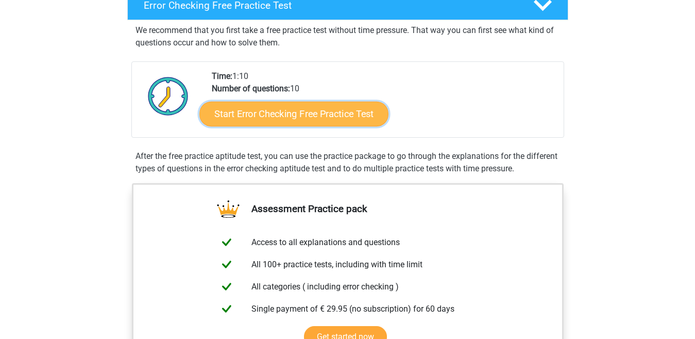
click at [353, 106] on link "Start Error Checking Free Practice Test" at bounding box center [293, 114] width 189 height 25
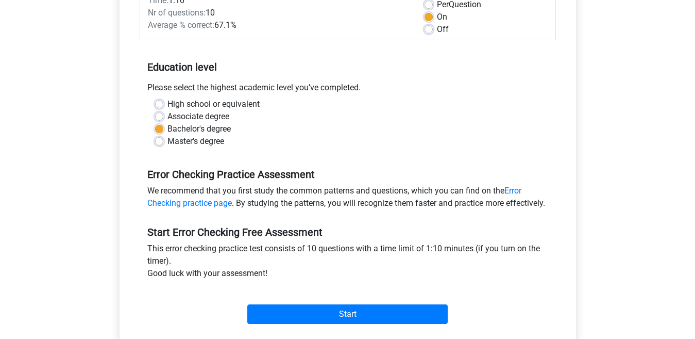
scroll to position [186, 0]
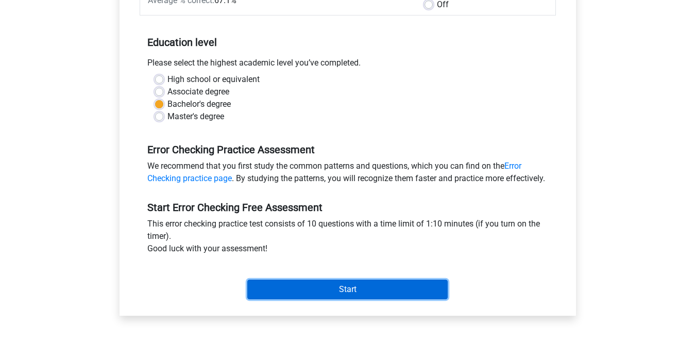
click at [419, 299] on input "Start" at bounding box center [347, 289] width 201 height 20
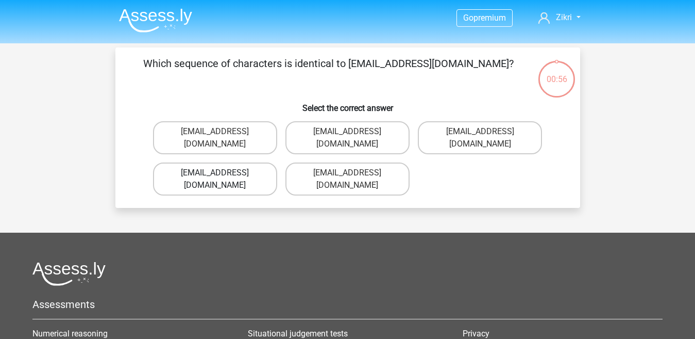
click at [254, 162] on label "[EMAIL_ADDRESS][DOMAIN_NAME]" at bounding box center [215, 178] width 124 height 33
click at [222, 173] on input "[EMAIL_ADDRESS][DOMAIN_NAME]" at bounding box center [218, 176] width 7 height 7
radio input "true"
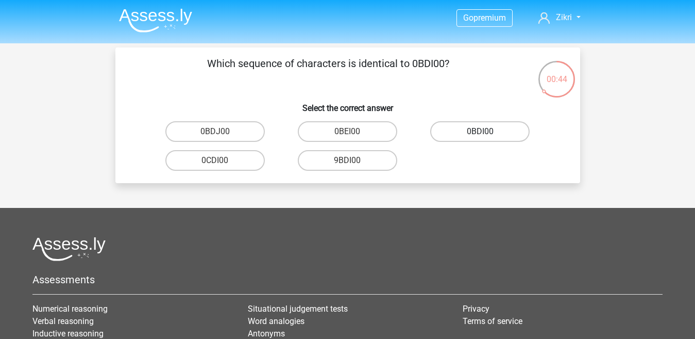
click at [489, 134] on label "0BDI00" at bounding box center [479, 131] width 99 height 21
click at [487, 134] on input "0BDI00" at bounding box center [483, 134] width 7 height 7
radio input "true"
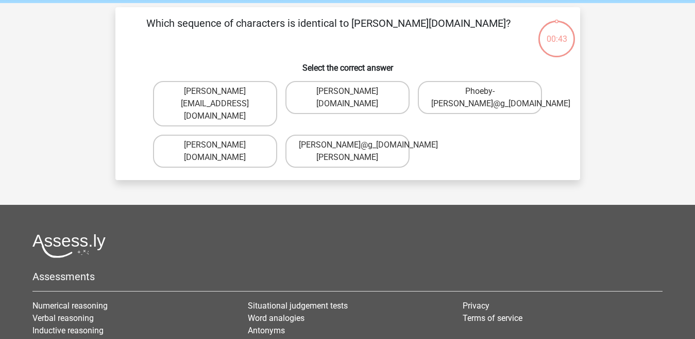
scroll to position [47, 0]
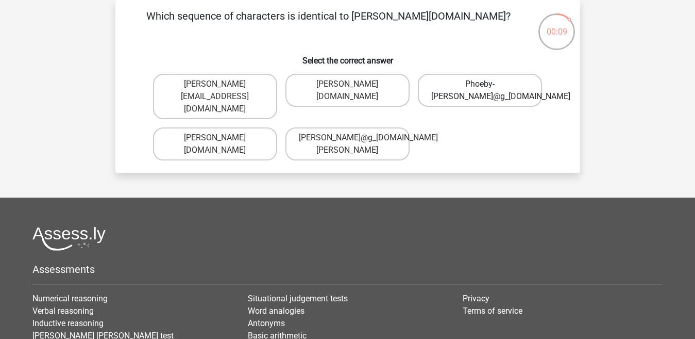
click at [480, 94] on label "Phoeby-Patterson@g_mail.gr" at bounding box center [480, 90] width 124 height 33
click at [480, 91] on input "Phoeby-Patterson@g_mail.gr" at bounding box center [483, 87] width 7 height 7
radio input "true"
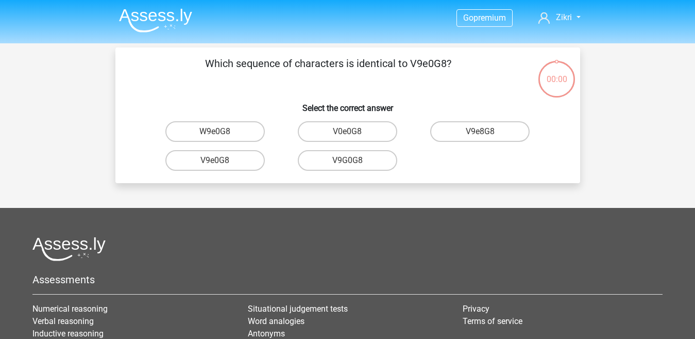
scroll to position [47, 0]
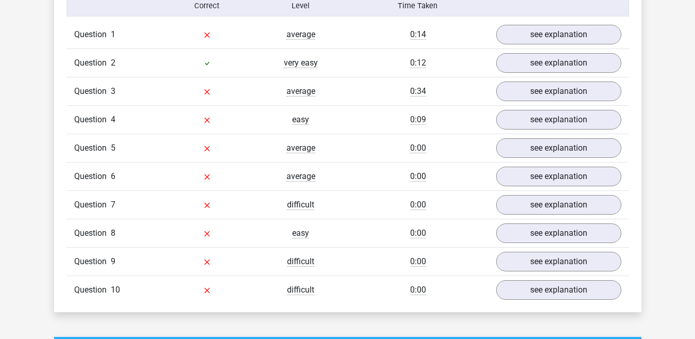
scroll to position [854, 0]
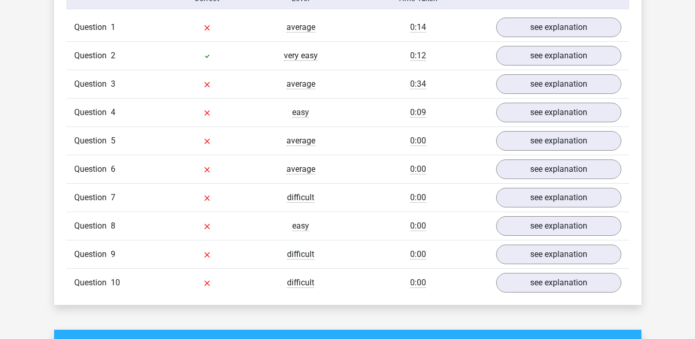
click at [591, 39] on div "Question 1 average 0:14 see explanation" at bounding box center [347, 27] width 563 height 28
click at [590, 34] on link "see explanation" at bounding box center [559, 27] width 144 height 23
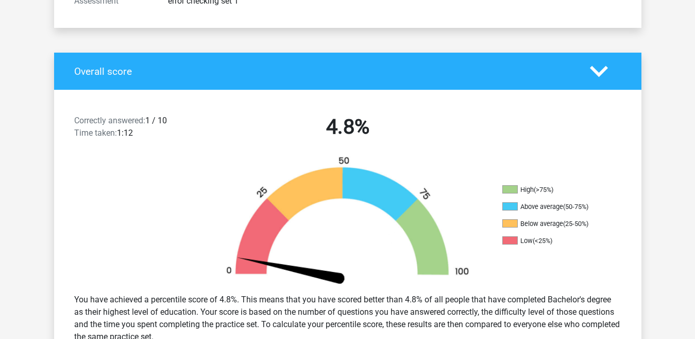
scroll to position [0, 0]
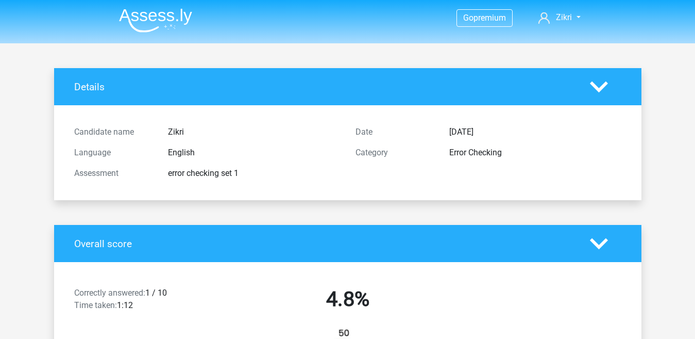
click at [145, 21] on img at bounding box center [155, 20] width 73 height 24
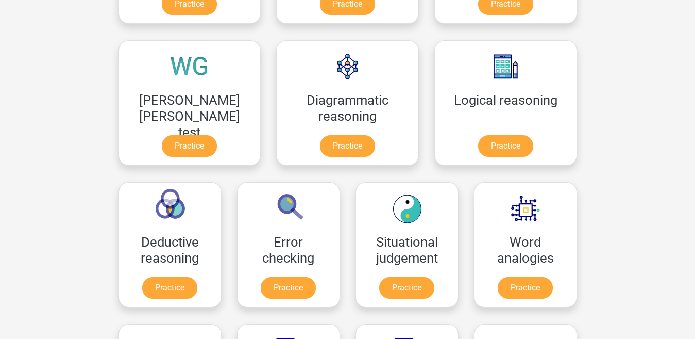
scroll to position [312, 0]
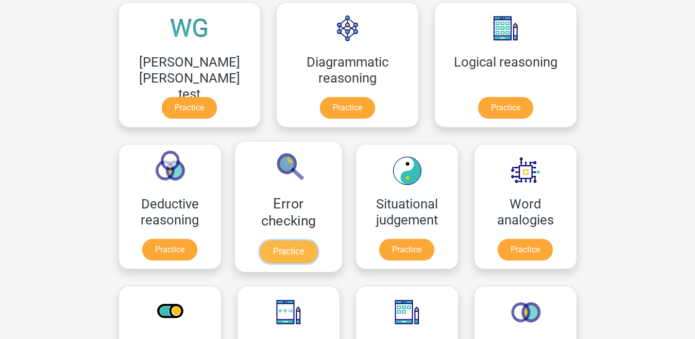
click at [317, 240] on link "Practice" at bounding box center [288, 251] width 58 height 23
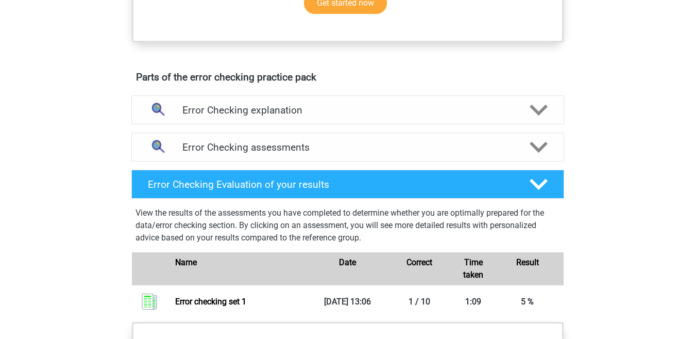
scroll to position [486, 0]
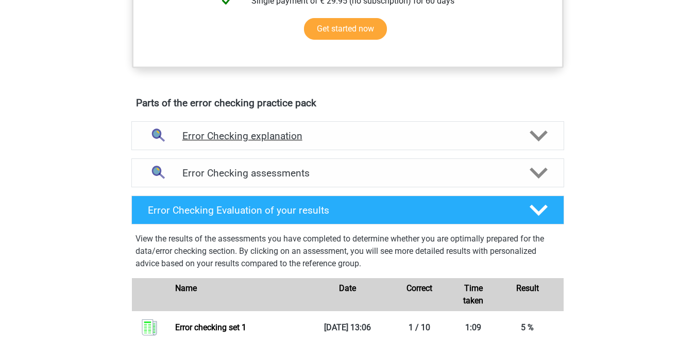
click at [541, 143] on icon at bounding box center [539, 136] width 18 height 18
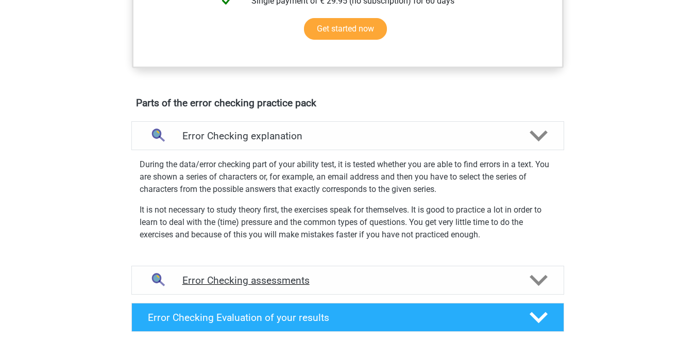
click at [541, 273] on icon at bounding box center [539, 280] width 18 height 18
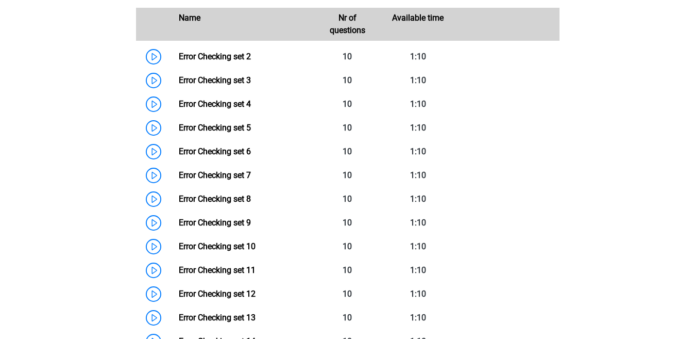
scroll to position [829, 0]
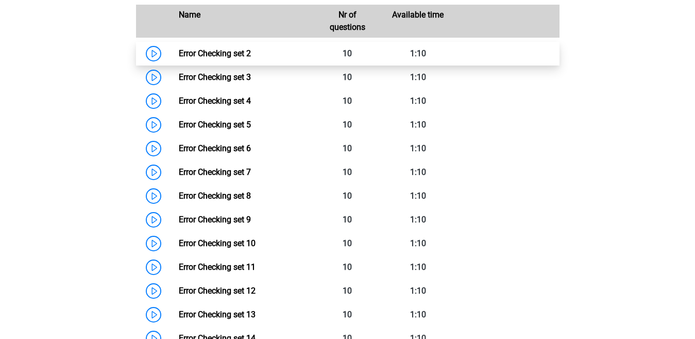
click at [251, 50] on link "Error Checking set 2" at bounding box center [215, 53] width 72 height 10
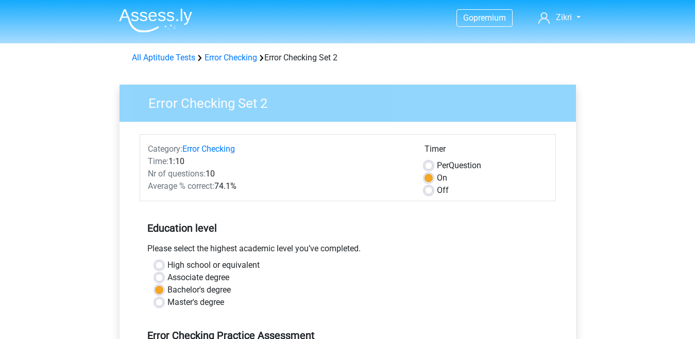
scroll to position [226, 0]
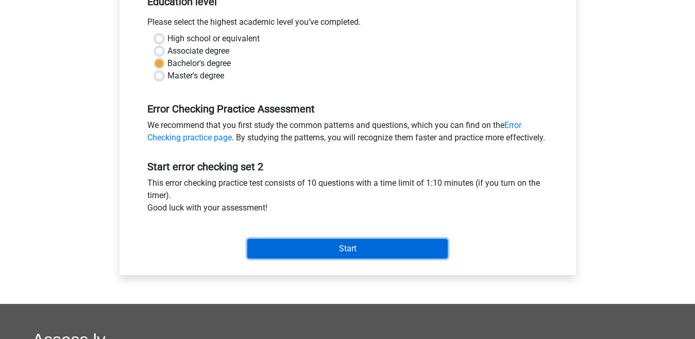
click at [426, 258] on input "Start" at bounding box center [347, 249] width 201 height 20
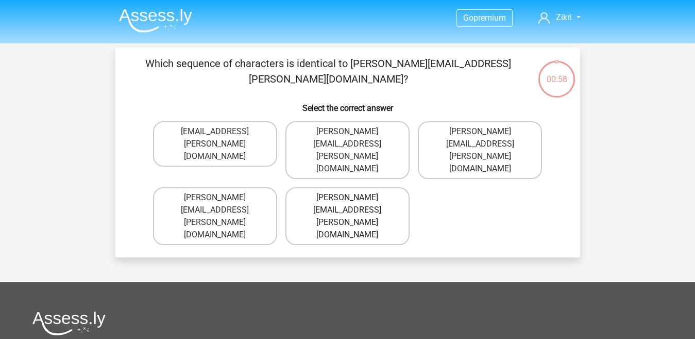
click at [331, 187] on label "[PERSON_NAME][EMAIL_ADDRESS][PERSON_NAME][DOMAIN_NAME]" at bounding box center [348, 216] width 124 height 58
click at [347, 197] on input "[PERSON_NAME][EMAIL_ADDRESS][PERSON_NAME][DOMAIN_NAME]" at bounding box center [350, 200] width 7 height 7
radio input "true"
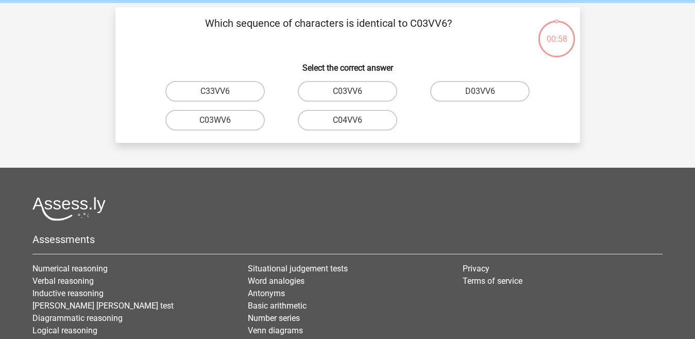
scroll to position [47, 0]
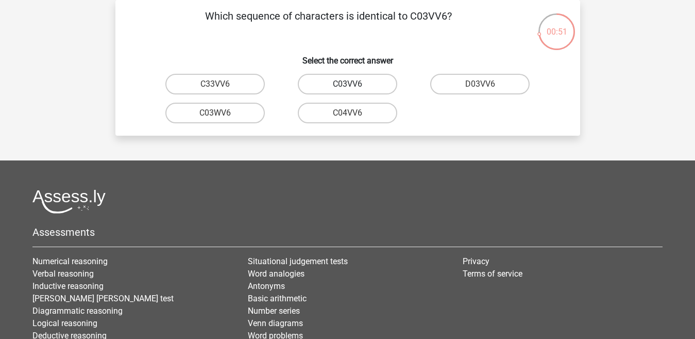
click at [383, 87] on label "C03VV6" at bounding box center [347, 84] width 99 height 21
click at [354, 87] on input "C03VV6" at bounding box center [350, 87] width 7 height 7
radio input "true"
click at [226, 117] on label "jB03CO" at bounding box center [214, 113] width 99 height 21
click at [222, 117] on input "jB03CO" at bounding box center [218, 116] width 7 height 7
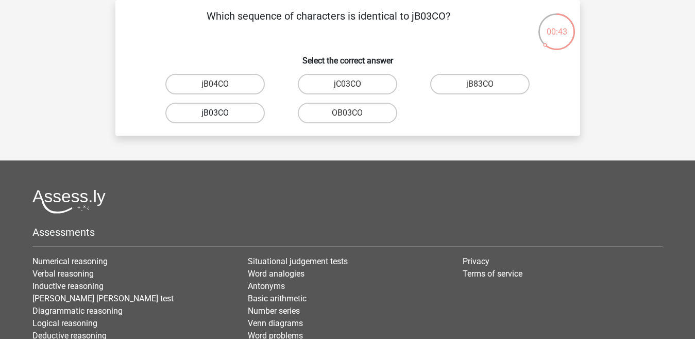
radio input "true"
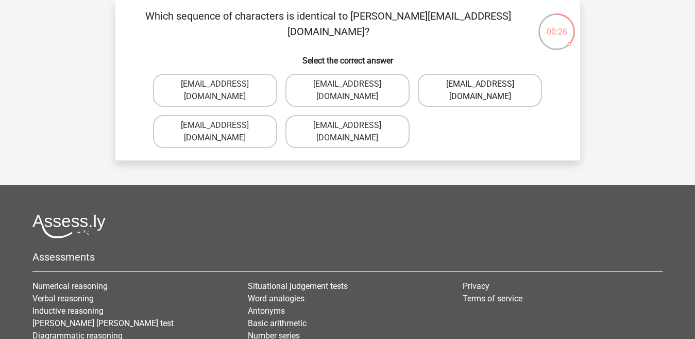
click at [456, 88] on label "Jack_Conley@hotmail.uk.com" at bounding box center [480, 90] width 124 height 33
click at [480, 88] on input "Jack_Conley@hotmail.uk.com" at bounding box center [483, 87] width 7 height 7
radio input "true"
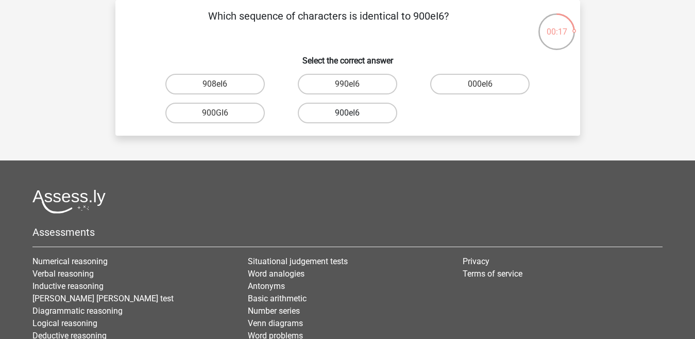
click at [367, 112] on label "900eI6" at bounding box center [347, 113] width 99 height 21
click at [354, 113] on input "900eI6" at bounding box center [350, 116] width 7 height 7
radio input "true"
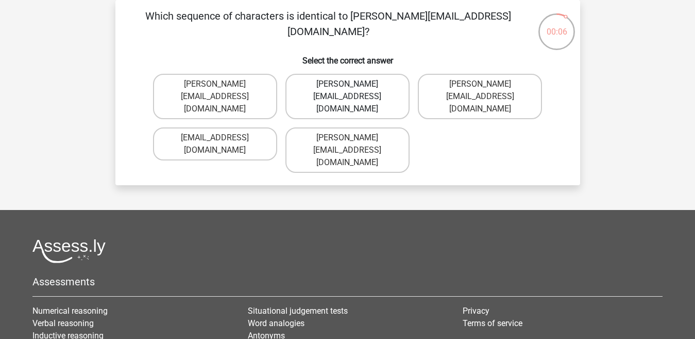
click at [390, 82] on label "Michael_Meade@joymail.gr" at bounding box center [348, 96] width 124 height 45
click at [354, 84] on input "Michael_Meade@joymail.gr" at bounding box center [350, 87] width 7 height 7
radio input "true"
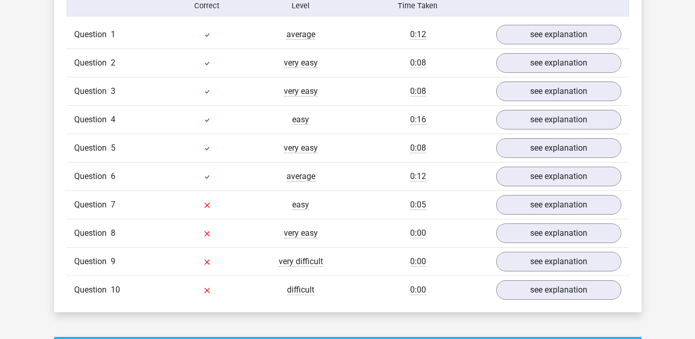
scroll to position [839, 0]
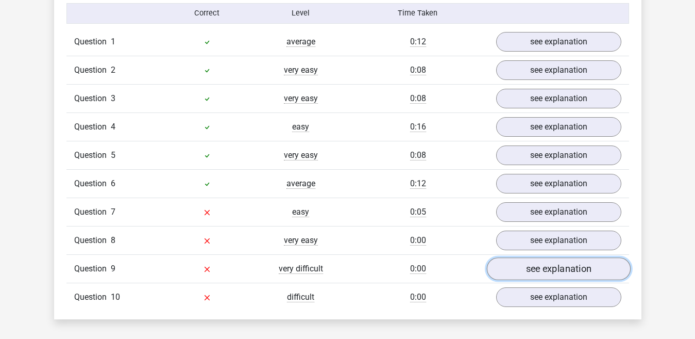
click at [551, 272] on link "see explanation" at bounding box center [559, 268] width 144 height 23
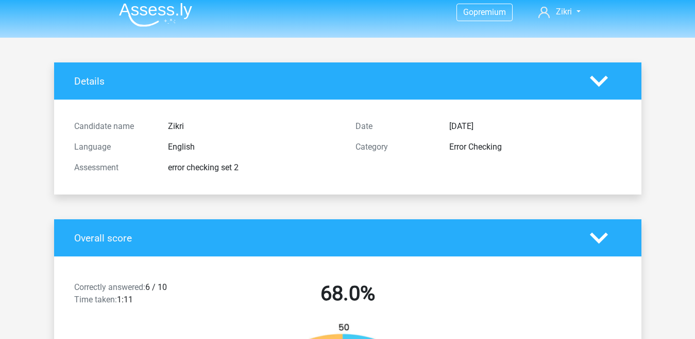
scroll to position [0, 0]
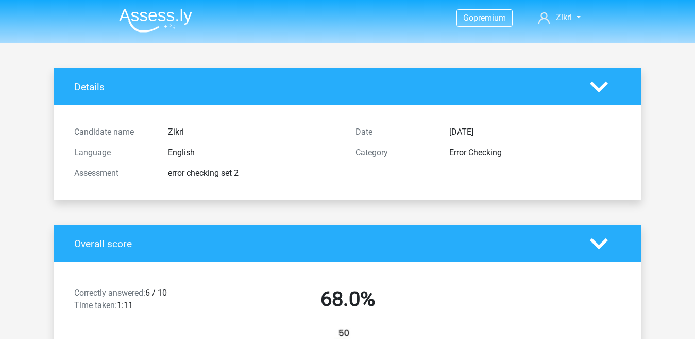
click at [90, 92] on h4 "Details" at bounding box center [324, 87] width 501 height 12
click at [95, 83] on h4 "Details" at bounding box center [324, 87] width 501 height 12
click at [154, 16] on img at bounding box center [155, 20] width 73 height 24
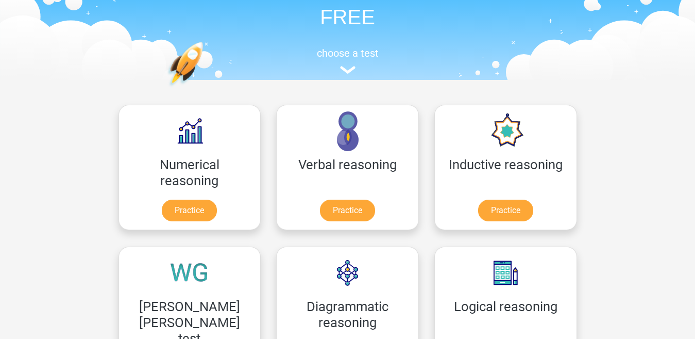
scroll to position [65, 0]
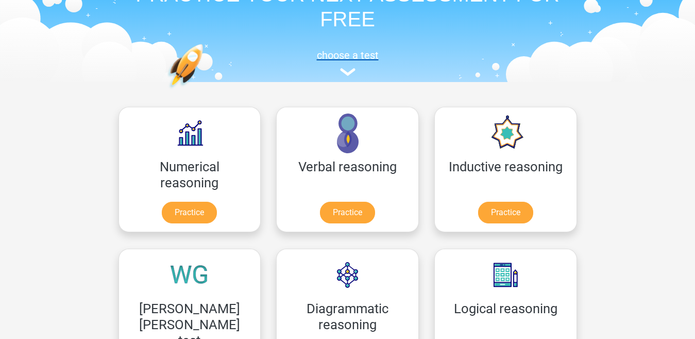
click at [351, 75] on img at bounding box center [347, 72] width 15 height 8
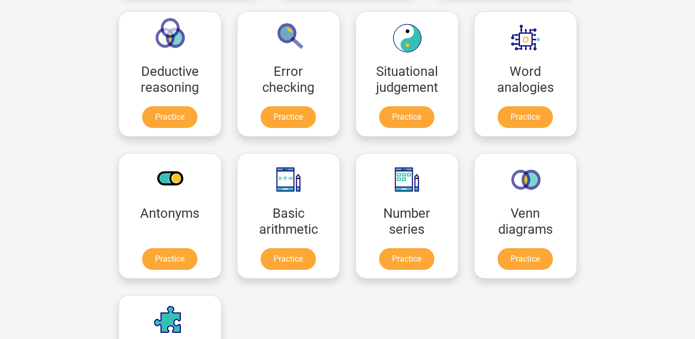
scroll to position [457, 0]
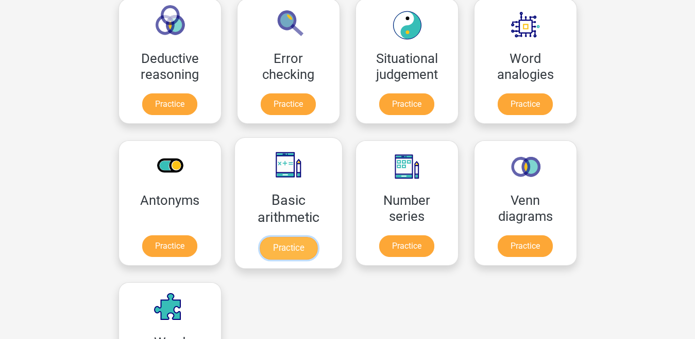
click at [317, 237] on link "Practice" at bounding box center [288, 248] width 58 height 23
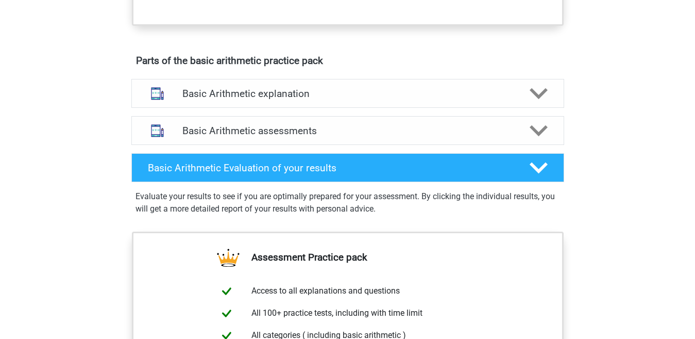
scroll to position [526, 0]
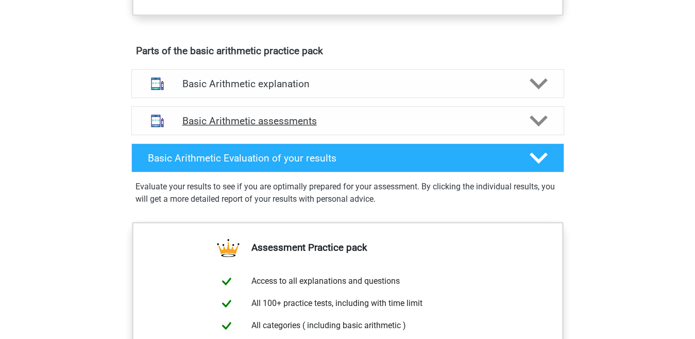
click at [545, 126] on icon at bounding box center [539, 121] width 18 height 18
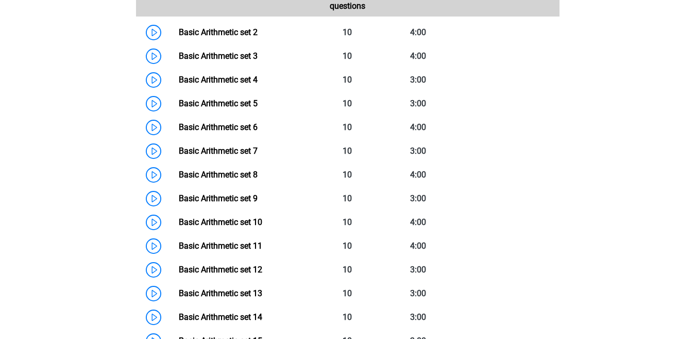
scroll to position [747, 0]
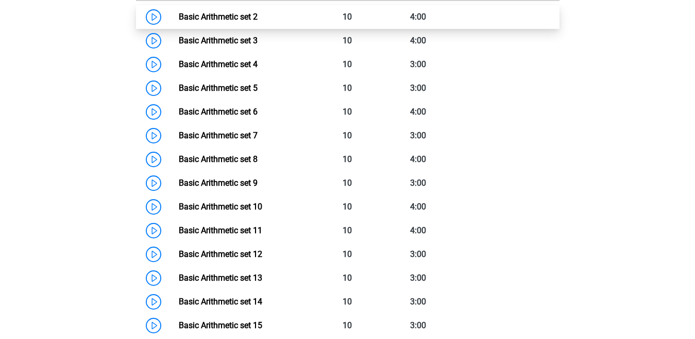
click at [258, 15] on link "Basic Arithmetic set 2" at bounding box center [218, 17] width 79 height 10
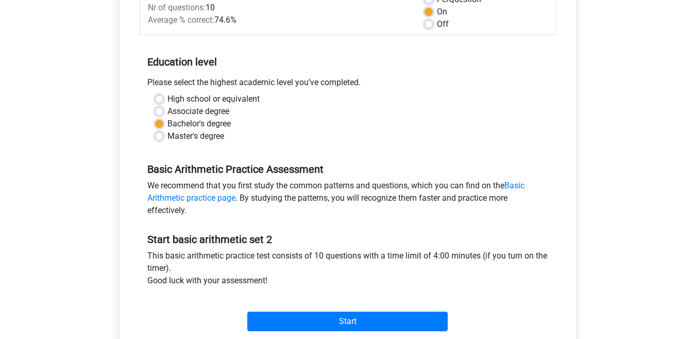
scroll to position [230, 0]
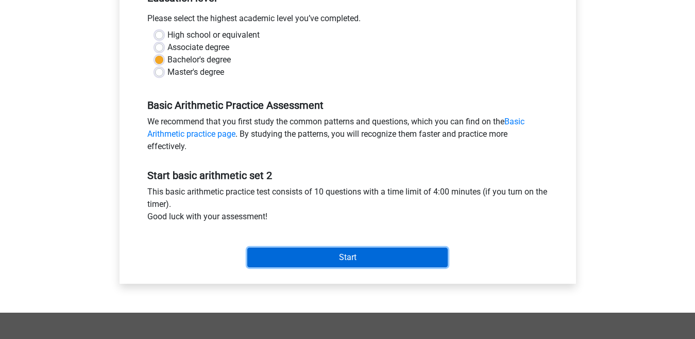
click at [414, 253] on input "Start" at bounding box center [347, 257] width 201 height 20
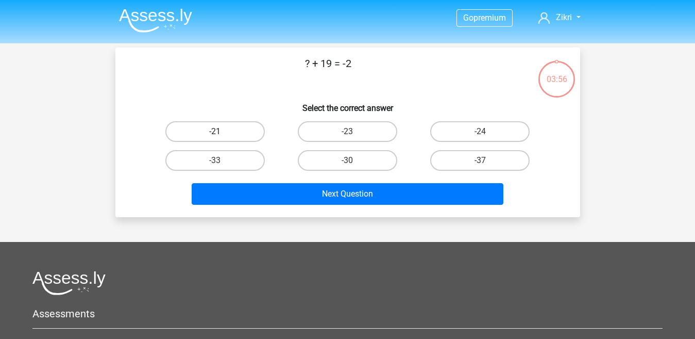
click at [254, 130] on label "-21" at bounding box center [214, 131] width 99 height 21
click at [222, 131] on input "-21" at bounding box center [218, 134] width 7 height 7
radio input "true"
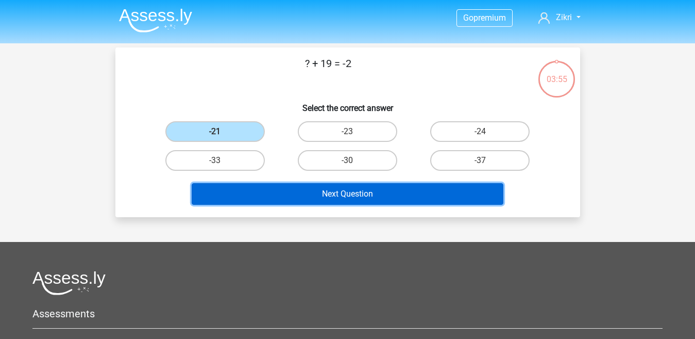
click at [298, 189] on button "Next Question" at bounding box center [348, 194] width 312 height 22
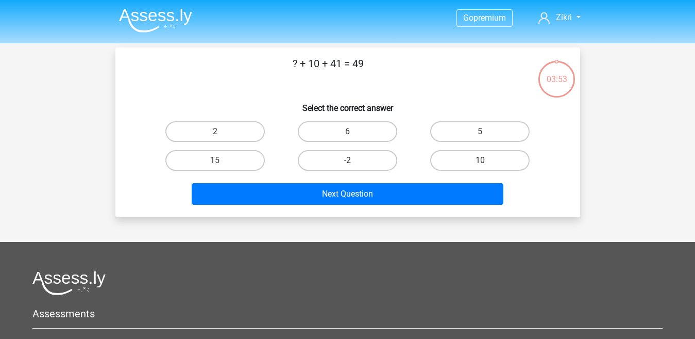
scroll to position [47, 0]
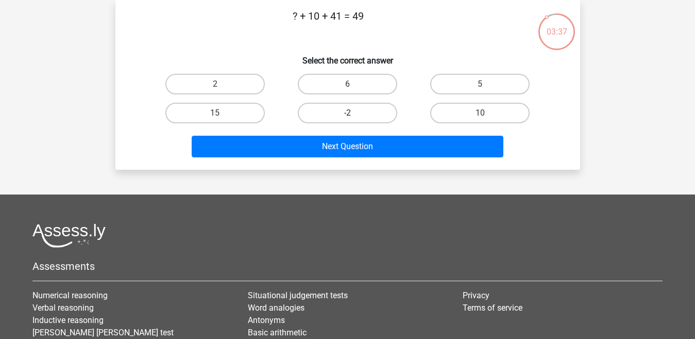
click at [376, 107] on label "-2" at bounding box center [347, 113] width 99 height 21
click at [354, 113] on input "-2" at bounding box center [350, 116] width 7 height 7
radio input "true"
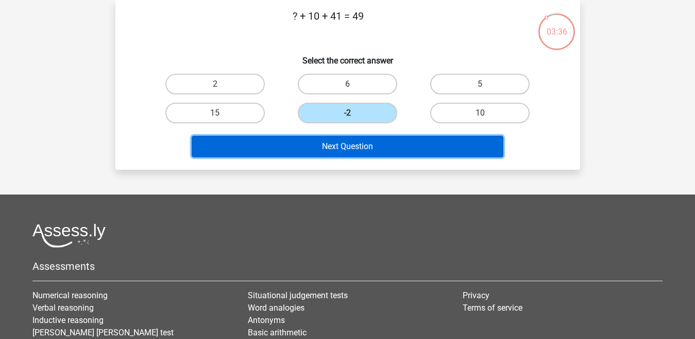
click at [362, 150] on button "Next Question" at bounding box center [348, 147] width 312 height 22
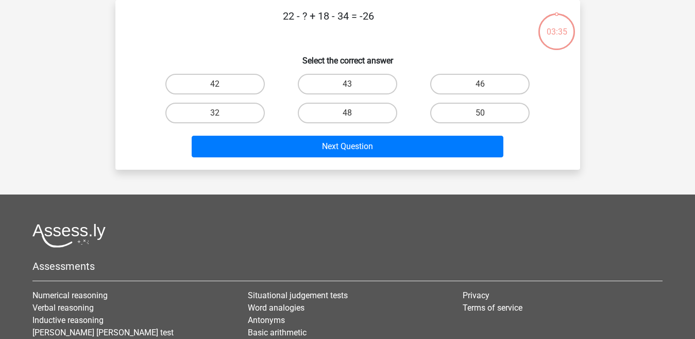
scroll to position [32, 0]
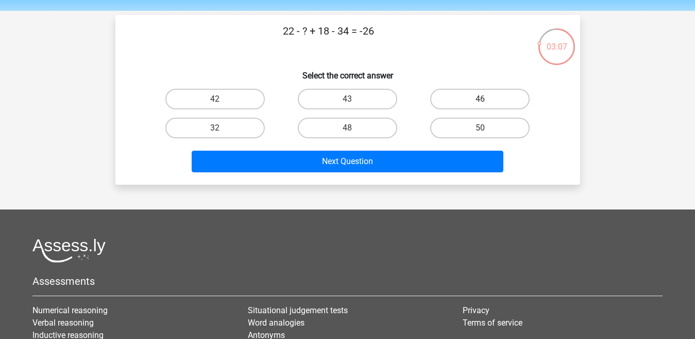
click at [466, 96] on label "46" at bounding box center [479, 99] width 99 height 21
click at [480, 99] on input "46" at bounding box center [483, 102] width 7 height 7
radio input "true"
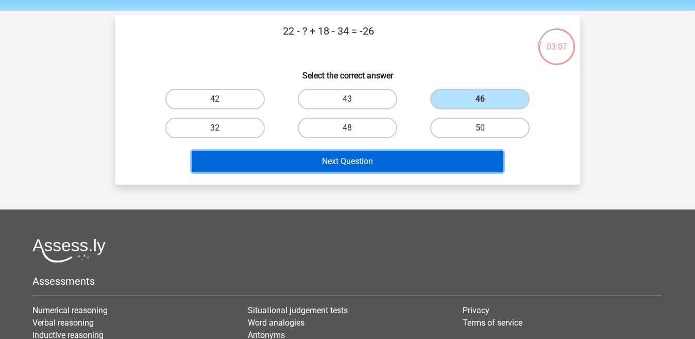
click at [444, 151] on button "Next Question" at bounding box center [348, 162] width 312 height 22
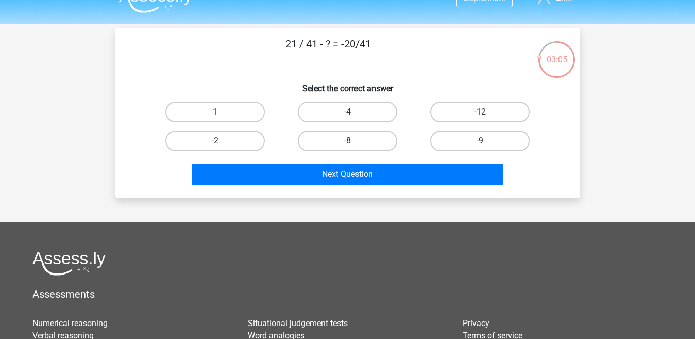
scroll to position [13, 0]
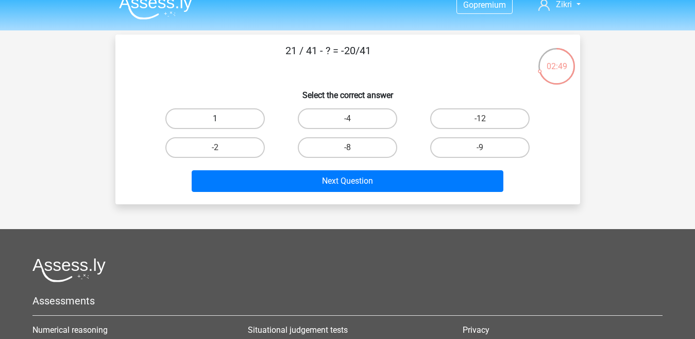
click at [242, 115] on label "1" at bounding box center [214, 118] width 99 height 21
click at [222, 119] on input "1" at bounding box center [218, 122] width 7 height 7
radio input "true"
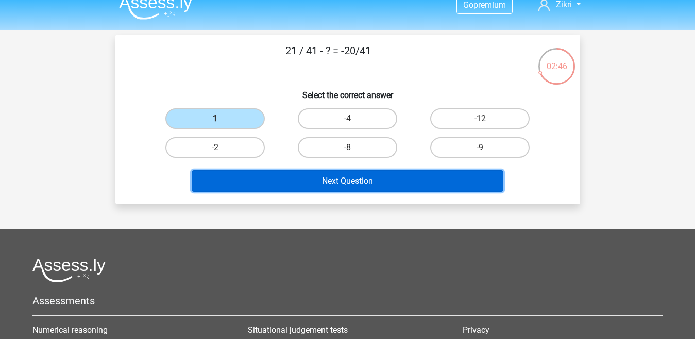
click at [295, 177] on button "Next Question" at bounding box center [348, 181] width 312 height 22
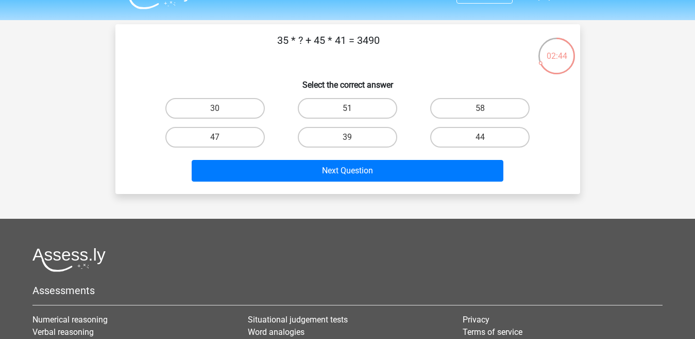
scroll to position [14, 0]
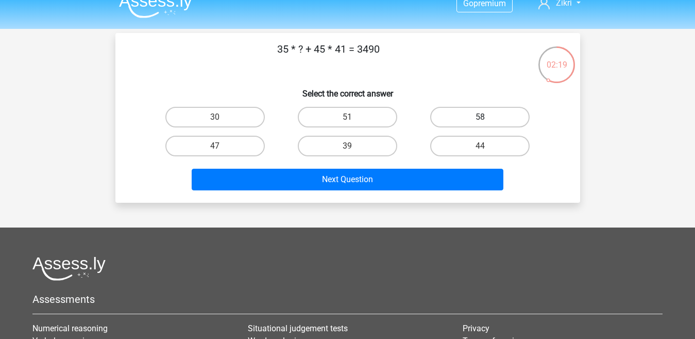
click at [475, 111] on label "58" at bounding box center [479, 117] width 99 height 21
click at [480, 117] on input "58" at bounding box center [483, 120] width 7 height 7
radio input "true"
click at [168, 4] on img at bounding box center [155, 6] width 73 height 24
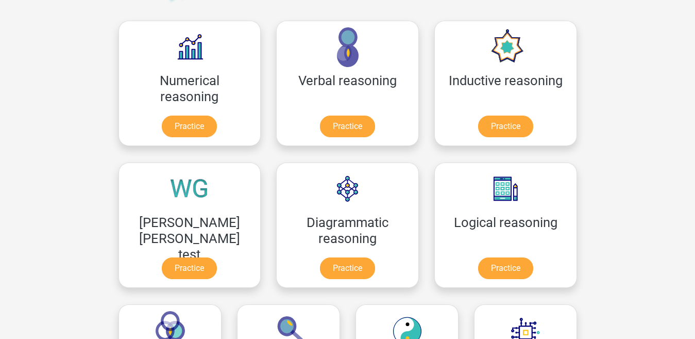
scroll to position [158, 0]
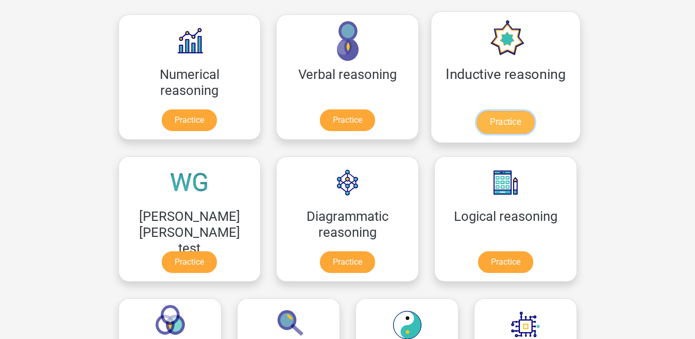
click at [477, 116] on link "Practice" at bounding box center [506, 122] width 58 height 23
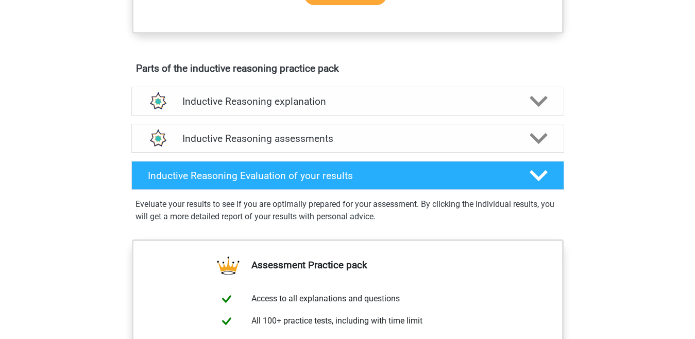
scroll to position [568, 0]
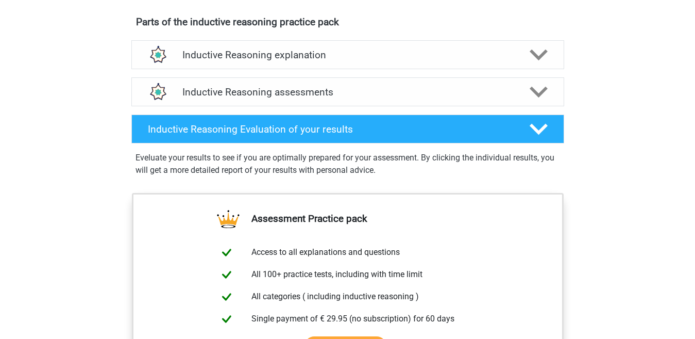
drag, startPoint x: 694, startPoint y: 200, endPoint x: 691, endPoint y: 258, distance: 57.8
click at [691, 258] on div "Go premium Zikri mzikripku2@gmail.com" at bounding box center [347, 57] width 695 height 1251
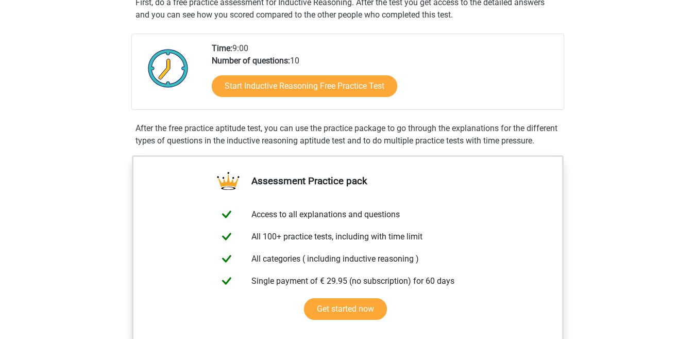
scroll to position [156, 0]
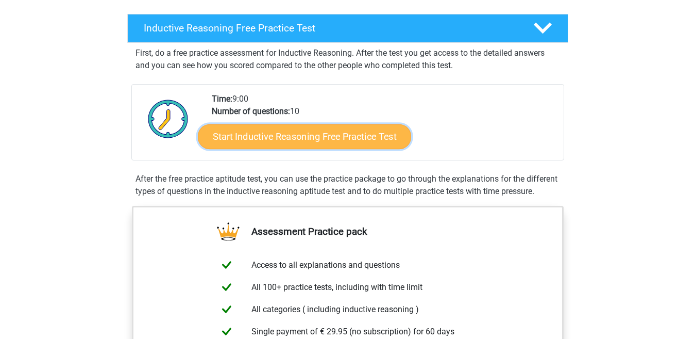
click at [362, 135] on link "Start Inductive Reasoning Free Practice Test" at bounding box center [304, 136] width 213 height 25
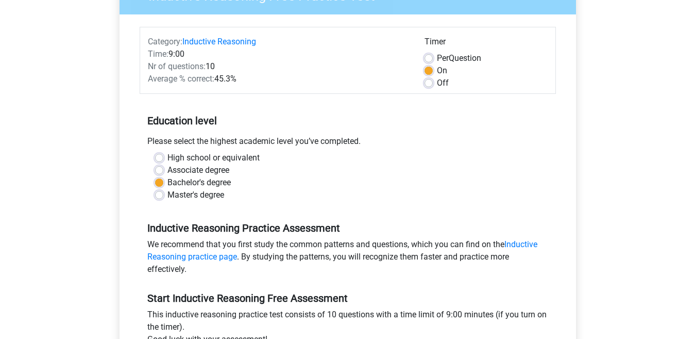
scroll to position [213, 0]
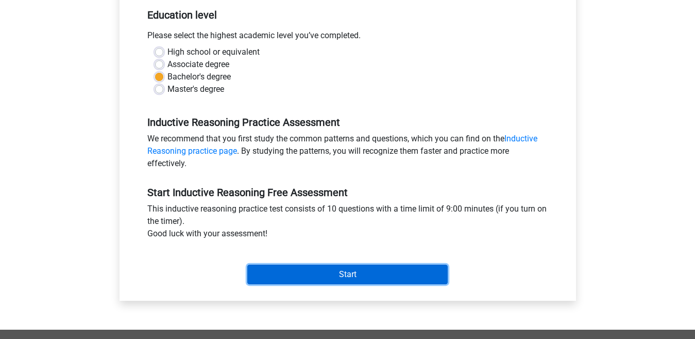
click at [397, 269] on input "Start" at bounding box center [347, 274] width 201 height 20
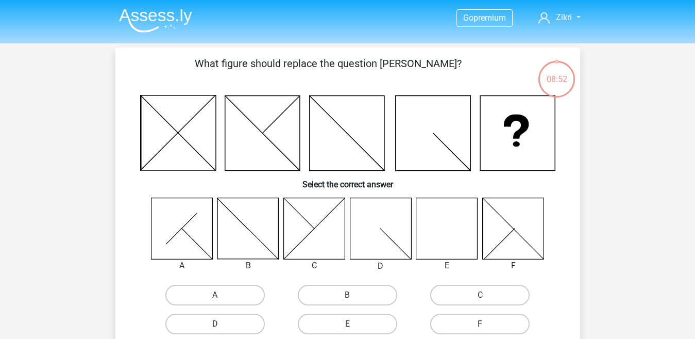
click at [155, 15] on img at bounding box center [155, 20] width 73 height 24
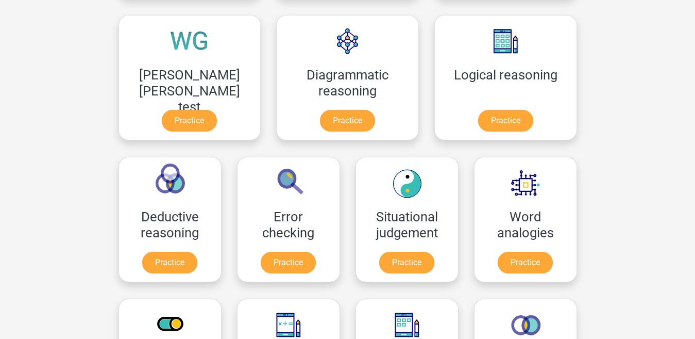
scroll to position [272, 0]
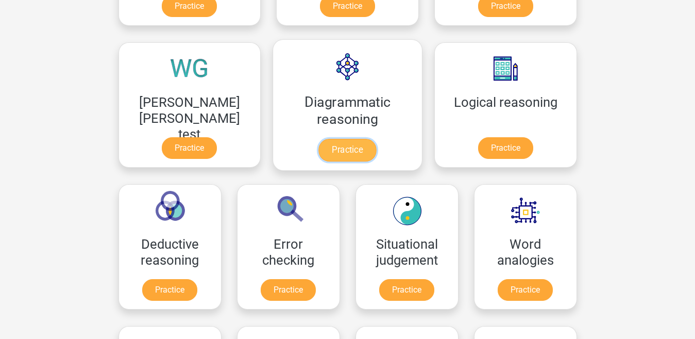
click at [319, 143] on link "Practice" at bounding box center [348, 150] width 58 height 23
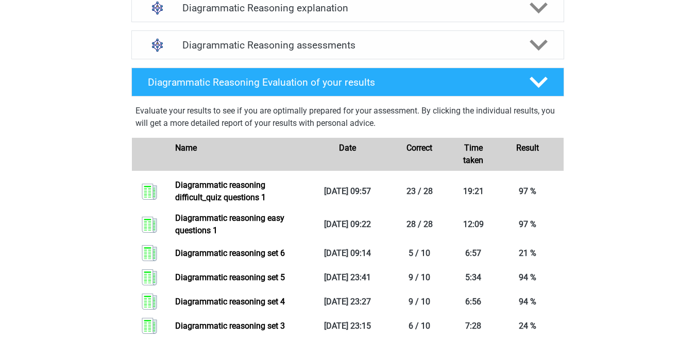
scroll to position [630, 0]
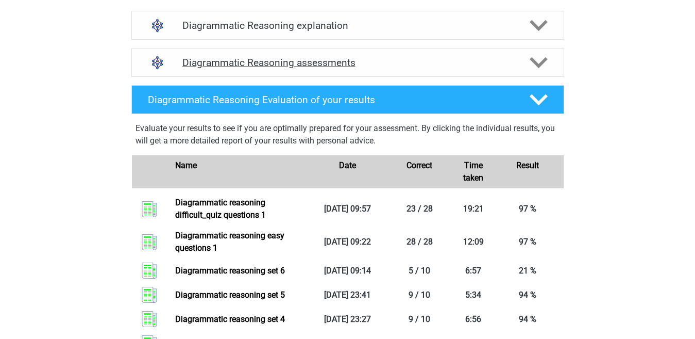
click at [535, 65] on div "Diagrammatic Reasoning assessments" at bounding box center [347, 62] width 433 height 29
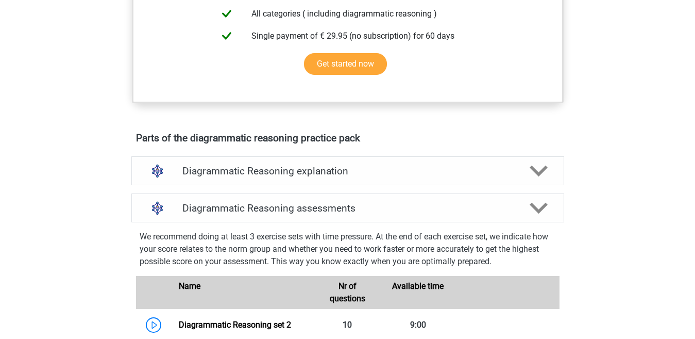
scroll to position [0, 0]
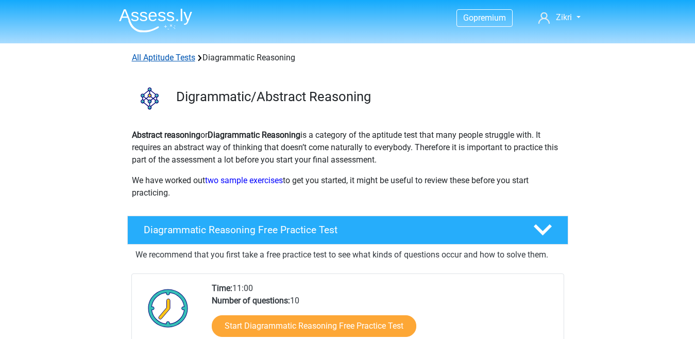
click at [160, 57] on link "All Aptitude Tests" at bounding box center [163, 58] width 63 height 10
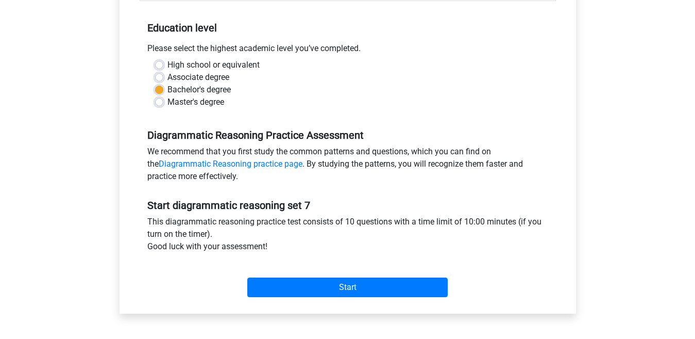
scroll to position [222, 0]
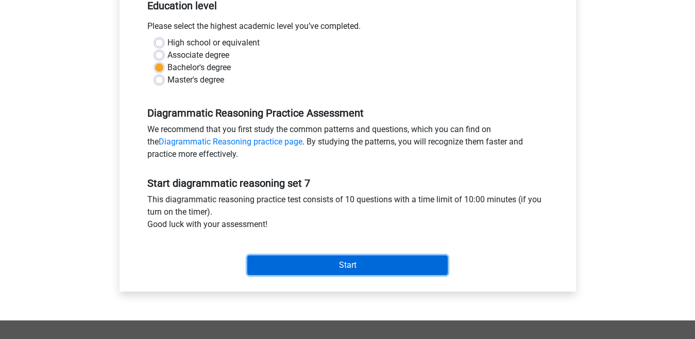
click at [381, 266] on input "Start" at bounding box center [347, 265] width 201 height 20
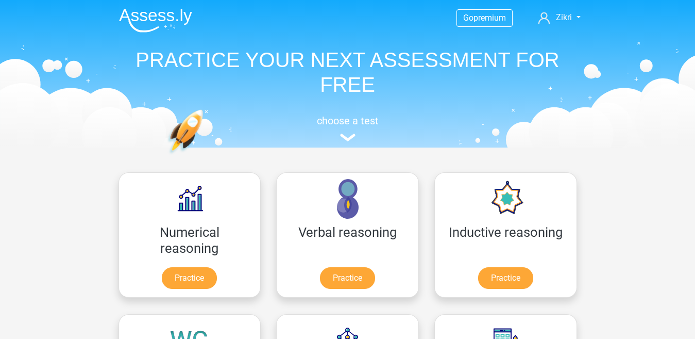
scroll to position [164, 0]
